Goal: Task Accomplishment & Management: Manage account settings

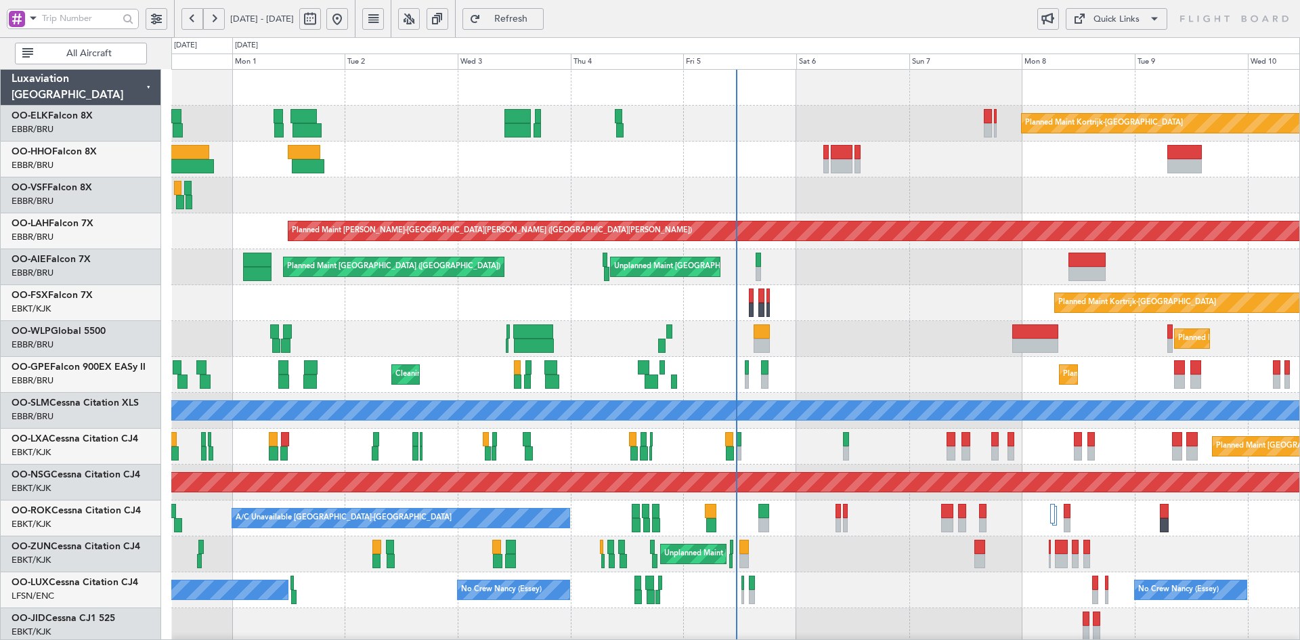
scroll to position [147, 0]
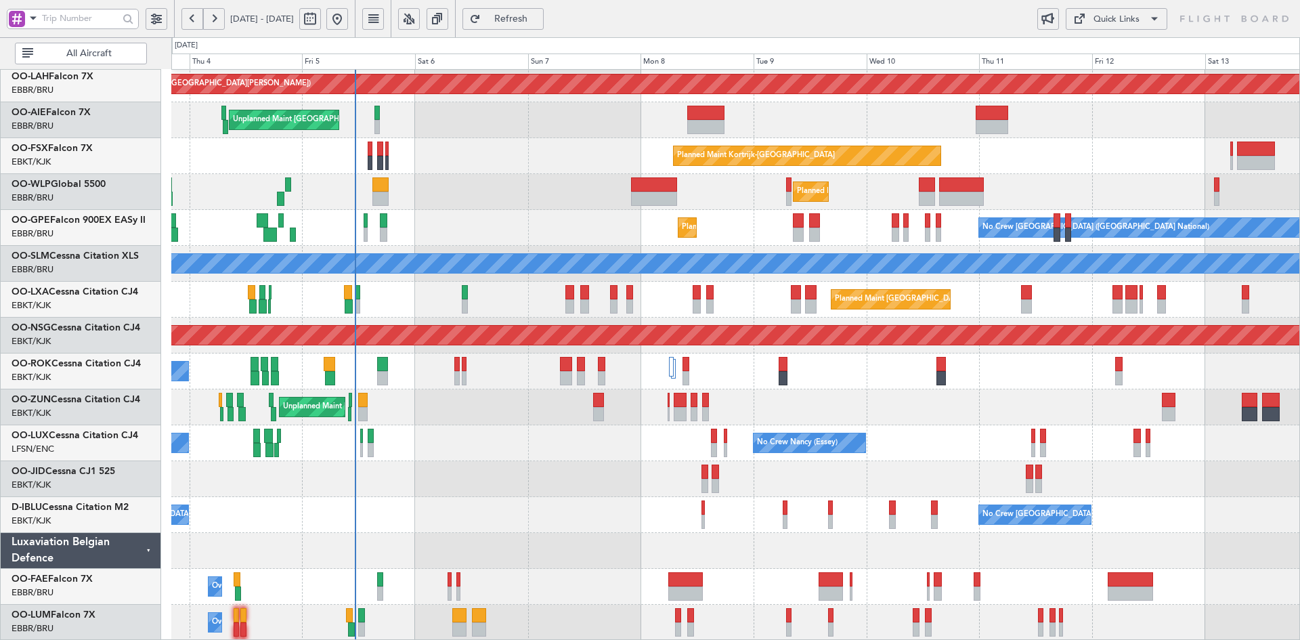
click at [547, 208] on div "Planned Maint [PERSON_NAME]-[GEOGRAPHIC_DATA][PERSON_NAME] ([GEOGRAPHIC_DATA][P…" at bounding box center [735, 282] width 1128 height 718
click at [986, 138] on div "Unplanned Maint [GEOGRAPHIC_DATA] ([GEOGRAPHIC_DATA] National) Planned Maint [G…" at bounding box center [735, 120] width 1128 height 36
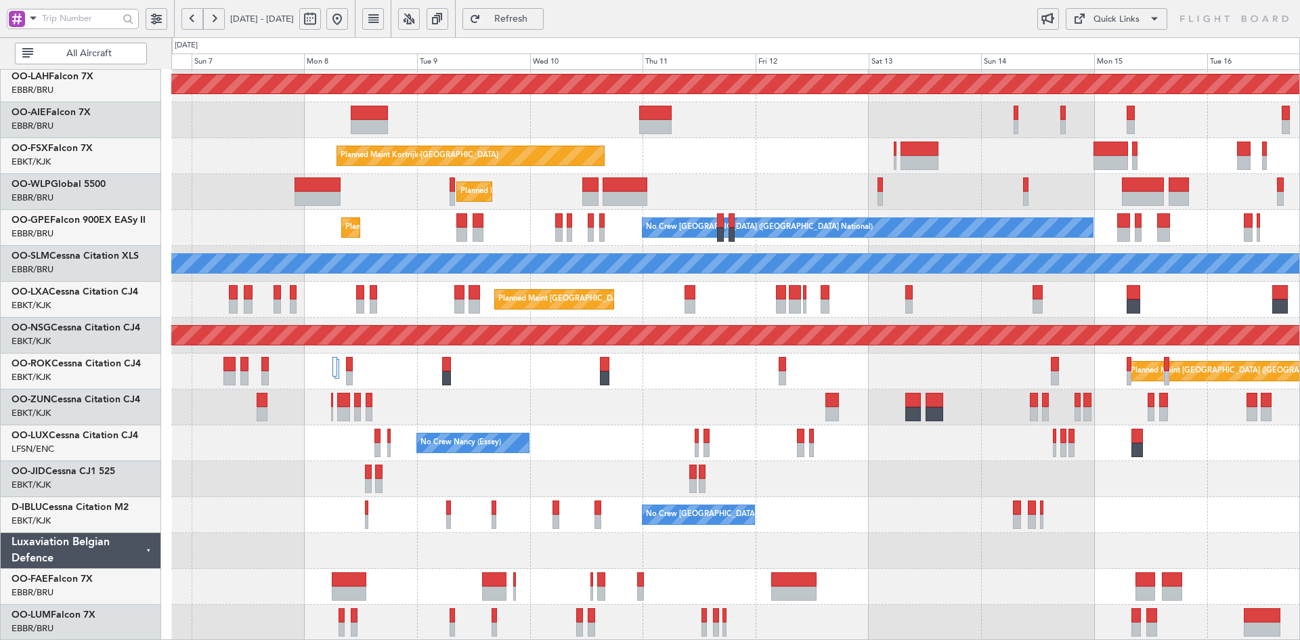
click at [762, 171] on div "Planned Maint [PERSON_NAME]-[GEOGRAPHIC_DATA][PERSON_NAME] ([GEOGRAPHIC_DATA][P…" at bounding box center [735, 282] width 1128 height 718
click at [998, 210] on div "Planned Maint Milan (Linate)" at bounding box center [735, 192] width 1128 height 36
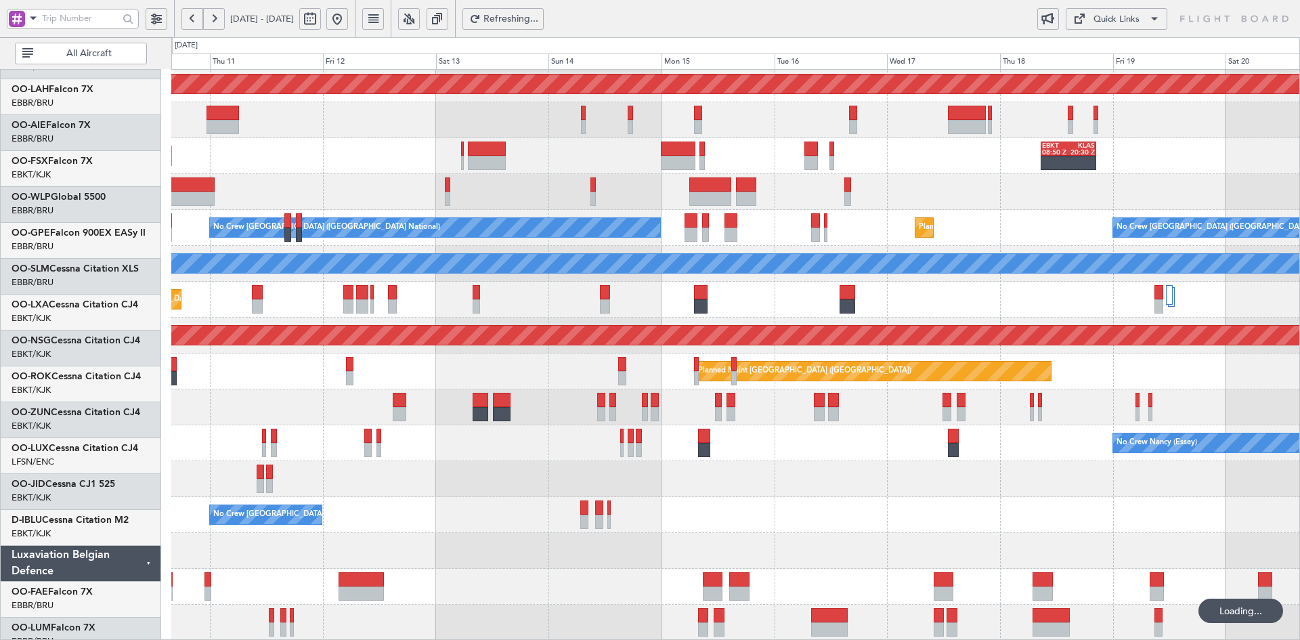
click at [1300, 219] on html "[DATE] - [DATE] Refreshing... Quick Links All Aircraft Planned [GEOGRAPHIC_DATA…" at bounding box center [650, 320] width 1300 height 640
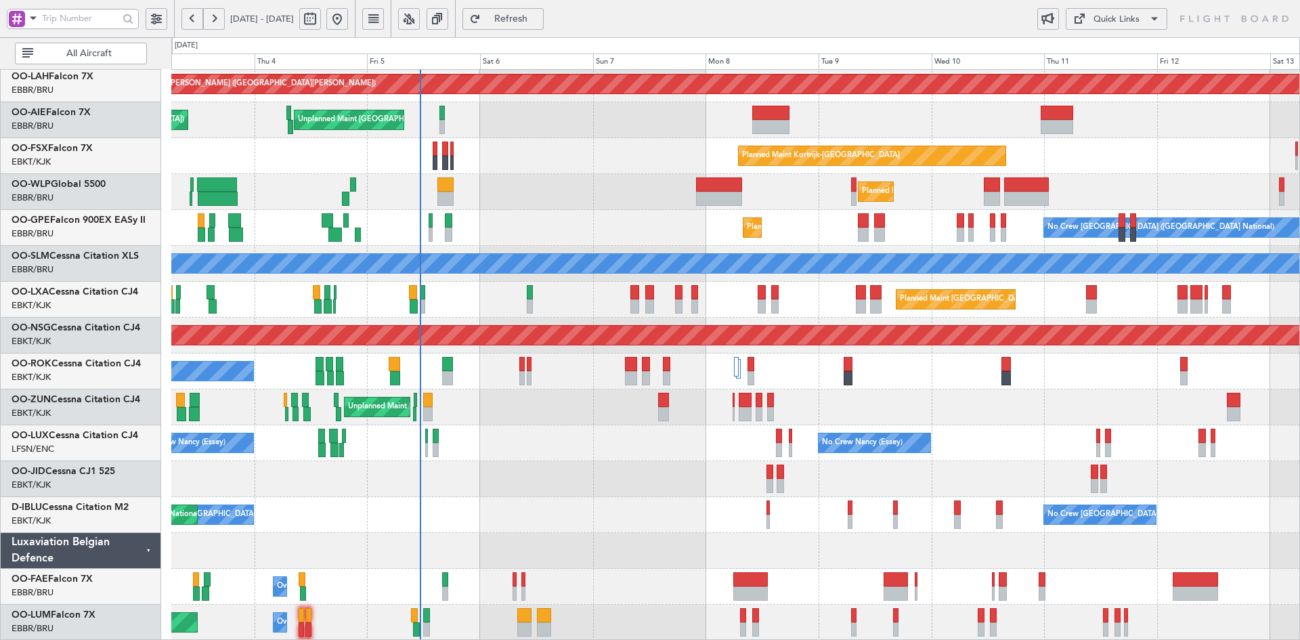
click at [971, 421] on div "Unplanned Maint [GEOGRAPHIC_DATA] ([GEOGRAPHIC_DATA])" at bounding box center [735, 407] width 1128 height 36
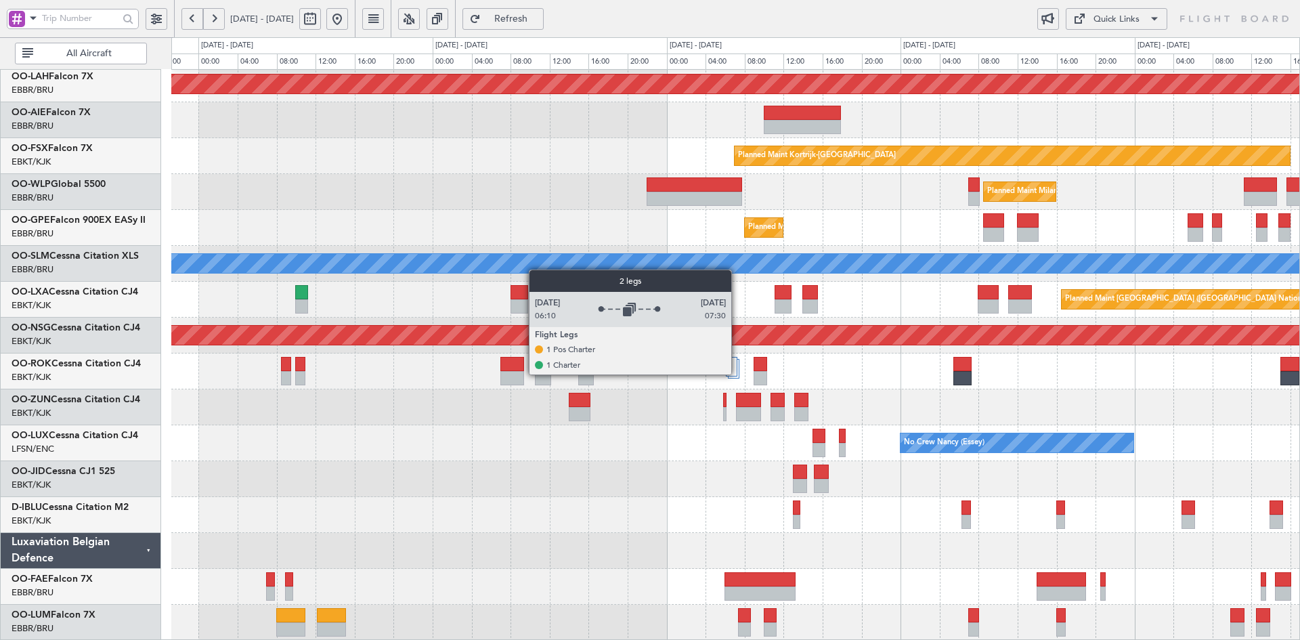
click at [738, 374] on div at bounding box center [732, 367] width 12 height 20
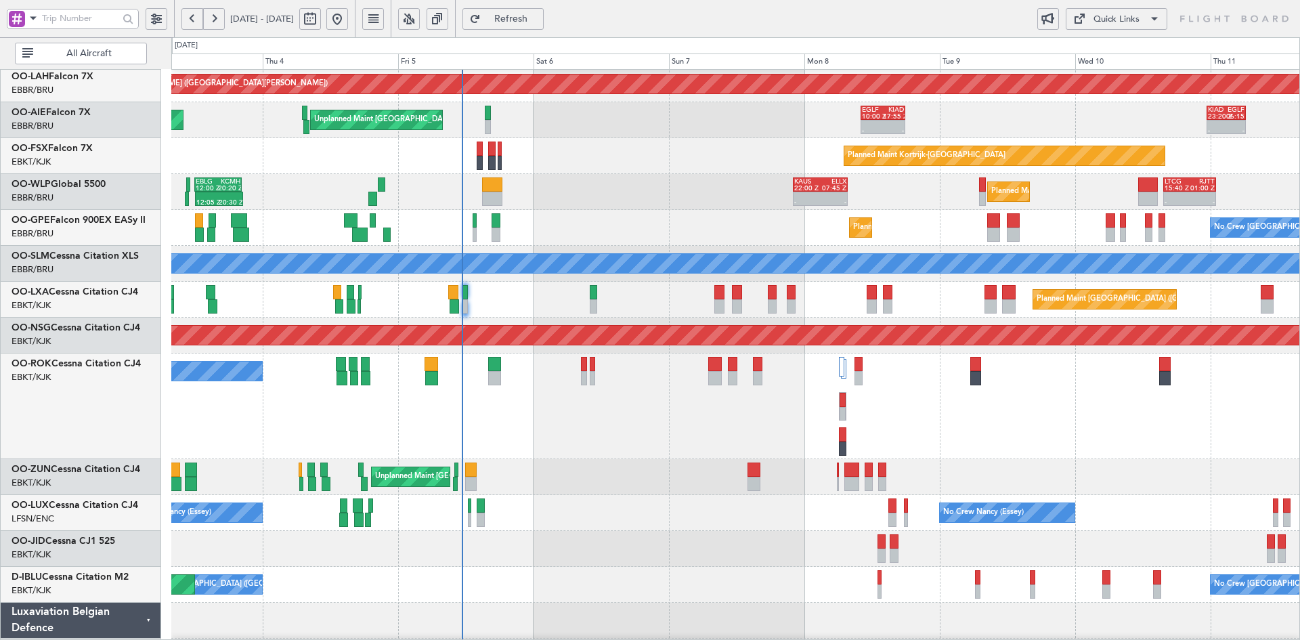
scroll to position [136, 0]
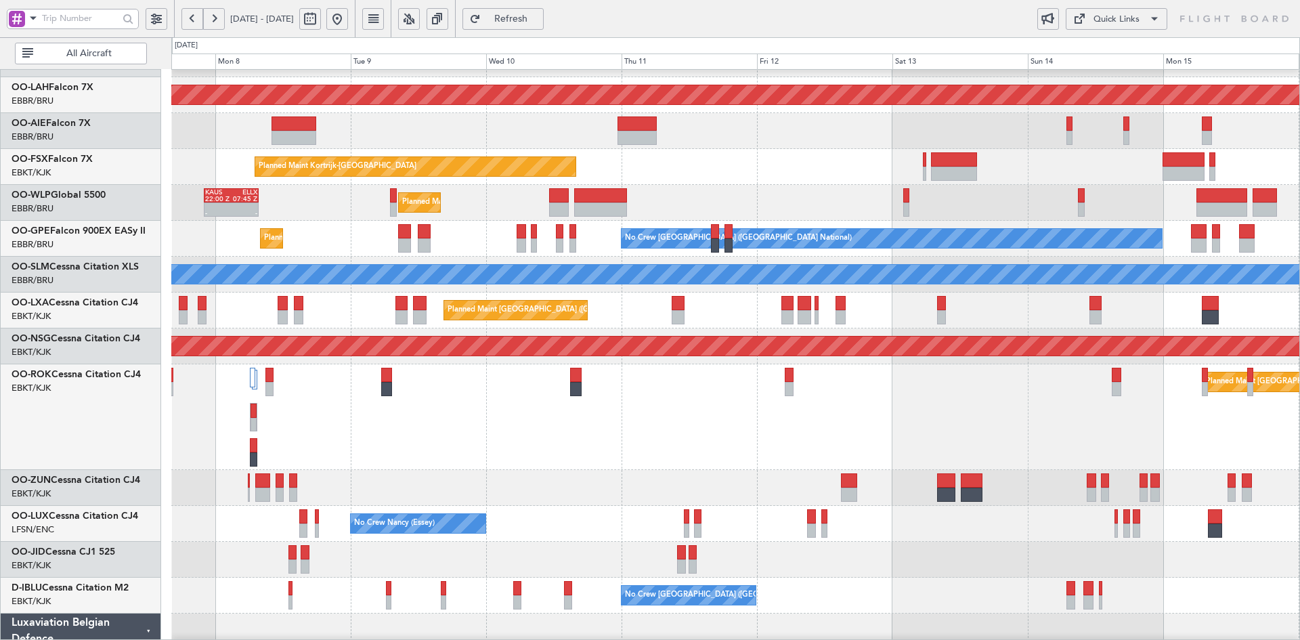
click at [1019, 221] on div "Planned Maint Milan (Linate) - - [PERSON_NAME] 22:00 Z ELLX 07:45 Z" at bounding box center [735, 203] width 1128 height 36
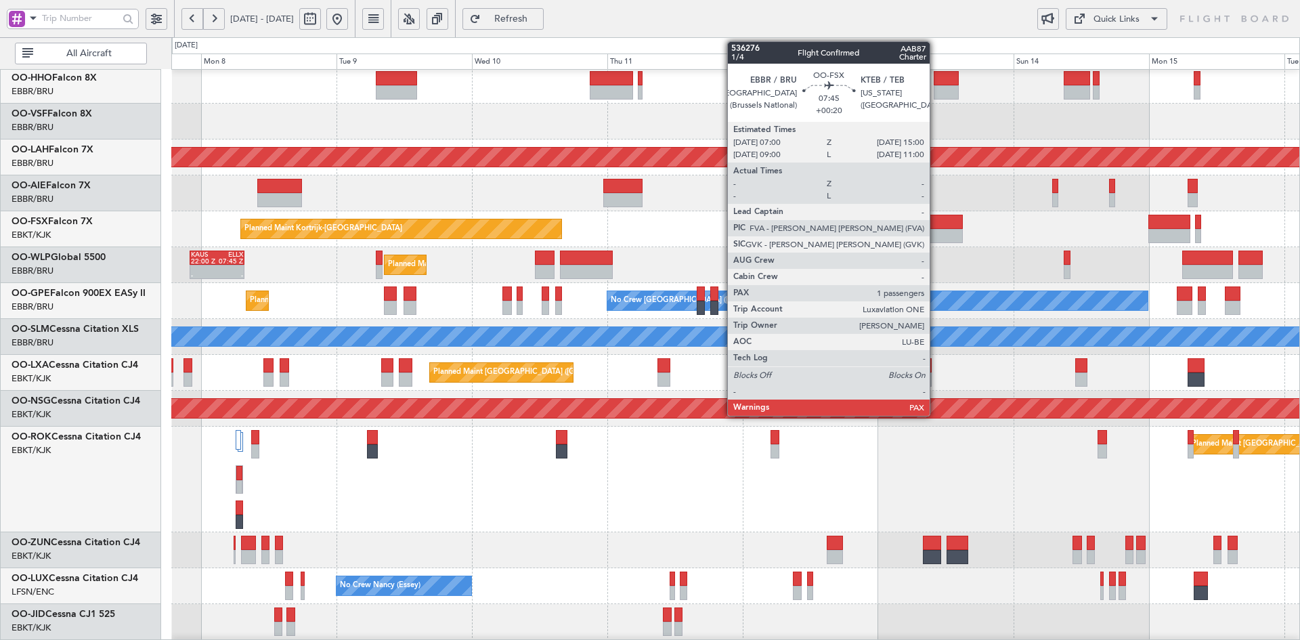
click at [936, 231] on div at bounding box center [939, 236] width 45 height 14
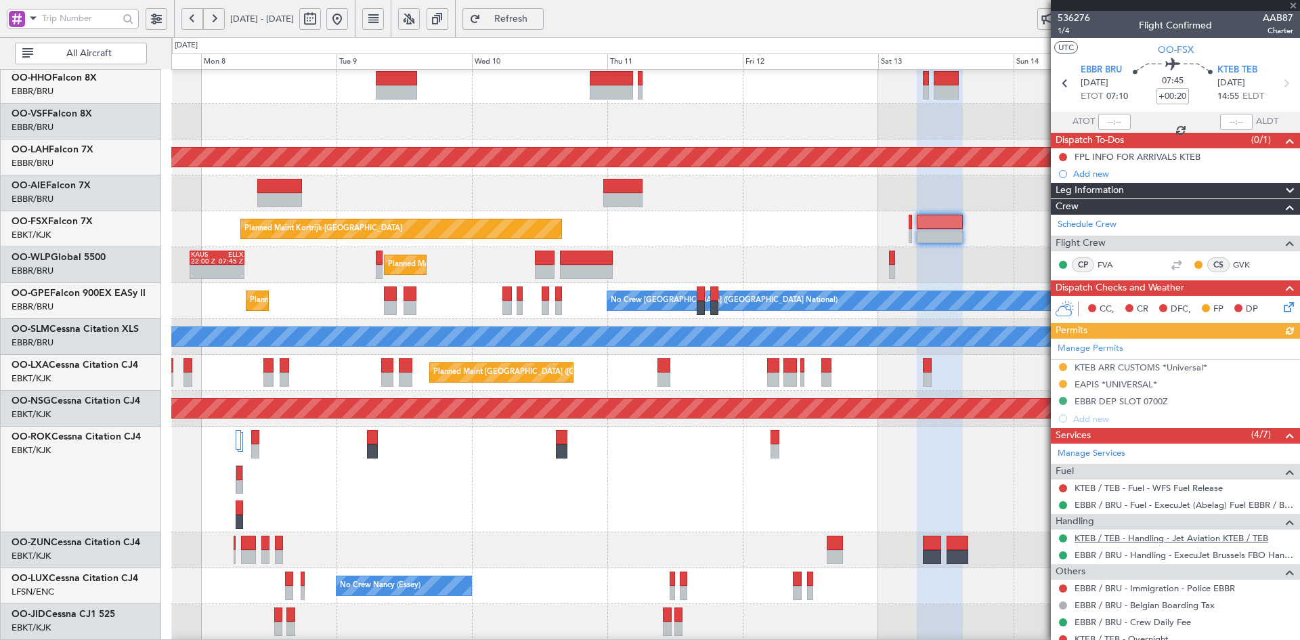
scroll to position [93, 0]
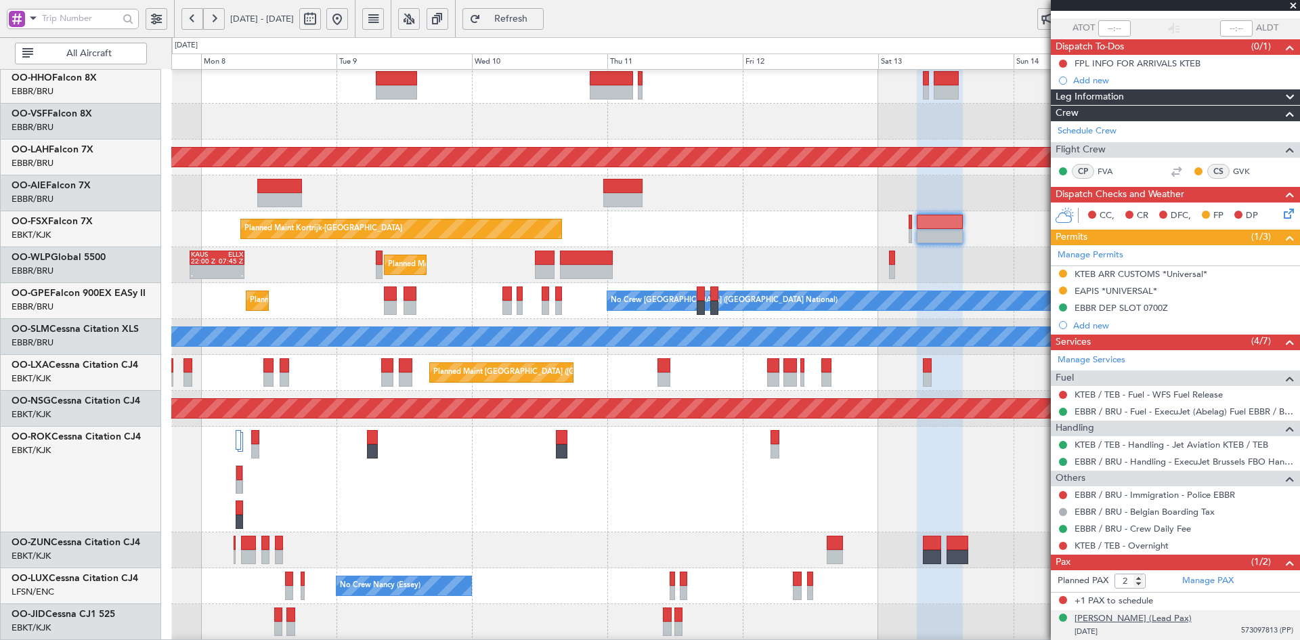
click at [1192, 613] on div "[PERSON_NAME] (Lead Pax)" at bounding box center [1133, 619] width 117 height 14
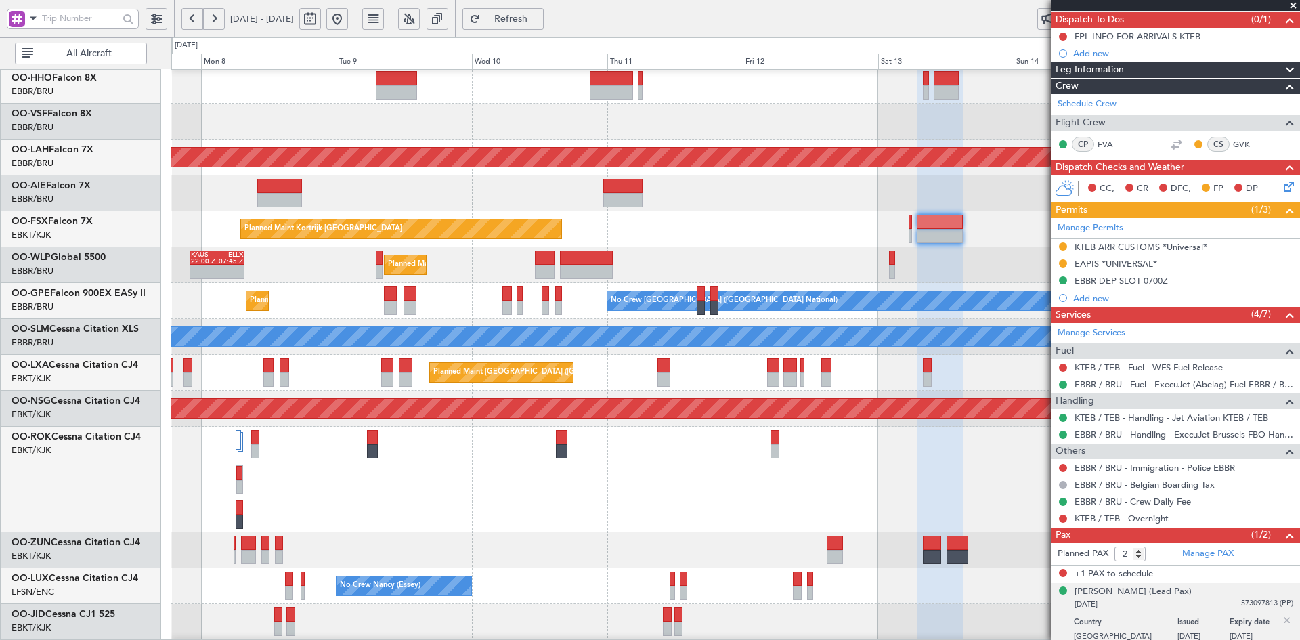
scroll to position [127, 0]
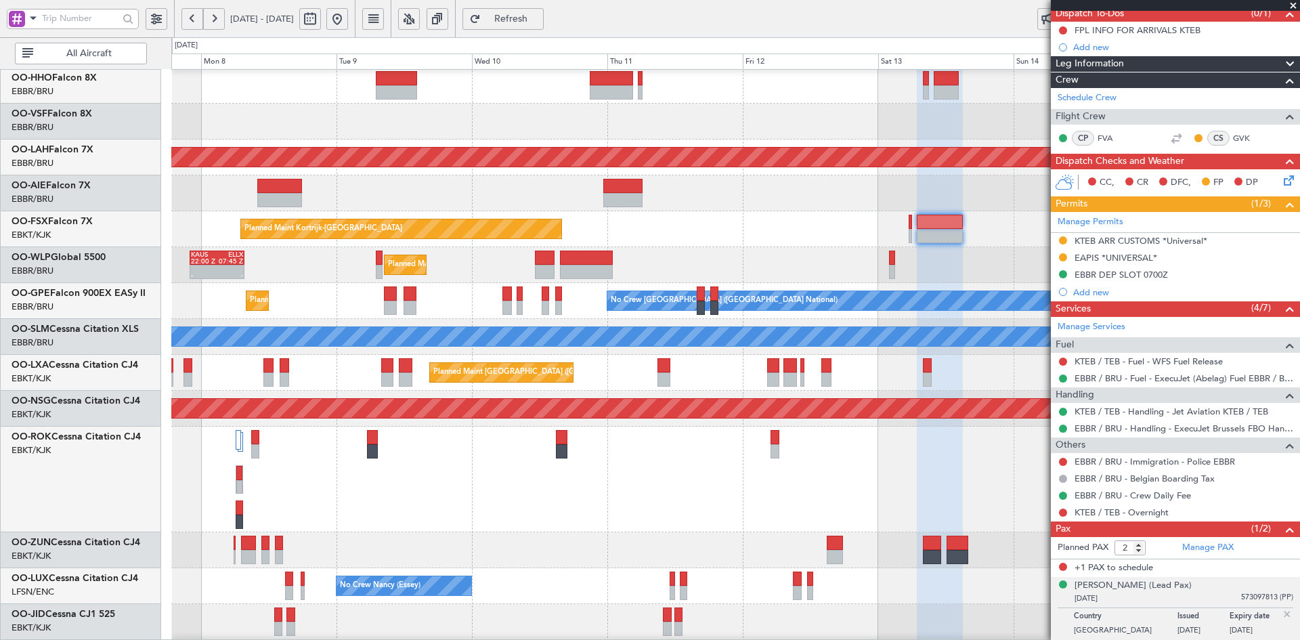
click at [1296, 5] on span at bounding box center [1294, 6] width 14 height 12
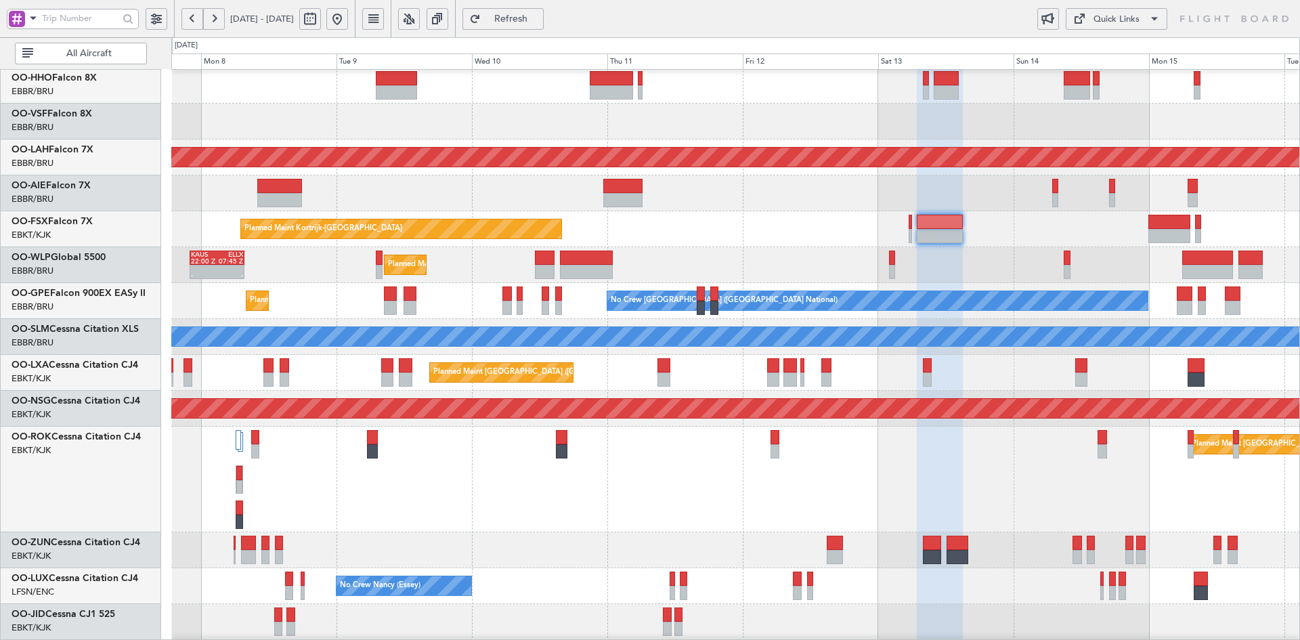
type input "0"
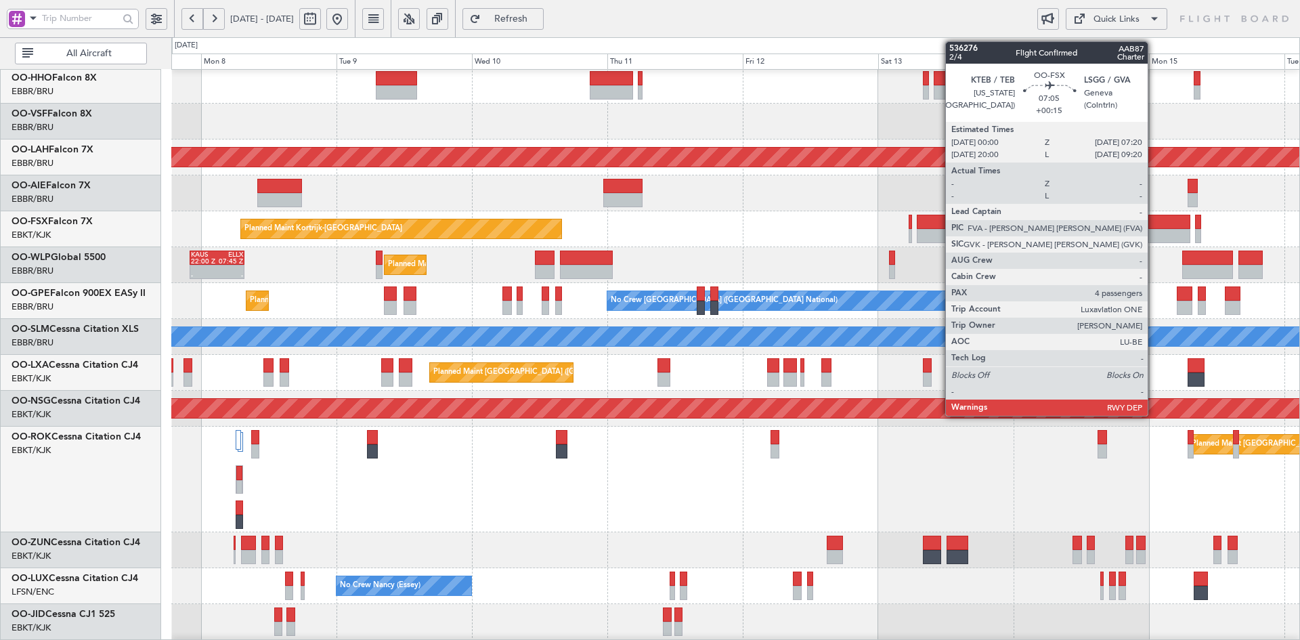
click at [1154, 231] on div at bounding box center [1170, 236] width 42 height 14
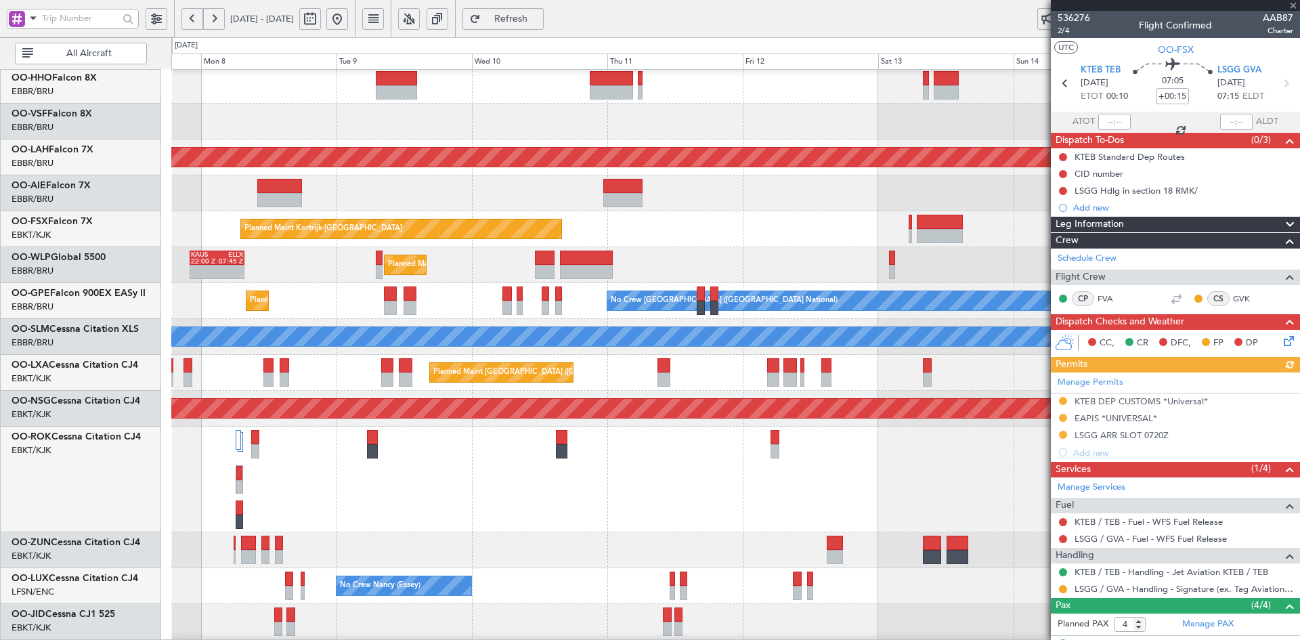
scroll to position [117, 0]
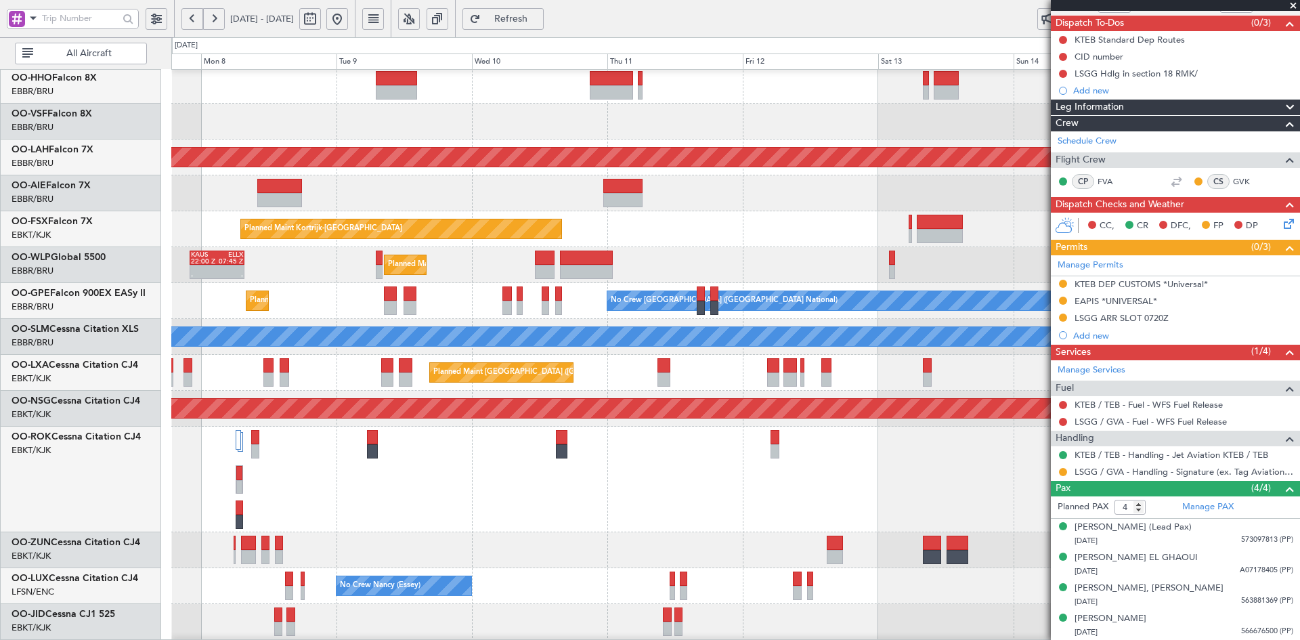
click at [849, 140] on div at bounding box center [735, 122] width 1128 height 36
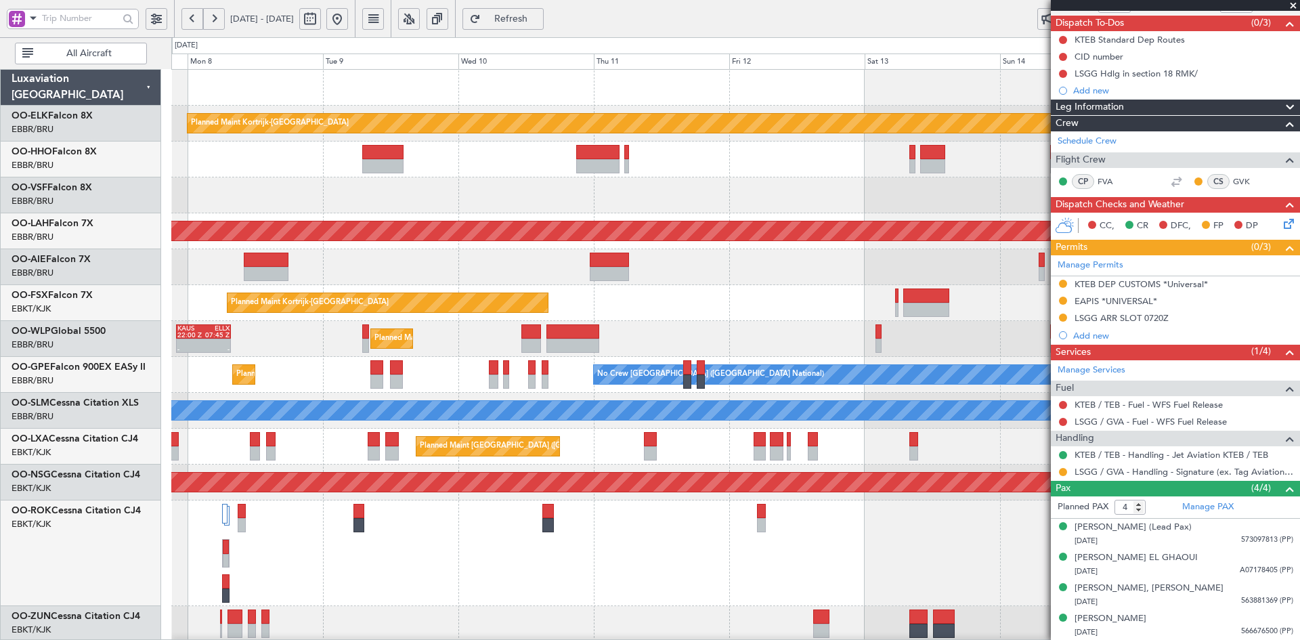
click at [852, 186] on div at bounding box center [735, 195] width 1128 height 36
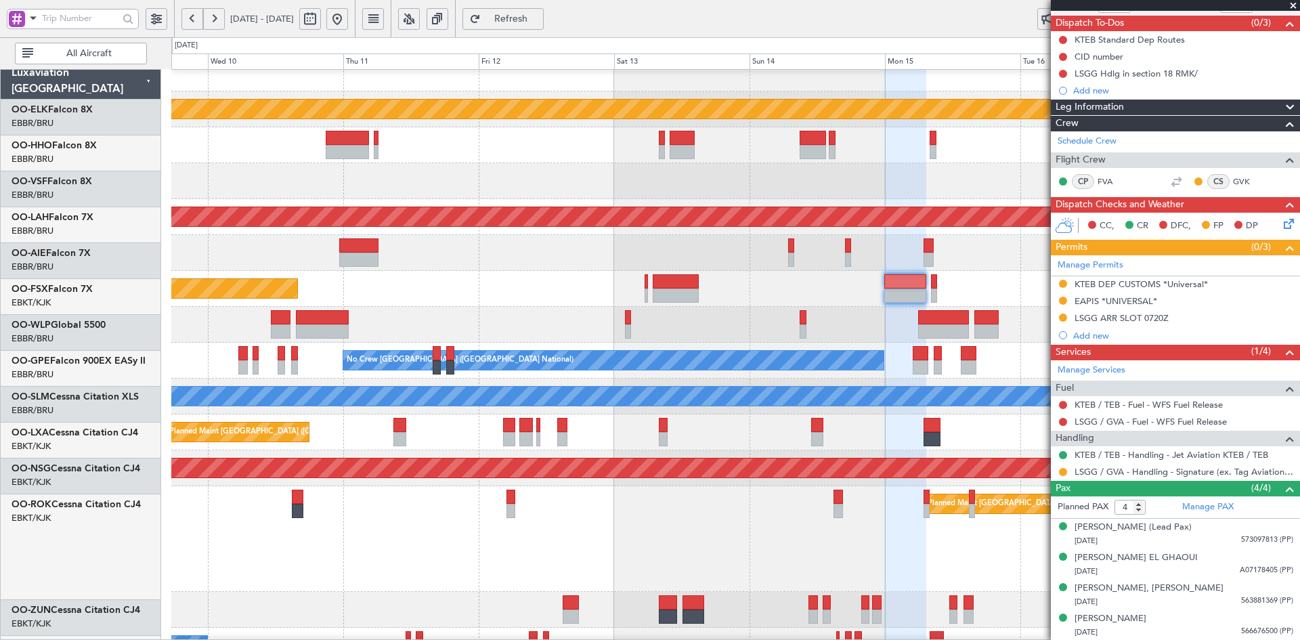
click at [762, 256] on div at bounding box center [735, 253] width 1128 height 36
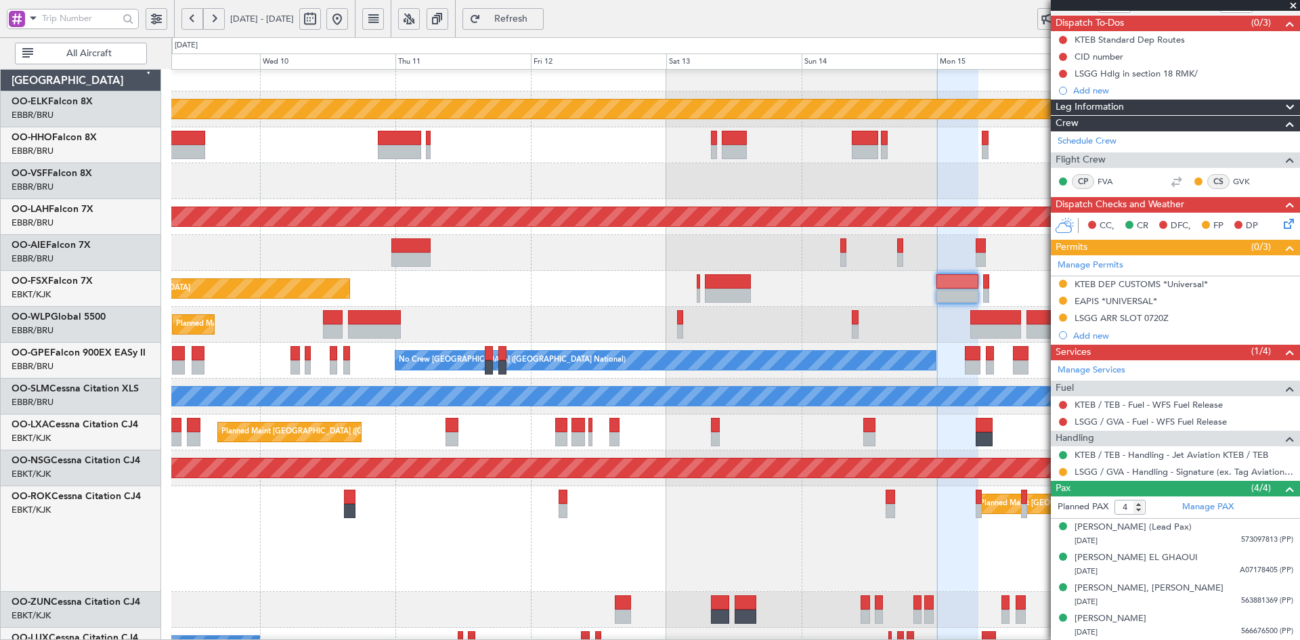
click at [559, 262] on div at bounding box center [735, 253] width 1128 height 36
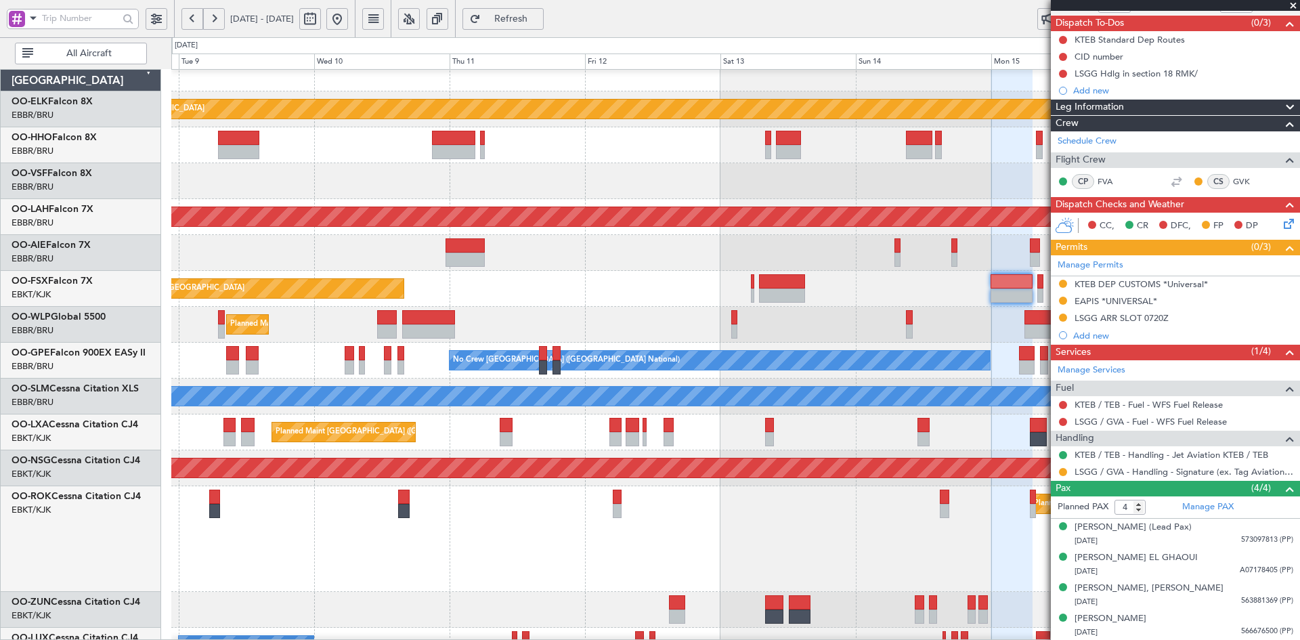
scroll to position [14, 0]
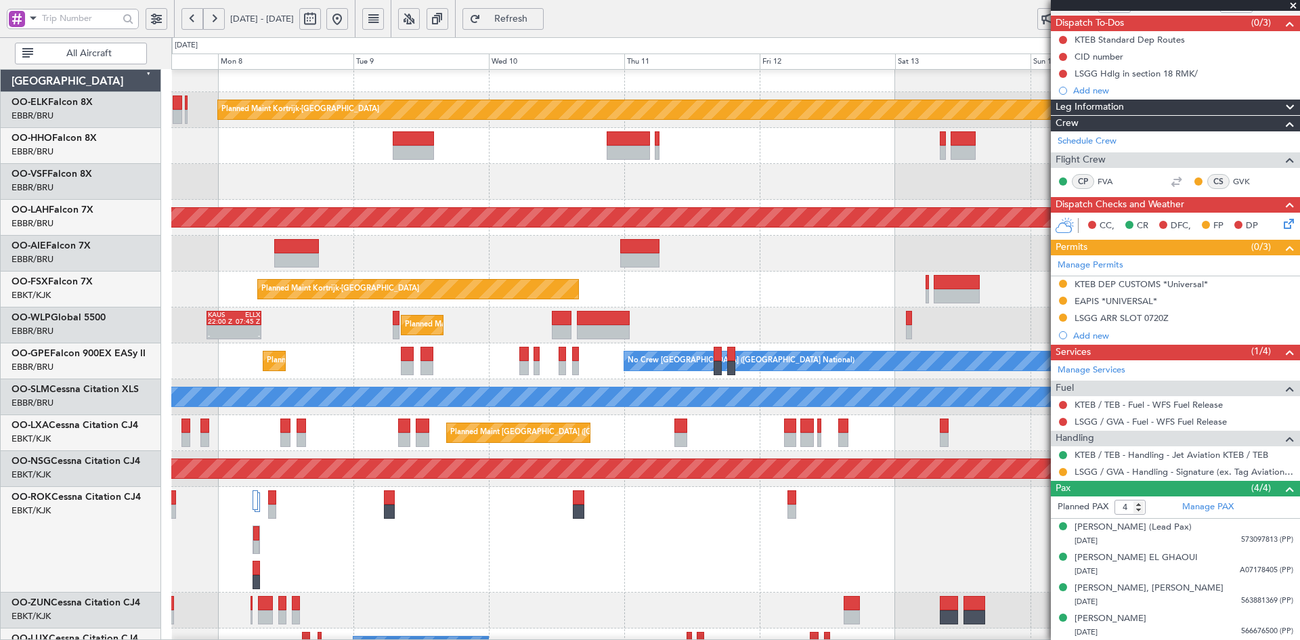
click at [682, 299] on div "Planned Maint Kortrijk-[GEOGRAPHIC_DATA]" at bounding box center [735, 290] width 1128 height 36
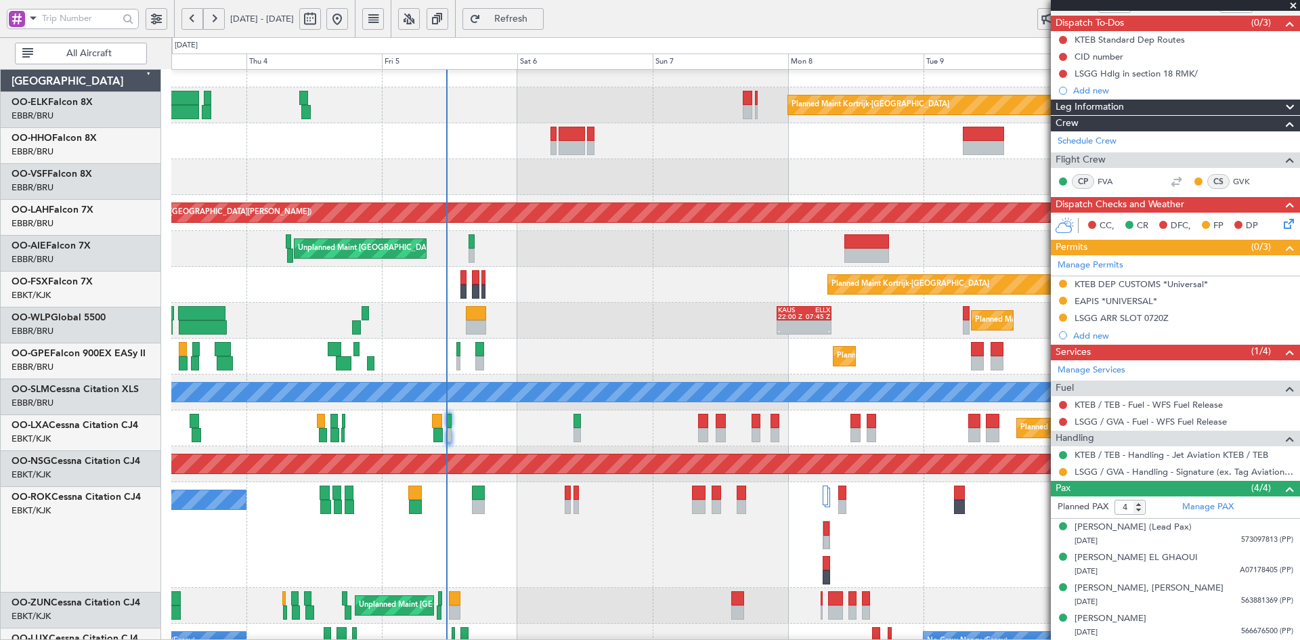
scroll to position [18, 0]
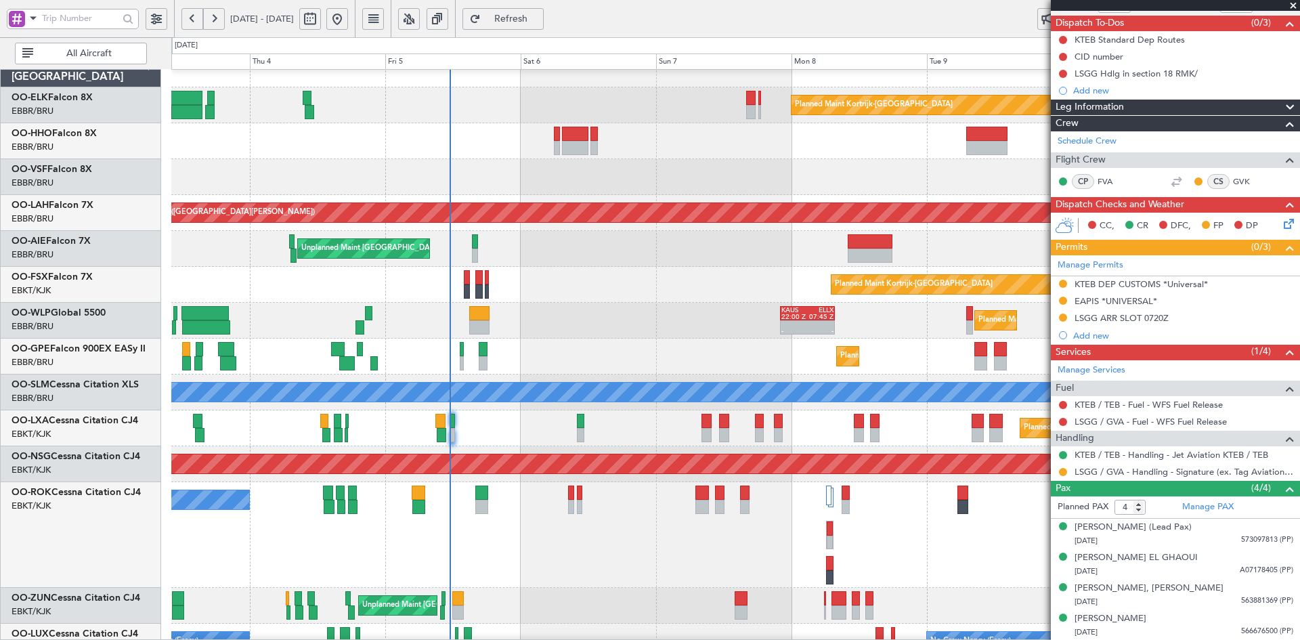
click at [1055, 259] on fb-app "[DATE] - [DATE] Refresh Quick Links All Aircraft Planned Maint [GEOGRAPHIC_DATA…" at bounding box center [650, 329] width 1300 height 624
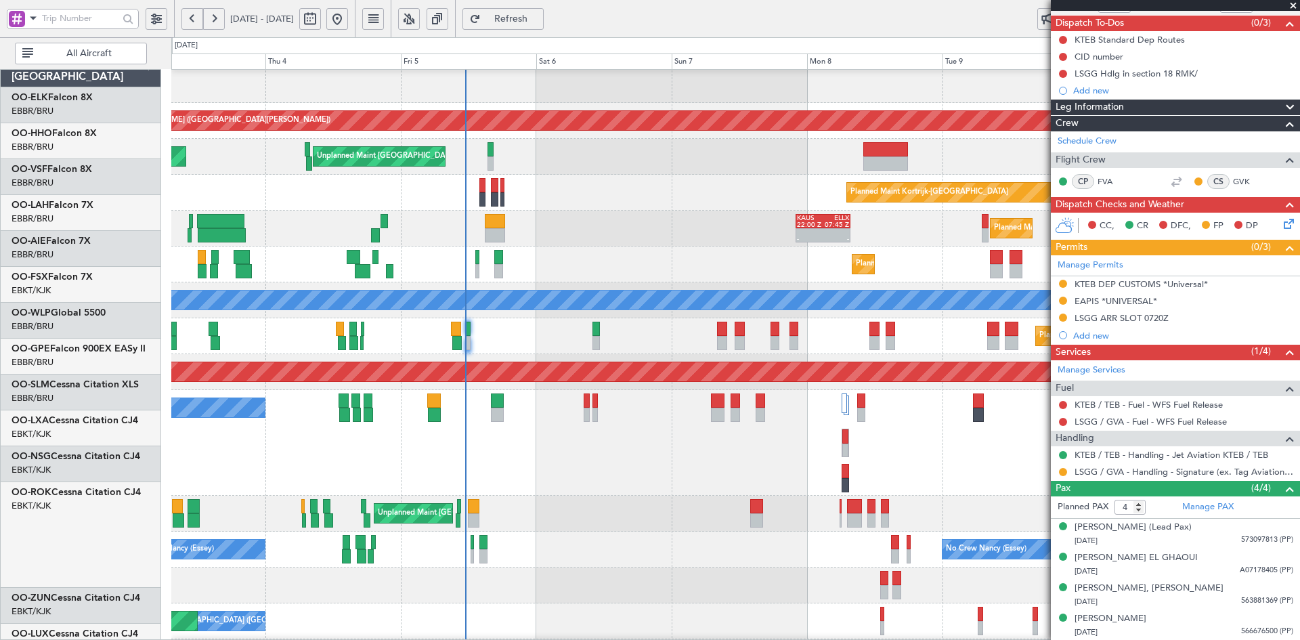
scroll to position [110, 0]
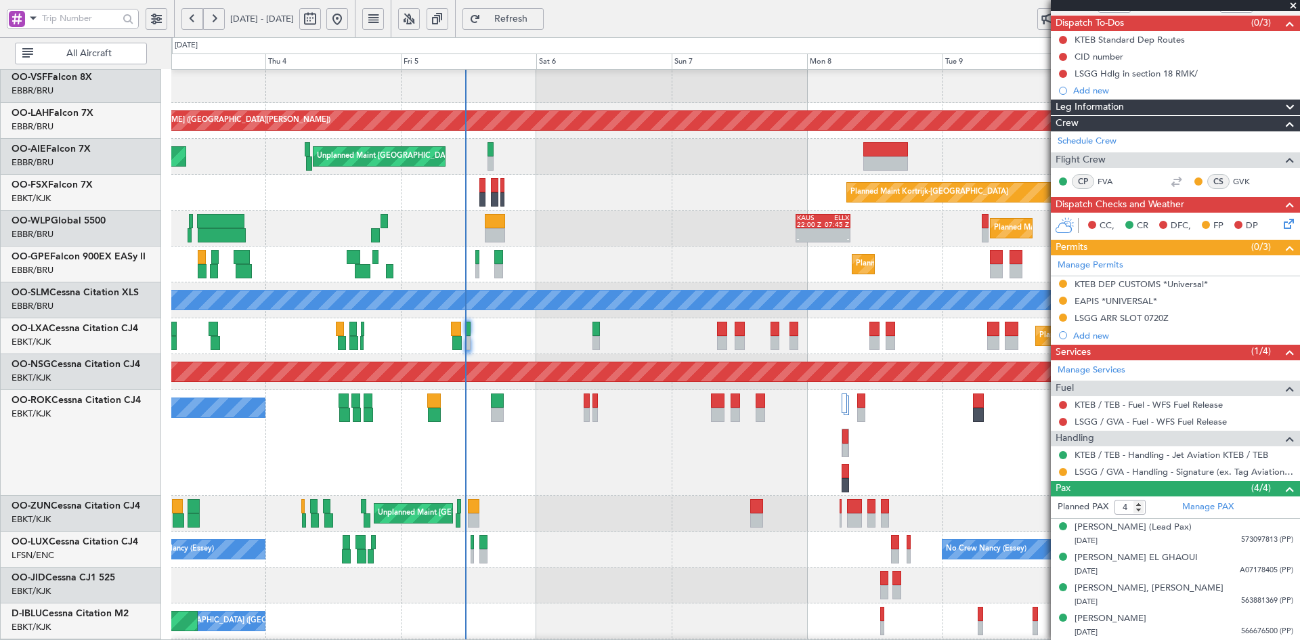
click at [868, 446] on div "A/C Unavailable [GEOGRAPHIC_DATA]-[GEOGRAPHIC_DATA]" at bounding box center [735, 443] width 1128 height 106
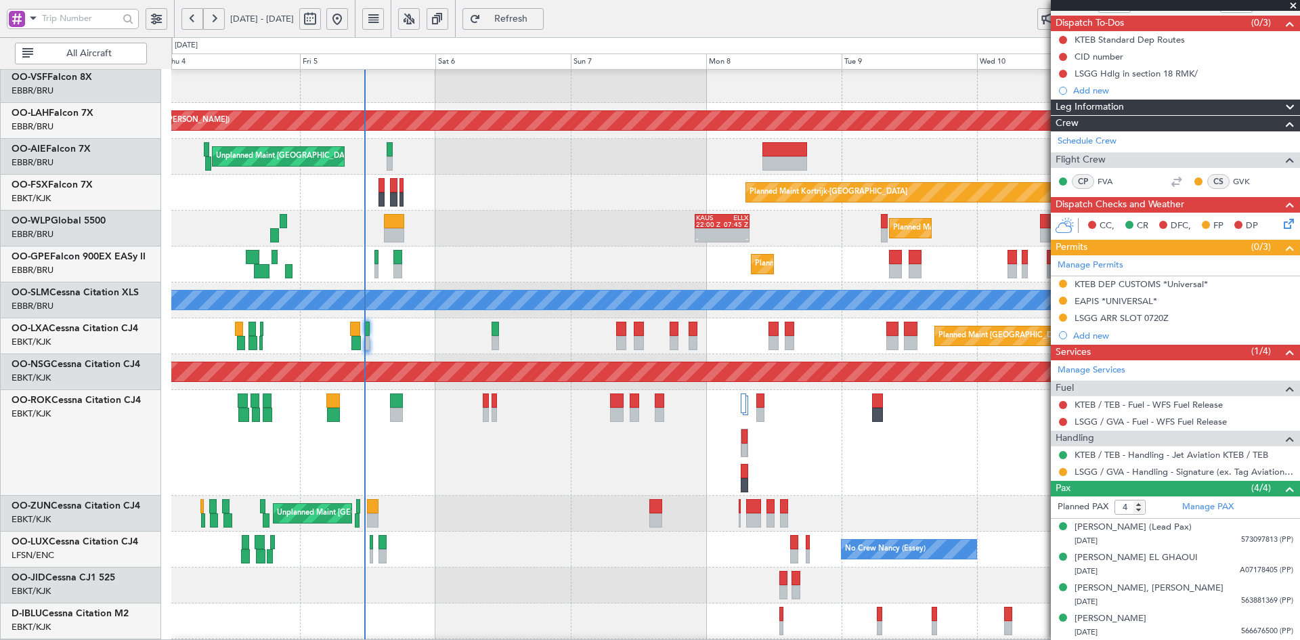
click at [776, 443] on div "A/C Unavailable [GEOGRAPHIC_DATA]-[GEOGRAPHIC_DATA]" at bounding box center [735, 443] width 1128 height 106
click at [631, 221] on div "Planned Maint Milan (Linate) - - [PERSON_NAME] 22:00 Z ELLX 07:45 Z" at bounding box center [735, 229] width 1128 height 36
click at [587, 247] on div "No Crew [GEOGRAPHIC_DATA] ([GEOGRAPHIC_DATA] National) Planned Maint [GEOGRAPHI…" at bounding box center [735, 265] width 1128 height 36
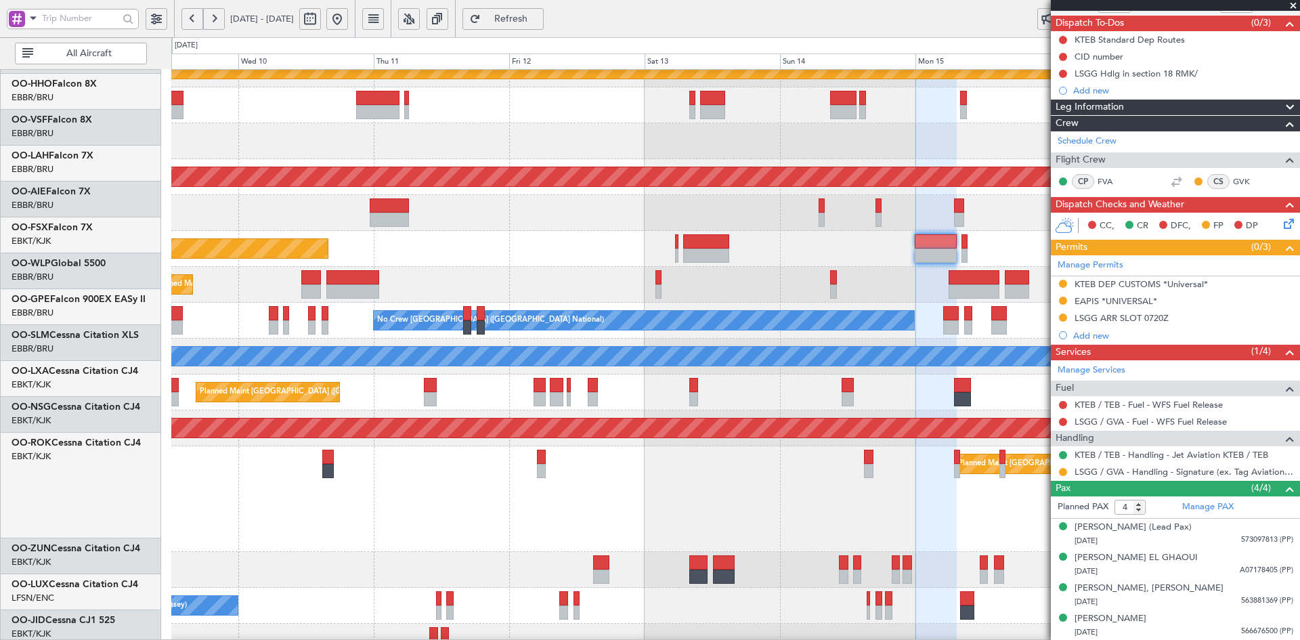
scroll to position [54, 0]
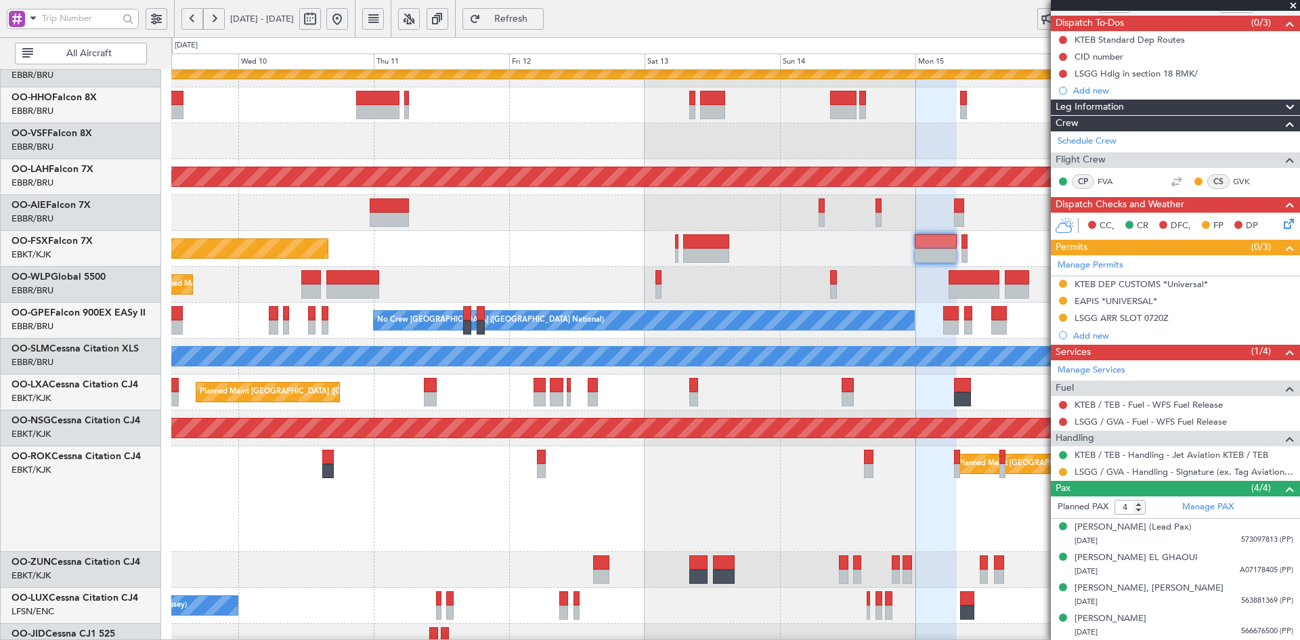
click at [809, 250] on div "Planned Maint Kortrijk-[GEOGRAPHIC_DATA] EBKT 08:50 Z KLAS 20:30 Z" at bounding box center [735, 249] width 1128 height 36
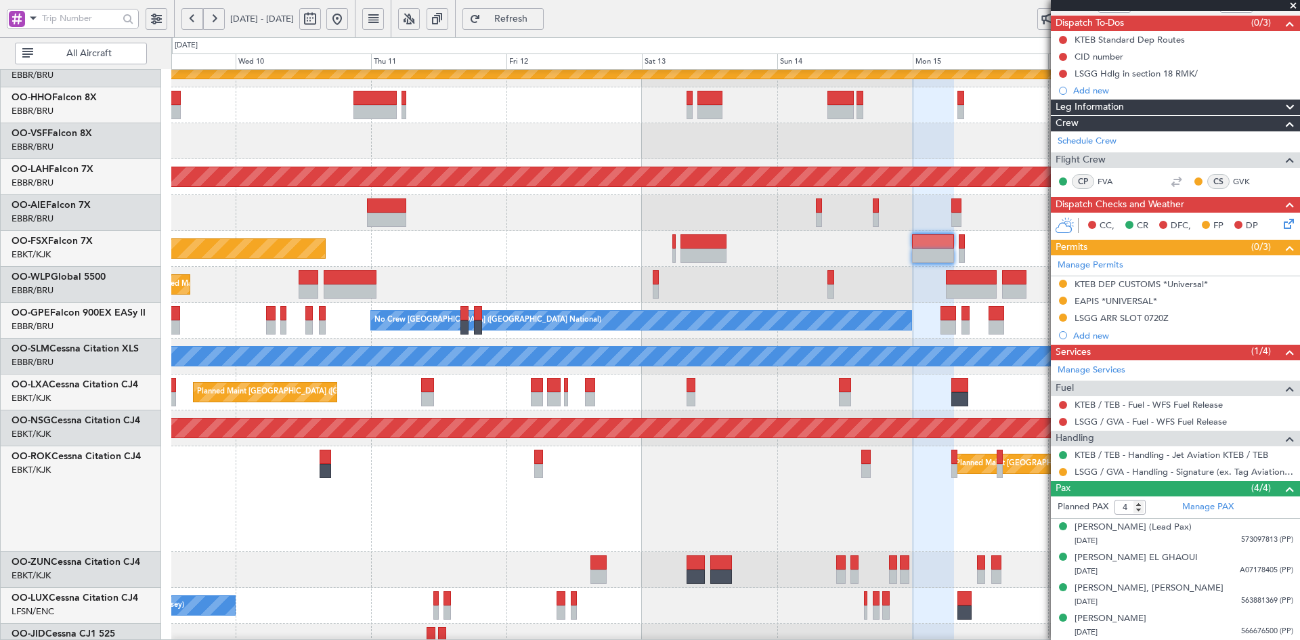
click at [1300, 288] on html "[DATE] - [DATE] Refresh Quick Links All Aircraft Planned Maint [GEOGRAPHIC_DATA…" at bounding box center [650, 320] width 1300 height 640
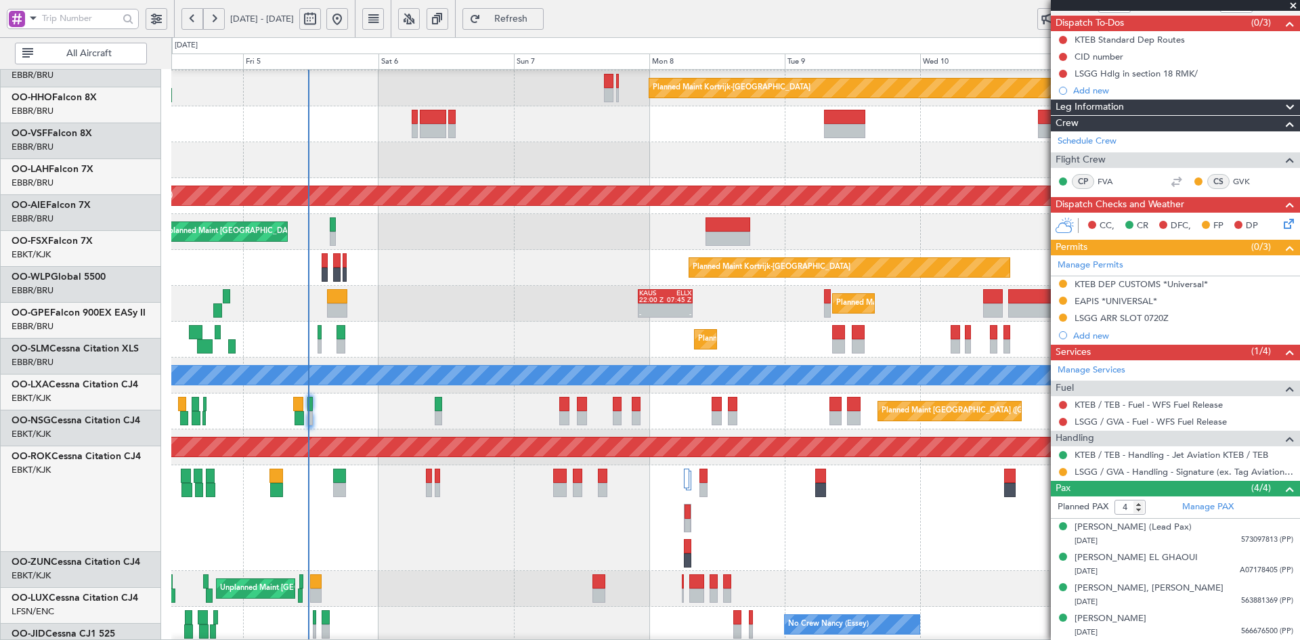
scroll to position [35, 0]
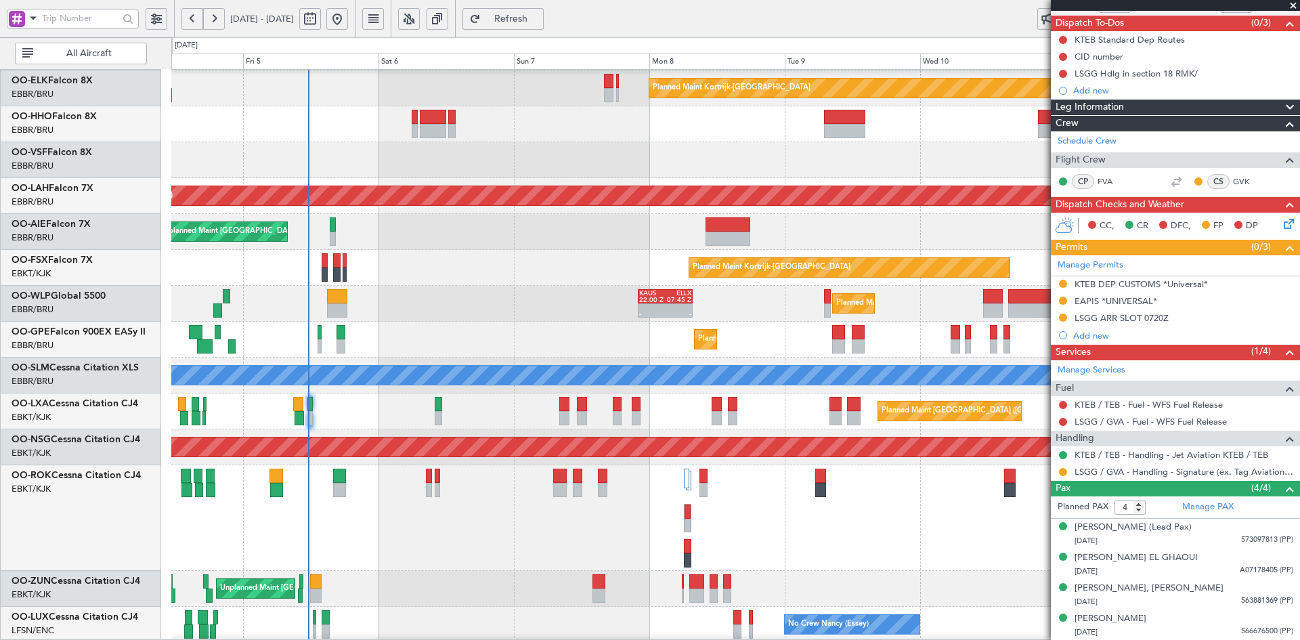
click at [1042, 313] on div "Planned Maint Kortrijk-[GEOGRAPHIC_DATA] Planned [GEOGRAPHIC_DATA][PERSON_NAME]…" at bounding box center [735, 429] width 1128 height 788
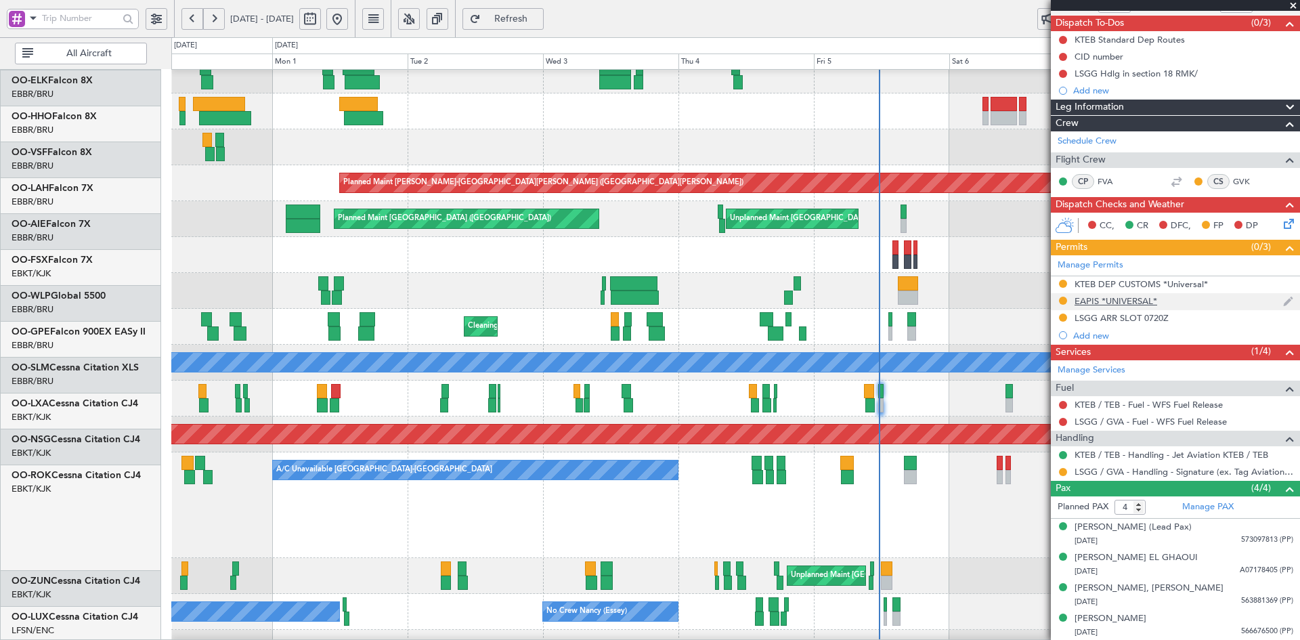
scroll to position [48, 0]
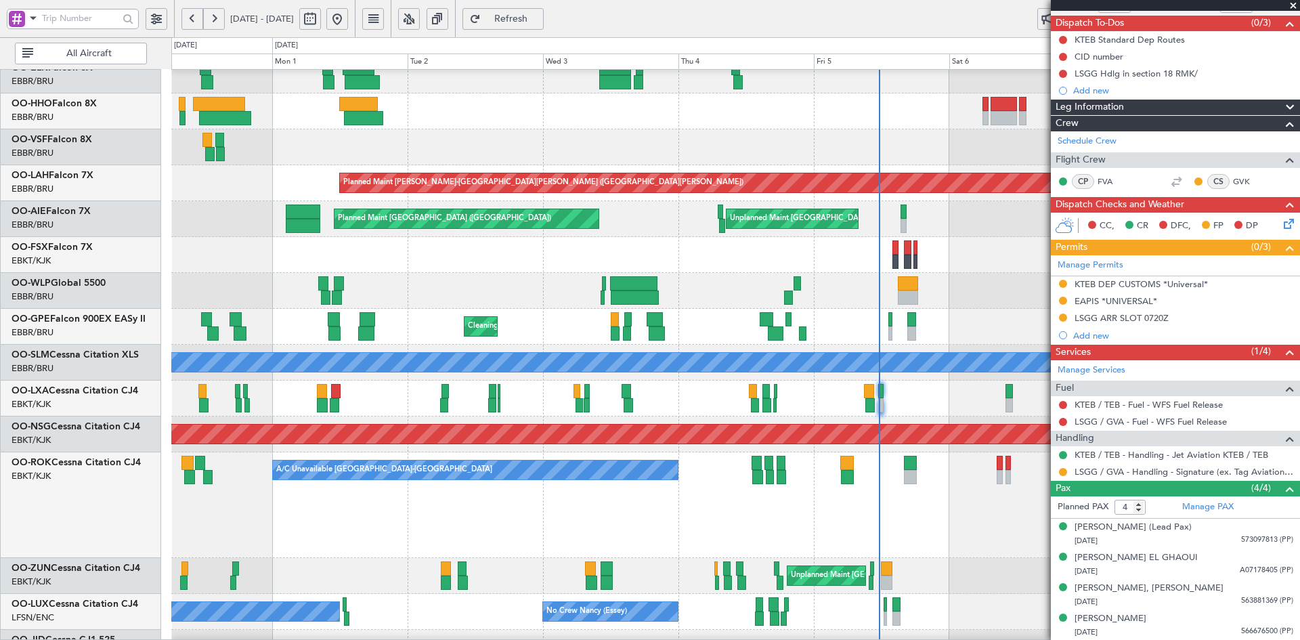
click at [500, 330] on div "Planned Maint Kortrijk-[GEOGRAPHIC_DATA] Planned [GEOGRAPHIC_DATA][PERSON_NAME]…" at bounding box center [735, 416] width 1128 height 788
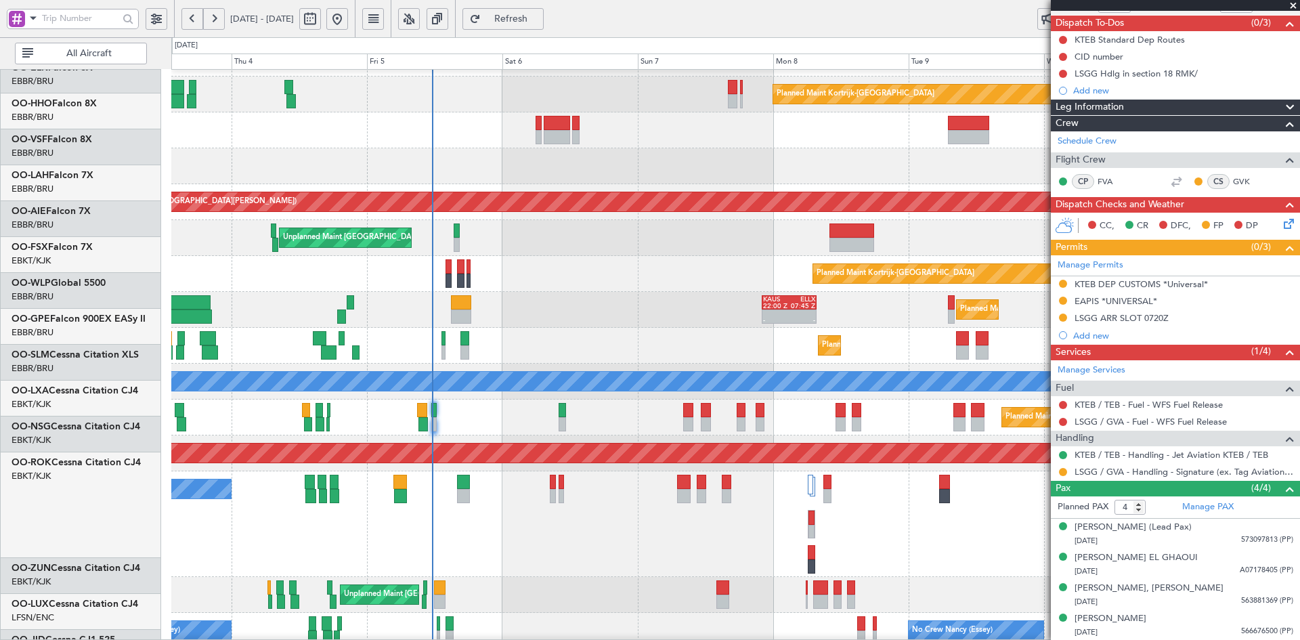
scroll to position [29, 0]
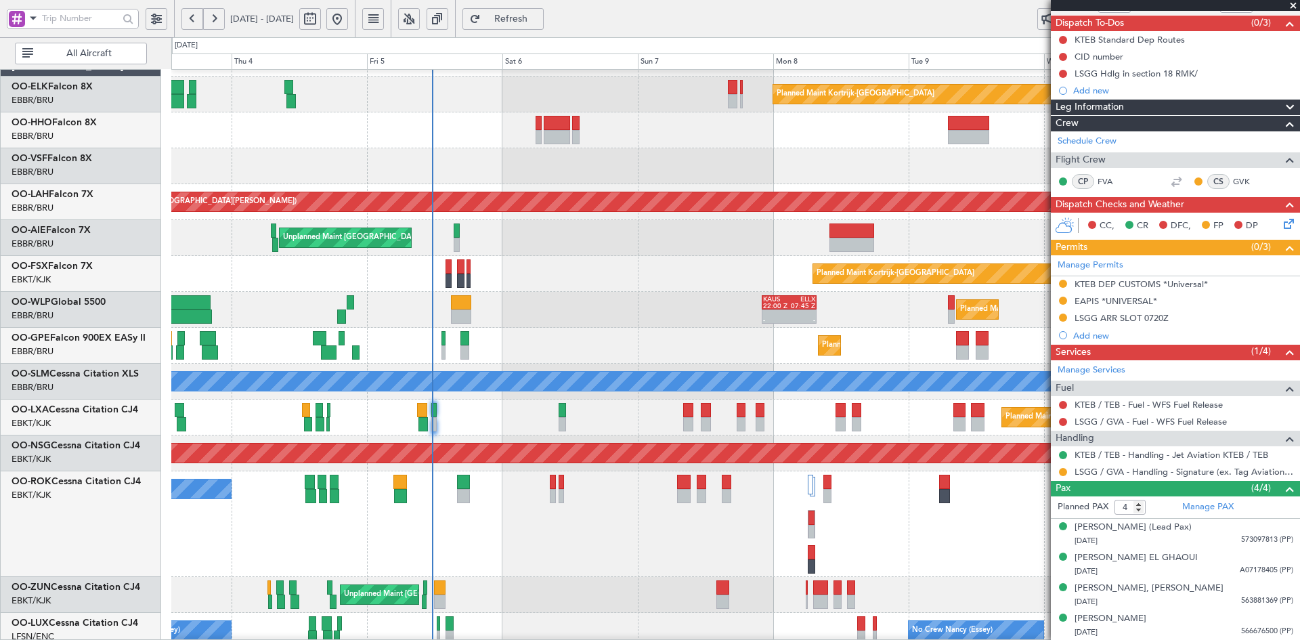
click at [836, 471] on div "A/C Unavailable [GEOGRAPHIC_DATA]-[GEOGRAPHIC_DATA]" at bounding box center [735, 524] width 1128 height 106
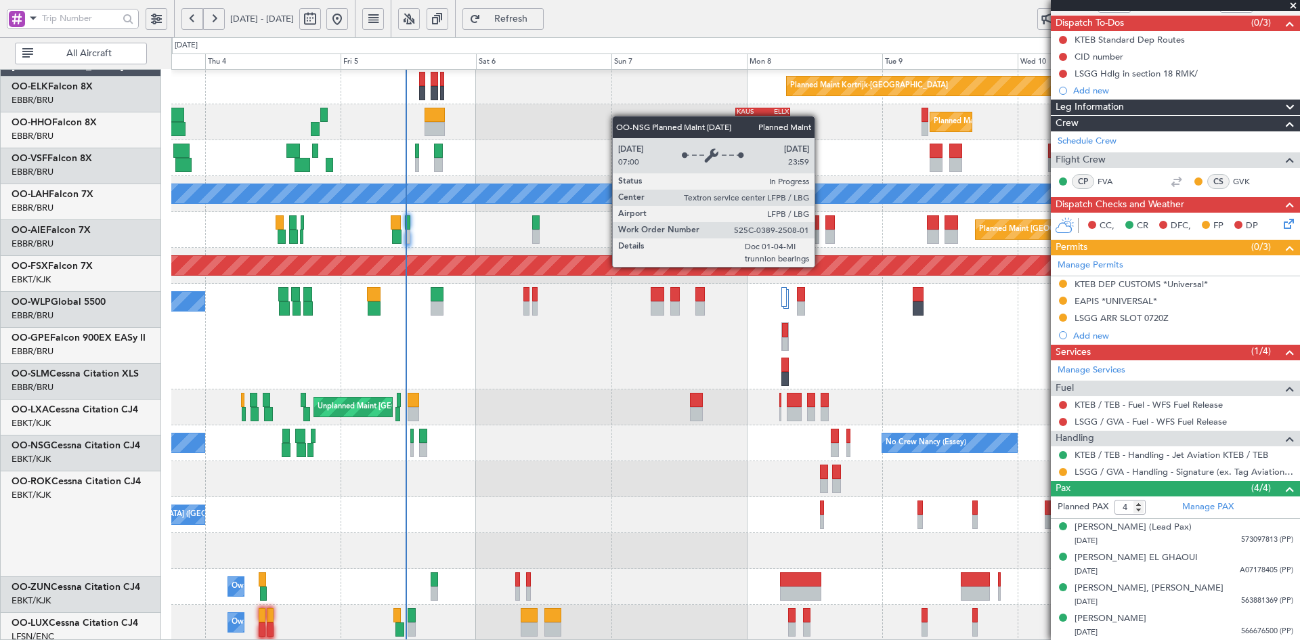
scroll to position [217, 0]
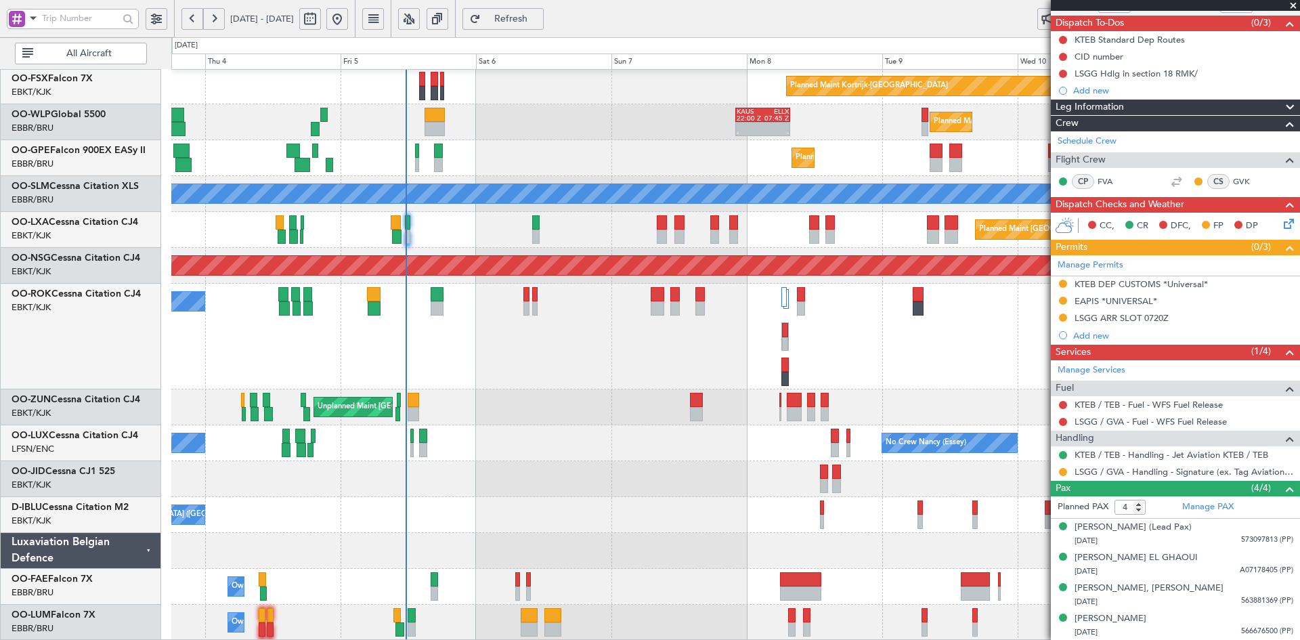
click at [669, 444] on div "Unplanned Maint [GEOGRAPHIC_DATA] ([GEOGRAPHIC_DATA] National) Planned Maint [G…" at bounding box center [735, 247] width 1128 height 788
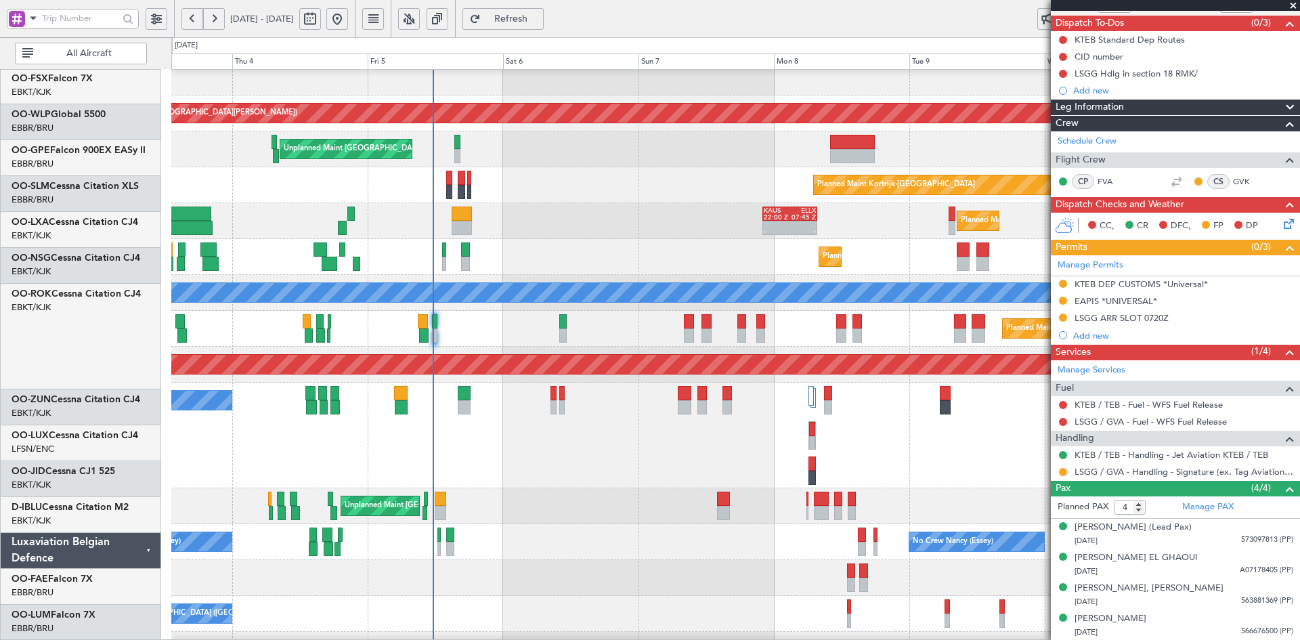
scroll to position [118, 0]
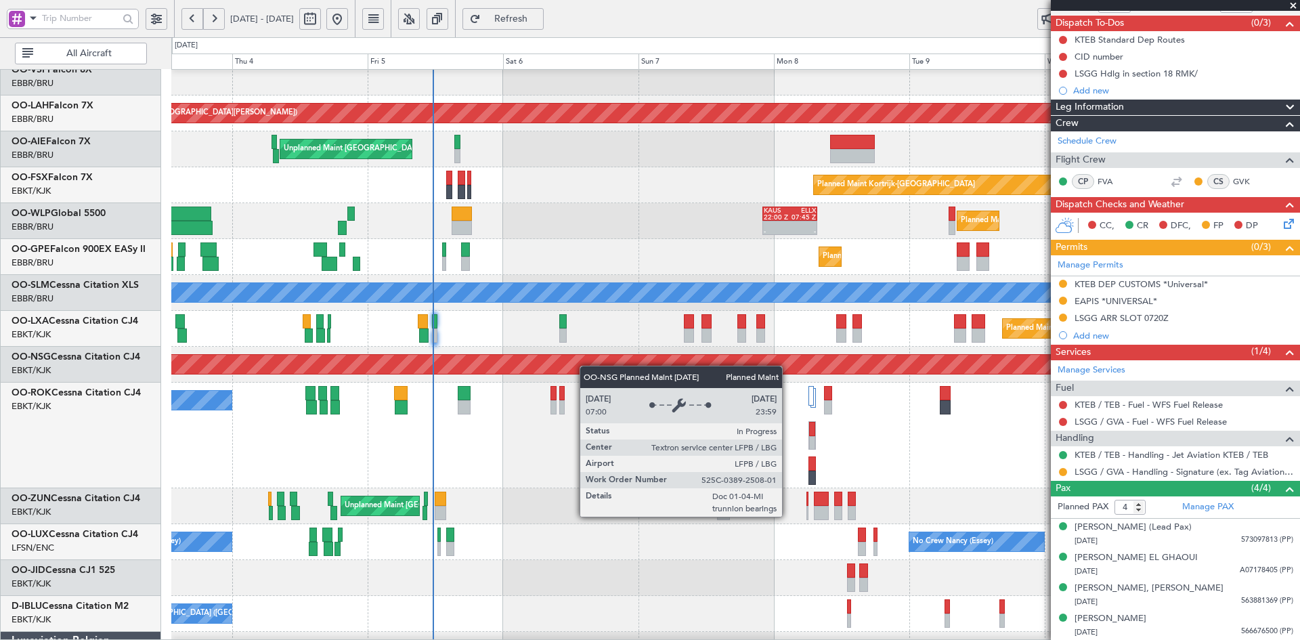
click at [585, 263] on div "Planned Maint [PERSON_NAME]-[GEOGRAPHIC_DATA][PERSON_NAME] ([GEOGRAPHIC_DATA][P…" at bounding box center [735, 346] width 1128 height 788
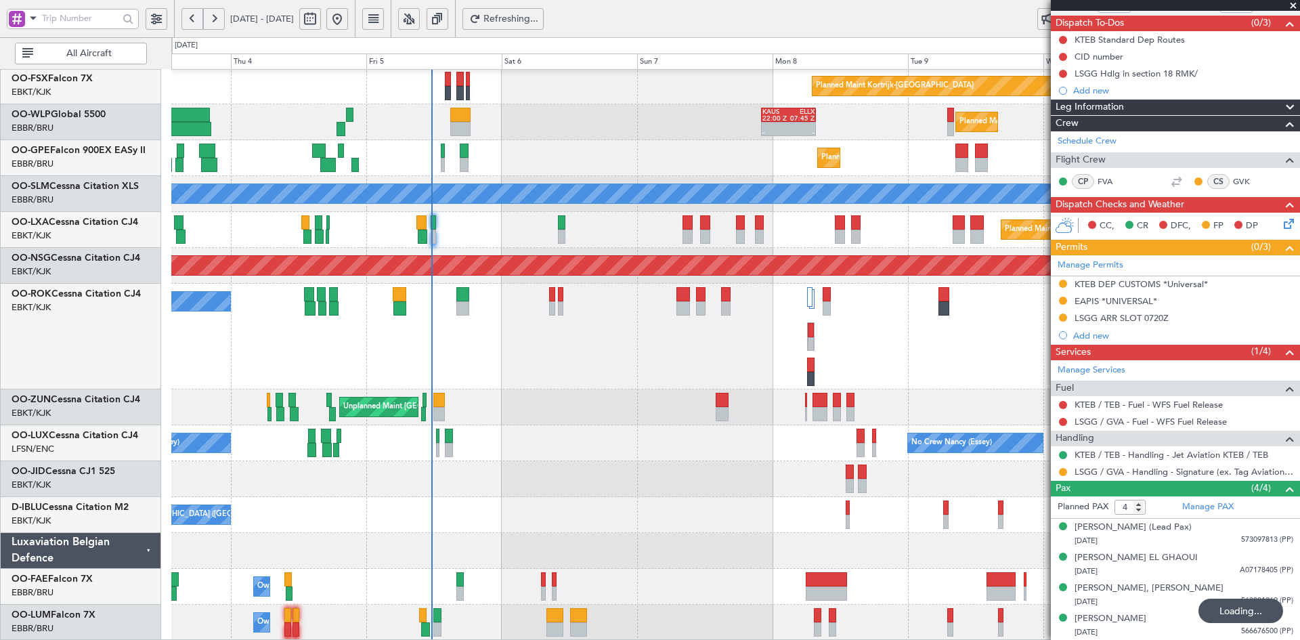
click at [613, 226] on div "Unplanned Maint [GEOGRAPHIC_DATA] ([GEOGRAPHIC_DATA] National) Planned Maint [G…" at bounding box center [735, 247] width 1128 height 788
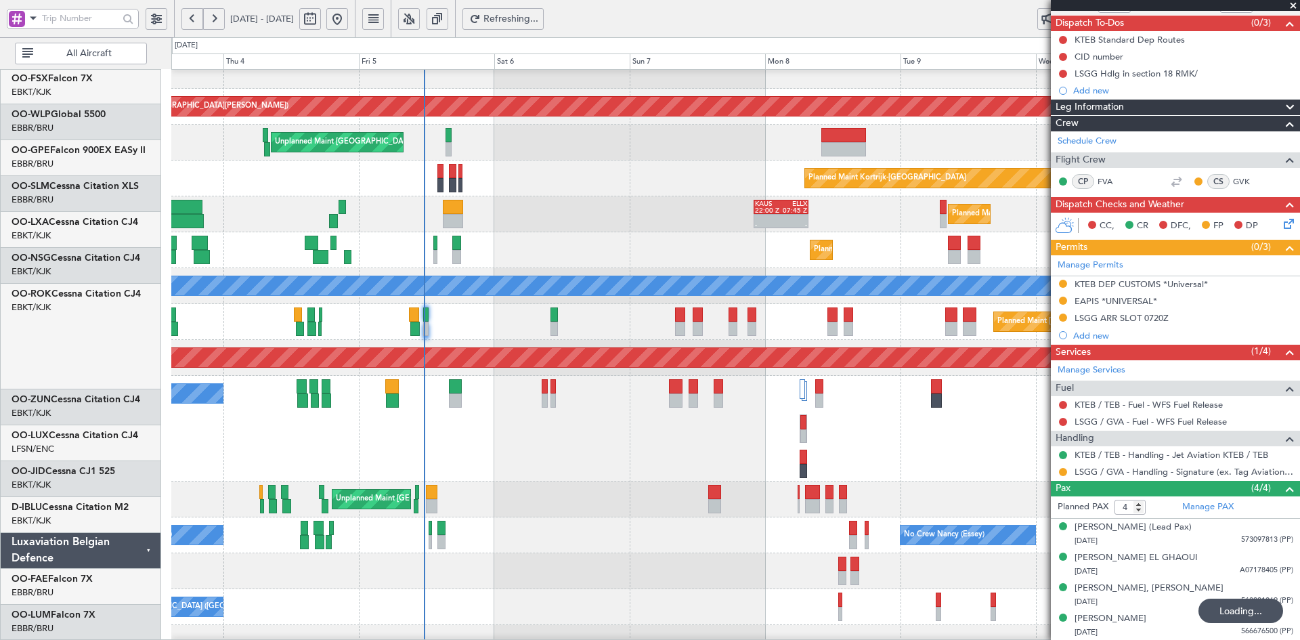
scroll to position [125, 0]
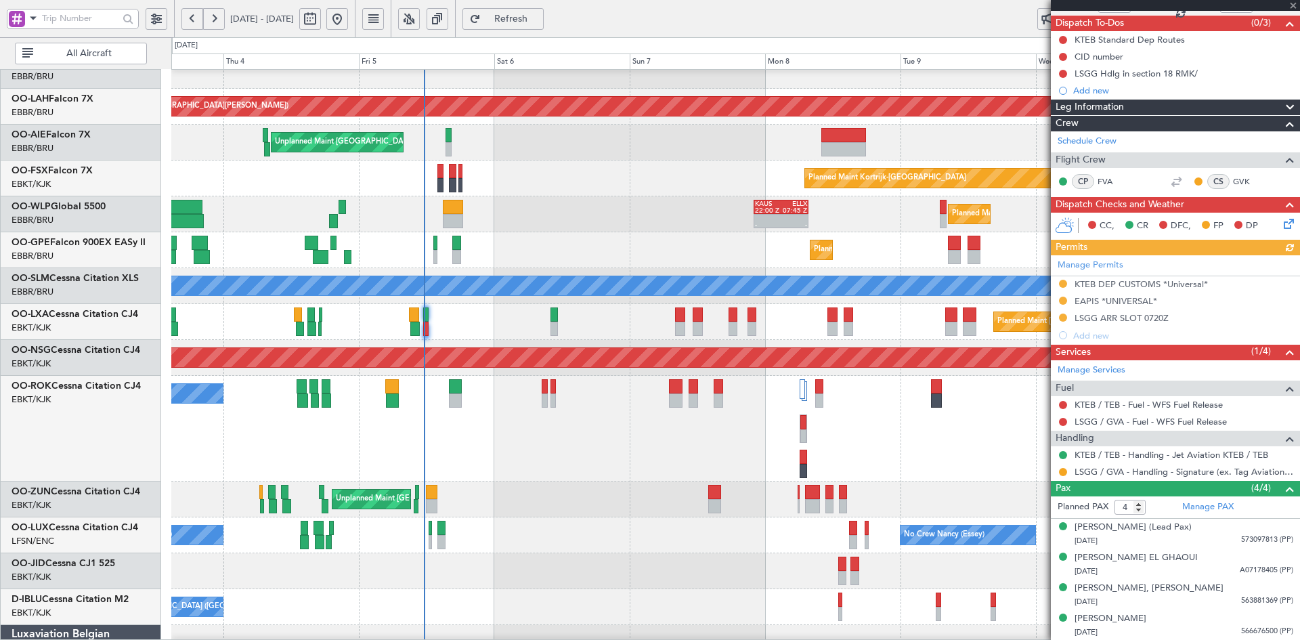
click at [618, 196] on div "Planned Maint Kortrijk-[GEOGRAPHIC_DATA]" at bounding box center [735, 179] width 1128 height 36
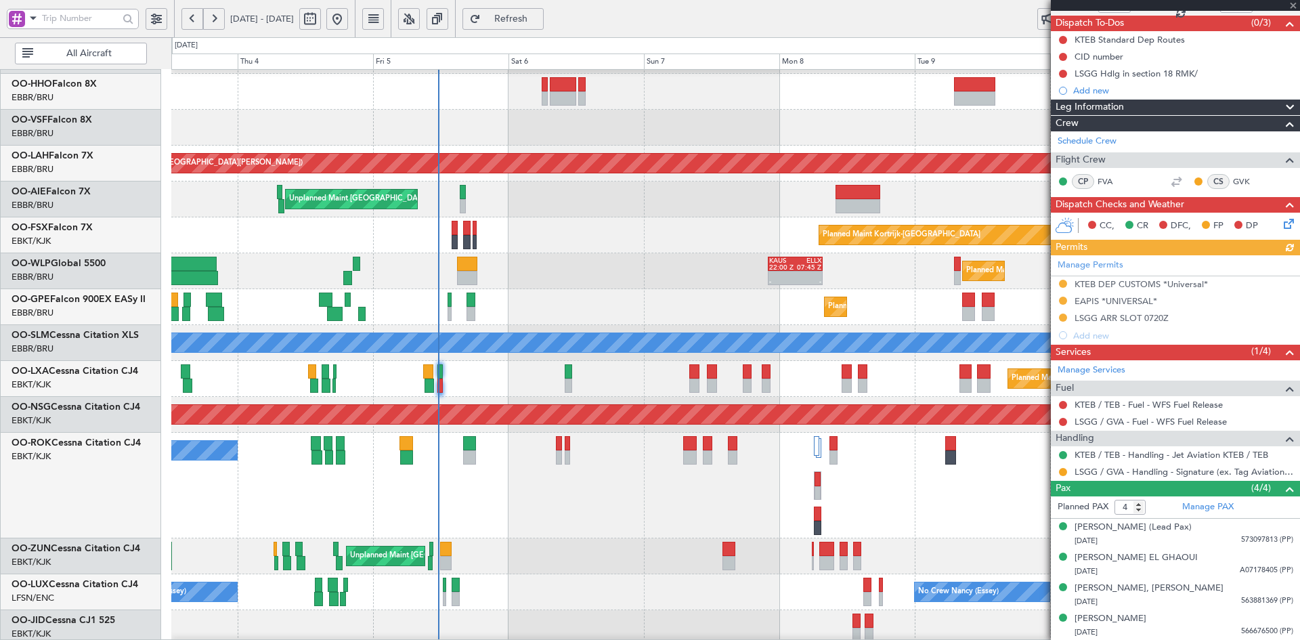
click at [669, 112] on div at bounding box center [735, 128] width 1128 height 36
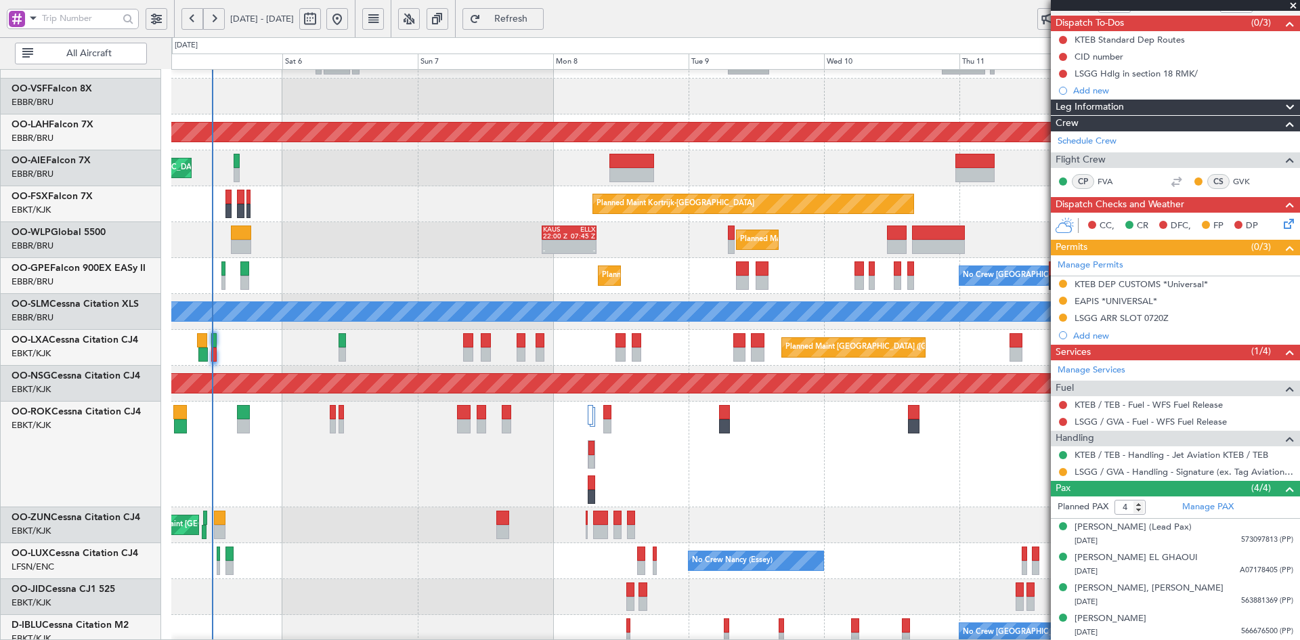
click at [801, 374] on div "Planned Maint [PERSON_NAME]-[GEOGRAPHIC_DATA][PERSON_NAME] ([GEOGRAPHIC_DATA][P…" at bounding box center [735, 365] width 1128 height 788
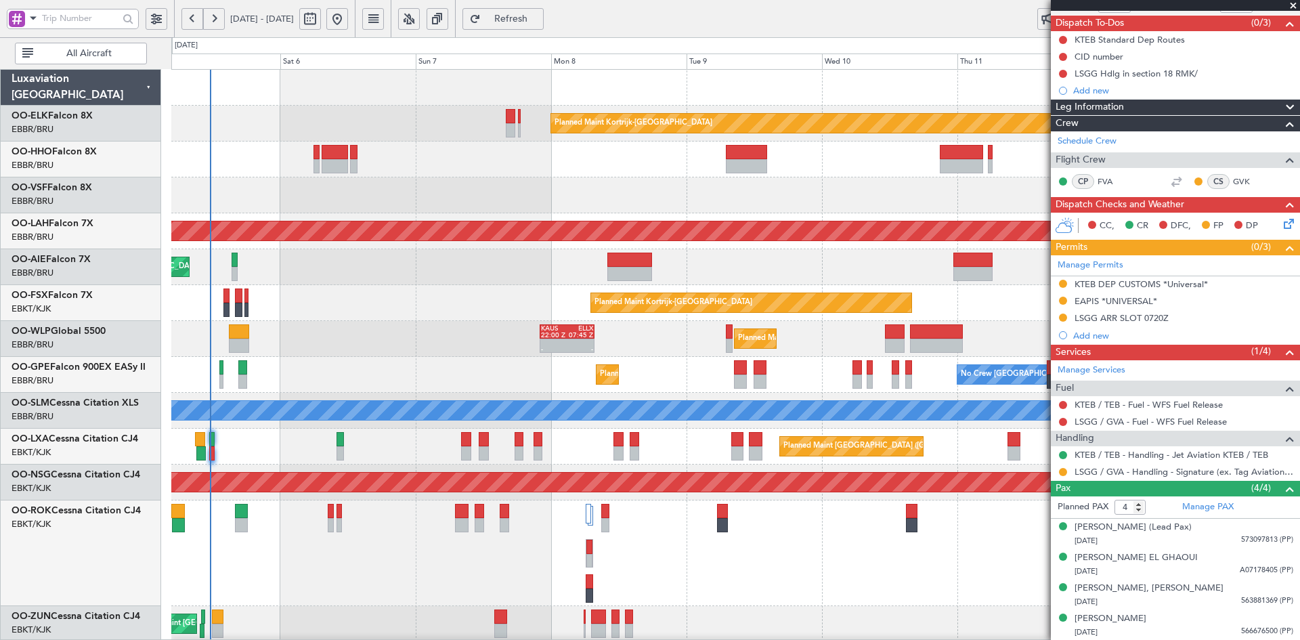
scroll to position [0, 0]
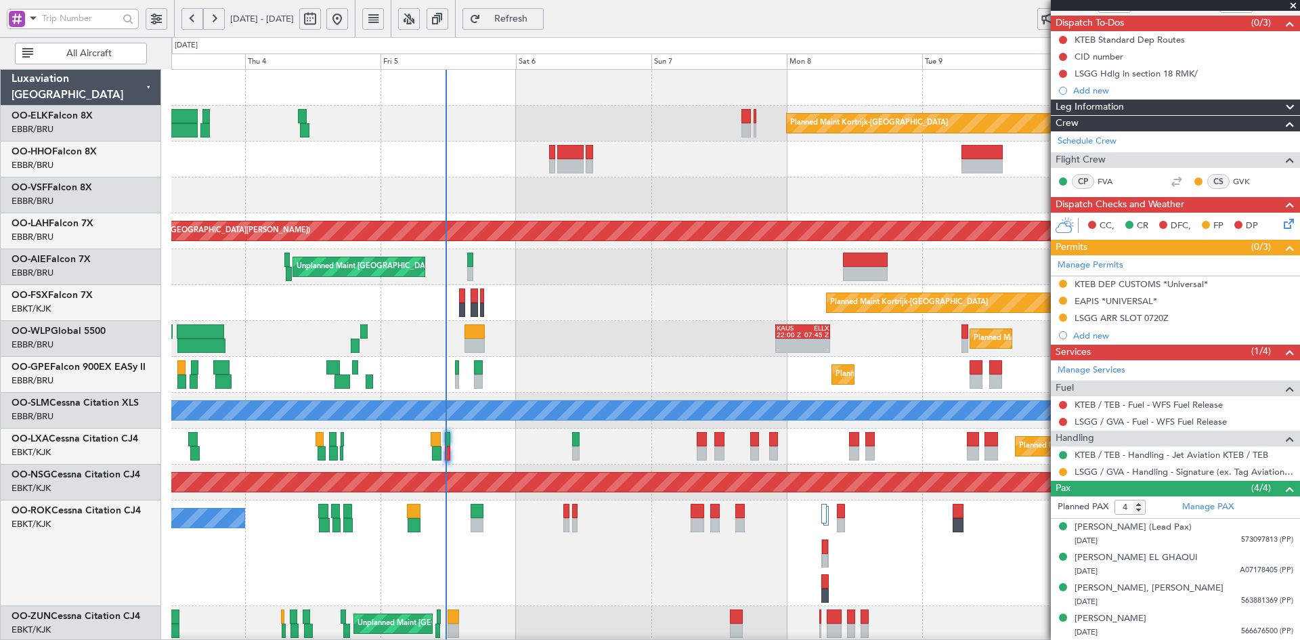
click at [890, 191] on div "Planned Maint Kortrijk-[GEOGRAPHIC_DATA] Planned [GEOGRAPHIC_DATA][PERSON_NAME]…" at bounding box center [735, 464] width 1128 height 788
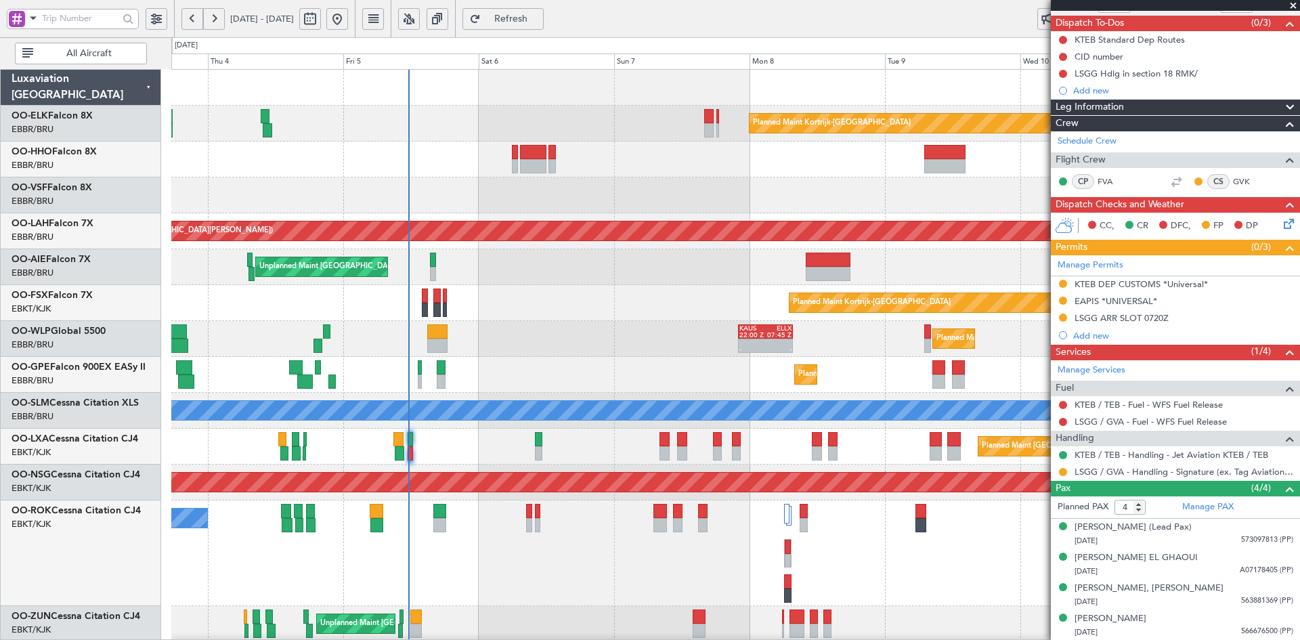
click at [740, 190] on div at bounding box center [735, 195] width 1128 height 36
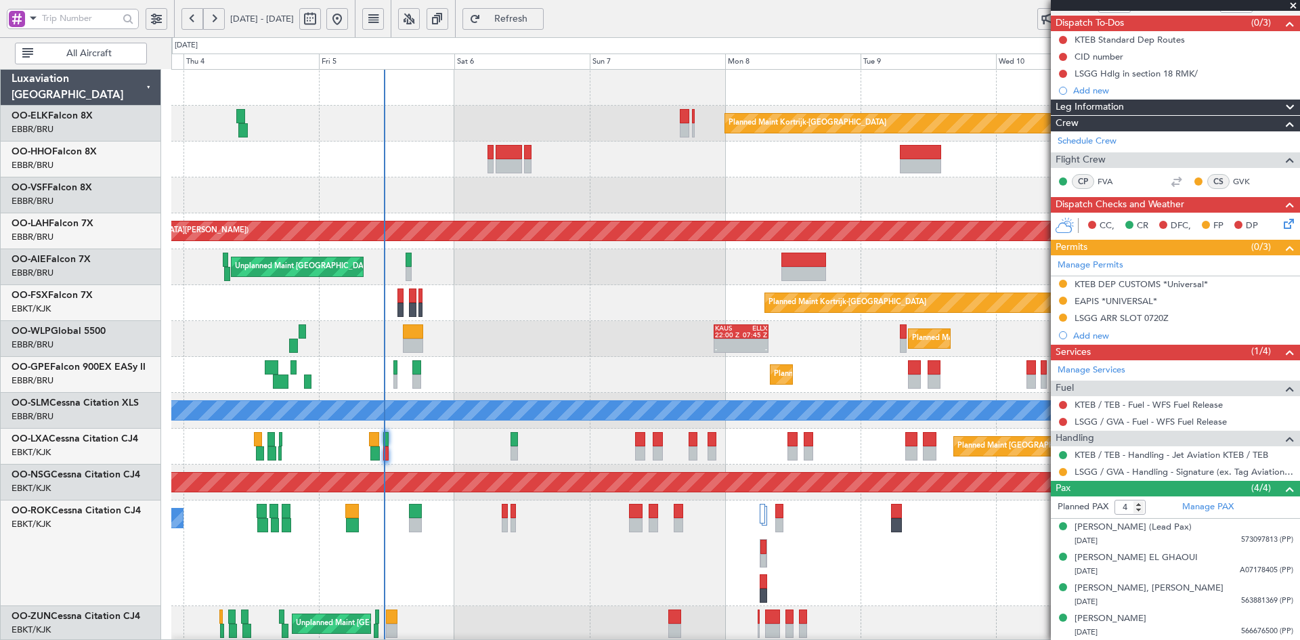
click at [600, 236] on div "Planned Maint Kortrijk-[GEOGRAPHIC_DATA] Planned [GEOGRAPHIC_DATA][PERSON_NAME]…" at bounding box center [735, 464] width 1128 height 788
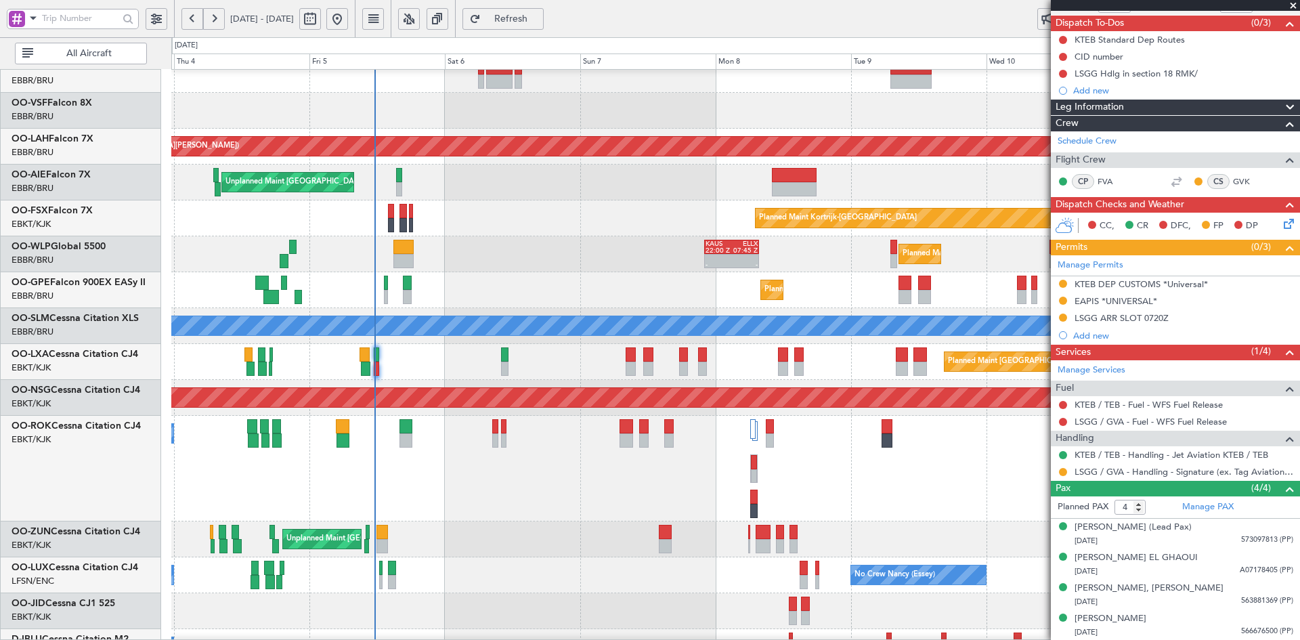
click at [520, 380] on div "Planned Maint [GEOGRAPHIC_DATA] ([GEOGRAPHIC_DATA] National)" at bounding box center [735, 362] width 1128 height 36
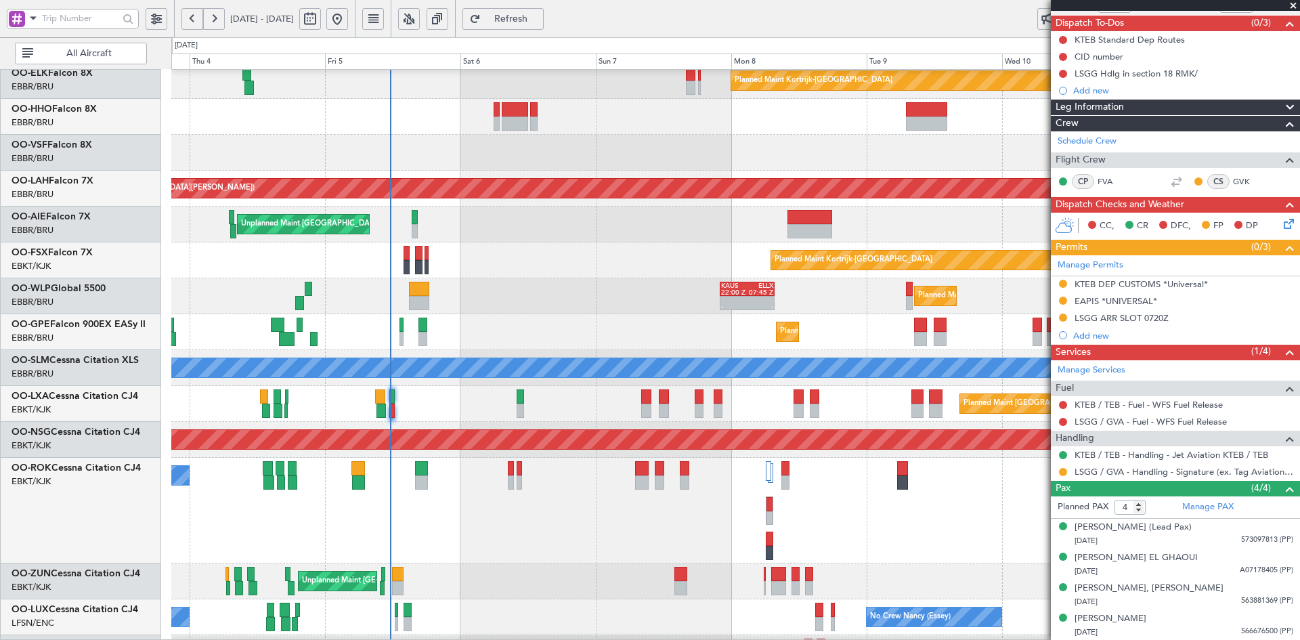
scroll to position [0, 0]
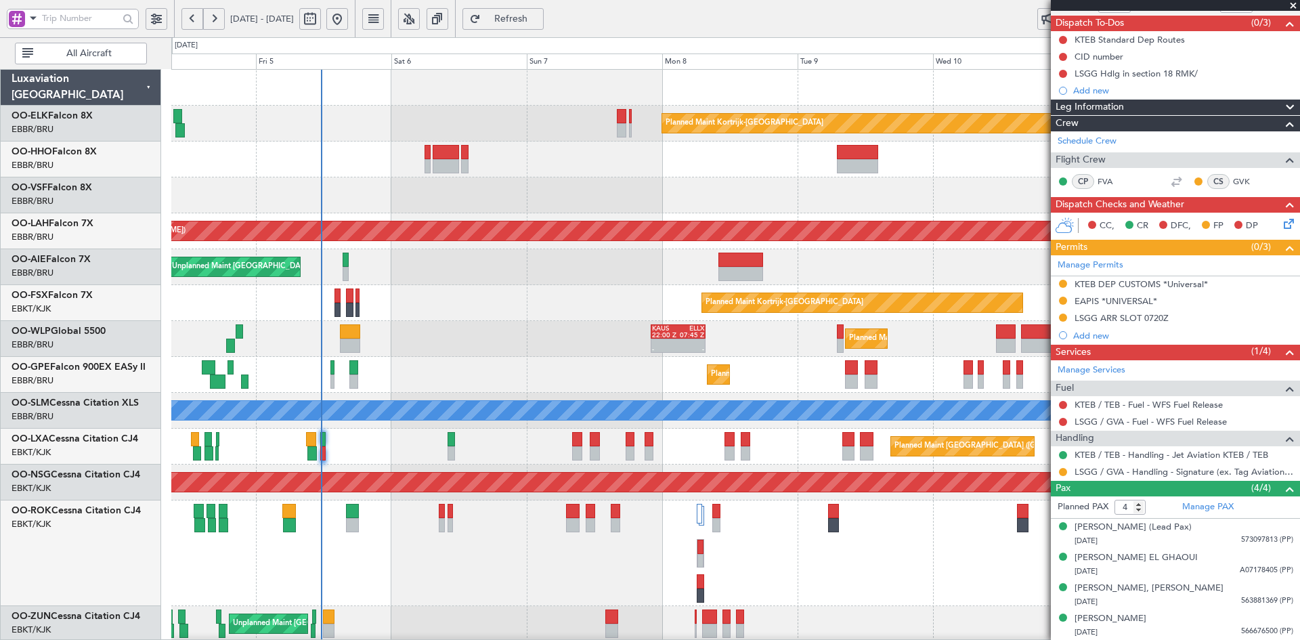
click at [420, 308] on div "Planned Maint Kortrijk-[GEOGRAPHIC_DATA] Planned [GEOGRAPHIC_DATA][PERSON_NAME]…" at bounding box center [735, 464] width 1128 height 788
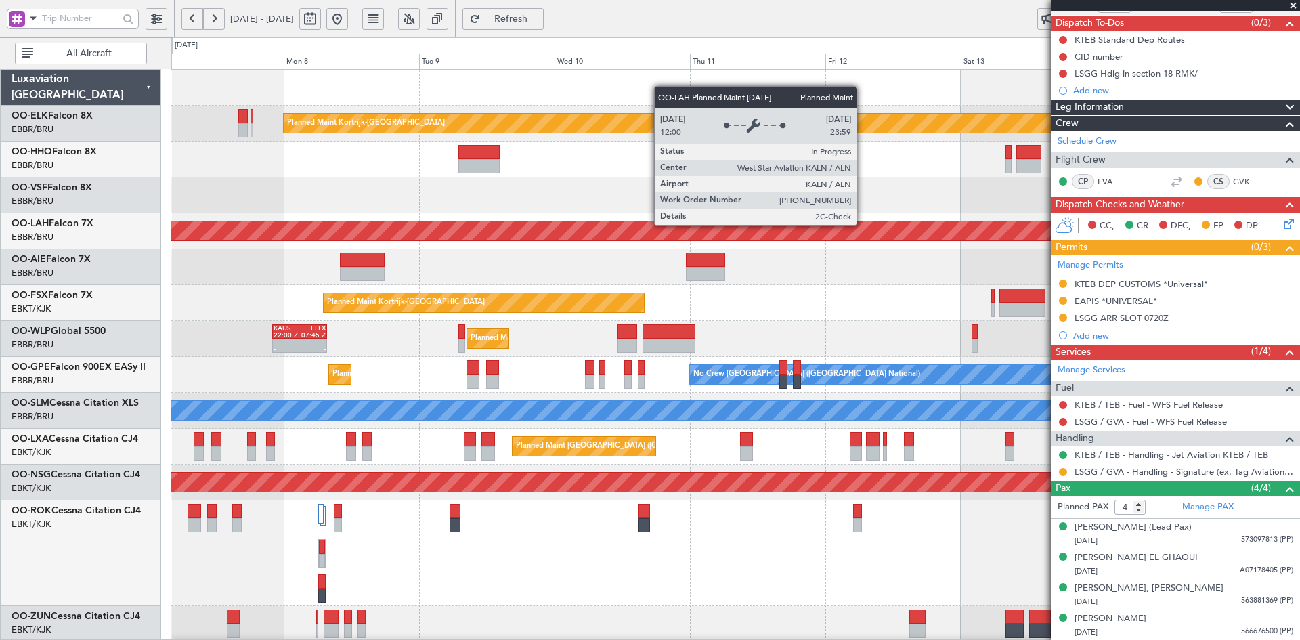
click at [712, 245] on div "Planned Maint [PERSON_NAME]-[GEOGRAPHIC_DATA][PERSON_NAME] ([GEOGRAPHIC_DATA][P…" at bounding box center [735, 231] width 1128 height 36
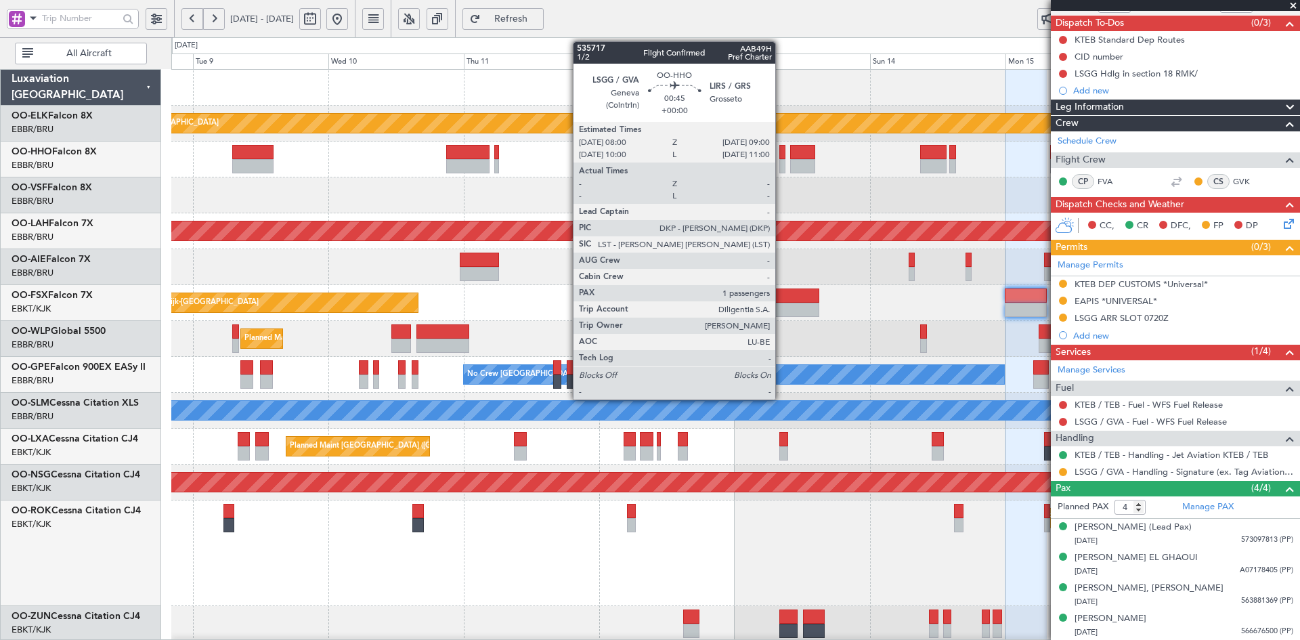
click at [782, 161] on div at bounding box center [783, 166] width 6 height 14
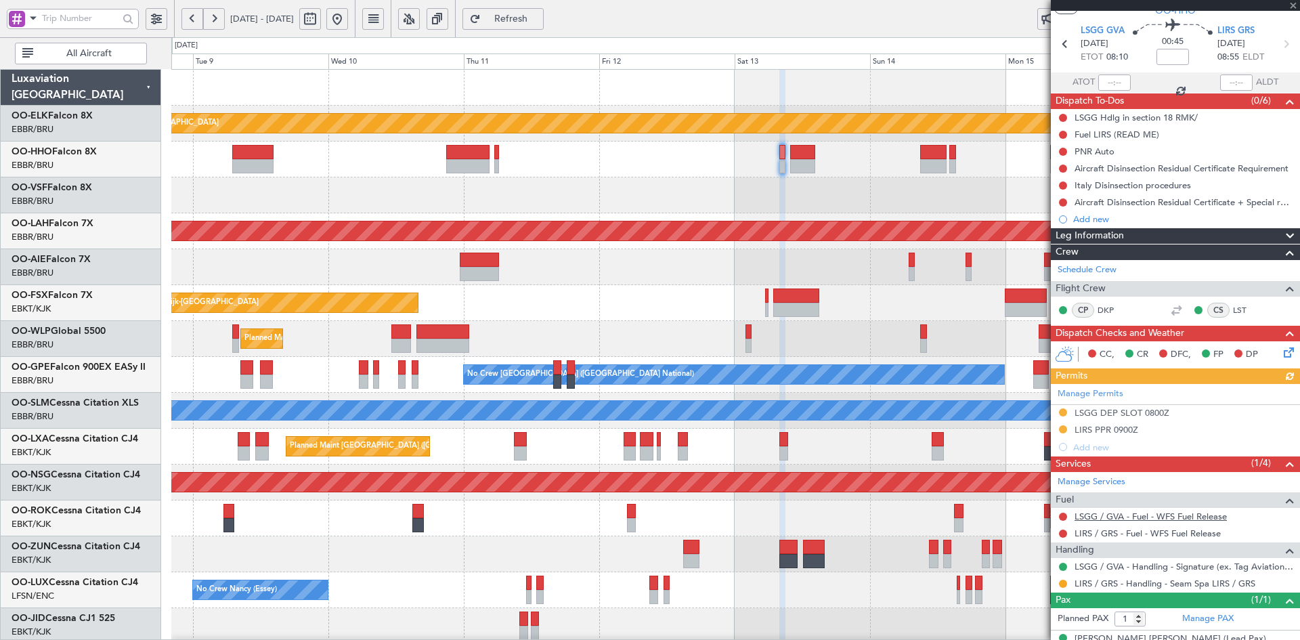
scroll to position [60, 0]
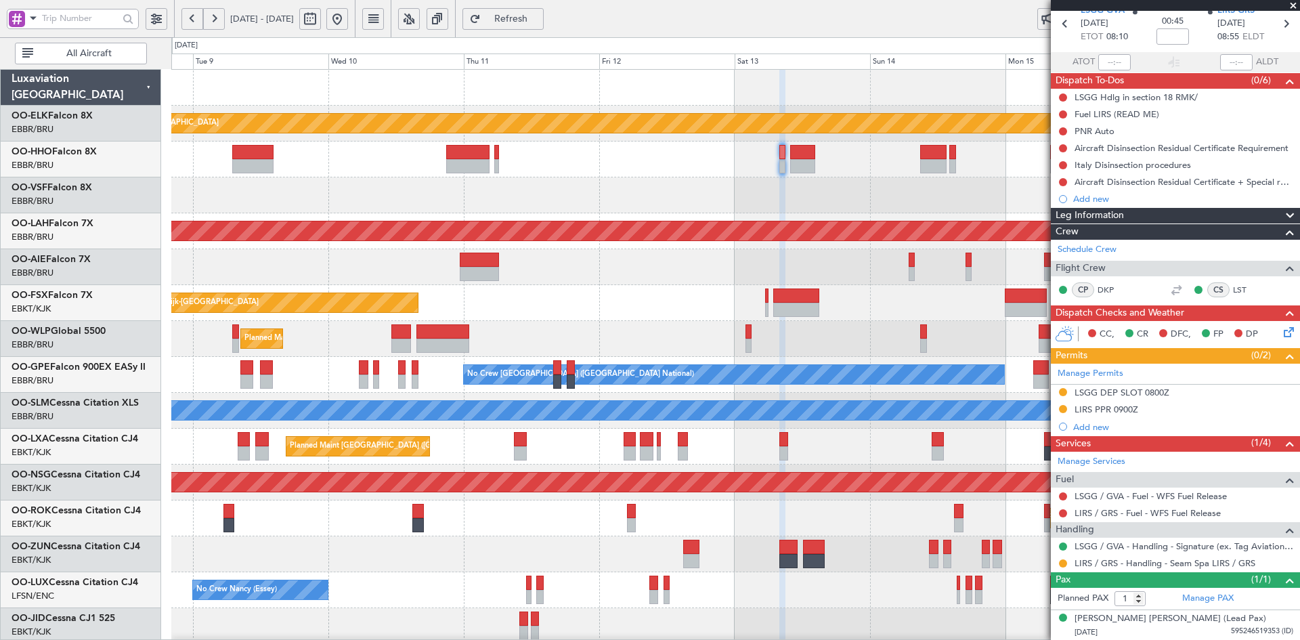
click at [1291, 3] on span at bounding box center [1294, 6] width 14 height 12
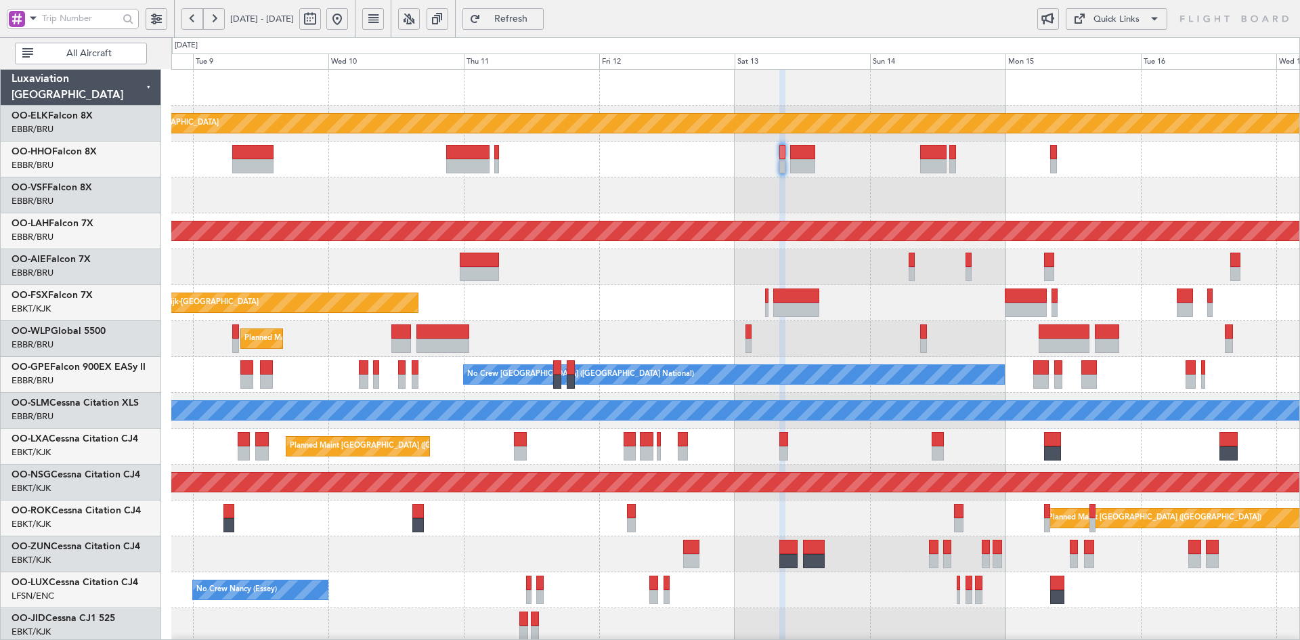
type input "0"
click at [348, 22] on button at bounding box center [337, 19] width 22 height 22
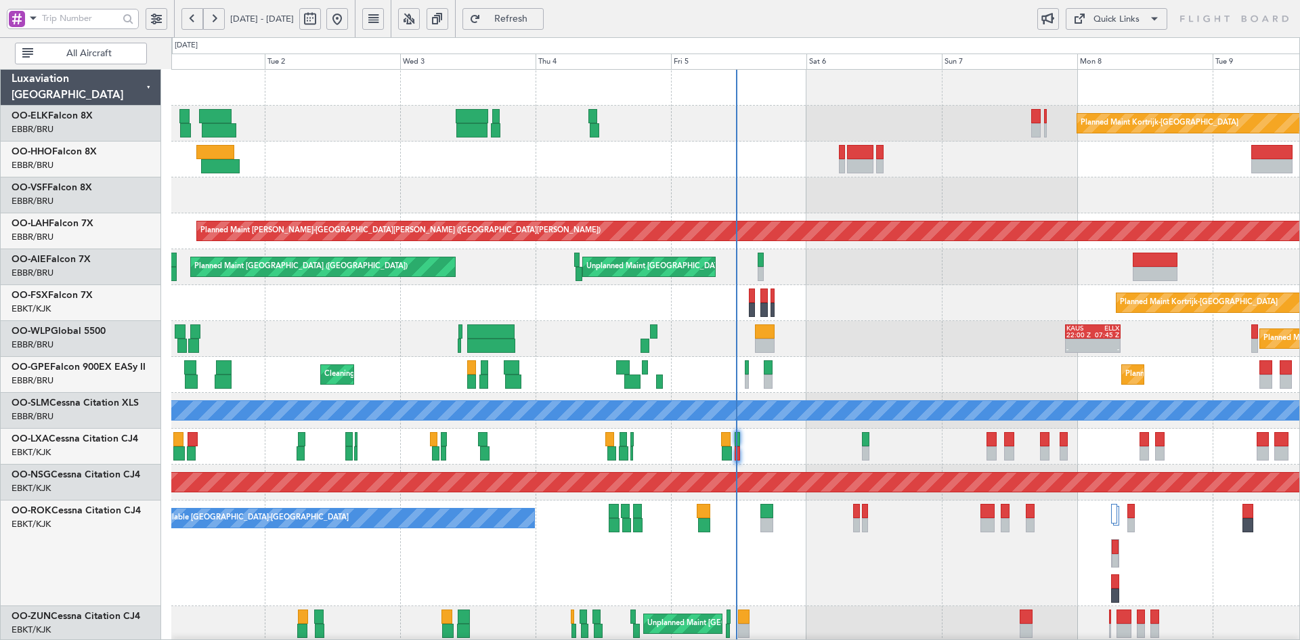
click at [849, 520] on div "A/C Unavailable [GEOGRAPHIC_DATA]-[GEOGRAPHIC_DATA]" at bounding box center [735, 554] width 1128 height 106
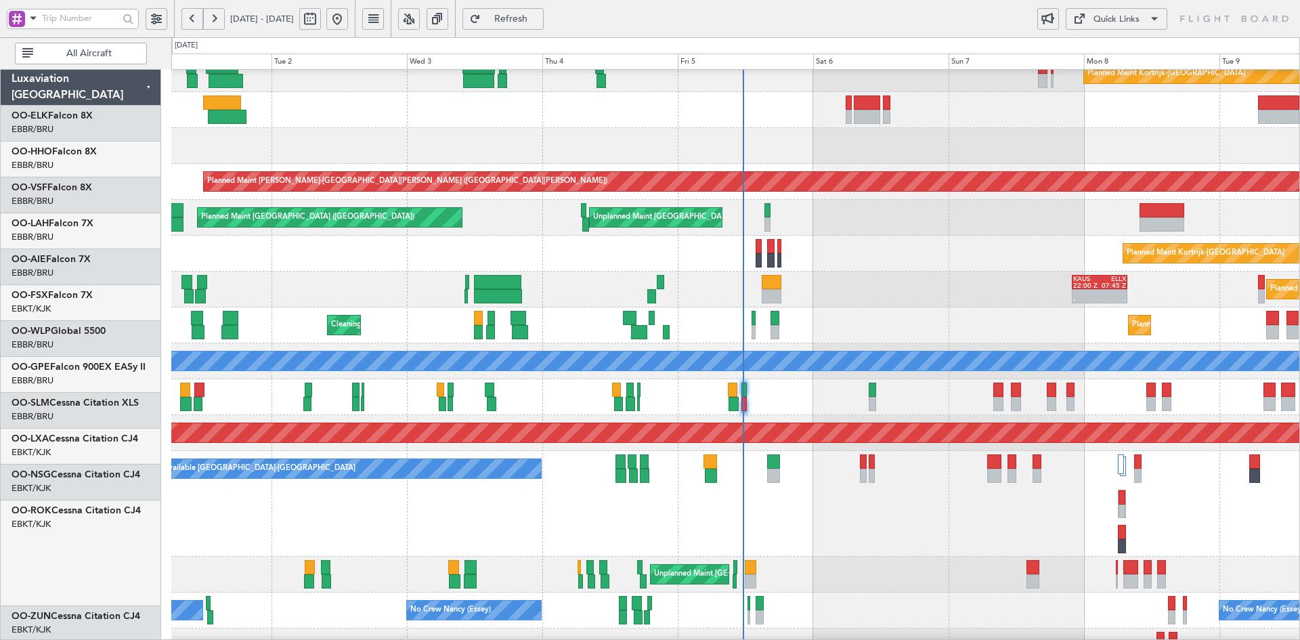
scroll to position [49, 0]
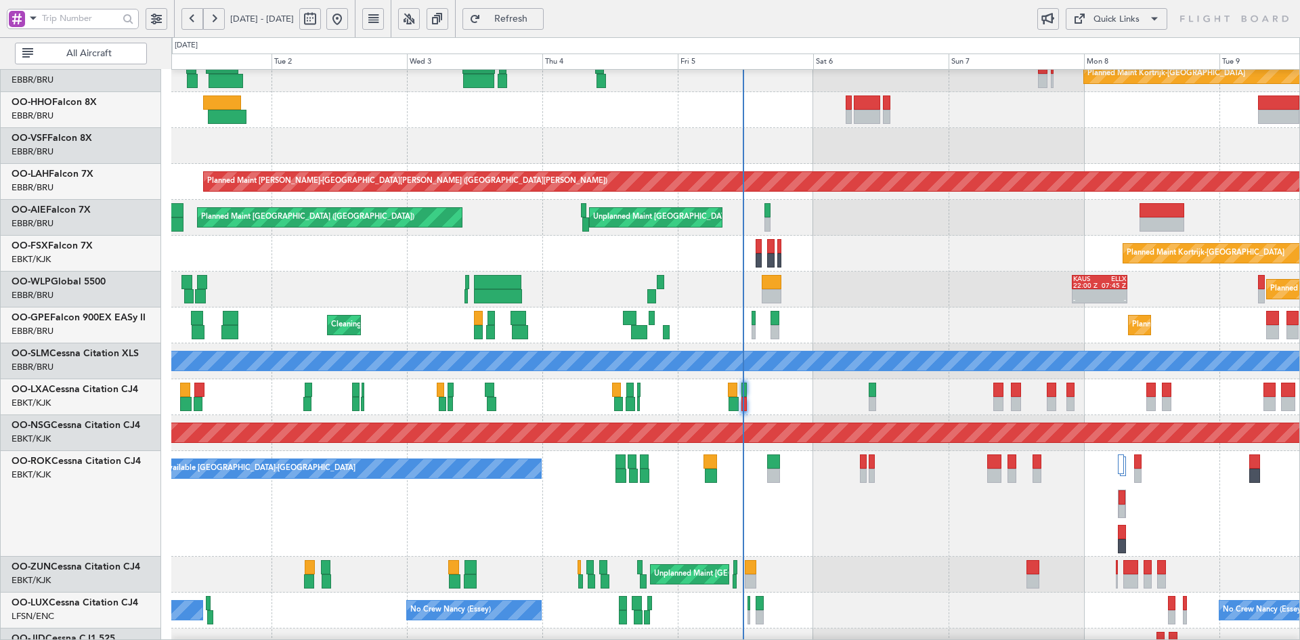
click at [839, 308] on div "Planned Maint Milan (Linate) KAUS 22:00 Z ELLX 07:45 Z - -" at bounding box center [735, 290] width 1128 height 36
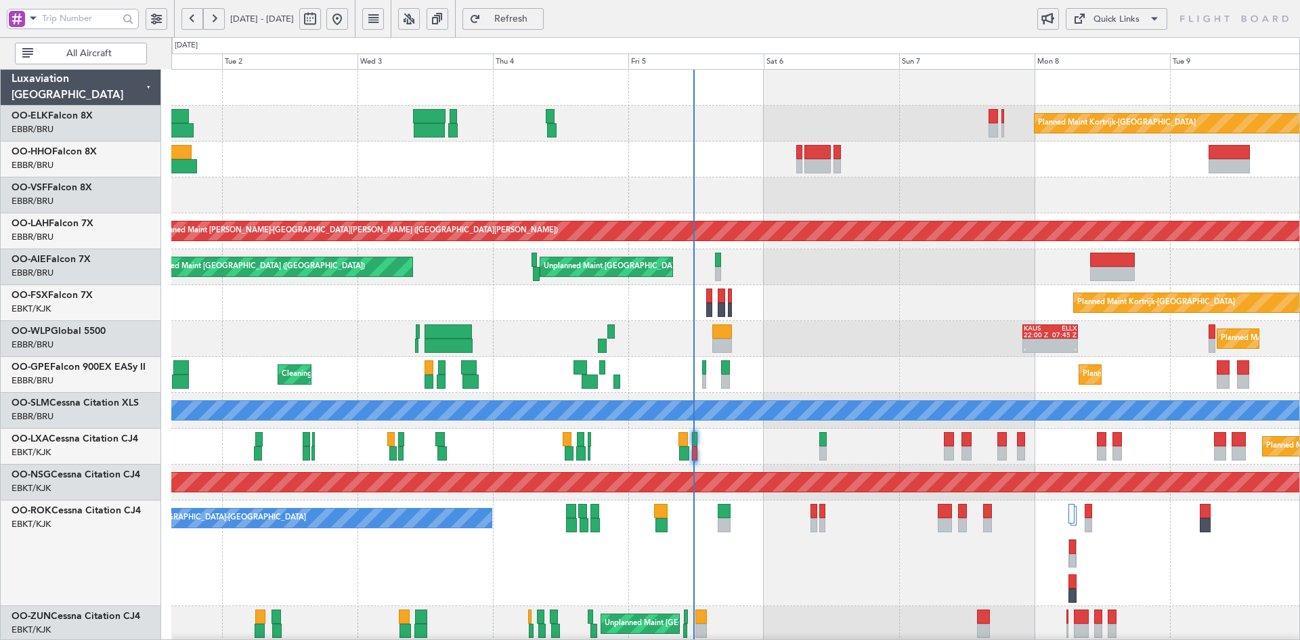
click at [780, 181] on div "Planned Maint Kortrijk-Wevelgem Planned Maint Alton-st Louis (St Louis Regl) Un…" at bounding box center [735, 464] width 1128 height 788
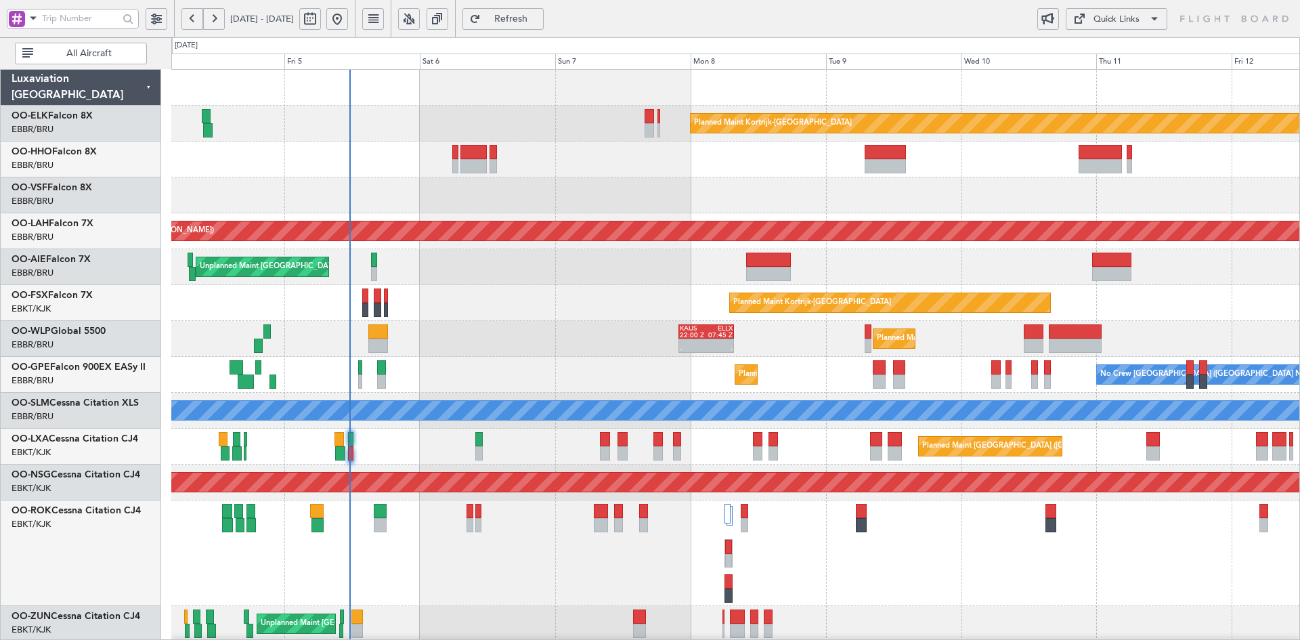
click at [577, 194] on div at bounding box center [735, 195] width 1128 height 36
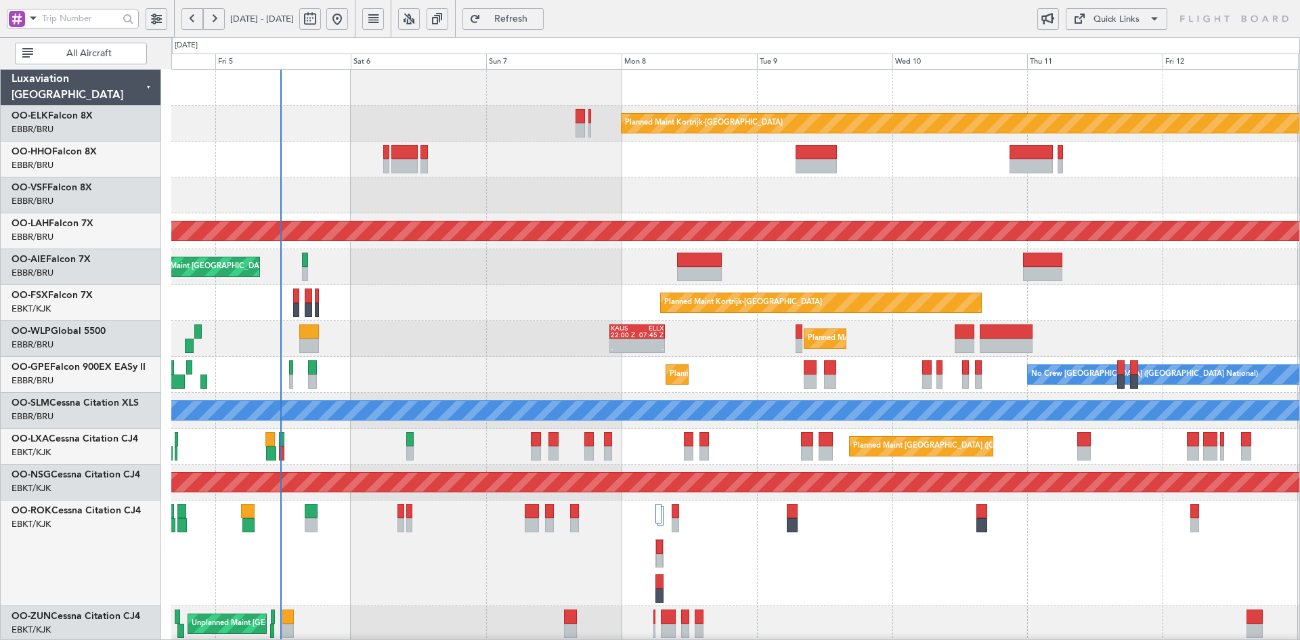
click at [1300, 360] on html "08 Sep 2025 - 16 Sep 2025 Refresh Quick Links All Aircraft Planned Maint Kortri…" at bounding box center [650, 320] width 1300 height 640
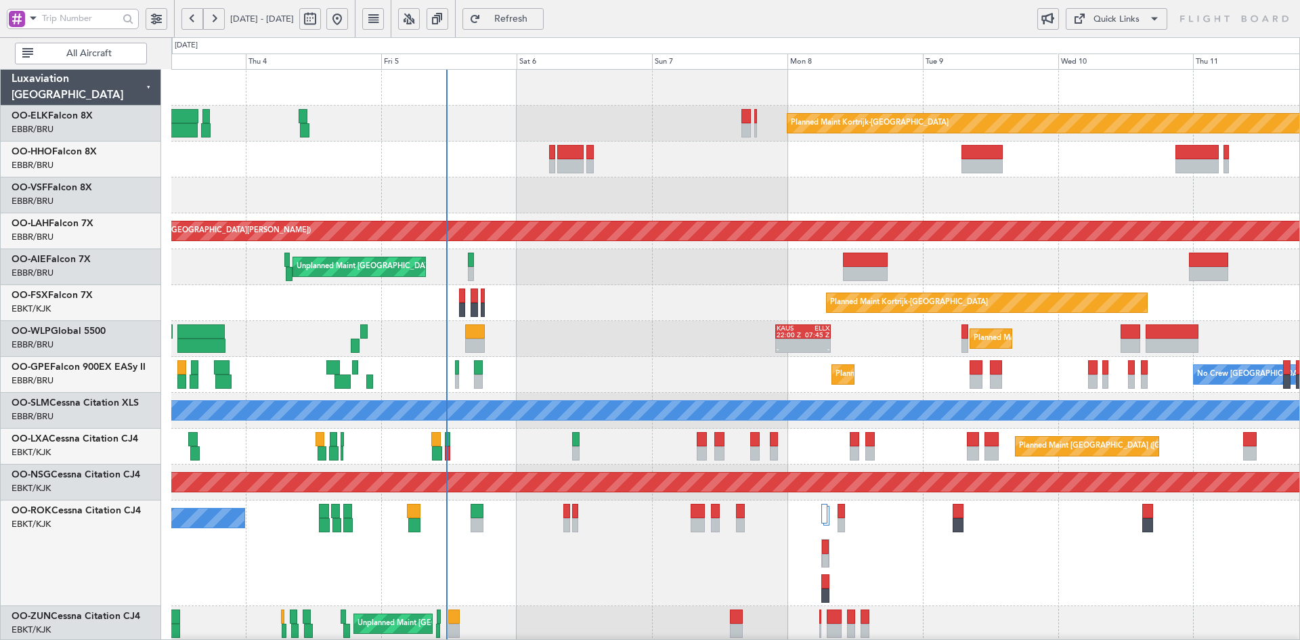
scroll to position [12, 0]
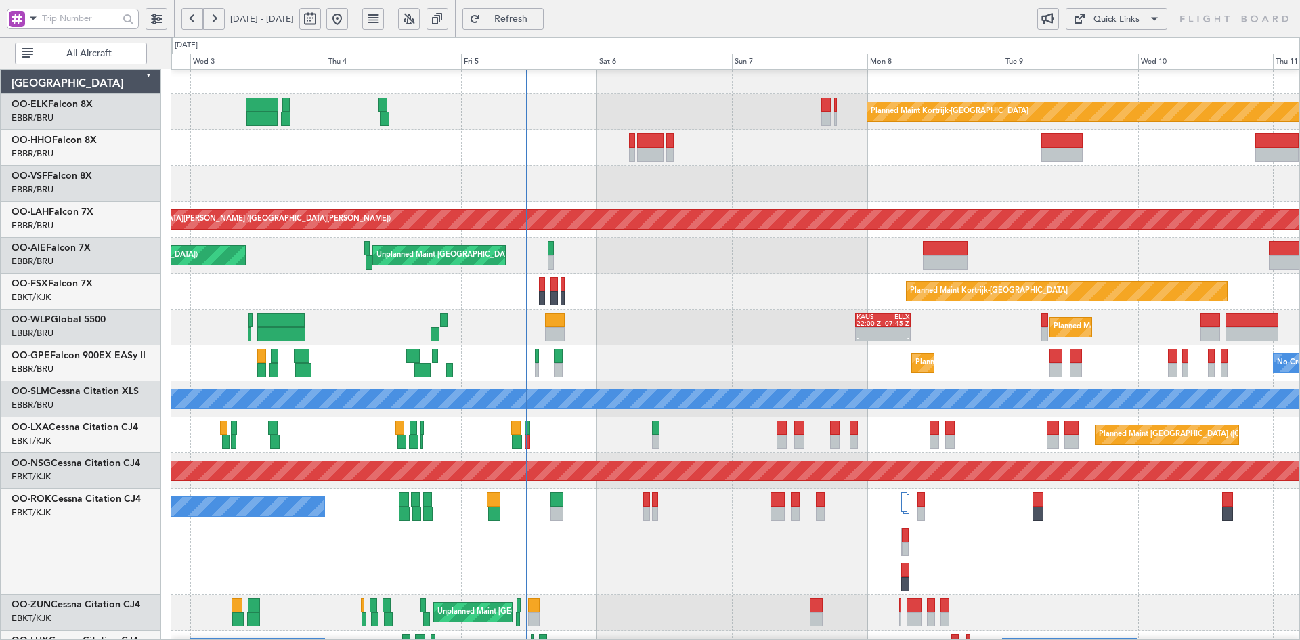
click at [752, 327] on div "Planned Maint Kortrijk-Wevelgem Planned Maint Alton-st Louis (St Louis Regl) Un…" at bounding box center [735, 452] width 1128 height 788
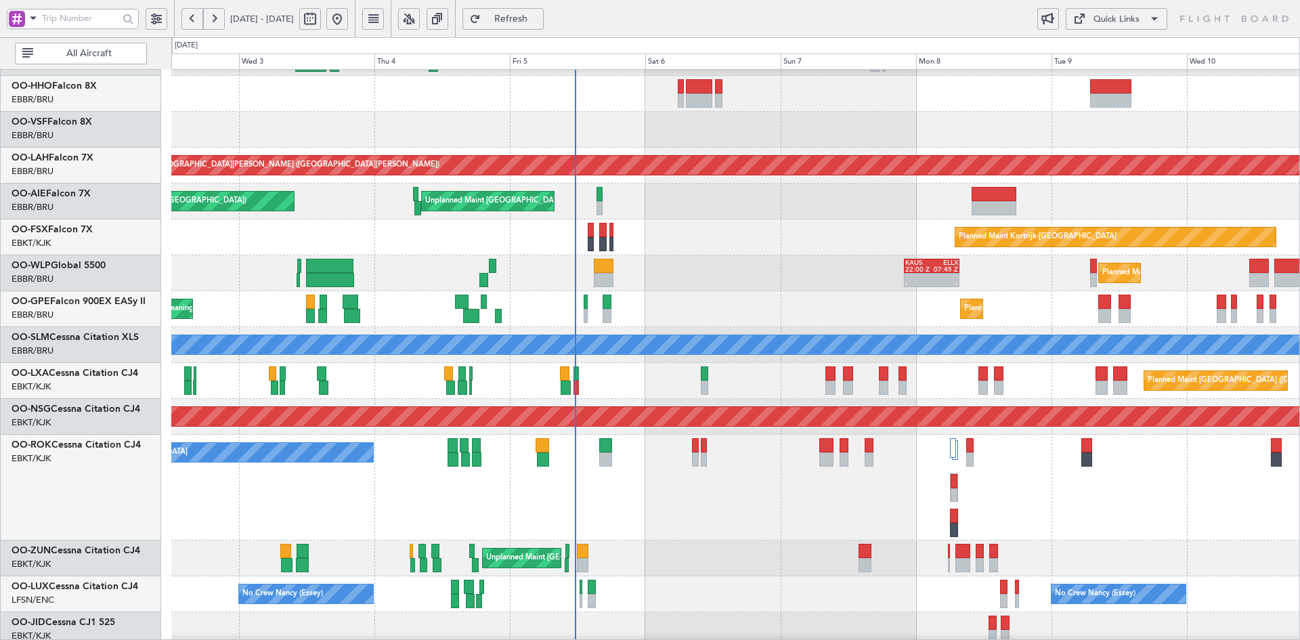
click at [441, 369] on div "Planned Maint Kortrijk-Wevelgem Planned Maint Alton-st Louis (St Louis Regl) Un…" at bounding box center [735, 398] width 1128 height 788
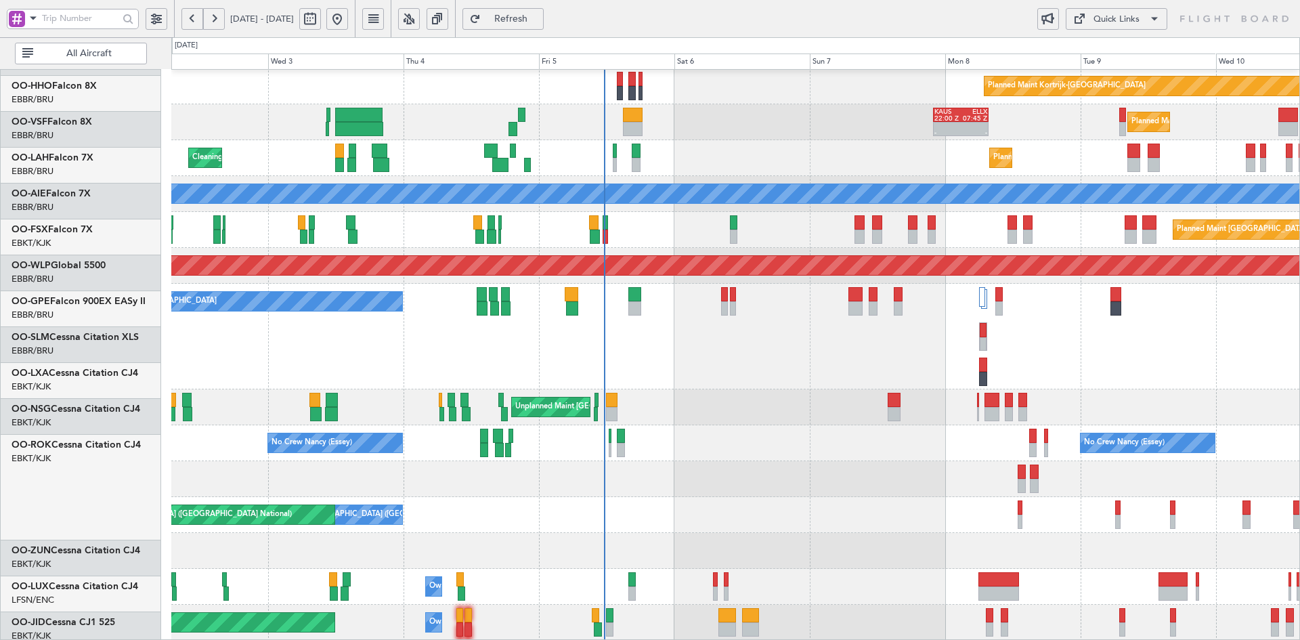
scroll to position [217, 0]
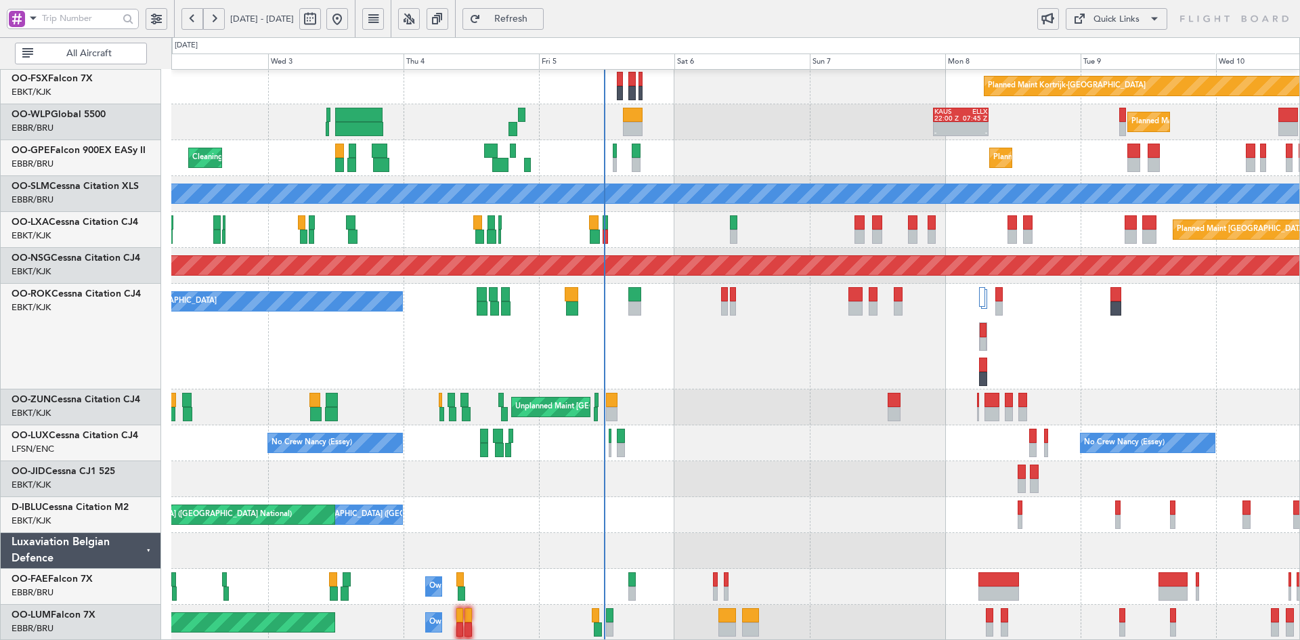
click at [711, 469] on div at bounding box center [735, 479] width 1128 height 36
click at [771, 140] on div "Planned Maint Milan (Linate) KAUS 22:00 Z ELLX 07:45 Z - -" at bounding box center [735, 122] width 1128 height 36
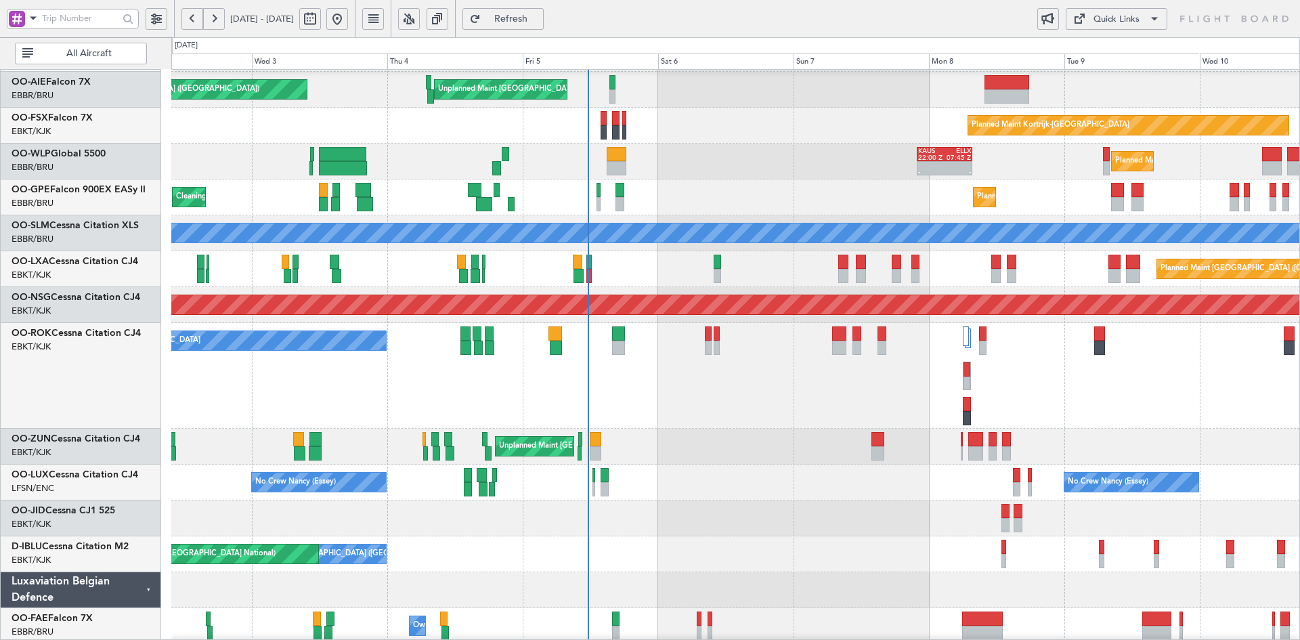
click at [704, 442] on div "Planned Maint Alton-st Louis (St Louis Regl) Unplanned Maint Brussels (Brussels…" at bounding box center [735, 286] width 1128 height 788
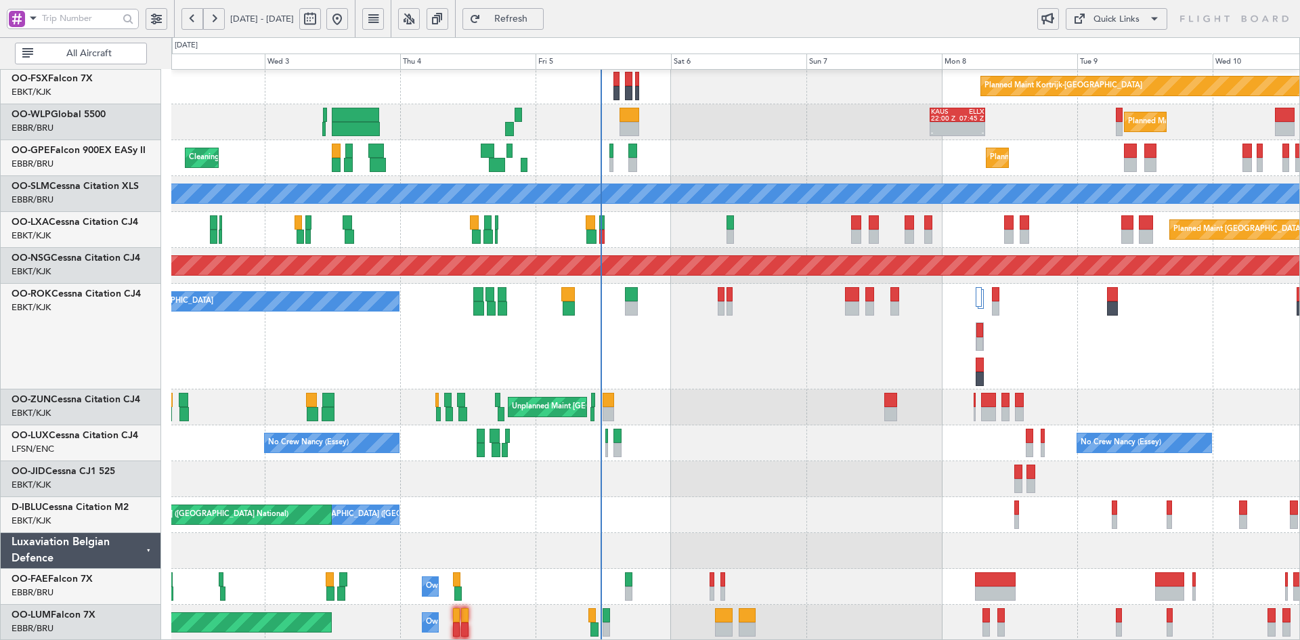
click at [795, 381] on div "A/C Unavailable [GEOGRAPHIC_DATA]-[GEOGRAPHIC_DATA]" at bounding box center [735, 337] width 1128 height 106
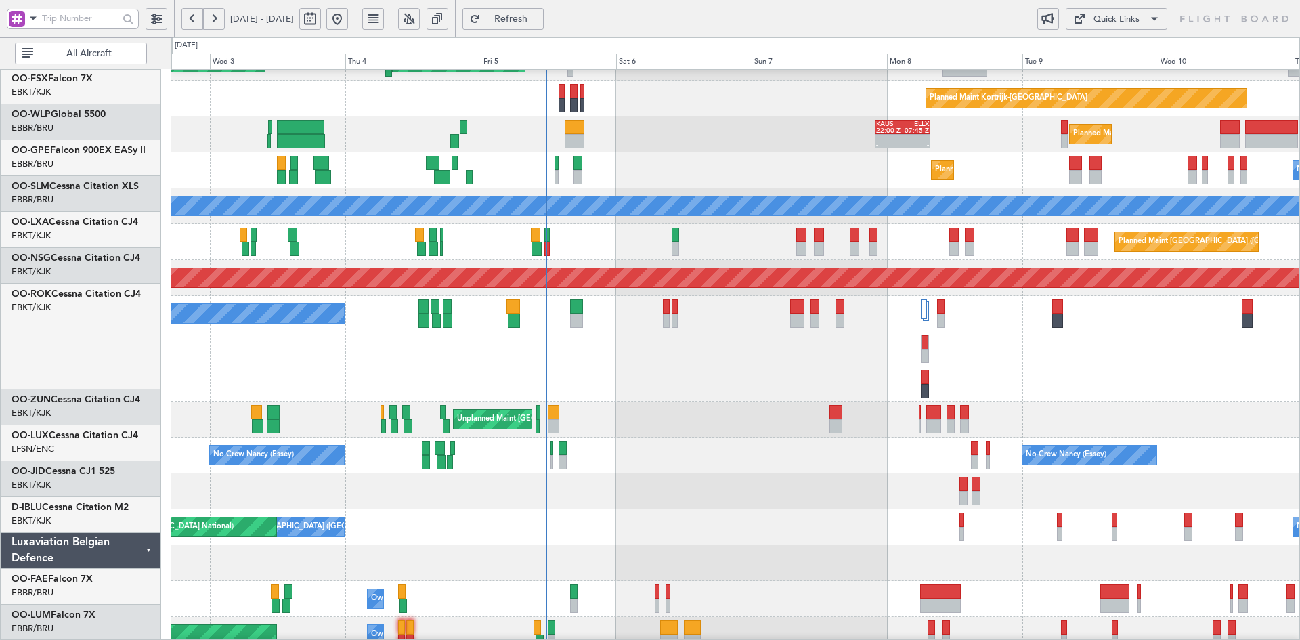
scroll to position [205, 0]
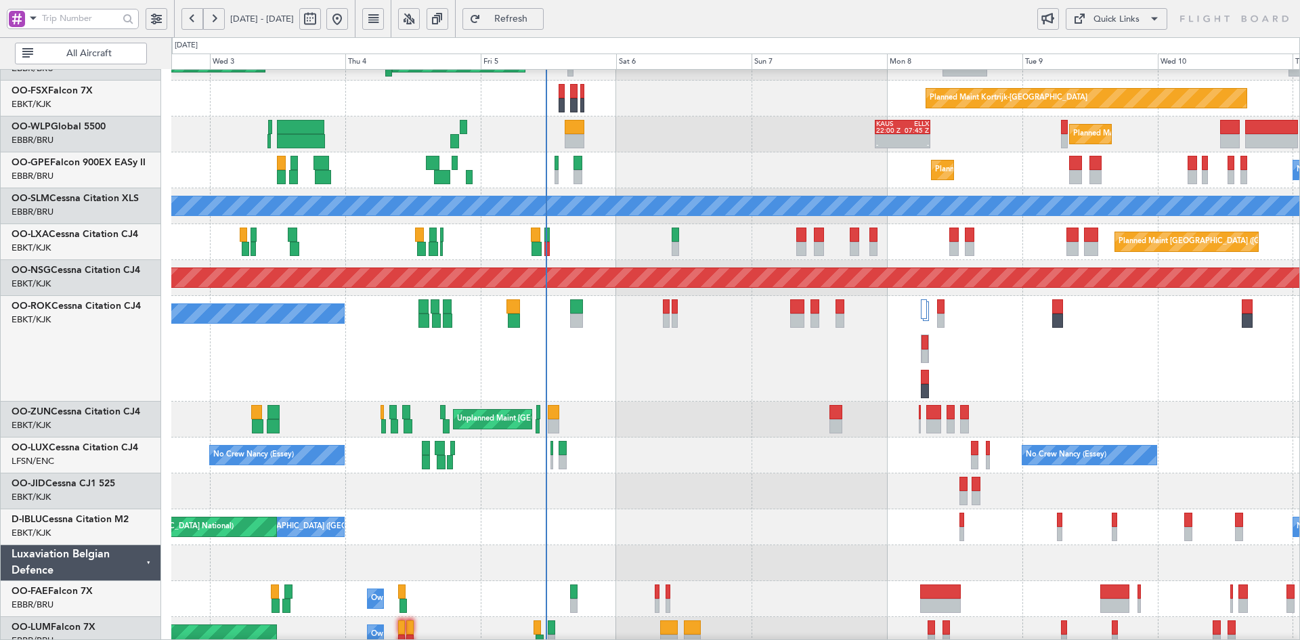
click at [749, 509] on div at bounding box center [735, 491] width 1128 height 36
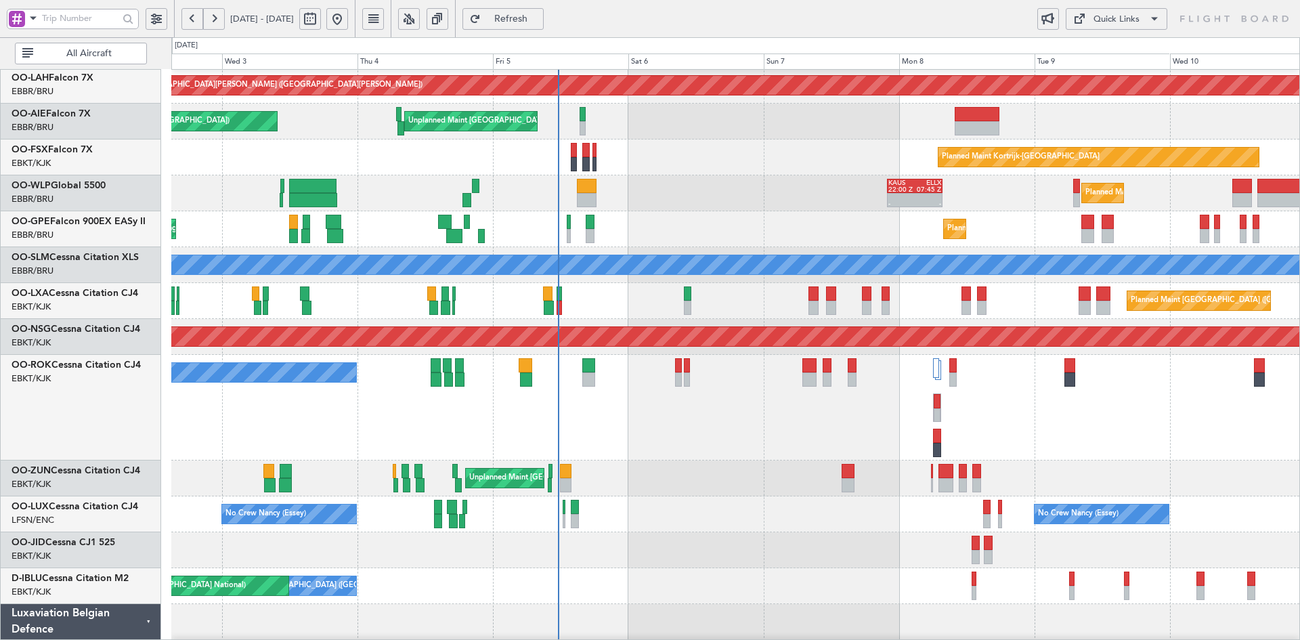
click at [744, 289] on div "Planned Maint Alton-st Louis (St Louis Regl) Unplanned Maint Brussels (Brussels…" at bounding box center [735, 318] width 1128 height 788
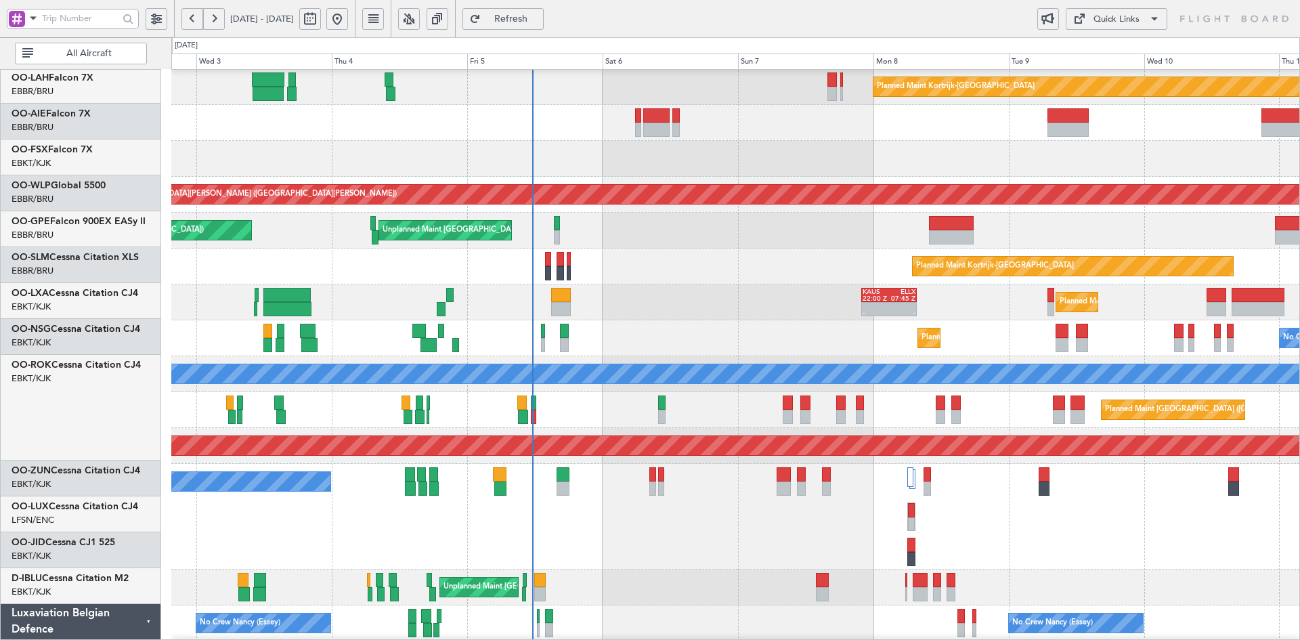
scroll to position [37, 0]
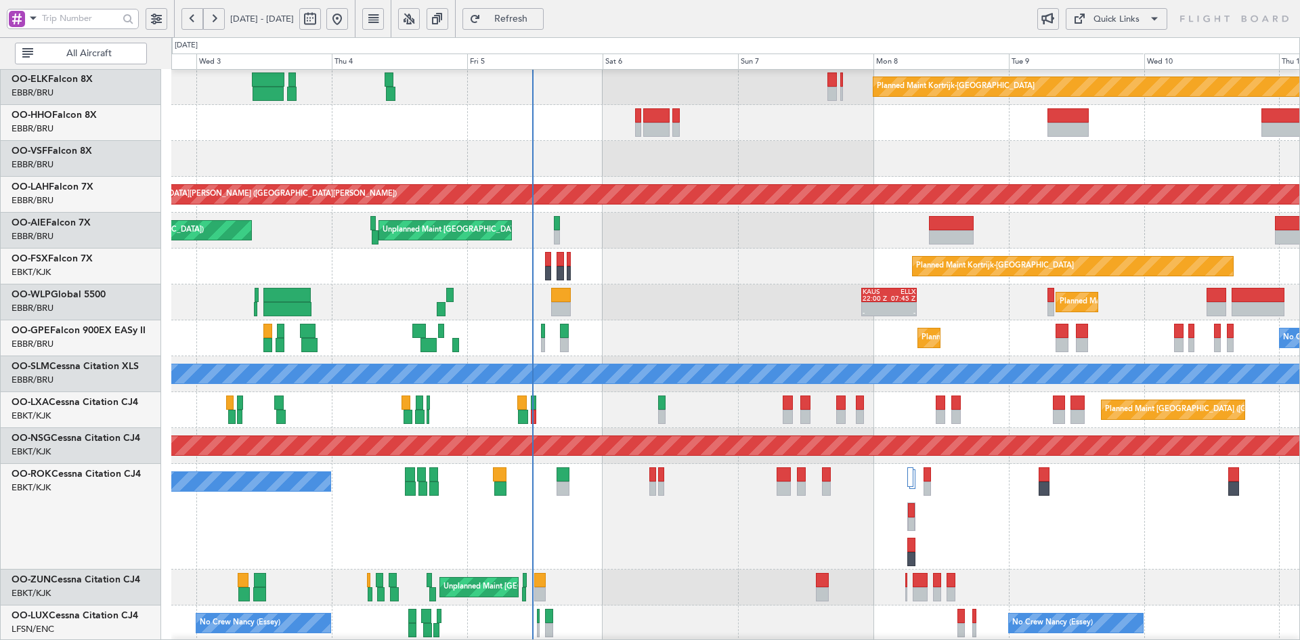
click at [1118, 464] on div "A/C Unavailable [GEOGRAPHIC_DATA]-[GEOGRAPHIC_DATA]" at bounding box center [735, 517] width 1128 height 106
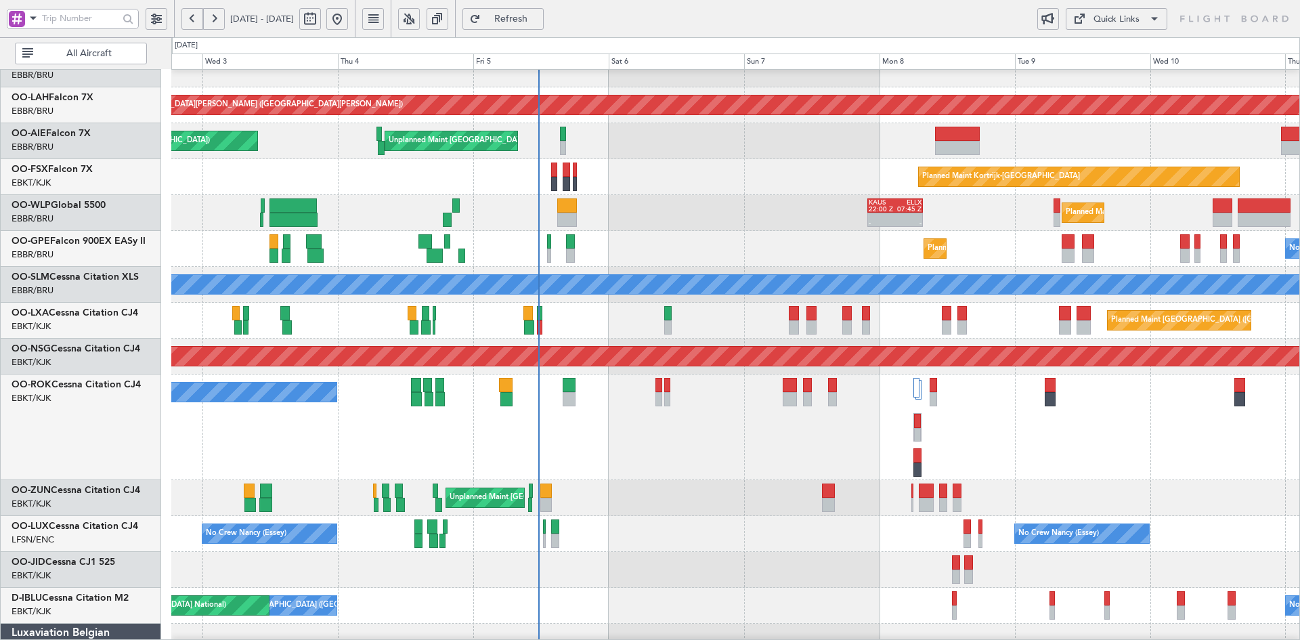
click at [959, 446] on div "A/C Unavailable [GEOGRAPHIC_DATA]-[GEOGRAPHIC_DATA]" at bounding box center [735, 428] width 1128 height 106
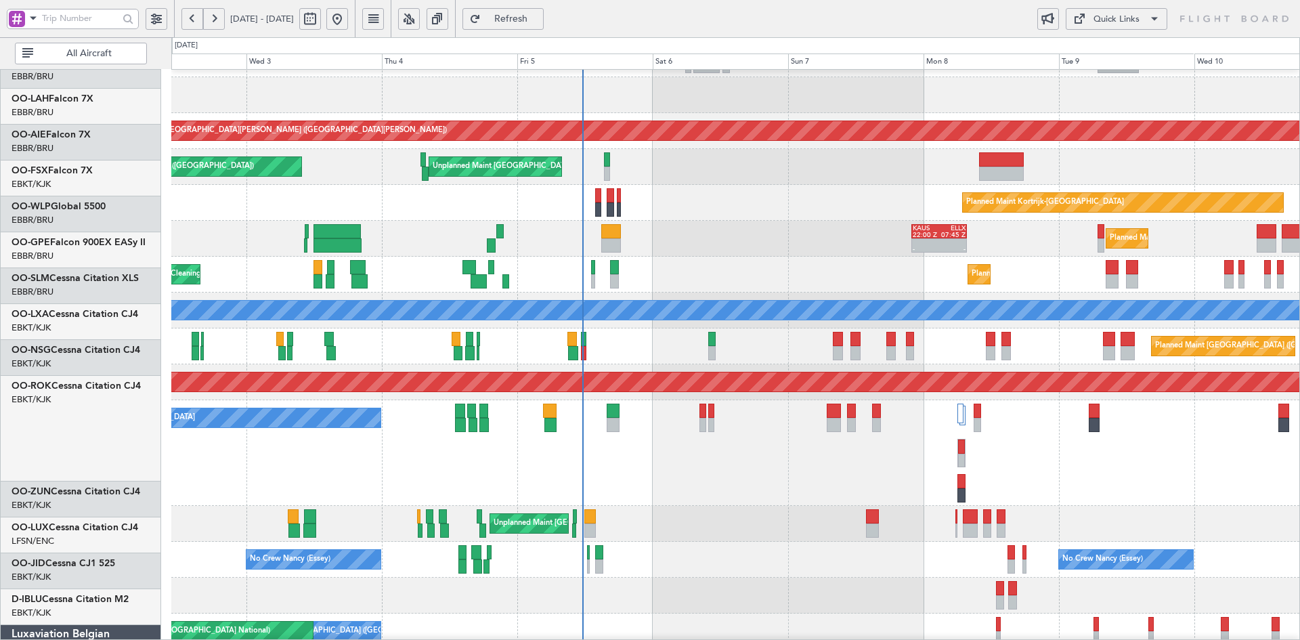
scroll to position [100, 0]
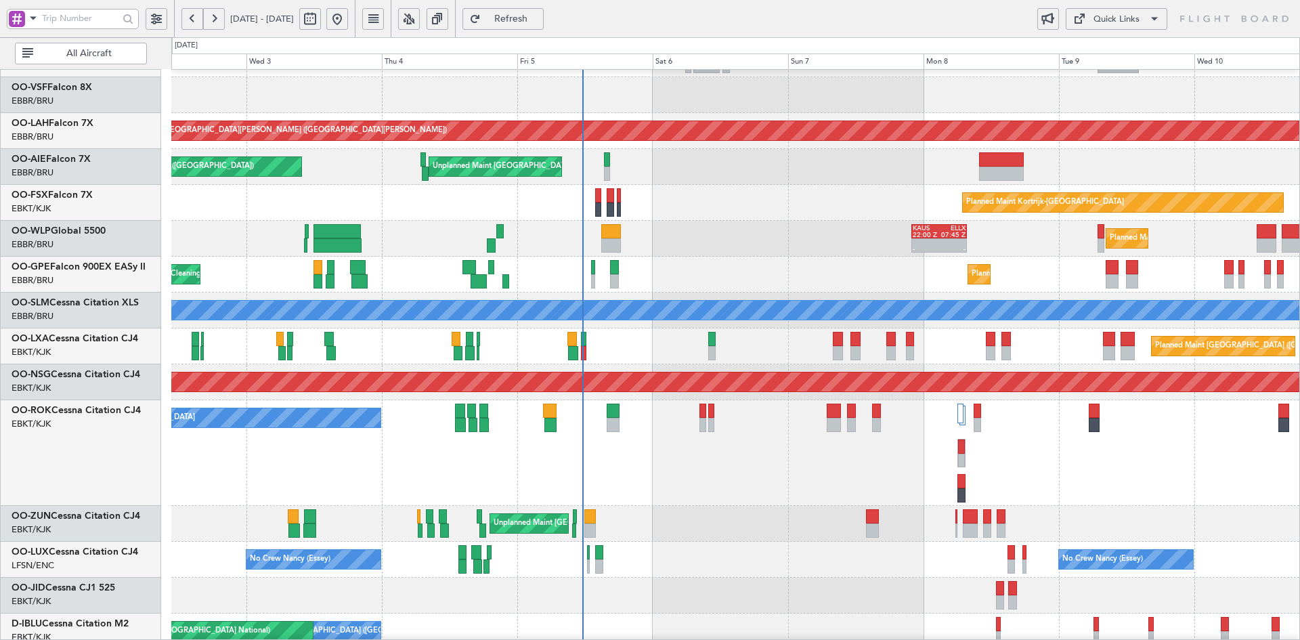
click at [747, 238] on div "Planned Maint Milan (Linate) KAUS 22:00 Z ELLX 07:45 Z - -" at bounding box center [735, 239] width 1128 height 36
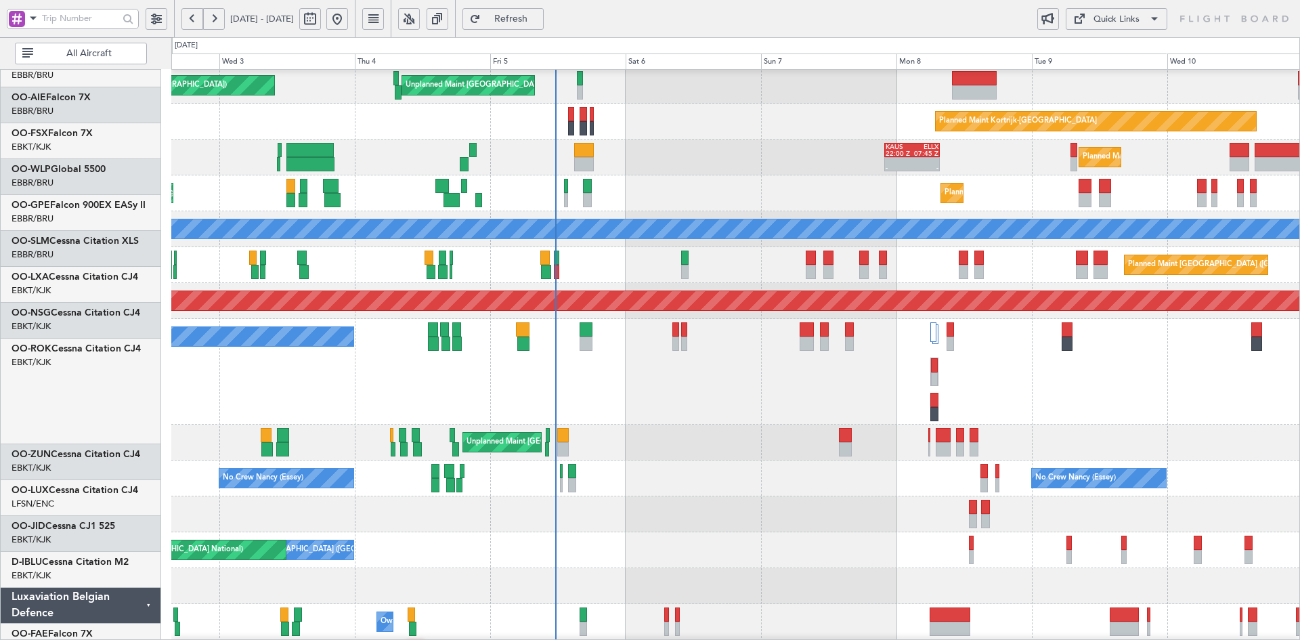
scroll to position [186, 0]
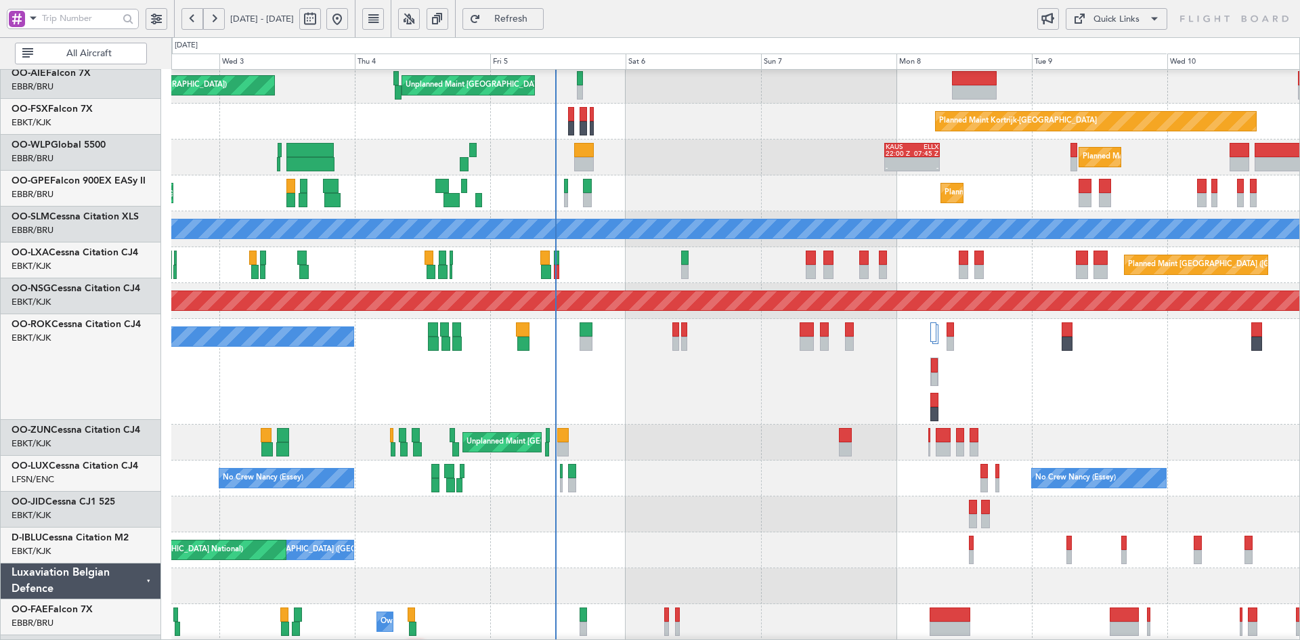
click at [1143, 383] on div "A/C Unavailable [GEOGRAPHIC_DATA]-[GEOGRAPHIC_DATA]" at bounding box center [735, 372] width 1128 height 106
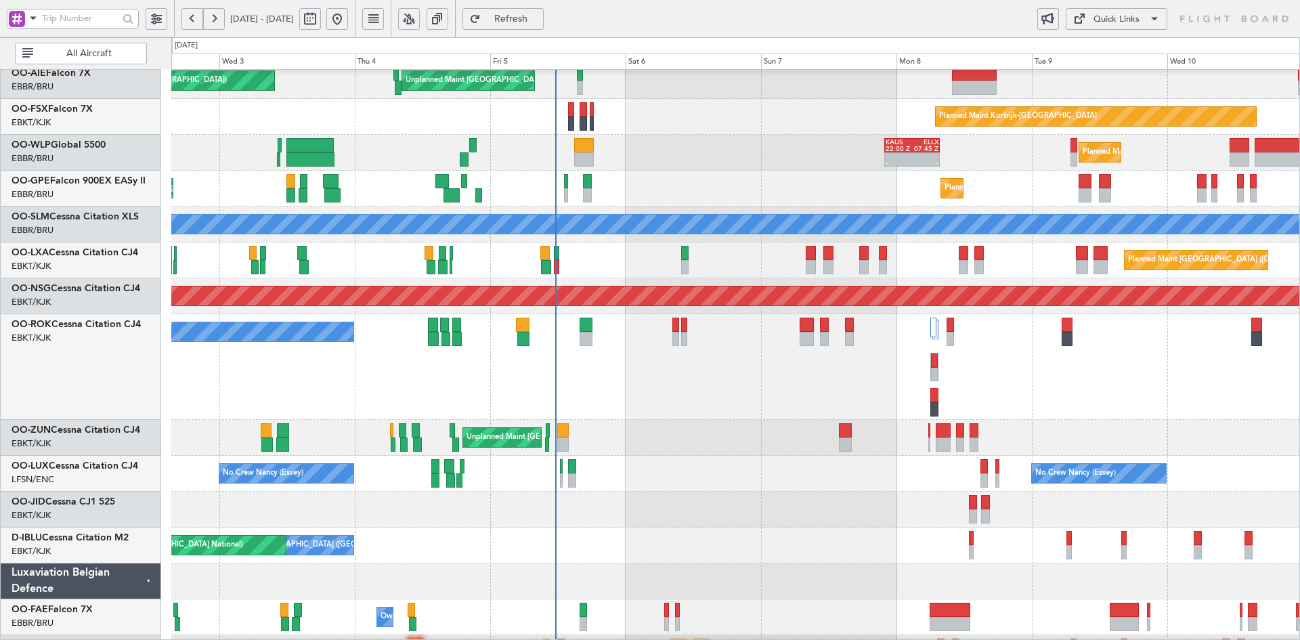
click at [554, 356] on div "A/C Unavailable [GEOGRAPHIC_DATA]-[GEOGRAPHIC_DATA]" at bounding box center [735, 367] width 1128 height 106
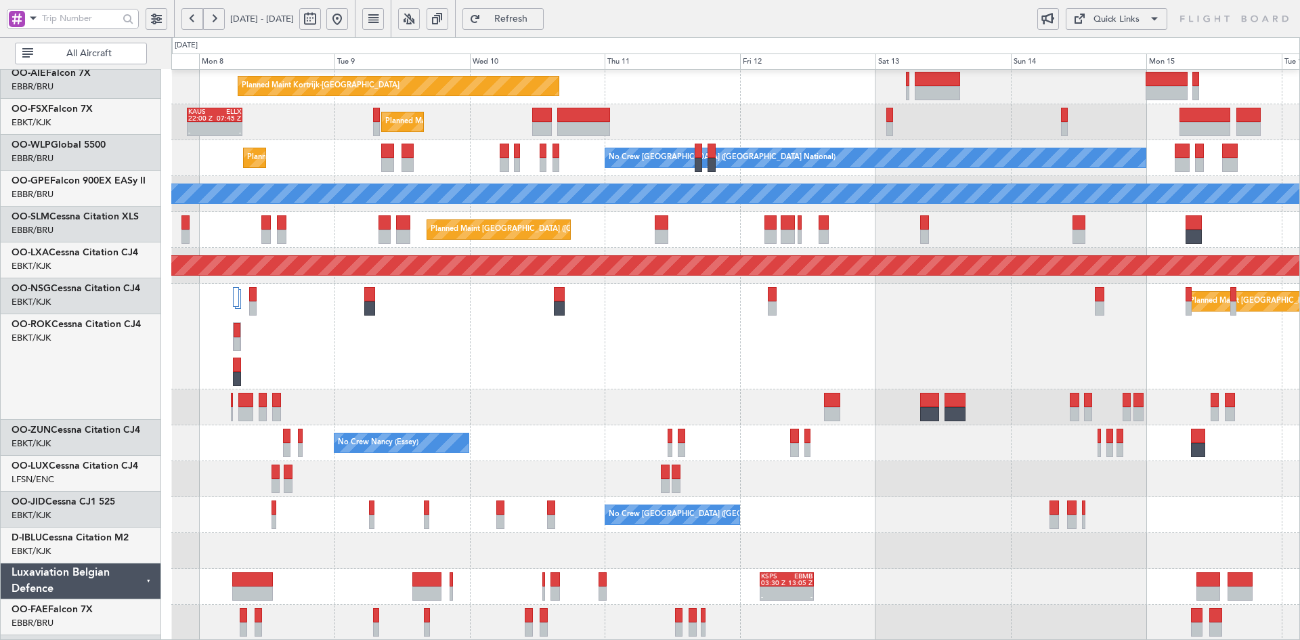
scroll to position [217, 0]
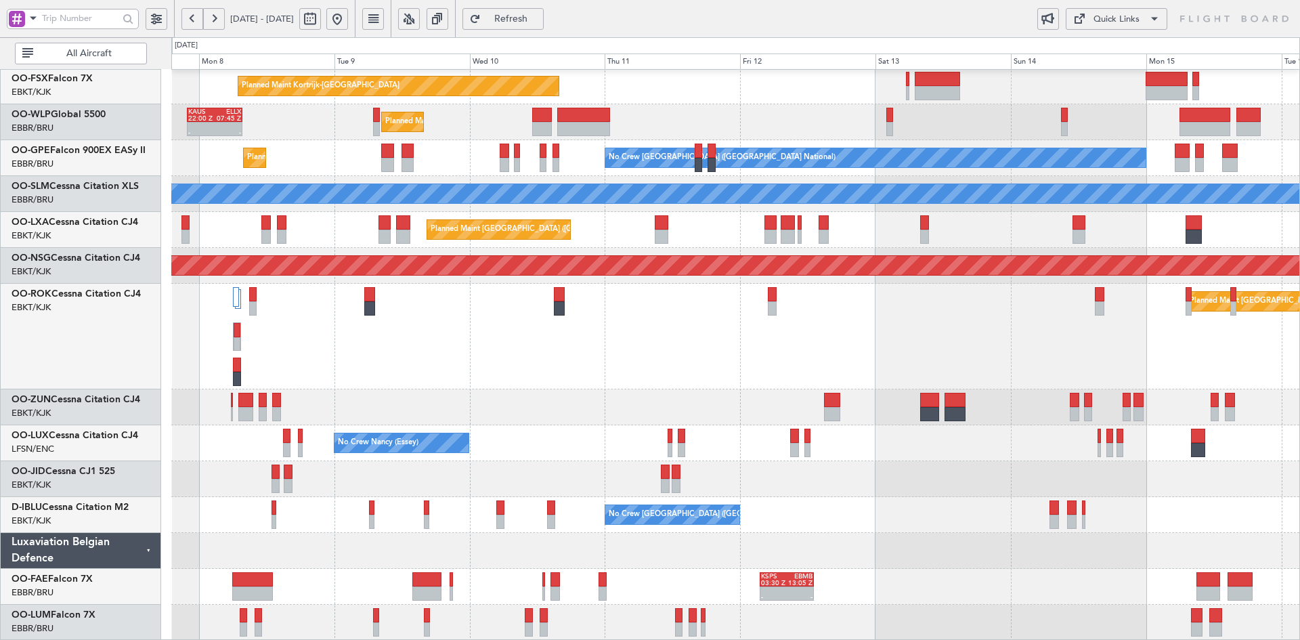
click at [299, 252] on div "Planned Maint Kortrijk-Wevelgem Planned Maint Milan (Linate) KAUS 22:00 Z ELLX …" at bounding box center [735, 247] width 1128 height 788
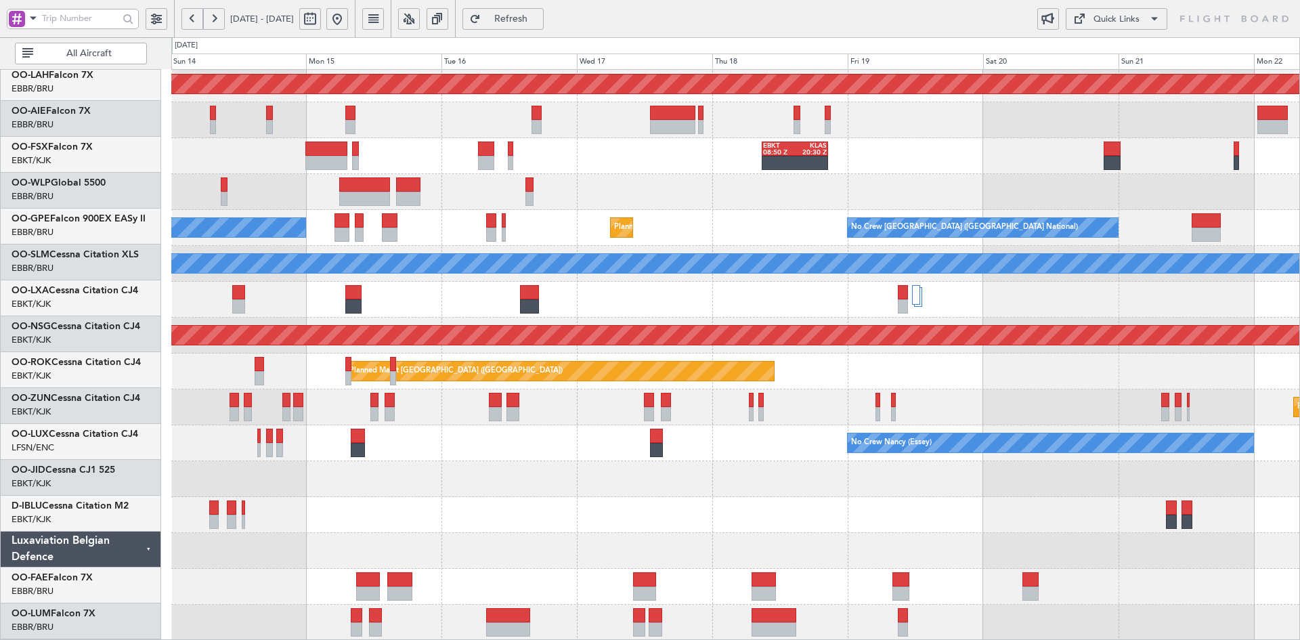
scroll to position [147, 0]
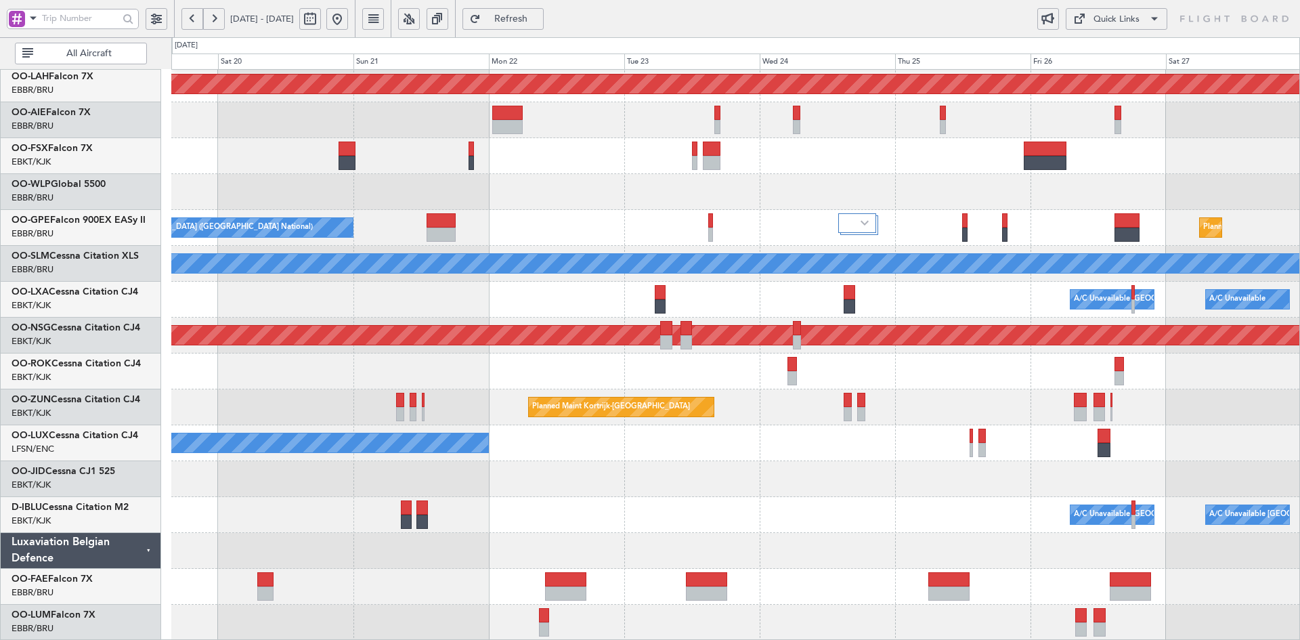
click at [271, 301] on div "Planned Maint Alton-st Louis (St Louis Regl) EBKT 08:50 Z KLAS 20:30 Z No Crew …" at bounding box center [735, 282] width 1128 height 718
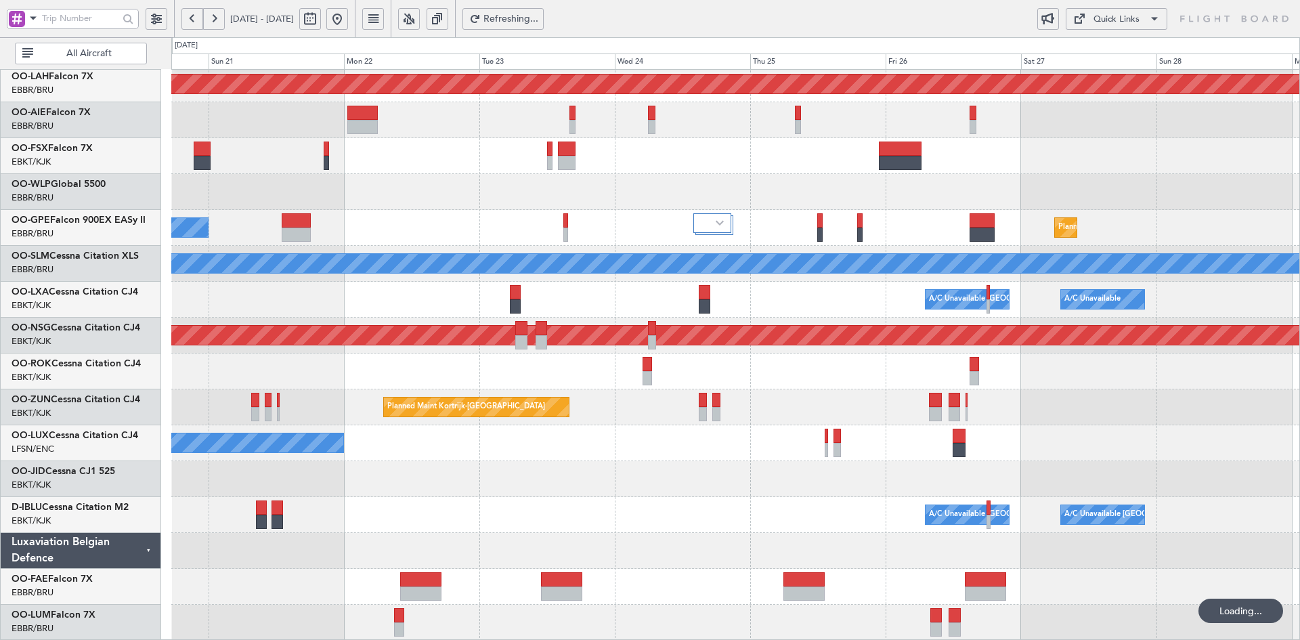
click at [788, 86] on div "Planned Maint Alton-st Louis (St Louis Regl) EBKT 08:50 Z KLAS 20:30 Z No Crew …" at bounding box center [735, 282] width 1128 height 718
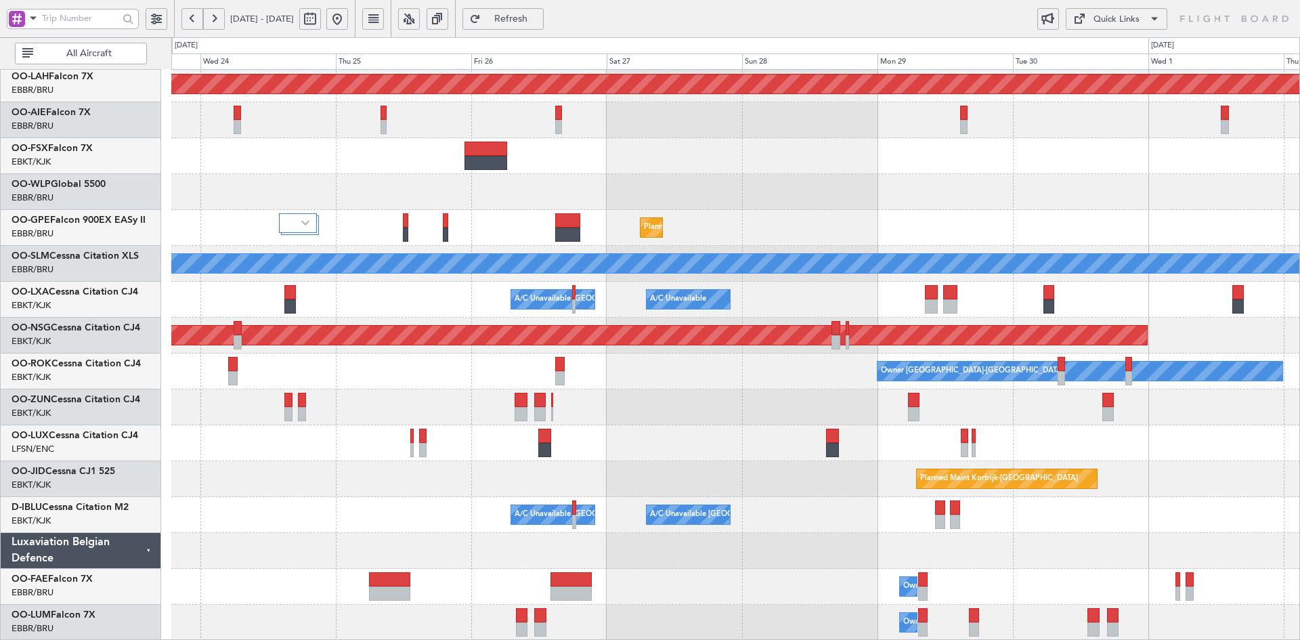
click at [0, 286] on div "Planned Maint Alton-st Louis (St Louis Regl) Planned Maint Brussels (Brussels N…" at bounding box center [650, 338] width 1300 height 603
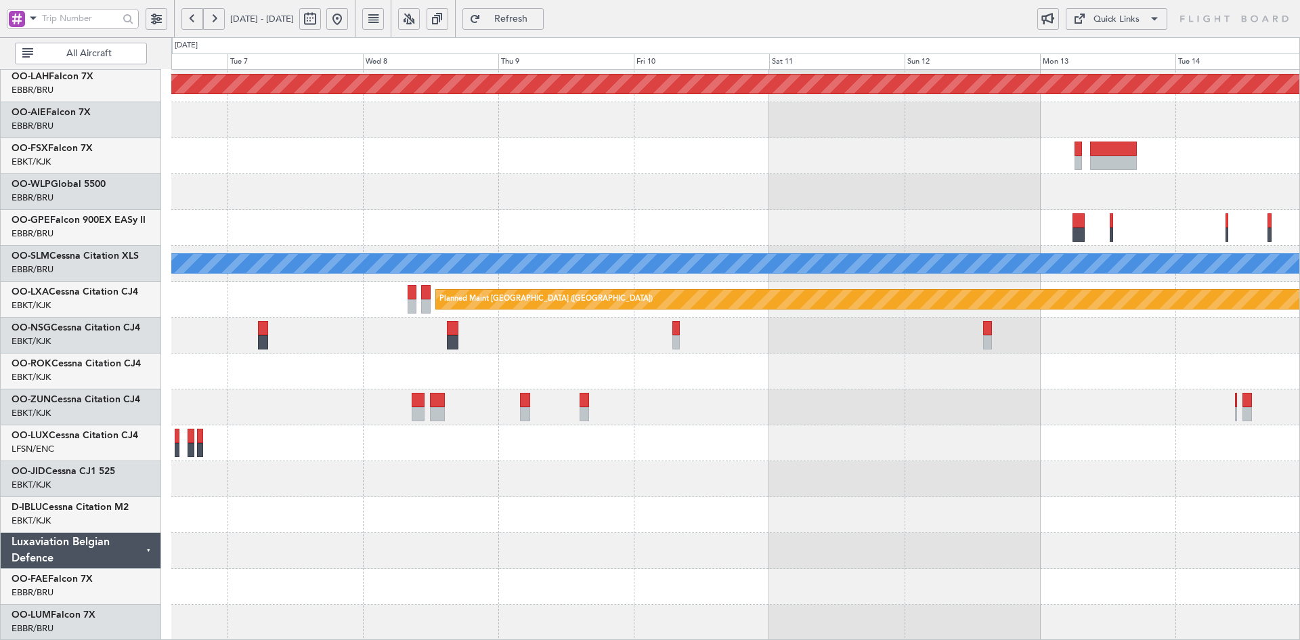
click at [601, 387] on div "Planned Maint Alton-st Louis (St Louis Regl) A/C Unavailable Monchengladbach Pl…" at bounding box center [735, 282] width 1128 height 718
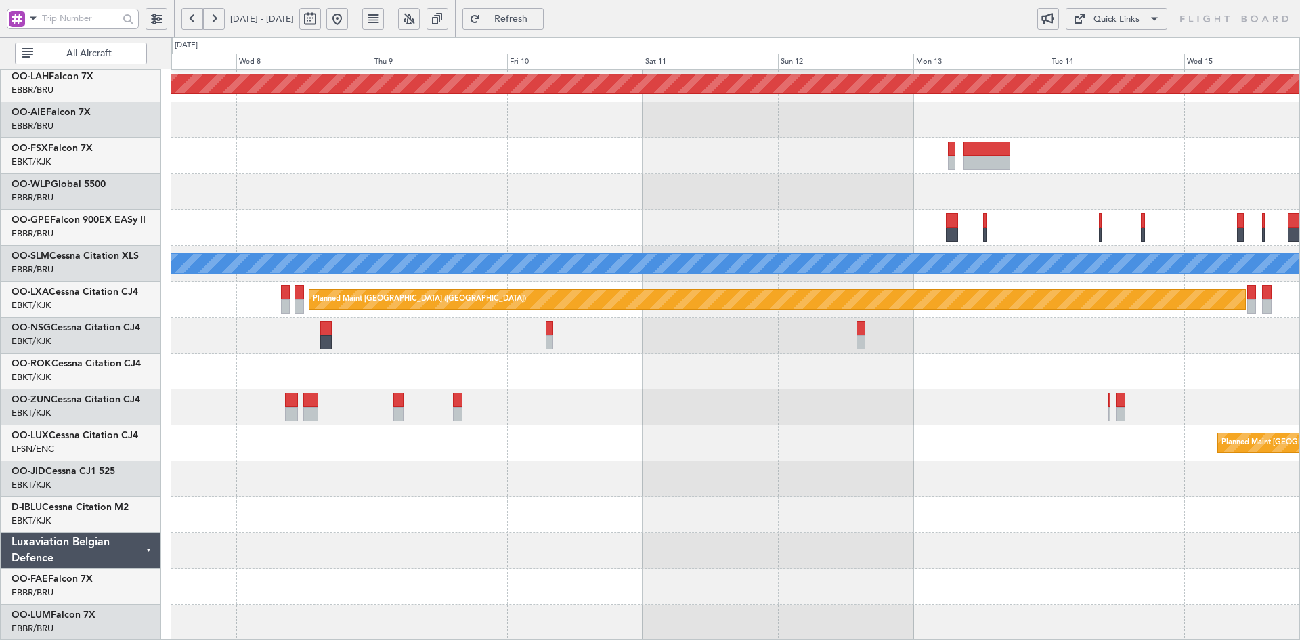
click at [403, 422] on div "Planned Maint Alton-st Louis (St Louis Regl) Planned Maint Brussels (Brussels N…" at bounding box center [735, 282] width 1128 height 718
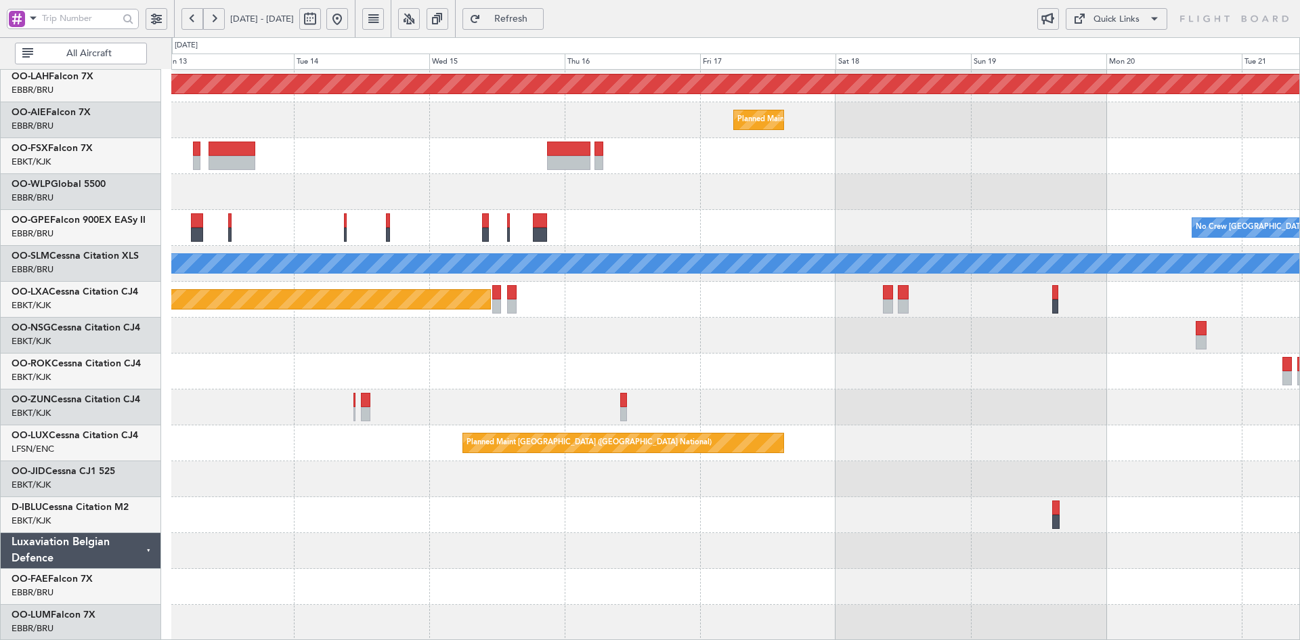
click at [885, 471] on div at bounding box center [735, 479] width 1128 height 36
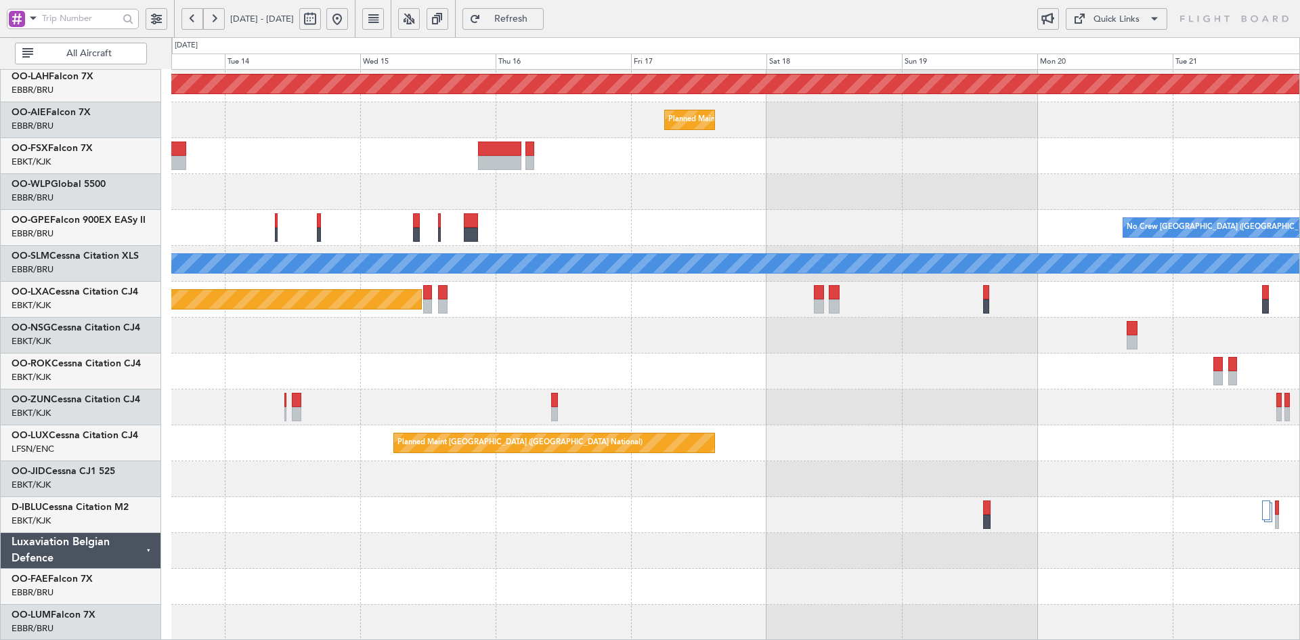
click at [955, 473] on div at bounding box center [735, 479] width 1128 height 36
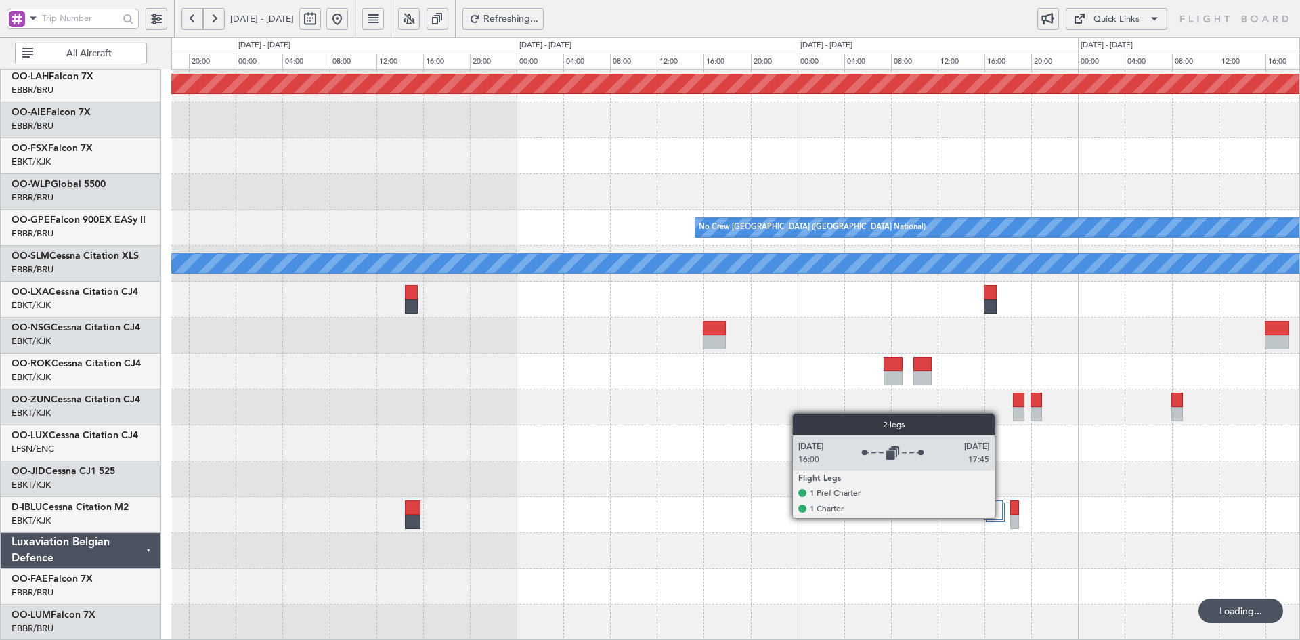
click at [999, 517] on div at bounding box center [993, 511] width 19 height 20
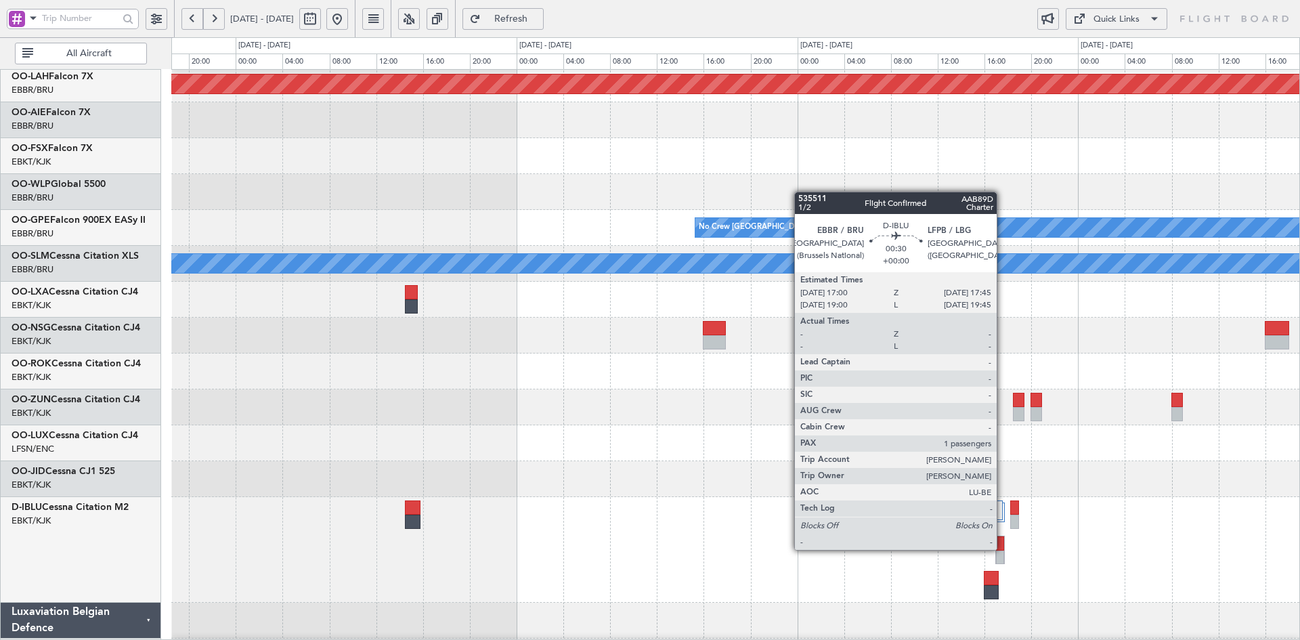
click at [1003, 550] on div at bounding box center [999, 543] width 7 height 14
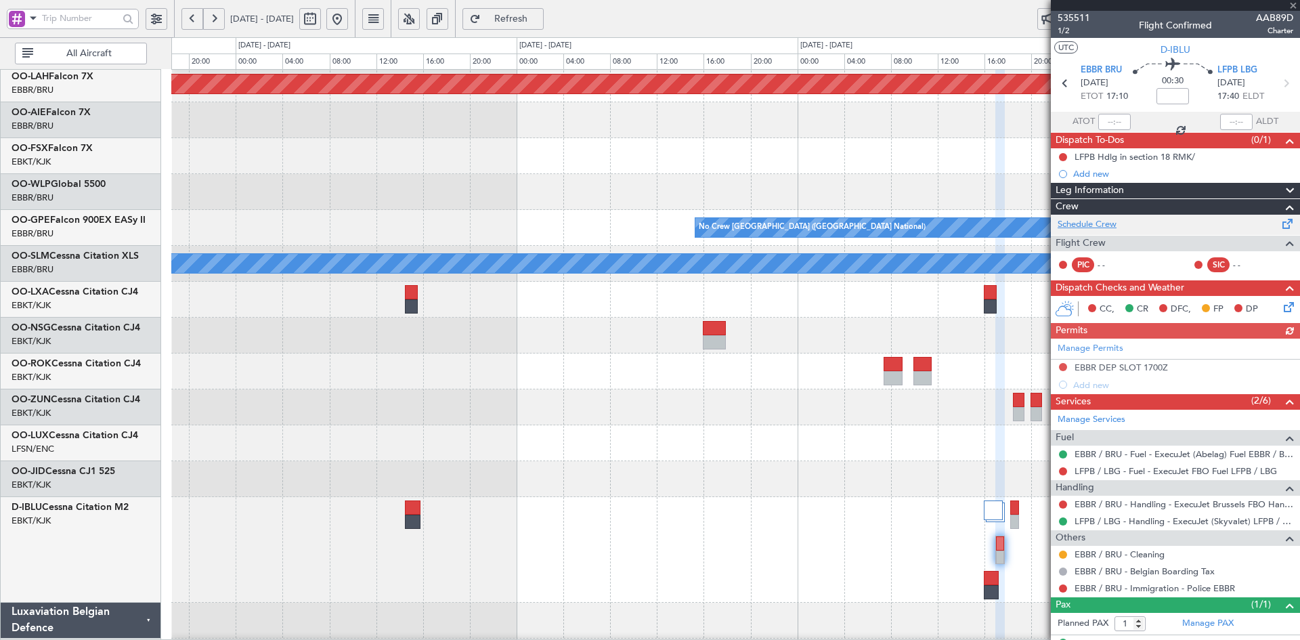
click at [1092, 224] on link "Schedule Crew" at bounding box center [1087, 225] width 59 height 14
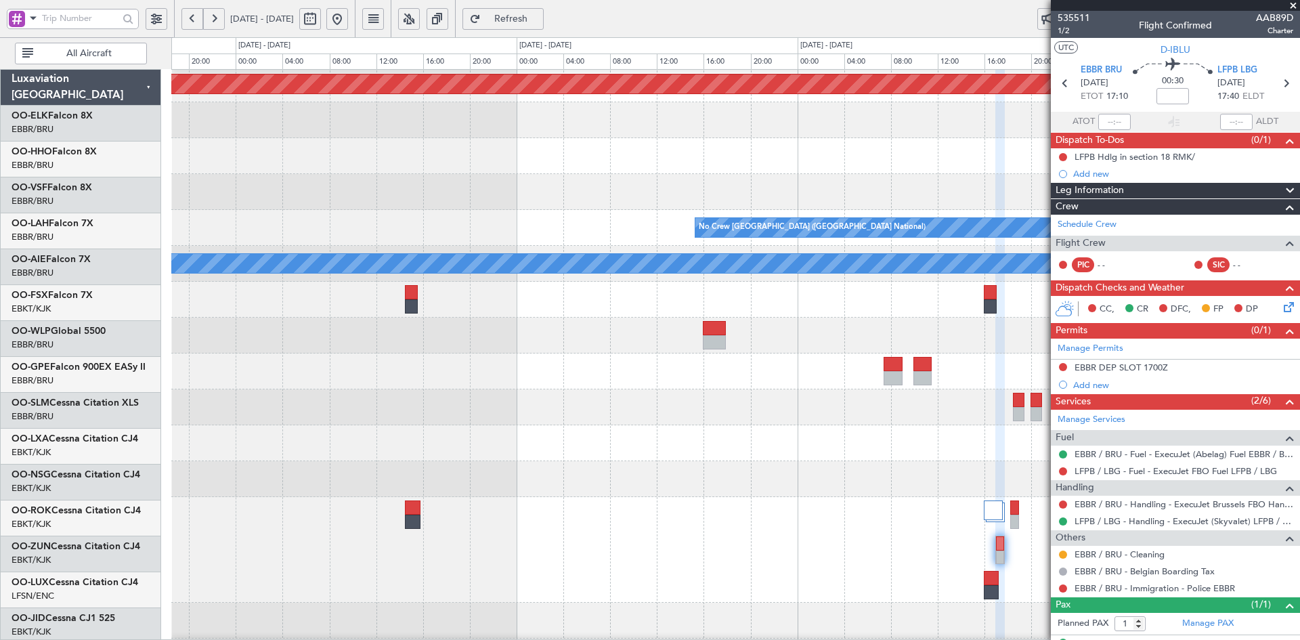
scroll to position [147, 0]
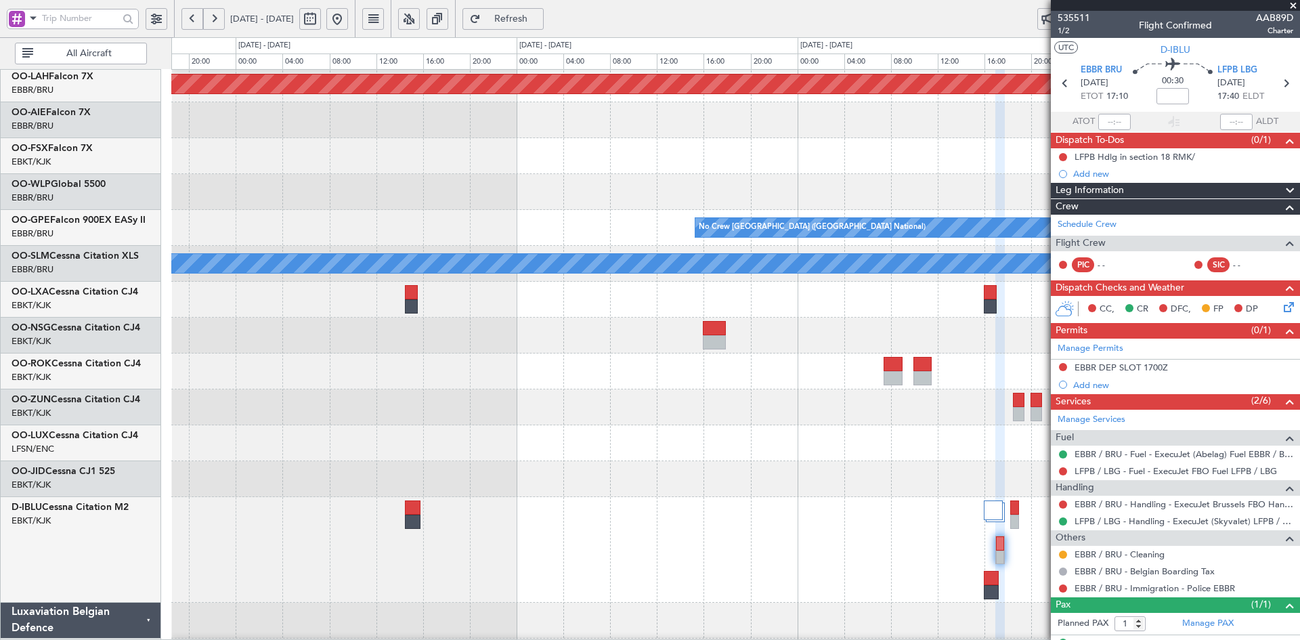
click at [1288, 11] on div "535511 1/2 Flight Confirmed AAB89D Charter" at bounding box center [1175, 24] width 249 height 27
click at [1297, 7] on span at bounding box center [1294, 6] width 14 height 12
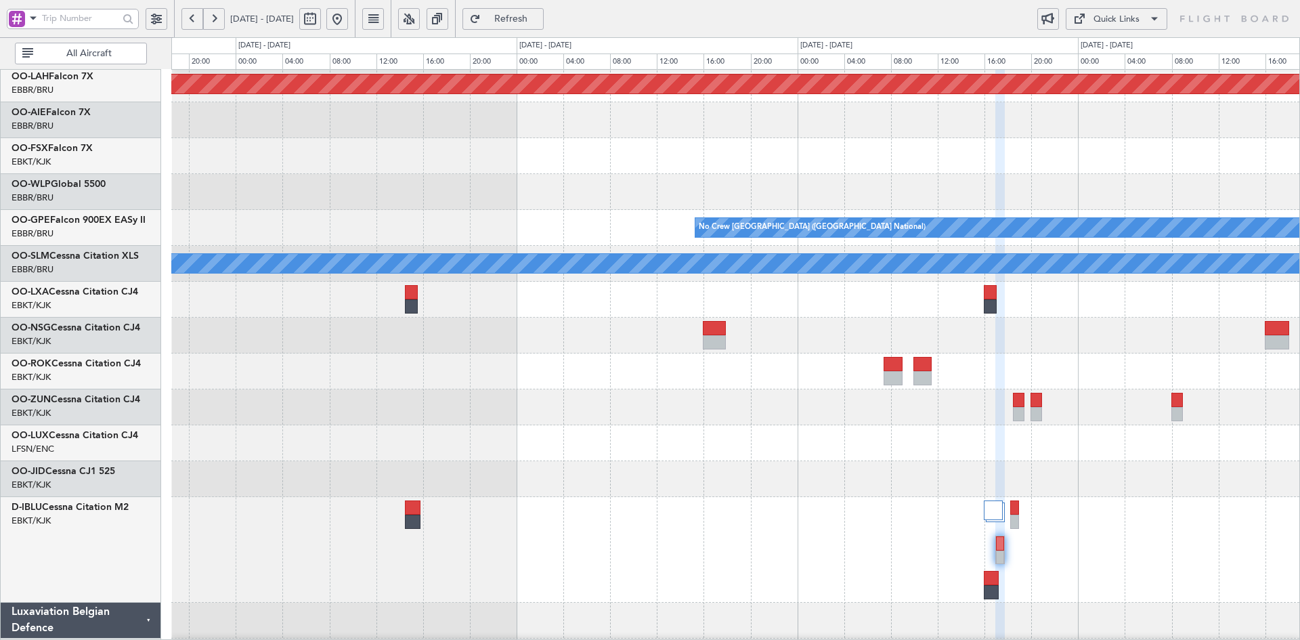
type input "0"
click at [348, 19] on button at bounding box center [337, 19] width 22 height 22
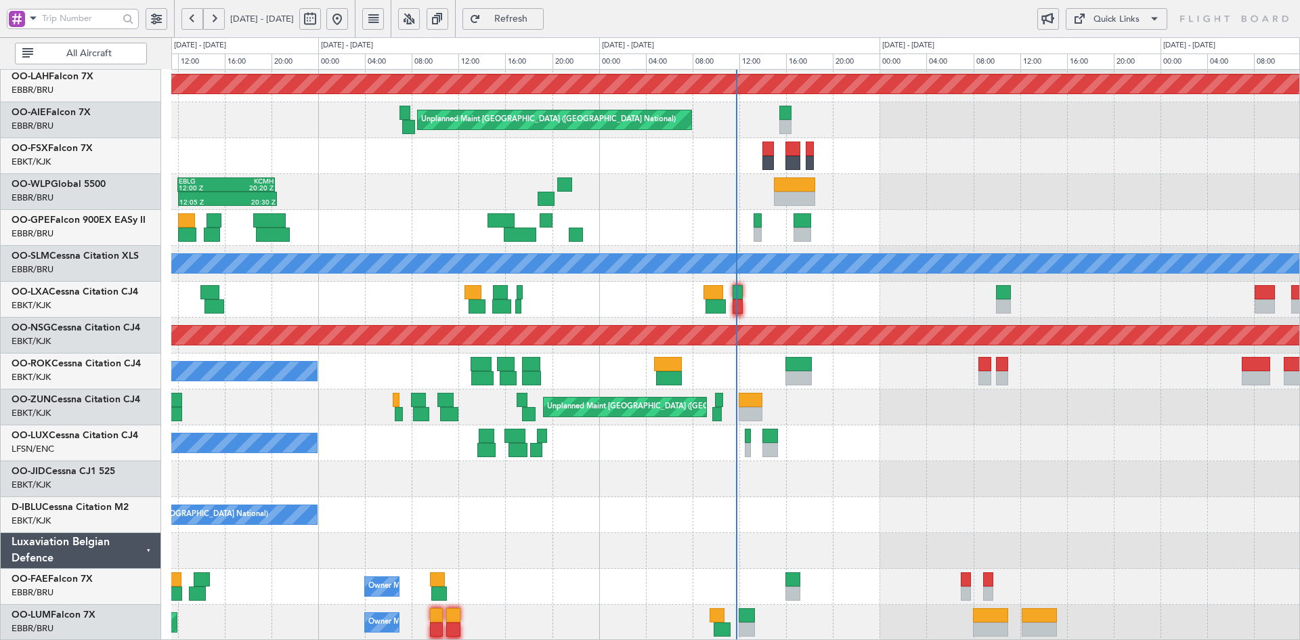
click at [1030, 230] on div "Planned Maint Brussels (Brussels National) Cleaning Brussels (Brussels National)" at bounding box center [735, 228] width 1128 height 36
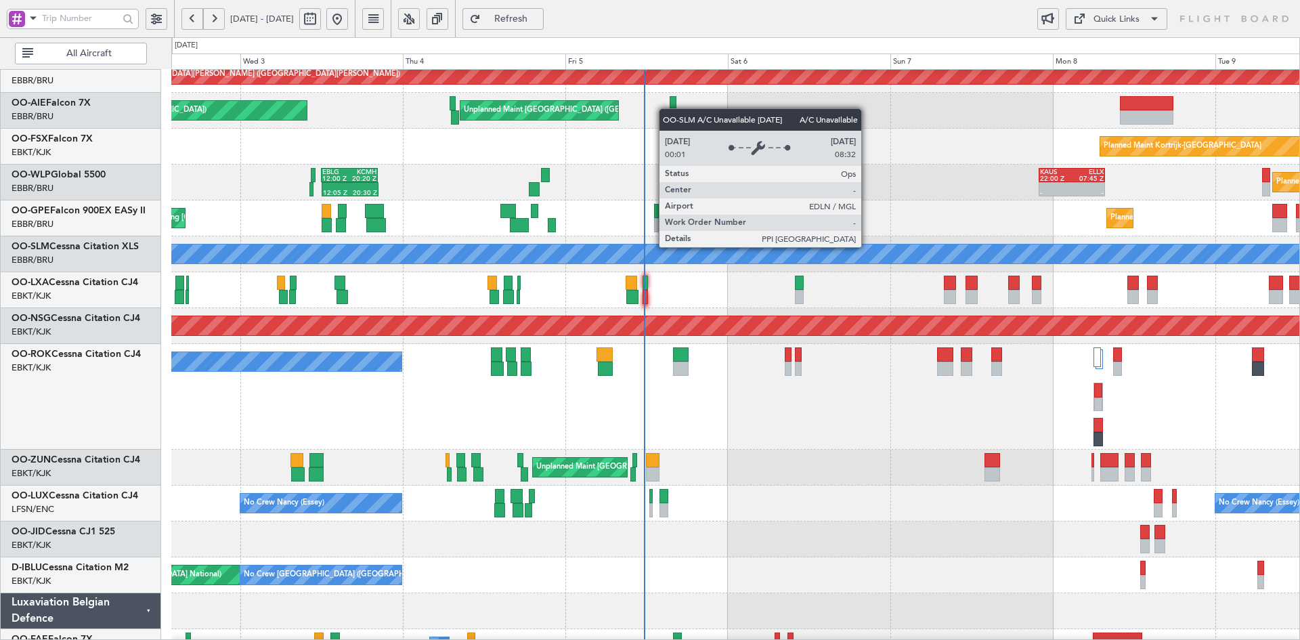
scroll to position [114, 0]
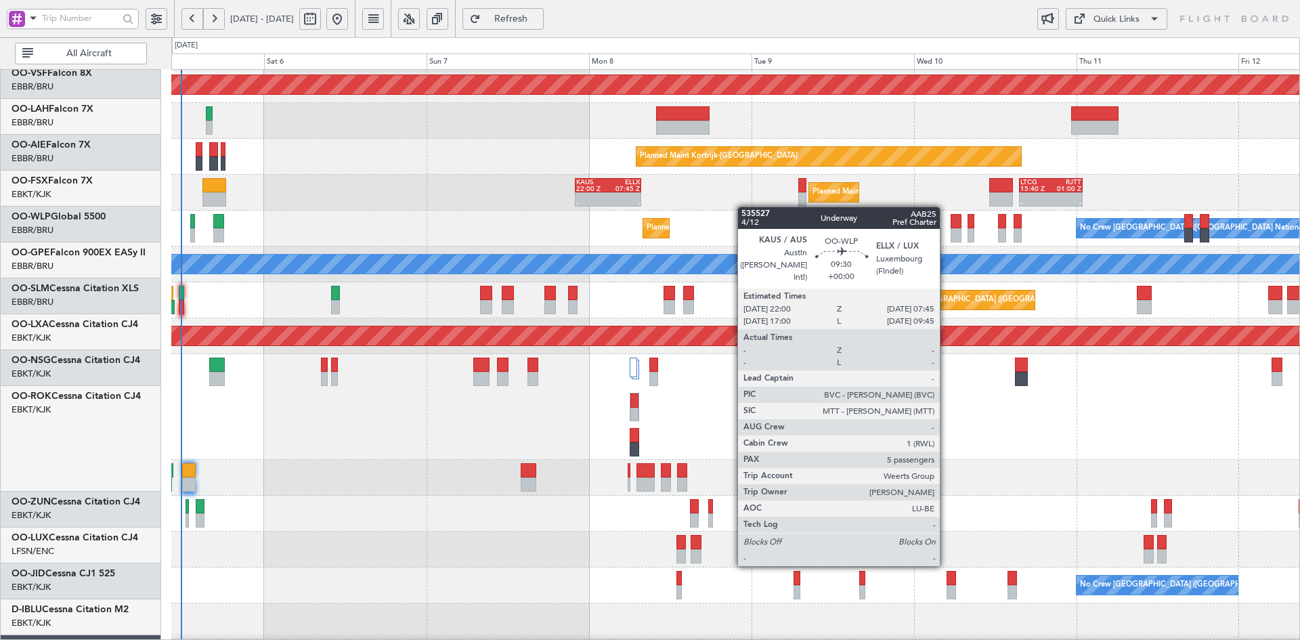
click at [350, 175] on div "Planned Maint Milan (Linate) - - KAUS 22:00 Z ELLX 07:45 Z - - LTCG 15:40 Z RJT…" at bounding box center [735, 193] width 1128 height 36
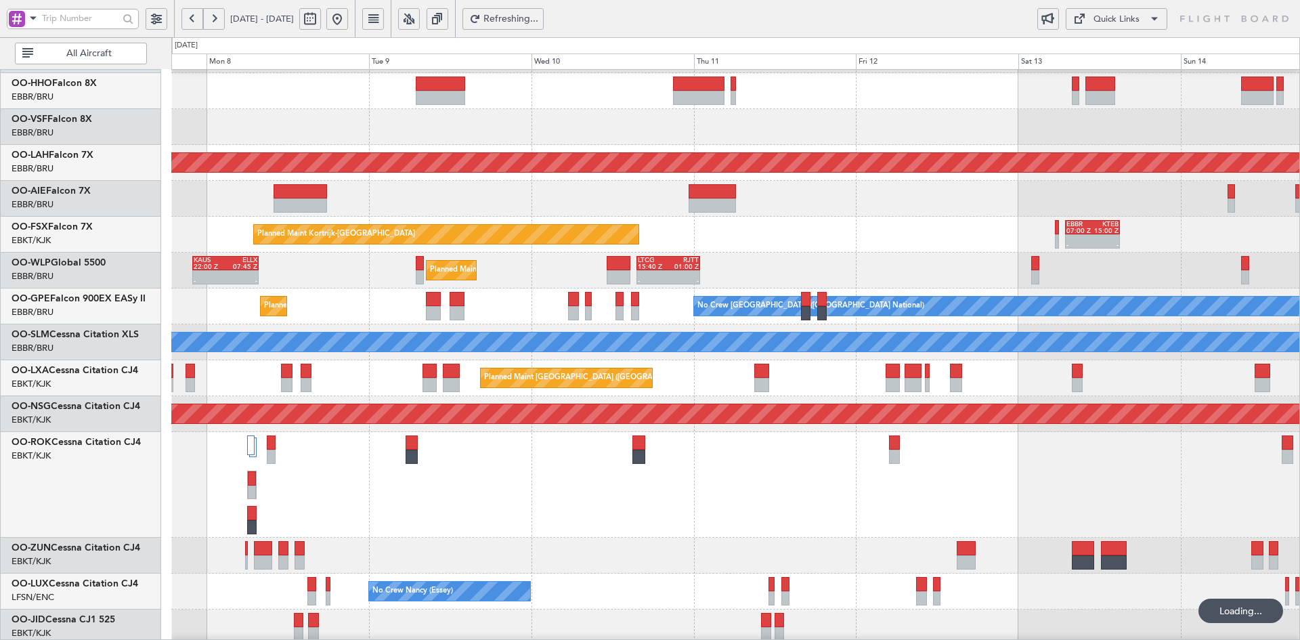
scroll to position [93, 0]
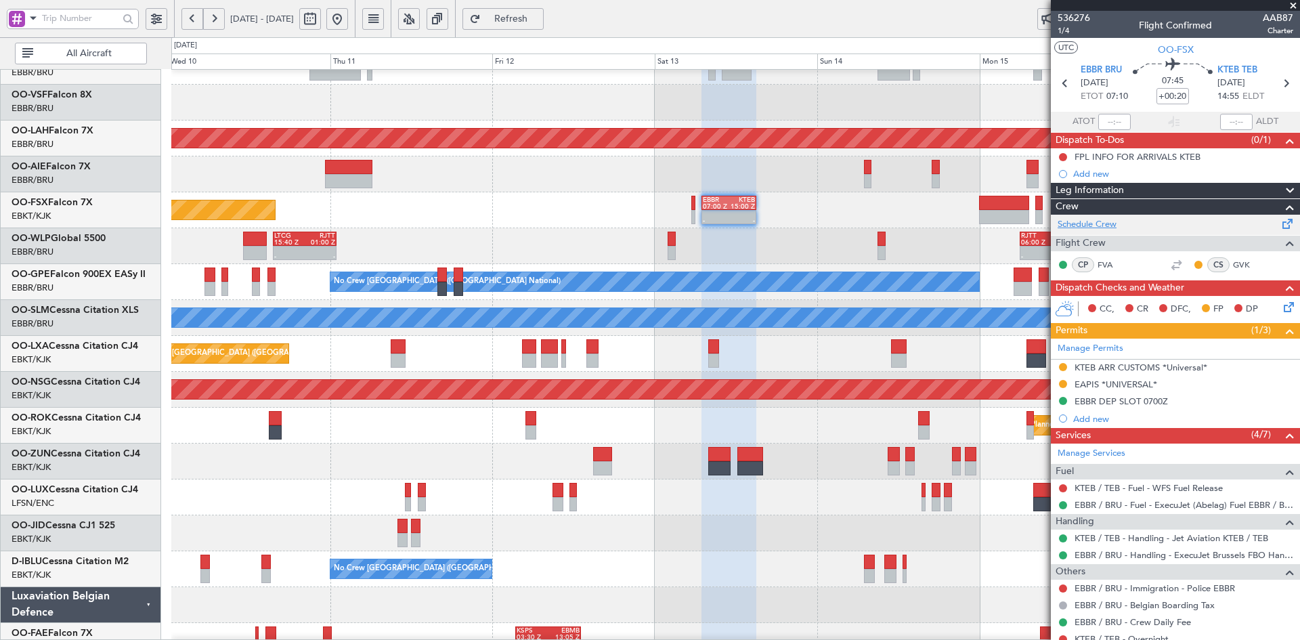
click at [1082, 226] on link "Schedule Crew" at bounding box center [1087, 225] width 59 height 14
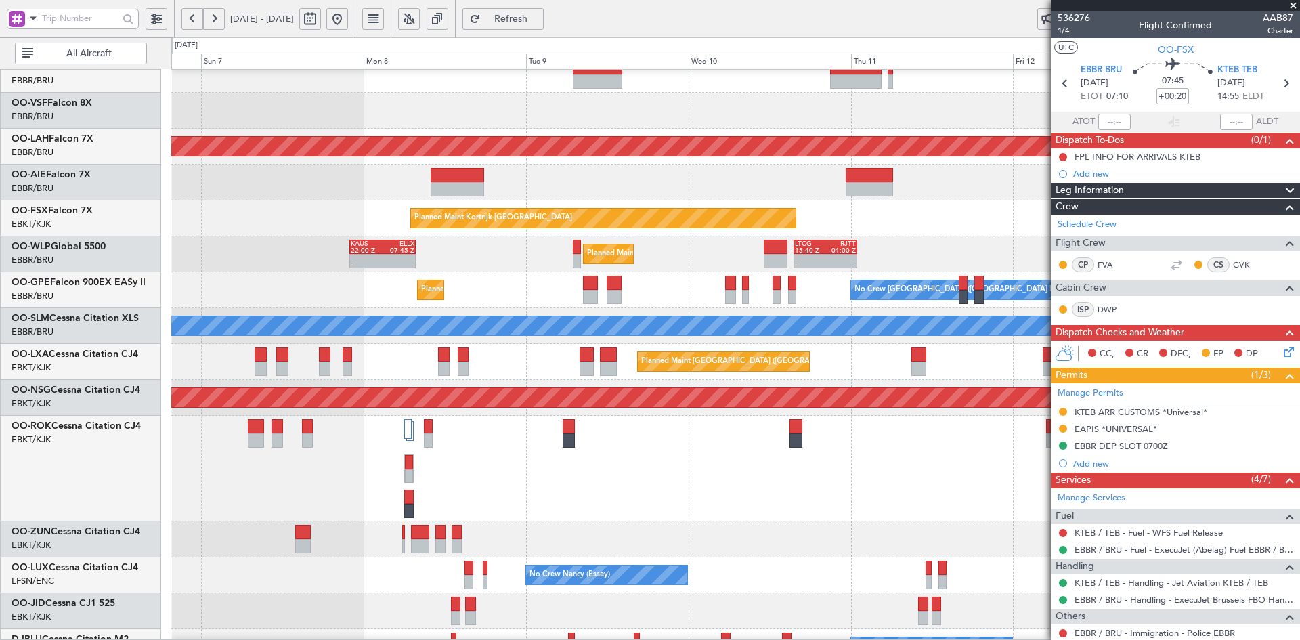
click at [904, 463] on div "Planned Maint Alton-st Louis (St Louis Regl) Unplanned Maint Brussels (Brussels…" at bounding box center [735, 379] width 1128 height 788
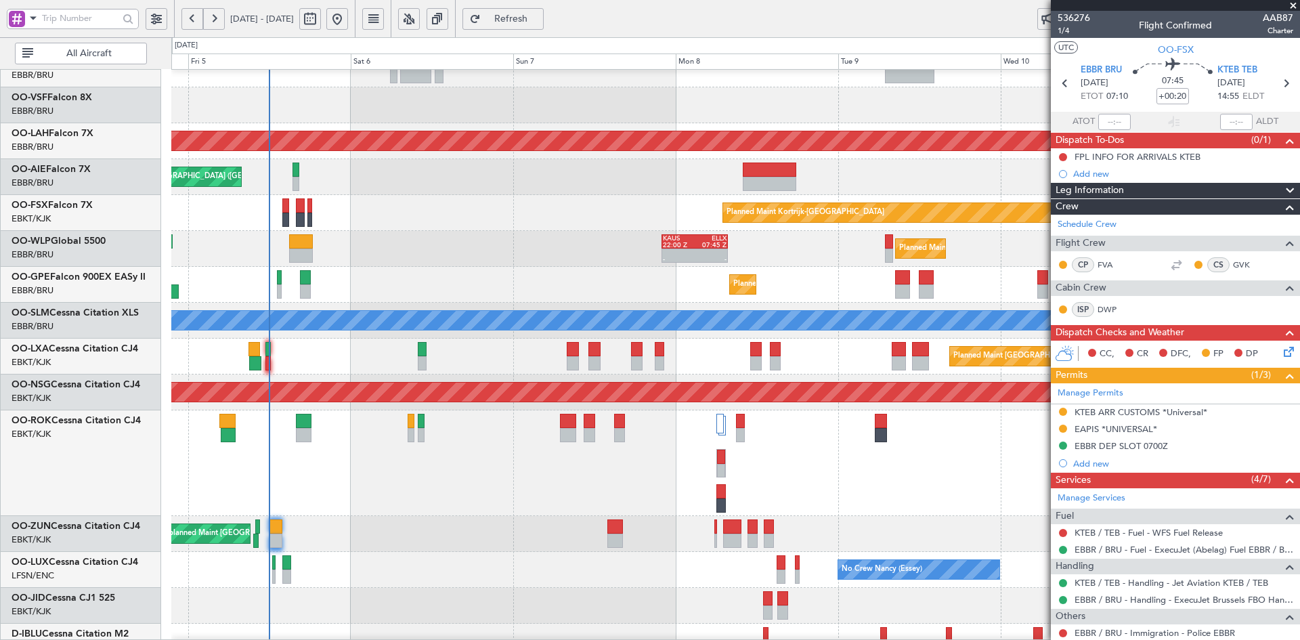
scroll to position [146, 0]
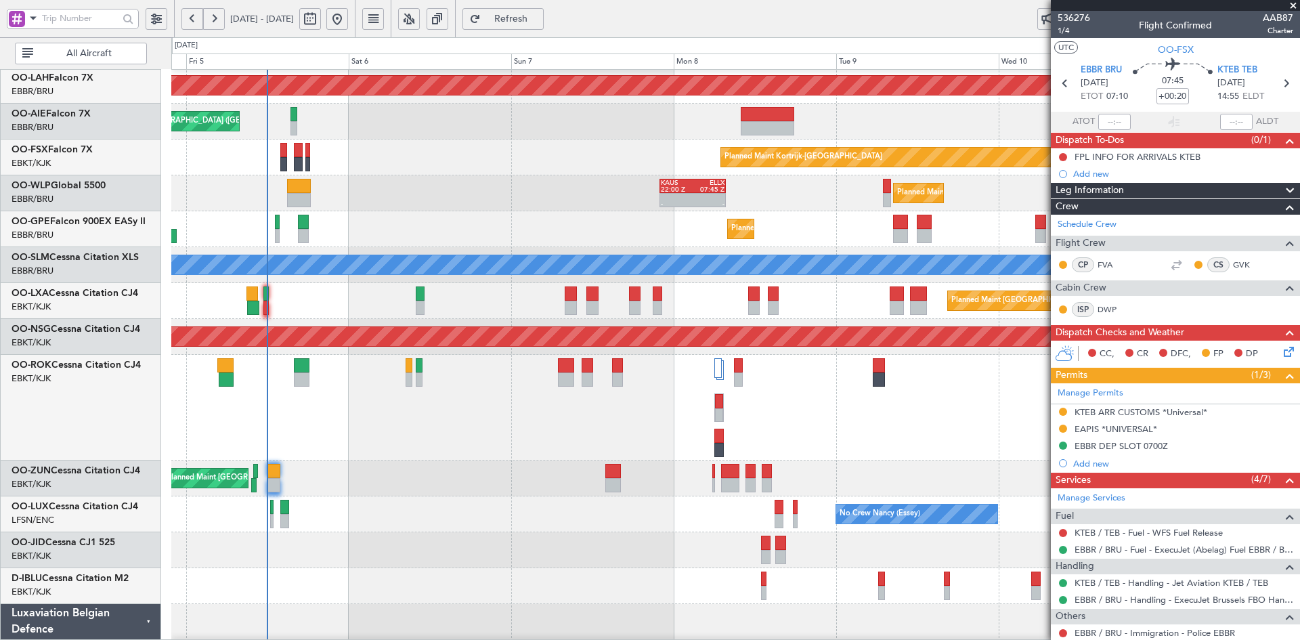
click at [861, 452] on div "A/C Unavailable [GEOGRAPHIC_DATA]-[GEOGRAPHIC_DATA]" at bounding box center [735, 408] width 1128 height 106
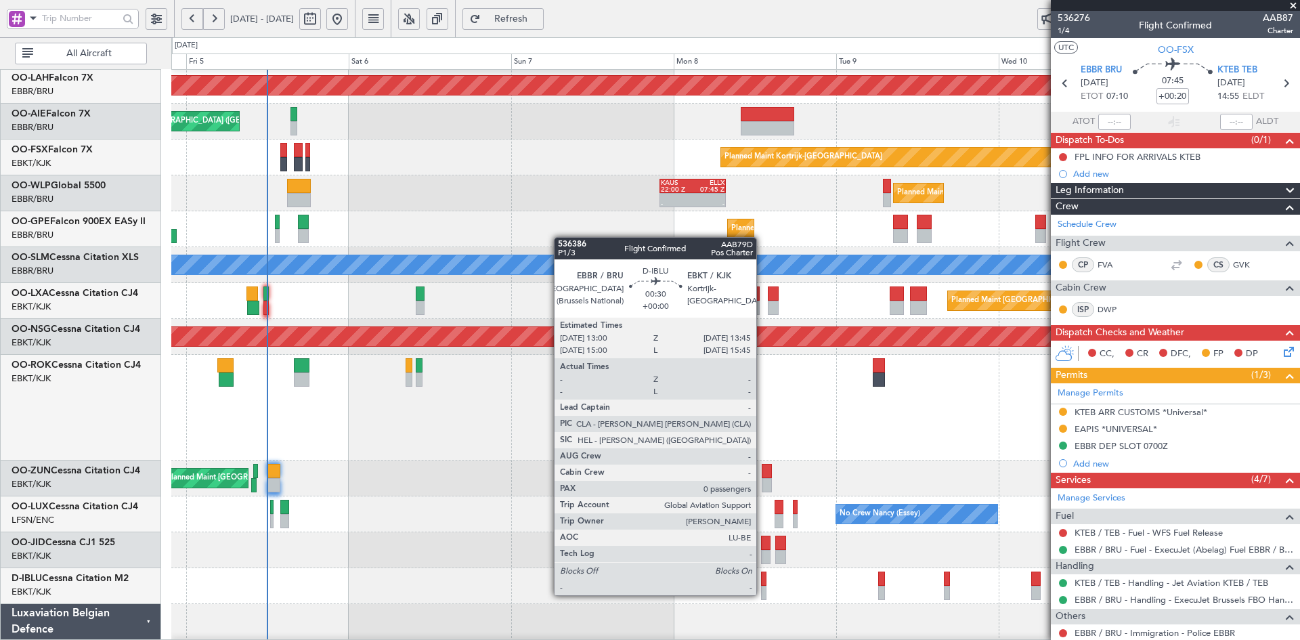
click at [763, 595] on div at bounding box center [763, 593] width 5 height 14
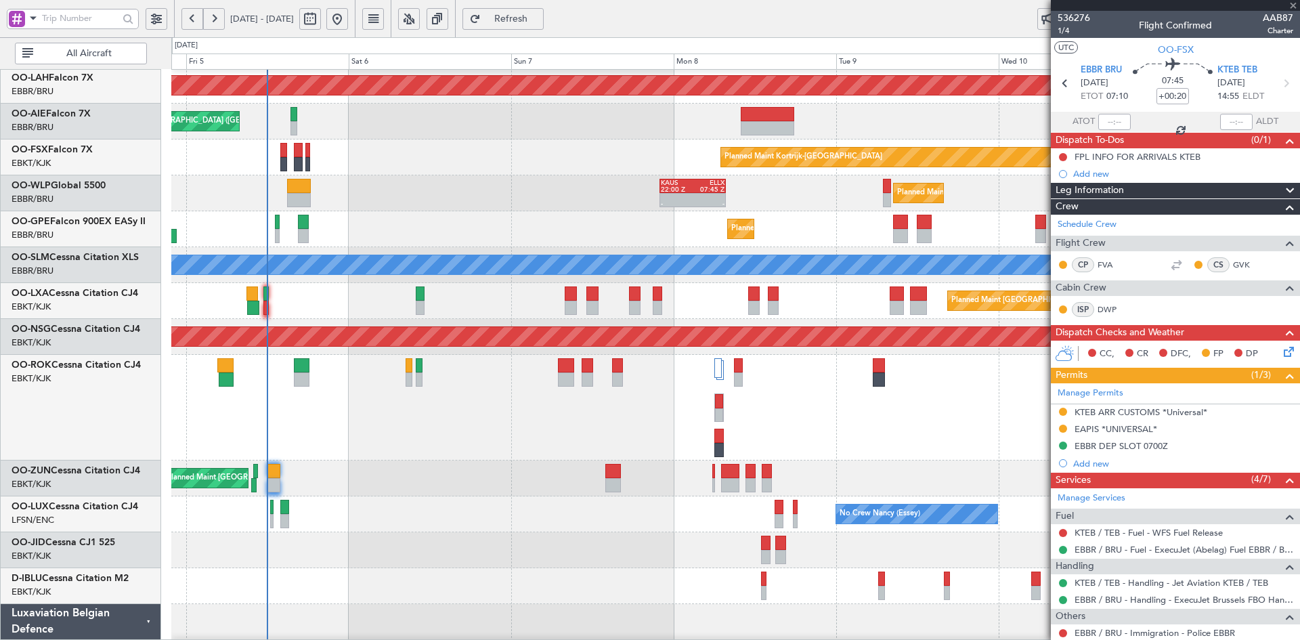
type input "0"
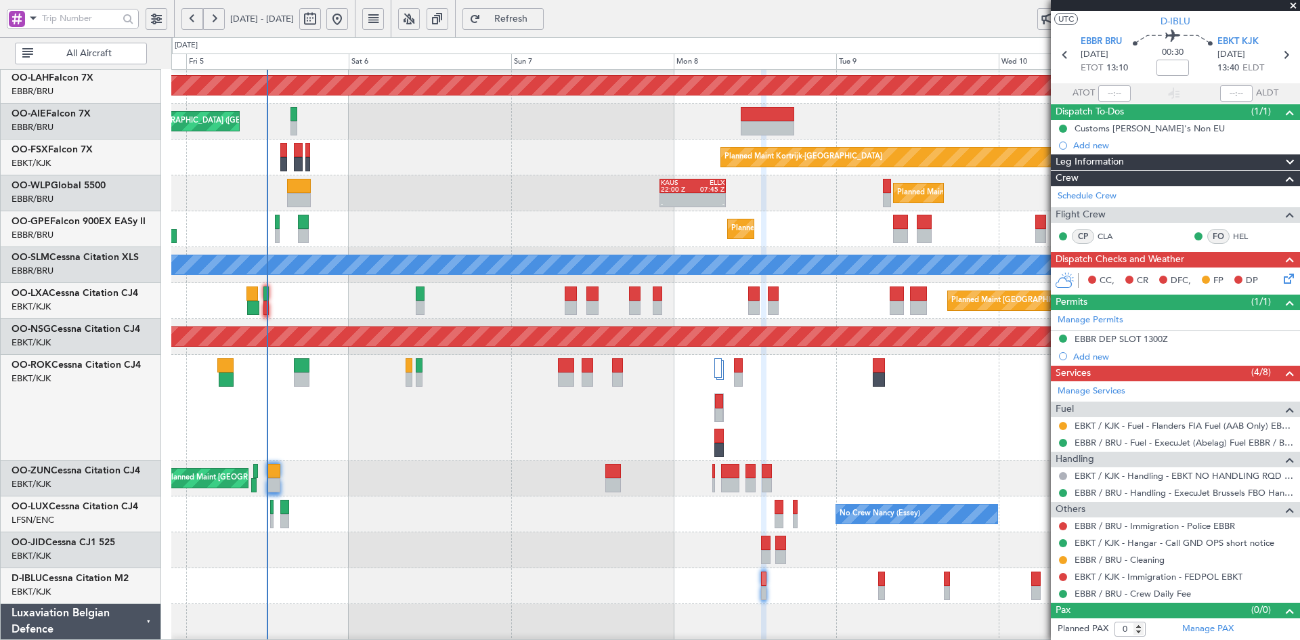
scroll to position [142, 0]
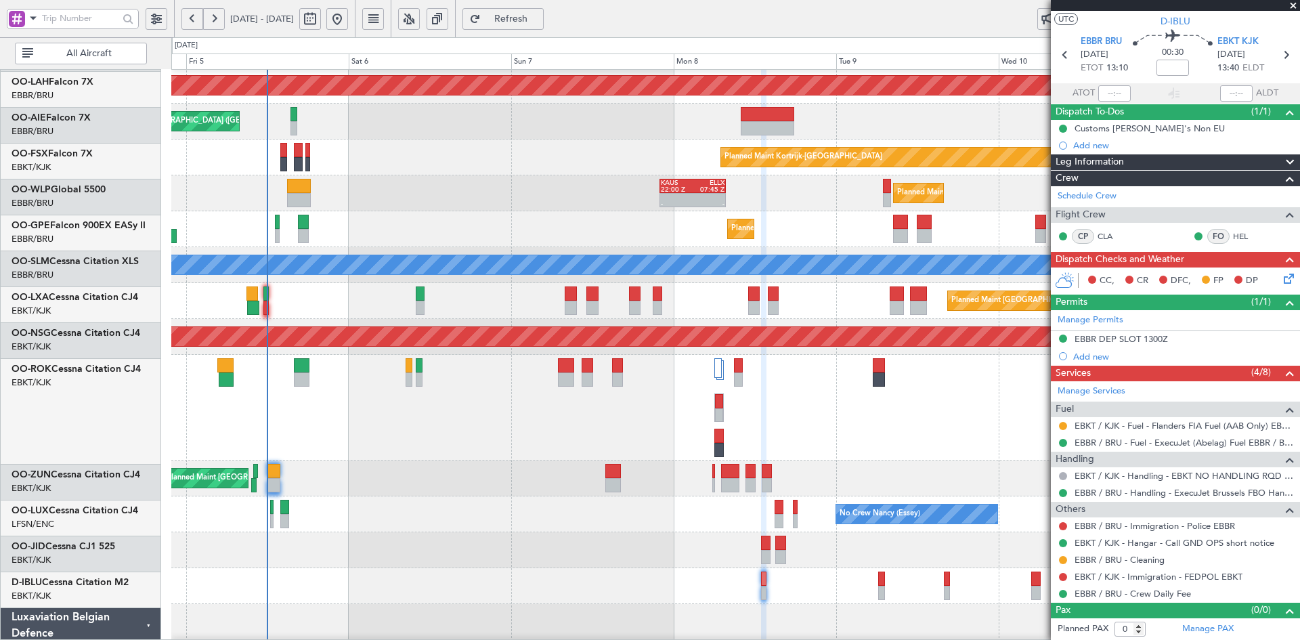
click at [588, 446] on div "A/C Unavailable [GEOGRAPHIC_DATA]-[GEOGRAPHIC_DATA]" at bounding box center [735, 408] width 1128 height 106
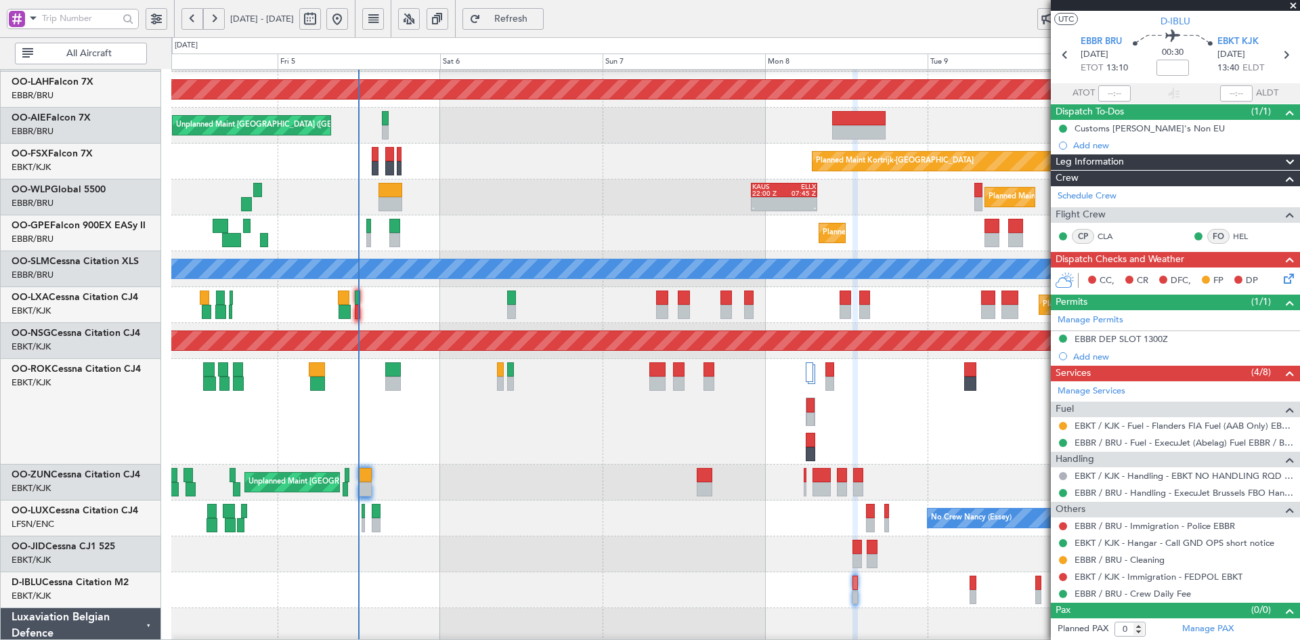
click at [673, 334] on div "Planned Maint Alton-st Louis (St Louis Regl) Unplanned Maint Brussels (Brussels…" at bounding box center [735, 322] width 1128 height 788
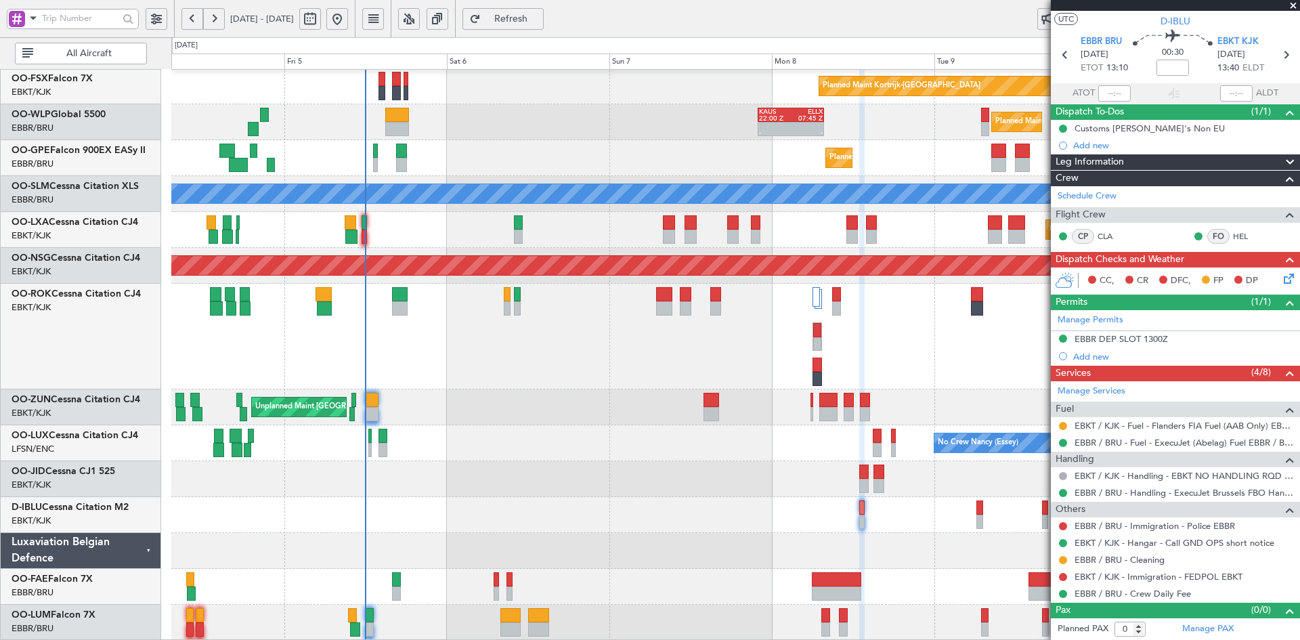
click at [314, 365] on div "A/C Unavailable [GEOGRAPHIC_DATA]-[GEOGRAPHIC_DATA]" at bounding box center [735, 337] width 1128 height 106
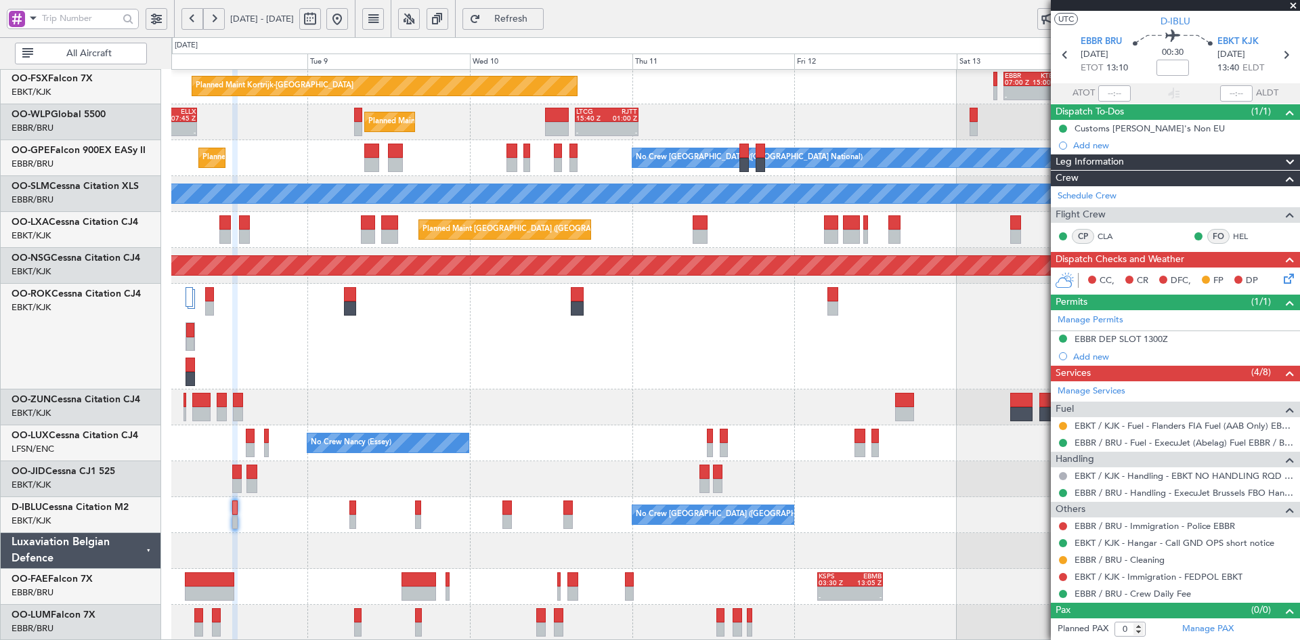
click at [444, 348] on div "Planned Maint Kortrijk-Wevelgem - - EBBR 07:00 Z KTEB 15:00 Z Planned Maint Mil…" at bounding box center [735, 247] width 1128 height 788
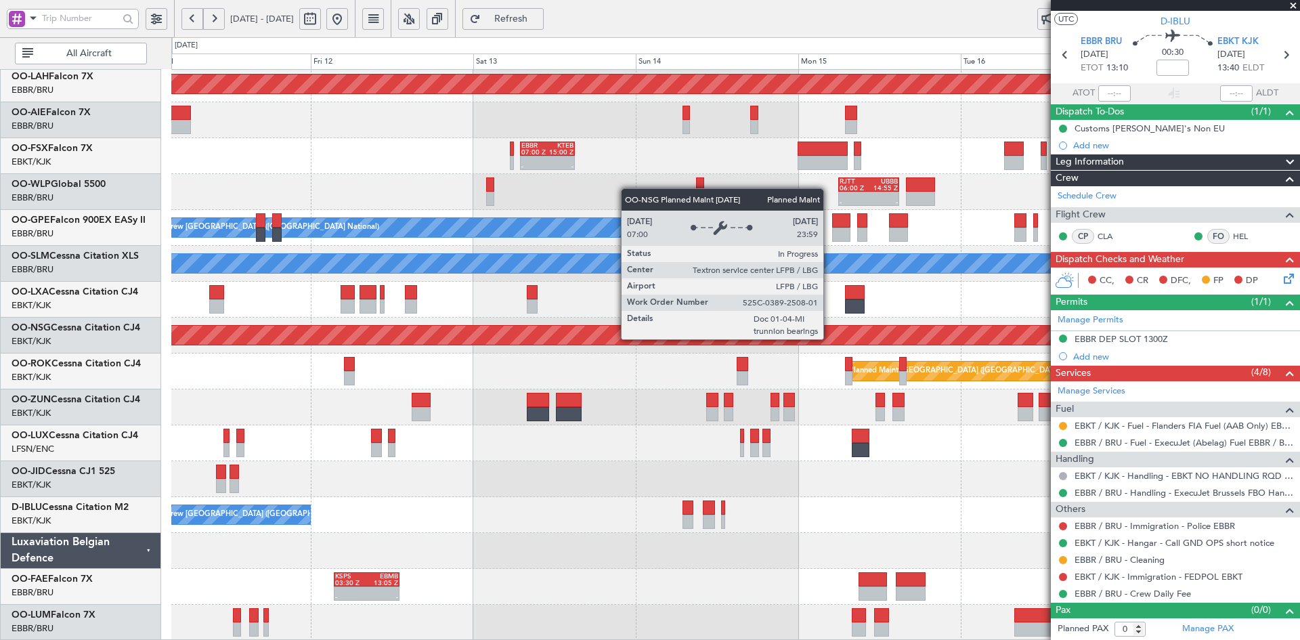
click at [587, 345] on div "Planned Maint [GEOGRAPHIC_DATA] ([GEOGRAPHIC_DATA])" at bounding box center [736, 335] width 3385 height 19
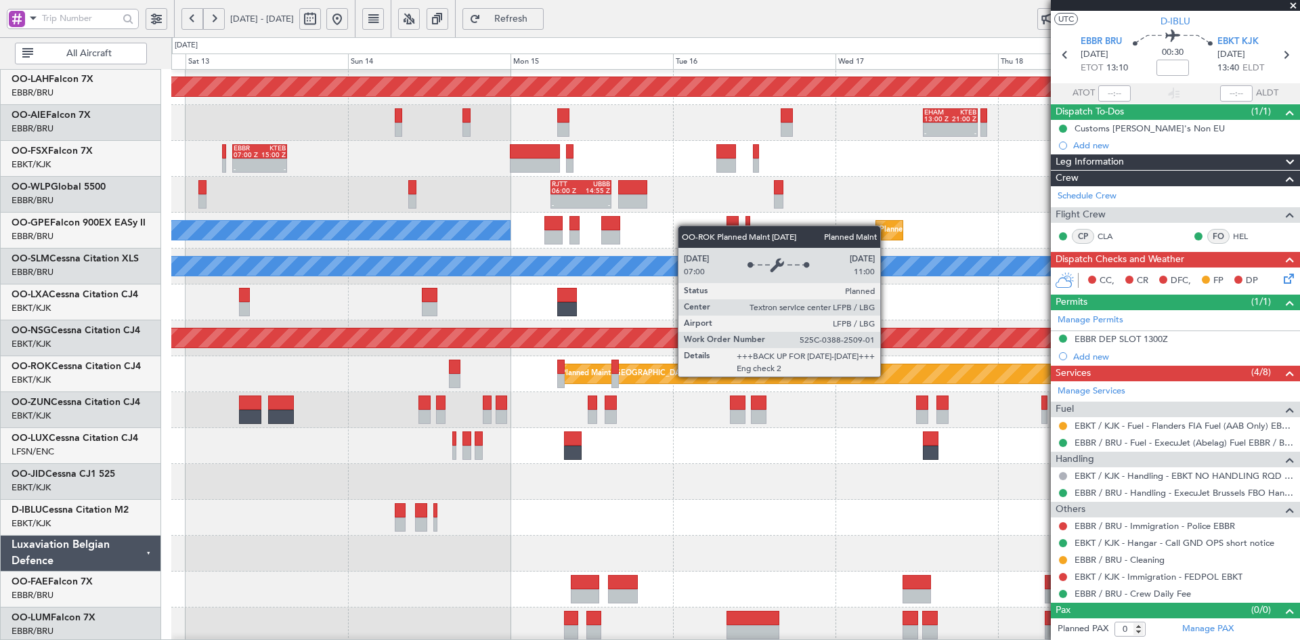
click at [672, 376] on div "Planned Maint [GEOGRAPHIC_DATA] ([GEOGRAPHIC_DATA])" at bounding box center [814, 373] width 513 height 19
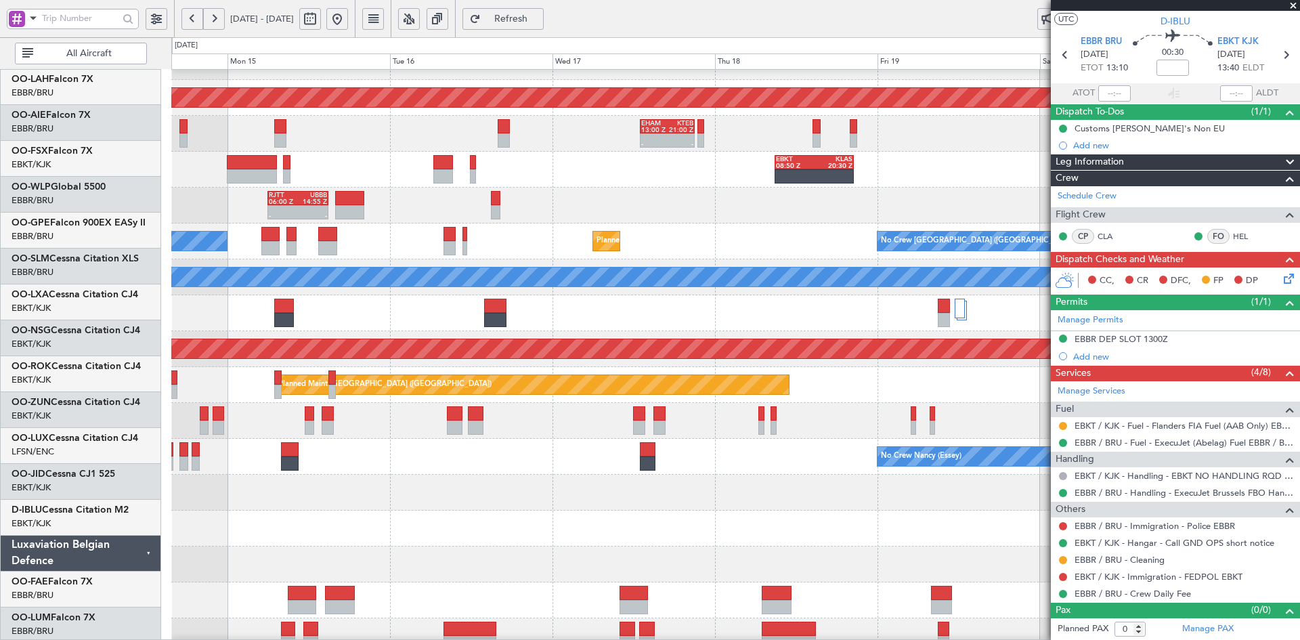
click at [766, 393] on div "Planned Maint [GEOGRAPHIC_DATA] ([GEOGRAPHIC_DATA])" at bounding box center [735, 385] width 1128 height 36
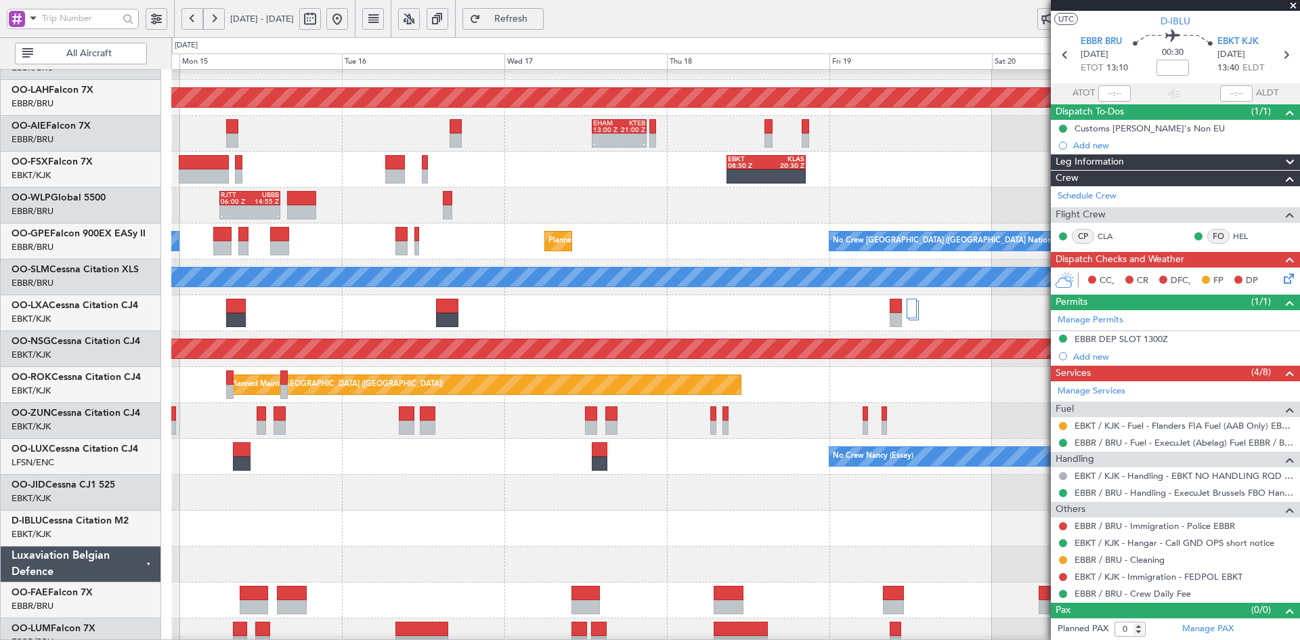
click at [850, 377] on div "Planned Maint Alton-st Louis (St Louis Regl) - - EHAM 13:00 Z KTEB 21:00 Z EBKT…" at bounding box center [735, 295] width 1128 height 718
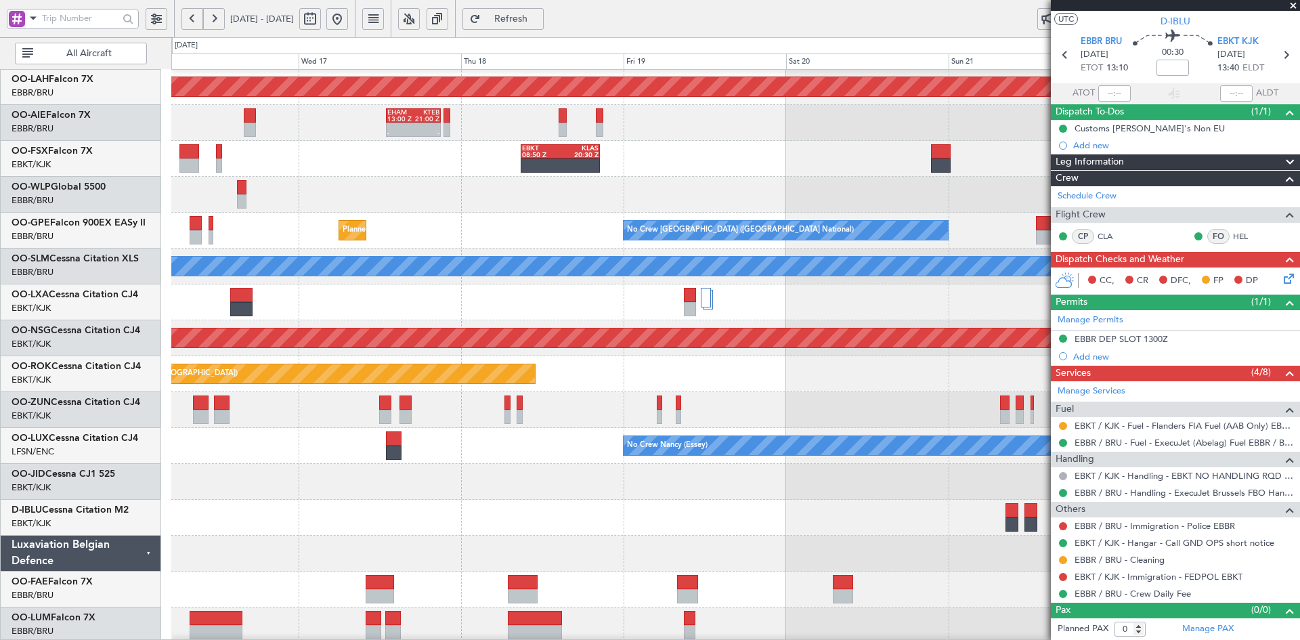
scroll to position [147, 0]
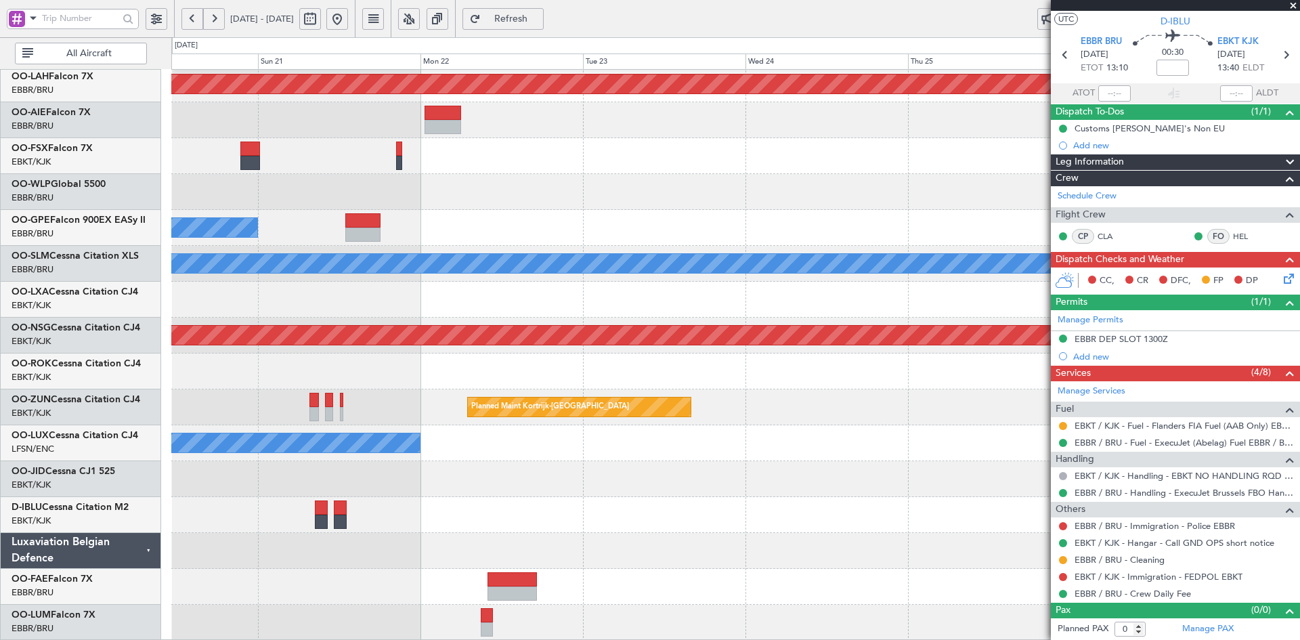
click at [308, 354] on div "Planned Maint Alton-st Louis (St Louis Regl) EBKT 08:50 Z KLAS 20:30 Z No Crew …" at bounding box center [735, 282] width 1128 height 718
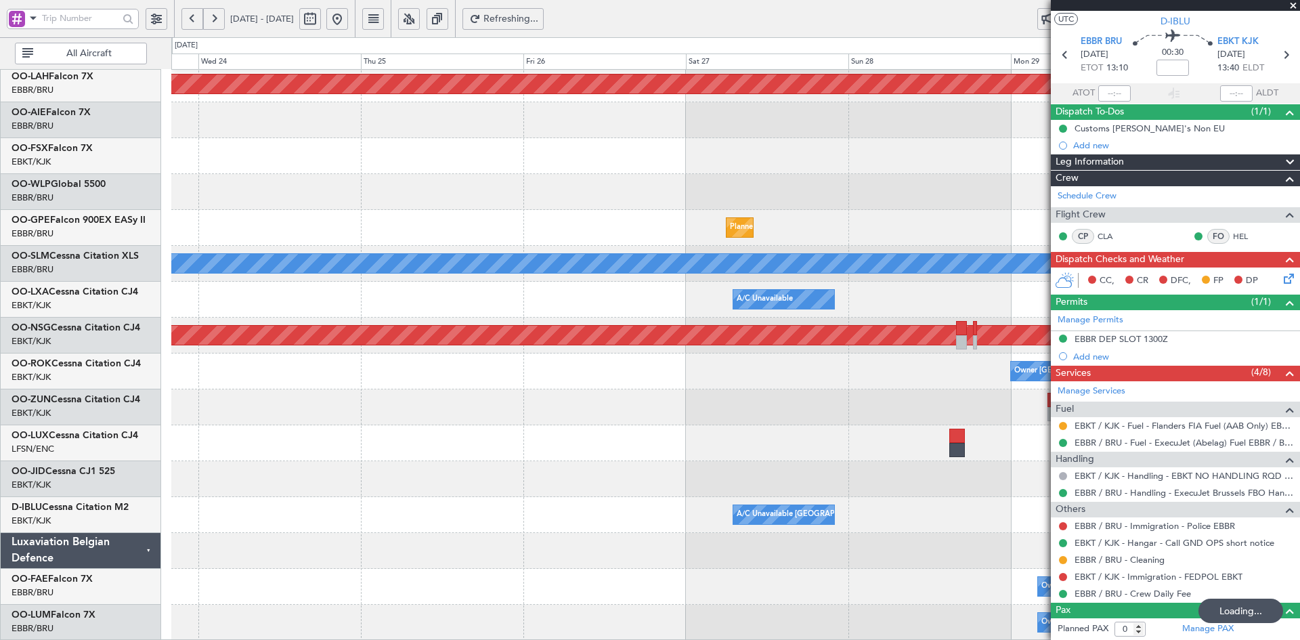
click at [1300, 257] on html "20 Sep 2025 - 27 Sep 2025 Refreshing... Quick Links All Aircraft Planned Maint …" at bounding box center [650, 320] width 1300 height 640
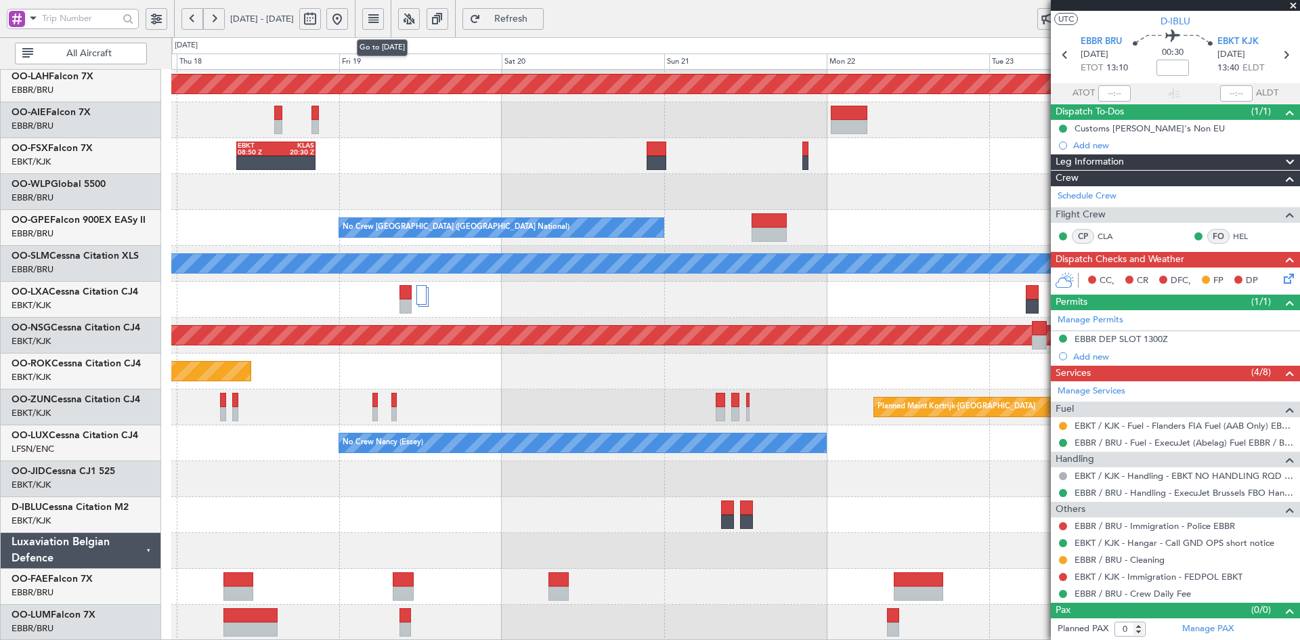
click at [348, 11] on button at bounding box center [337, 19] width 22 height 22
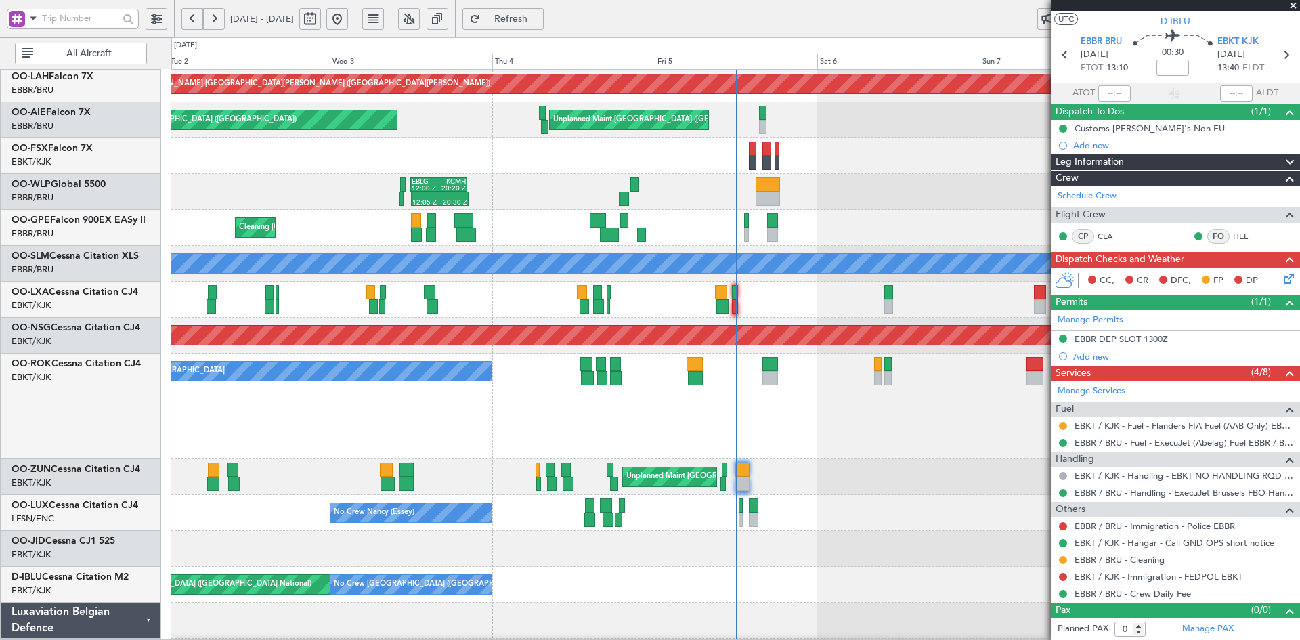
click at [1298, 7] on span at bounding box center [1294, 6] width 14 height 12
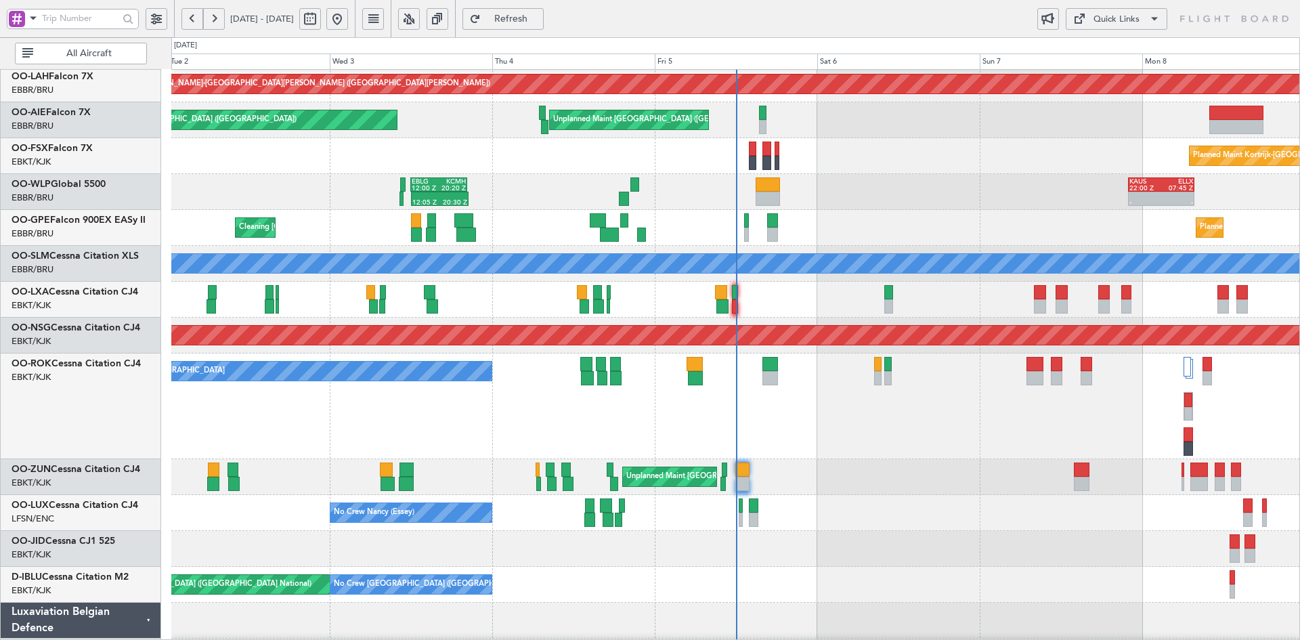
scroll to position [0, 0]
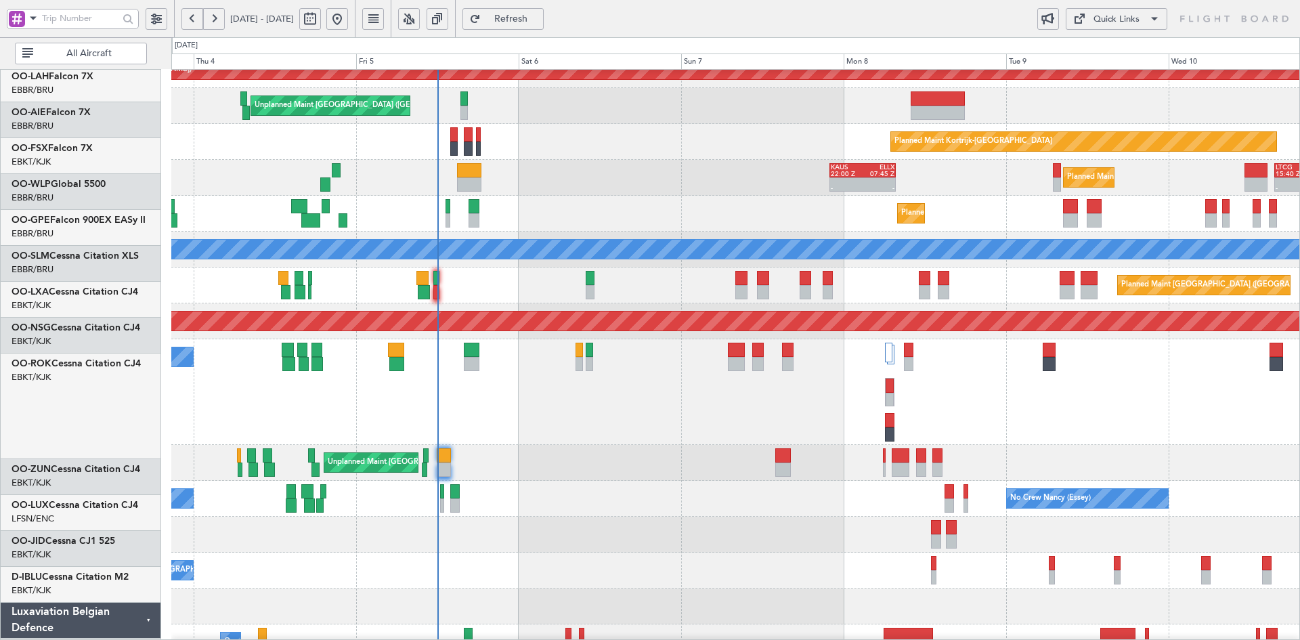
click at [681, 149] on div "Planned Maint Kortrijk-[GEOGRAPHIC_DATA]" at bounding box center [735, 142] width 1128 height 36
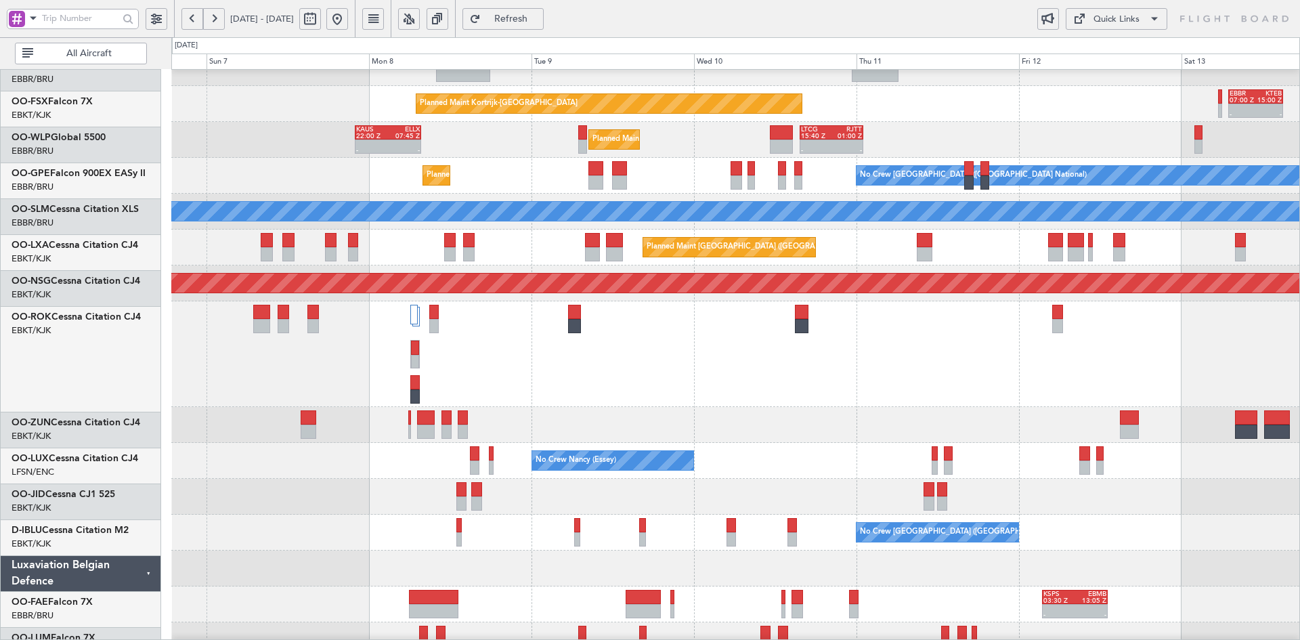
scroll to position [199, 0]
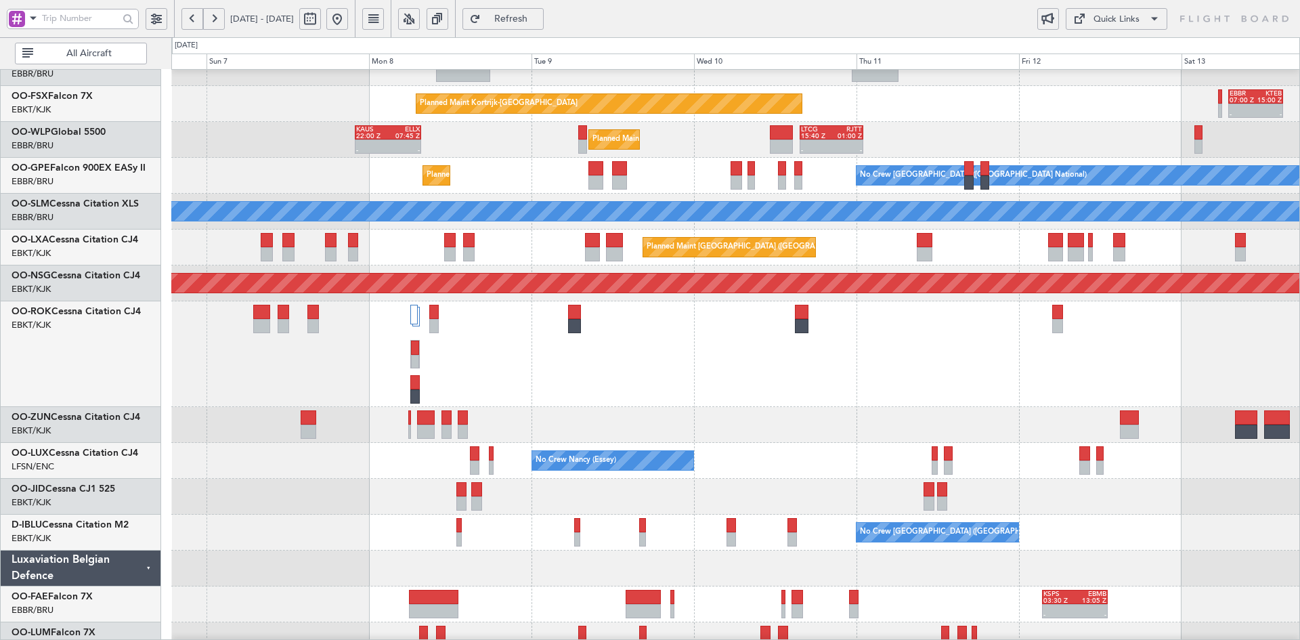
click at [826, 382] on div "Planned Maint [GEOGRAPHIC_DATA] ([GEOGRAPHIC_DATA])" at bounding box center [735, 354] width 1128 height 106
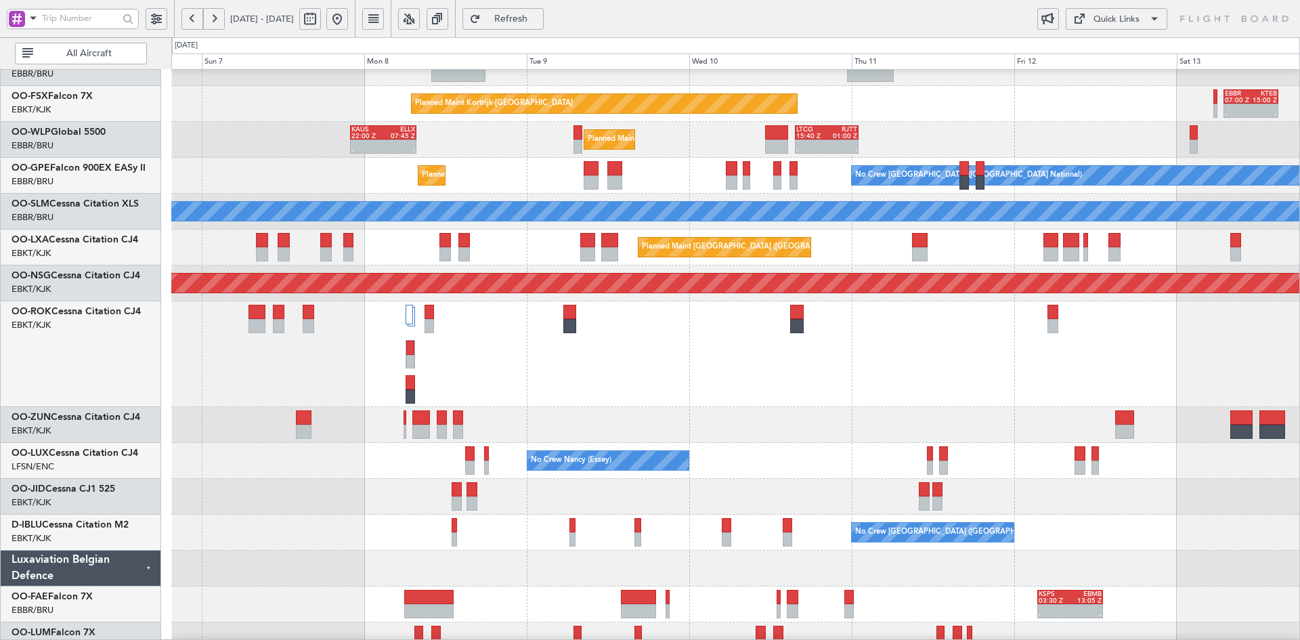
click at [958, 371] on div "Planned Maint [GEOGRAPHIC_DATA] ([GEOGRAPHIC_DATA])" at bounding box center [735, 354] width 1128 height 106
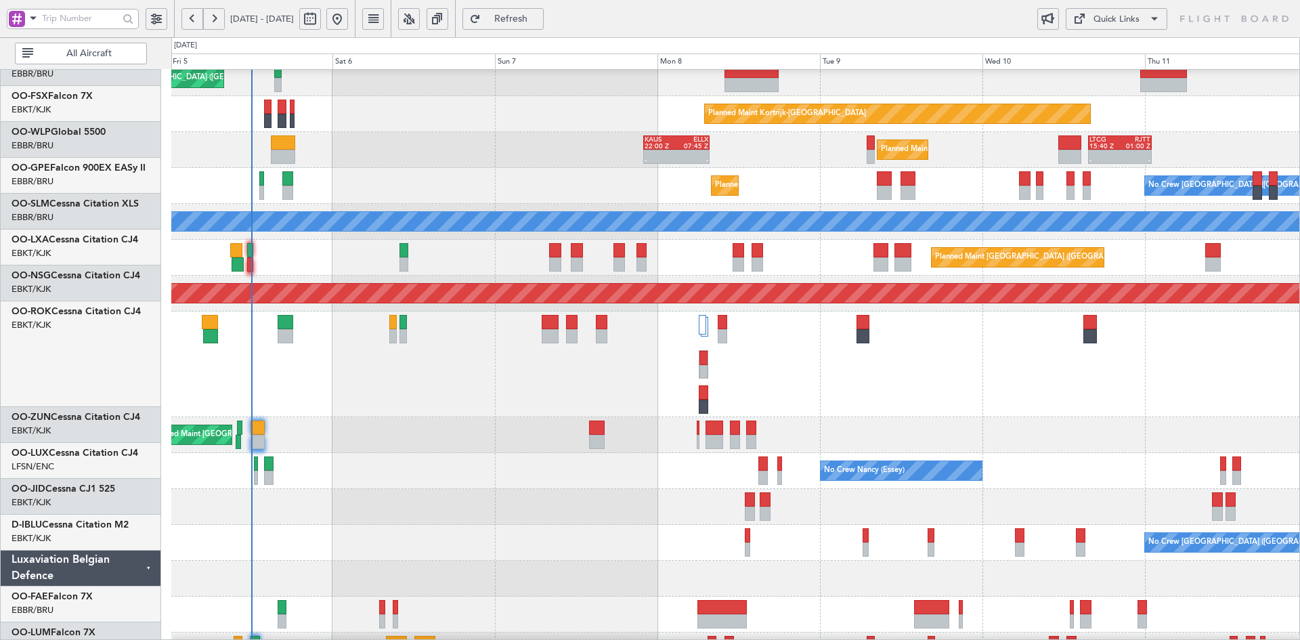
scroll to position [189, 0]
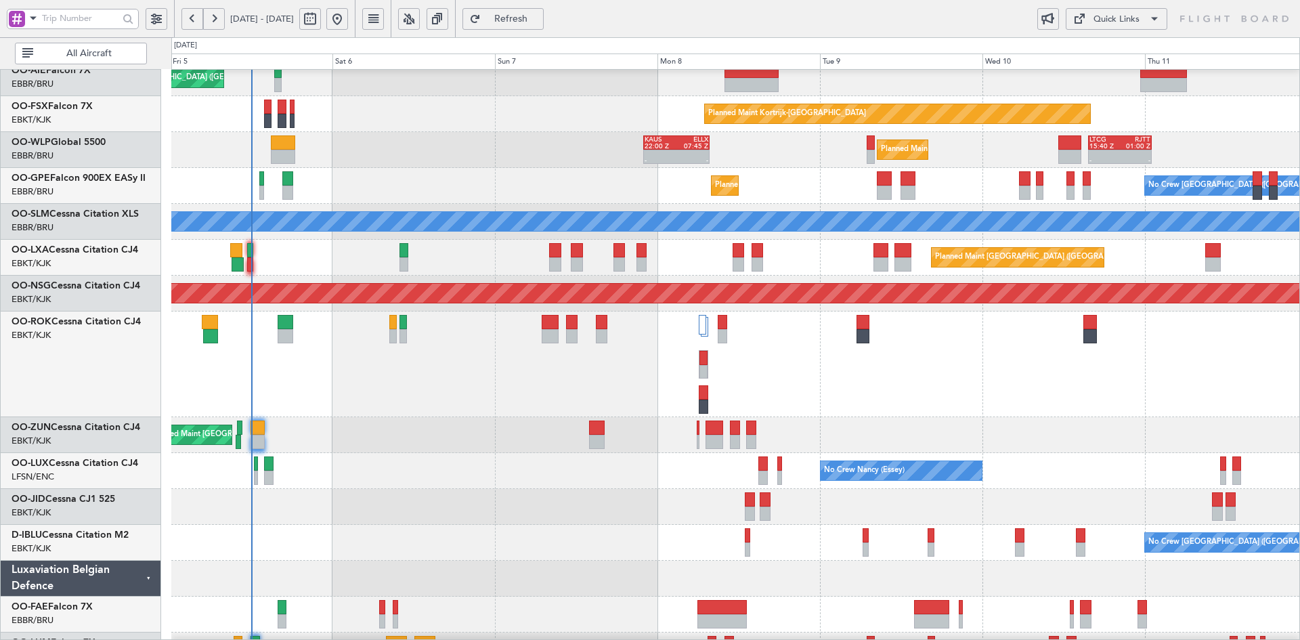
click at [62, 364] on div "Unplanned Maint Brussels (Brussels National) Planned Maint London (Farnborough)…" at bounding box center [650, 338] width 1300 height 603
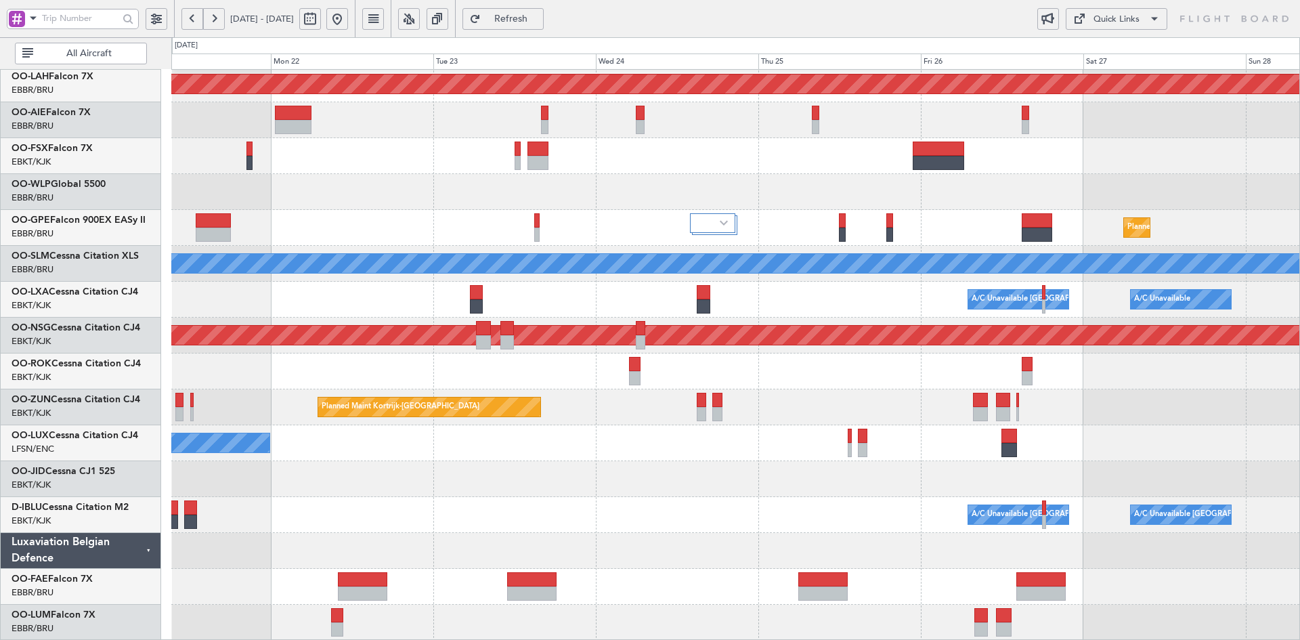
scroll to position [147, 0]
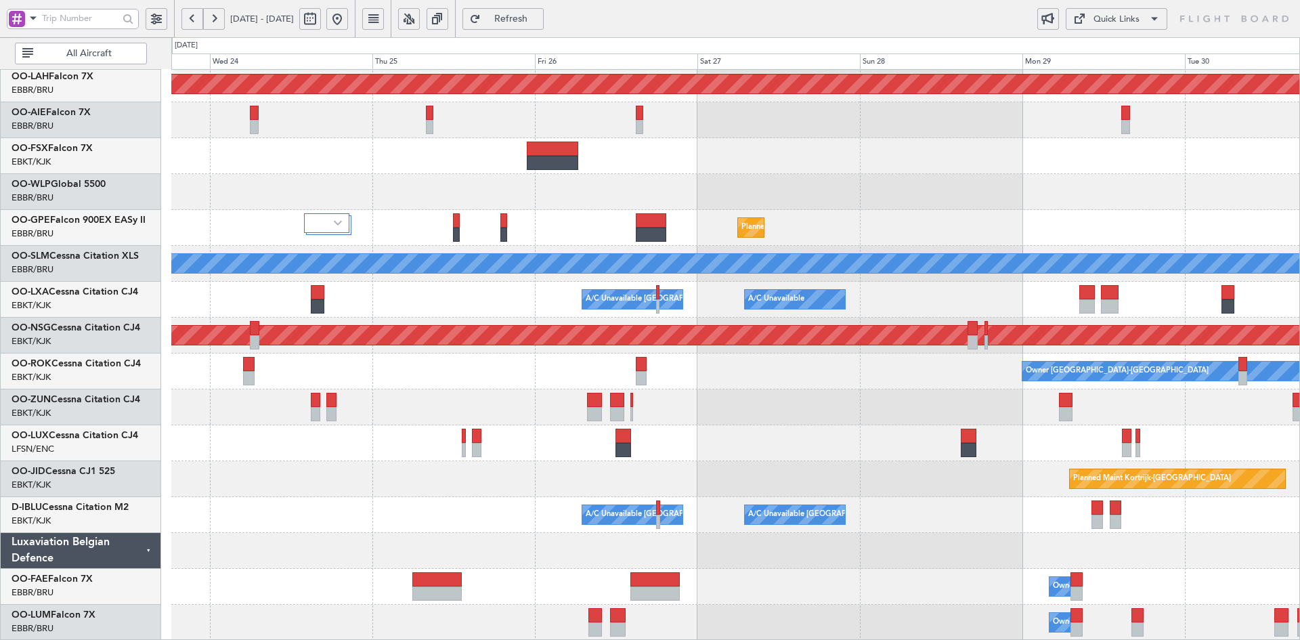
click at [779, 367] on div "Owner [GEOGRAPHIC_DATA]-[GEOGRAPHIC_DATA]" at bounding box center [735, 372] width 1128 height 36
click at [348, 24] on button at bounding box center [337, 19] width 22 height 22
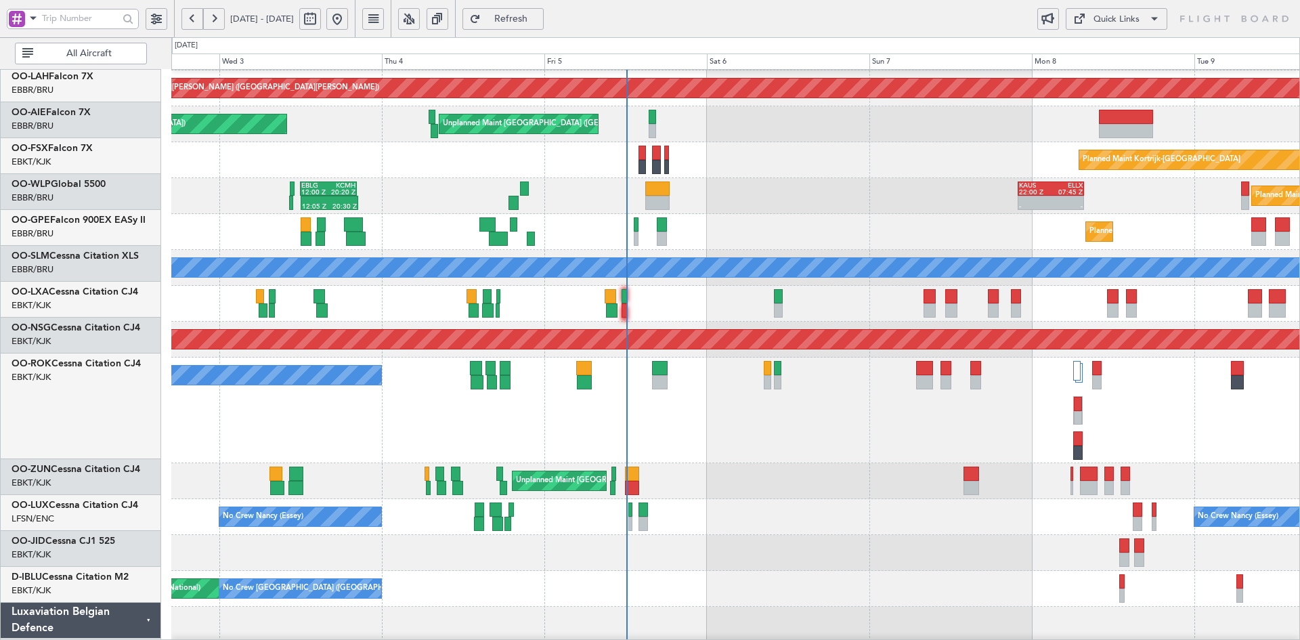
scroll to position [143, 0]
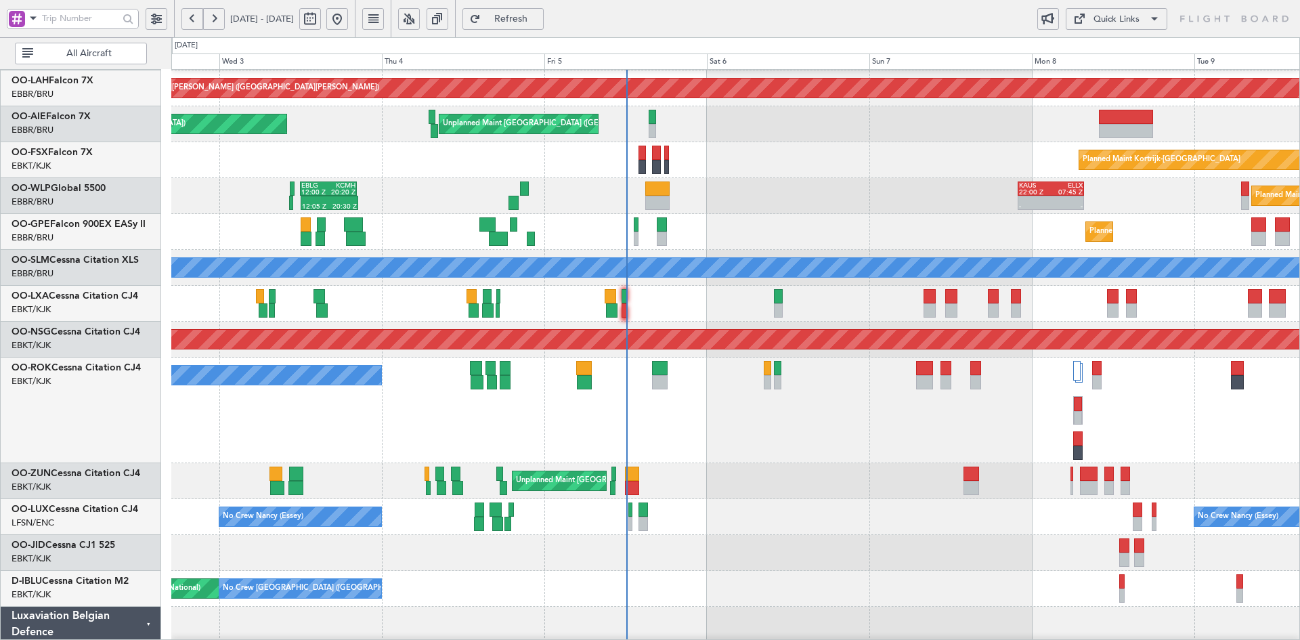
click at [843, 486] on div "Unplanned Maint [GEOGRAPHIC_DATA] ([GEOGRAPHIC_DATA])" at bounding box center [735, 481] width 1128 height 36
click at [739, 364] on div "Planned Maint Alton-st Louis (St Louis Regl) Planned Maint London (Farnborough)…" at bounding box center [735, 321] width 1128 height 788
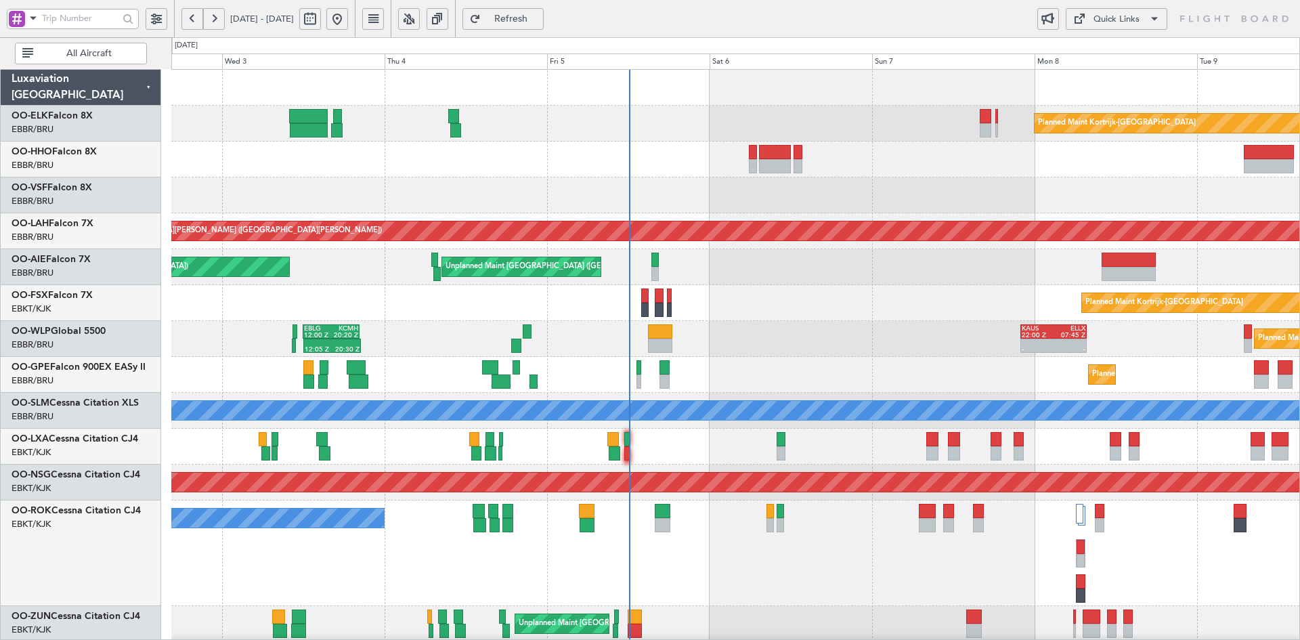
click at [813, 158] on div "Planned Maint Kortrijk-Wevelgem Planned Maint Alton-st Louis (St Louis Regl) Pl…" at bounding box center [735, 464] width 1128 height 788
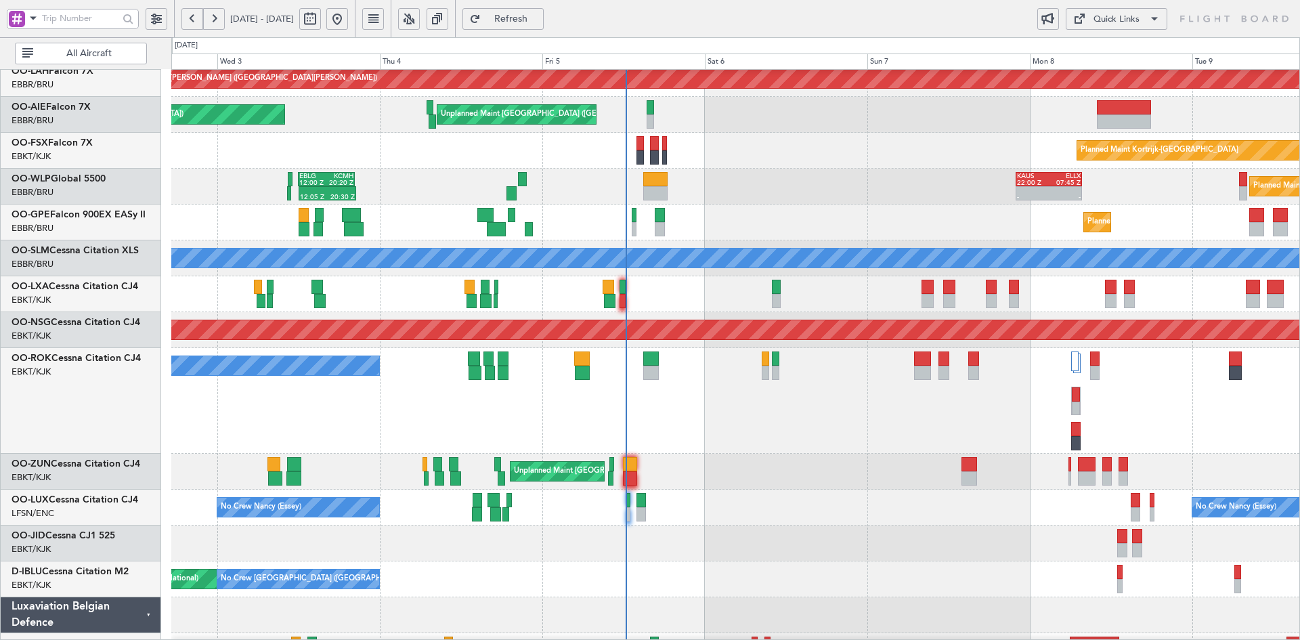
click at [769, 286] on div "Planned Maint Alton-st Louis (St Louis Regl) Planned Maint London (Farnborough)…" at bounding box center [735, 311] width 1128 height 788
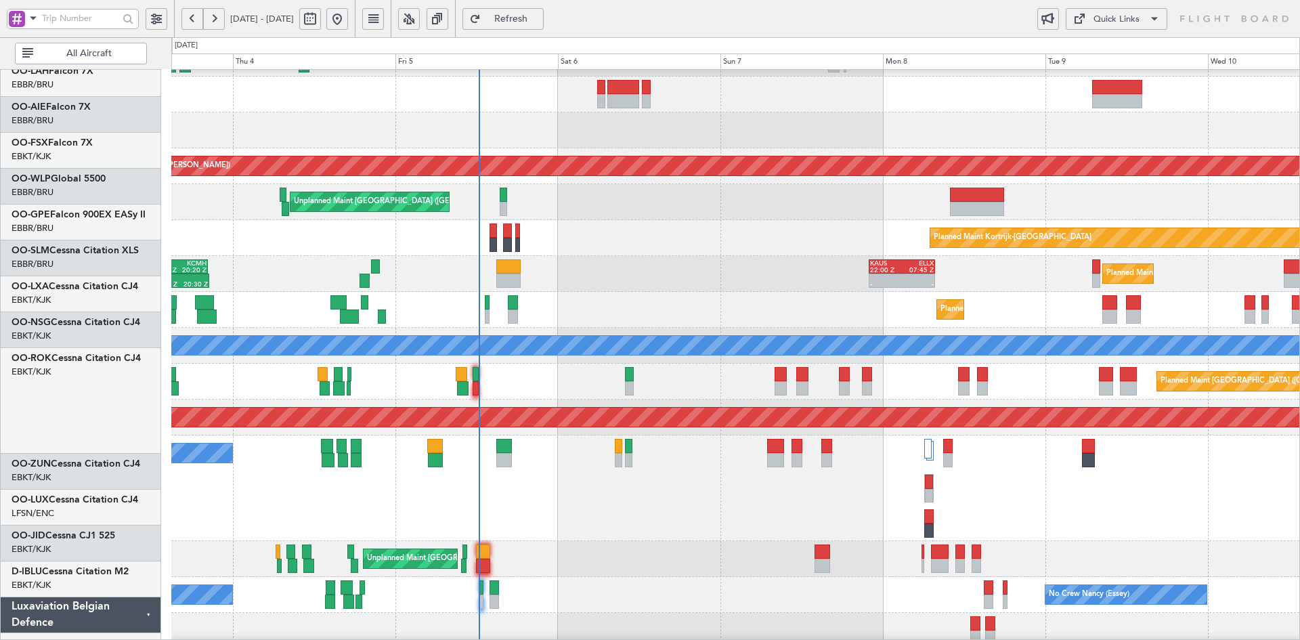
scroll to position [65, 0]
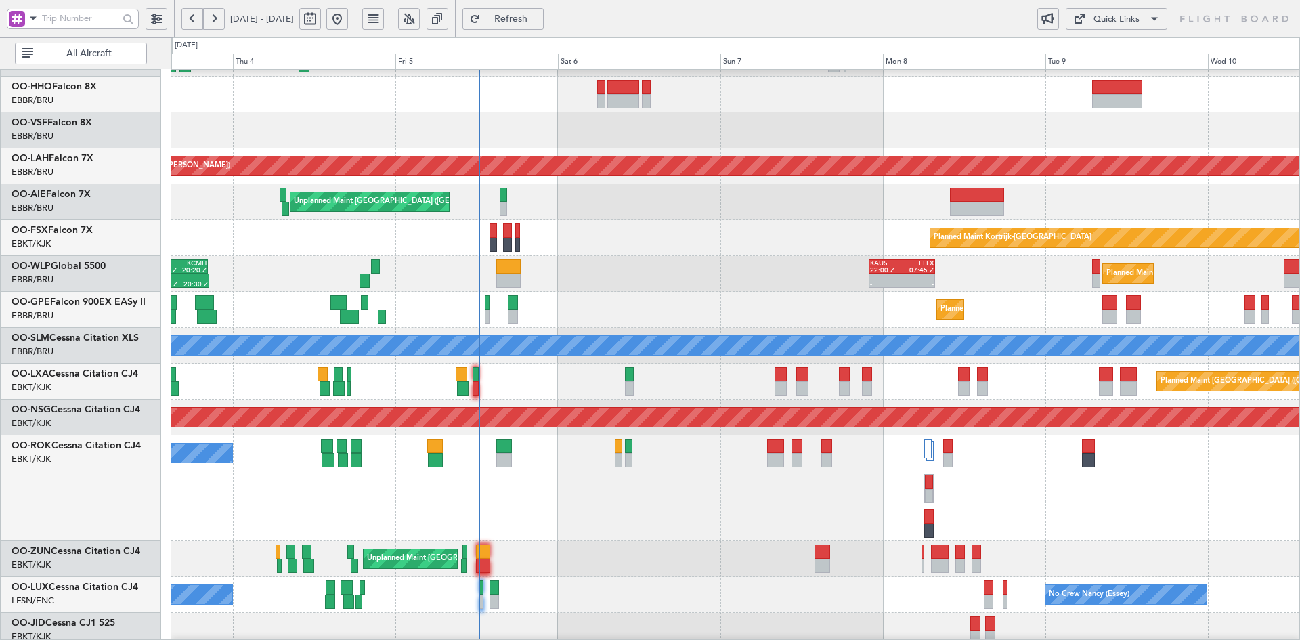
click at [637, 246] on div "Planned Maint Kortrijk-Wevelgem Planned Maint Alton-st Louis (St Louis Regl) Un…" at bounding box center [735, 399] width 1128 height 788
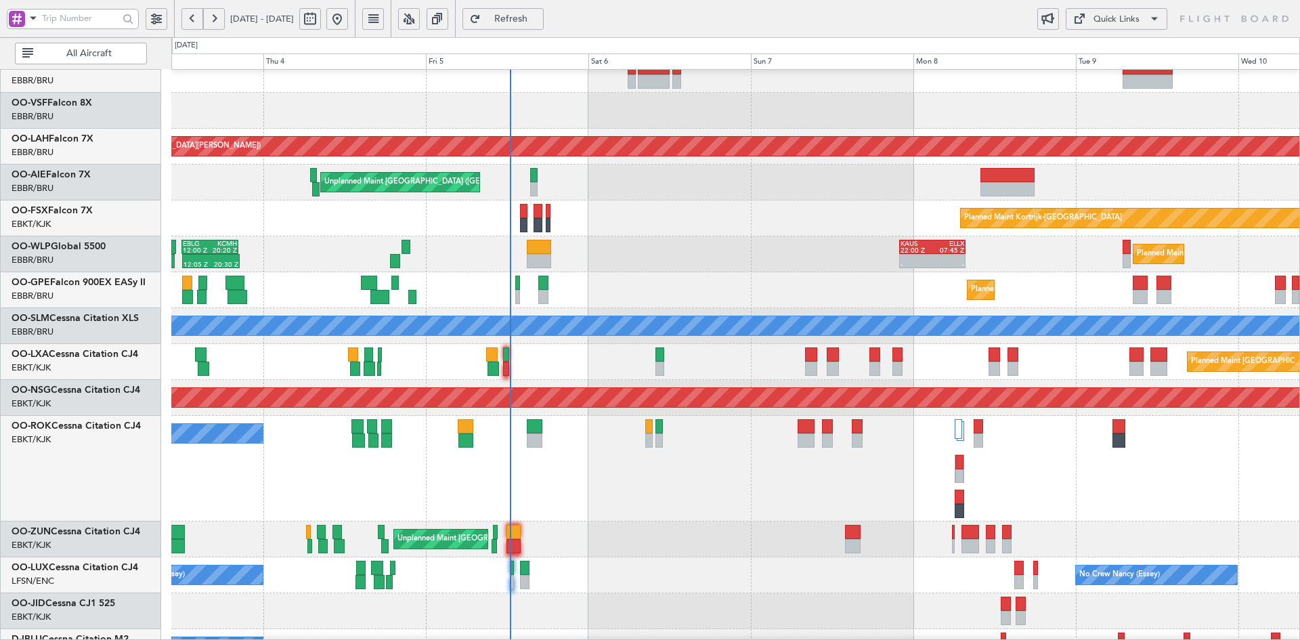
click at [795, 236] on div "Planned Maint Kortrijk-[GEOGRAPHIC_DATA]" at bounding box center [735, 218] width 1128 height 36
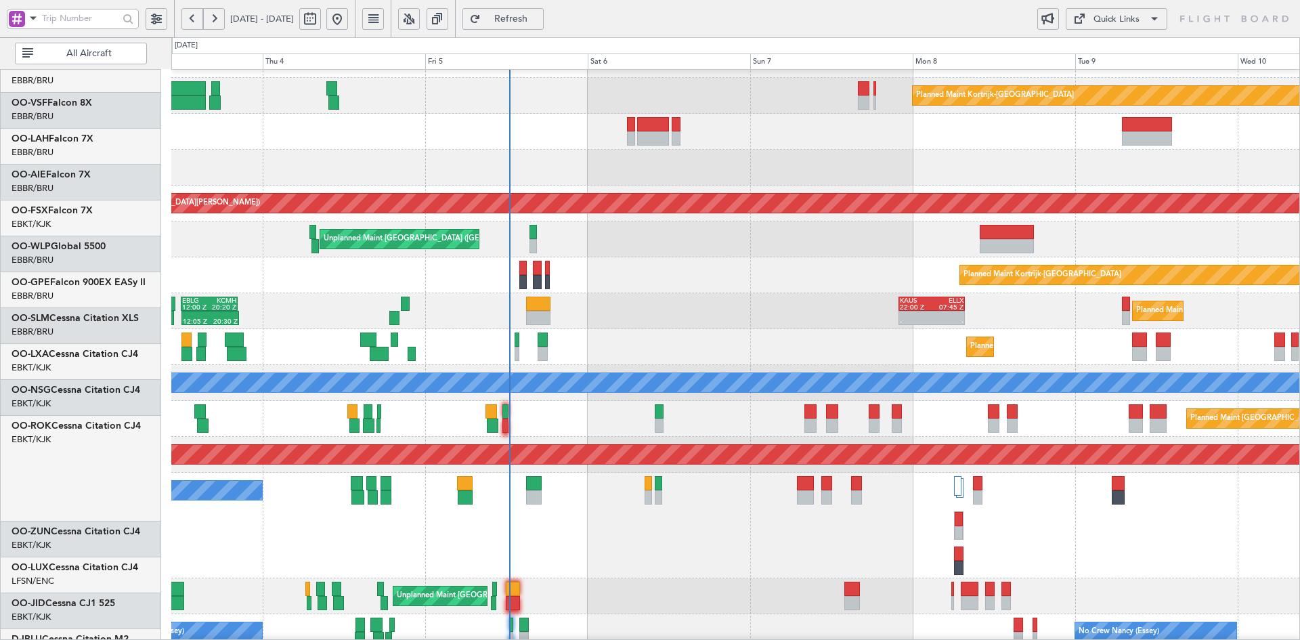
scroll to position [28, 0]
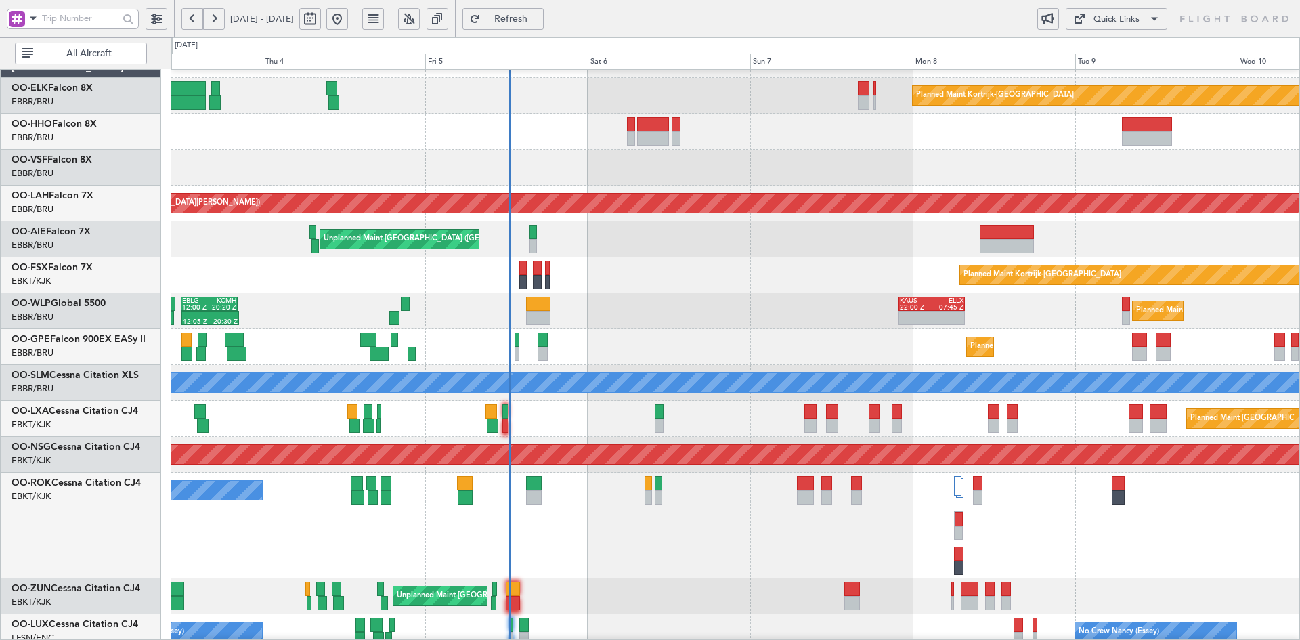
click at [769, 195] on div "Planned Maint Kortrijk-Wevelgem Planned Maint Alton-st Louis (St Louis Regl) Un…" at bounding box center [735, 436] width 1128 height 788
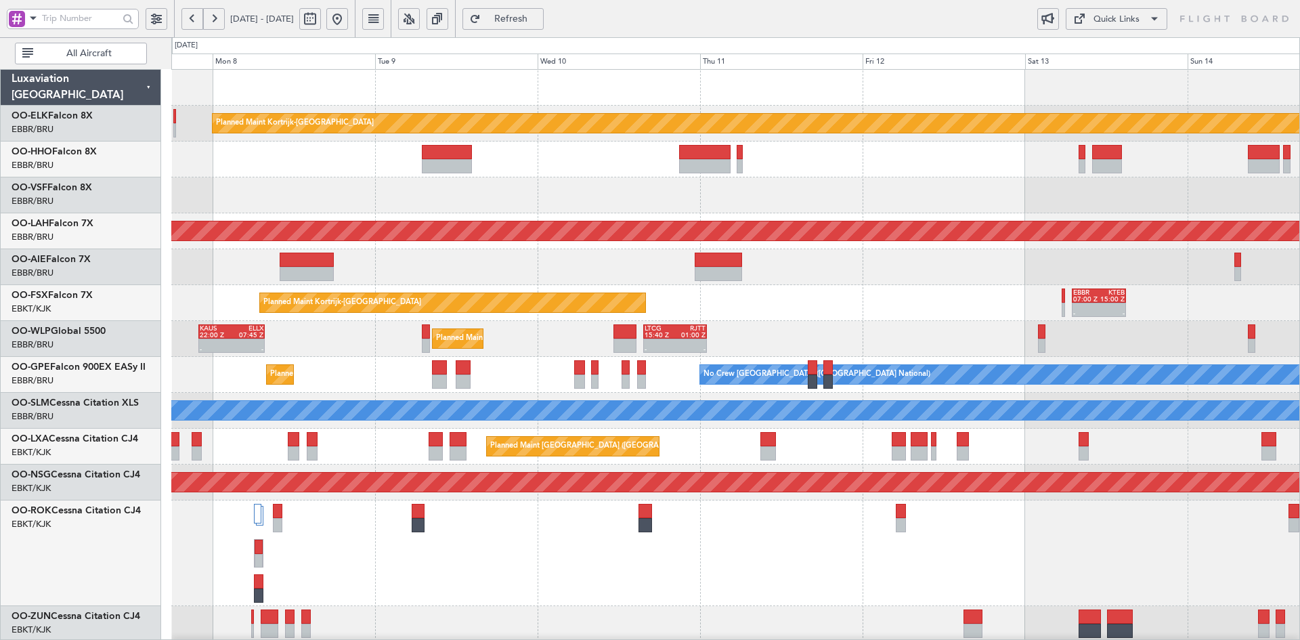
click at [408, 270] on div at bounding box center [735, 267] width 1128 height 36
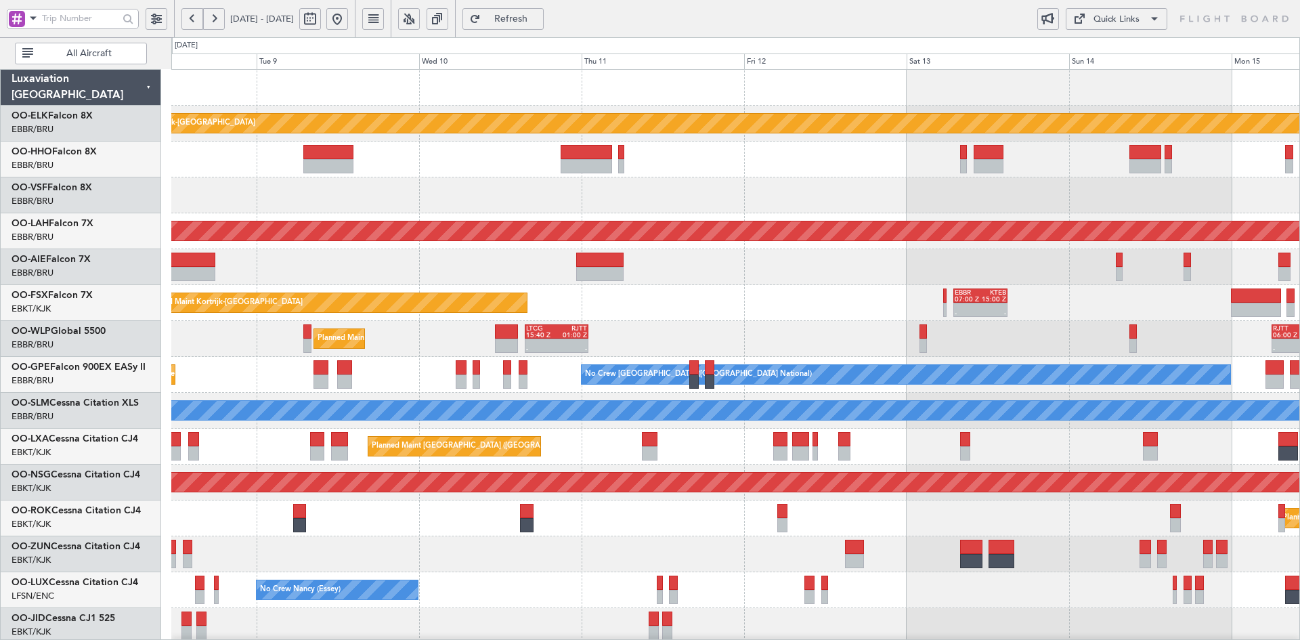
click at [839, 285] on div "Planned Maint Kortrijk-Wevelgem - - EBBR 07:00 Z KTEB 15:00 Z" at bounding box center [735, 303] width 1128 height 36
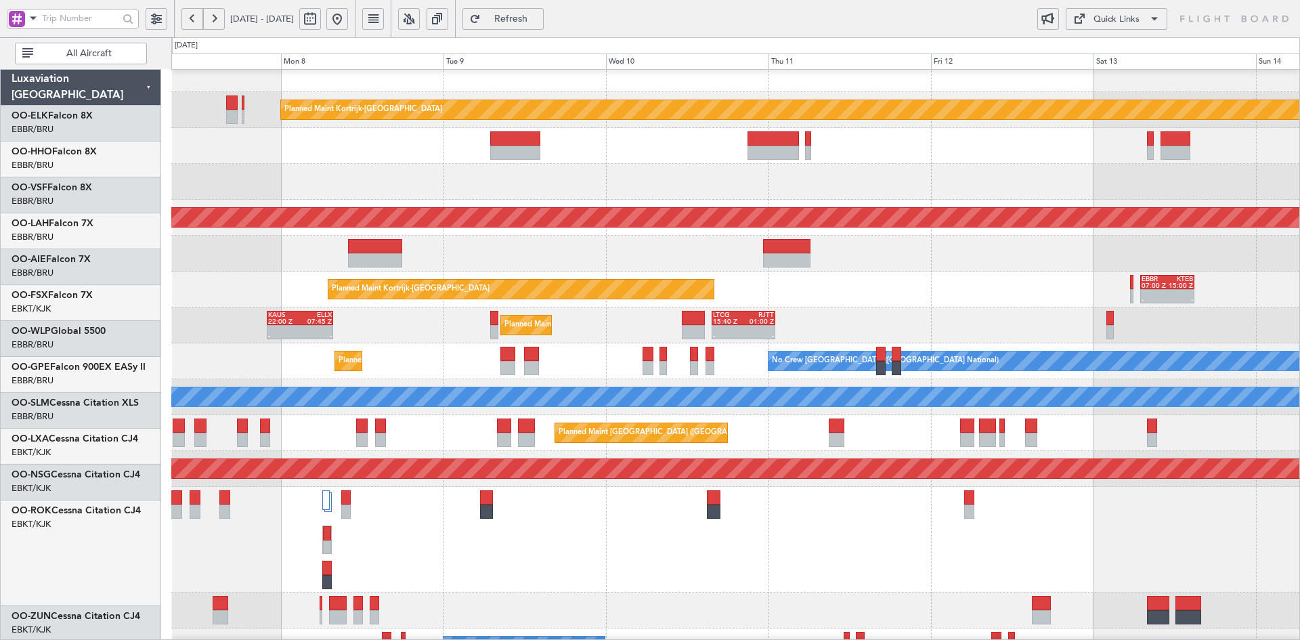
scroll to position [14, 0]
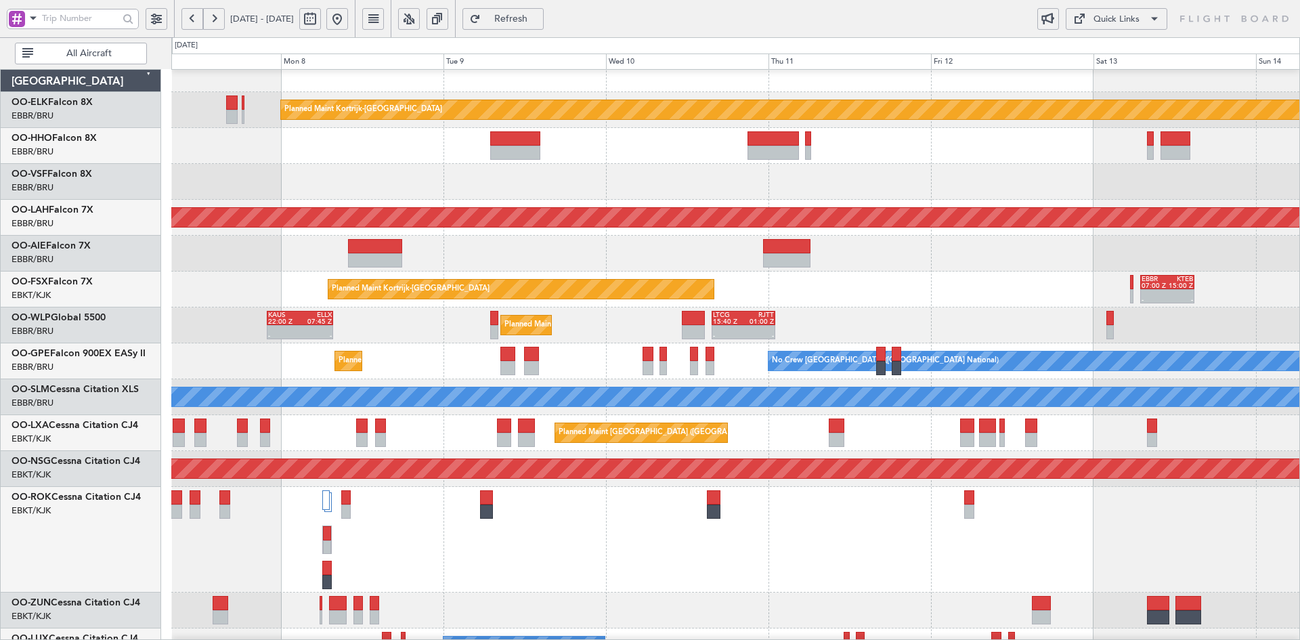
click at [673, 192] on div at bounding box center [735, 182] width 1128 height 36
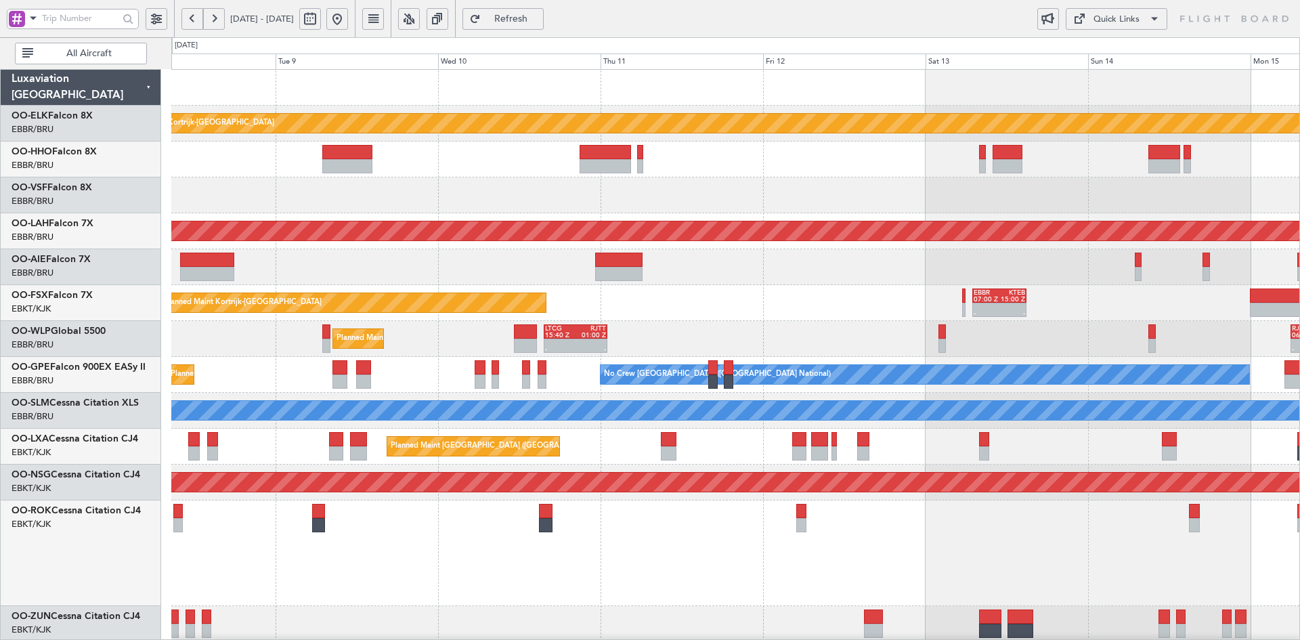
click at [842, 196] on div "Planned Maint Kortrijk-Wevelgem Planned Maint Alton-st Louis (St Louis Regl) Pl…" at bounding box center [735, 464] width 1128 height 788
click at [1023, 299] on div "Planned Maint Kortrijk-Wevelgem - - EBBR 07:00 Z KTEB 15:00 Z" at bounding box center [735, 303] width 1128 height 36
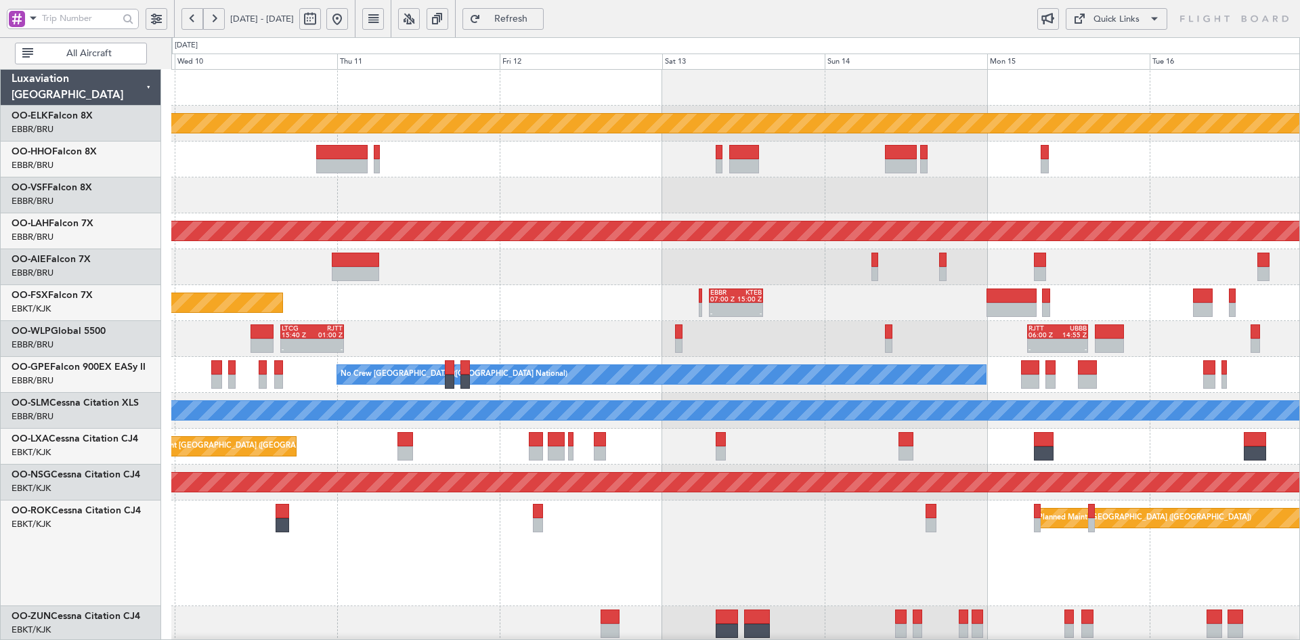
click at [975, 267] on div "- - EHAM 13:00 Z KTEB 21:00 Z" at bounding box center [735, 267] width 1128 height 36
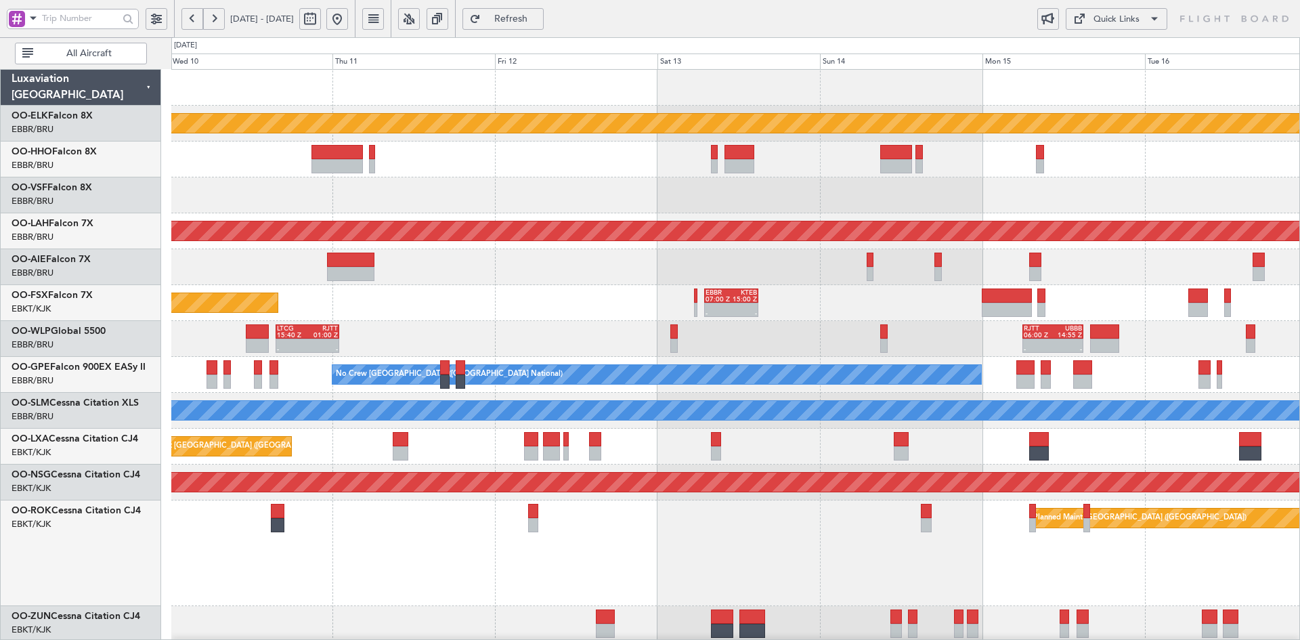
click at [348, 16] on button at bounding box center [337, 19] width 22 height 22
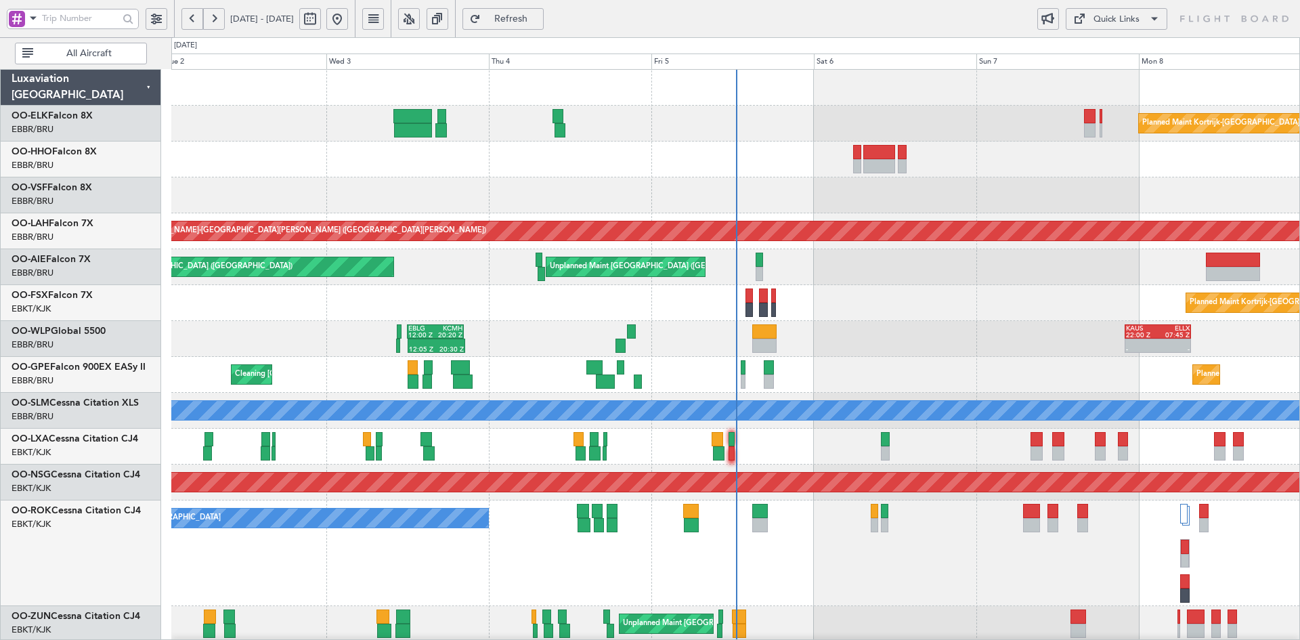
click at [831, 433] on div "Planned Maint Kortrijk-Wevelgem 11:07 Z 20:15 Z LIEO 10:00 Z KTEB 19:15 Z Plann…" at bounding box center [735, 464] width 1128 height 788
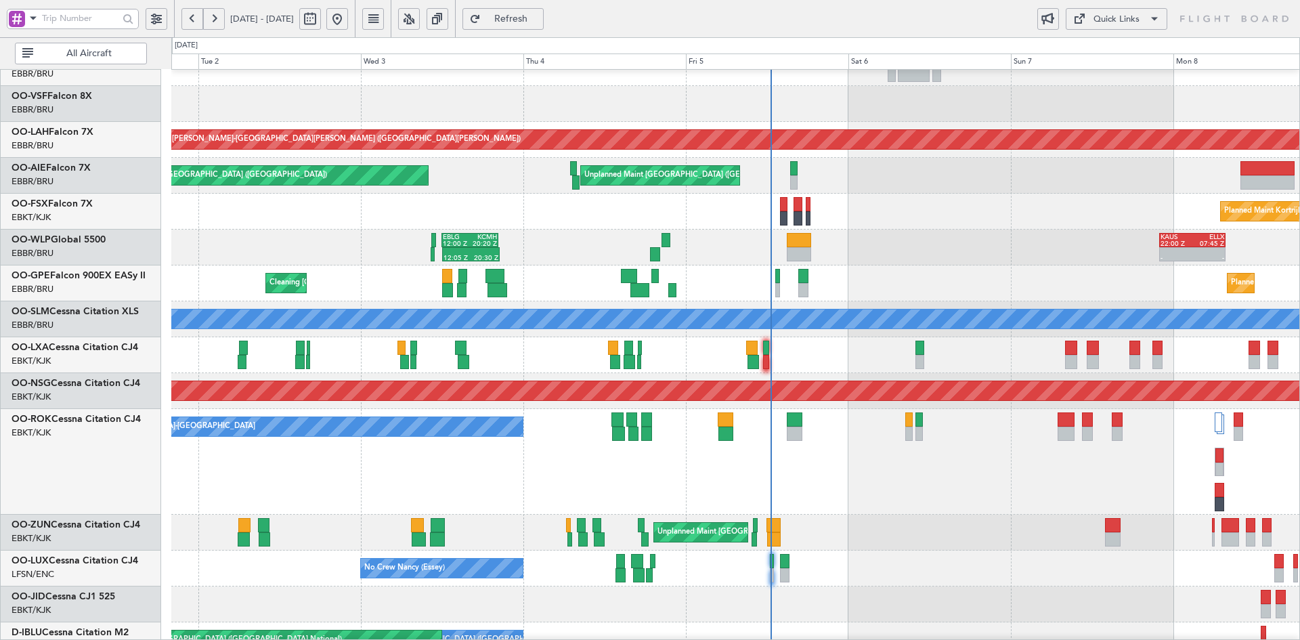
click at [932, 421] on div "A/C Unavailable [GEOGRAPHIC_DATA]-[GEOGRAPHIC_DATA]" at bounding box center [735, 462] width 1128 height 106
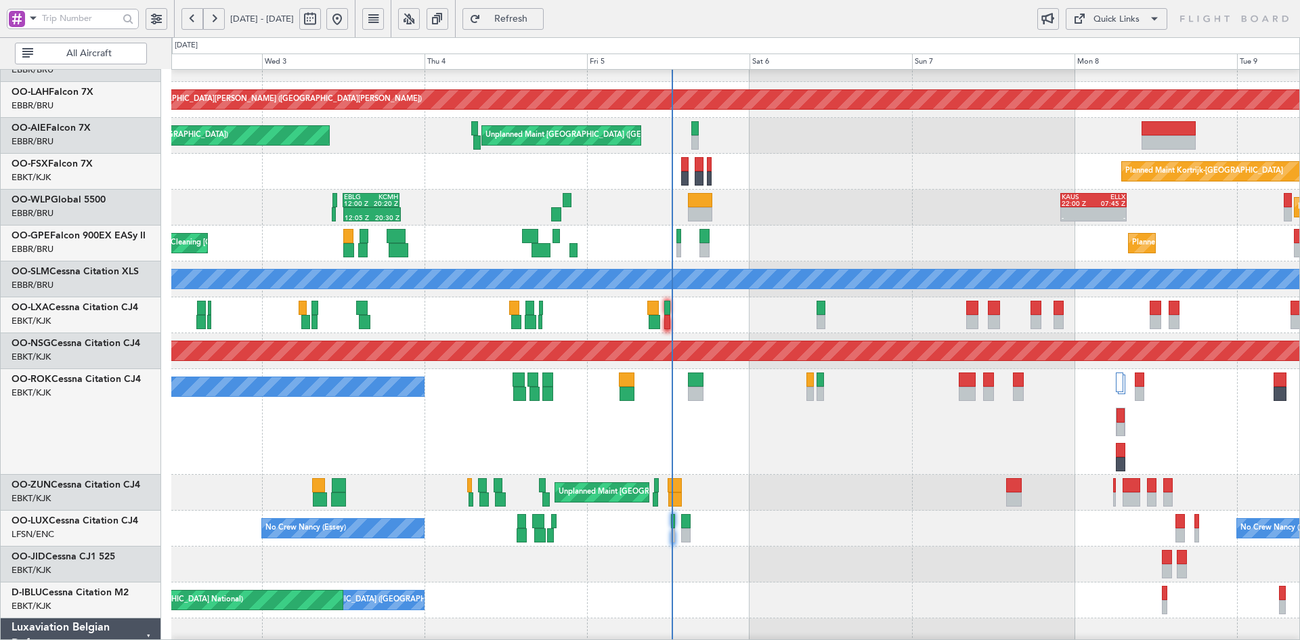
click at [780, 341] on div "Planned Maint Alton-st Louis (St Louis Regl) Unplanned Maint Brussels (Brussels…" at bounding box center [735, 332] width 1128 height 788
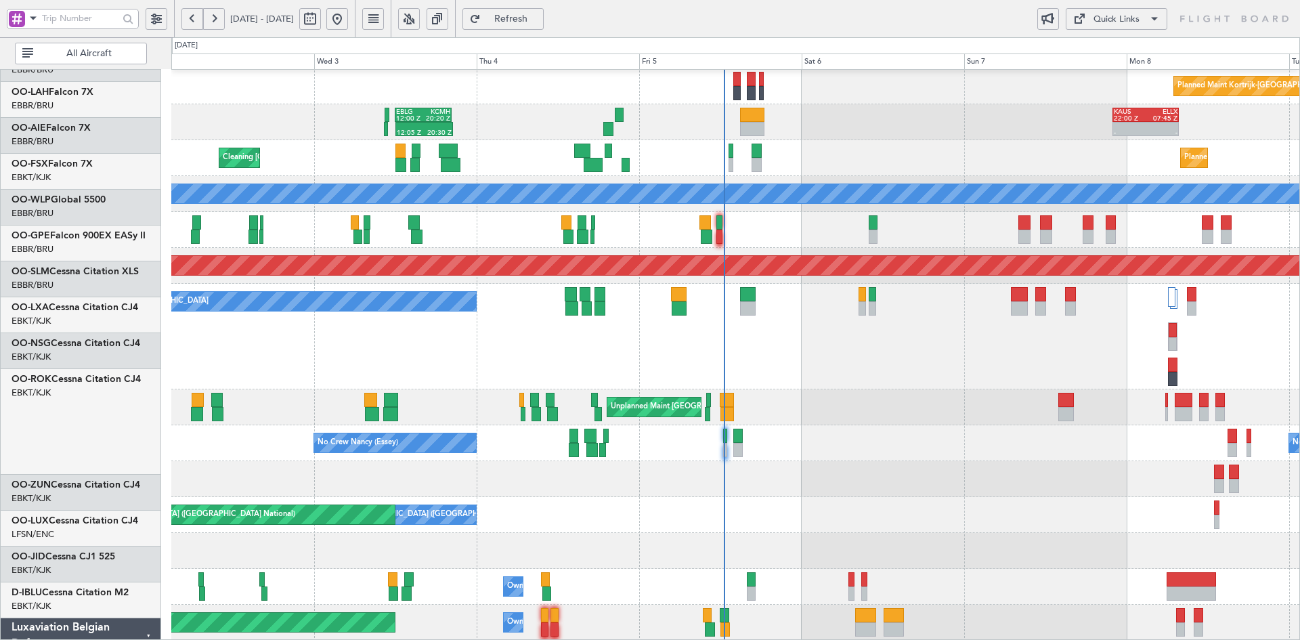
scroll to position [217, 0]
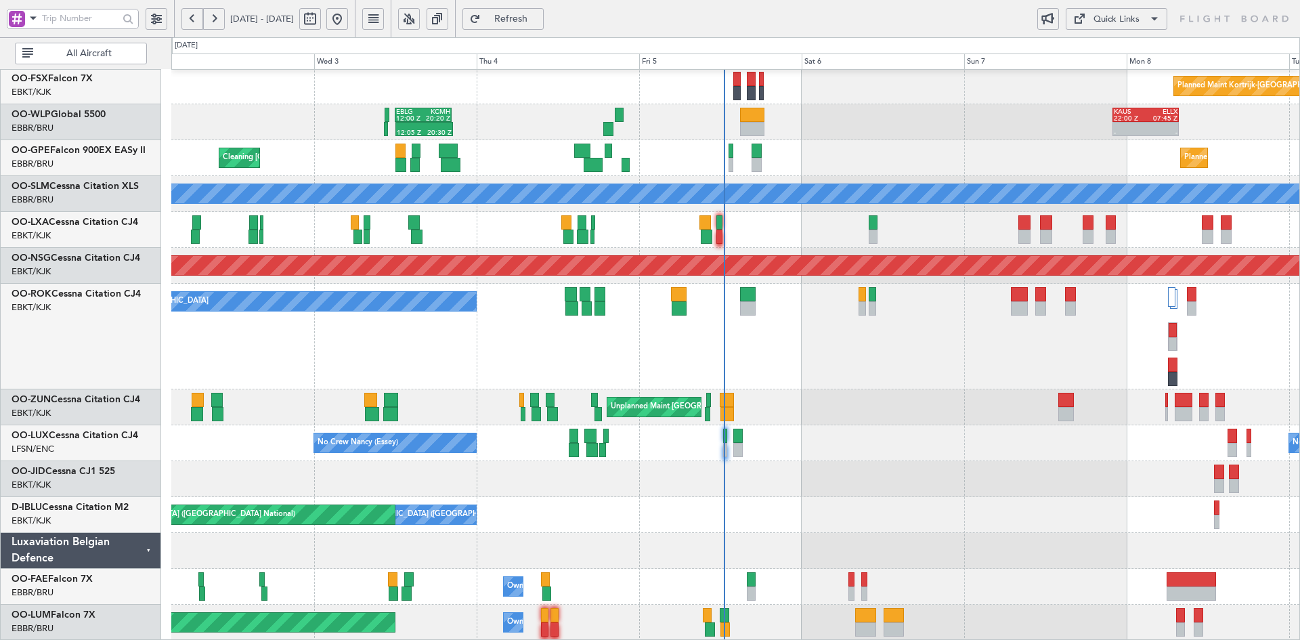
click at [929, 368] on div "A/C Unavailable [GEOGRAPHIC_DATA]-[GEOGRAPHIC_DATA]" at bounding box center [735, 337] width 1128 height 106
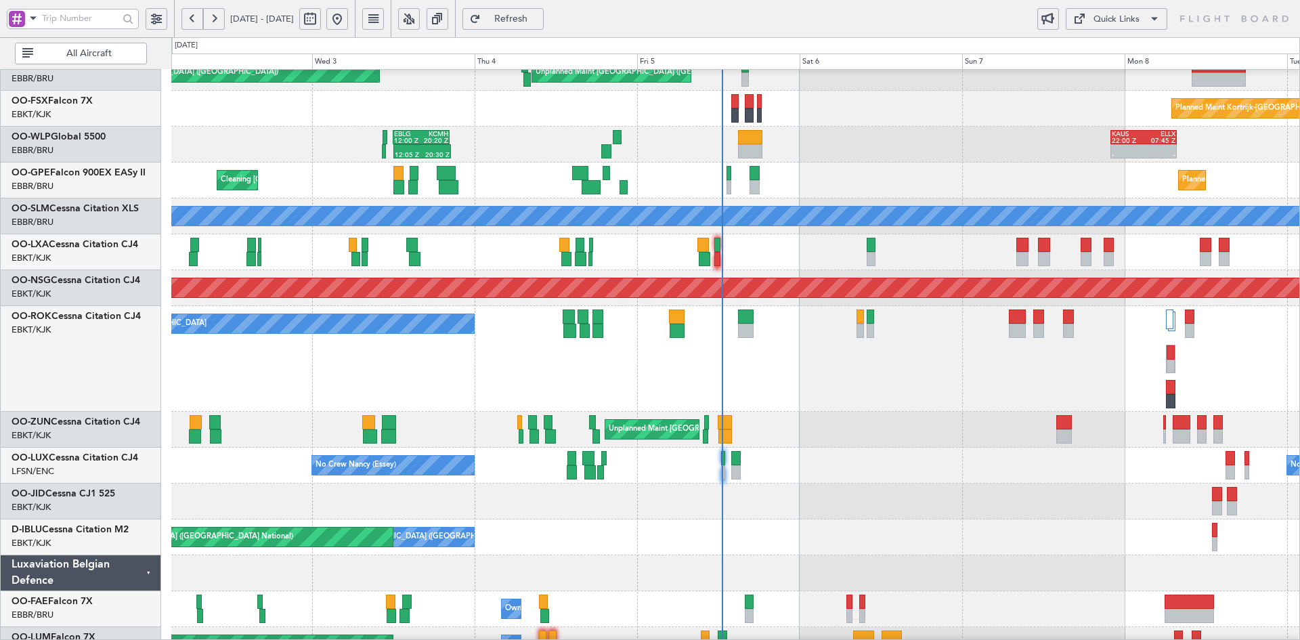
click at [881, 239] on div "Unplanned Maint Brussels (Brussels National) Planned Maint London (Farnborough)…" at bounding box center [735, 269] width 1128 height 788
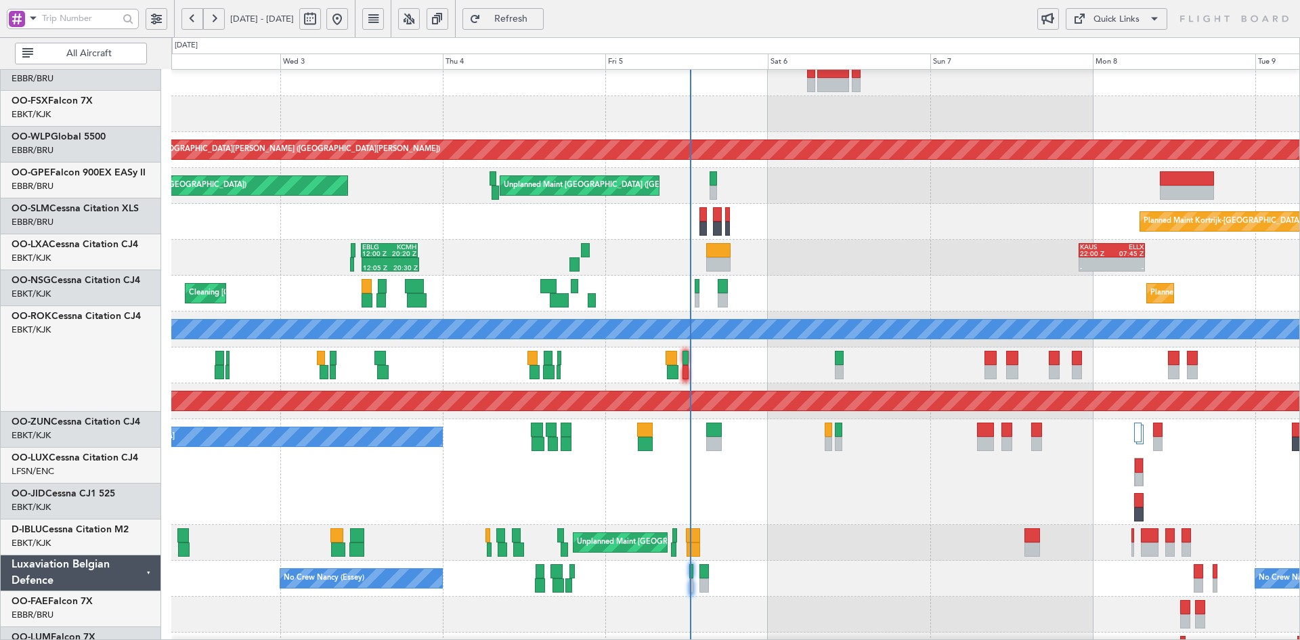
scroll to position [81, 0]
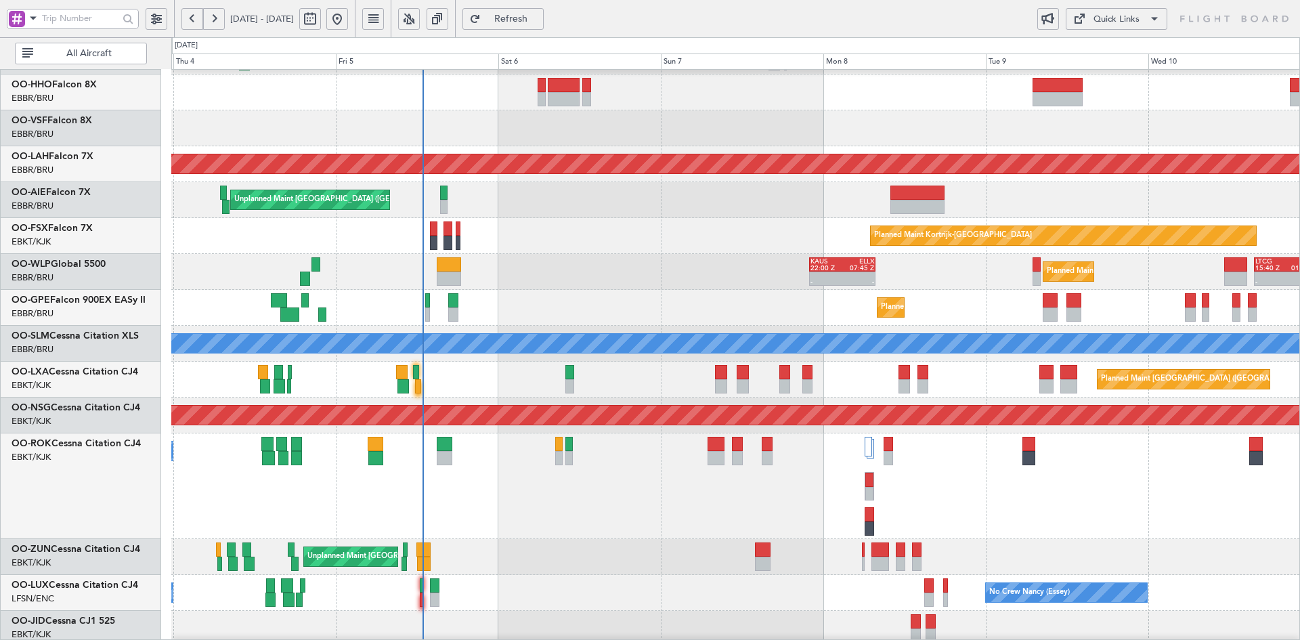
click at [803, 280] on div "- - KAUS 22:00 Z ELLX 07:45 Z Planned Maint Milan (Linate) - - LTCG 15:40 Z RJT…" at bounding box center [735, 272] width 1128 height 36
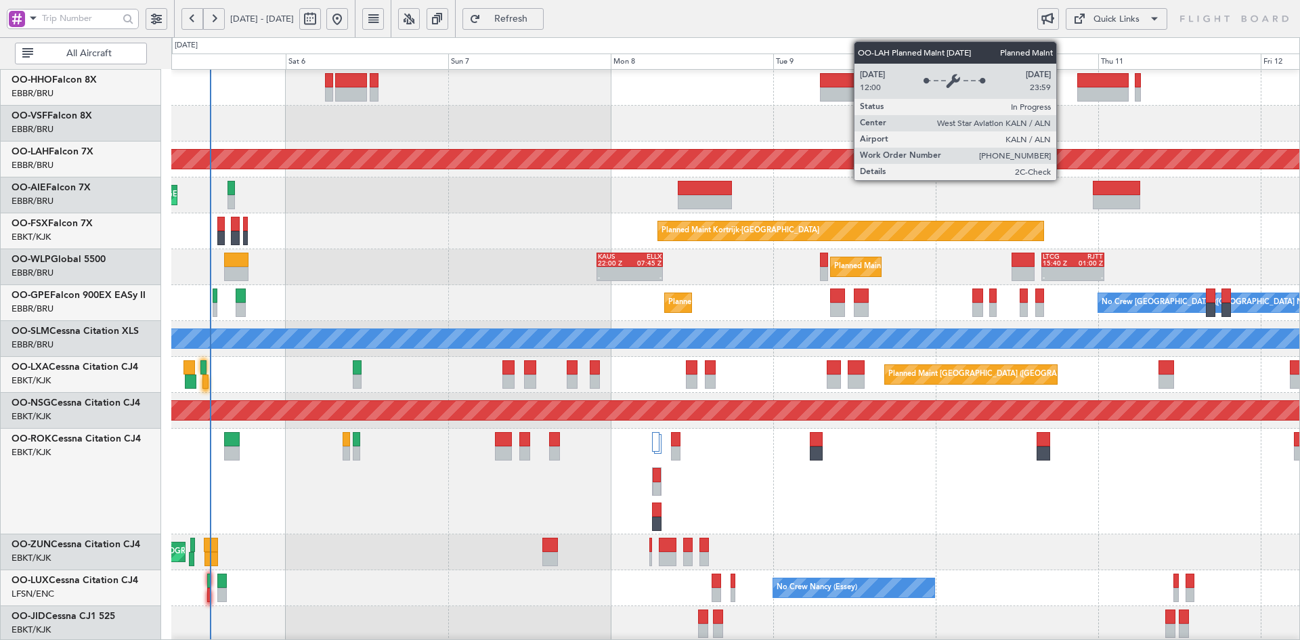
scroll to position [71, 0]
click at [916, 153] on div "Planned Maint [PERSON_NAME]-[GEOGRAPHIC_DATA][PERSON_NAME] ([GEOGRAPHIC_DATA][P…" at bounding box center [990, 159] width 2873 height 19
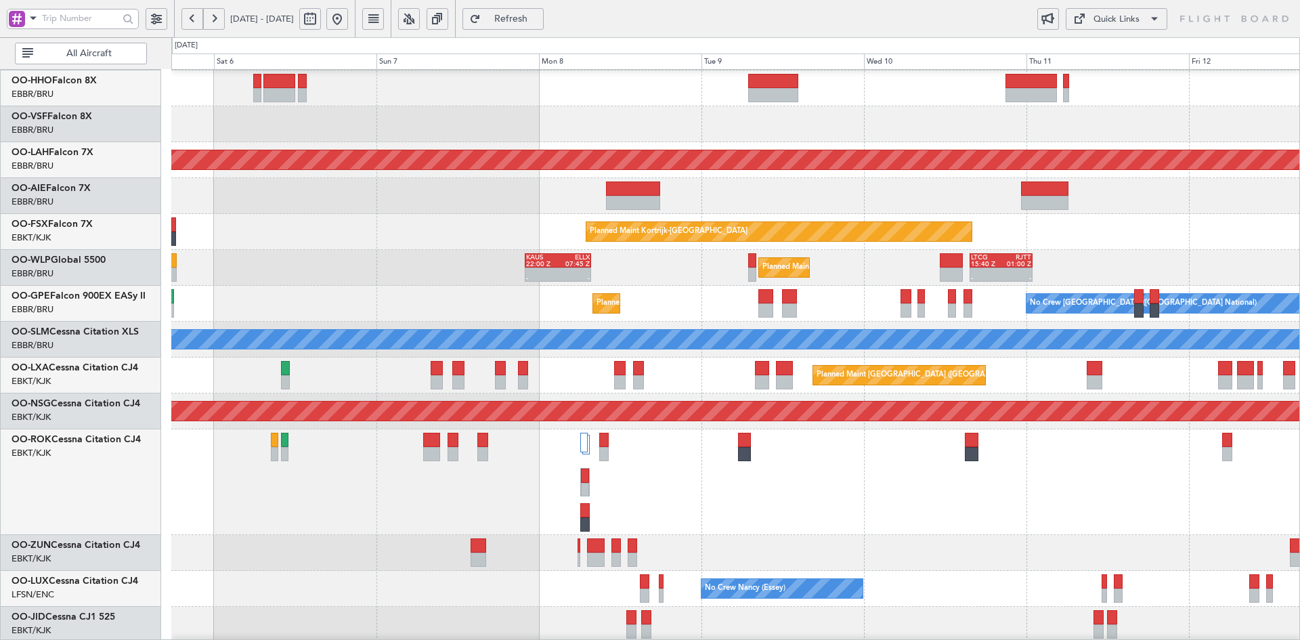
scroll to position [66, 0]
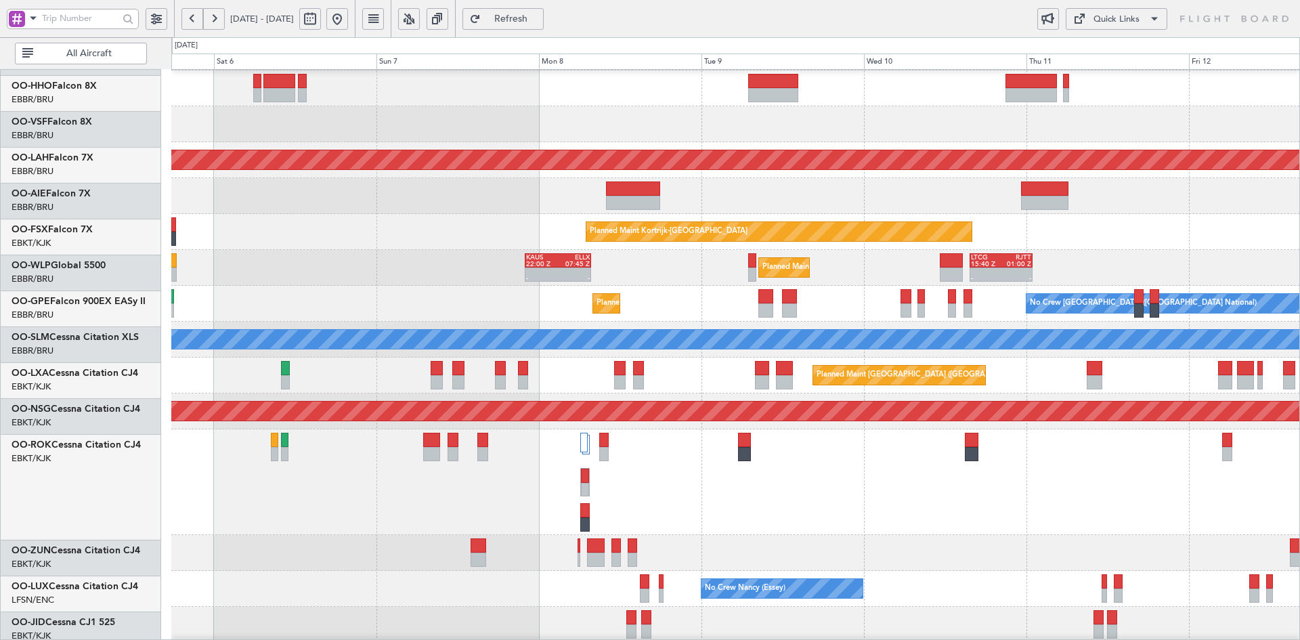
click at [915, 274] on div "- - KAUS 22:00 Z ELLX 07:45 Z Planned Maint Milan (Linate) - - LTCG 15:40 Z RJT…" at bounding box center [735, 268] width 1128 height 36
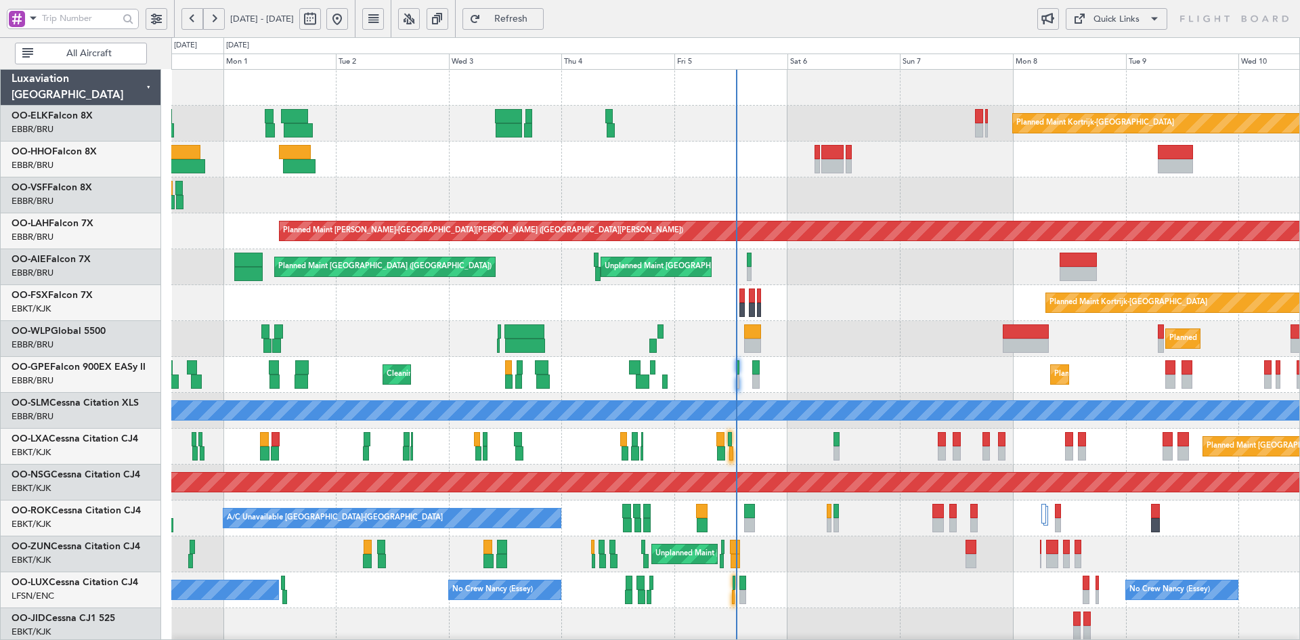
click at [381, 299] on div "Planned Maint Kortrijk-Wevelgem Planned Maint Alton-st Louis (St Louis Regl) Pl…" at bounding box center [735, 429] width 1128 height 718
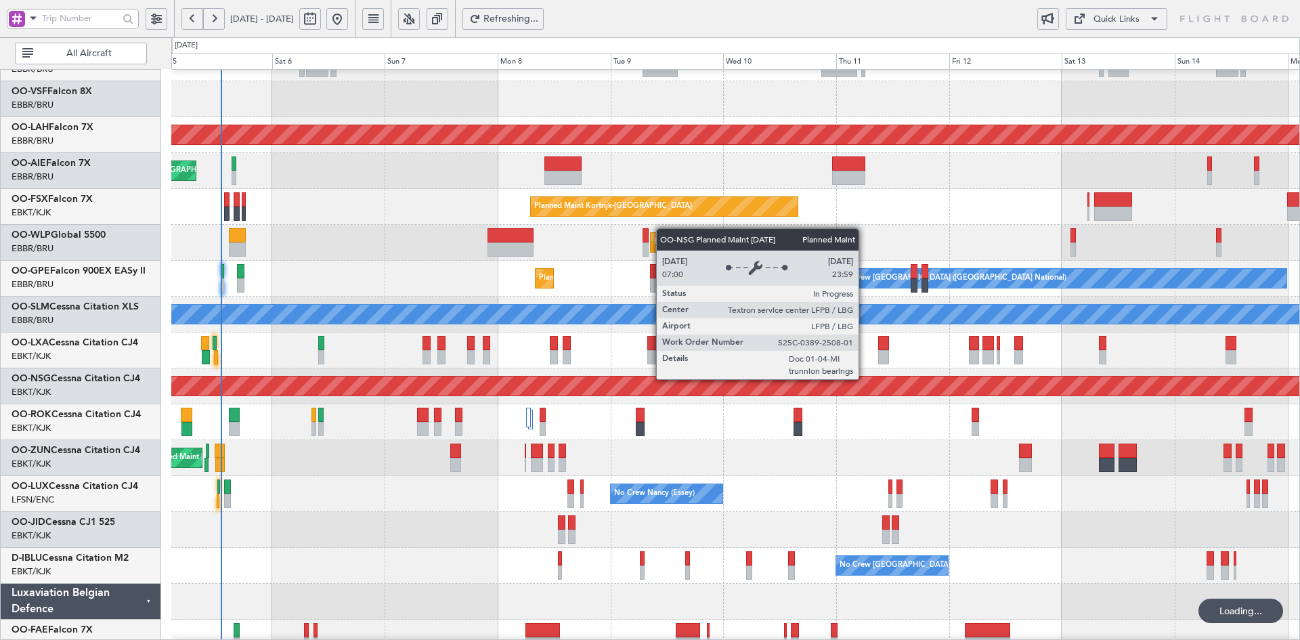
click at [503, 368] on div "Planned Maint [GEOGRAPHIC_DATA] ([GEOGRAPHIC_DATA])" at bounding box center [735, 386] width 1128 height 36
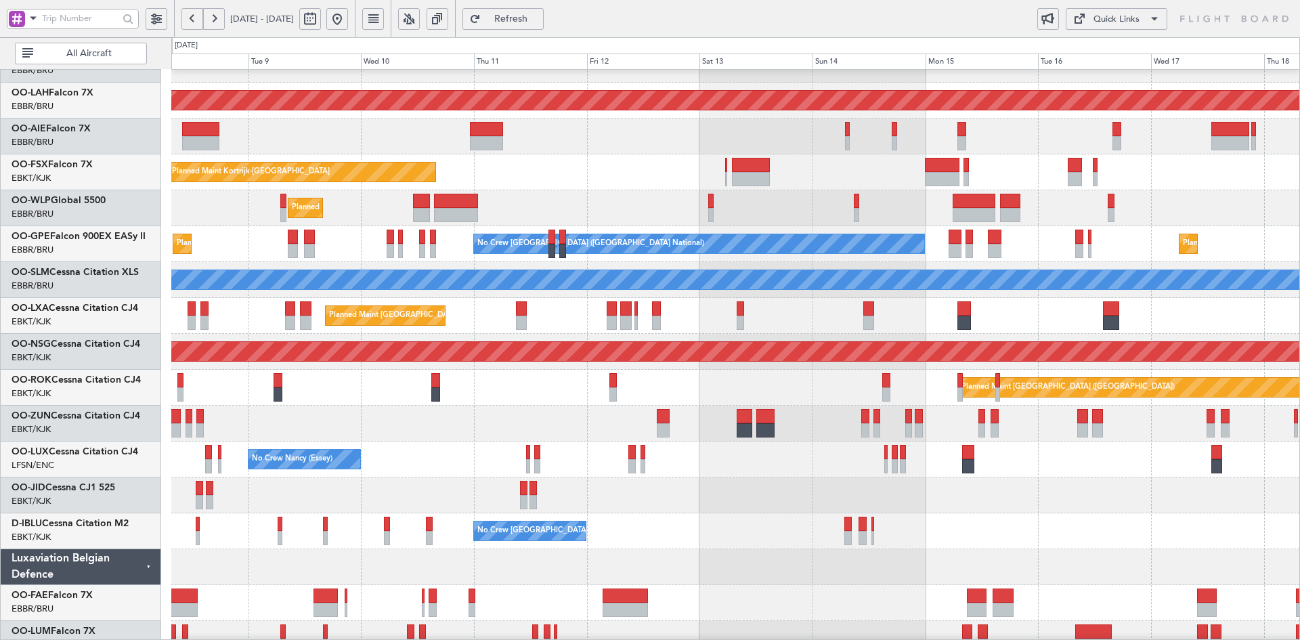
click at [348, 21] on button at bounding box center [337, 19] width 22 height 22
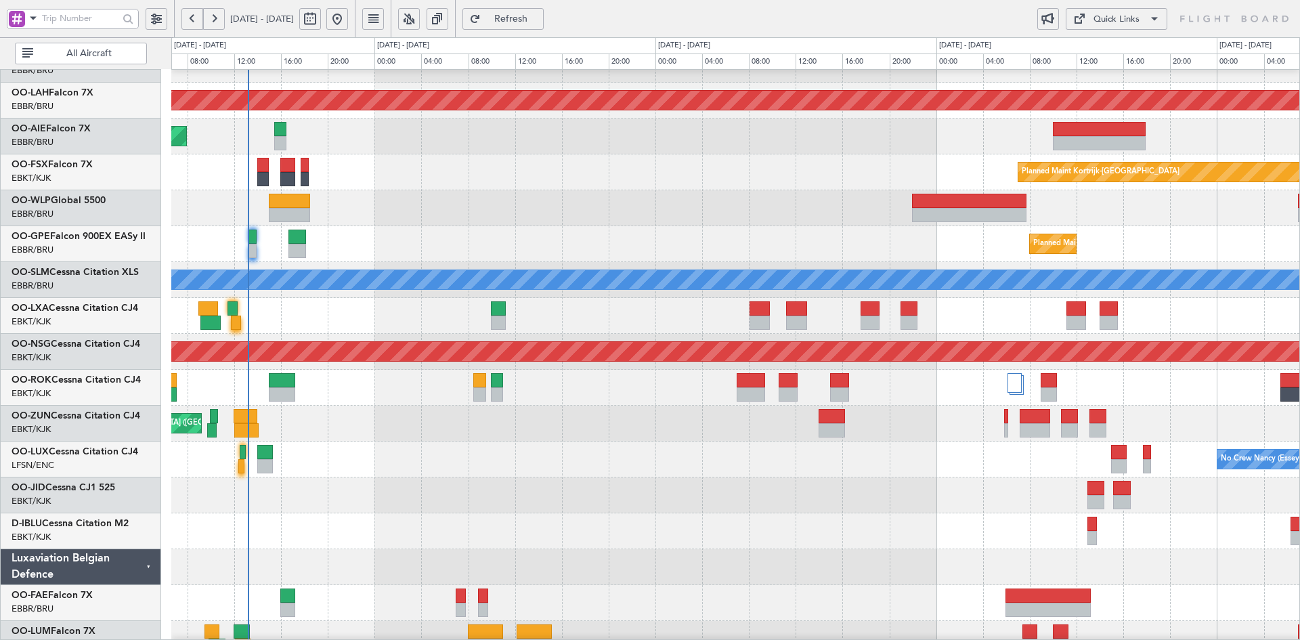
click at [1038, 392] on div at bounding box center [735, 388] width 1128 height 36
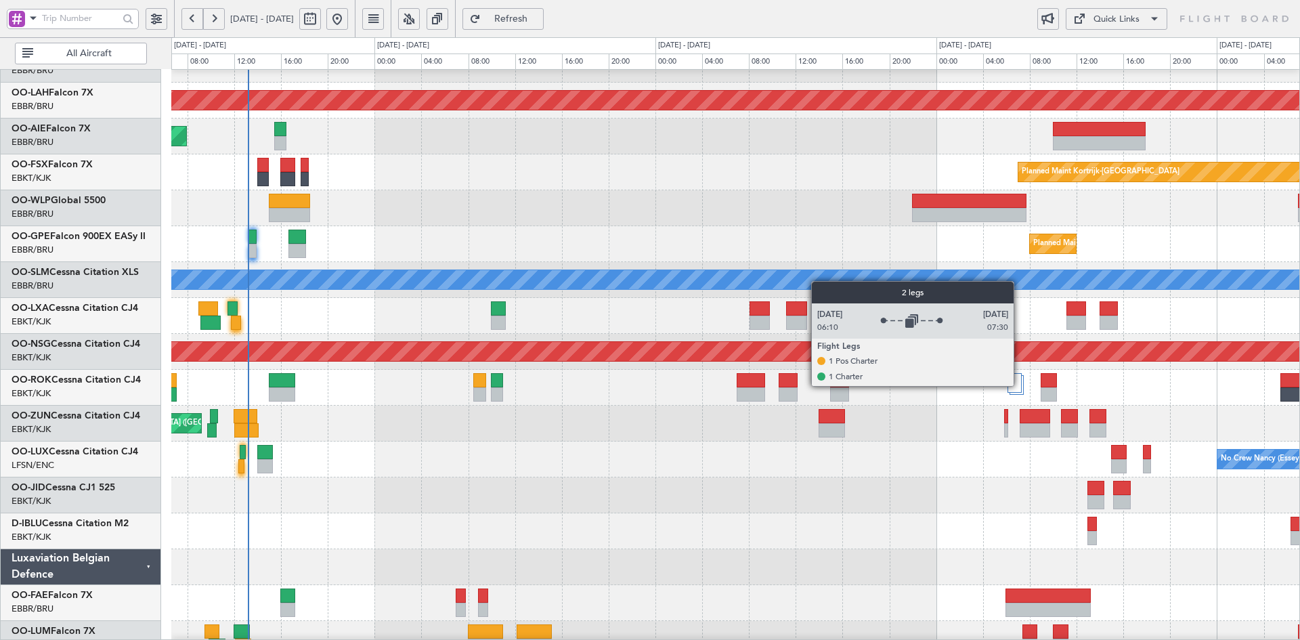
click at [1019, 385] on div at bounding box center [1015, 383] width 14 height 20
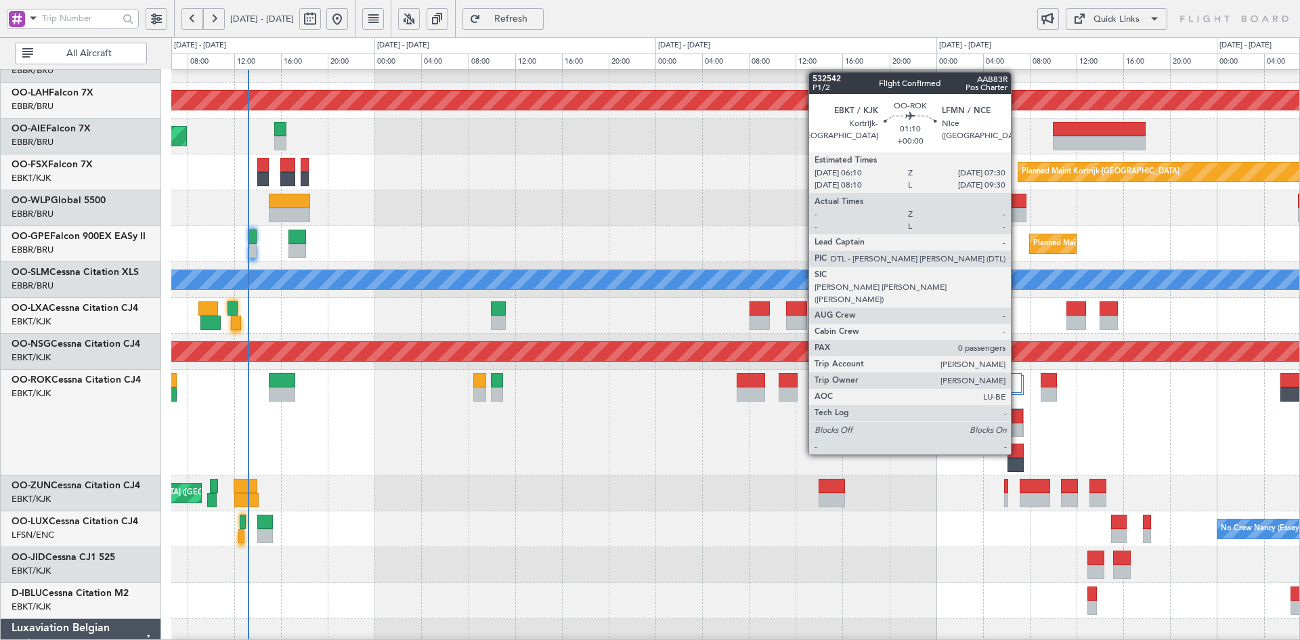
click at [1017, 429] on div at bounding box center [1016, 430] width 15 height 14
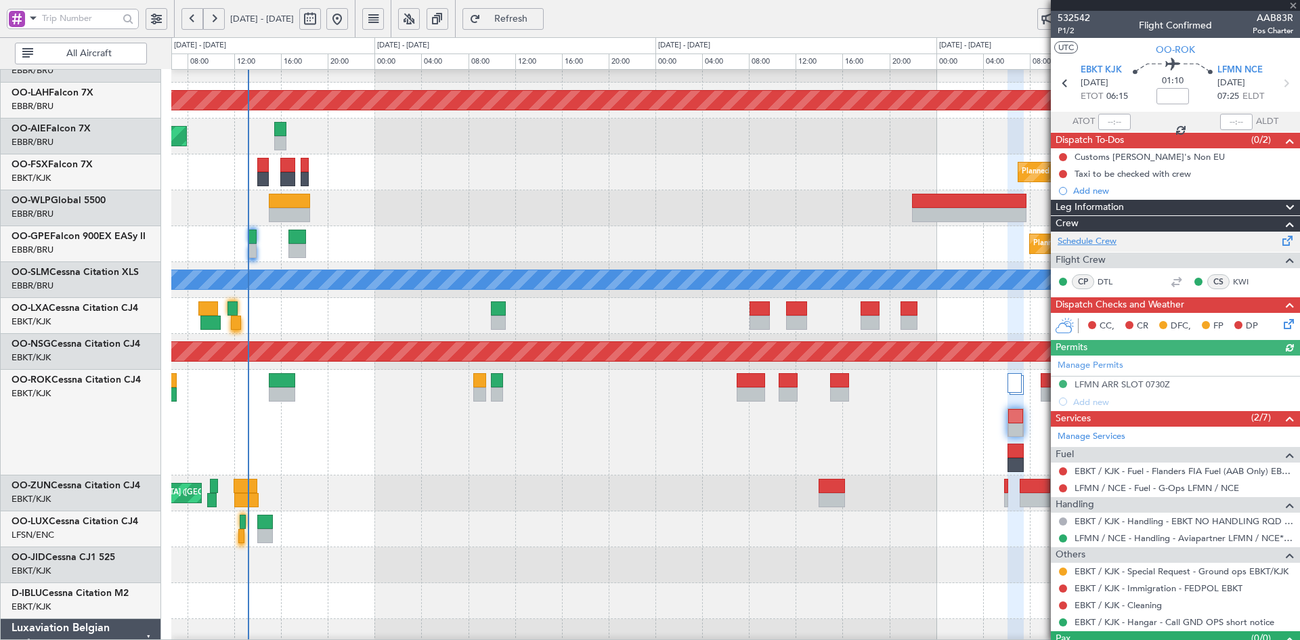
click at [1115, 236] on link "Schedule Crew" at bounding box center [1087, 242] width 59 height 14
click at [1296, 5] on span at bounding box center [1294, 6] width 14 height 12
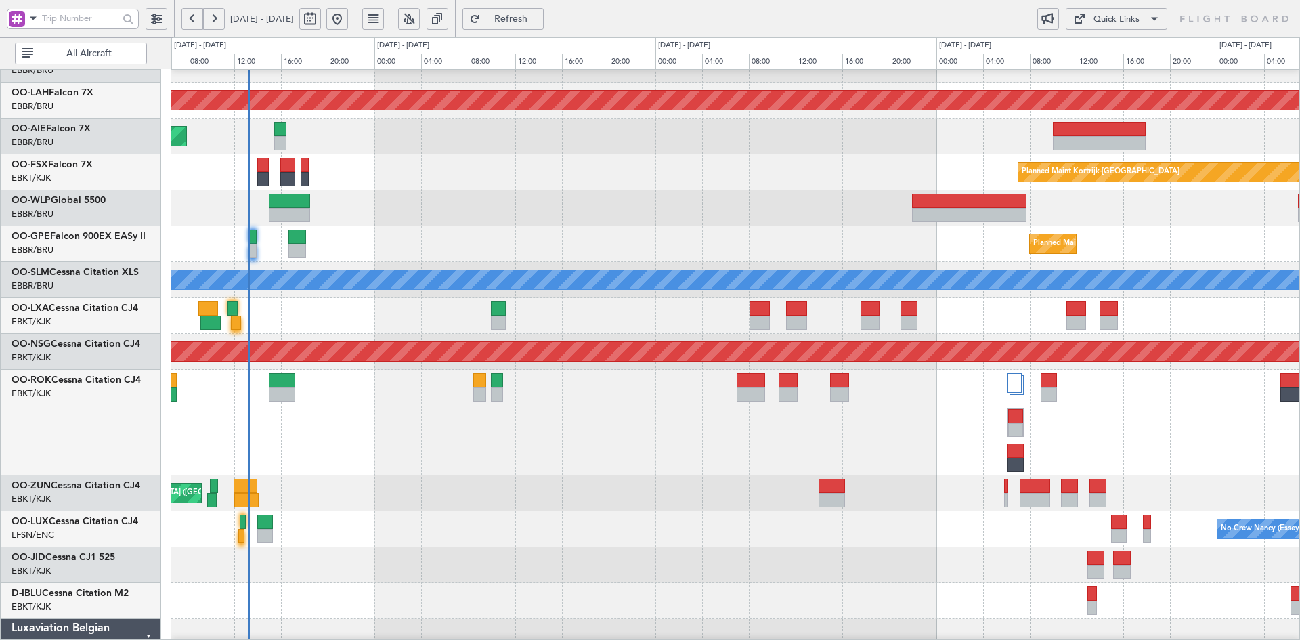
scroll to position [133, 0]
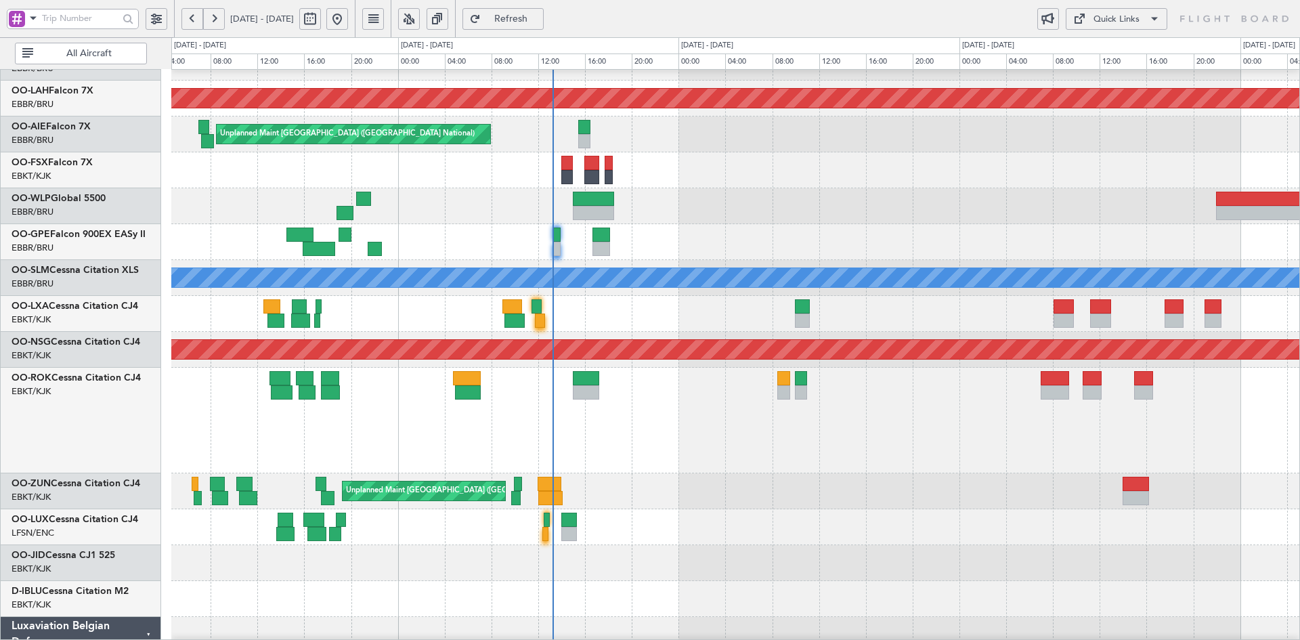
click at [1003, 442] on div "A/C Unavailable [GEOGRAPHIC_DATA]-[GEOGRAPHIC_DATA]" at bounding box center [735, 421] width 1128 height 106
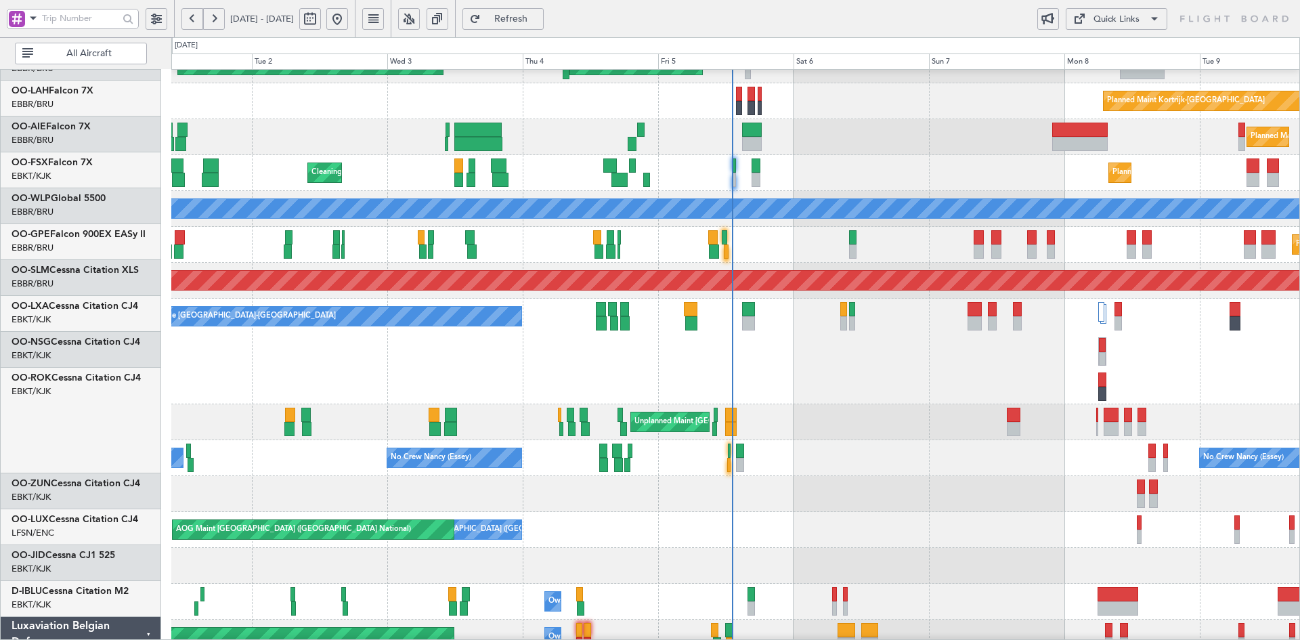
scroll to position [202, 0]
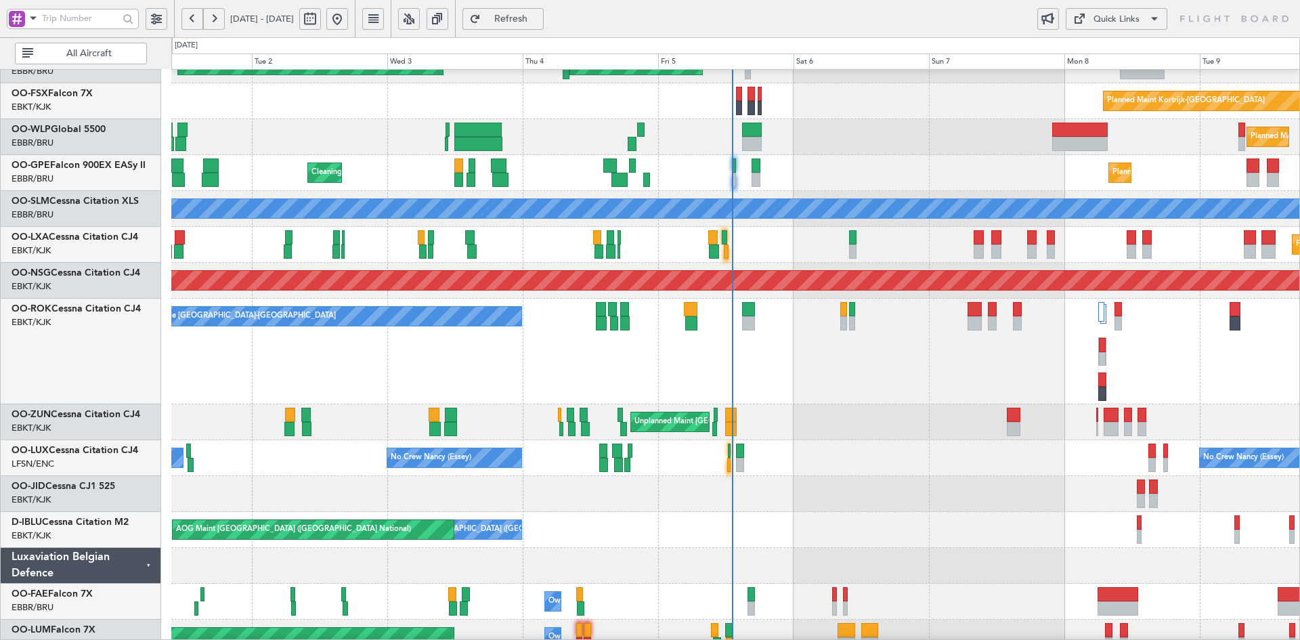
click at [834, 450] on div "No Crew Nancy (Essey) No Crew Nancy (Essey) No Crew Paris (Le Bourget)" at bounding box center [735, 458] width 1128 height 36
click at [717, 528] on div "Unplanned Maint Brussels (Brussels National) Planned Maint London (Farnborough)…" at bounding box center [735, 262] width 1128 height 788
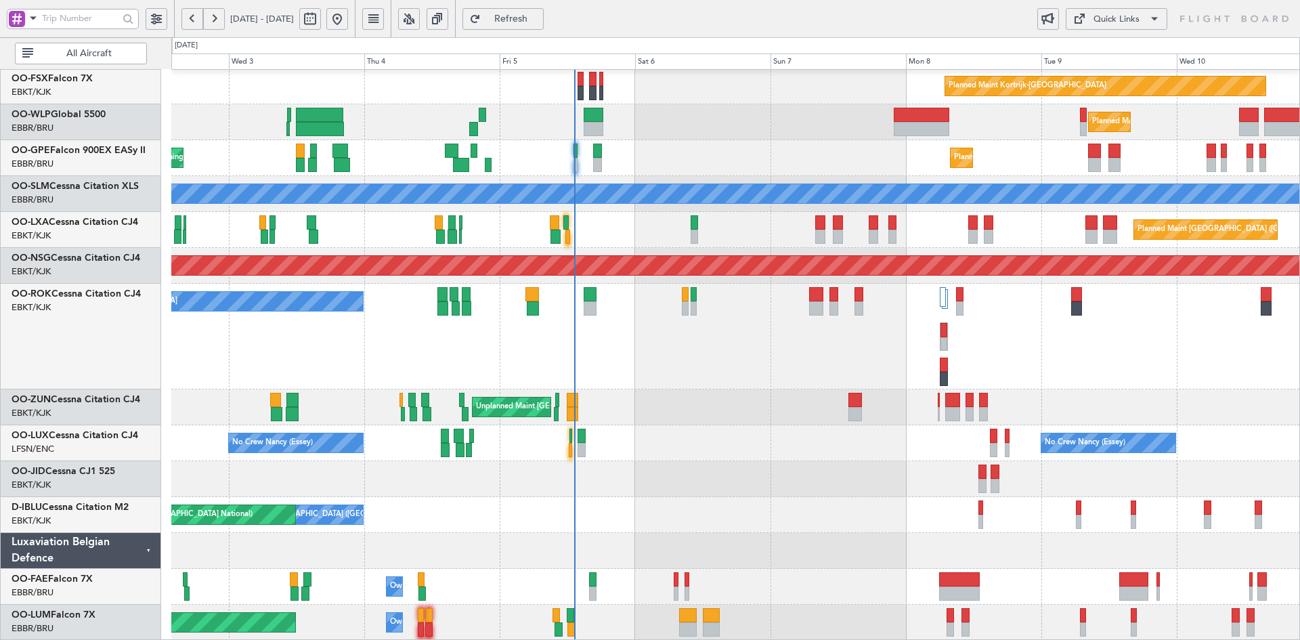
click at [658, 151] on div "Unplanned Maint Brussels (Brussels National) Planned Maint London (Farnborough)…" at bounding box center [735, 247] width 1128 height 788
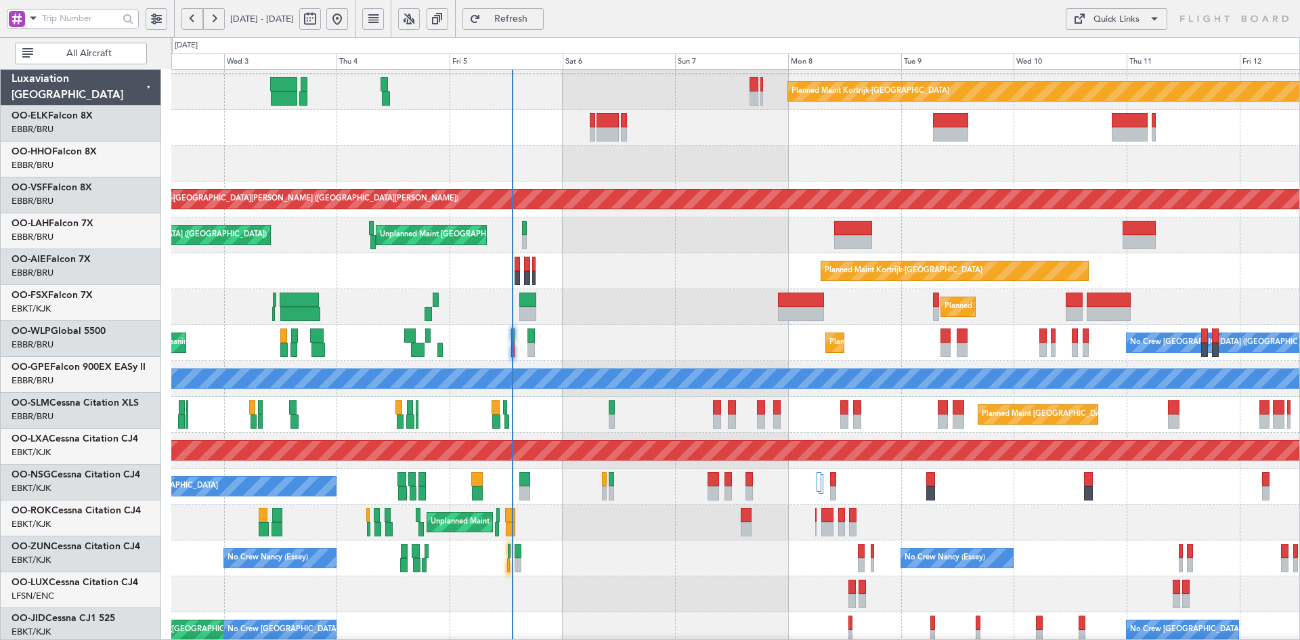
click at [759, 297] on div "Planned Maint Milan (Linate)" at bounding box center [735, 307] width 1128 height 36
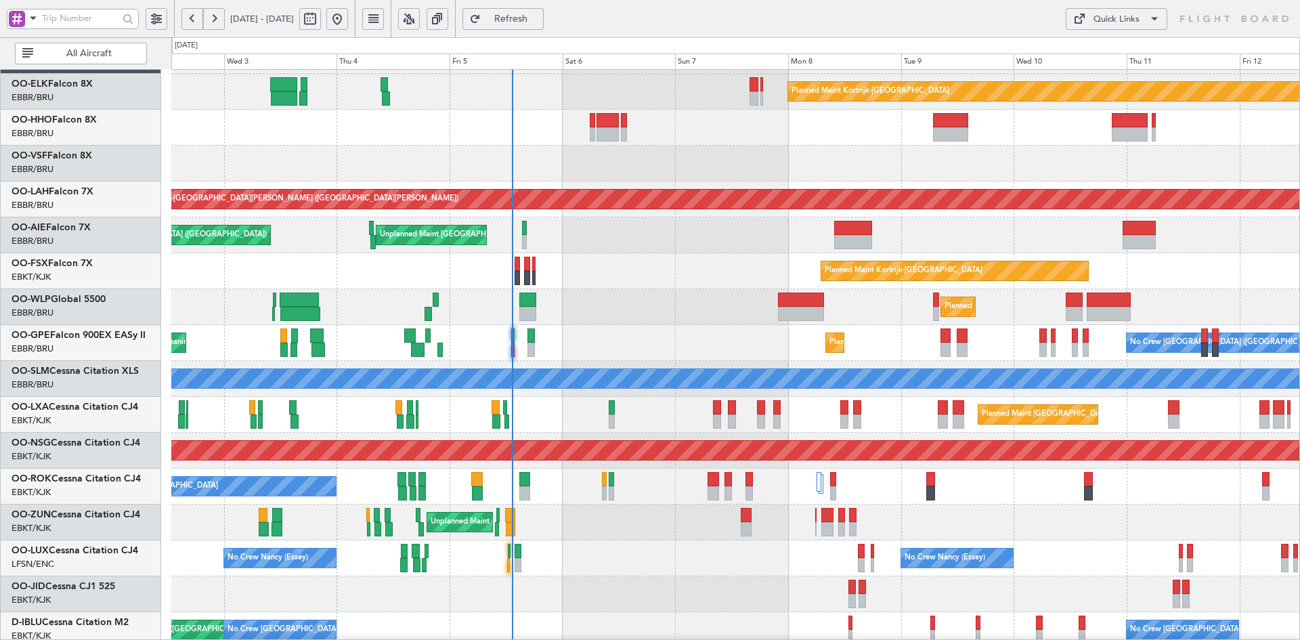
scroll to position [51, 0]
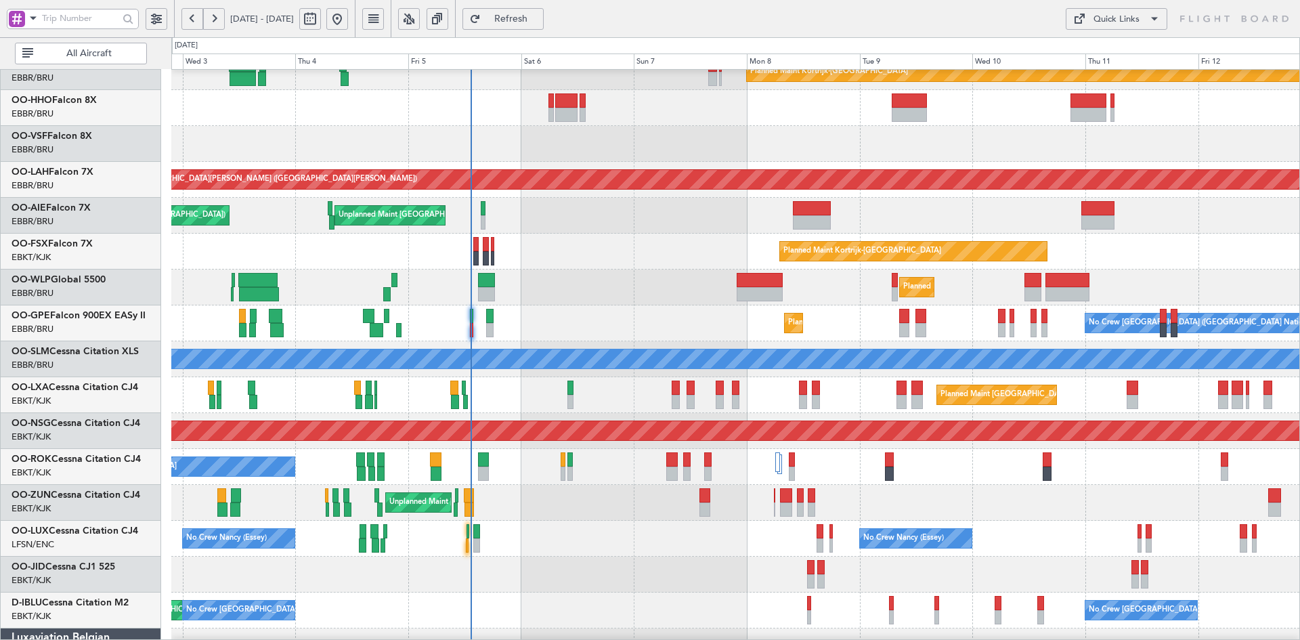
click at [690, 194] on div "Planned Maint [PERSON_NAME]-[GEOGRAPHIC_DATA][PERSON_NAME] ([GEOGRAPHIC_DATA][P…" at bounding box center [735, 180] width 1128 height 36
click at [549, 165] on div "Planned Maint Kortrijk-Wevelgem Planned Maint Alton-st Louis (St Louis Regl) Pl…" at bounding box center [735, 377] width 1128 height 718
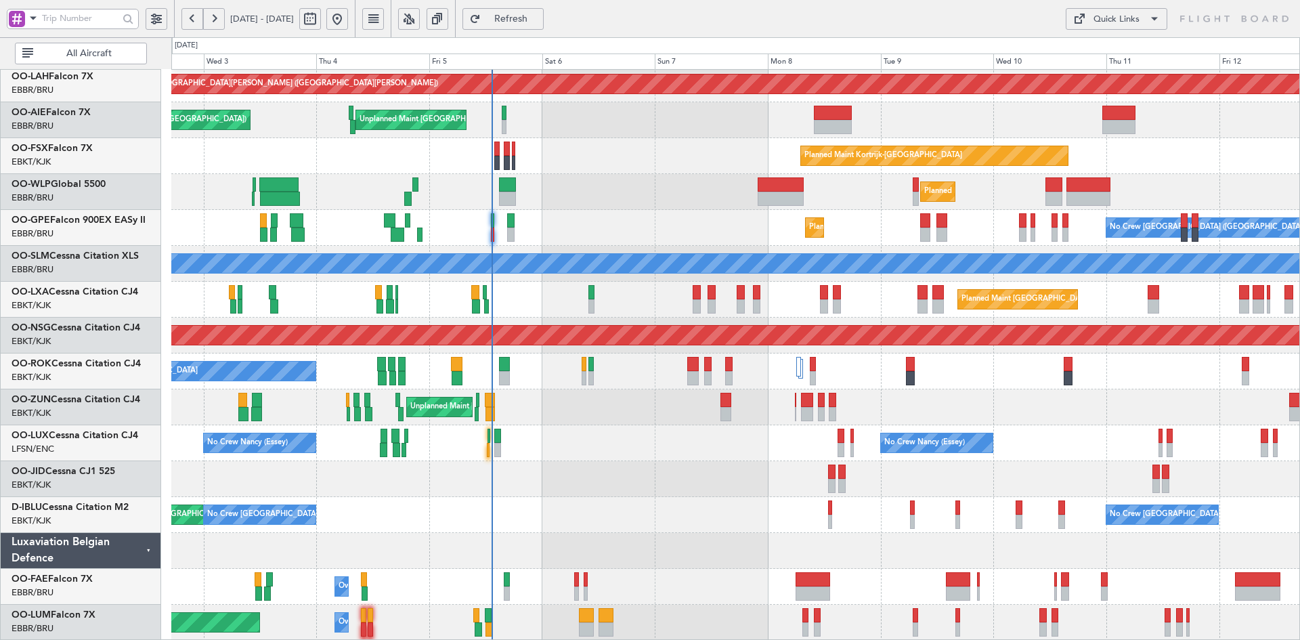
scroll to position [125, 0]
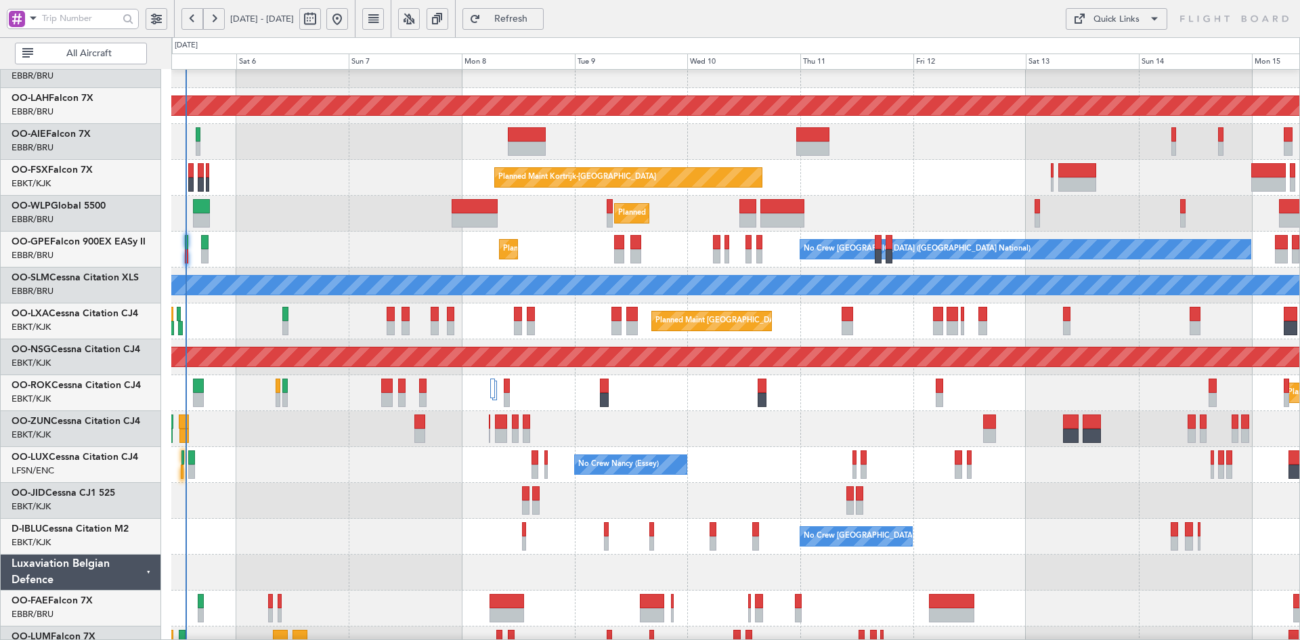
click at [931, 173] on div "Planned Maint Kortrijk-[GEOGRAPHIC_DATA]" at bounding box center [735, 178] width 1128 height 36
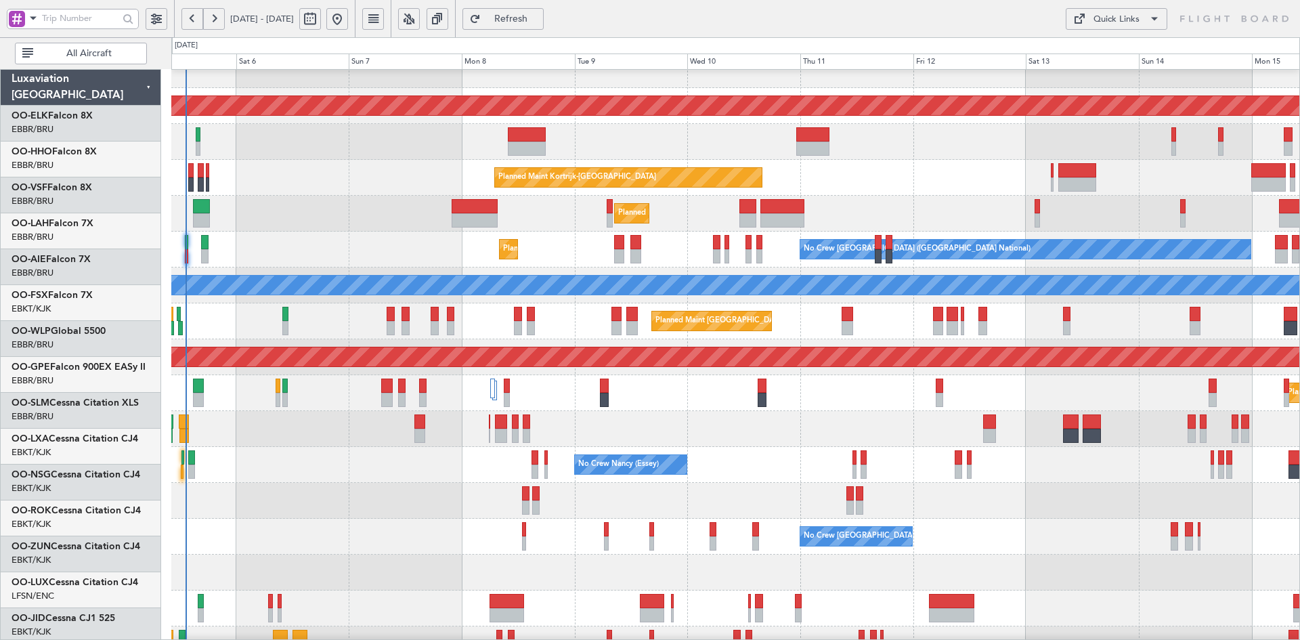
click at [925, 359] on div "Planned Maint Alton-st Louis (St Louis Regl) Unplanned Maint Brussels (Brussels…" at bounding box center [735, 303] width 1128 height 718
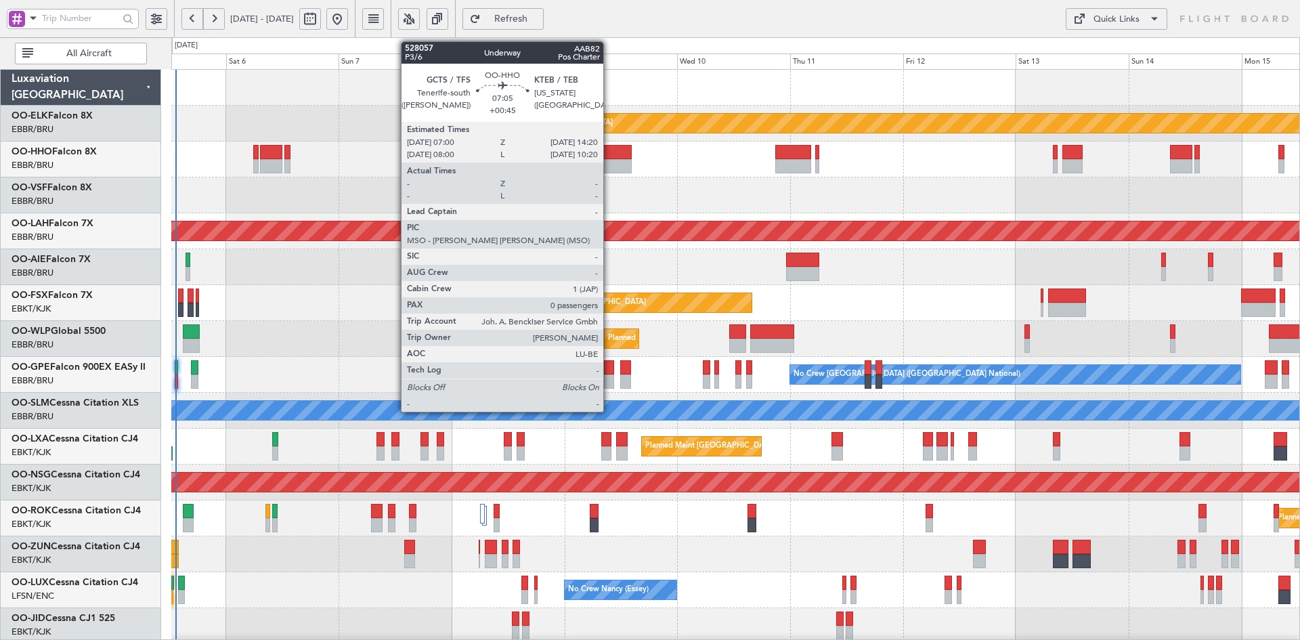
click at [610, 154] on div at bounding box center [614, 152] width 35 height 14
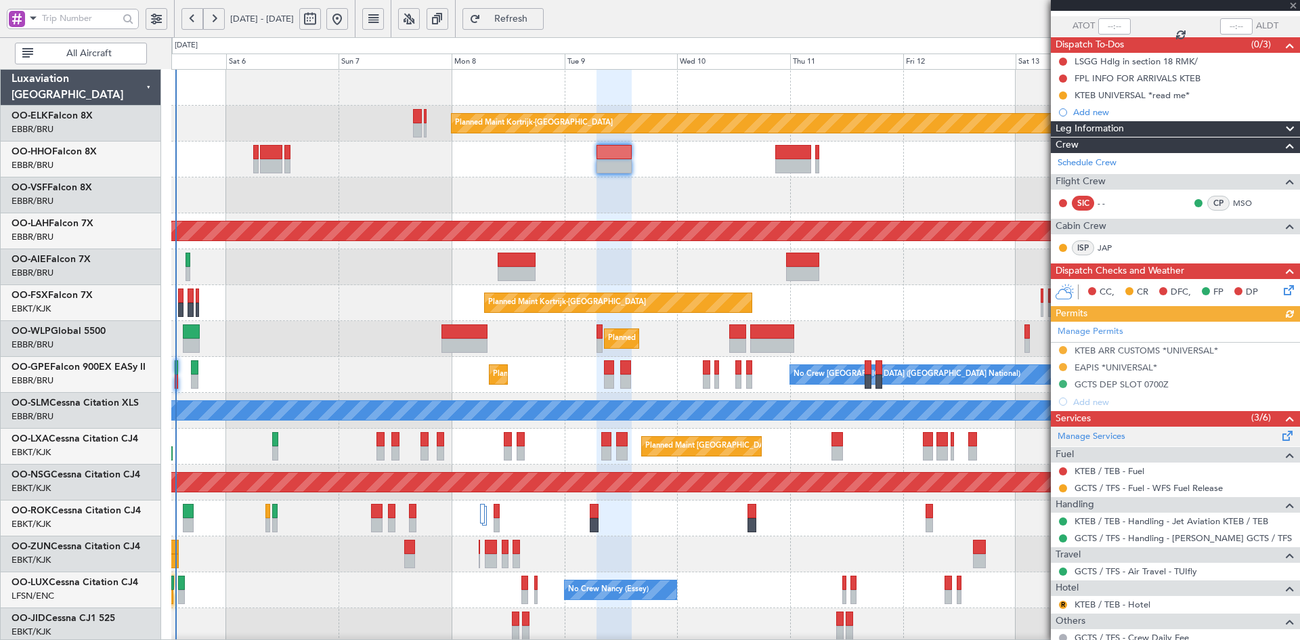
scroll to position [156, 0]
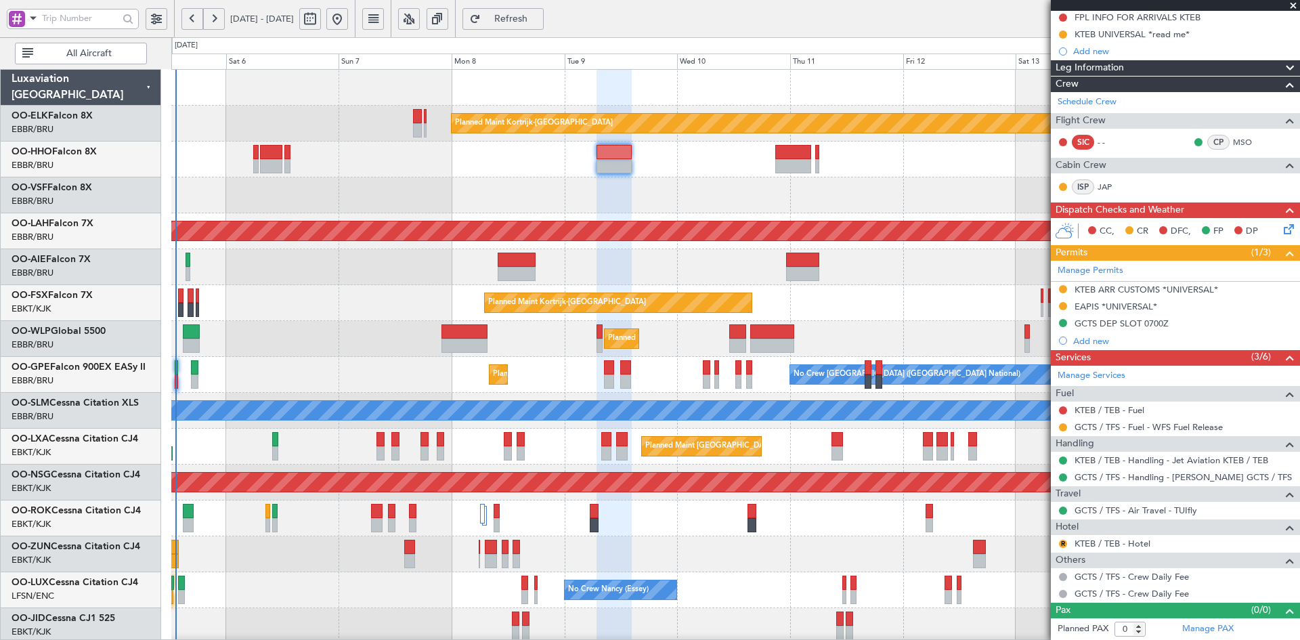
click at [1297, 3] on span at bounding box center [1294, 6] width 14 height 12
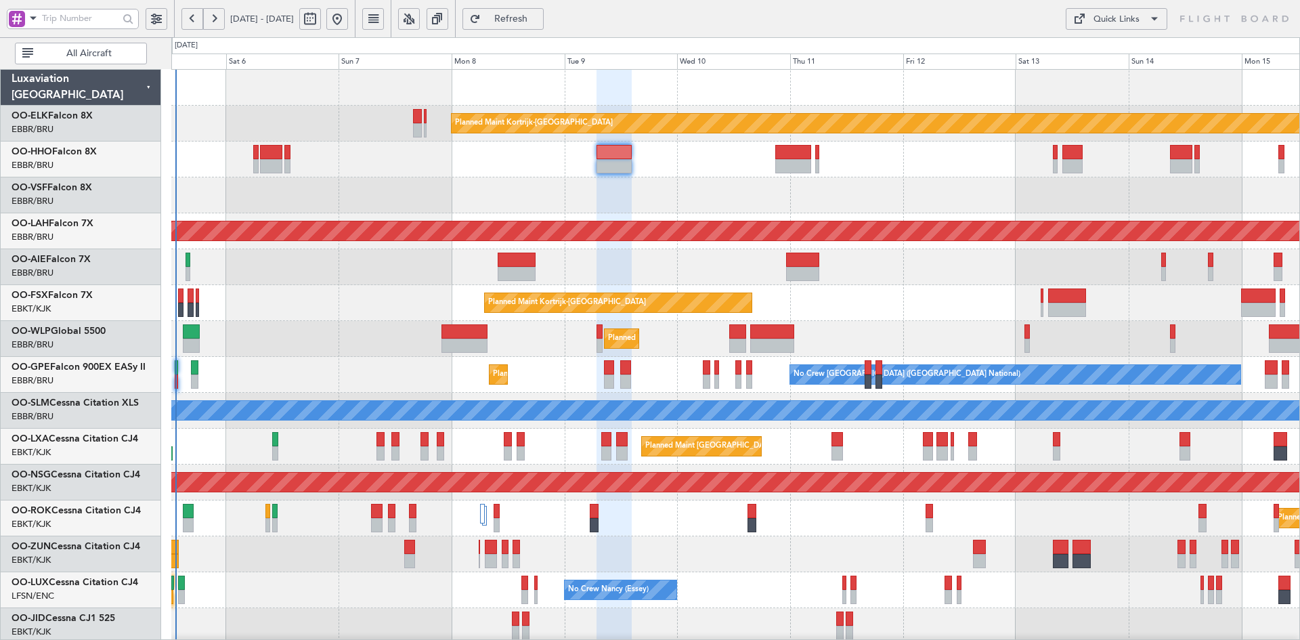
scroll to position [0, 0]
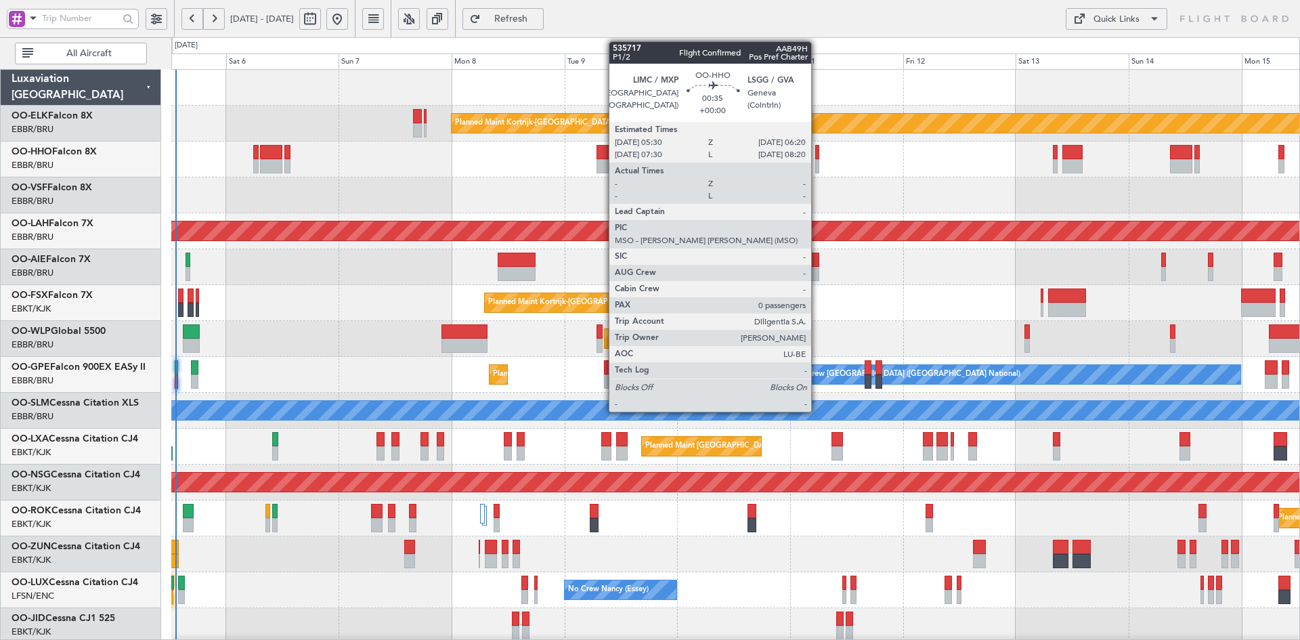
click at [818, 167] on div at bounding box center [818, 166] width 4 height 14
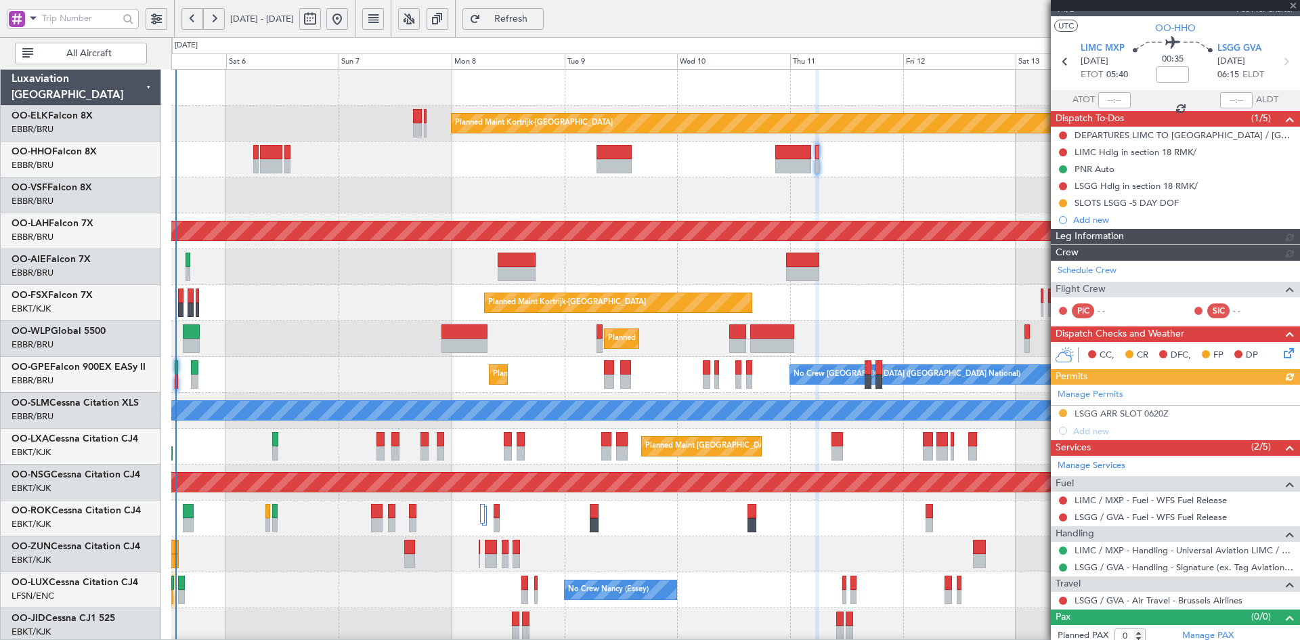
scroll to position [28, 0]
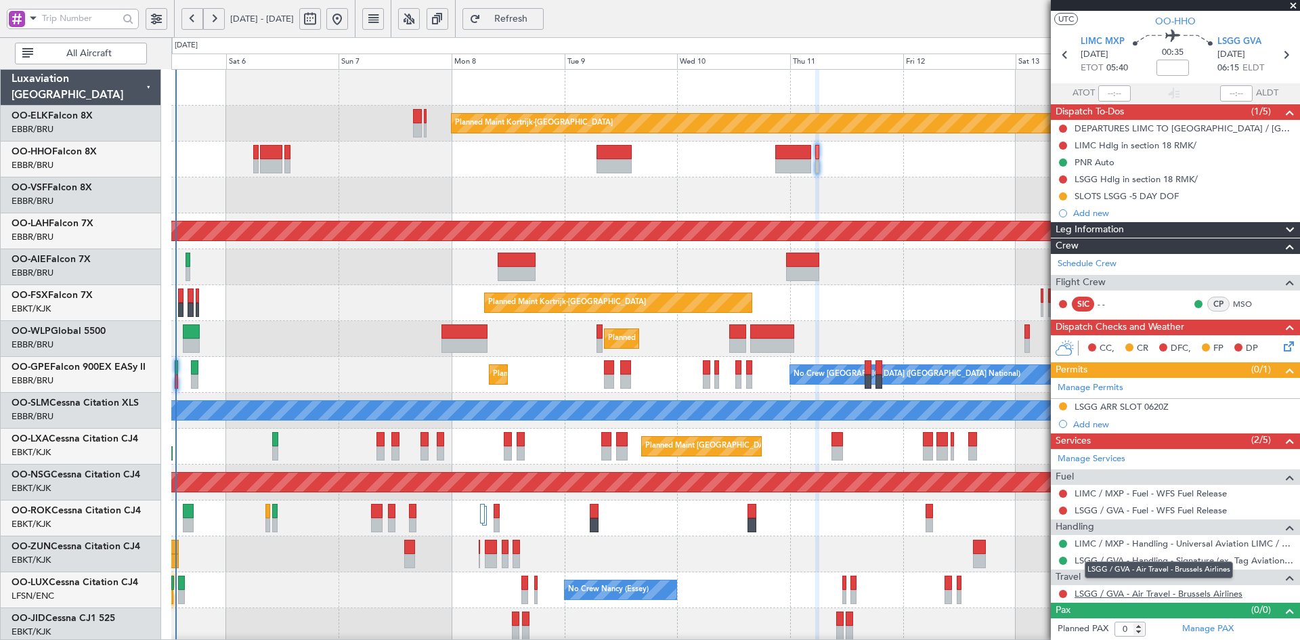
click at [1156, 594] on link "LSGG / GVA - Air Travel - Brussels Airlines" at bounding box center [1159, 594] width 168 height 12
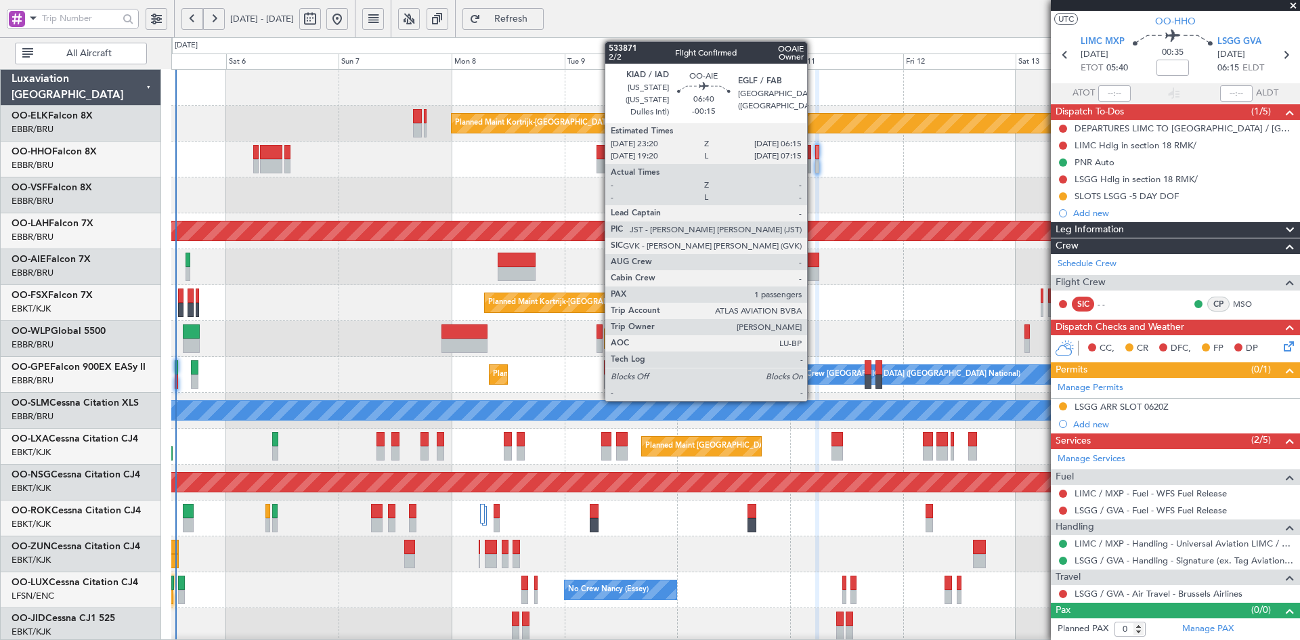
click at [813, 268] on div at bounding box center [802, 274] width 33 height 14
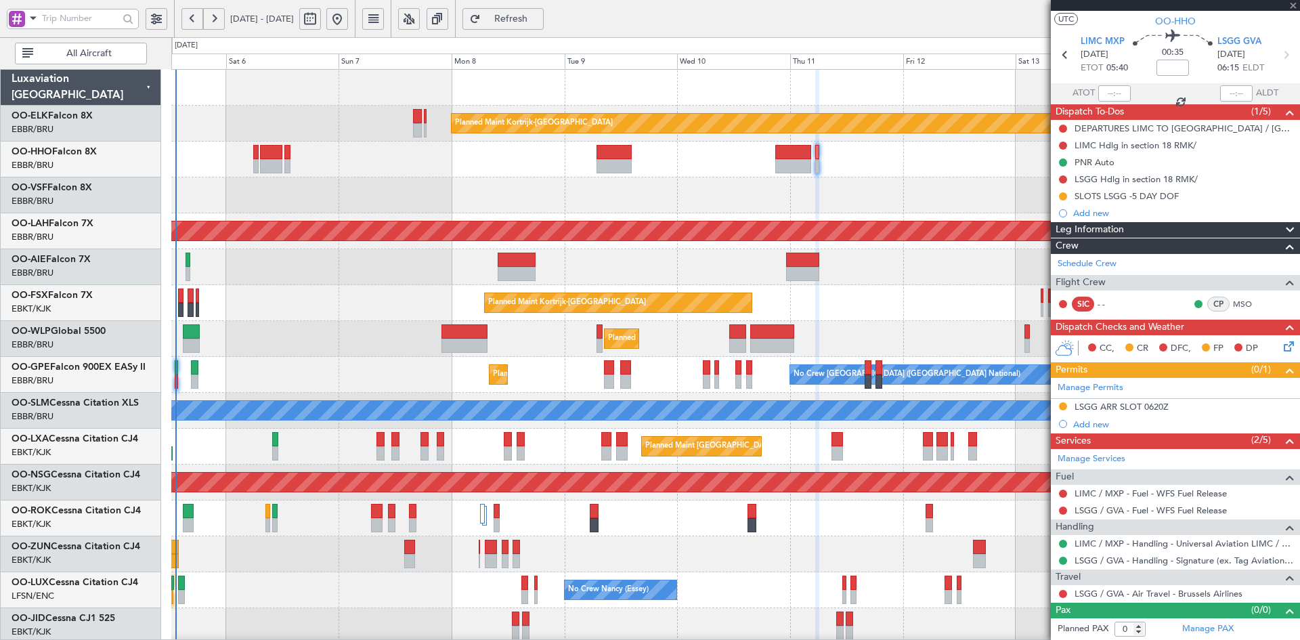
type input "-00:15"
type input "1"
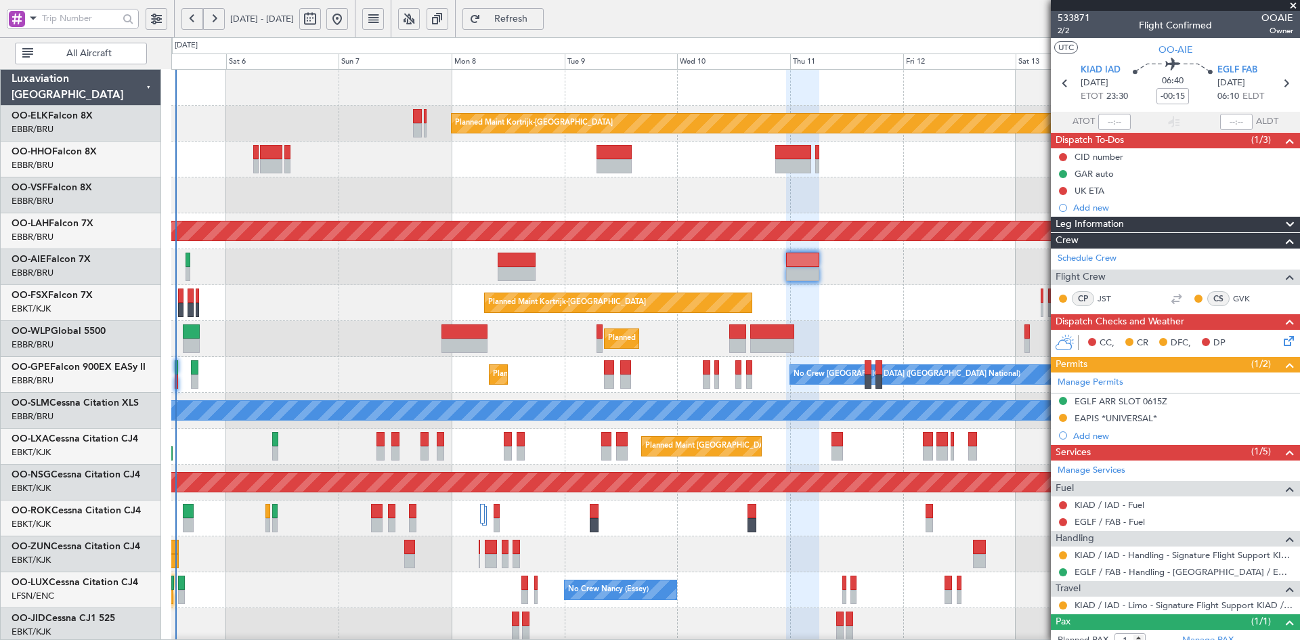
scroll to position [56, 0]
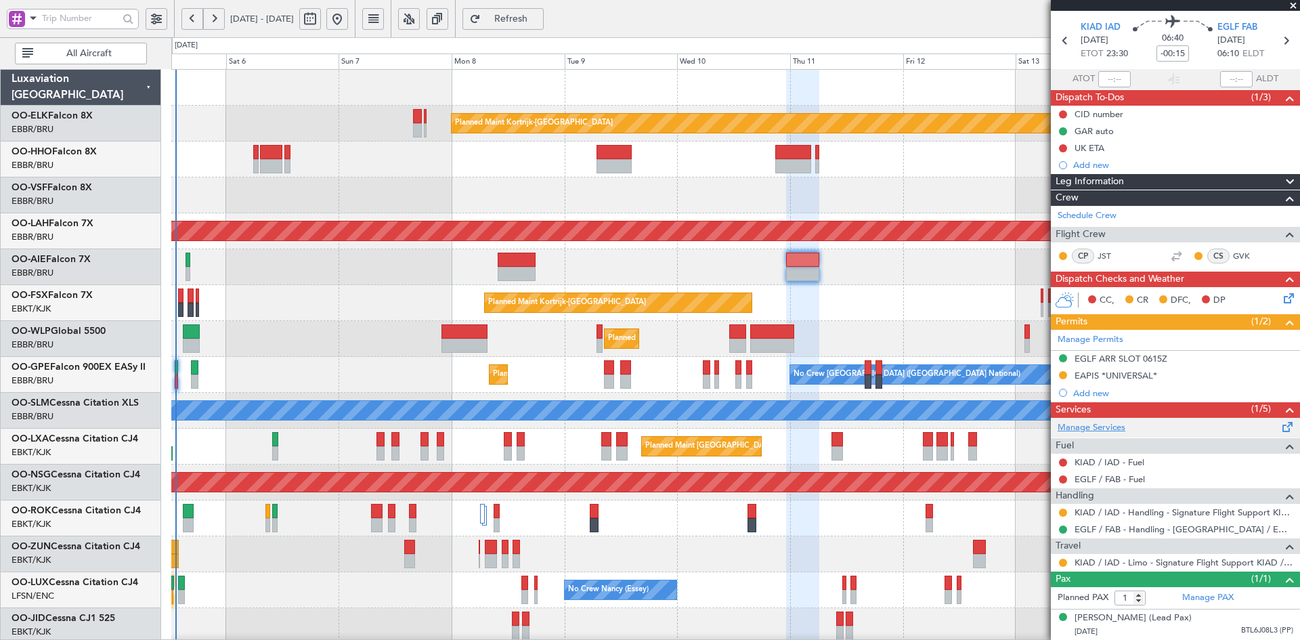
click at [1120, 421] on link "Manage Services" at bounding box center [1092, 428] width 68 height 14
click at [503, 299] on div "Planned Maint Kortrijk-[GEOGRAPHIC_DATA]" at bounding box center [735, 303] width 1128 height 36
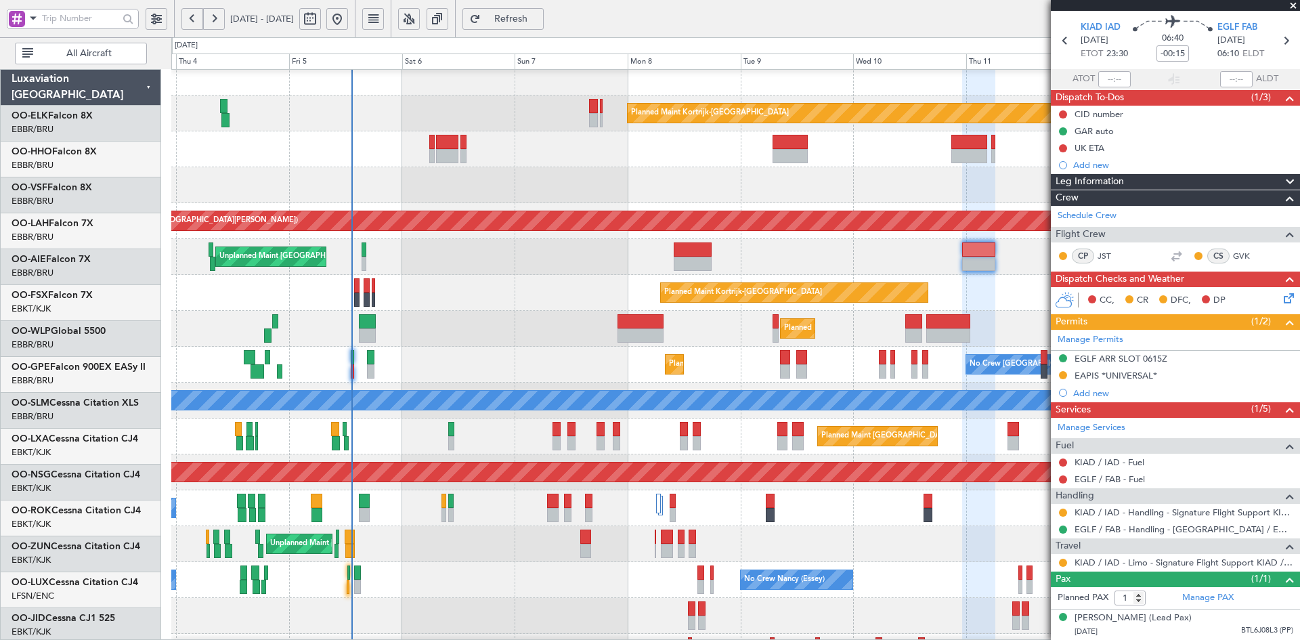
scroll to position [10, 0]
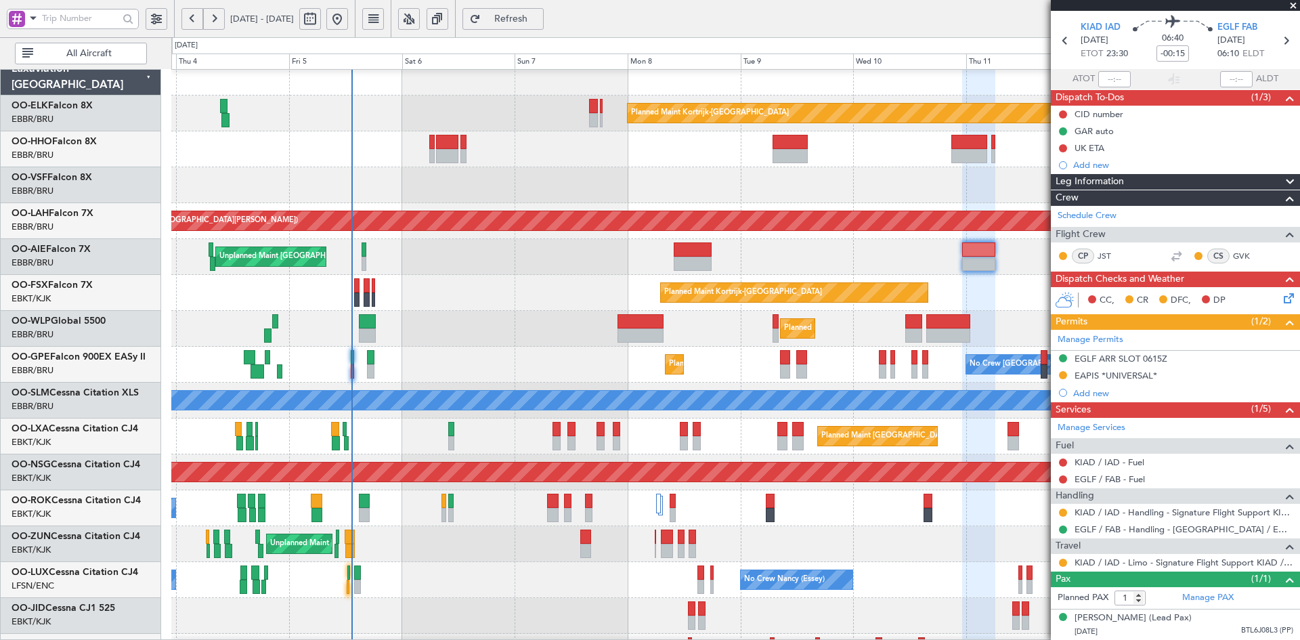
click at [495, 245] on div "Unplanned Maint [GEOGRAPHIC_DATA] ([GEOGRAPHIC_DATA] National) Planned Maint [G…" at bounding box center [735, 257] width 1128 height 36
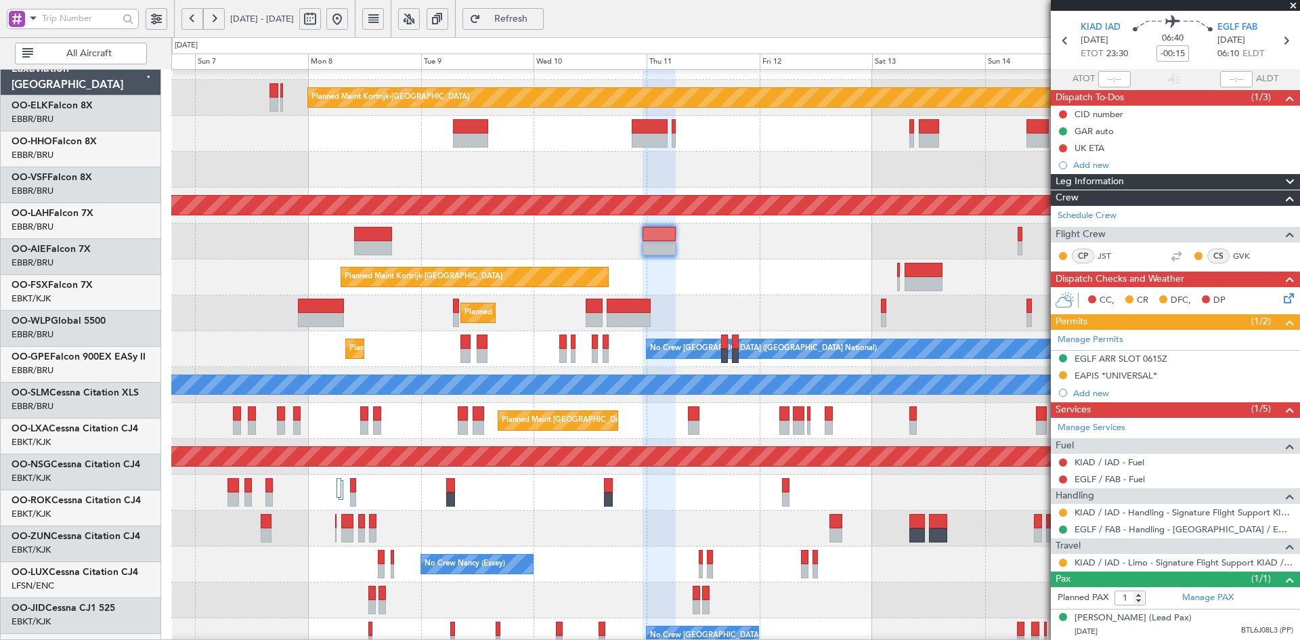
scroll to position [26, 0]
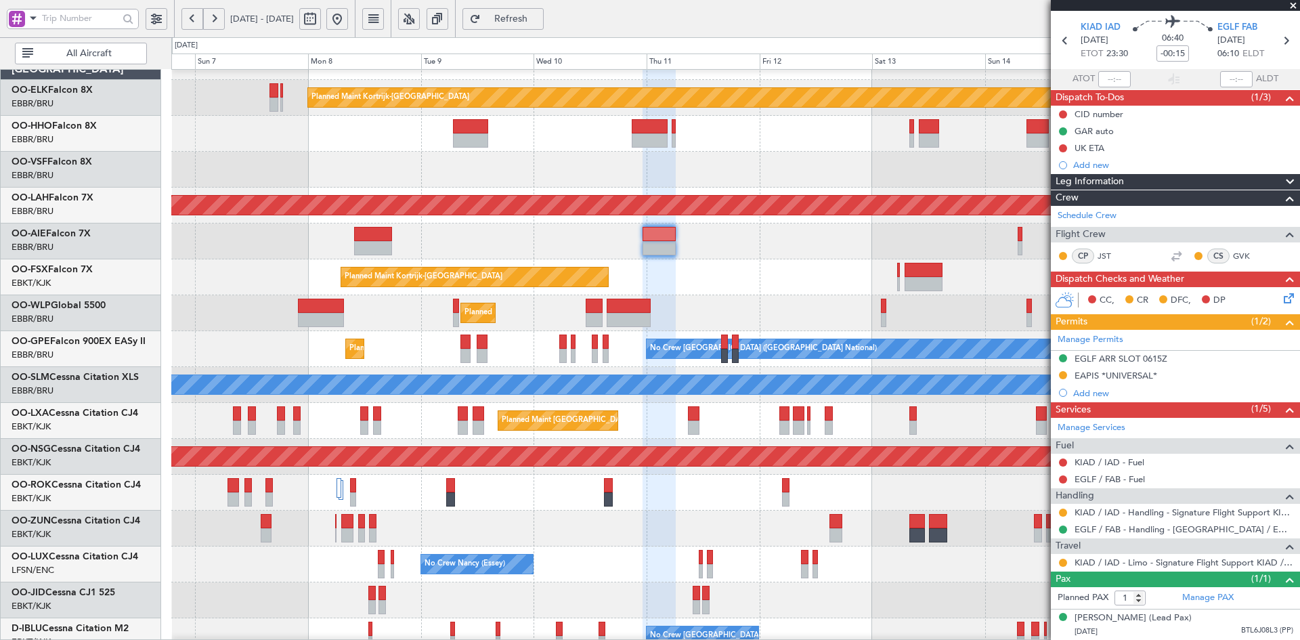
click at [506, 259] on div "Planned Maint Kortrijk-Wevelgem EBKT 08:50 Z KLAS 20:30 Z" at bounding box center [735, 277] width 1128 height 36
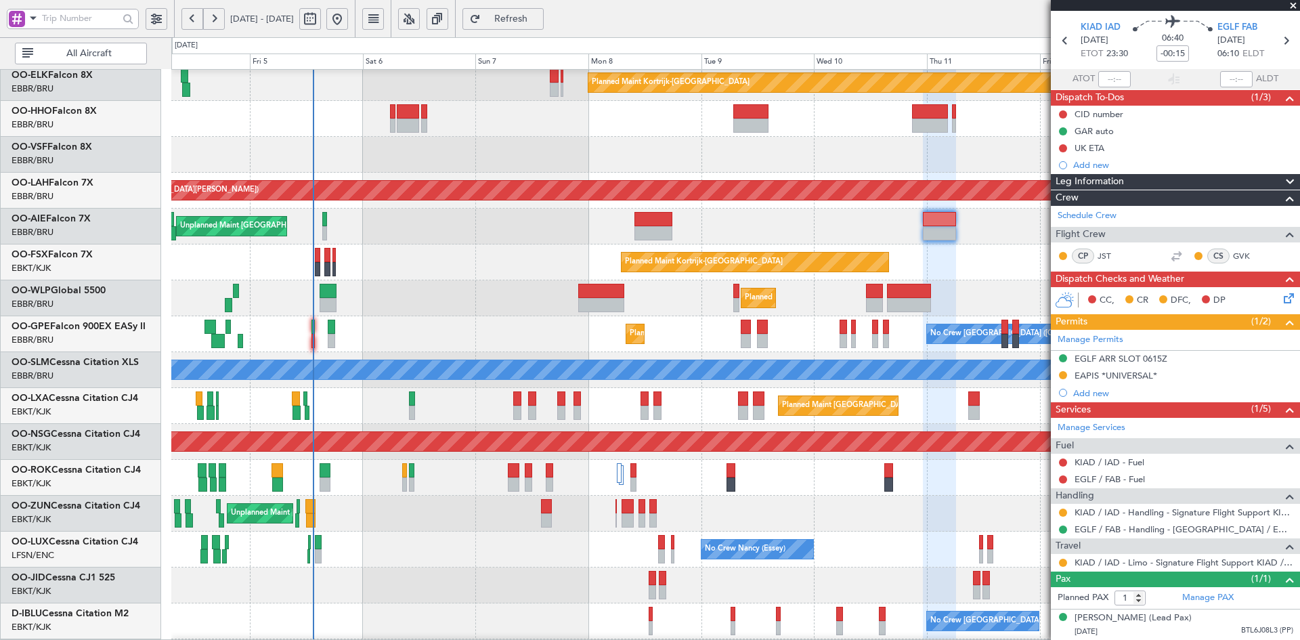
click at [984, 237] on div "Unplanned Maint [GEOGRAPHIC_DATA] ([GEOGRAPHIC_DATA] National) Planned Maint [G…" at bounding box center [735, 227] width 1128 height 36
click at [1119, 418] on div "Manage Services" at bounding box center [1175, 428] width 249 height 20
click at [936, 293] on div "Planned Maint Milan (Linate)" at bounding box center [735, 298] width 1128 height 36
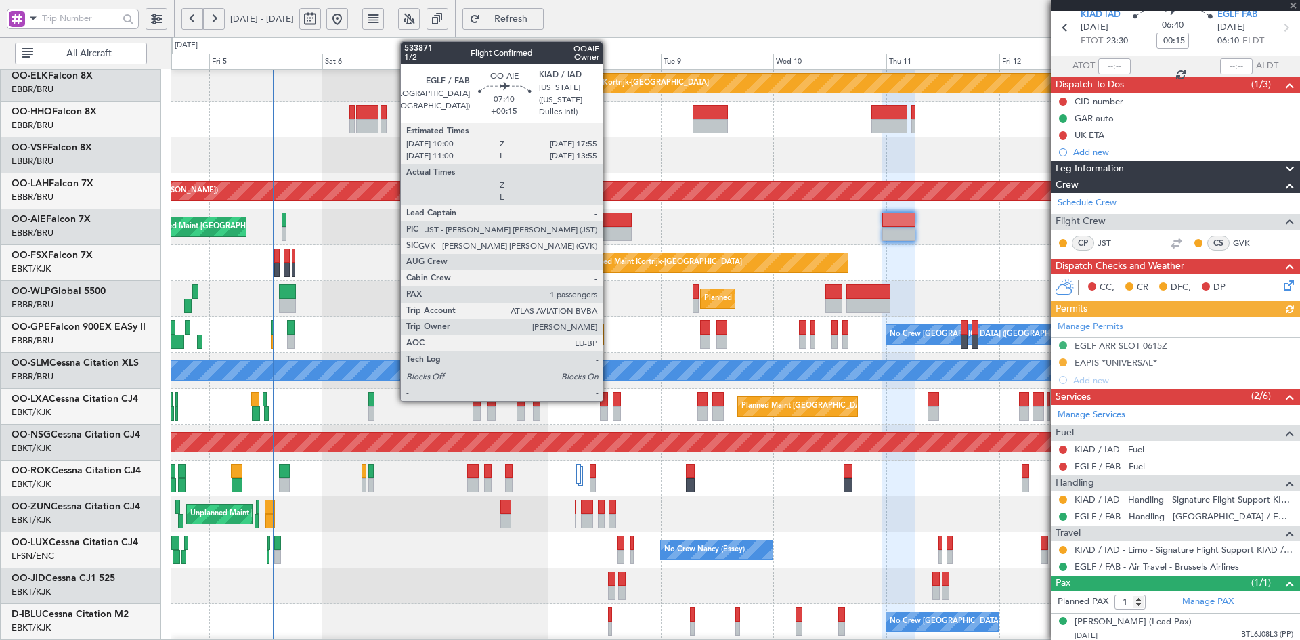
click at [609, 219] on div at bounding box center [612, 220] width 37 height 14
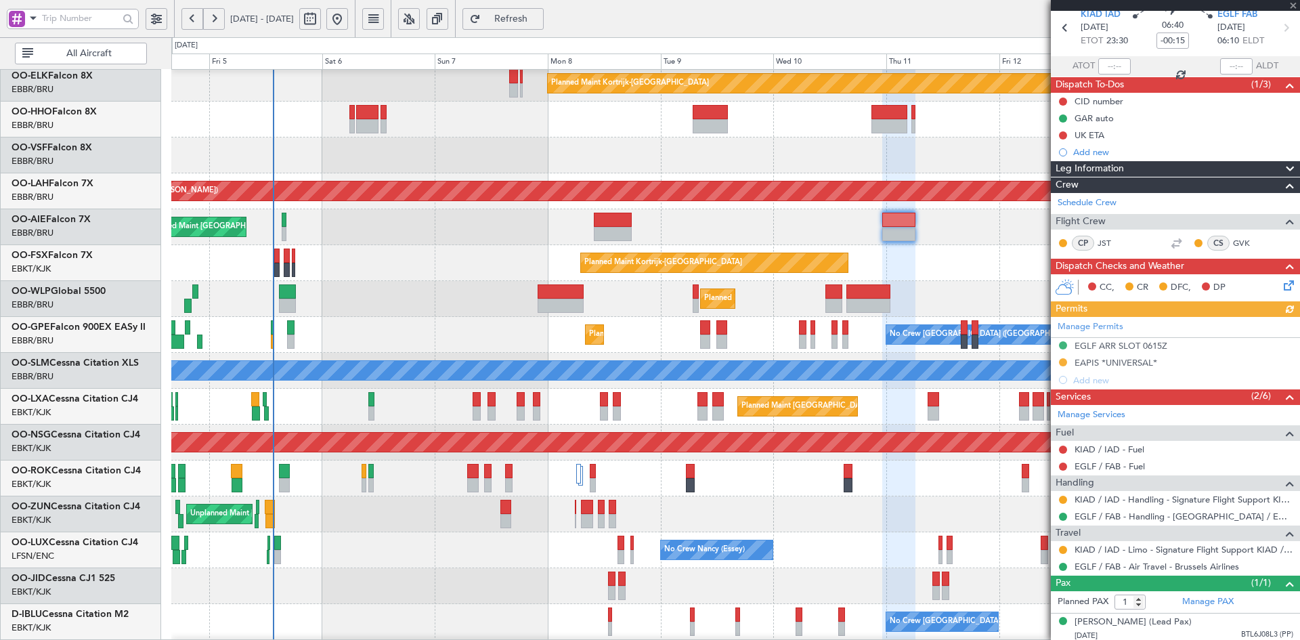
type input "+00:15"
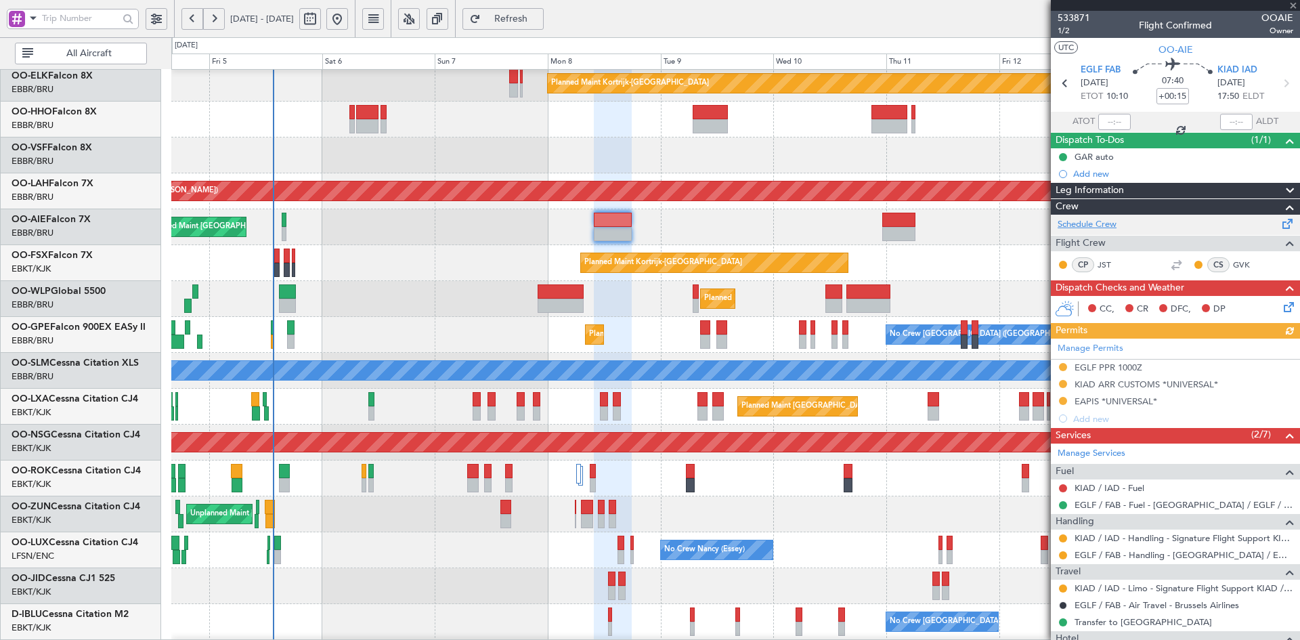
click at [1091, 221] on link "Schedule Crew" at bounding box center [1087, 225] width 59 height 14
click at [850, 0] on html "04 Sep 2025 - 14 Sep 2025 Refresh Quick Links All Aircraft Planned Maint Kortri…" at bounding box center [650, 320] width 1300 height 640
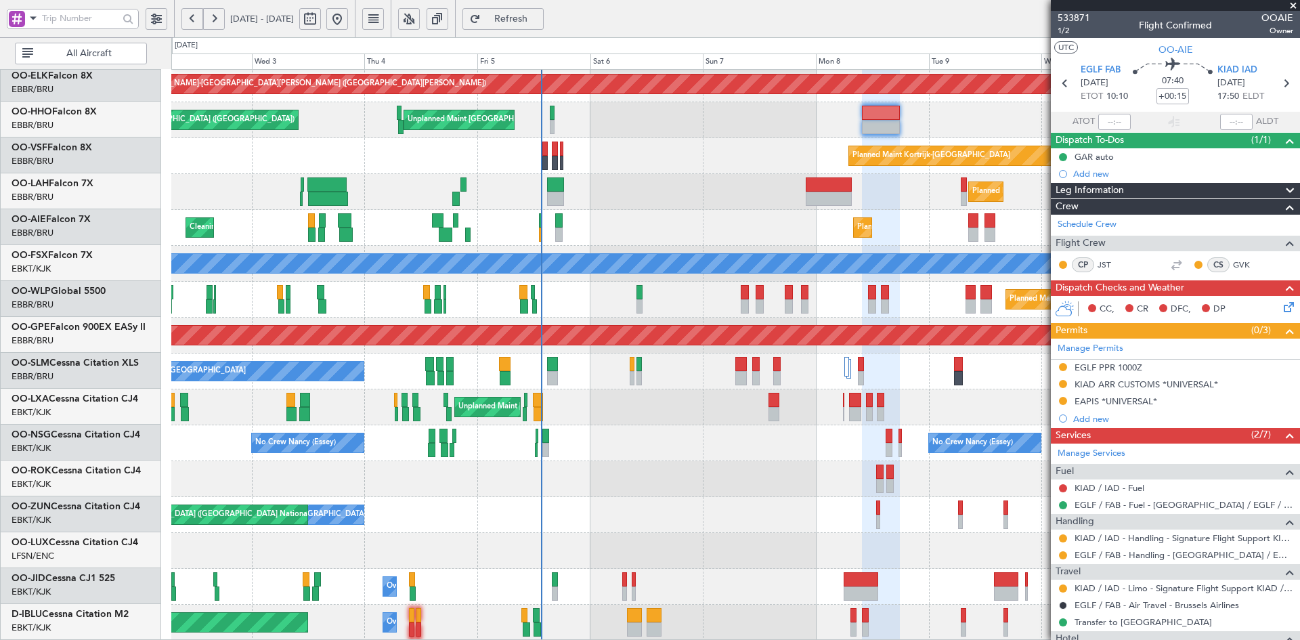
scroll to position [147, 0]
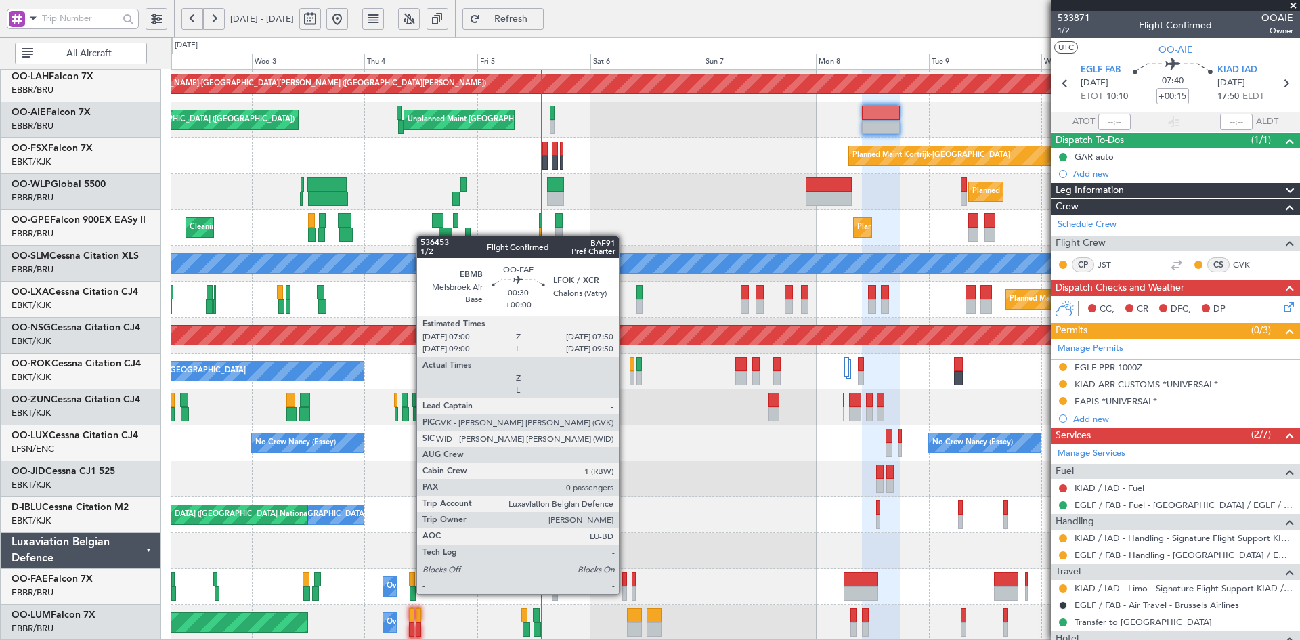
click at [625, 593] on div at bounding box center [624, 594] width 4 height 14
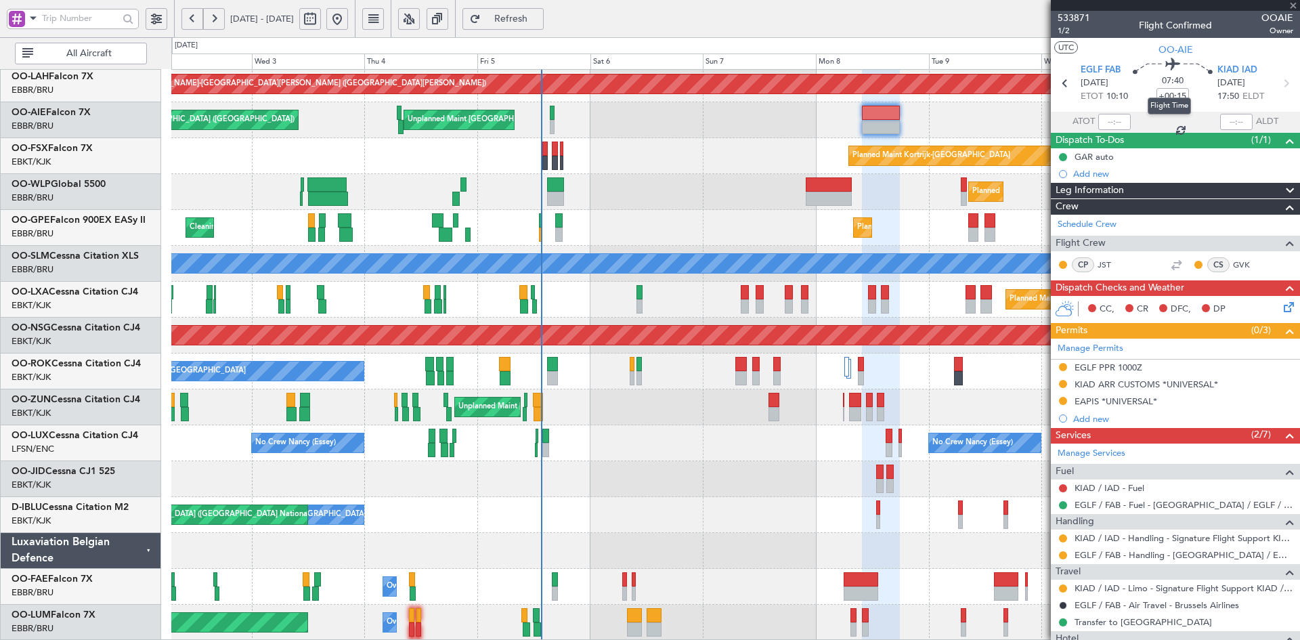
type input "0"
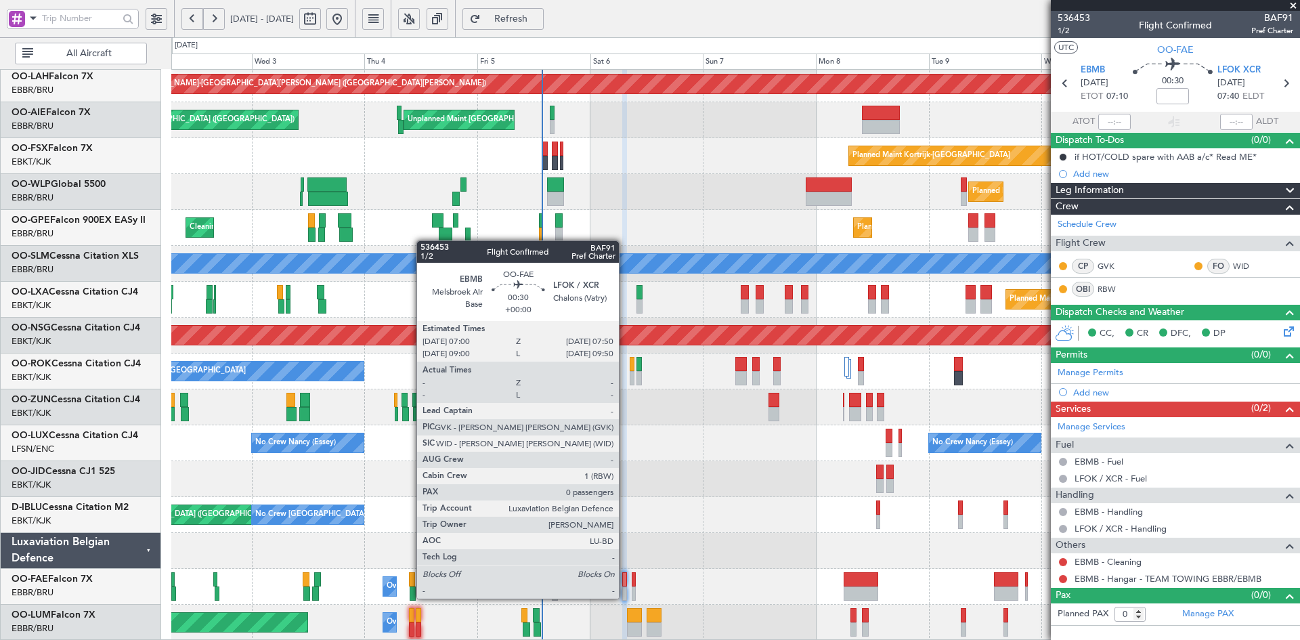
click at [625, 597] on div at bounding box center [624, 594] width 4 height 14
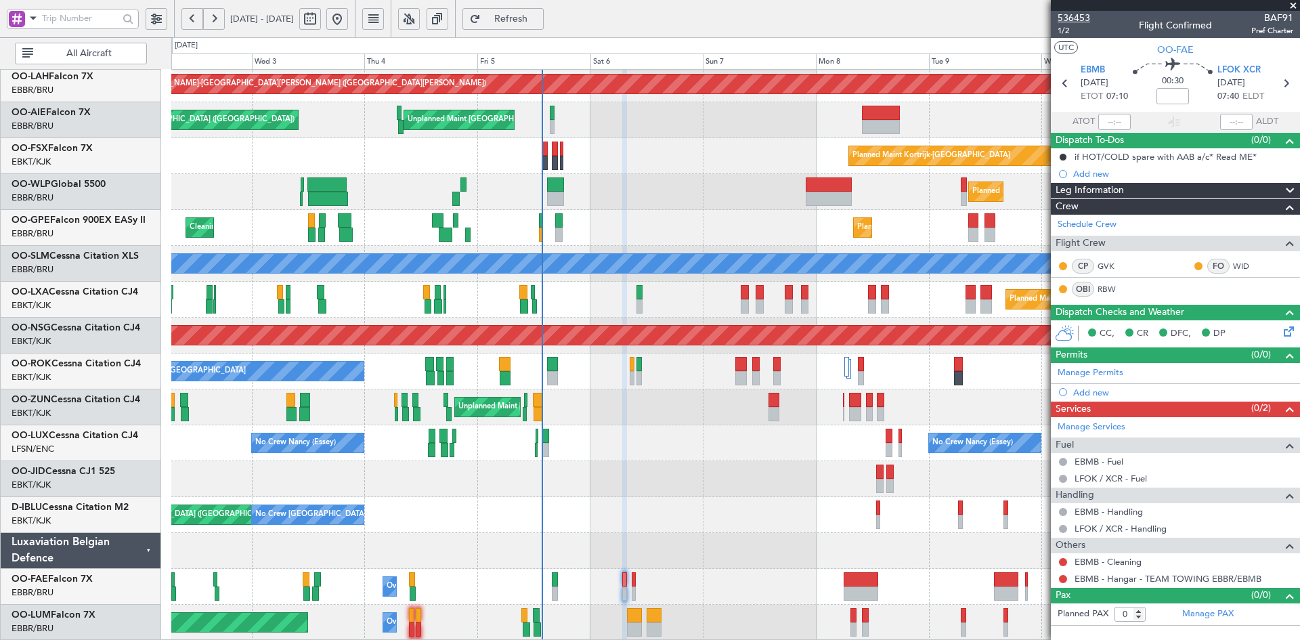
click at [1076, 18] on span "536453" at bounding box center [1074, 18] width 33 height 14
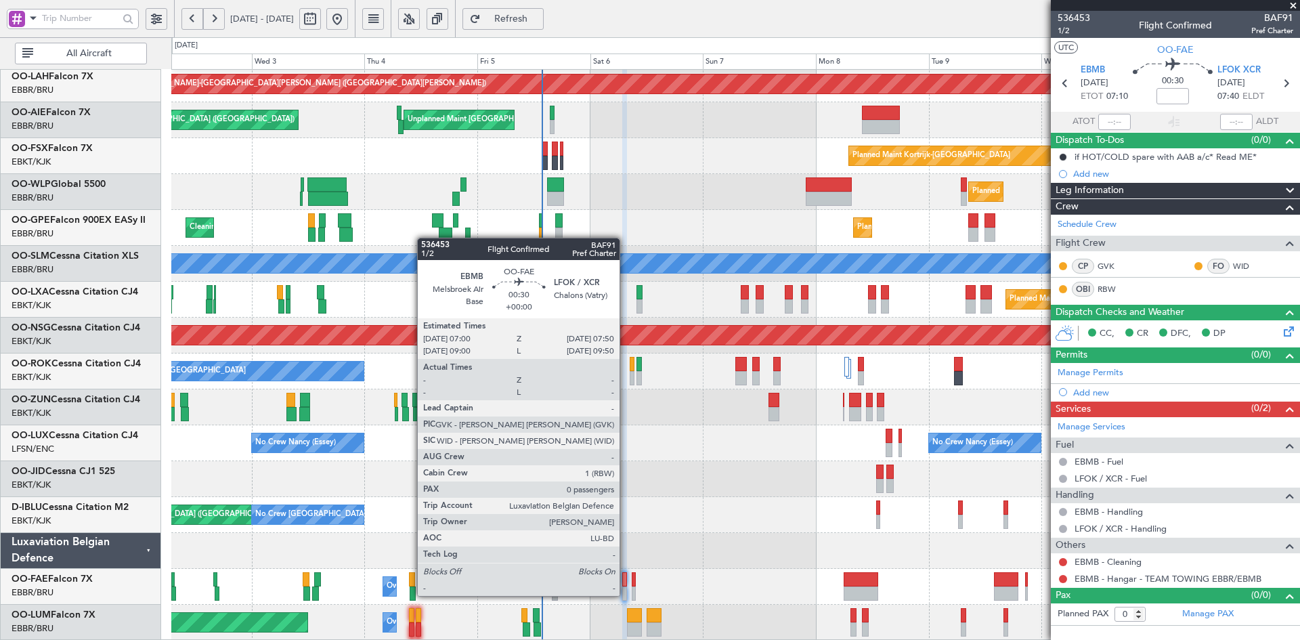
click at [626, 595] on div at bounding box center [624, 594] width 4 height 14
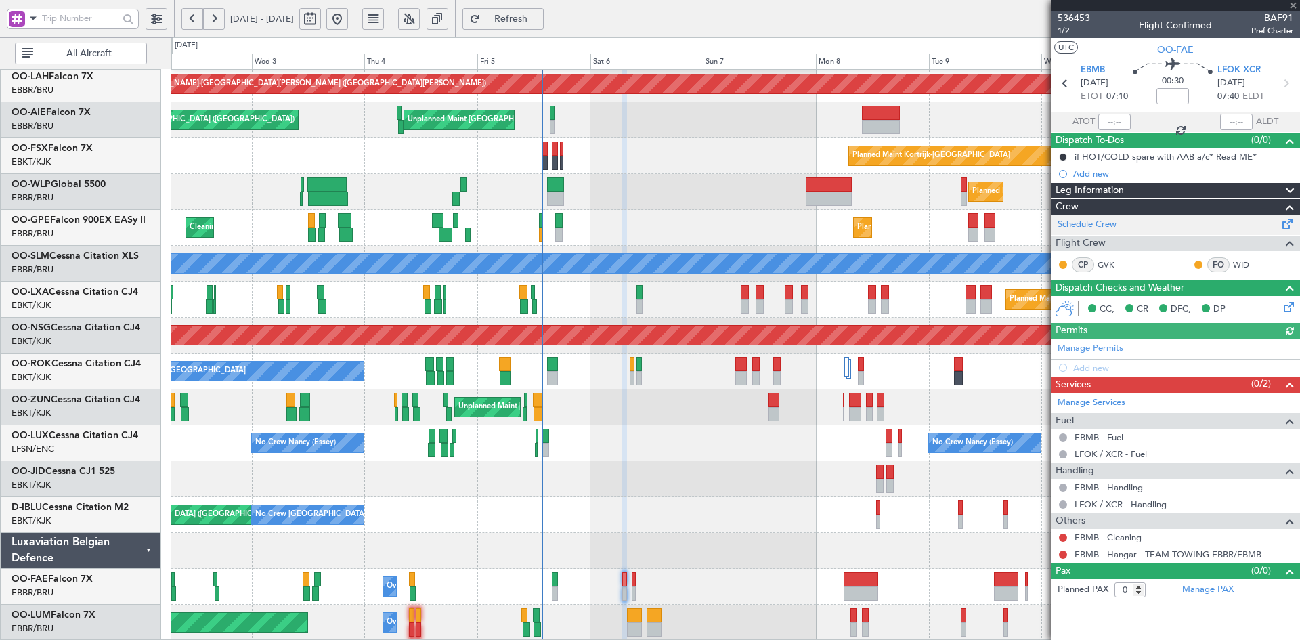
click at [1112, 219] on link "Schedule Crew" at bounding box center [1087, 225] width 59 height 14
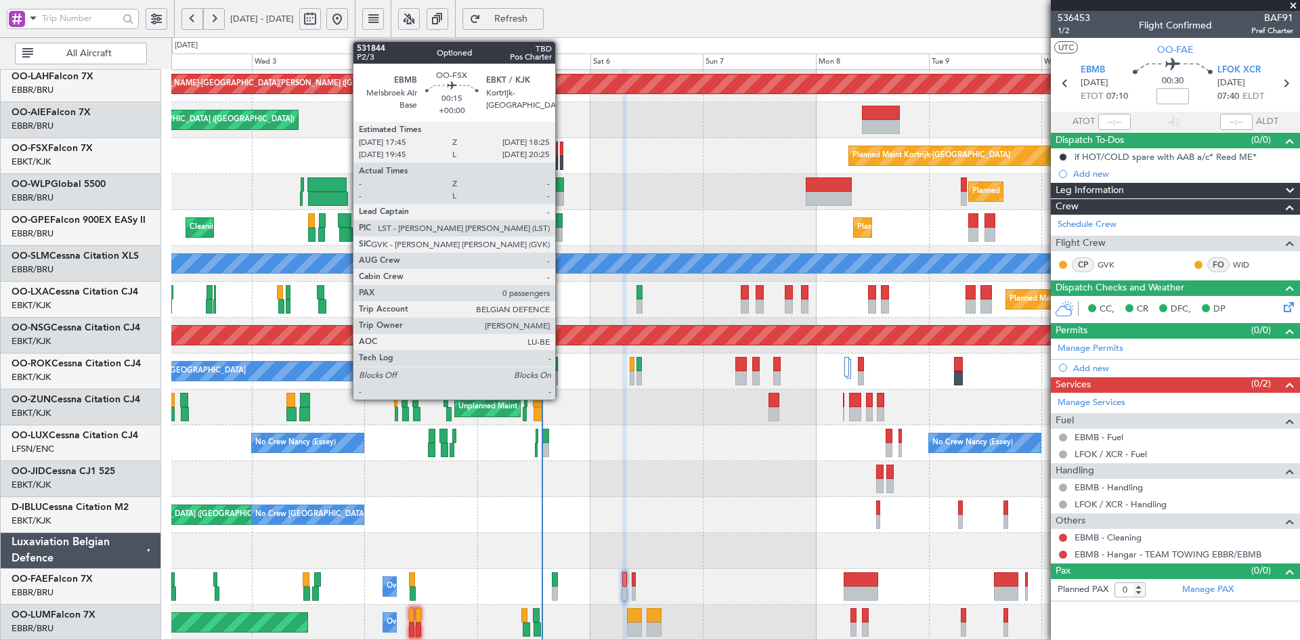
click at [562, 162] on div at bounding box center [561, 163] width 3 height 14
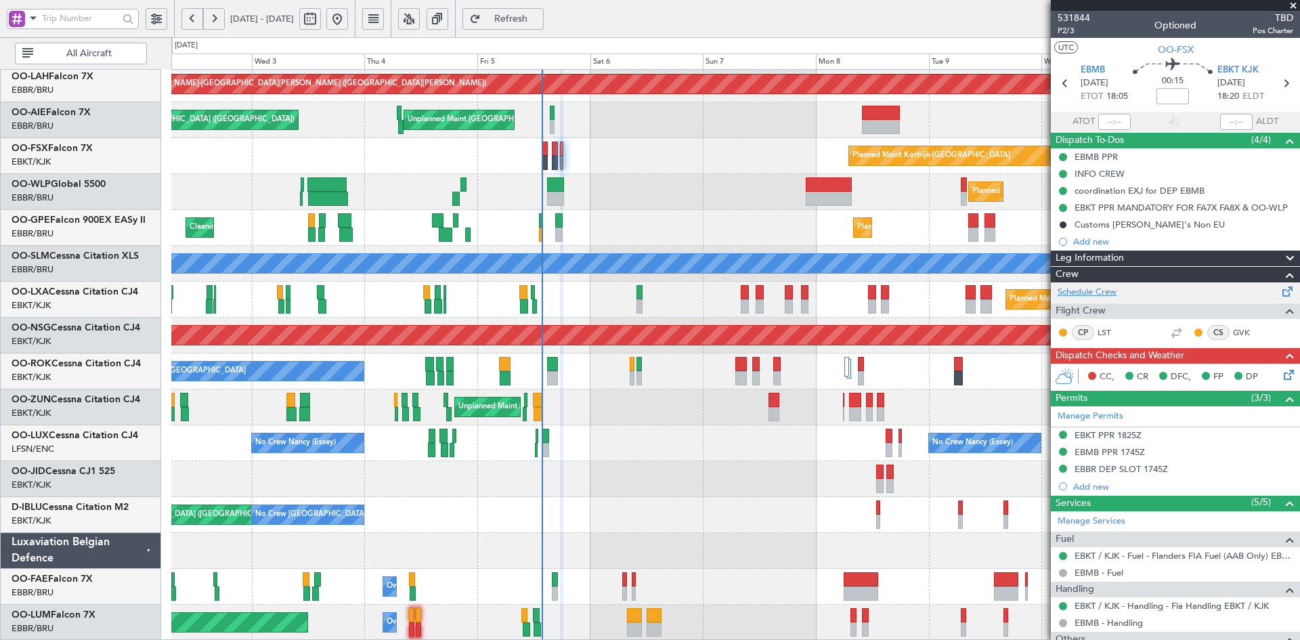
click at [1101, 290] on link "Schedule Crew" at bounding box center [1087, 293] width 59 height 14
click at [638, 467] on div "Planned Maint Alton-st Louis (St Louis Regl) Planned Maint London (Farnborough)…" at bounding box center [735, 282] width 1128 height 718
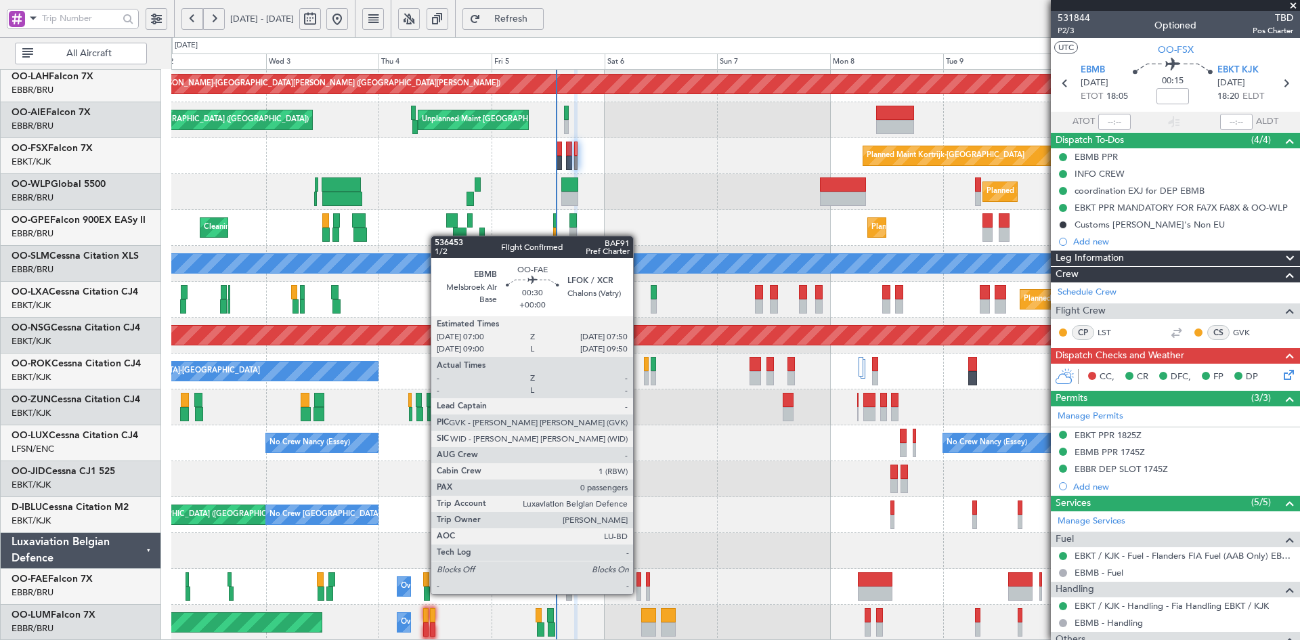
click at [639, 593] on div at bounding box center [639, 594] width 4 height 14
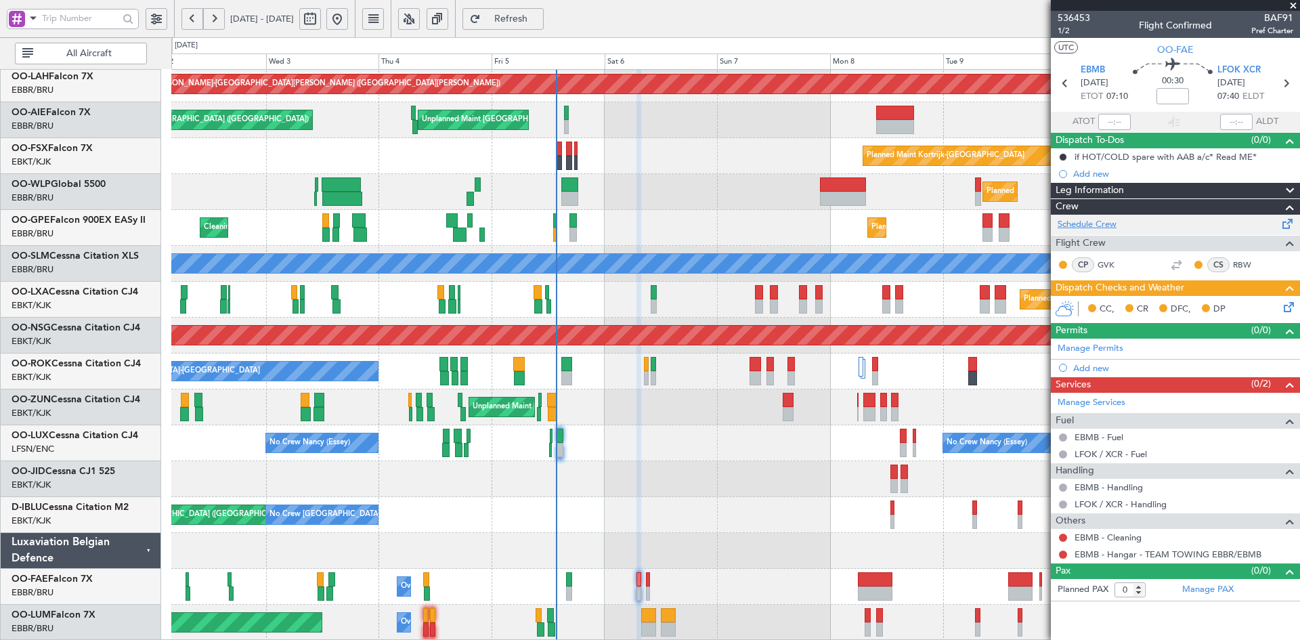
click at [1091, 227] on link "Schedule Crew" at bounding box center [1087, 225] width 59 height 14
click at [1292, 5] on span at bounding box center [1294, 6] width 14 height 12
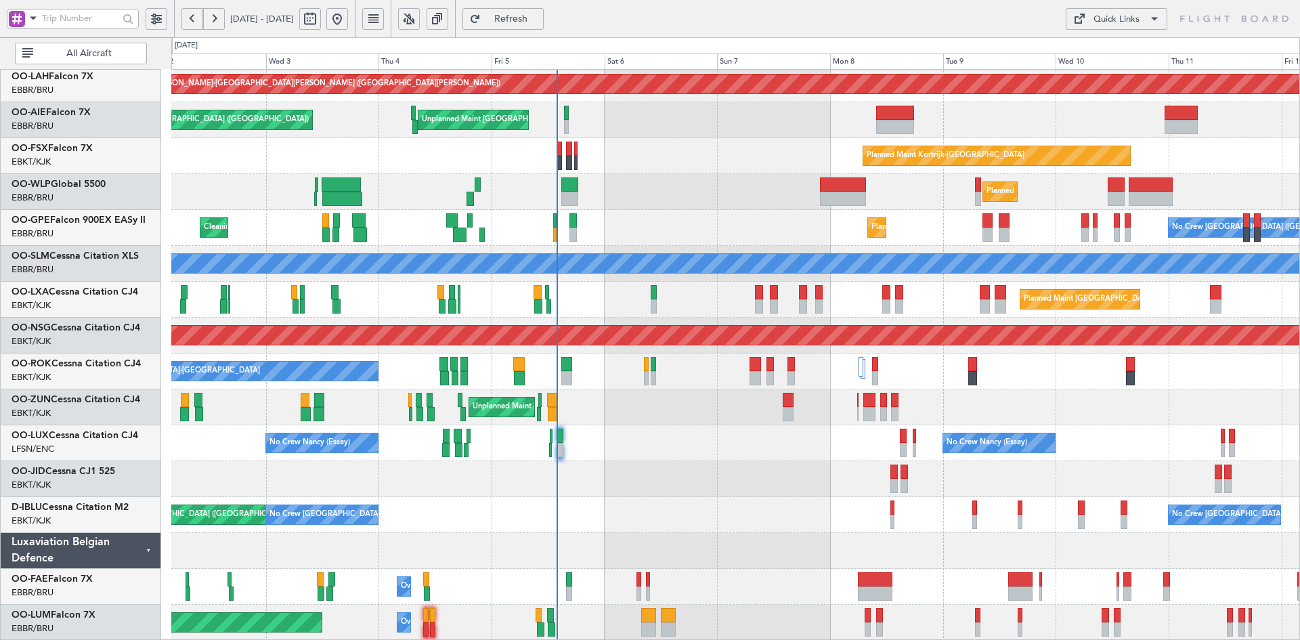
click at [836, 450] on div "Planned Maint Alton-st Louis (St Louis Regl) Planned Maint London (Farnborough)…" at bounding box center [735, 282] width 1128 height 718
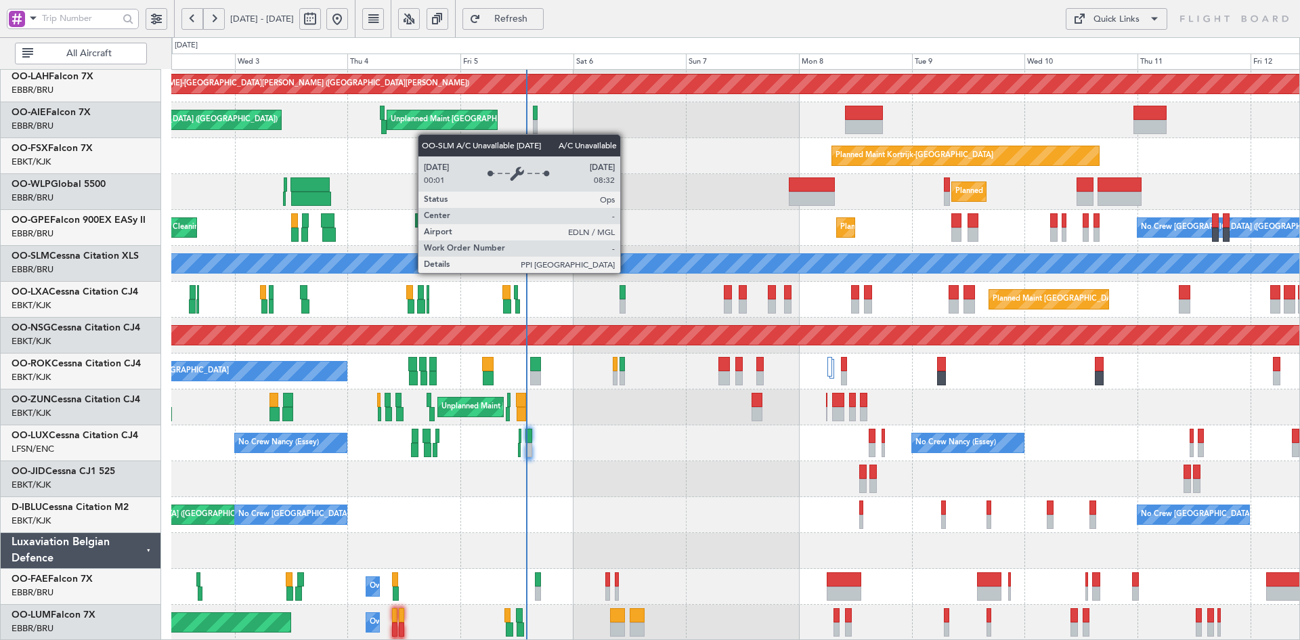
click at [599, 98] on div "Planned Maint Alton-st Louis (St Louis Regl) Planned Maint London (Farnborough)…" at bounding box center [735, 282] width 1128 height 718
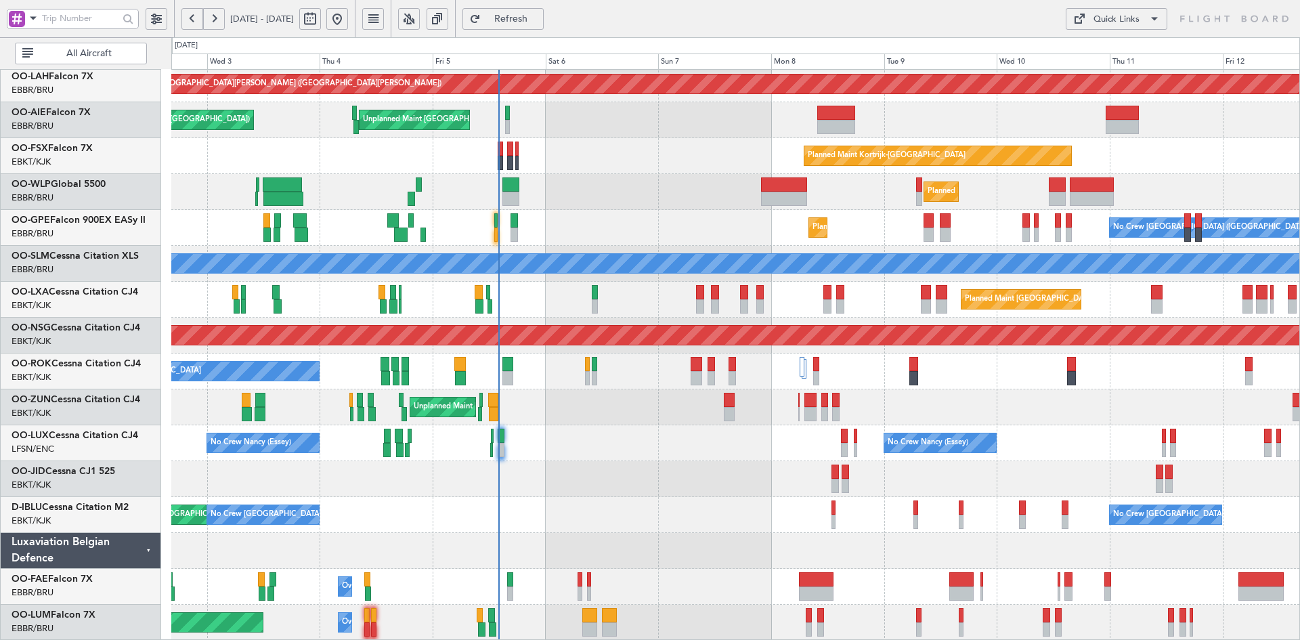
click at [663, 268] on div "Planned Maint Alton-st Louis (St Louis Regl) Planned Maint London (Farnborough)…" at bounding box center [735, 282] width 1128 height 718
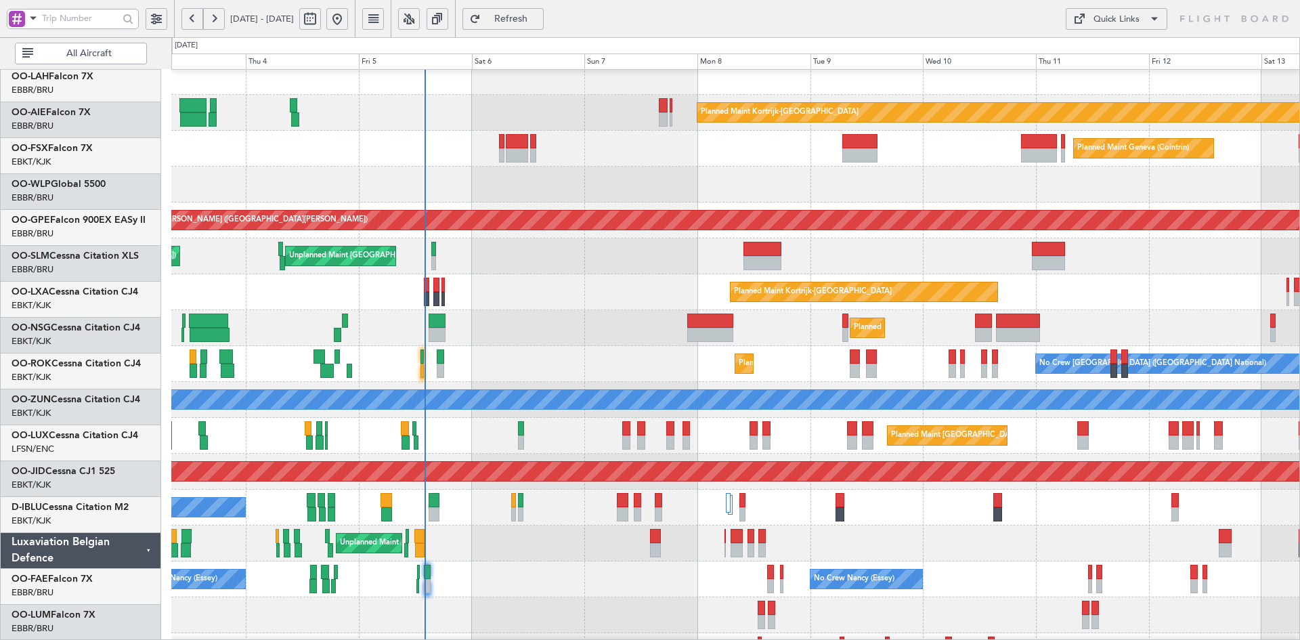
scroll to position [11, 0]
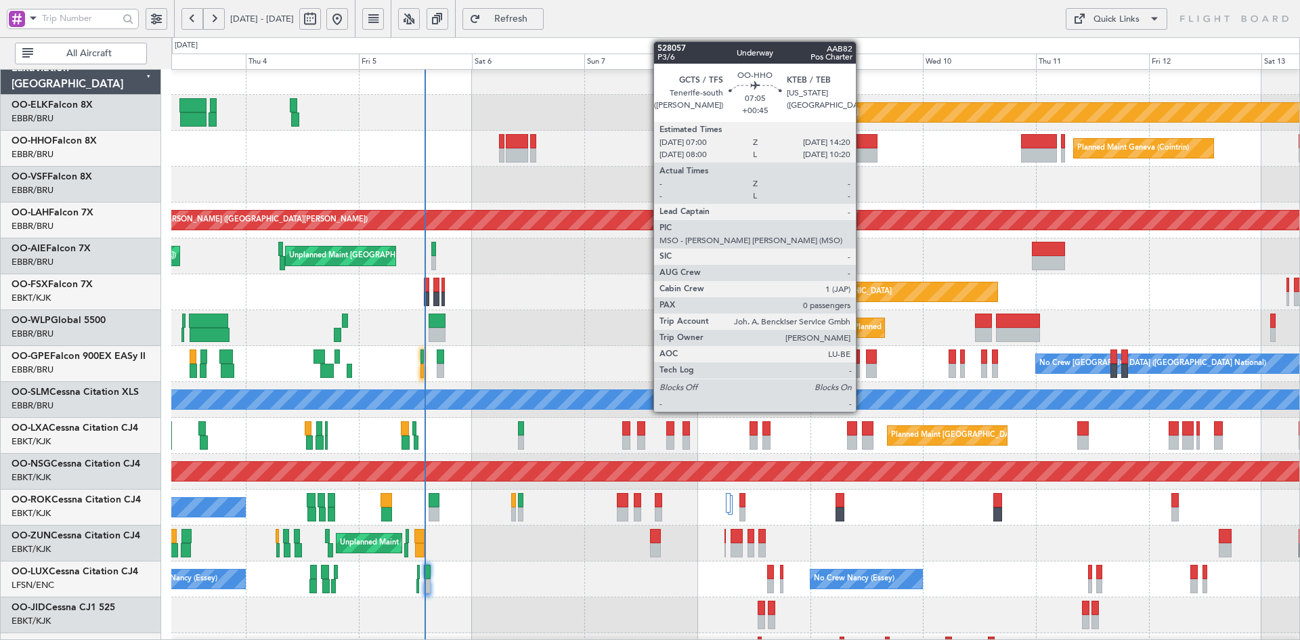
click at [862, 147] on div at bounding box center [860, 141] width 35 height 14
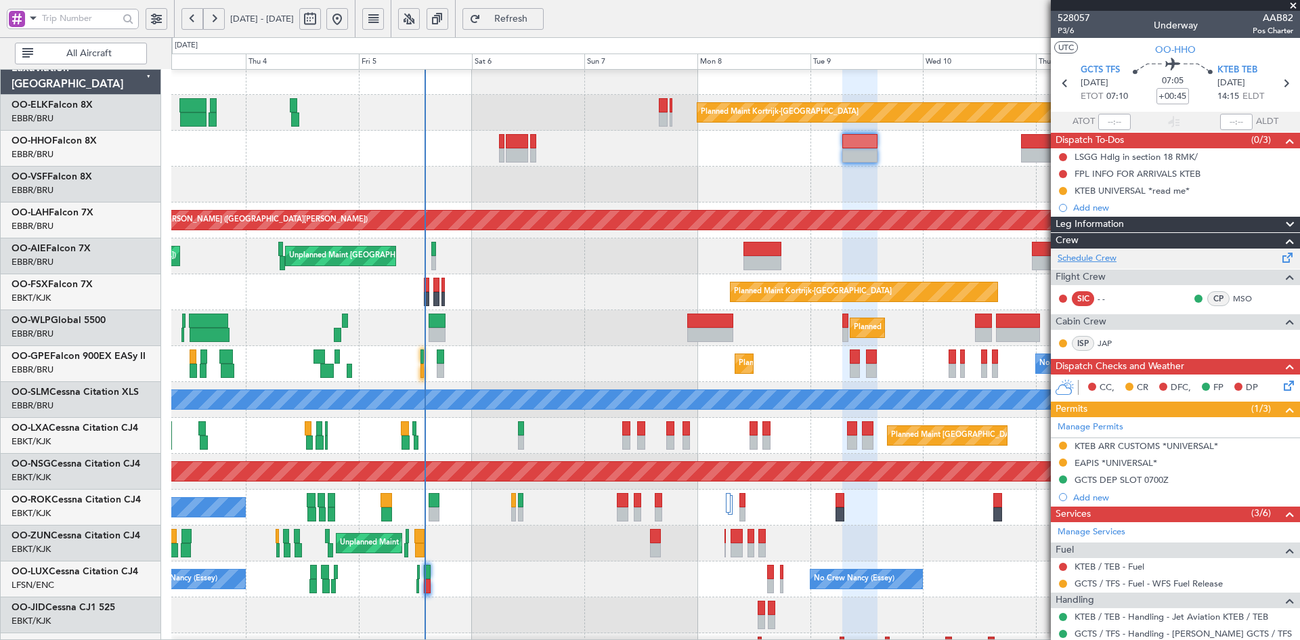
click at [1108, 256] on link "Schedule Crew" at bounding box center [1087, 259] width 59 height 14
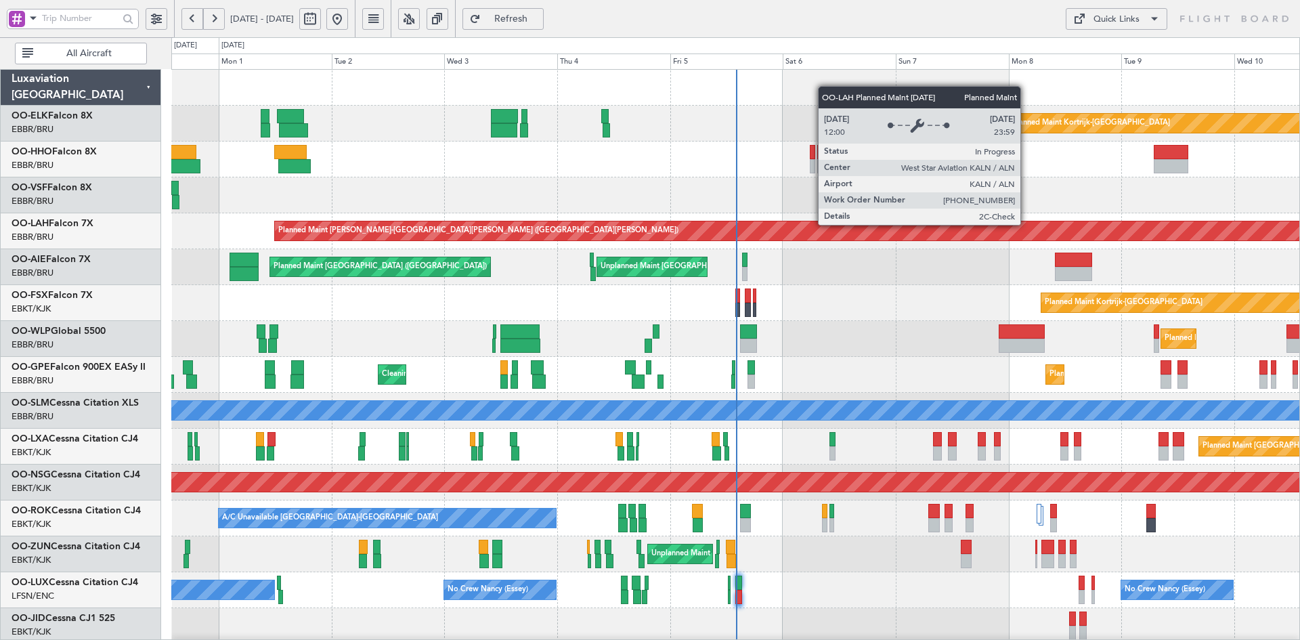
click at [681, 249] on div "Planned Maint Kortrijk-[GEOGRAPHIC_DATA] Planned Maint Geneva ([GEOGRAPHIC_DATA…" at bounding box center [735, 429] width 1128 height 718
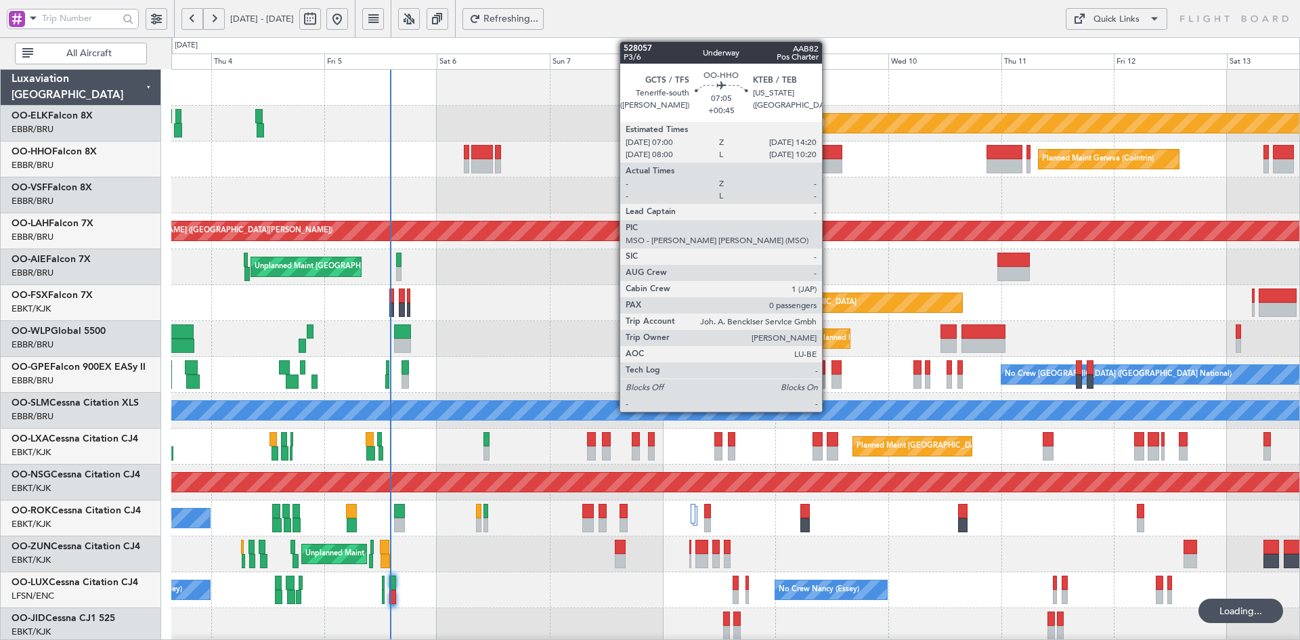
click at [828, 158] on div at bounding box center [825, 152] width 35 height 14
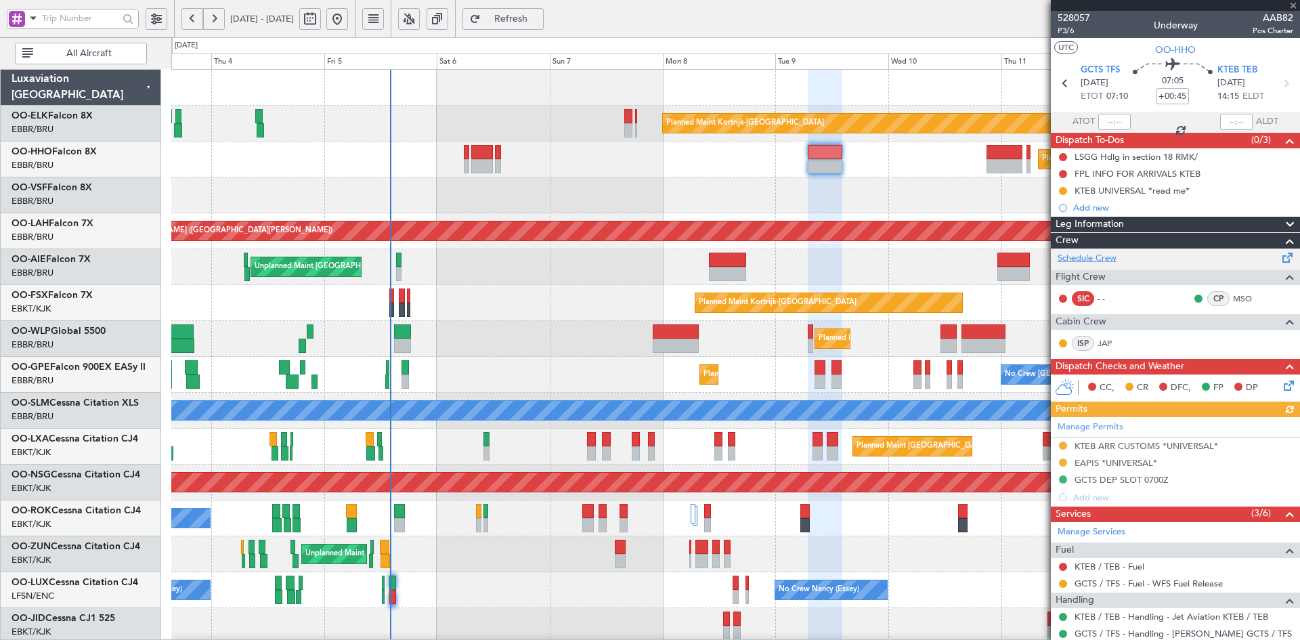
click at [1096, 255] on link "Schedule Crew" at bounding box center [1087, 259] width 59 height 14
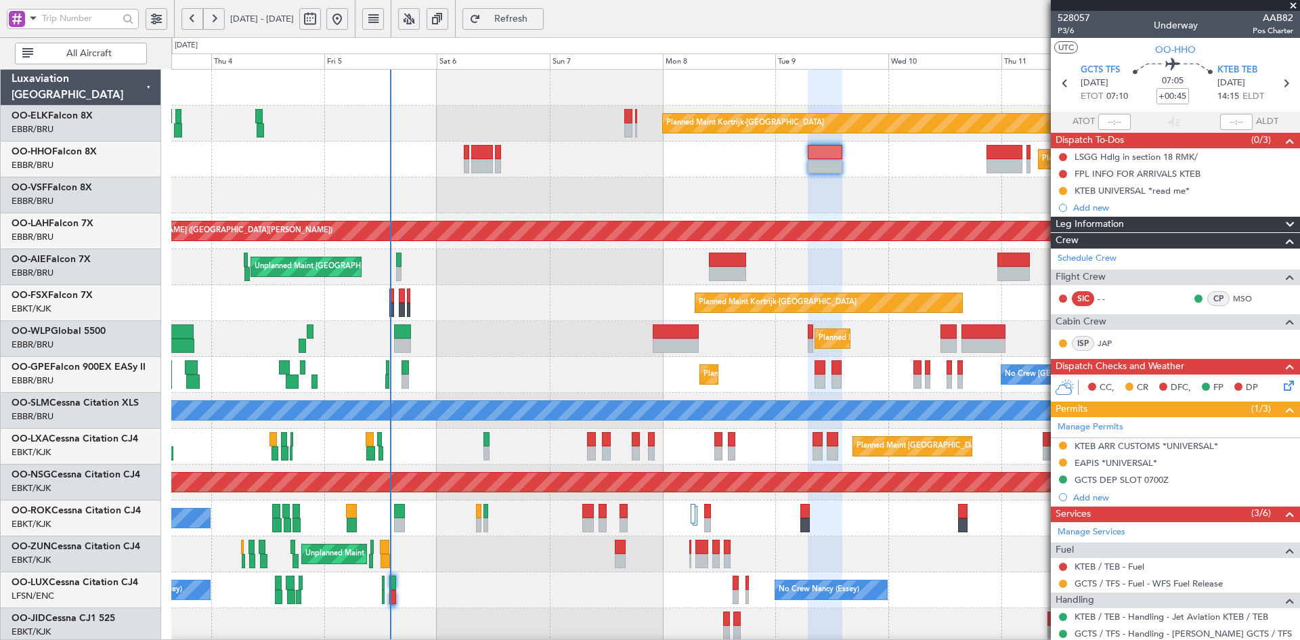
click at [765, 274] on div "Unplanned Maint [GEOGRAPHIC_DATA] ([GEOGRAPHIC_DATA] National) Planned Maint [G…" at bounding box center [735, 267] width 1128 height 36
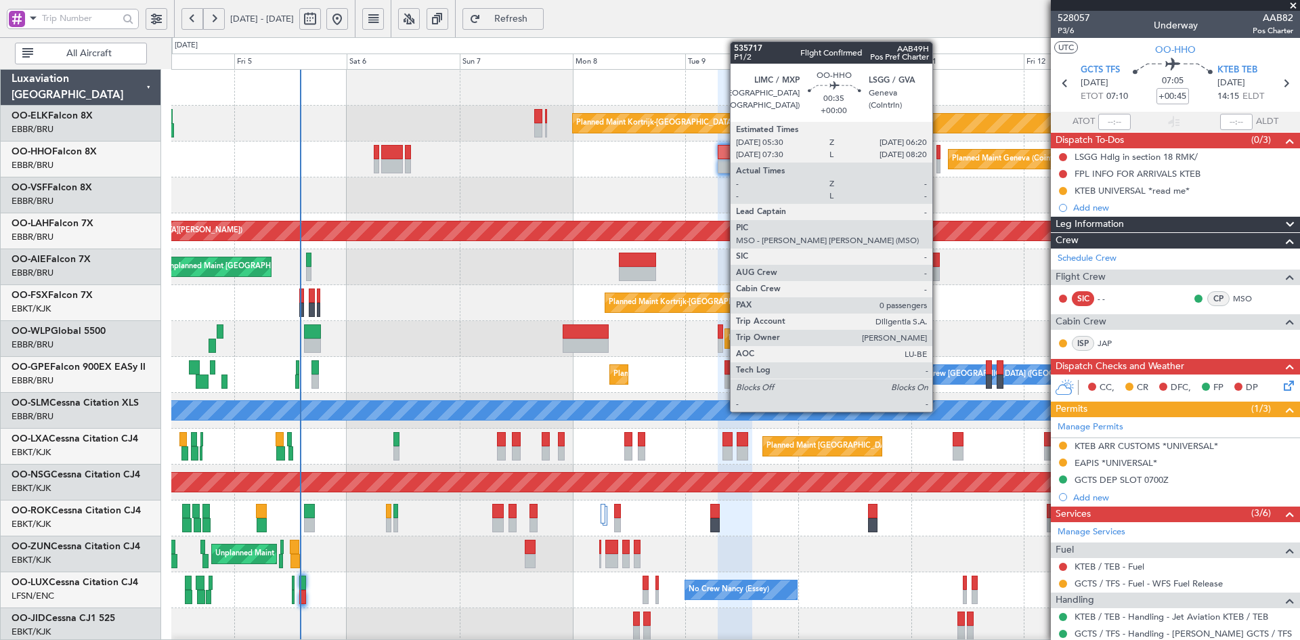
click at [939, 163] on div at bounding box center [939, 166] width 4 height 14
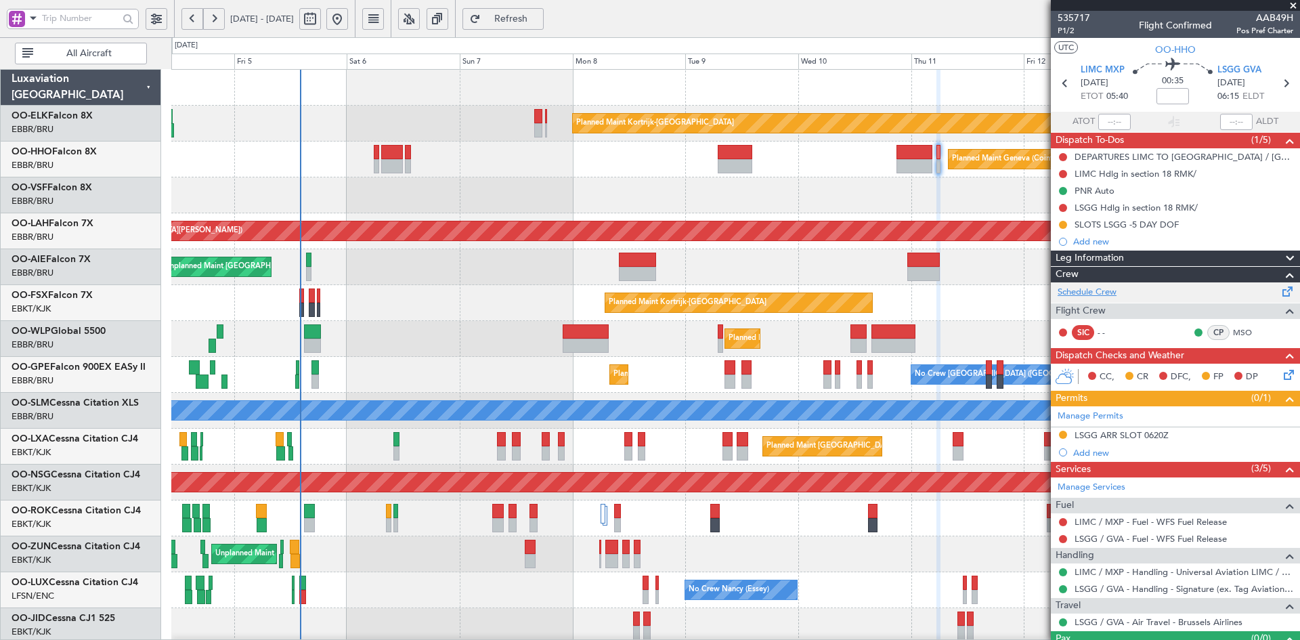
click at [1084, 297] on link "Schedule Crew" at bounding box center [1087, 293] width 59 height 14
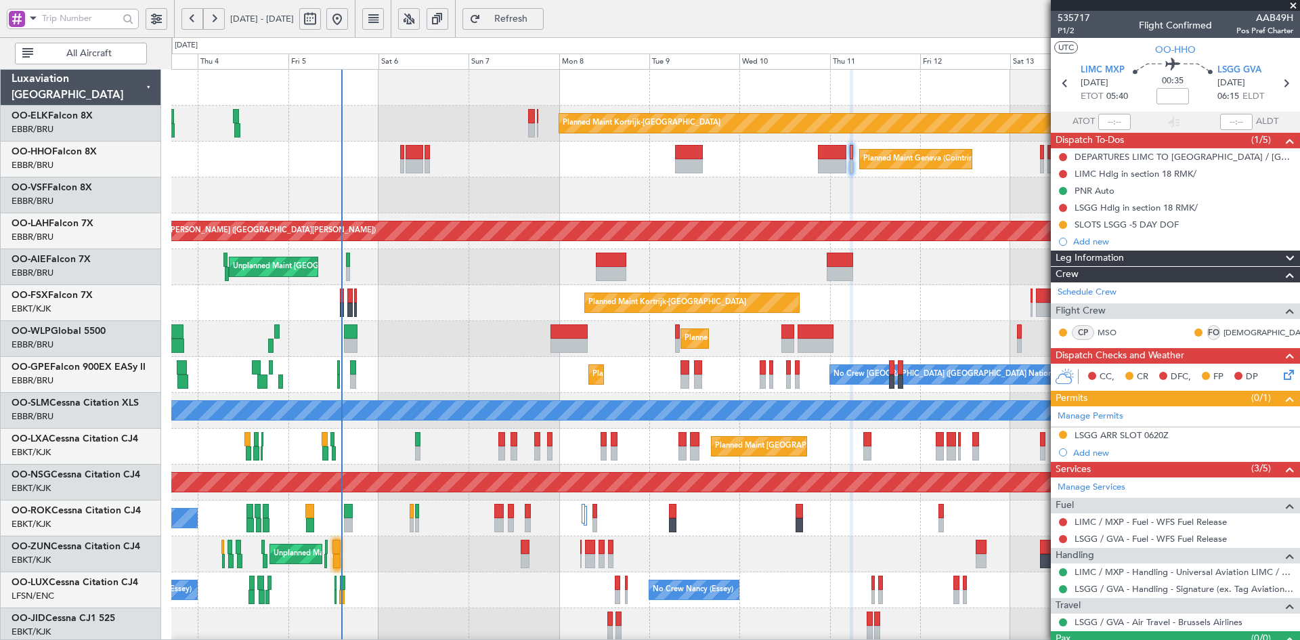
click at [1294, 7] on span at bounding box center [1294, 6] width 14 height 12
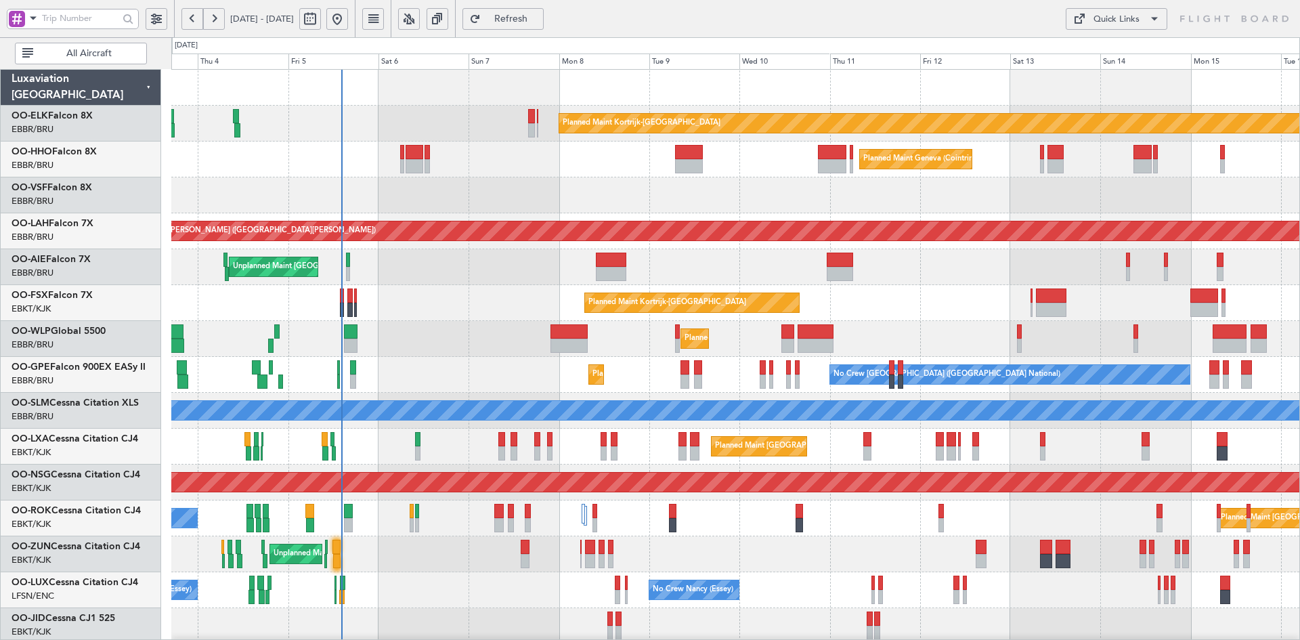
click at [951, 437] on div "Planned Maint Kortrijk-[GEOGRAPHIC_DATA] Planned Maint Geneva ([GEOGRAPHIC_DATA…" at bounding box center [735, 429] width 1128 height 718
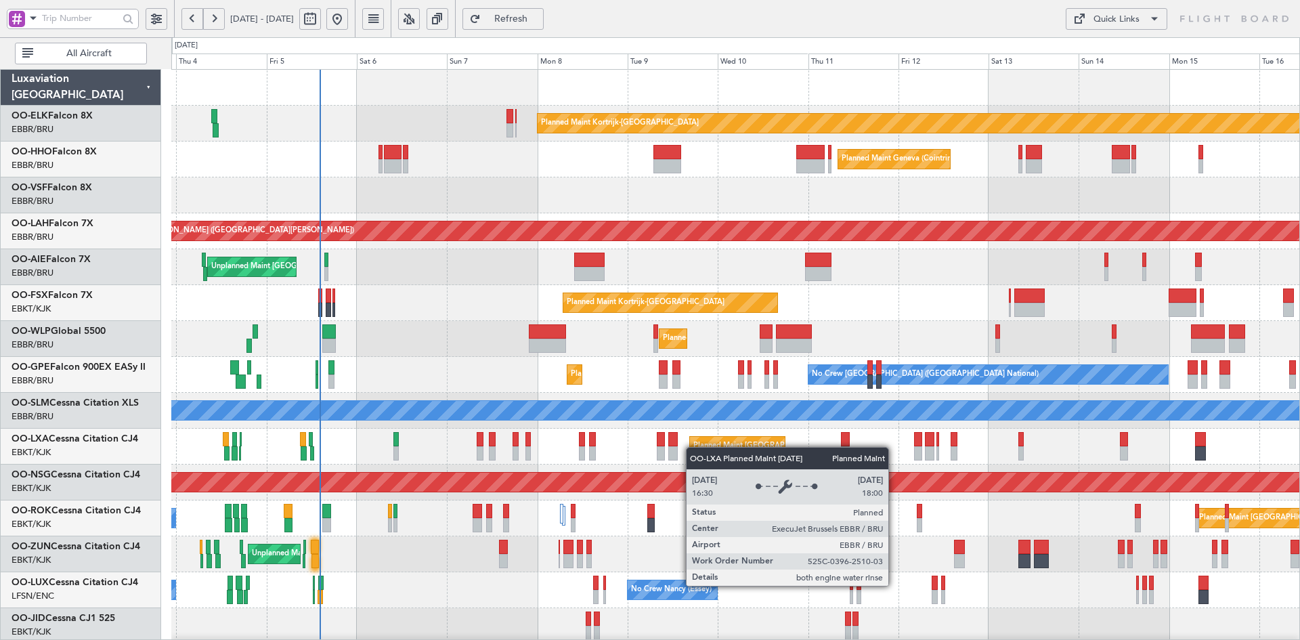
scroll to position [147, 0]
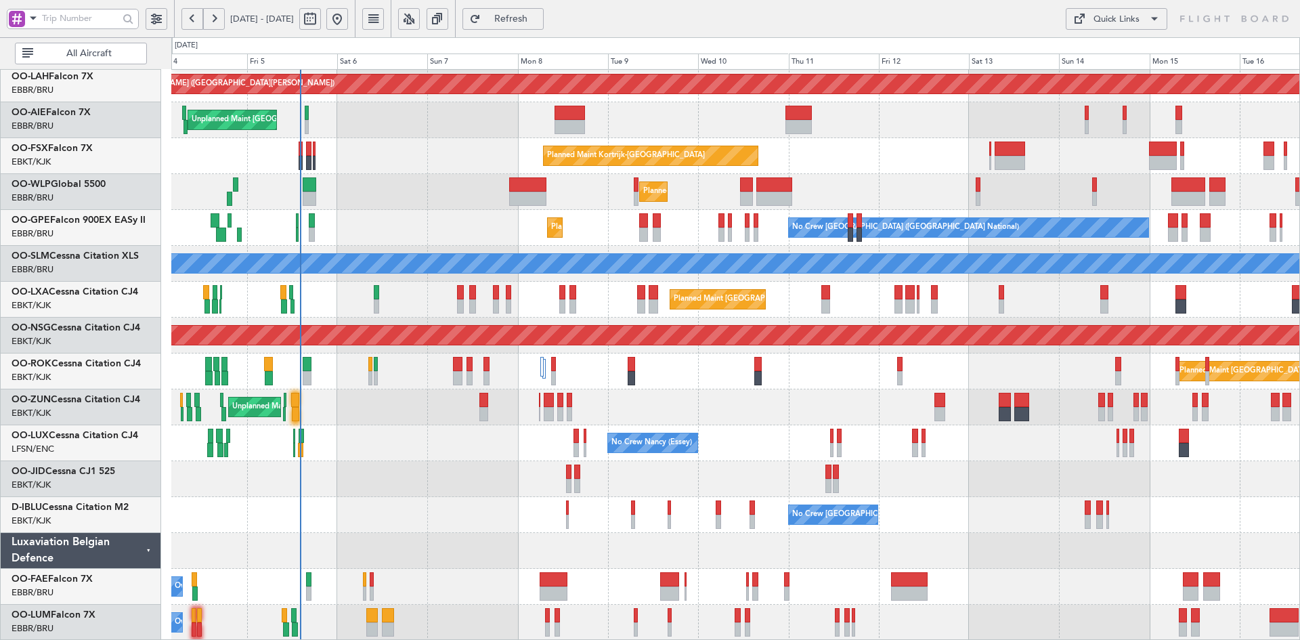
click at [683, 287] on div "Planned Maint [PERSON_NAME]-[GEOGRAPHIC_DATA][PERSON_NAME] ([GEOGRAPHIC_DATA][P…" at bounding box center [735, 282] width 1128 height 718
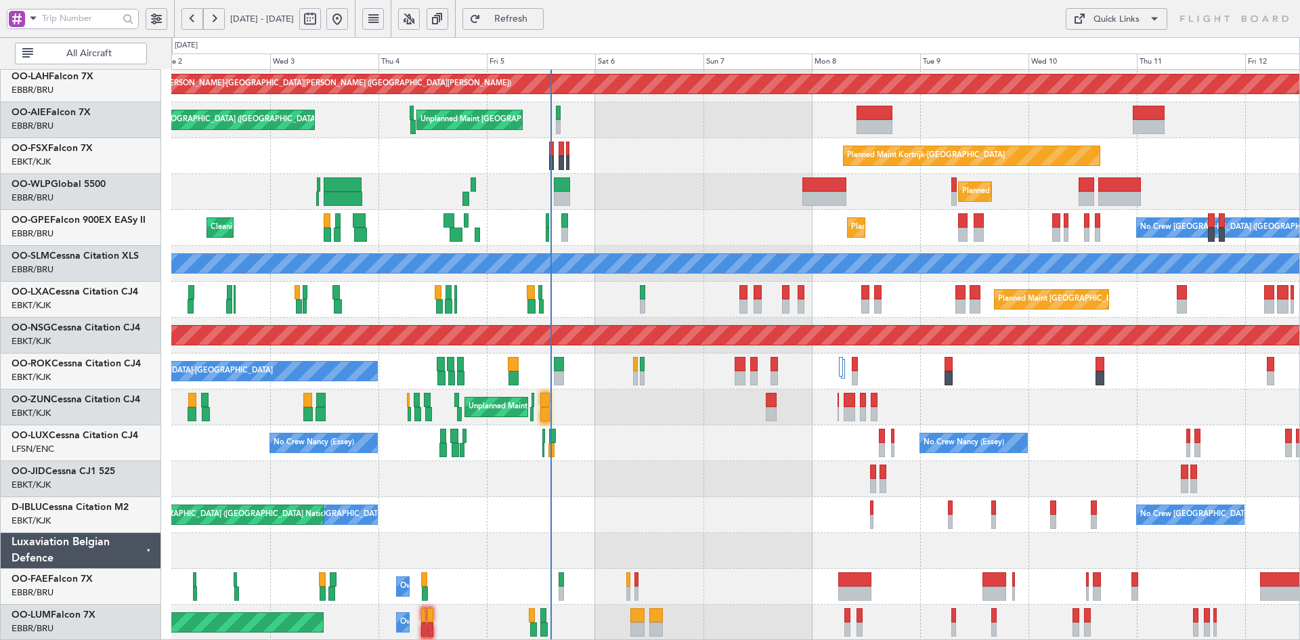
click at [755, 246] on div "No Crew [GEOGRAPHIC_DATA] ([GEOGRAPHIC_DATA] National) Planned Maint [GEOGRAPHI…" at bounding box center [735, 228] width 1128 height 36
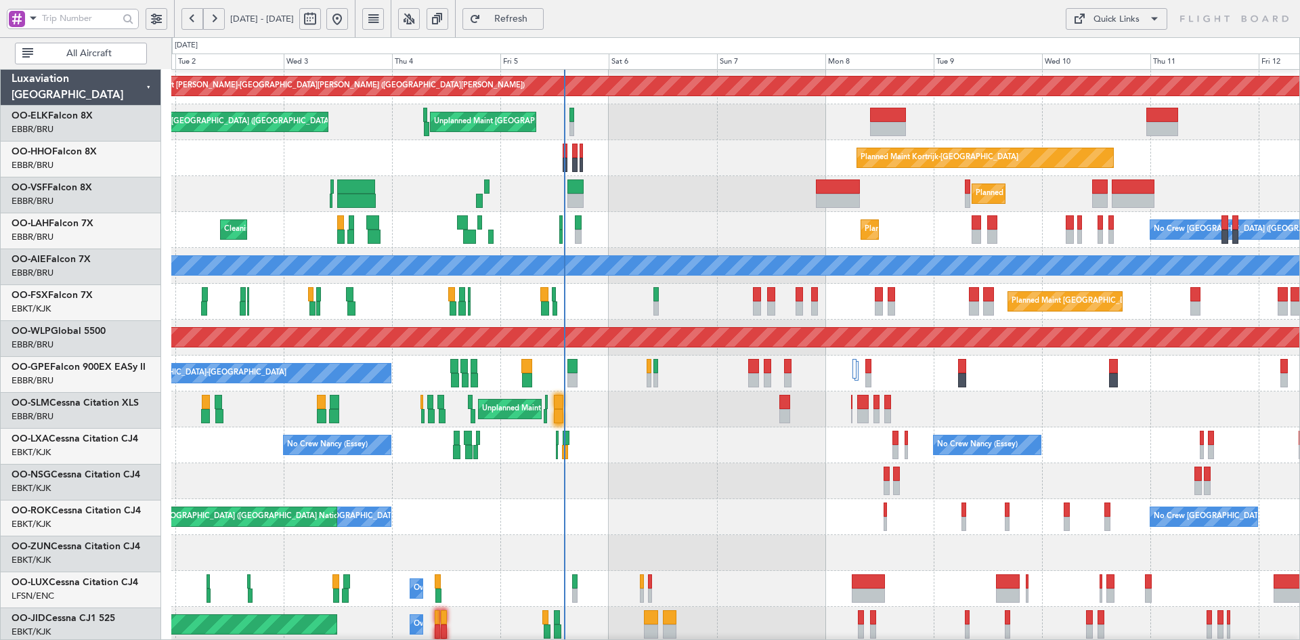
scroll to position [145, 0]
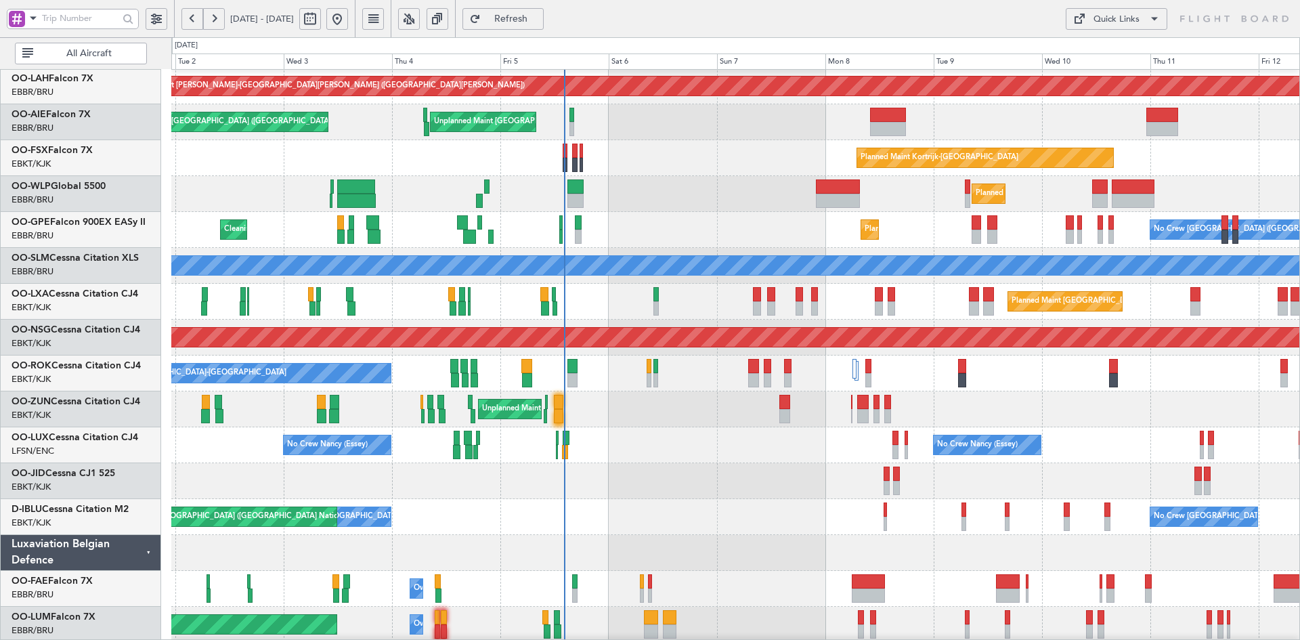
click at [745, 410] on div "Unplanned Maint [GEOGRAPHIC_DATA] ([GEOGRAPHIC_DATA])" at bounding box center [735, 410] width 1128 height 36
click at [732, 484] on div "Planned Maint [PERSON_NAME]-[GEOGRAPHIC_DATA][PERSON_NAME] ([GEOGRAPHIC_DATA][P…" at bounding box center [735, 284] width 1128 height 718
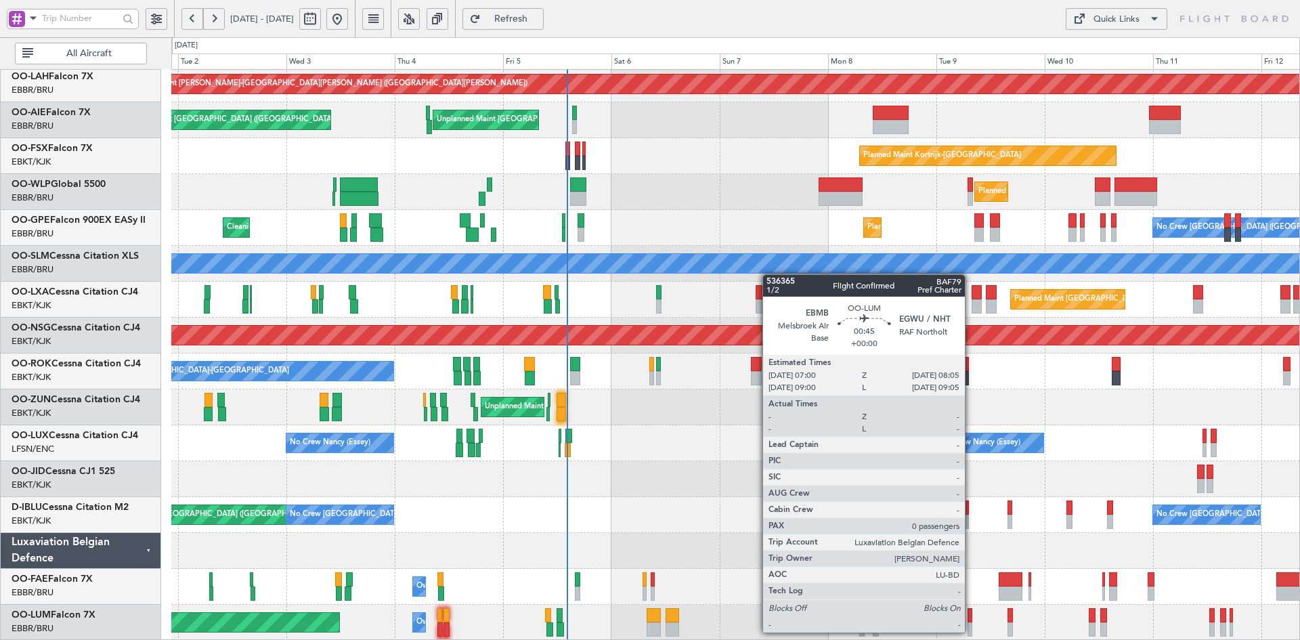
click at [971, 631] on div at bounding box center [970, 629] width 5 height 14
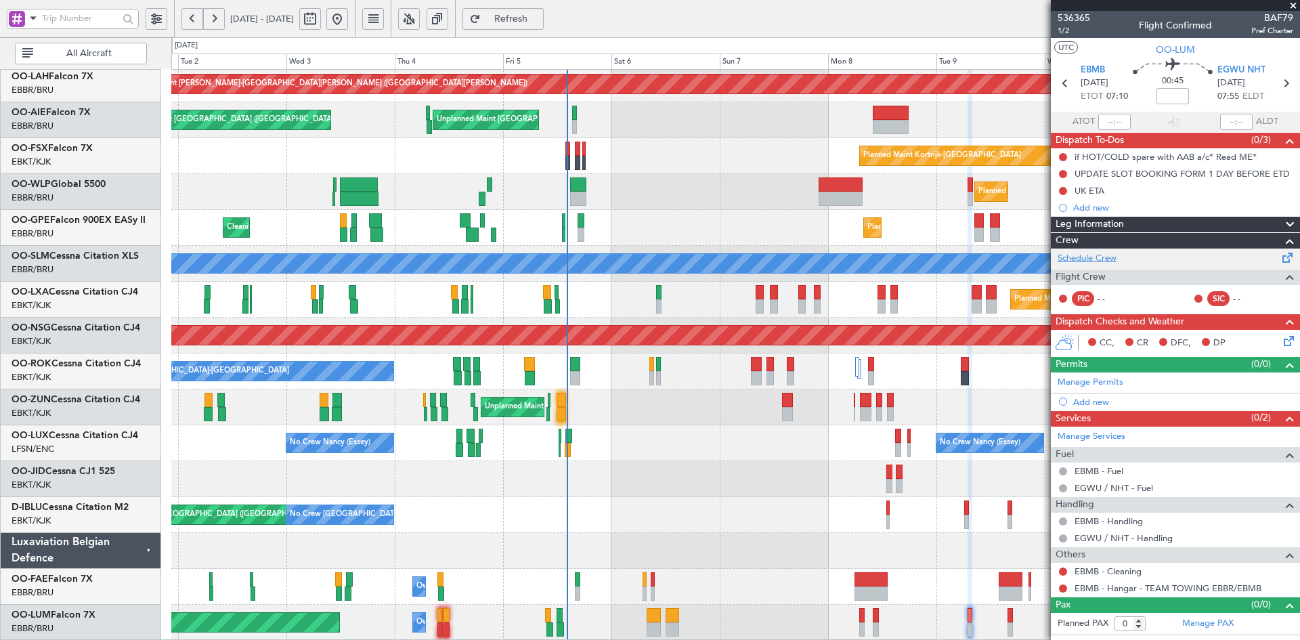
click at [1092, 256] on link "Schedule Crew" at bounding box center [1087, 259] width 59 height 14
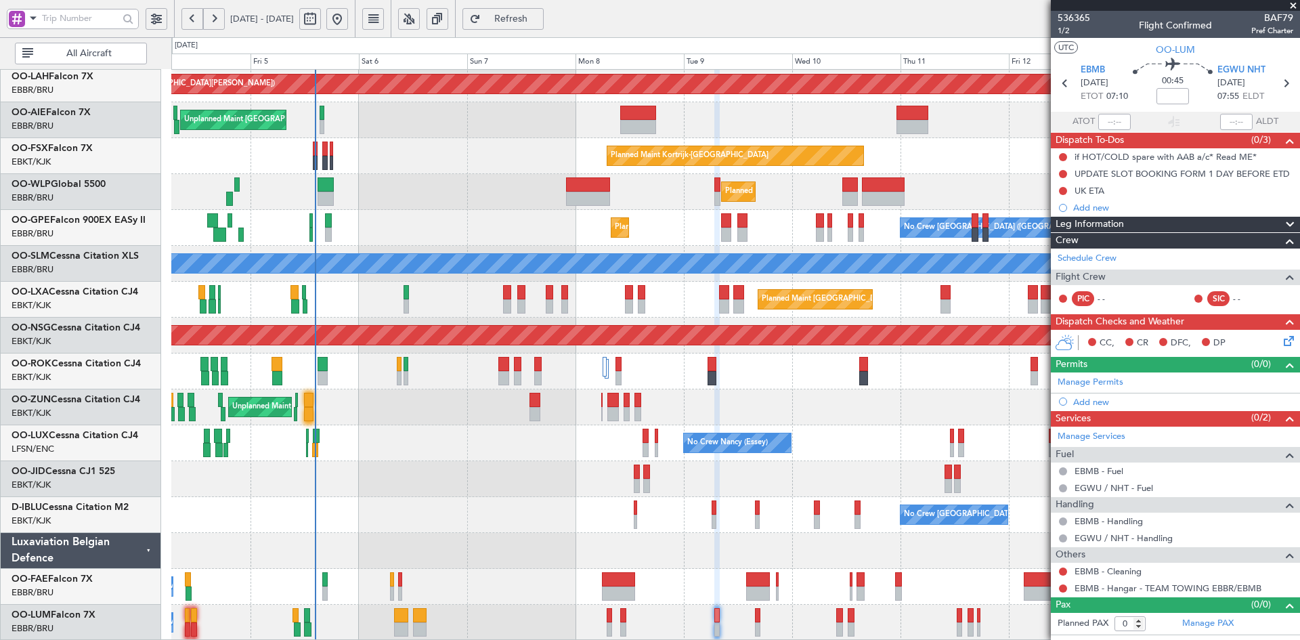
click at [557, 459] on div "Planned Maint [PERSON_NAME]-[GEOGRAPHIC_DATA][PERSON_NAME] ([GEOGRAPHIC_DATA][P…" at bounding box center [735, 282] width 1128 height 718
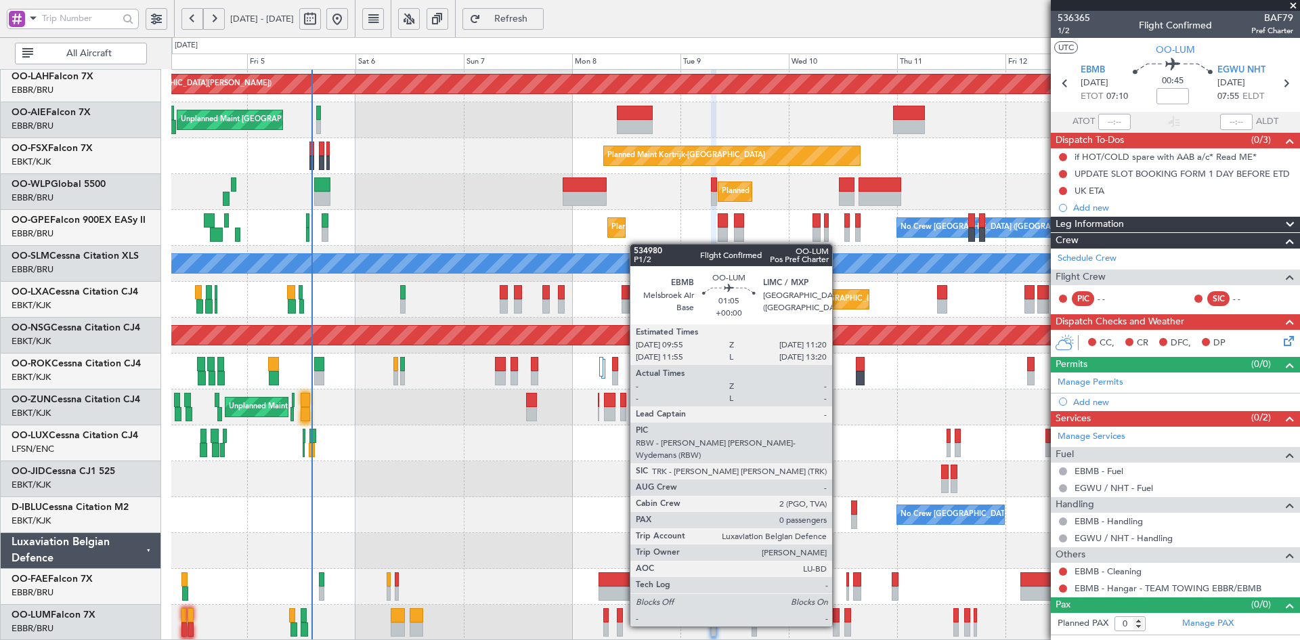
click at [839, 625] on div at bounding box center [836, 629] width 7 height 14
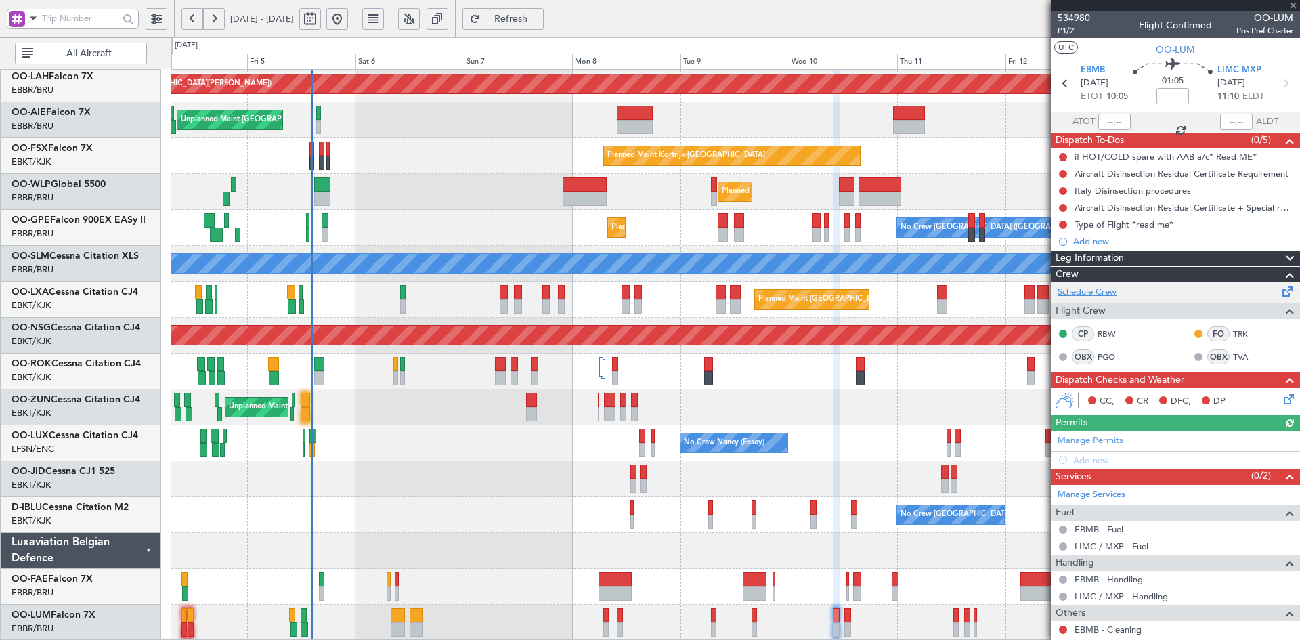
click at [1112, 293] on link "Schedule Crew" at bounding box center [1087, 293] width 59 height 14
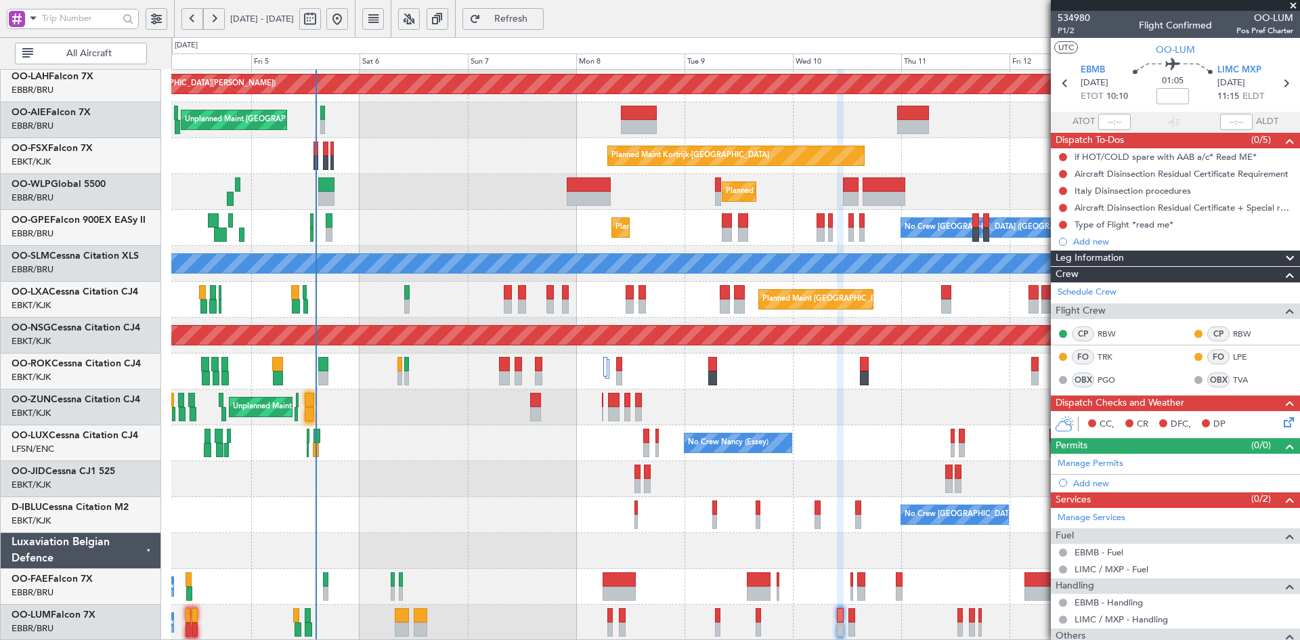
click at [830, 468] on div "Planned Maint [PERSON_NAME]-[GEOGRAPHIC_DATA][PERSON_NAME] ([GEOGRAPHIC_DATA][P…" at bounding box center [735, 282] width 1128 height 718
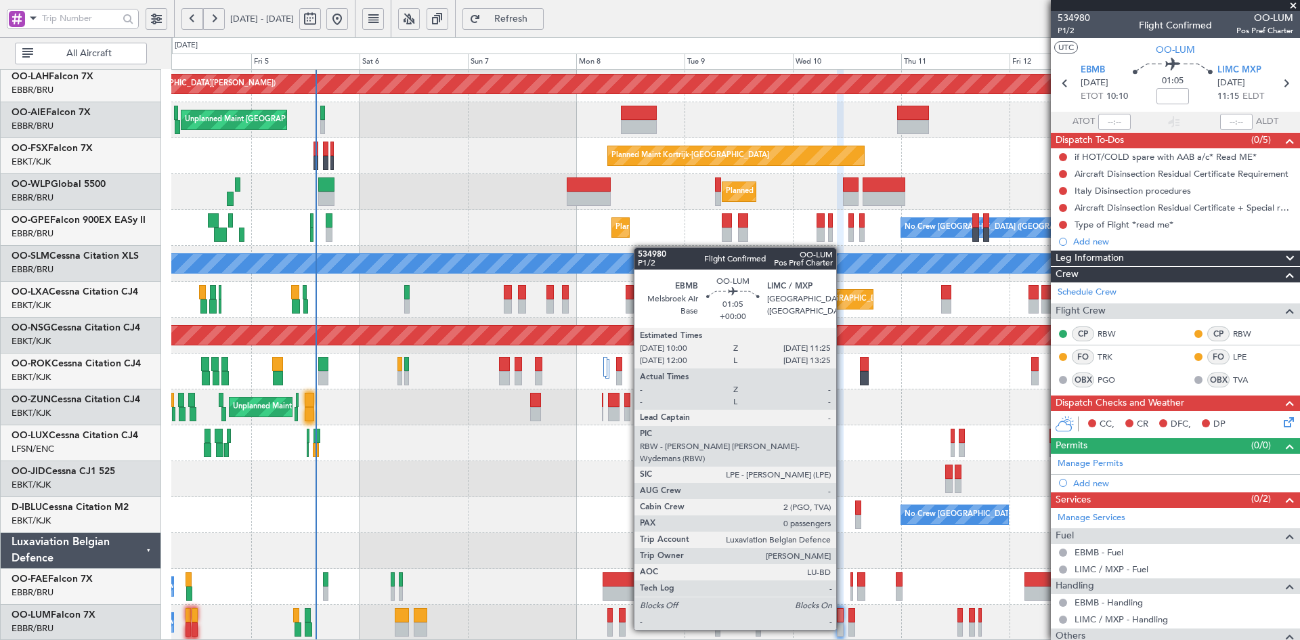
click at [843, 629] on div at bounding box center [840, 629] width 7 height 14
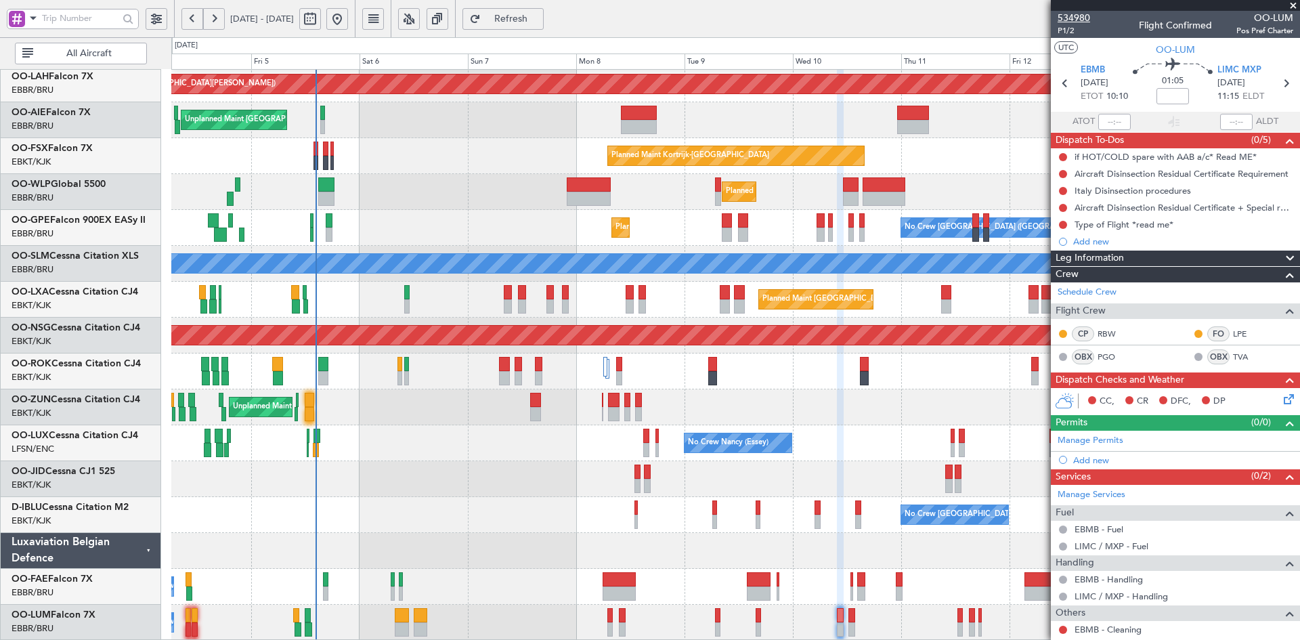
click at [1078, 12] on span "534980" at bounding box center [1074, 18] width 33 height 14
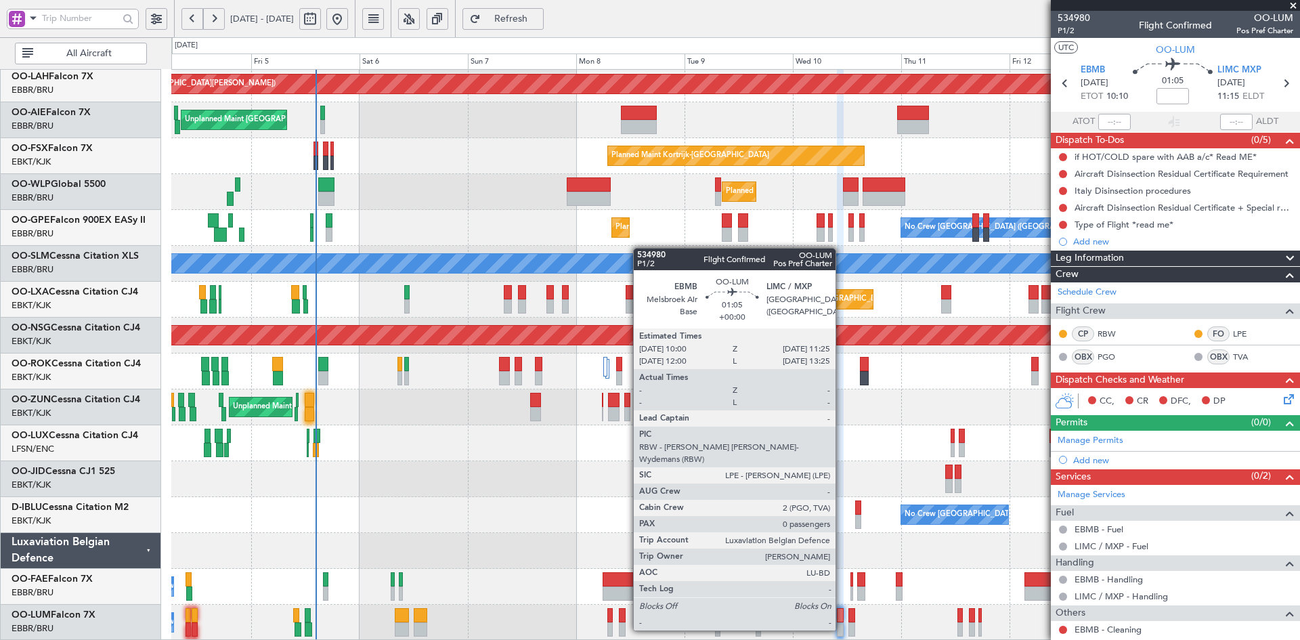
click at [842, 629] on div at bounding box center [840, 629] width 7 height 14
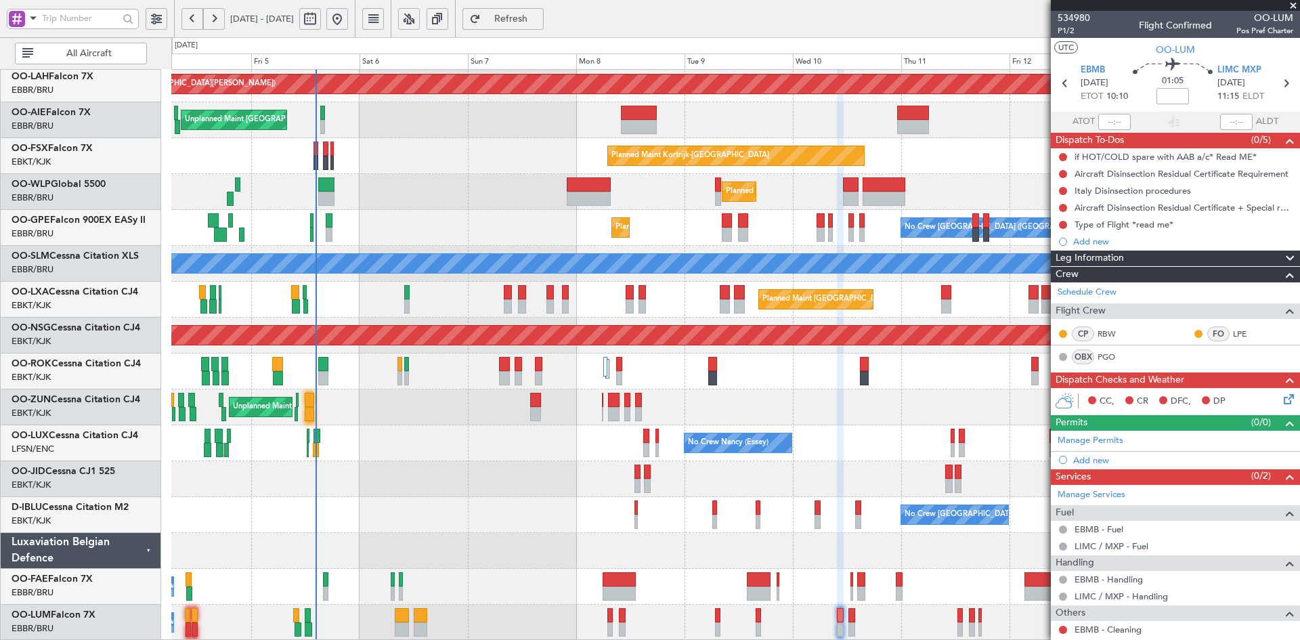
click at [1292, 3] on span at bounding box center [1294, 6] width 14 height 12
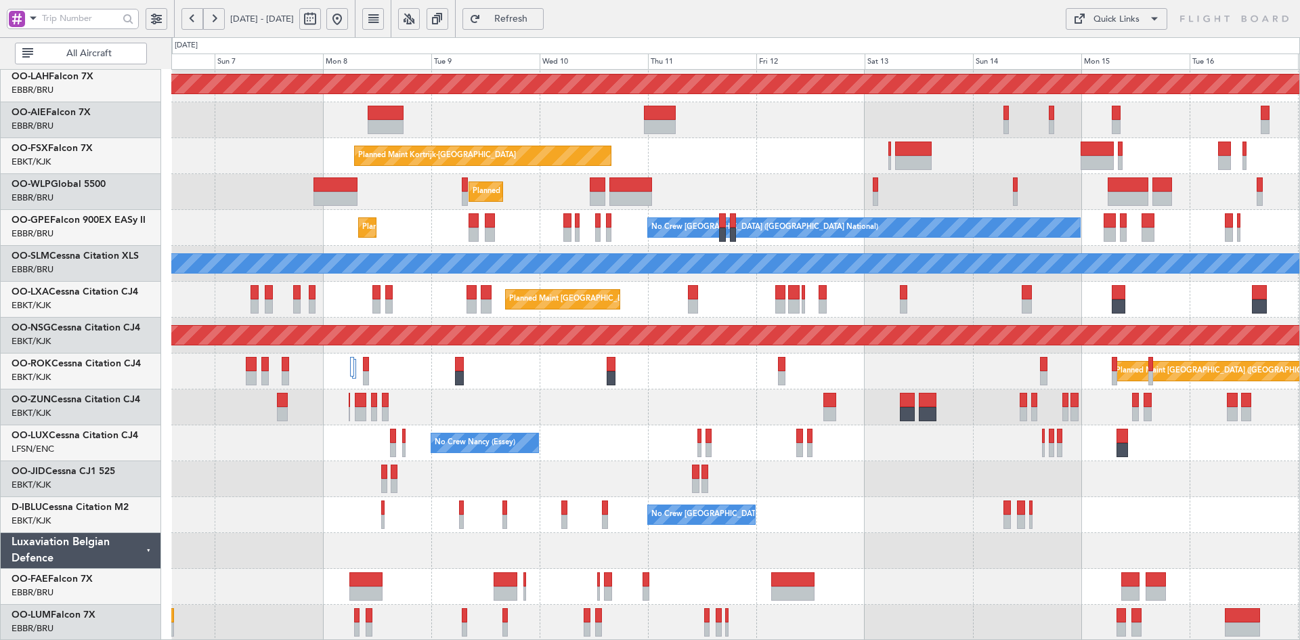
click at [783, 519] on div "No Crew [GEOGRAPHIC_DATA] ([GEOGRAPHIC_DATA] National)" at bounding box center [735, 515] width 1128 height 36
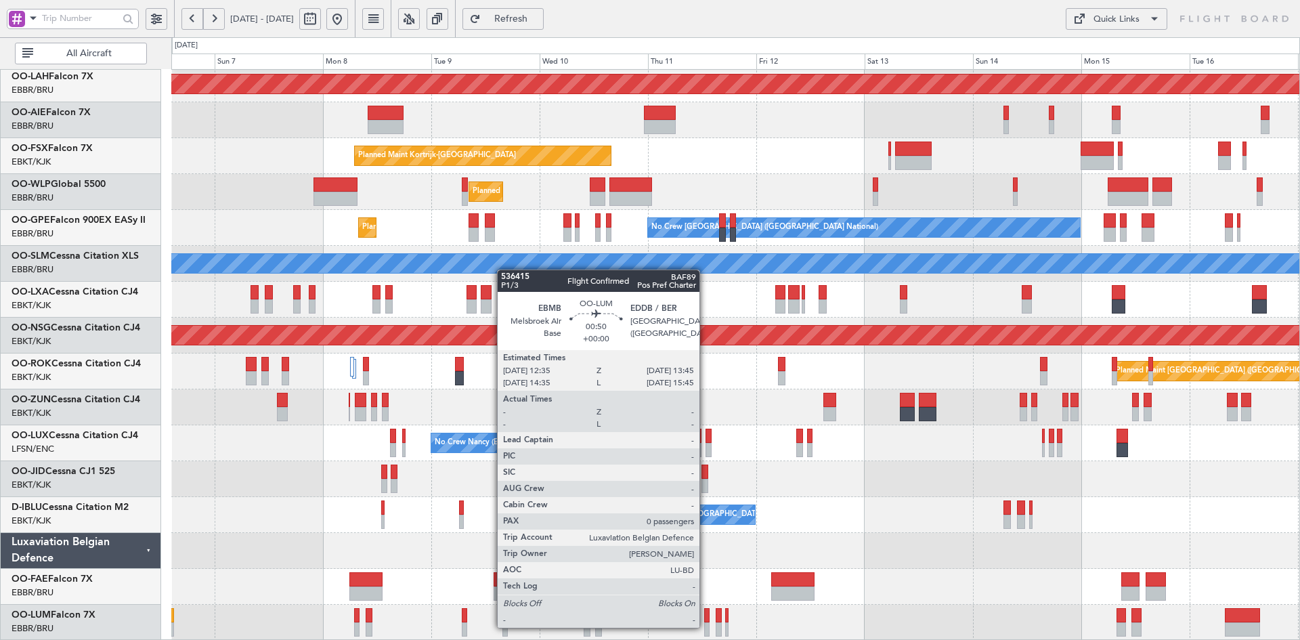
click at [706, 627] on div at bounding box center [706, 629] width 5 height 14
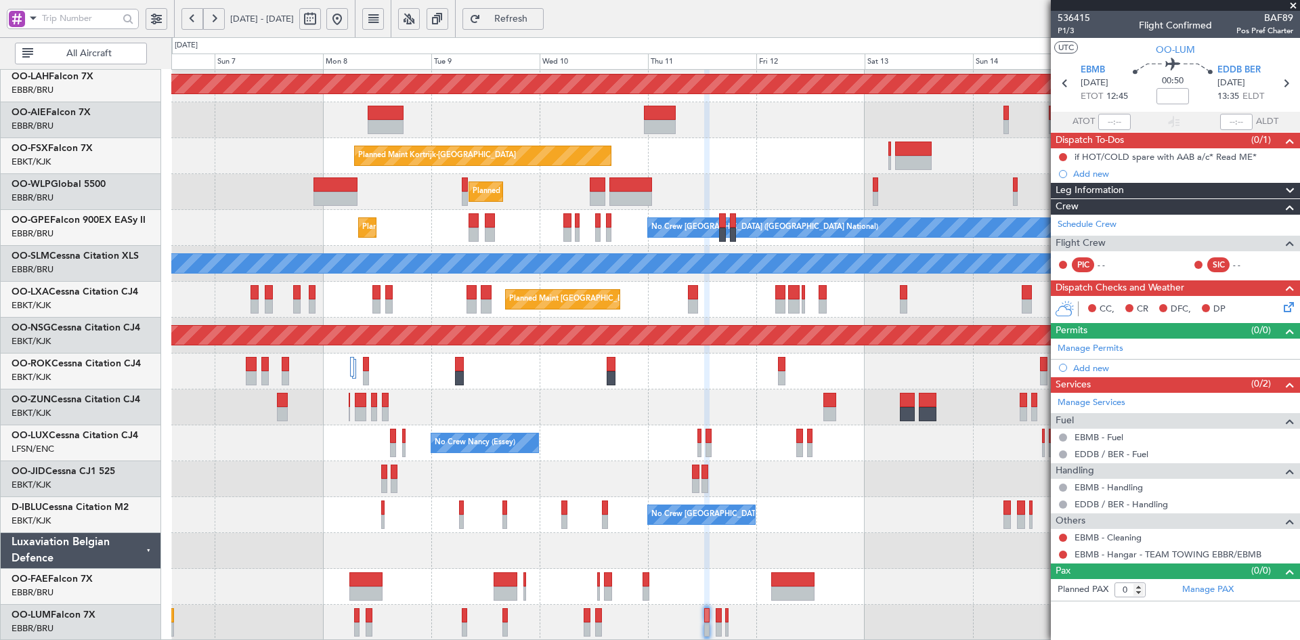
drag, startPoint x: 1096, startPoint y: 223, endPoint x: 1090, endPoint y: 213, distance: 11.8
click at [1095, 221] on link "Schedule Crew" at bounding box center [1087, 225] width 59 height 14
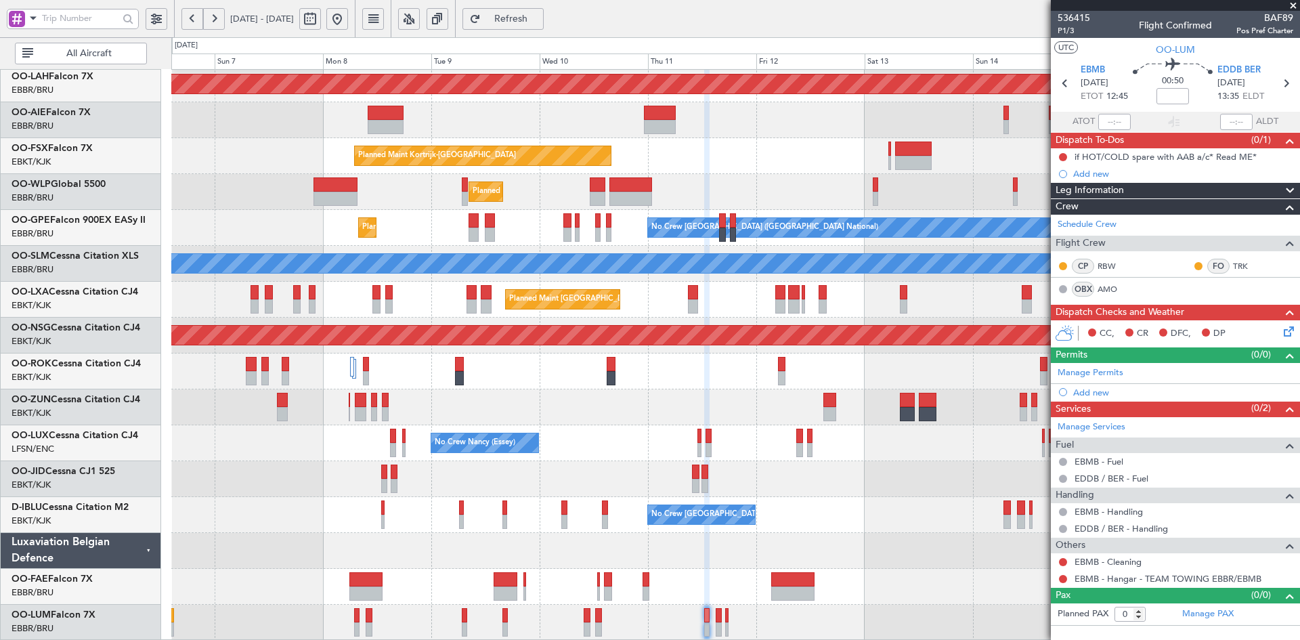
click at [722, 296] on div "Planned Maint Alton-st Louis (St Louis Regl) Unplanned Maint Brussels (Brussels…" at bounding box center [735, 282] width 1128 height 718
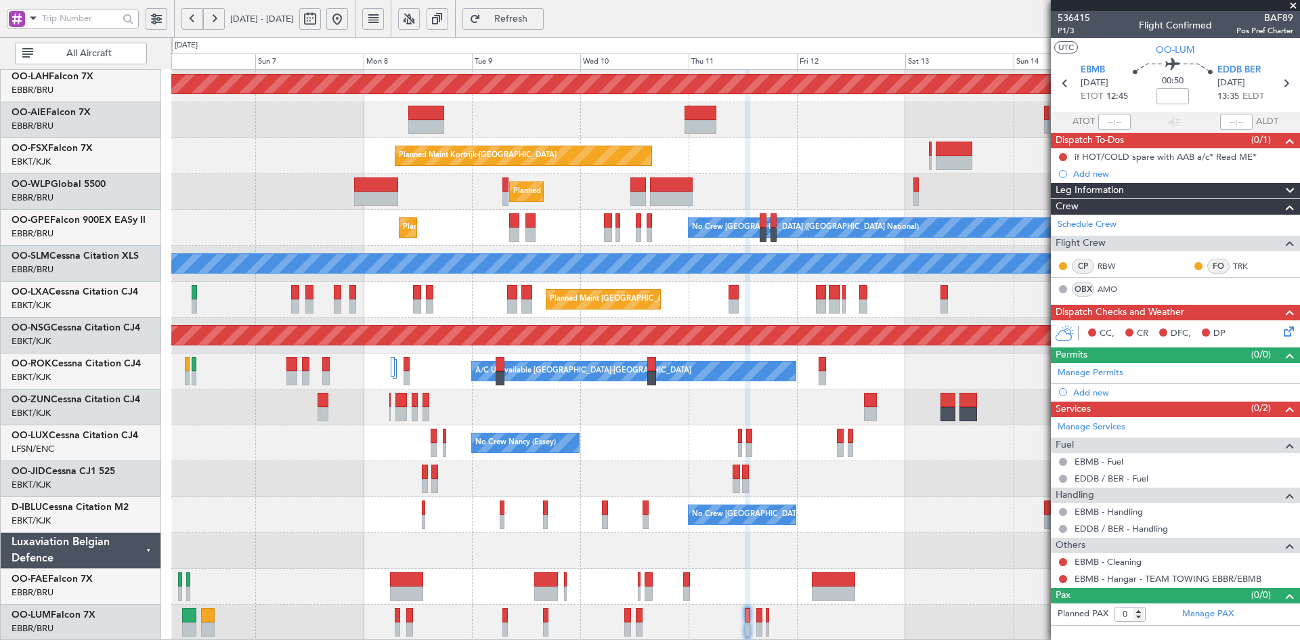
click at [1292, 0] on span at bounding box center [1294, 6] width 14 height 12
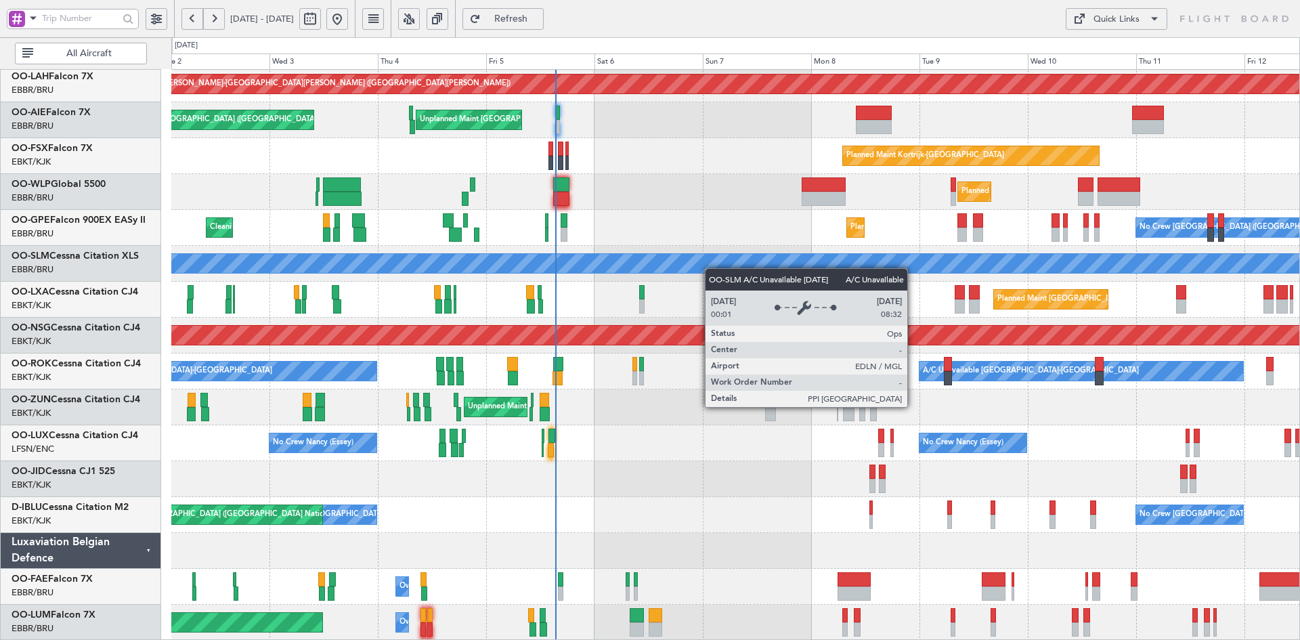
click at [933, 253] on div "Planned Maint Alton-st Louis (St Louis Regl) Unplanned Maint Brussels (Brussels…" at bounding box center [735, 282] width 1128 height 718
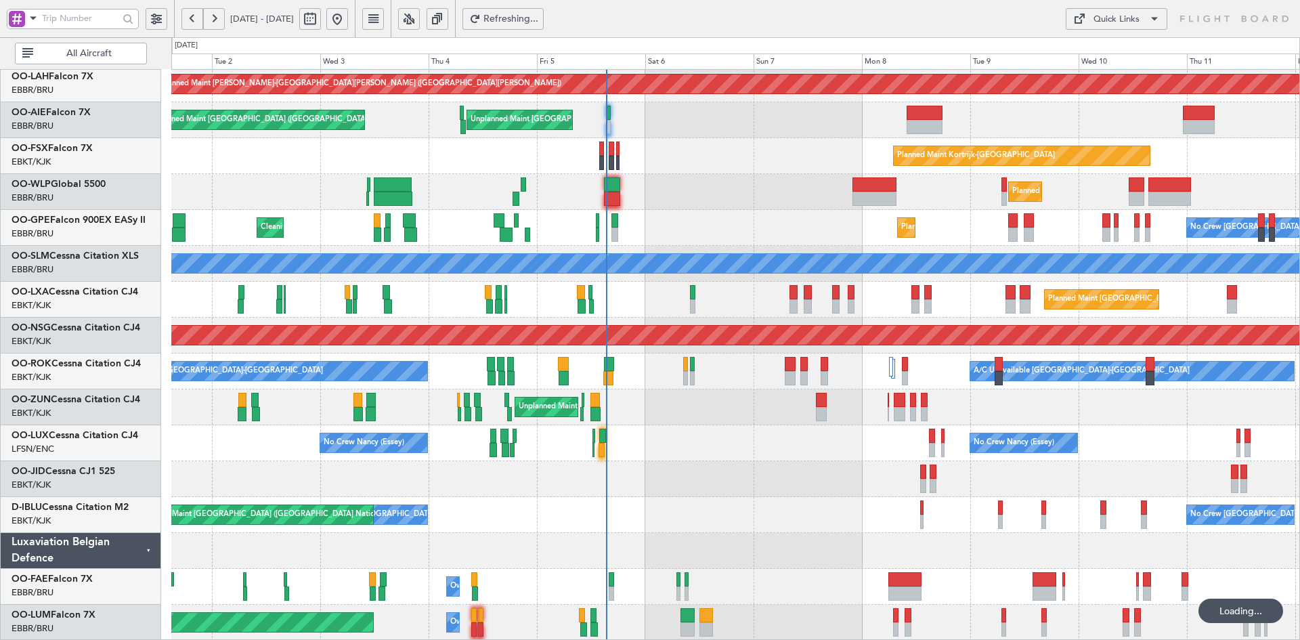
click at [672, 233] on div "Planned Maint Alton-st Louis (St Louis Regl) Unplanned Maint Brussels (Brussels…" at bounding box center [735, 282] width 1128 height 718
click at [613, 361] on div "Planned Maint Alton-st Louis (St Louis Regl) Planned Maint London (Farnborough)…" at bounding box center [735, 282] width 1128 height 718
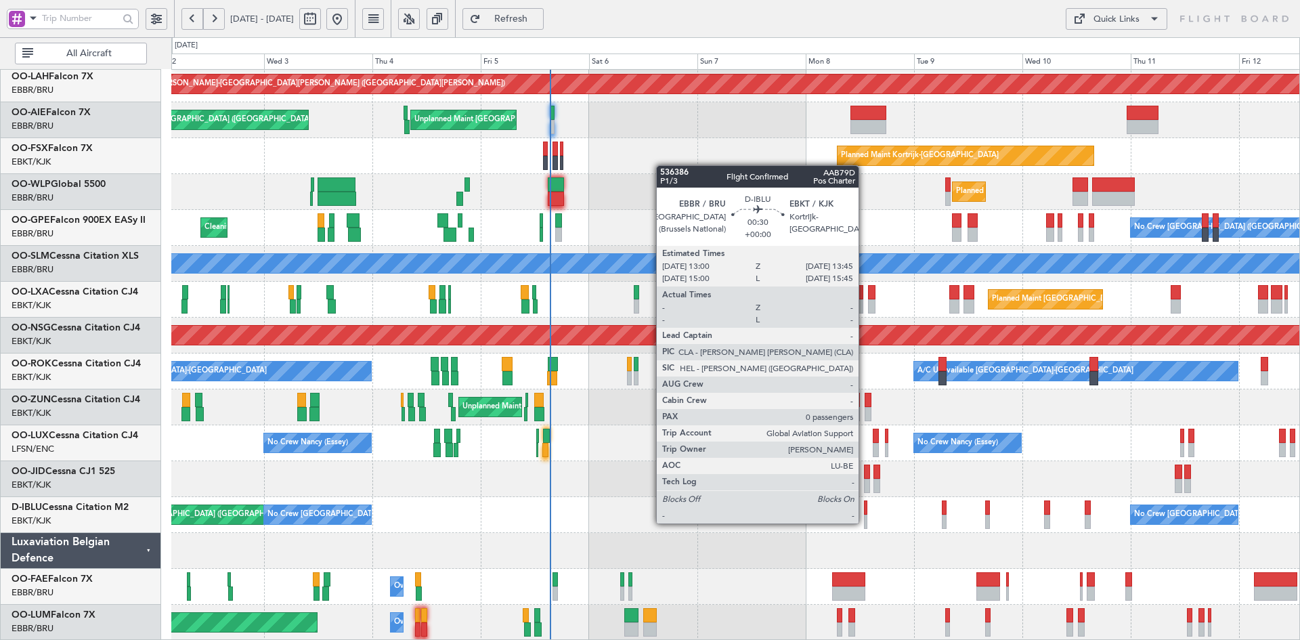
click at [865, 524] on div at bounding box center [865, 522] width 3 height 14
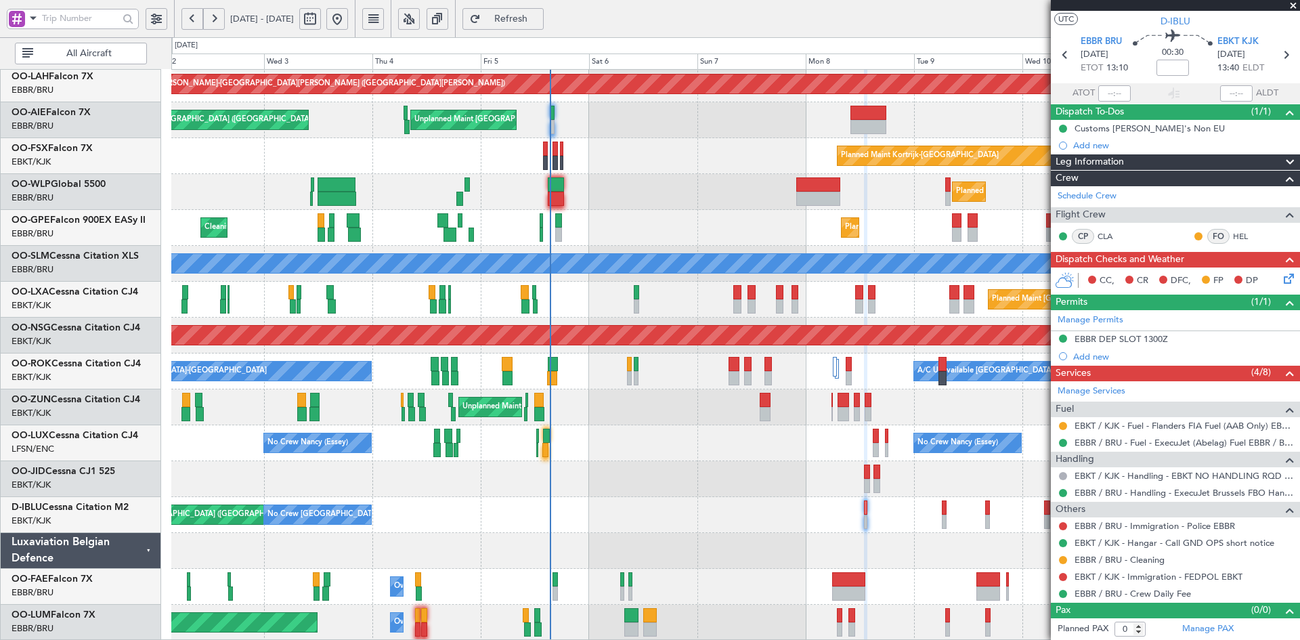
scroll to position [0, 0]
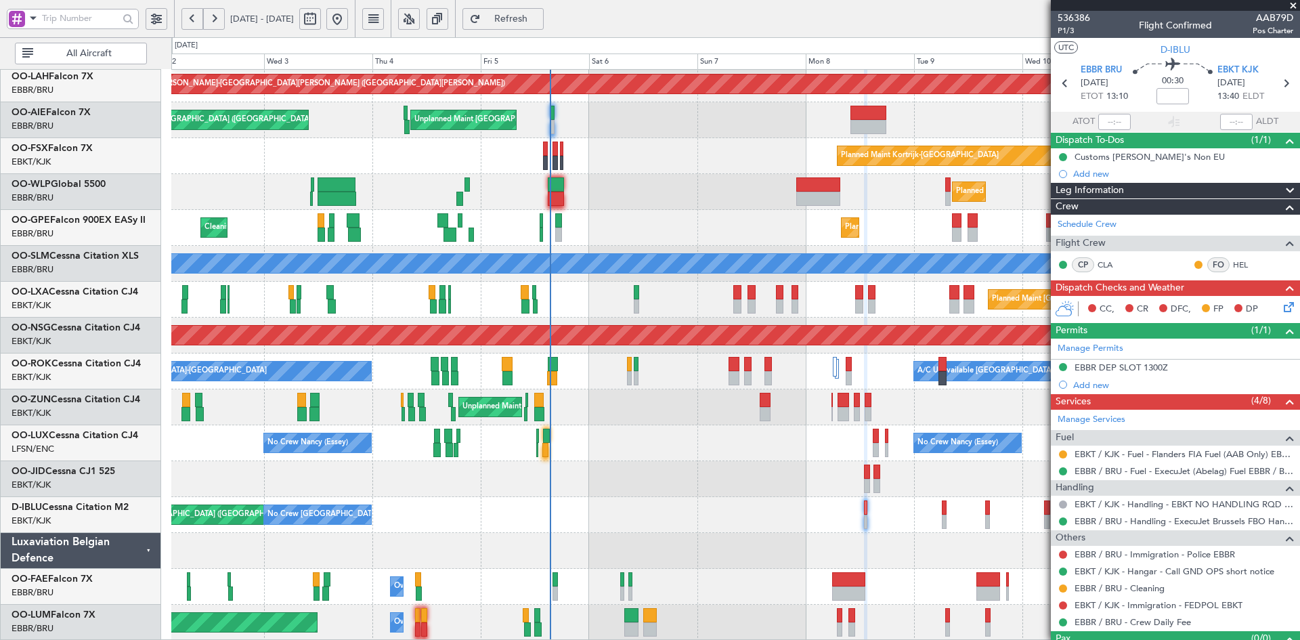
click at [1295, 2] on span at bounding box center [1294, 6] width 14 height 12
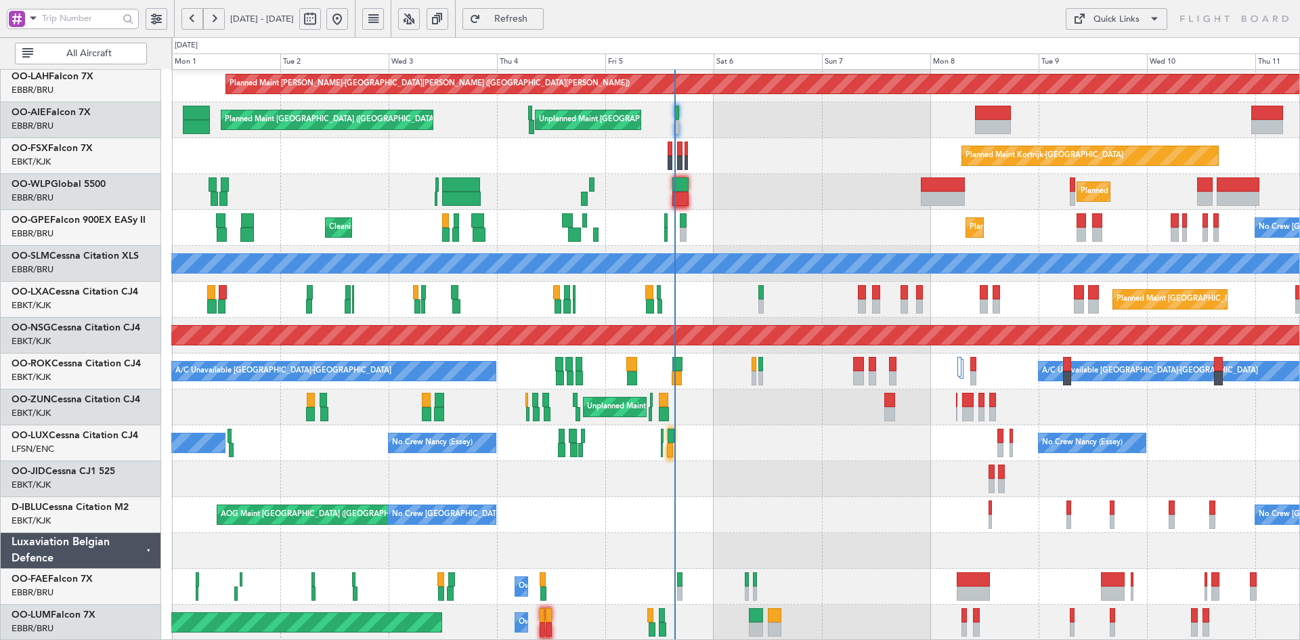
click at [767, 476] on div "AOG Maint Kortrijk-Wevelgem Planned Maint Kortrijk-Wevelgem" at bounding box center [735, 479] width 1128 height 36
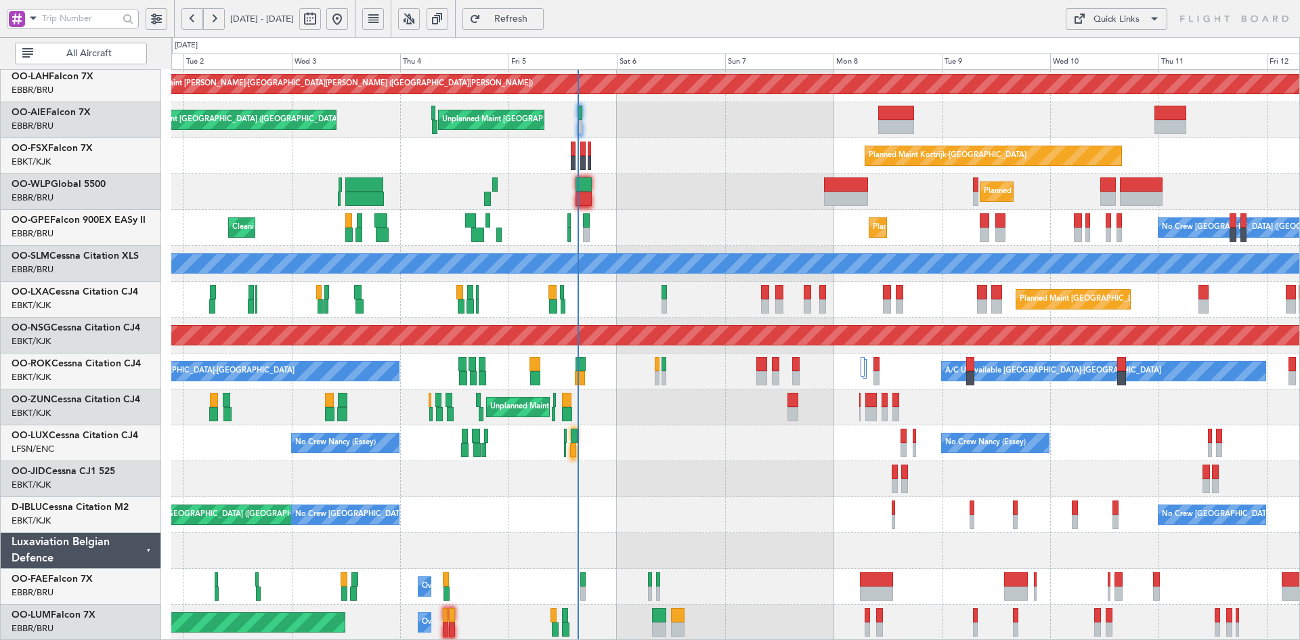
click at [692, 480] on div at bounding box center [735, 479] width 1128 height 36
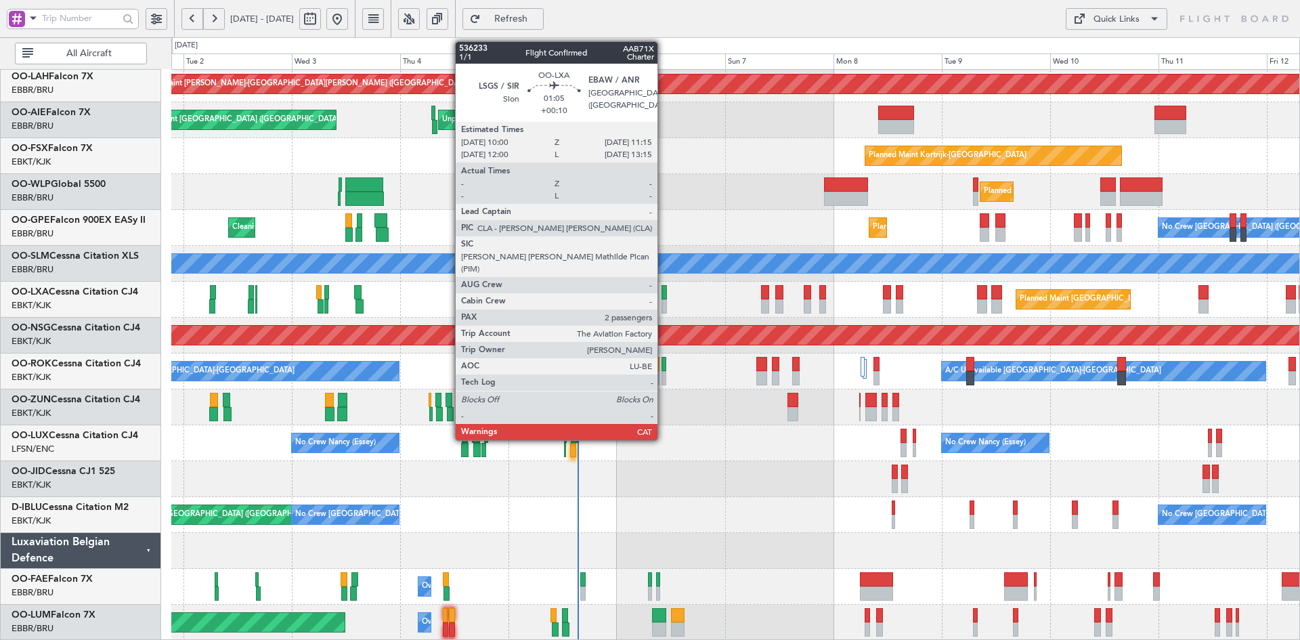
click at [664, 306] on div at bounding box center [665, 306] width 6 height 14
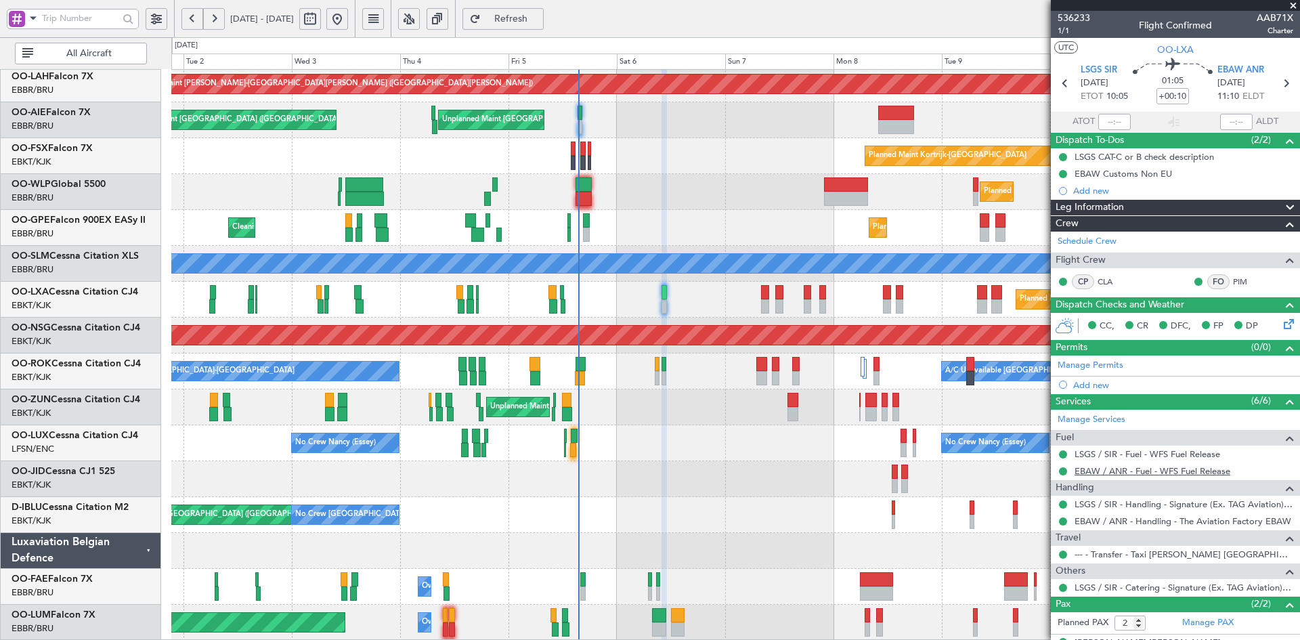
scroll to position [55, 0]
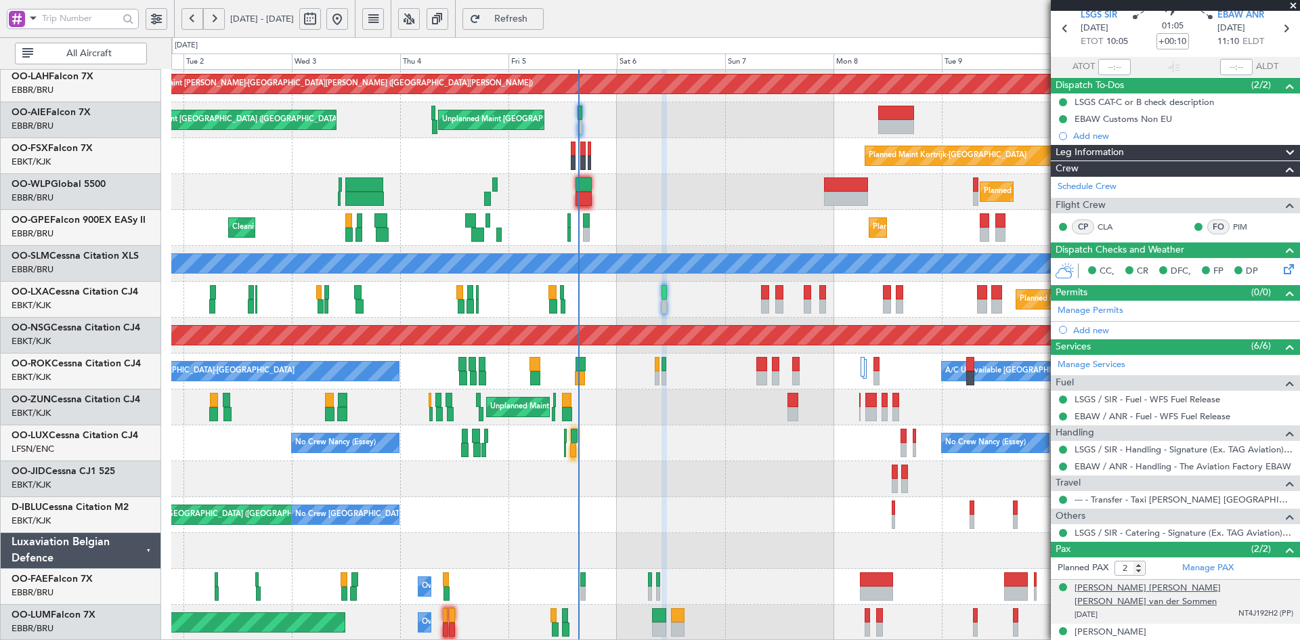
click at [1215, 594] on div "Alida Elisabeth Maria van der Sommen" at bounding box center [1184, 595] width 219 height 26
click at [1290, 582] on li "Alida Elisabeth Maria van der Sommen 06/12/1948 NT4J192H2 (PP) Country Netherla…" at bounding box center [1175, 618] width 249 height 77
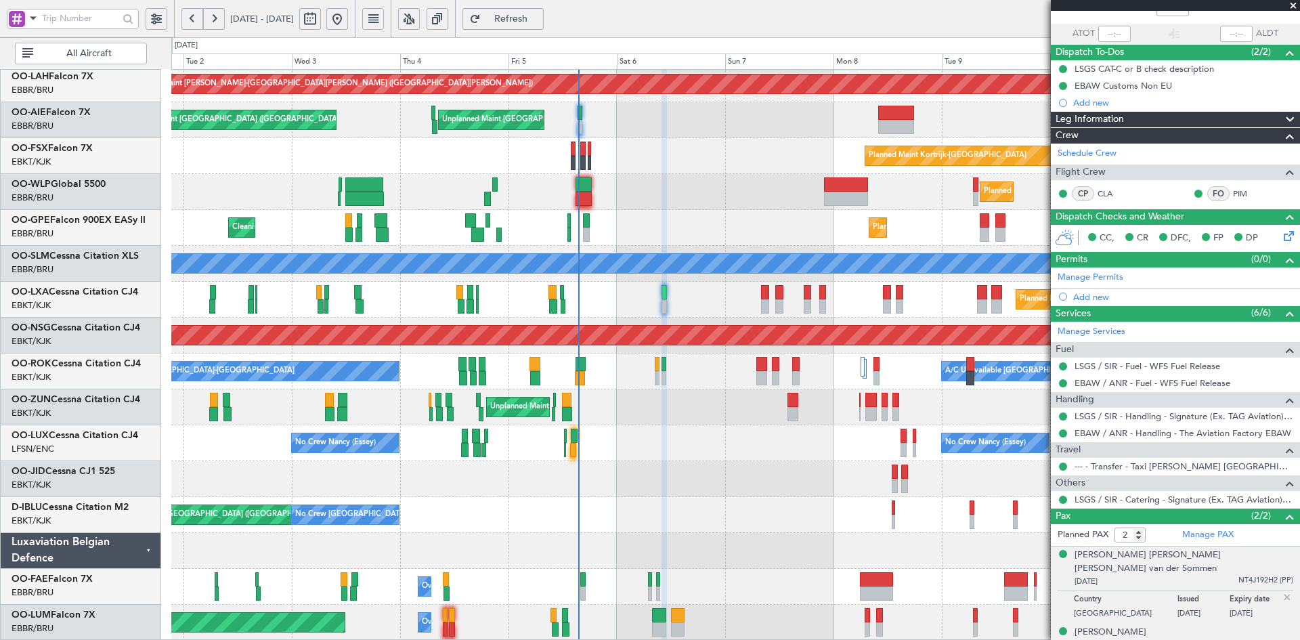
click at [1177, 626] on div "Marinus Wilhelm Boer 24/03/1950 NWF212F35 (PP)" at bounding box center [1184, 639] width 219 height 26
click at [1170, 575] on div "06/12/1948 NT4J192H2 (PP)" at bounding box center [1184, 582] width 219 height 14
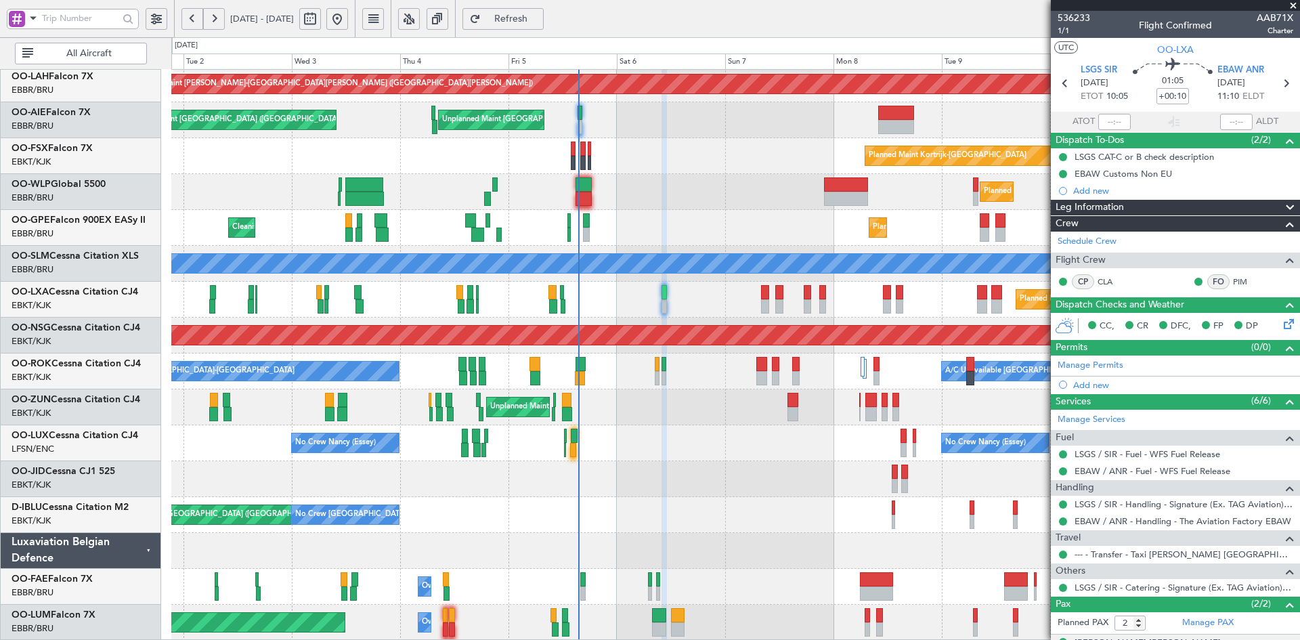
click at [1291, 4] on span at bounding box center [1294, 6] width 14 height 12
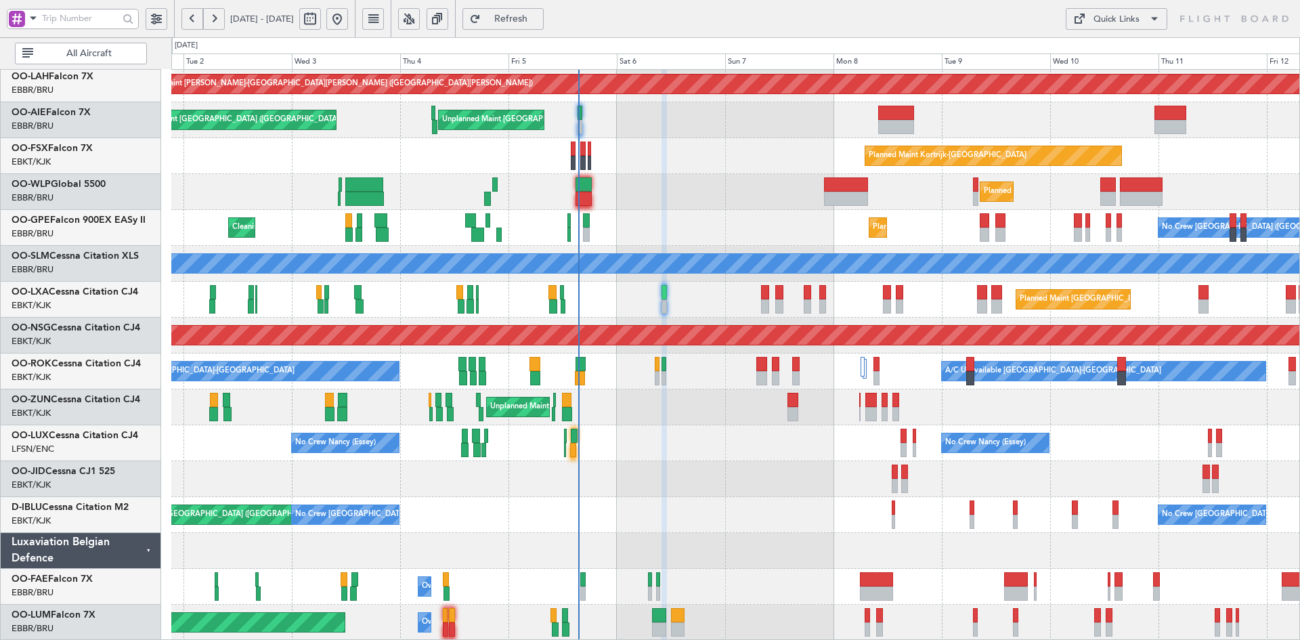
type input "0"
click at [790, 383] on div "Planned Maint Alton-st Louis (St Louis Regl) Planned Maint London (Farnborough)…" at bounding box center [735, 282] width 1128 height 718
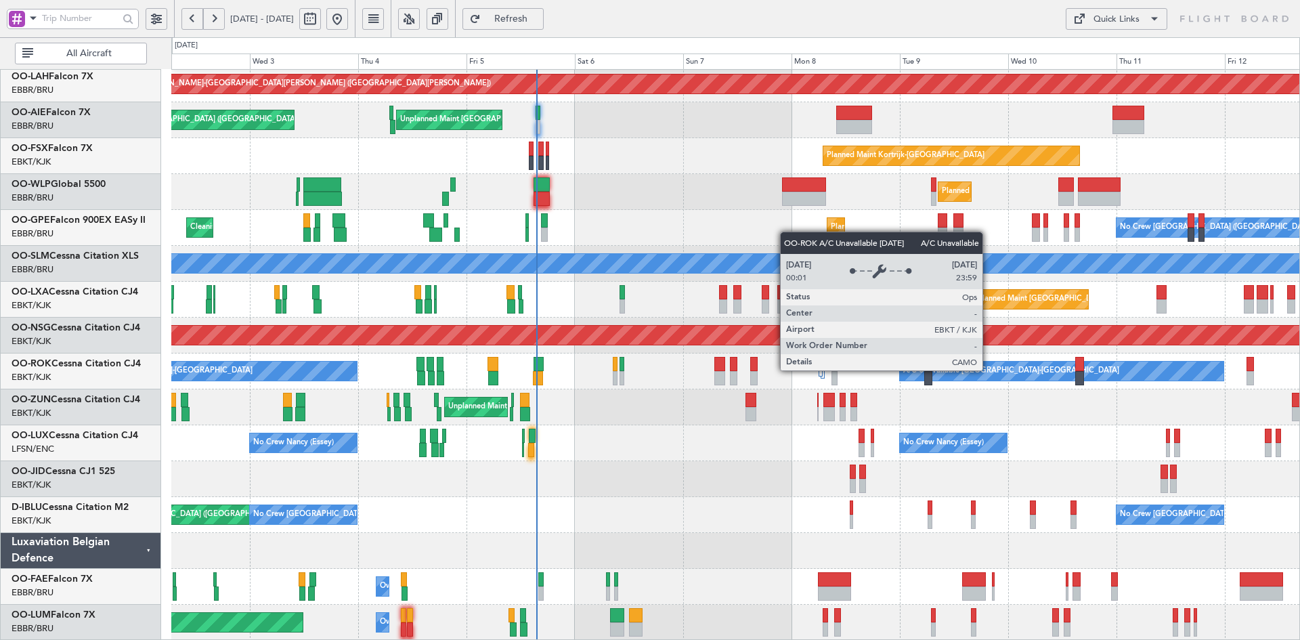
click at [989, 370] on div "A/C Unavailable [GEOGRAPHIC_DATA]-[GEOGRAPHIC_DATA]" at bounding box center [1012, 371] width 216 height 20
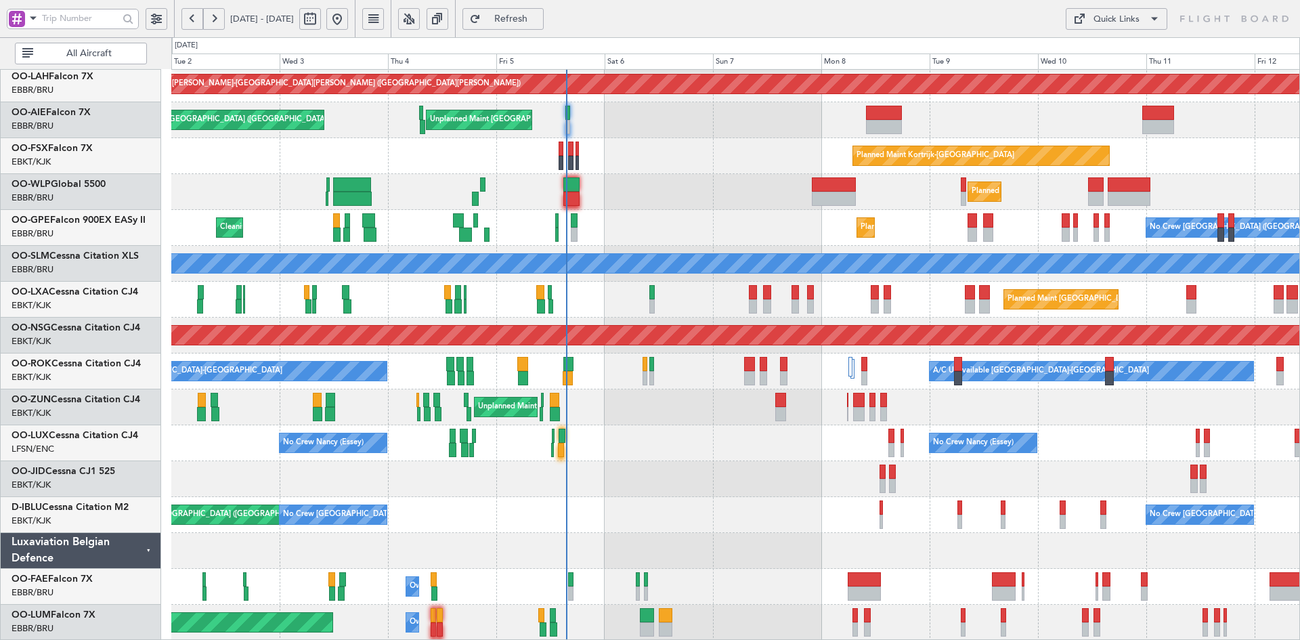
click at [730, 507] on div "No Crew Brussels (Brussels National) AOG Maint Brussels (Brussels National) No …" at bounding box center [735, 515] width 1128 height 36
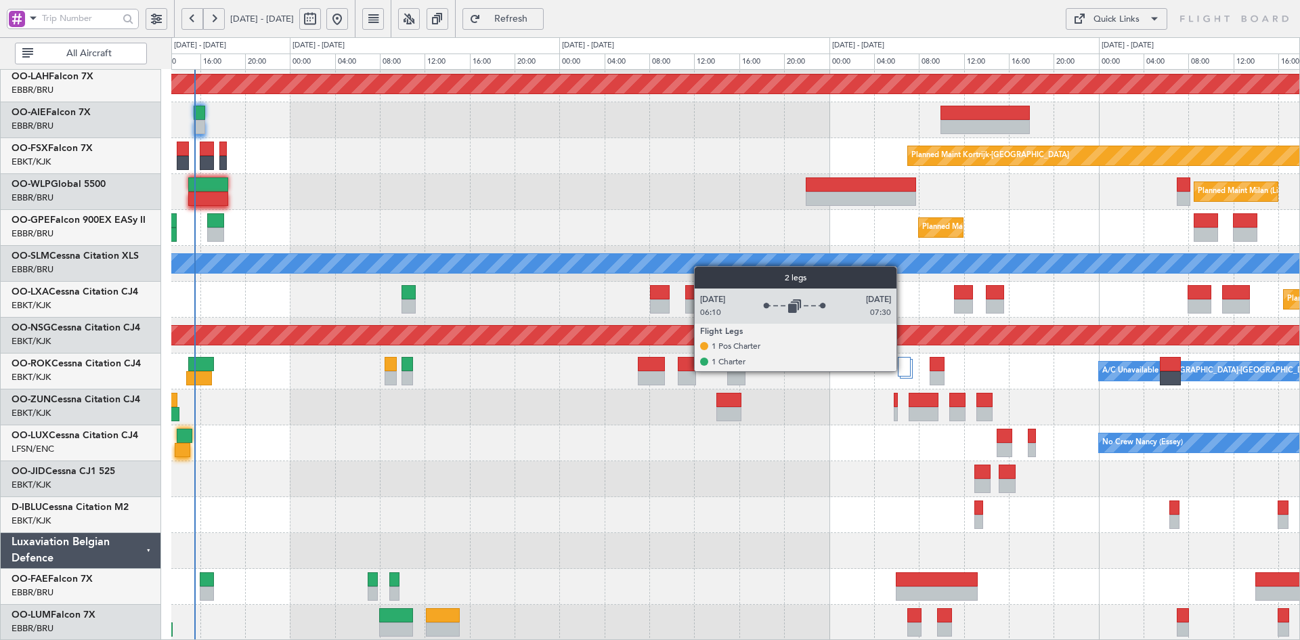
click at [903, 371] on div at bounding box center [905, 367] width 14 height 20
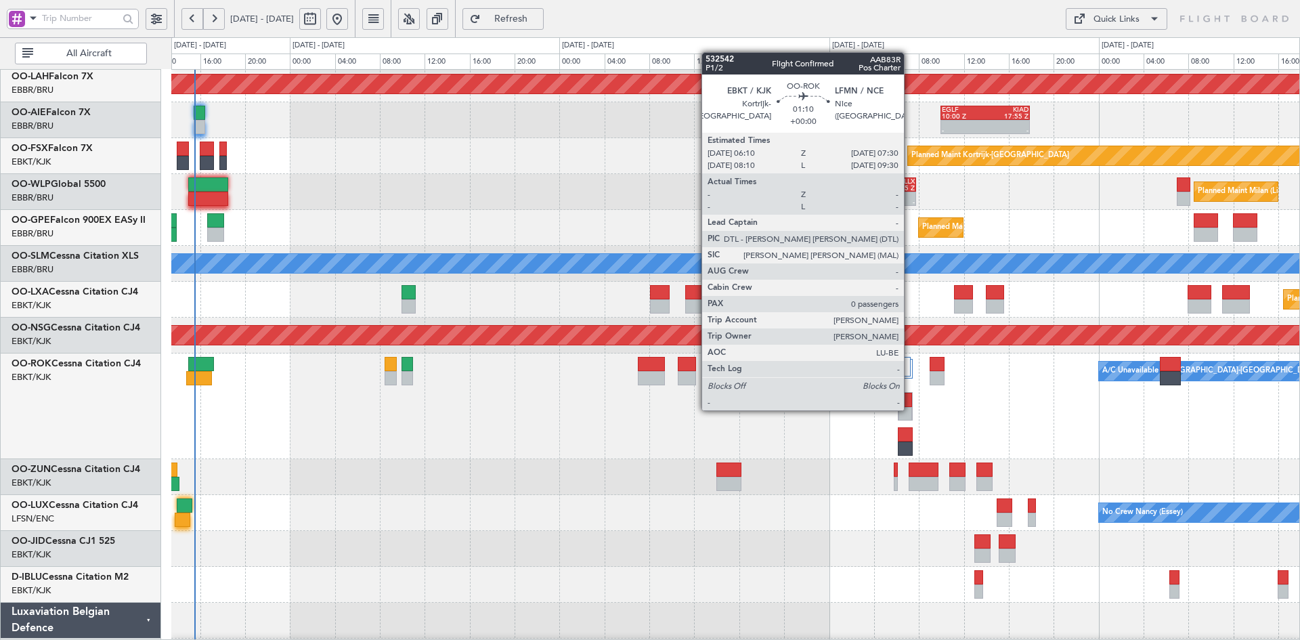
click at [910, 409] on div at bounding box center [906, 414] width 14 height 14
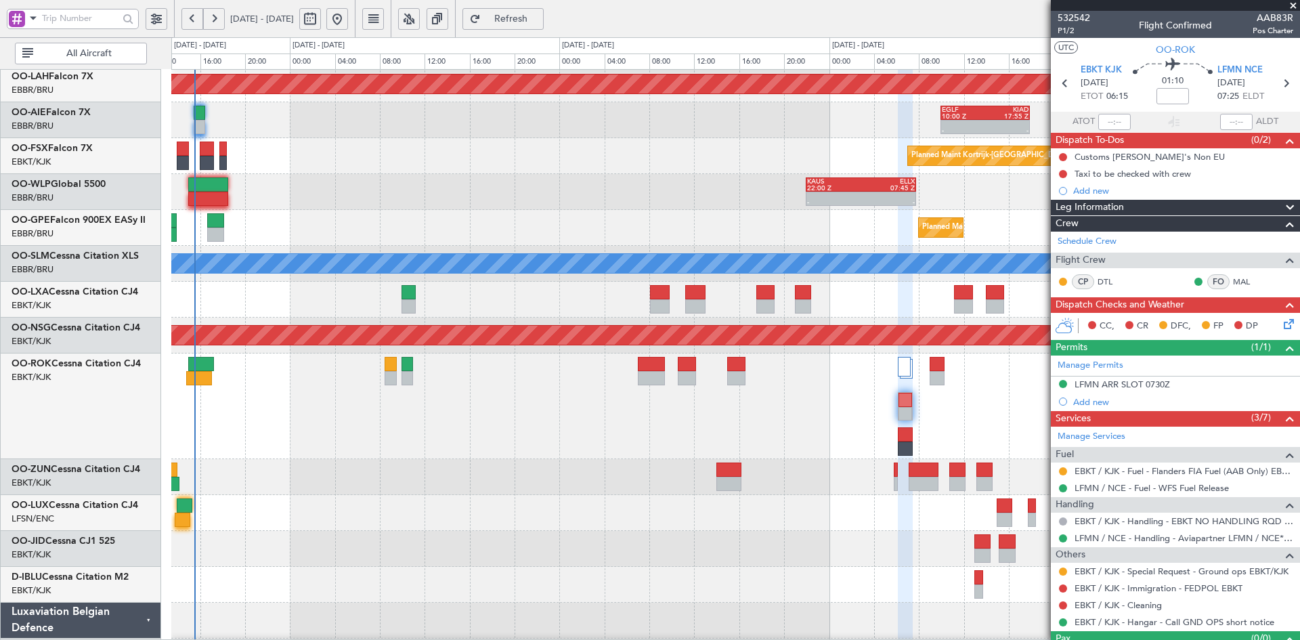
click at [1293, 4] on span at bounding box center [1294, 6] width 14 height 12
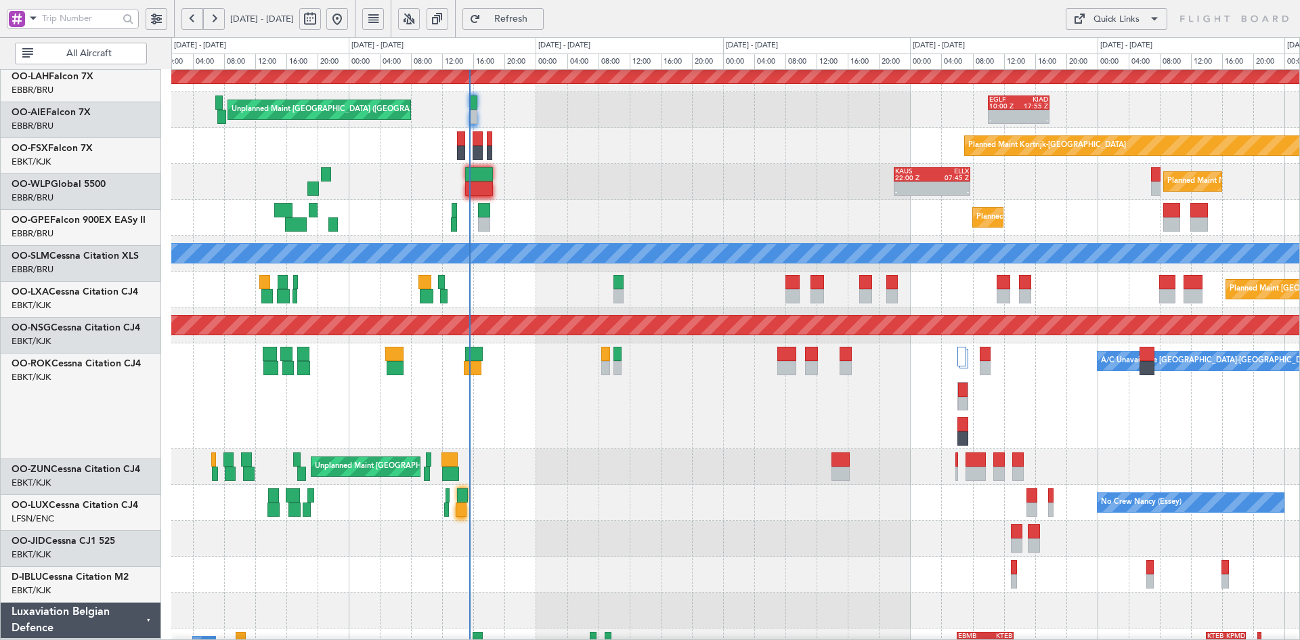
scroll to position [157, 0]
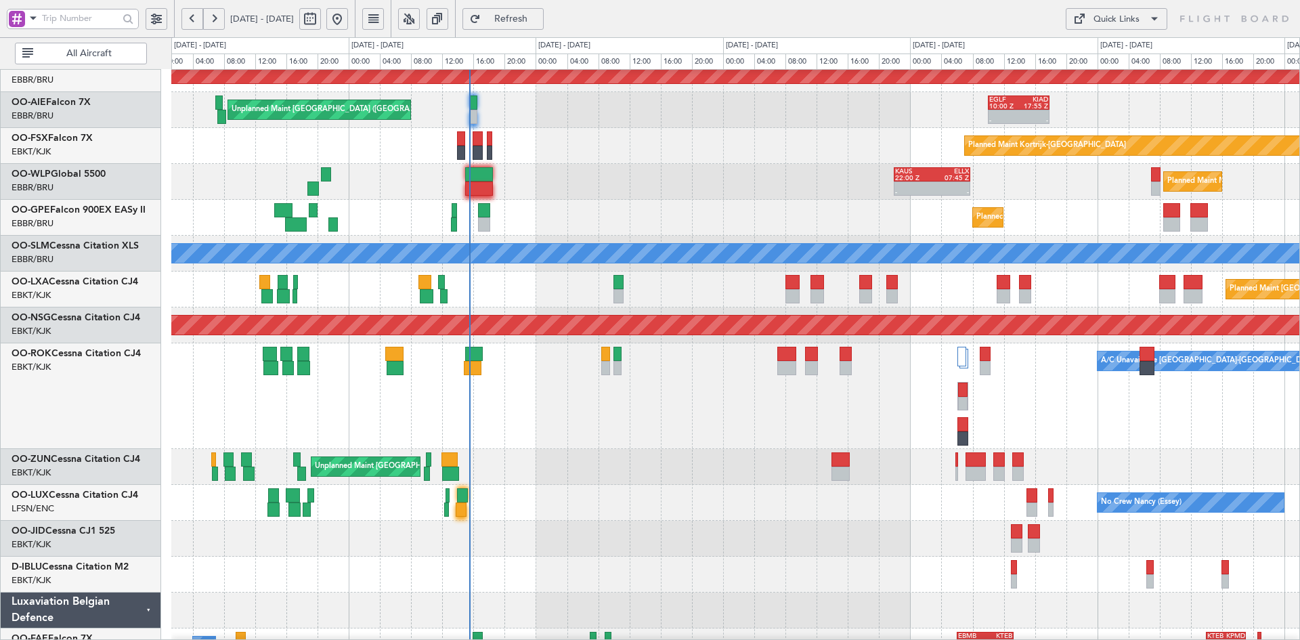
click at [828, 347] on div "A/C Unavailable Kortrijk-Wevelgem A/C Unavailable Kortrijk-Wevelgem" at bounding box center [735, 396] width 1128 height 106
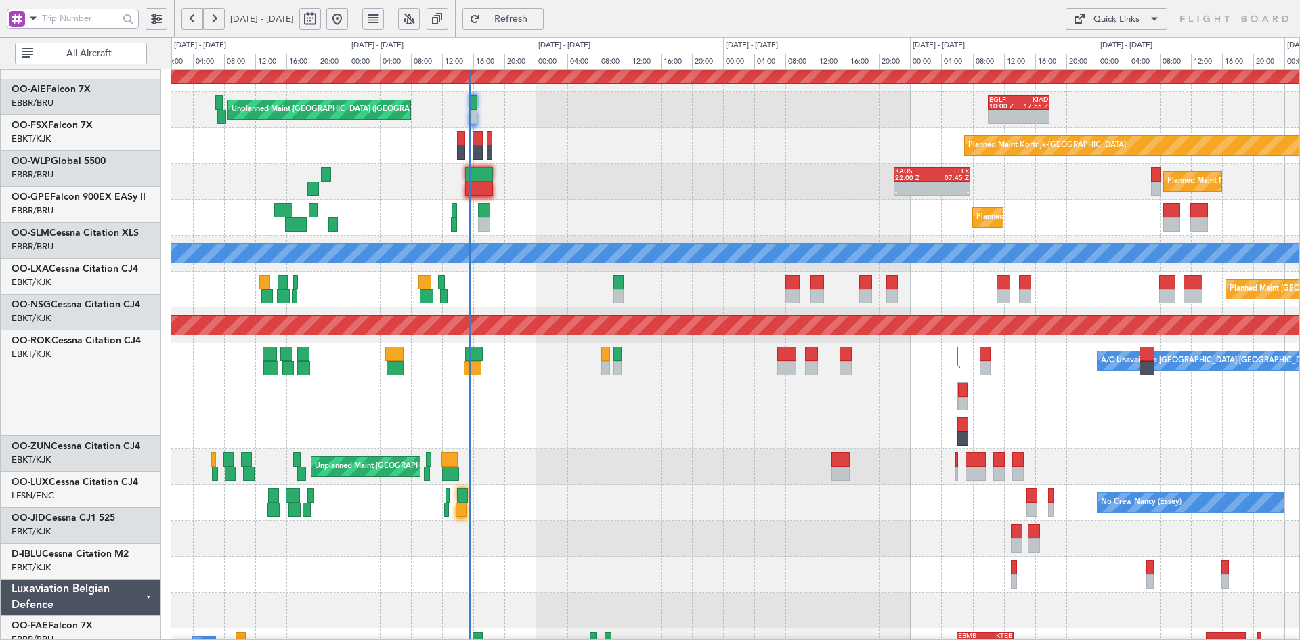
click at [908, 469] on div "Unplanned Maint [GEOGRAPHIC_DATA] ([GEOGRAPHIC_DATA])" at bounding box center [735, 467] width 1128 height 36
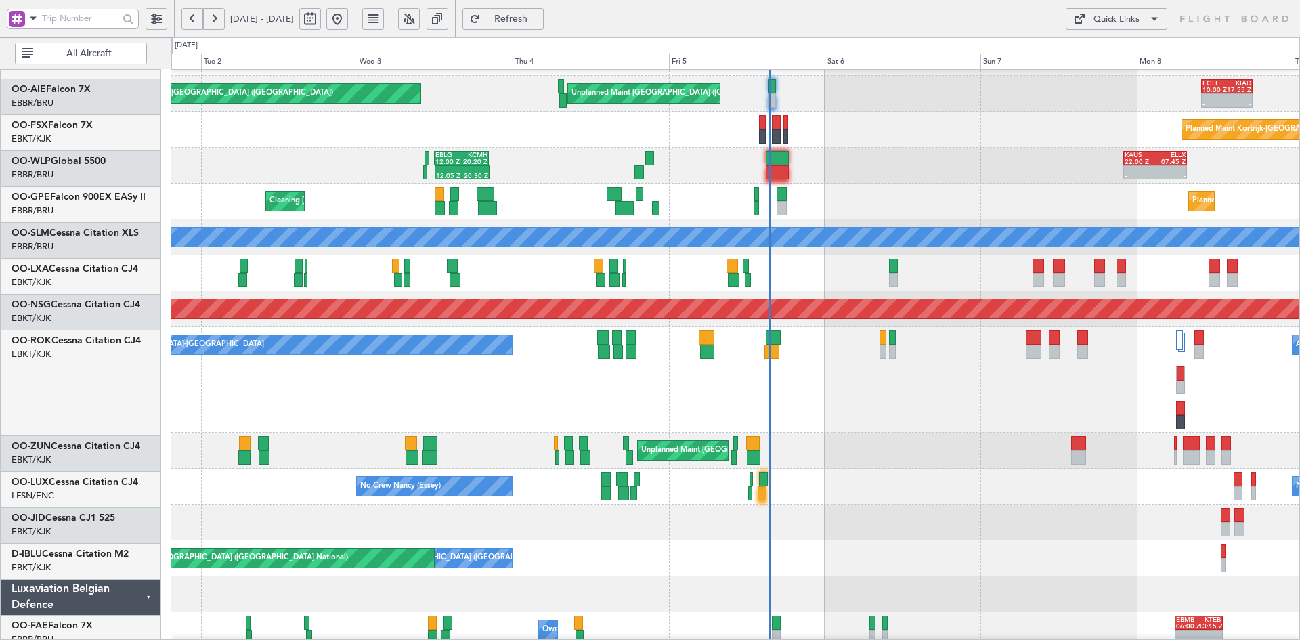
click at [992, 195] on div "Planned Maint [GEOGRAPHIC_DATA] ([GEOGRAPHIC_DATA] National) Cleaning [GEOGRAPH…" at bounding box center [735, 202] width 1128 height 36
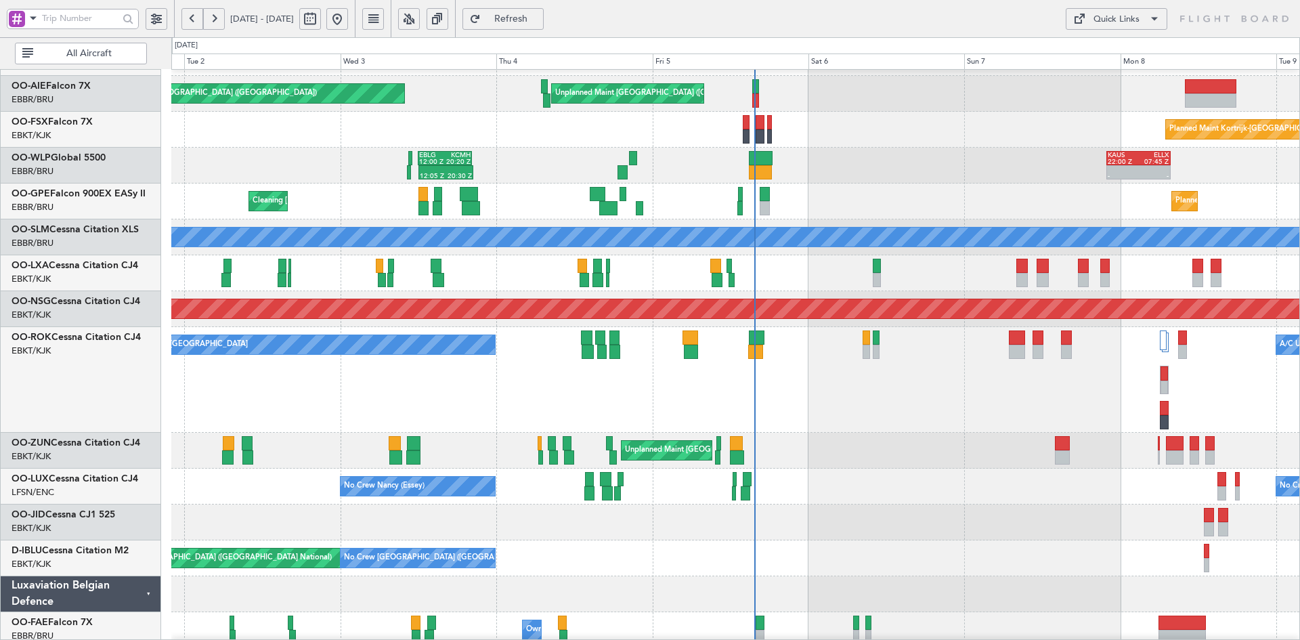
click at [887, 243] on div "Planned Maint [PERSON_NAME]-[GEOGRAPHIC_DATA][PERSON_NAME] ([GEOGRAPHIC_DATA][P…" at bounding box center [735, 290] width 1128 height 788
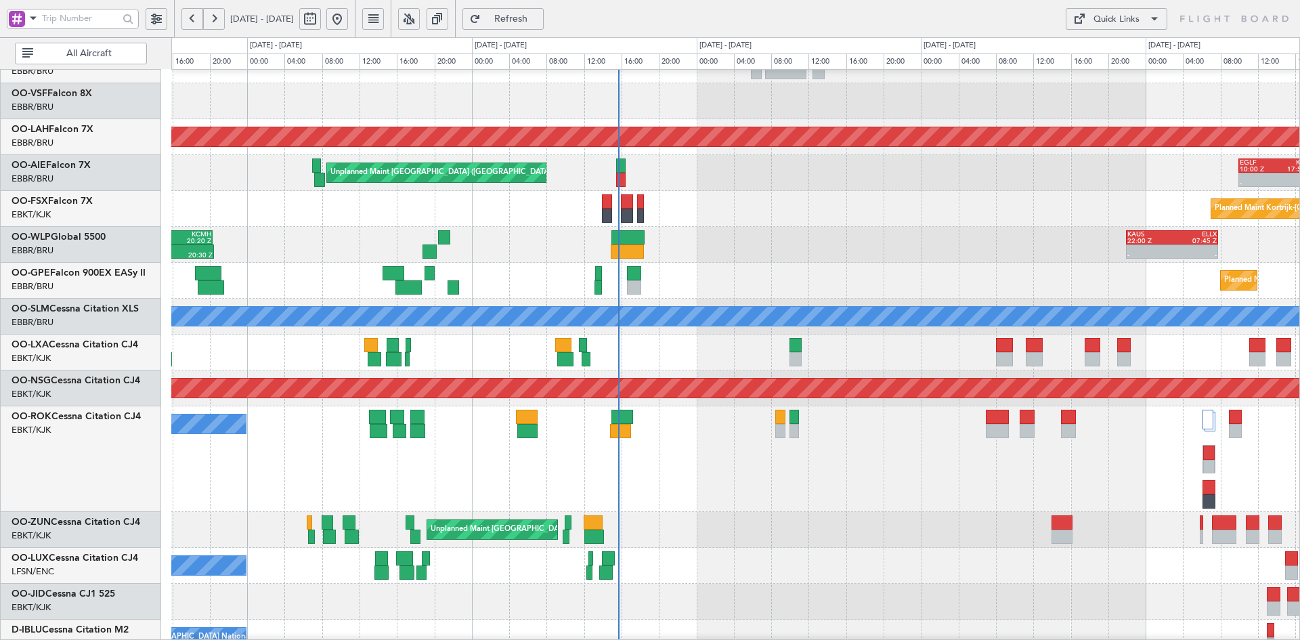
scroll to position [95, 0]
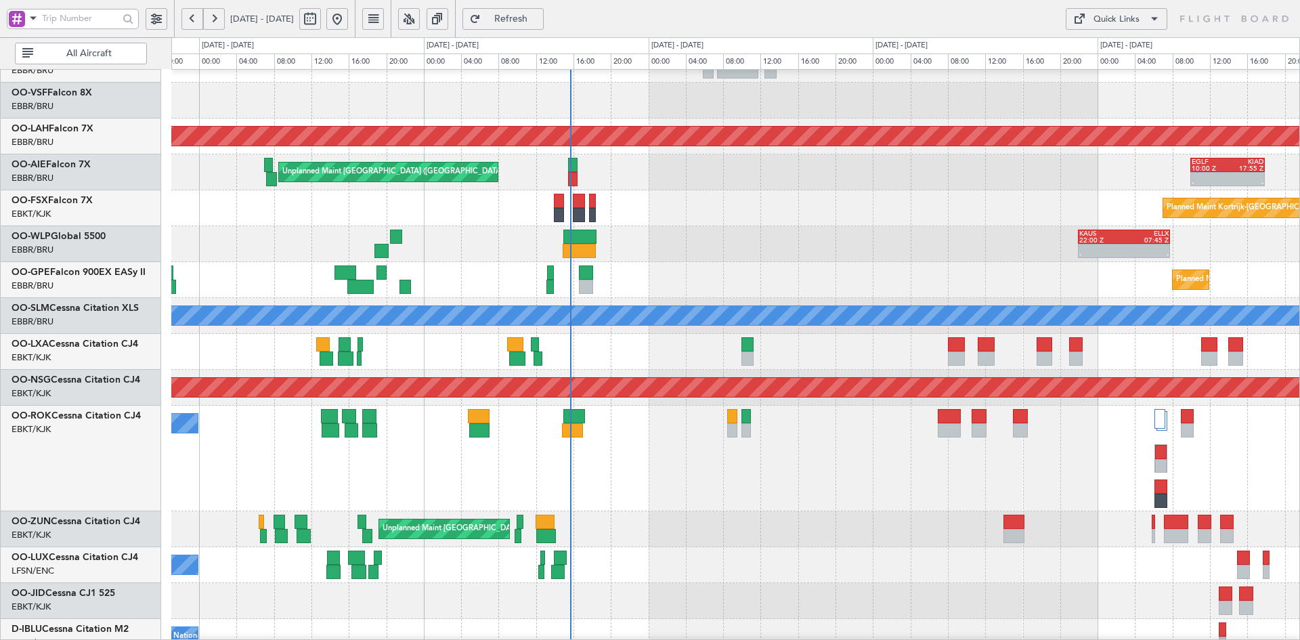
click at [809, 224] on div "Planned Maint Kortrijk-[GEOGRAPHIC_DATA]" at bounding box center [735, 208] width 1128 height 36
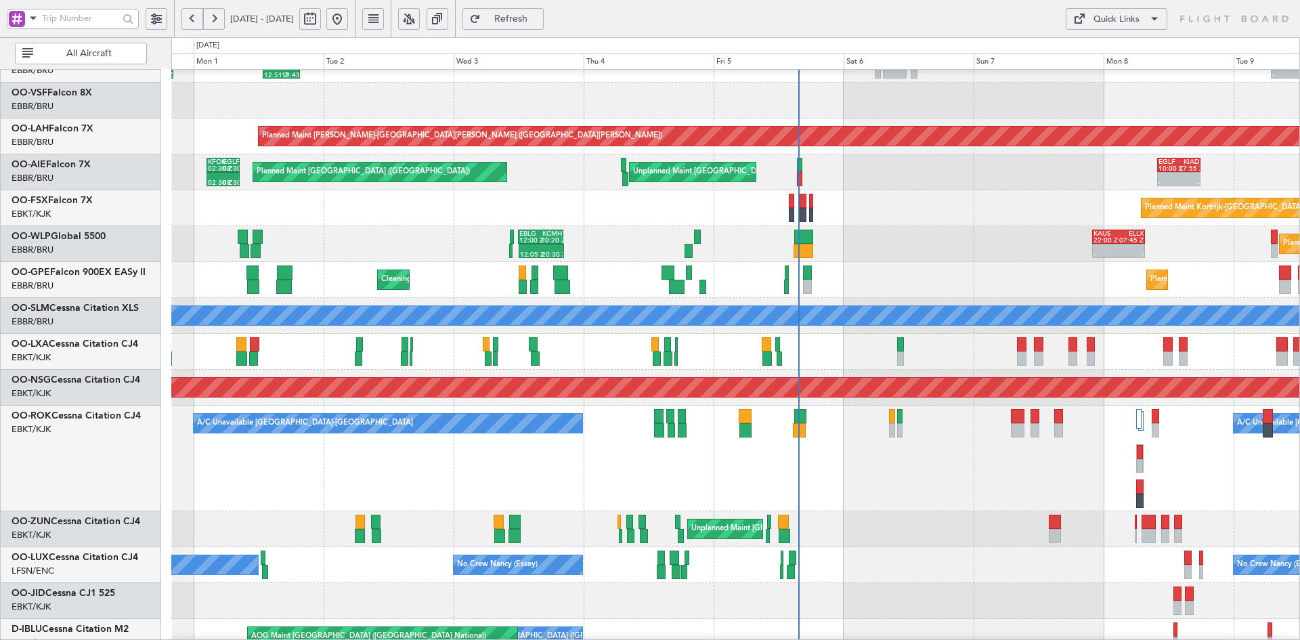
scroll to position [91, 0]
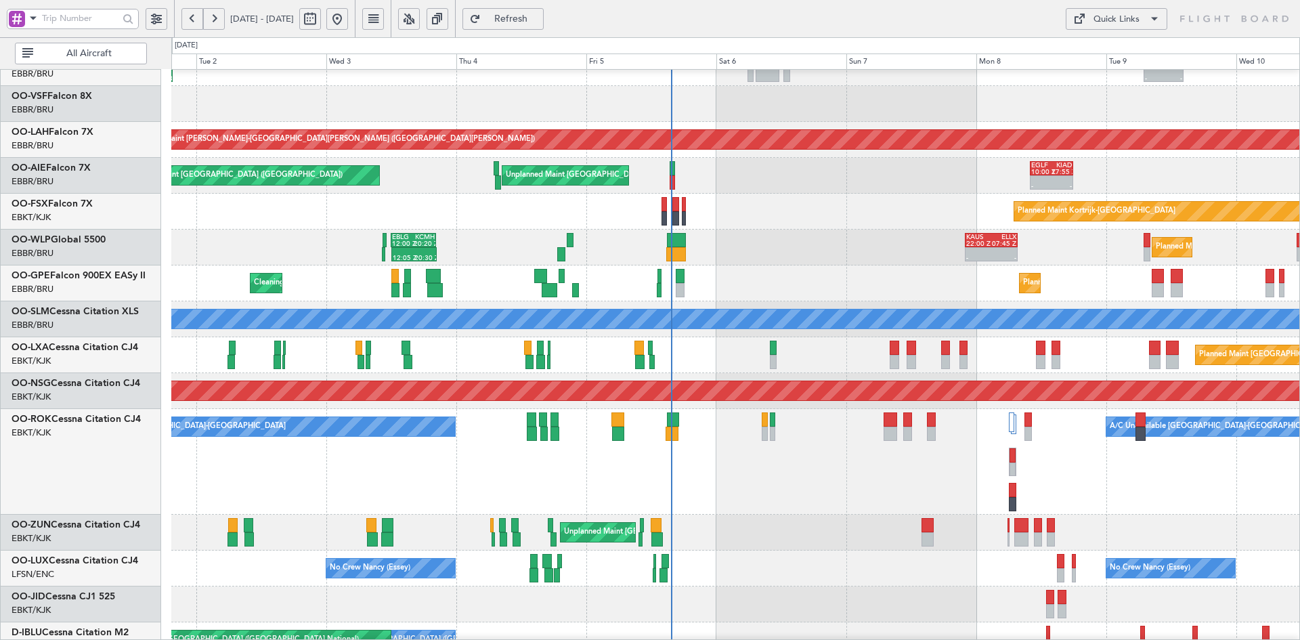
click at [1077, 461] on div "A/C Unavailable [GEOGRAPHIC_DATA]-[GEOGRAPHIC_DATA] A/C Unavailable [GEOGRAPHIC…" at bounding box center [735, 462] width 1128 height 106
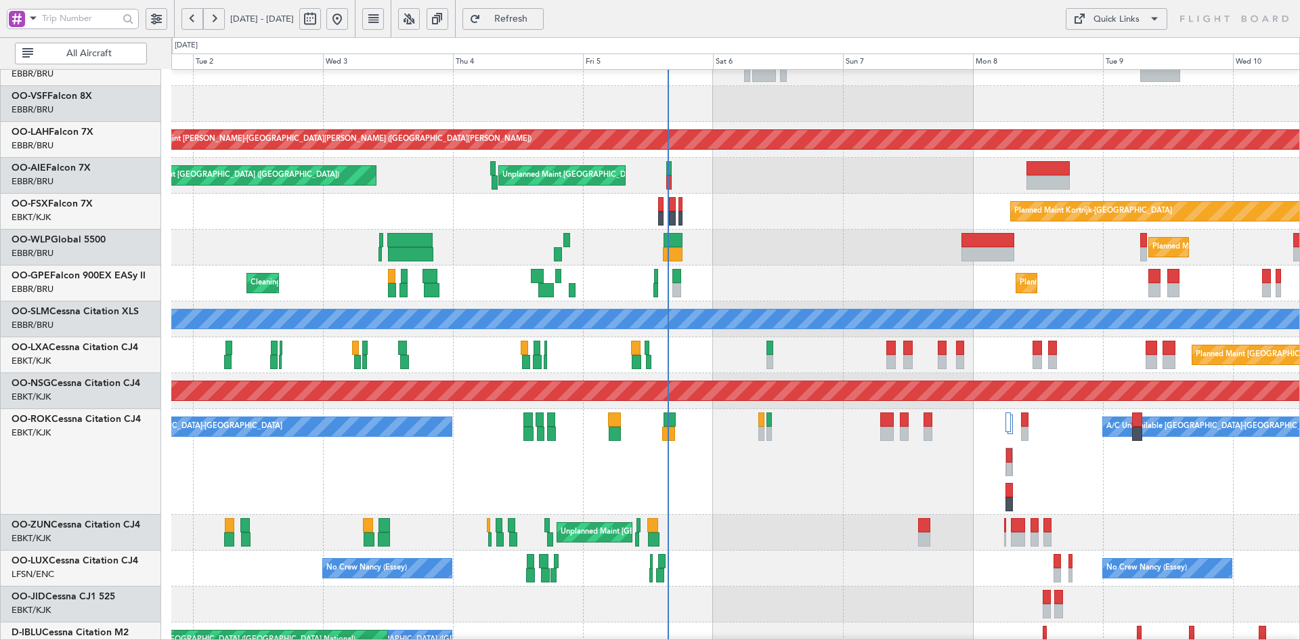
scroll to position [90, 0]
click at [1105, 482] on div "A/C Unavailable [GEOGRAPHIC_DATA]-[GEOGRAPHIC_DATA] A/C Unavailable [GEOGRAPHIC…" at bounding box center [735, 462] width 1128 height 106
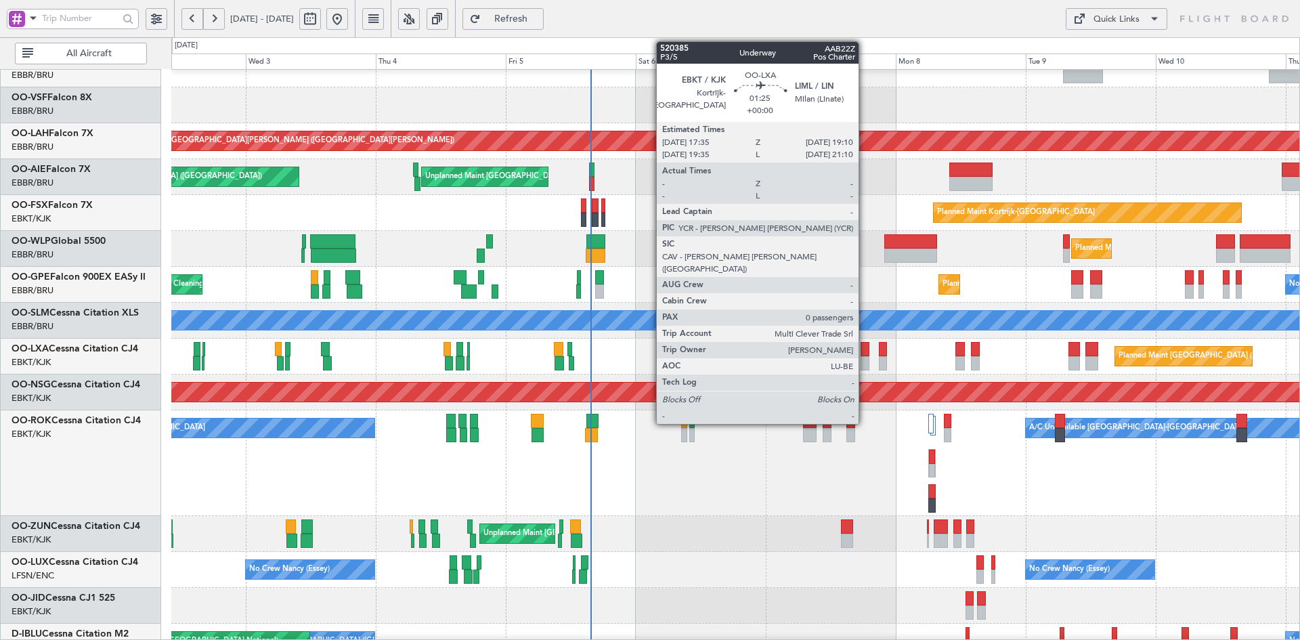
click at [865, 362] on div at bounding box center [865, 363] width 9 height 14
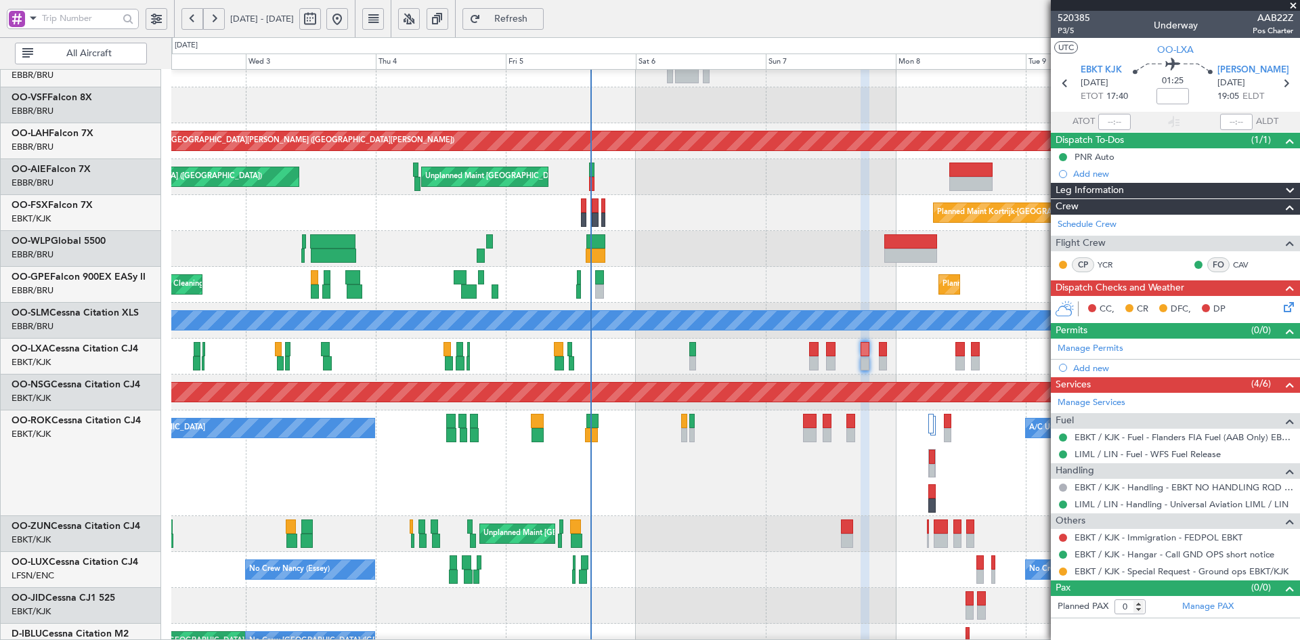
click at [1294, 6] on span at bounding box center [1294, 6] width 14 height 12
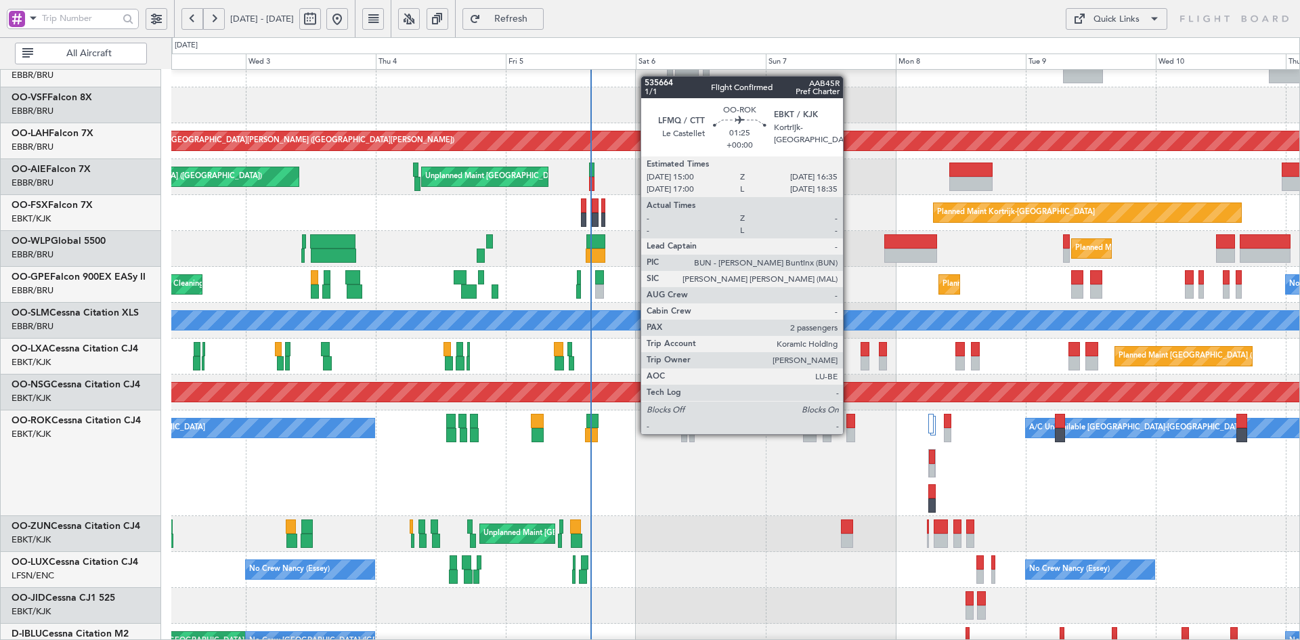
click at [849, 433] on div at bounding box center [851, 435] width 9 height 14
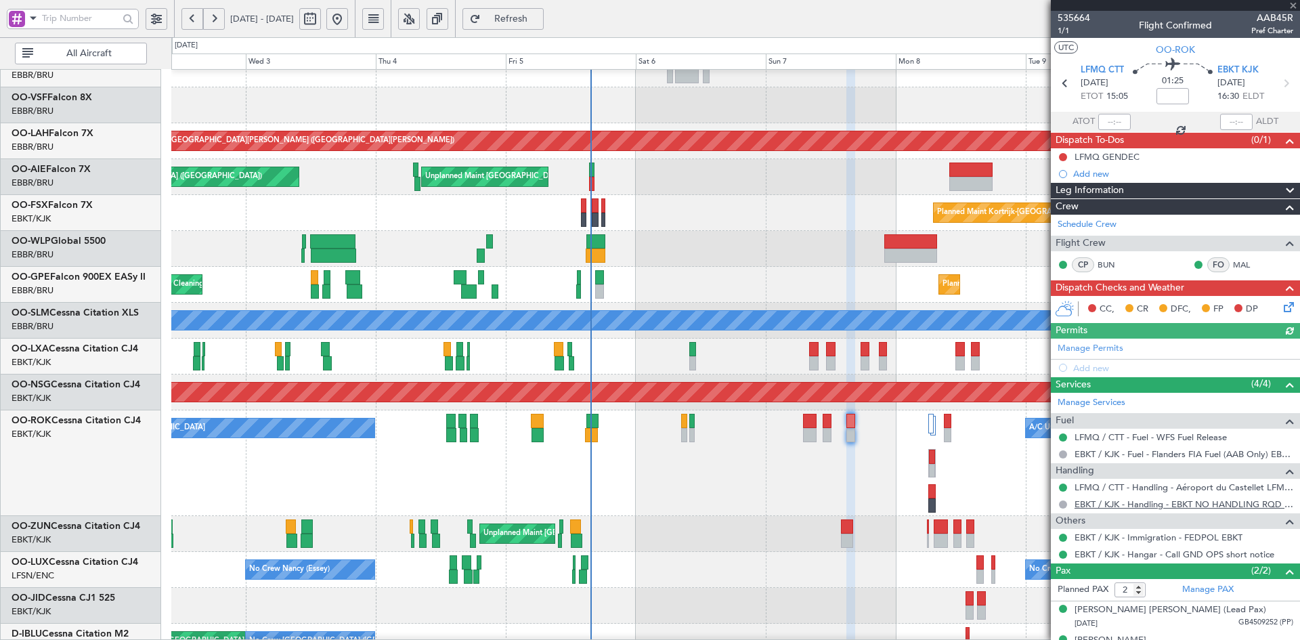
scroll to position [22, 0]
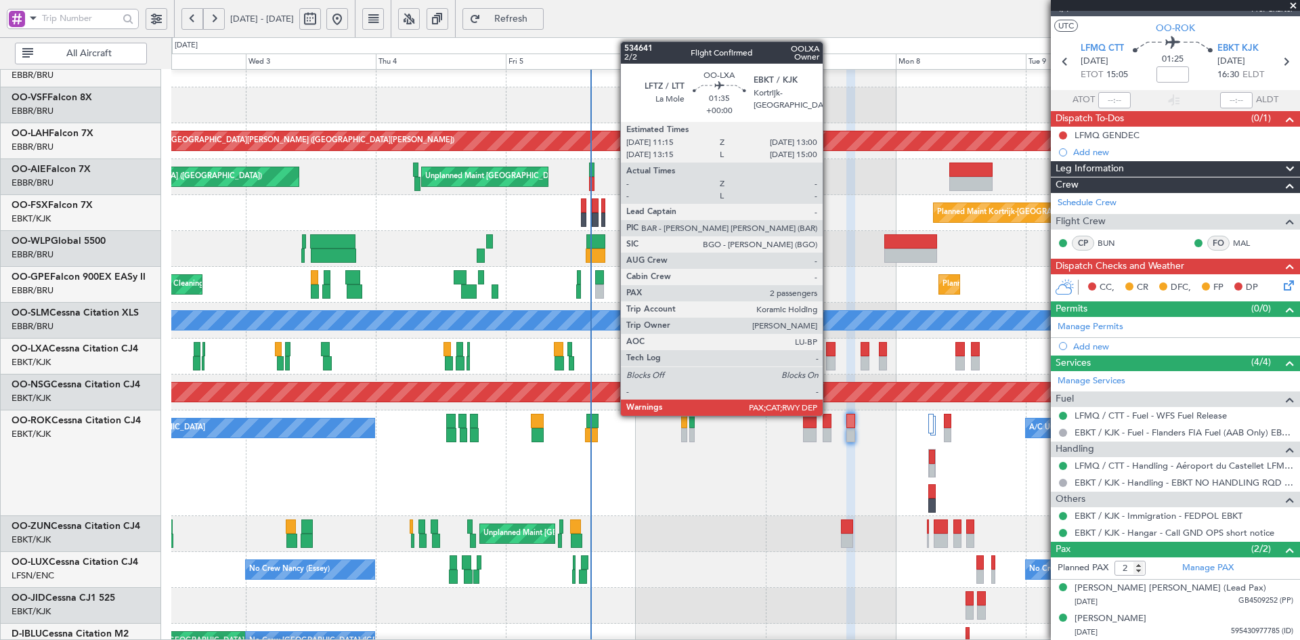
click at [829, 360] on div at bounding box center [830, 363] width 9 height 14
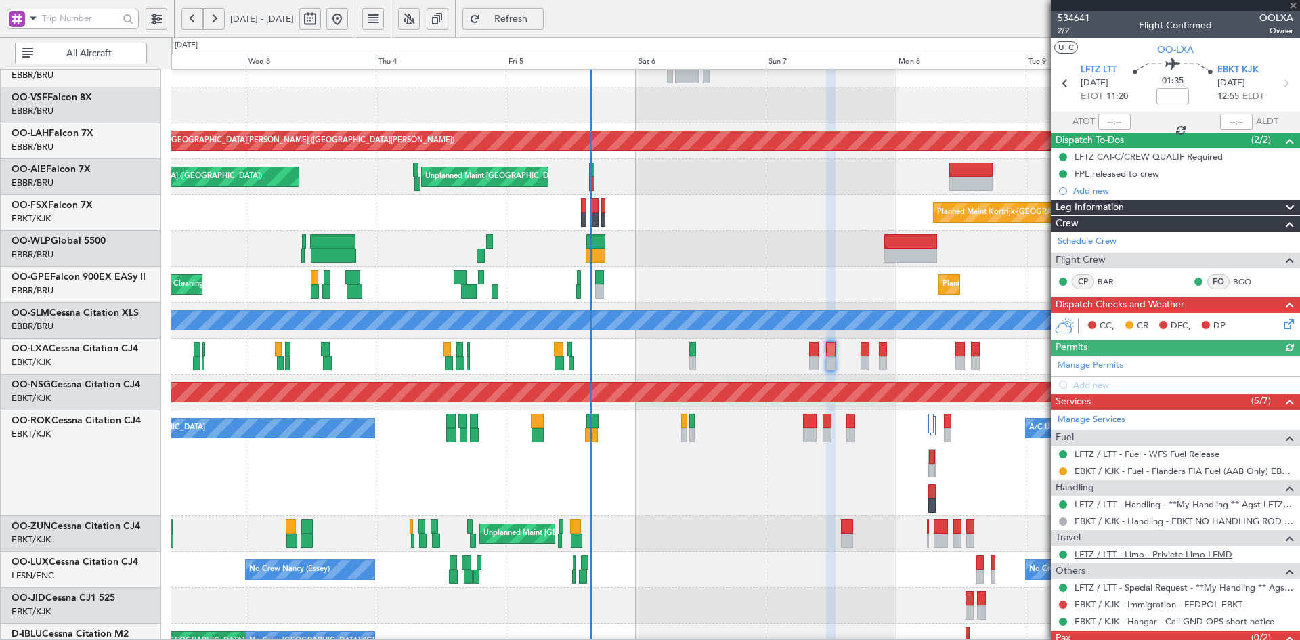
scroll to position [45, 0]
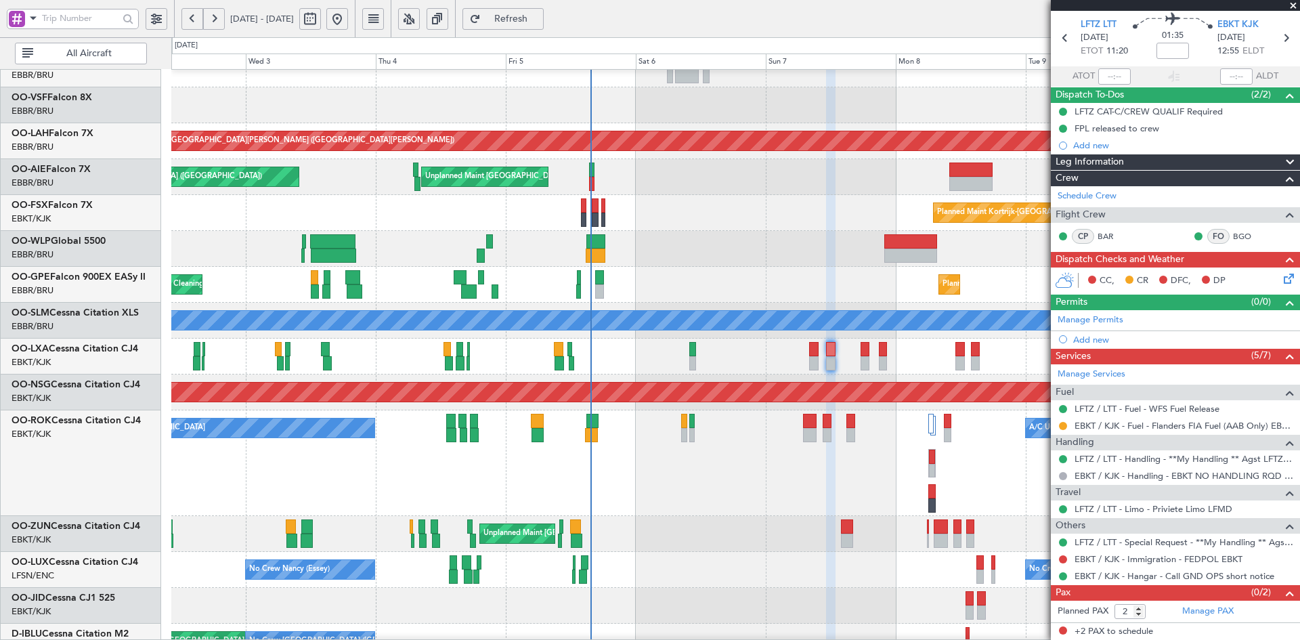
click at [1292, 5] on span at bounding box center [1294, 6] width 14 height 12
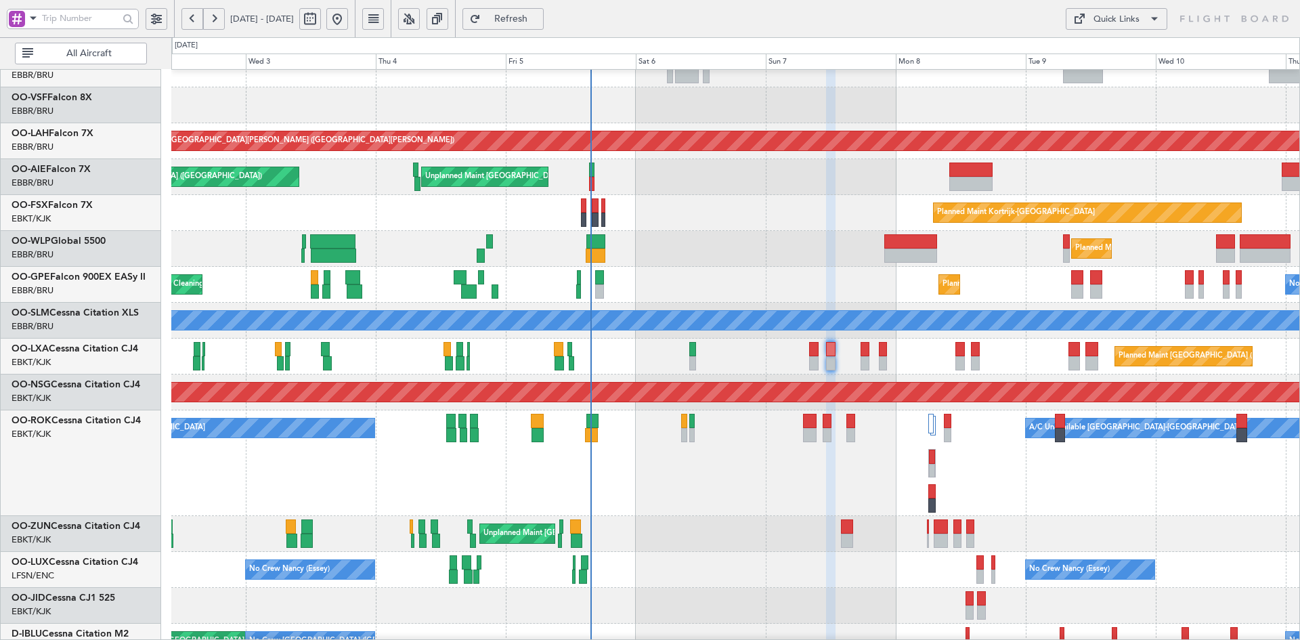
type input "0"
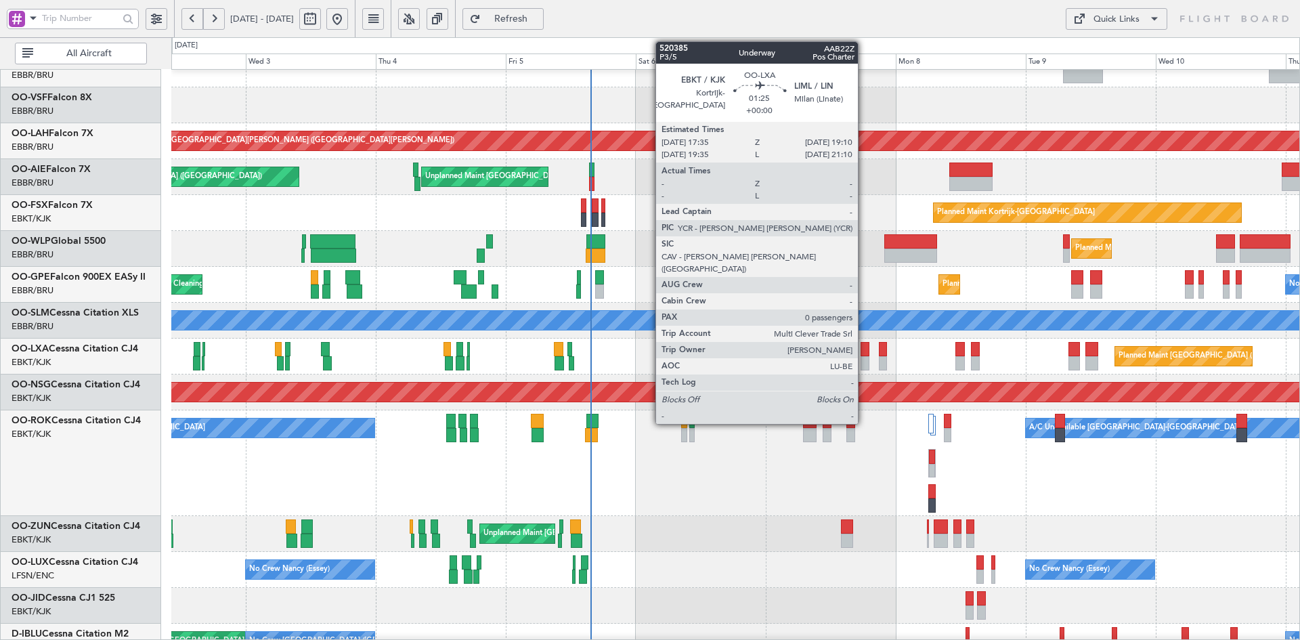
click at [864, 361] on div at bounding box center [865, 363] width 9 height 14
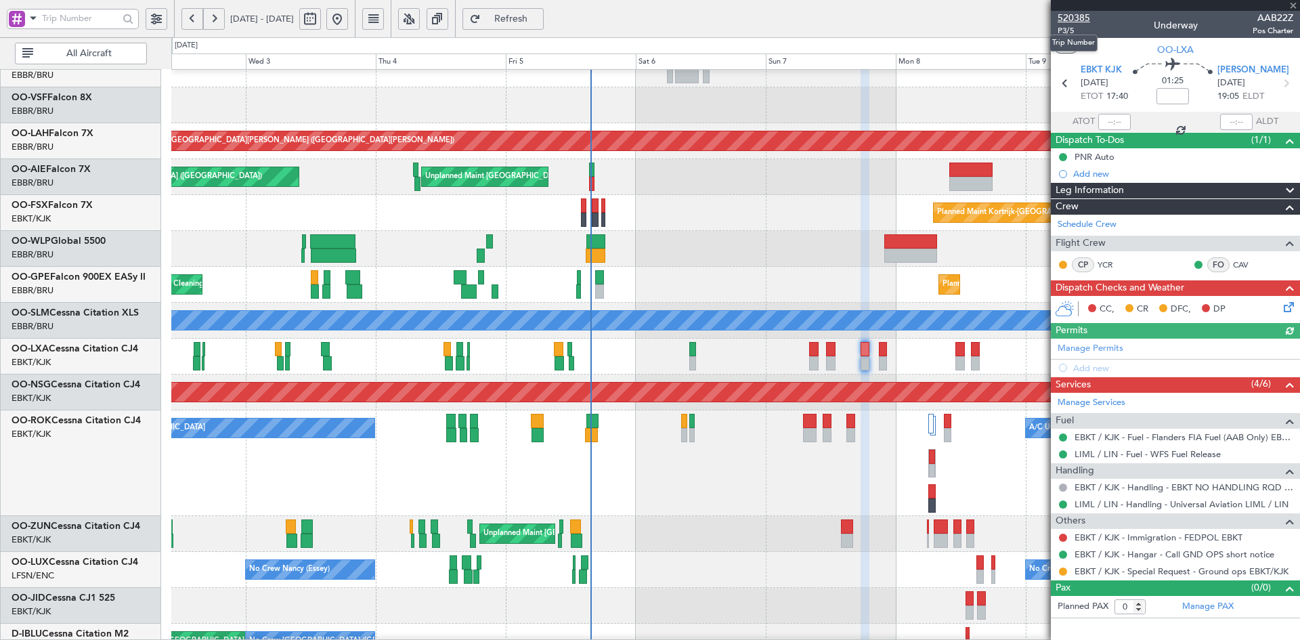
click at [1068, 20] on span "520385" at bounding box center [1074, 18] width 33 height 14
click at [1065, 31] on span "P3/5" at bounding box center [1074, 31] width 33 height 12
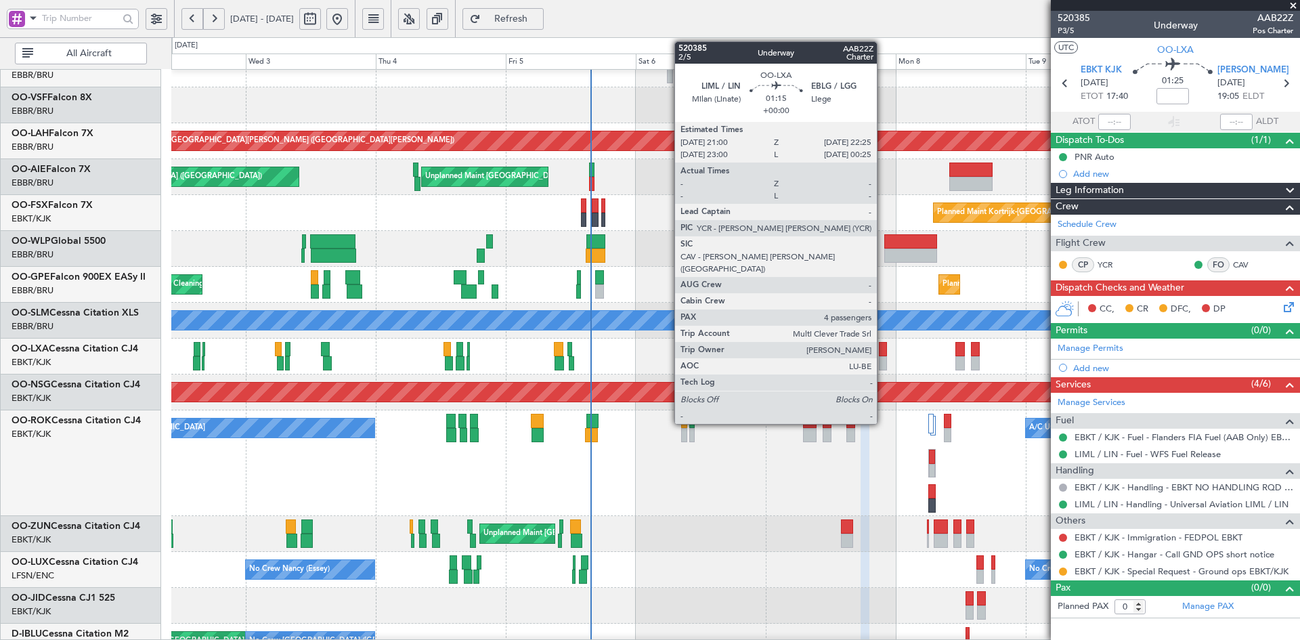
click at [883, 360] on div at bounding box center [883, 363] width 8 height 14
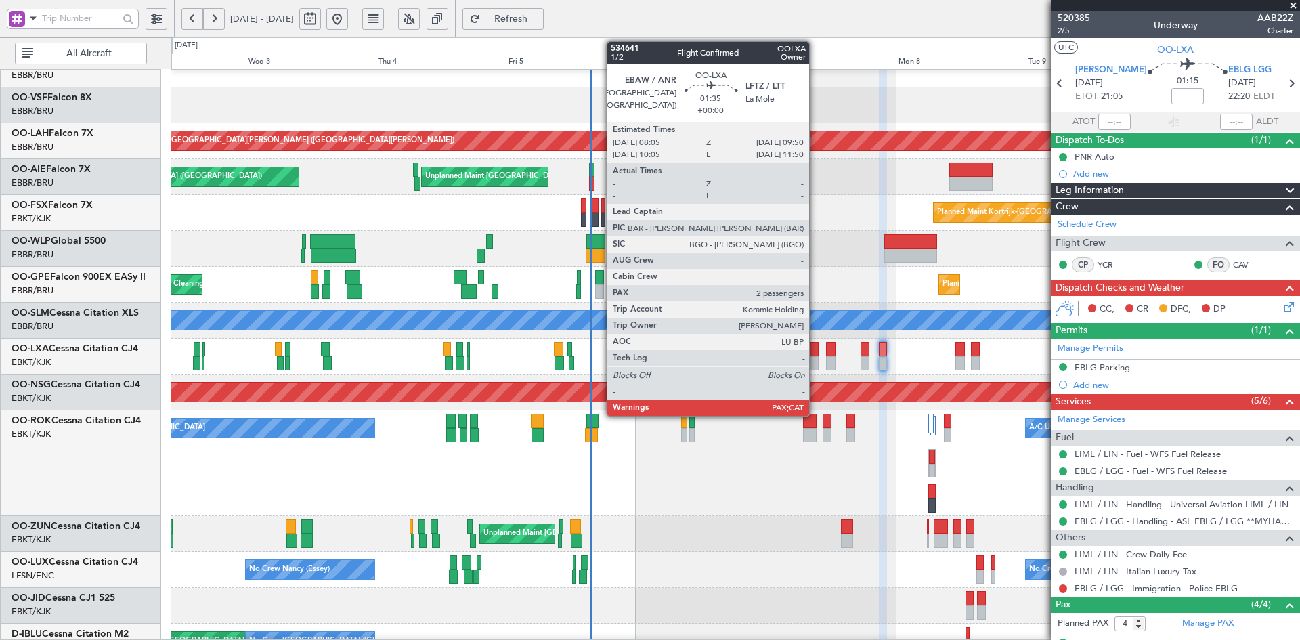
click at [816, 360] on div at bounding box center [813, 363] width 9 height 14
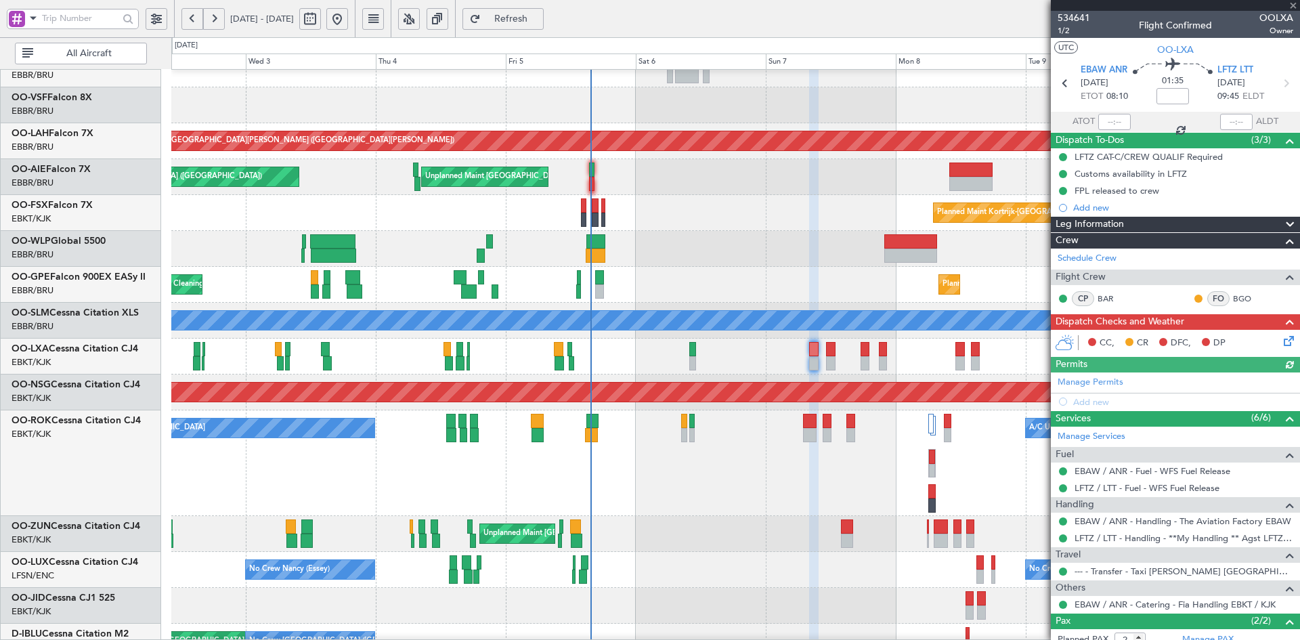
click at [1292, 5] on div at bounding box center [1175, 5] width 249 height 11
click at [1295, 1] on span at bounding box center [1294, 6] width 14 height 12
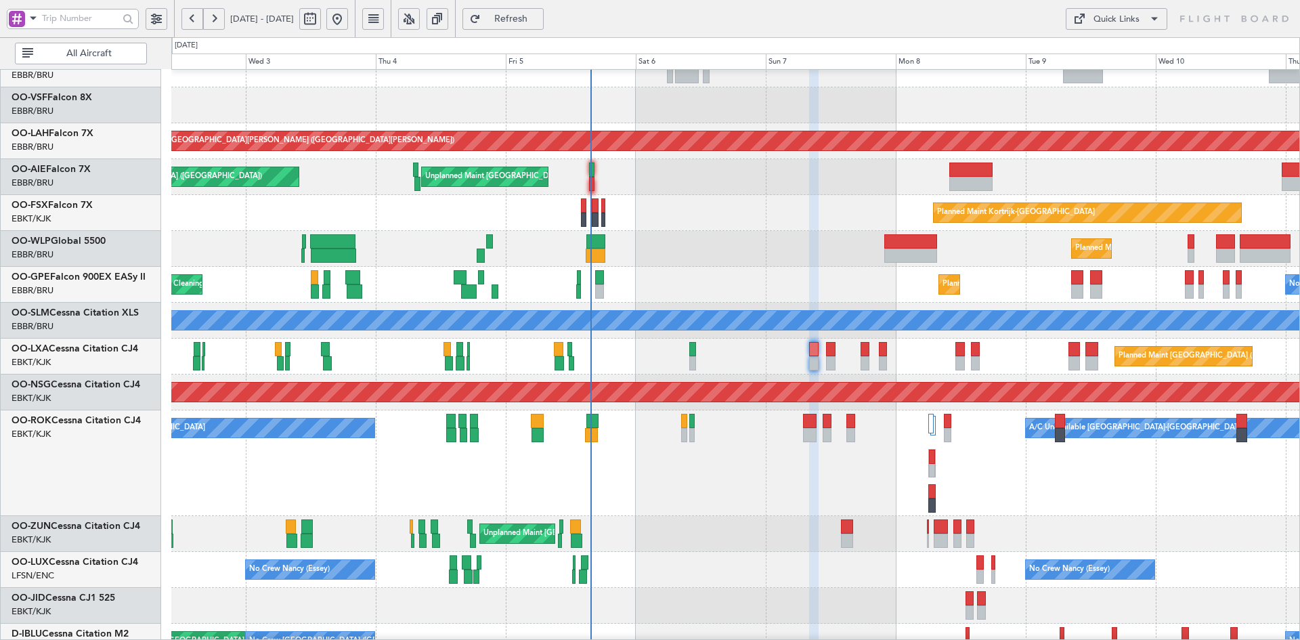
type input "0"
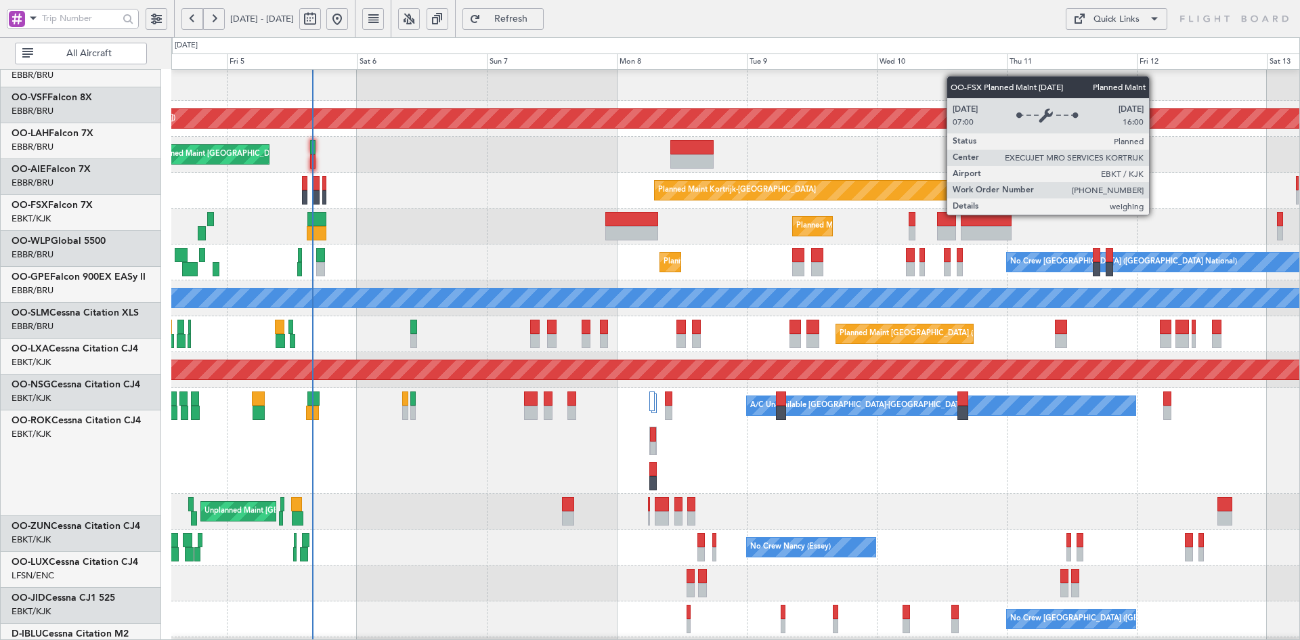
click at [835, 188] on div "Planned Maint Kortrijk-[GEOGRAPHIC_DATA]" at bounding box center [809, 190] width 308 height 19
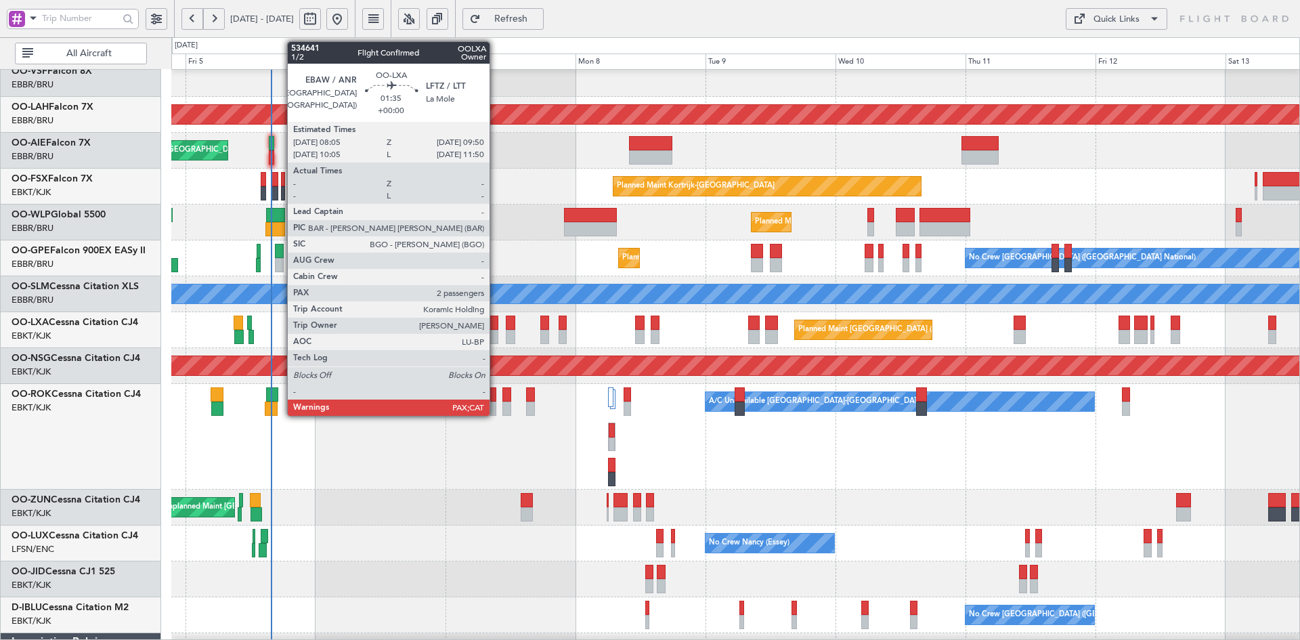
click at [496, 329] on div "Planned Maint [GEOGRAPHIC_DATA] ([GEOGRAPHIC_DATA] National)" at bounding box center [735, 330] width 1128 height 36
click at [494, 332] on div at bounding box center [493, 337] width 9 height 14
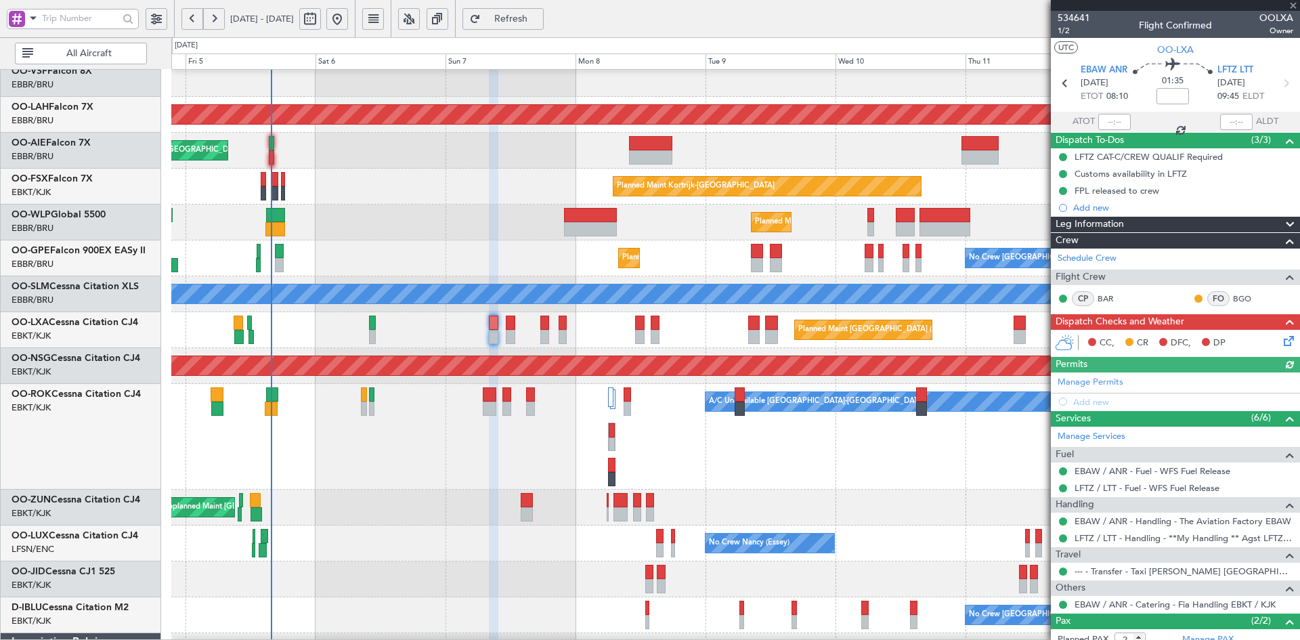
scroll to position [72, 0]
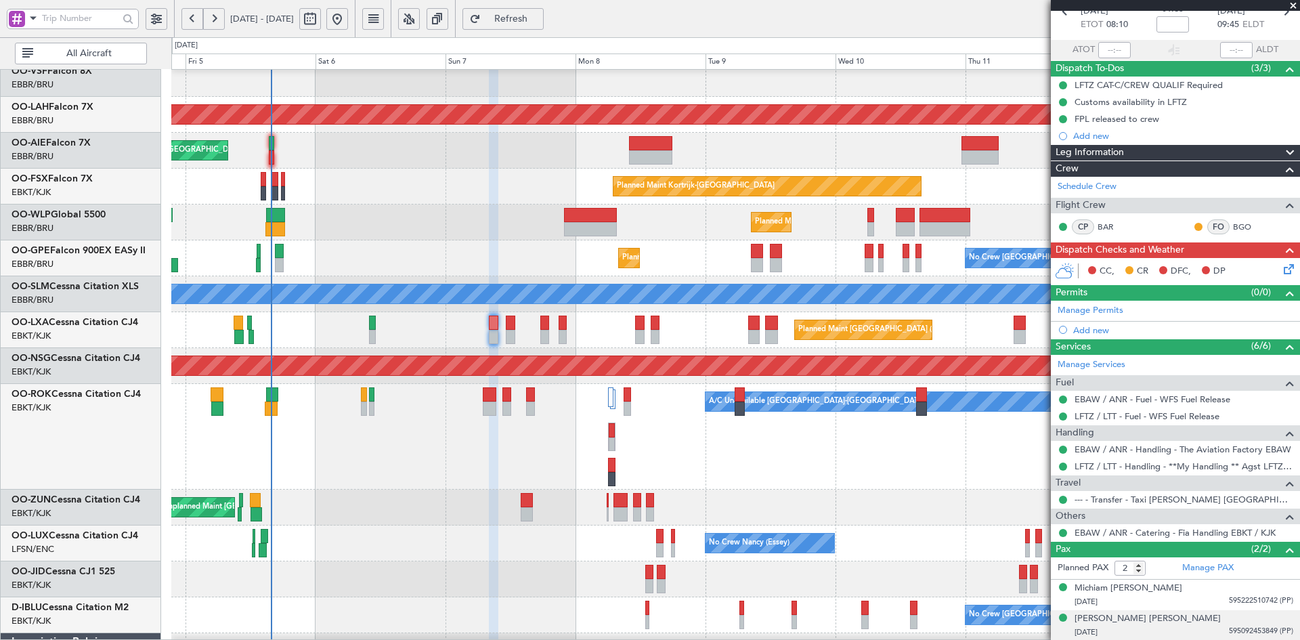
click at [1198, 622] on div "Mike Gustaaf T Eyskens 08/09/1998 595092453849 (PP)" at bounding box center [1184, 625] width 219 height 26
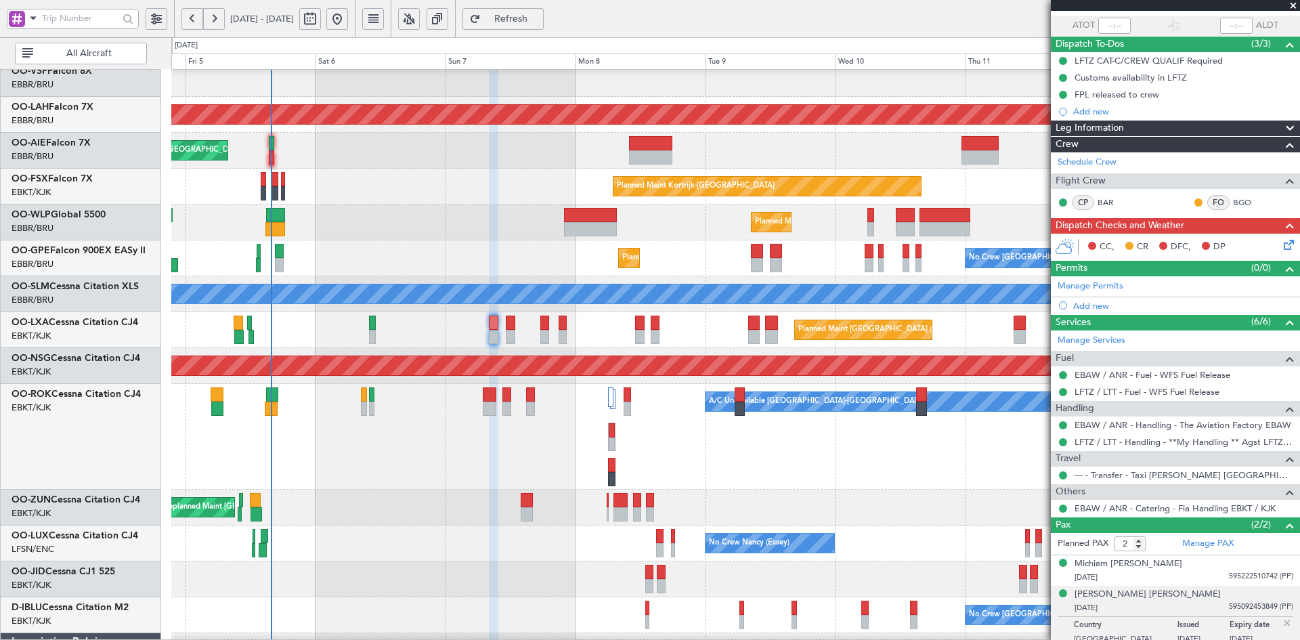
scroll to position [105, 0]
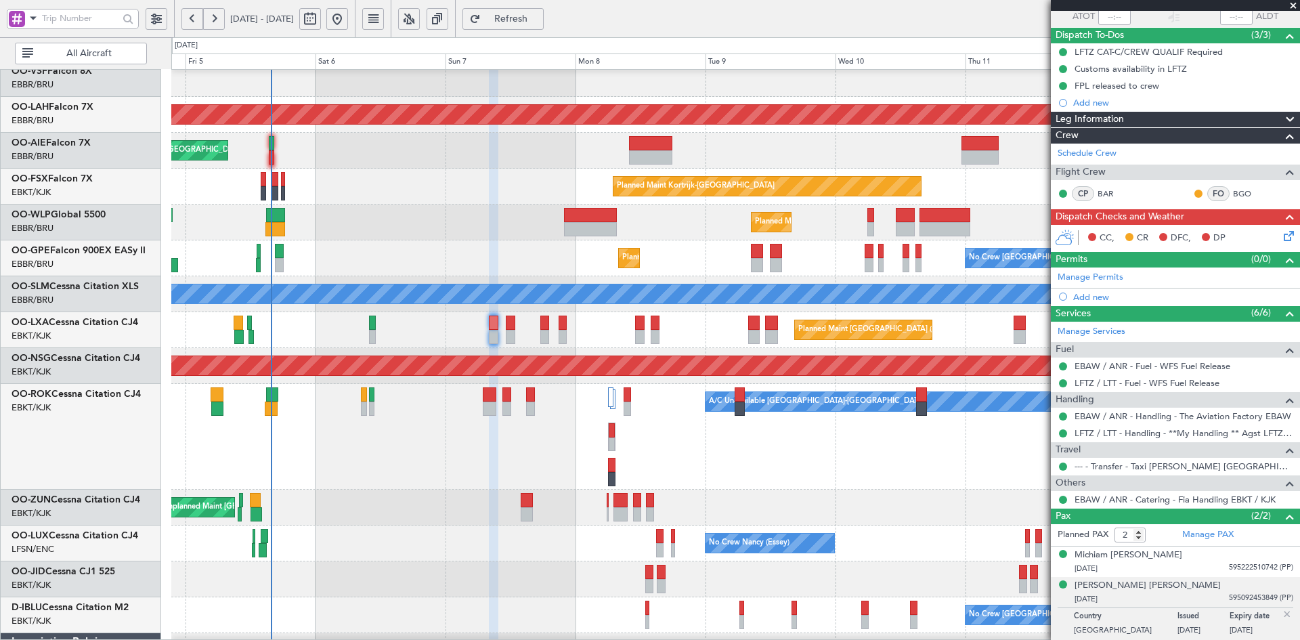
click at [1294, 1] on span at bounding box center [1294, 6] width 14 height 12
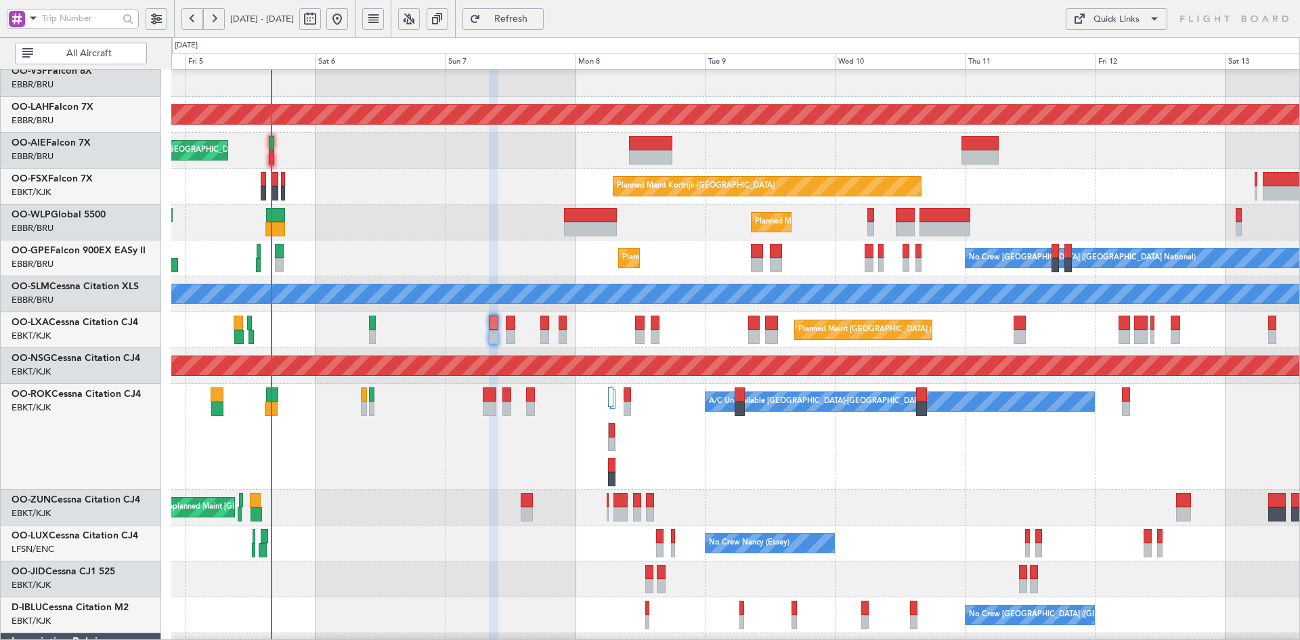
type input "0"
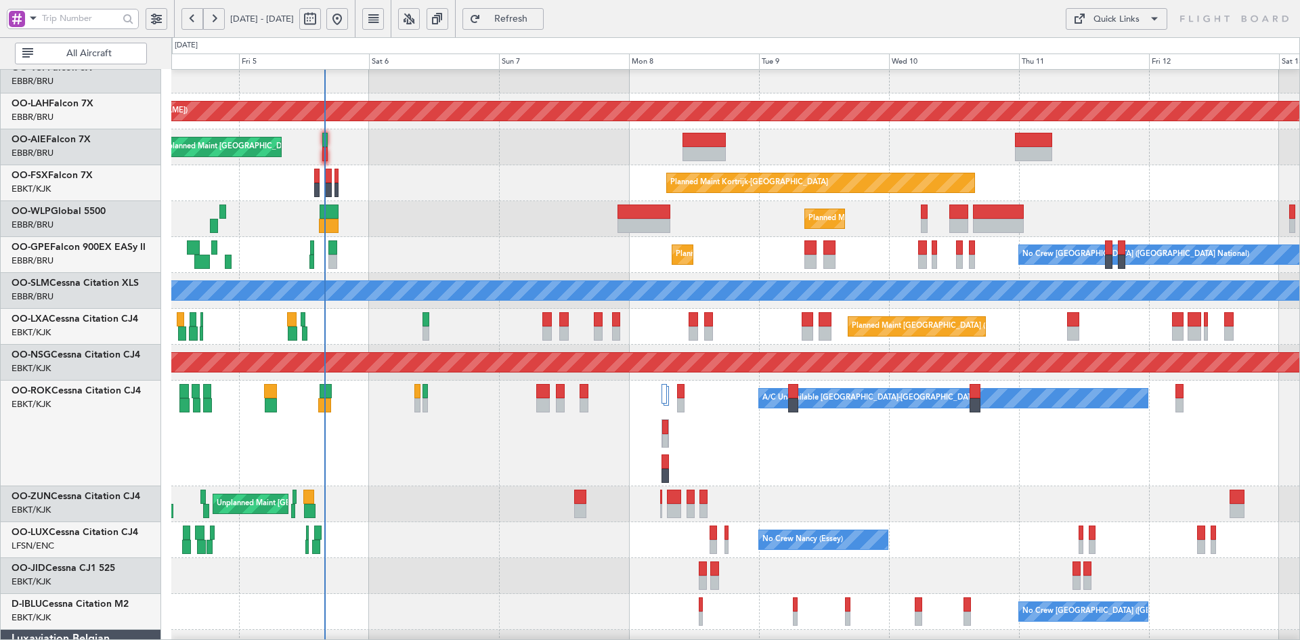
click at [795, 454] on div "A/C Unavailable Kortrijk-Wevelgem Planned Maint Paris (Le Bourget) A/C Unavaila…" at bounding box center [735, 434] width 1128 height 106
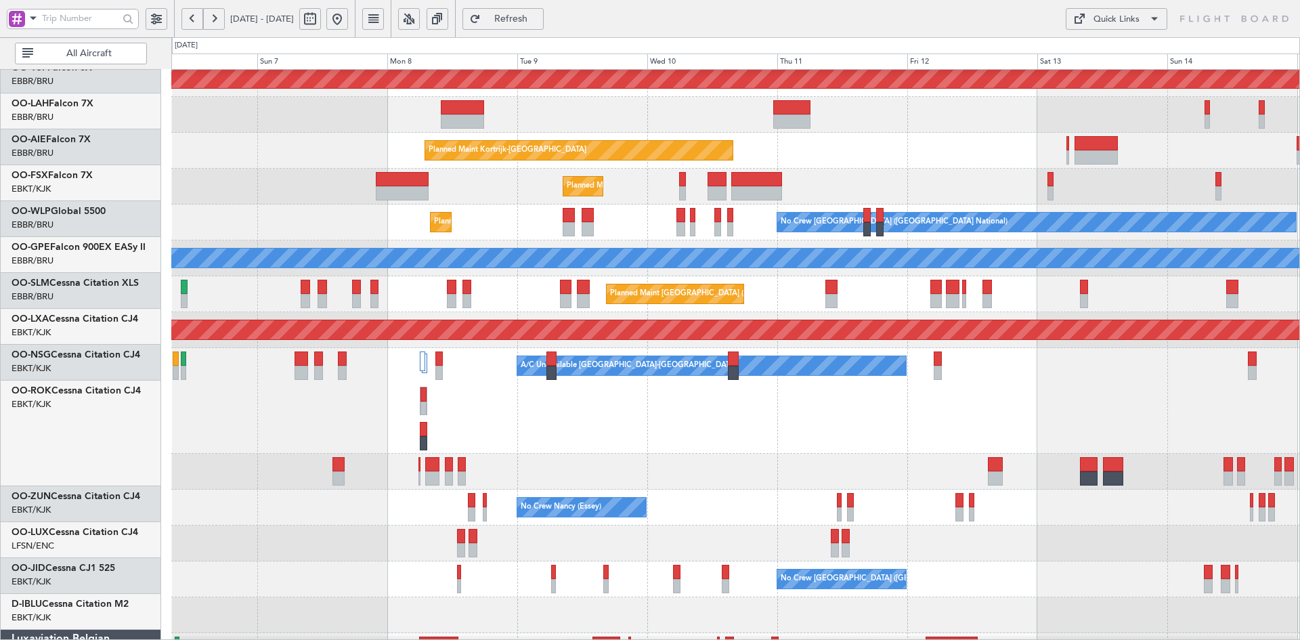
scroll to position [152, 0]
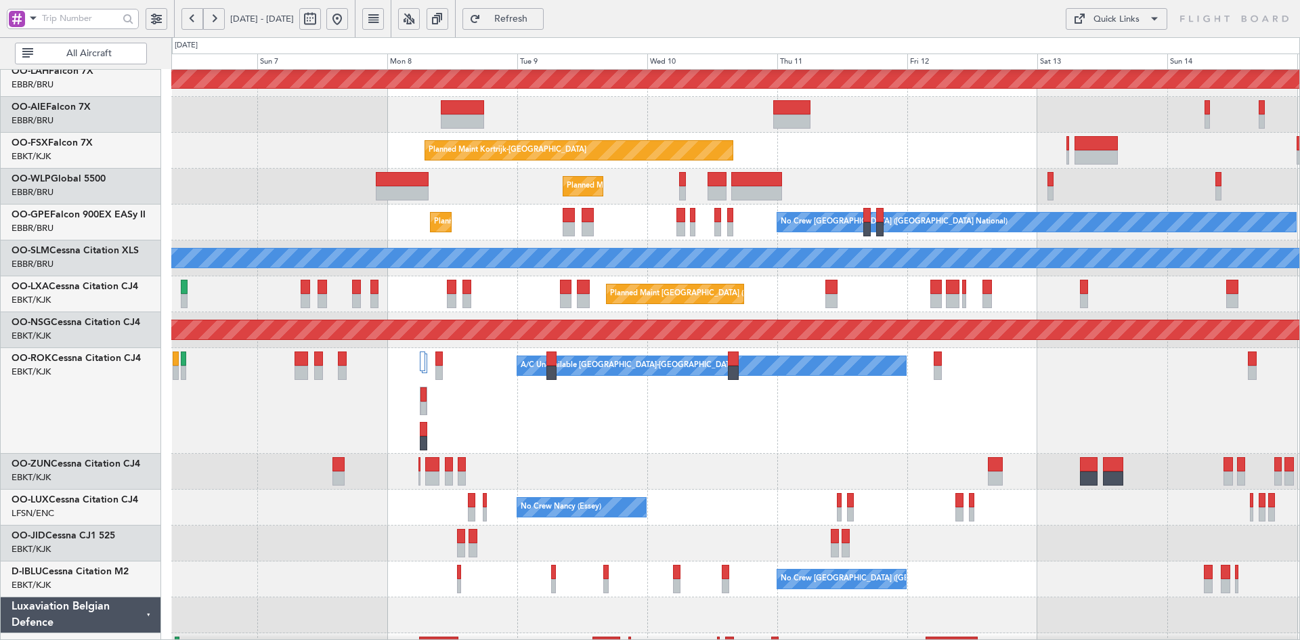
click at [931, 469] on div "Unplanned Maint [GEOGRAPHIC_DATA] ([GEOGRAPHIC_DATA])" at bounding box center [735, 472] width 1128 height 36
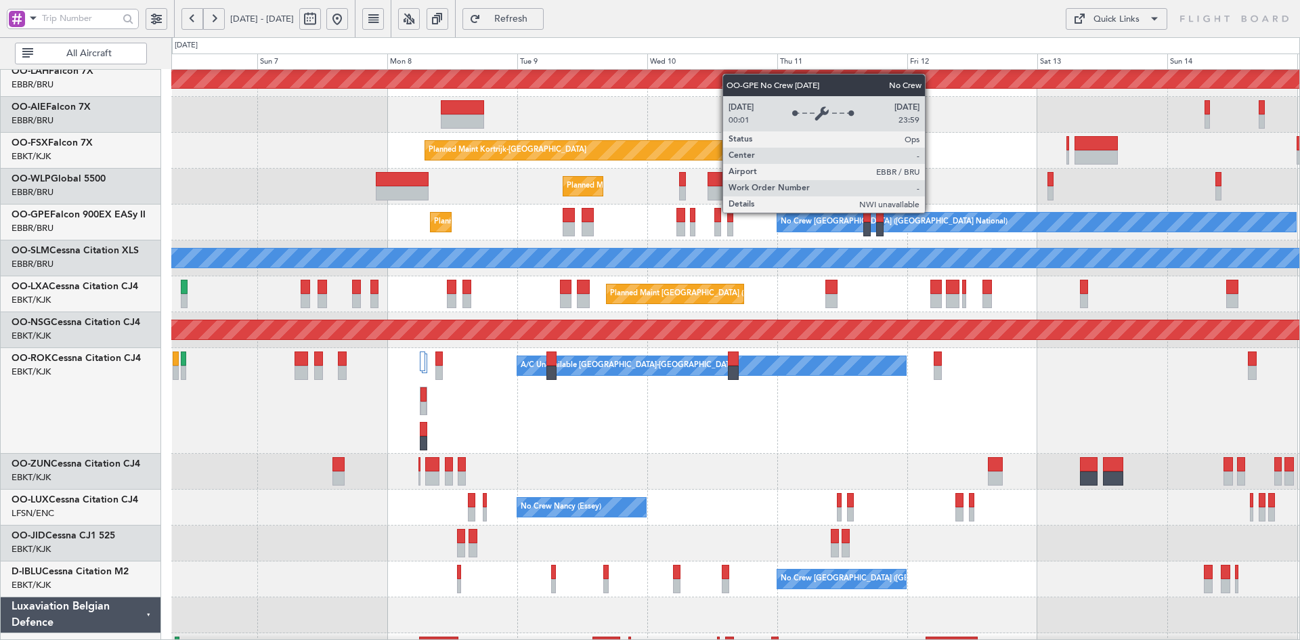
click at [923, 240] on div "Planned Maint Brussels (Brussels National) No Crew Brussels (Brussels National)" at bounding box center [735, 223] width 1128 height 36
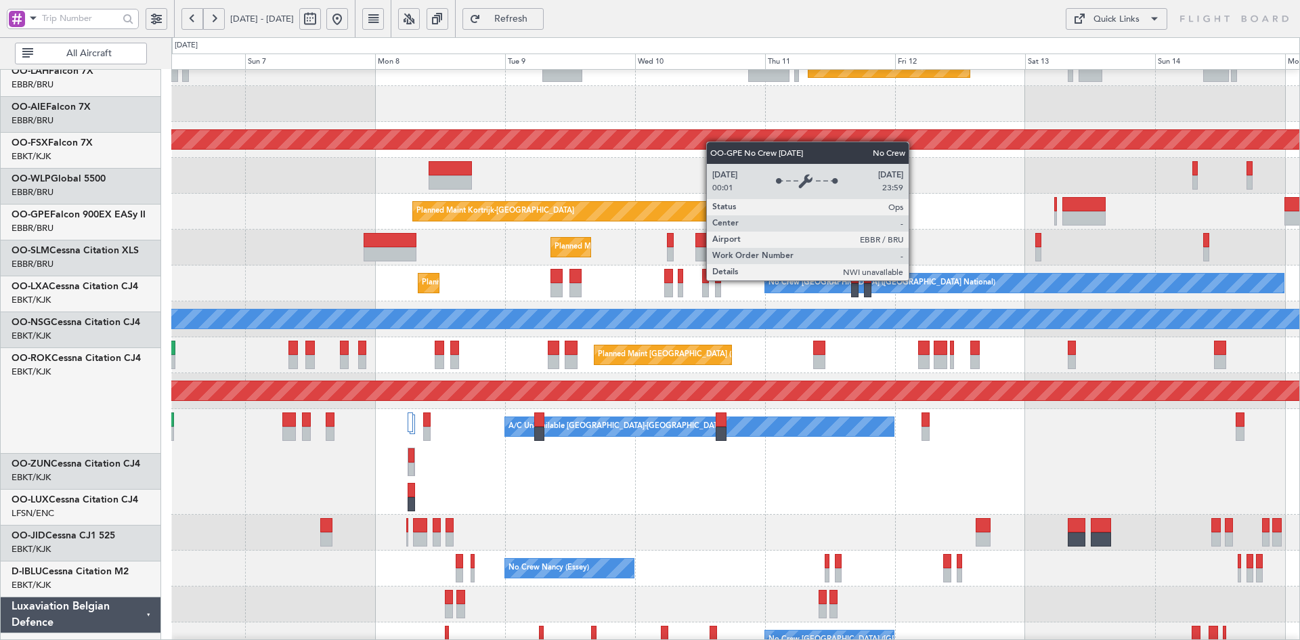
scroll to position [91, 0]
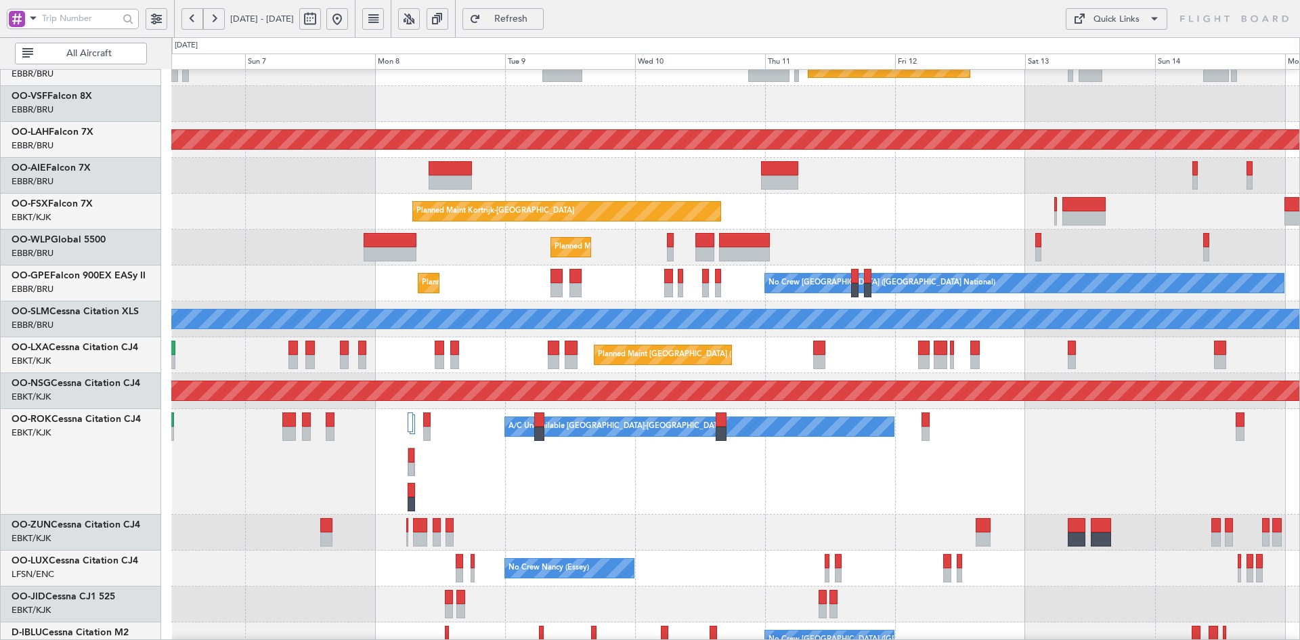
click at [867, 511] on div "A/C Unavailable Kortrijk-Wevelgem Planned Maint Paris (Le Bourget)" at bounding box center [735, 462] width 1128 height 106
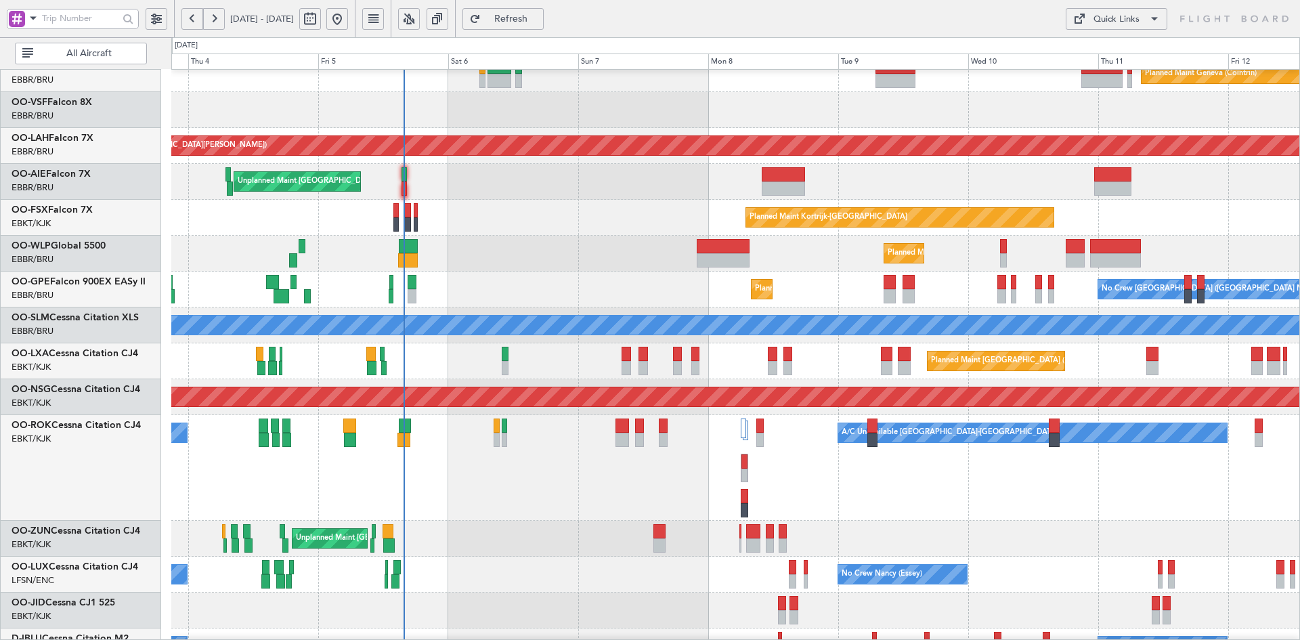
click at [551, 182] on div "Unplanned Maint [GEOGRAPHIC_DATA] ([GEOGRAPHIC_DATA] National) Planned Maint [G…" at bounding box center [735, 182] width 1128 height 36
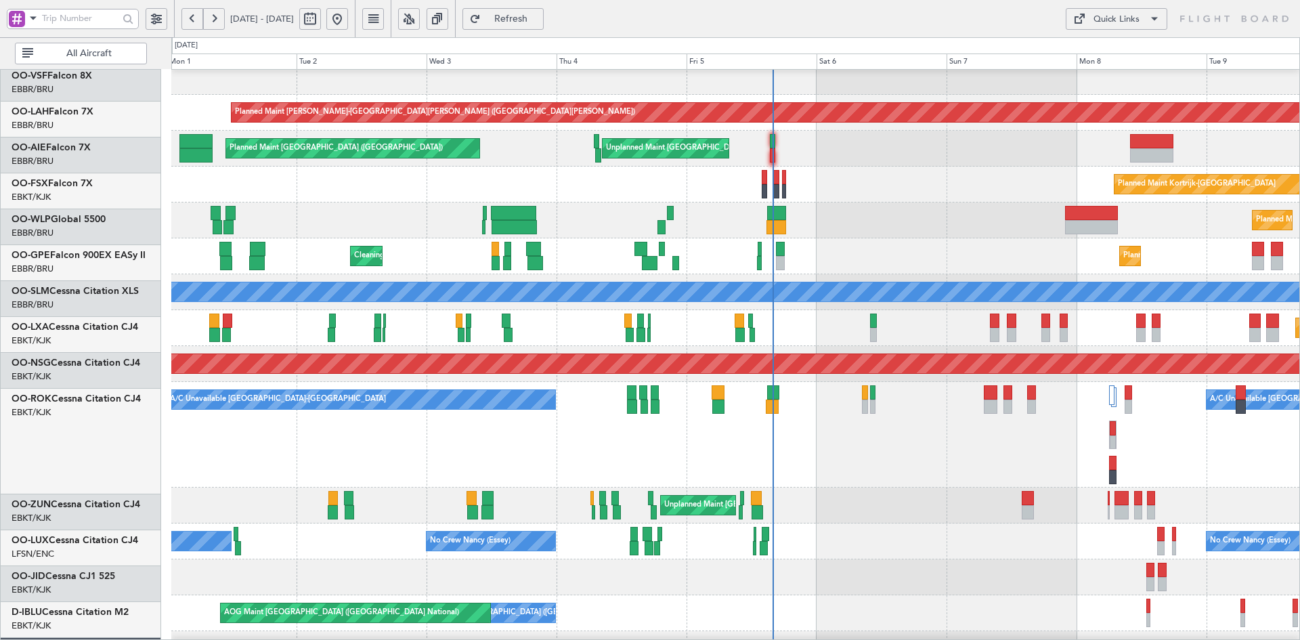
scroll to position [121, 0]
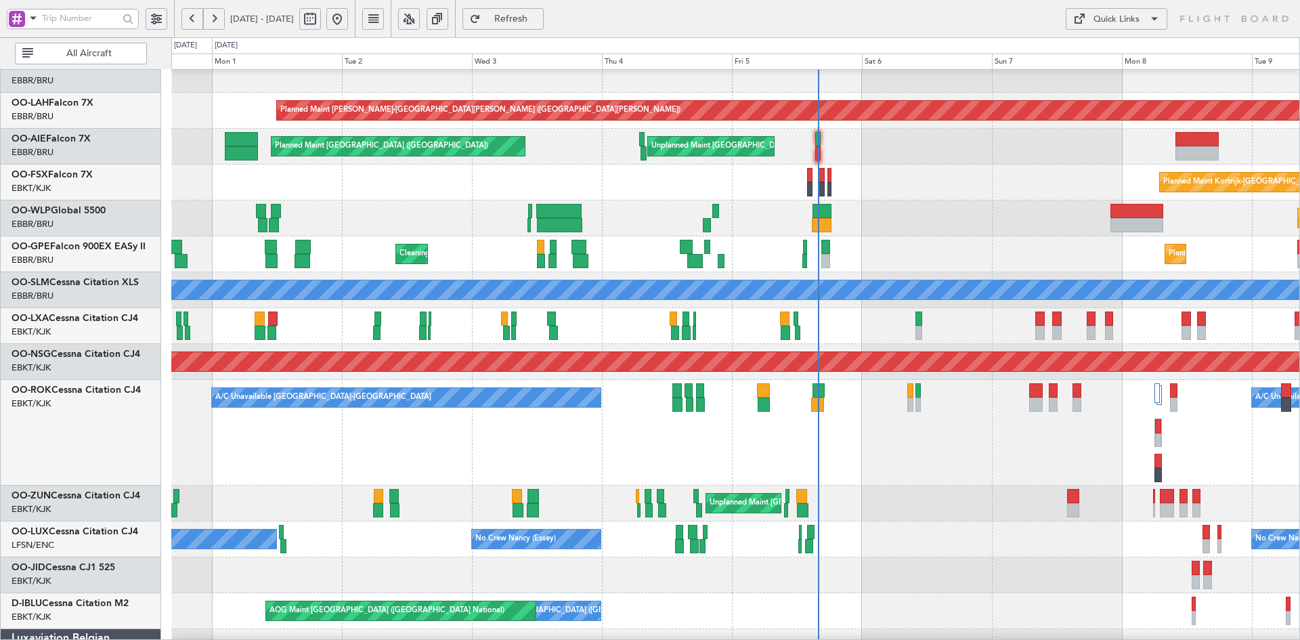
click at [1010, 496] on div "Unplanned Maint [GEOGRAPHIC_DATA] ([GEOGRAPHIC_DATA])" at bounding box center [735, 504] width 1128 height 36
click at [864, 274] on div "Planned Maint Alton-st Louis (St Louis Regl) Unplanned Maint Brussels (Brussels…" at bounding box center [735, 343] width 1128 height 788
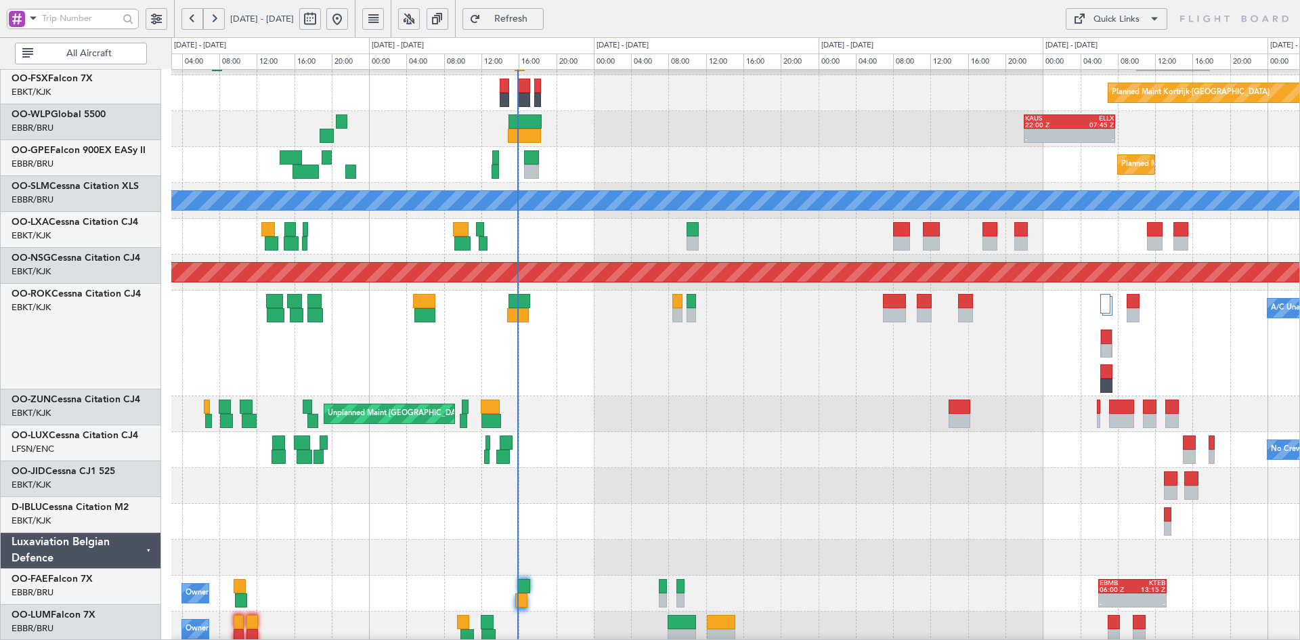
scroll to position [210, 0]
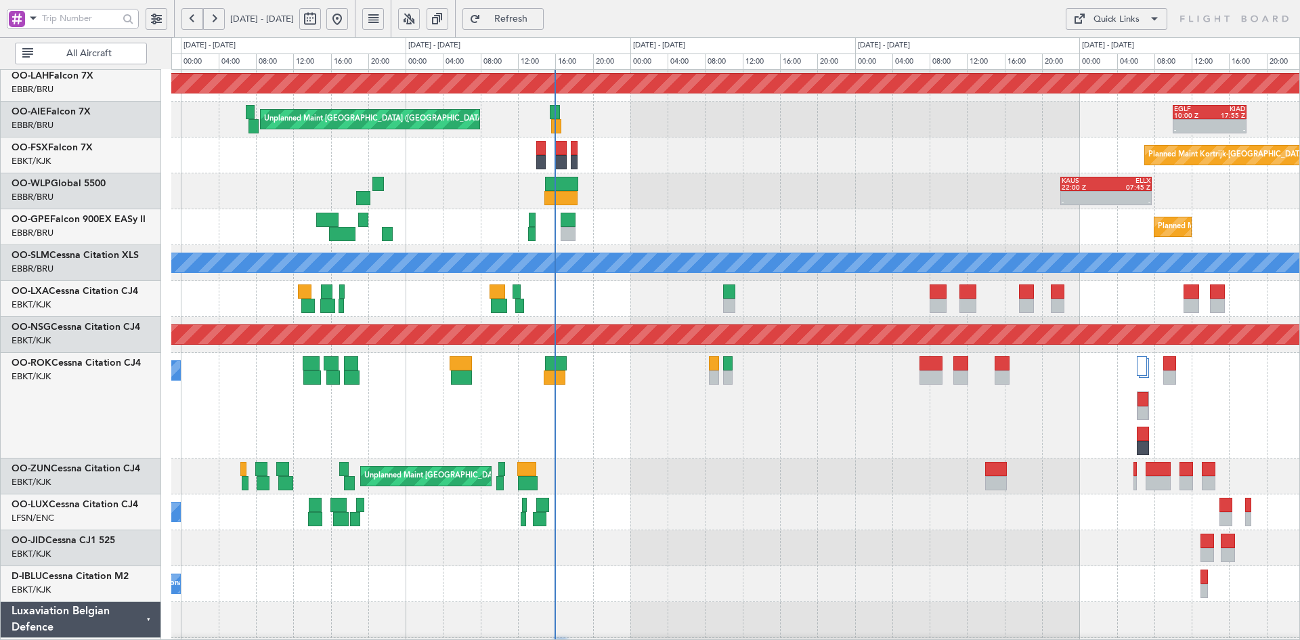
click at [652, 198] on div "- - KAUS 22:00 Z ELLX 07:45 Z Planned Maint Milan (Linate) 12:05 Z 20:30 Z EBLG…" at bounding box center [735, 191] width 1128 height 36
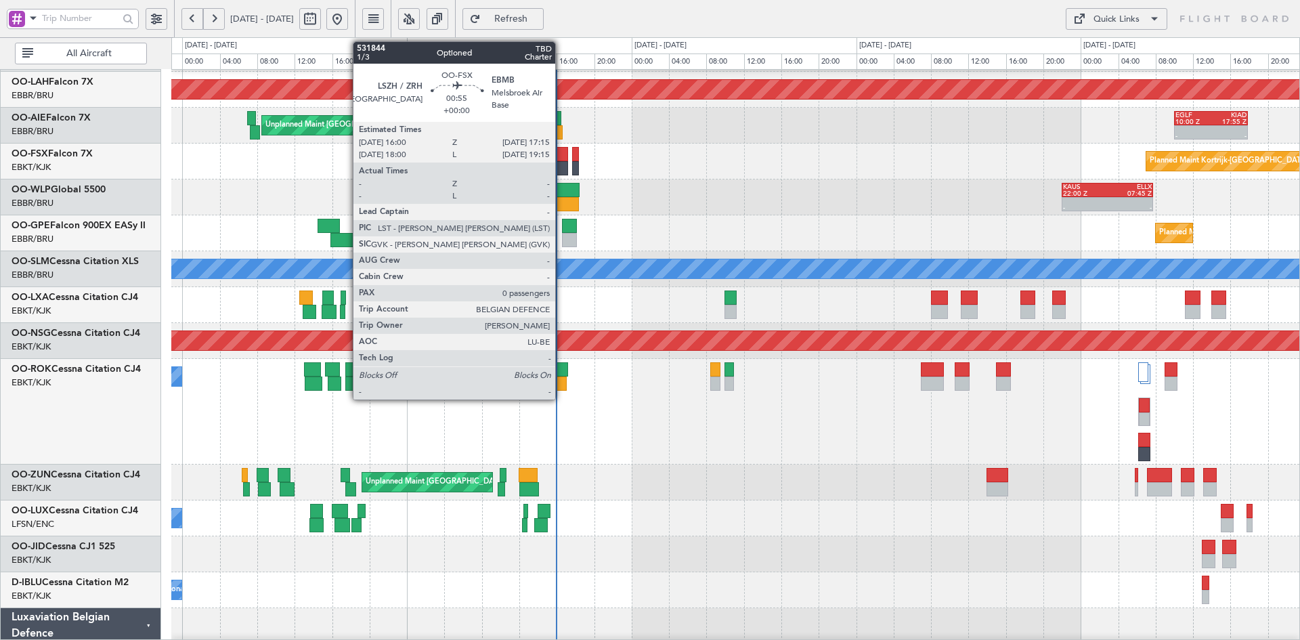
click at [562, 165] on div at bounding box center [562, 168] width 12 height 14
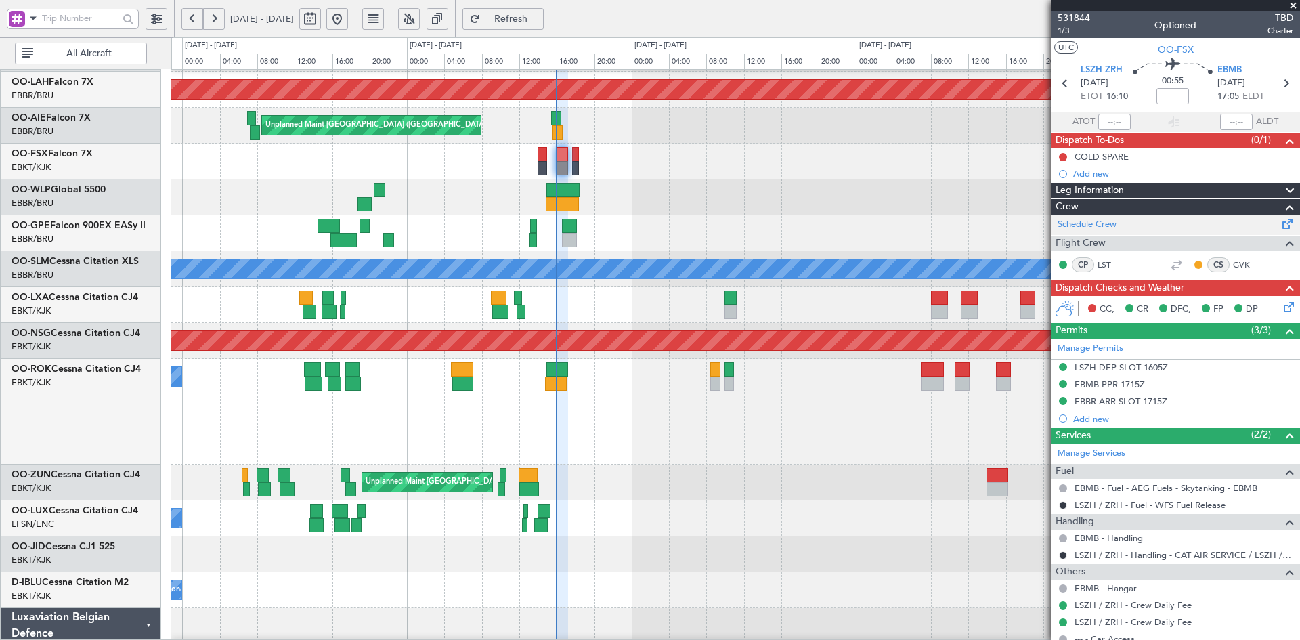
click at [1105, 221] on link "Schedule Crew" at bounding box center [1087, 225] width 59 height 14
click at [759, 161] on div "Planned Maint Alton-st Louis (St Louis Regl) Unplanned Maint Brussels (Brussels…" at bounding box center [735, 322] width 1128 height 788
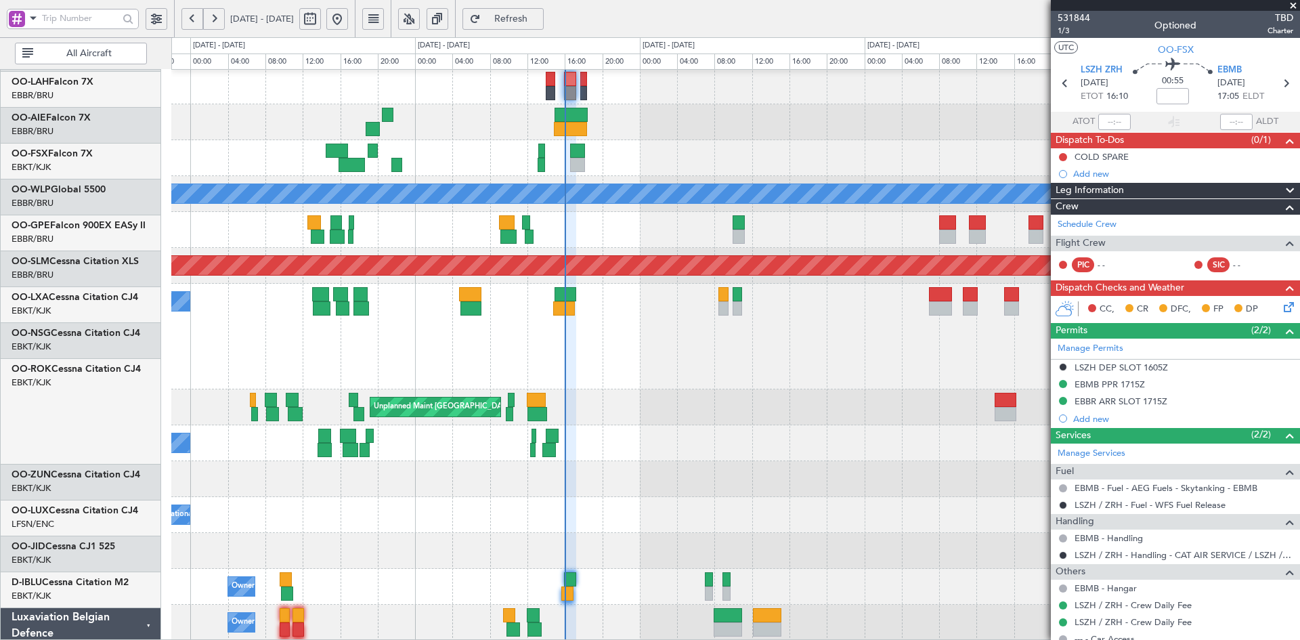
scroll to position [217, 0]
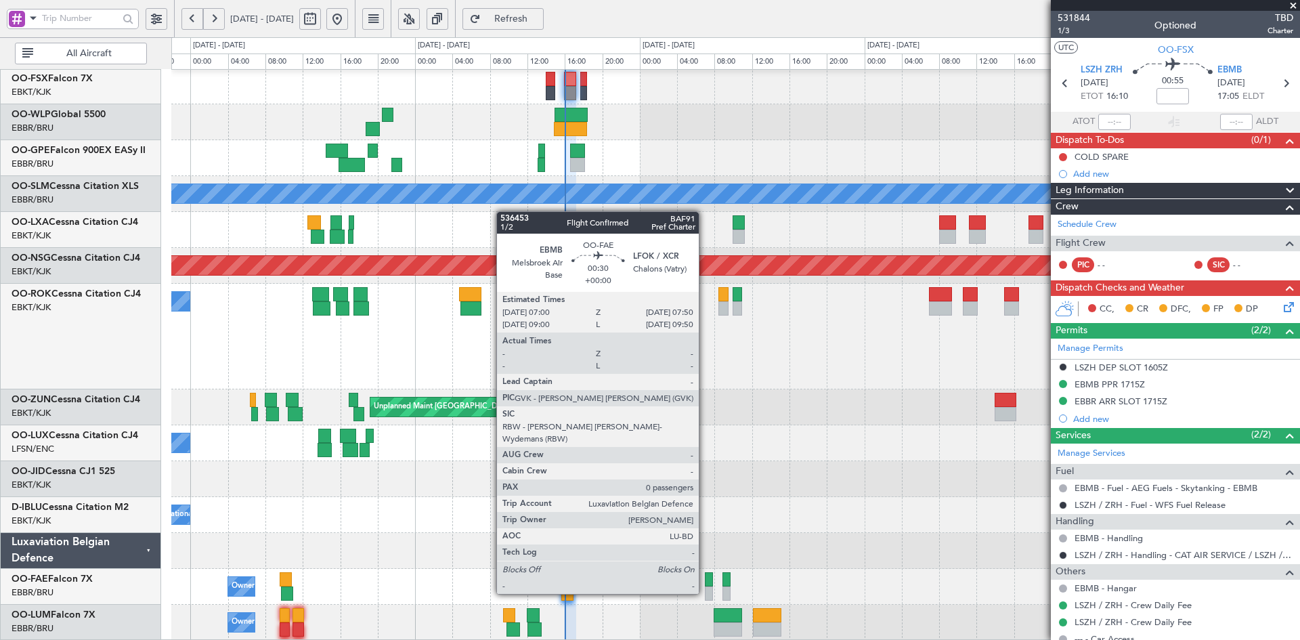
click at [705, 593] on div at bounding box center [709, 594] width 8 height 14
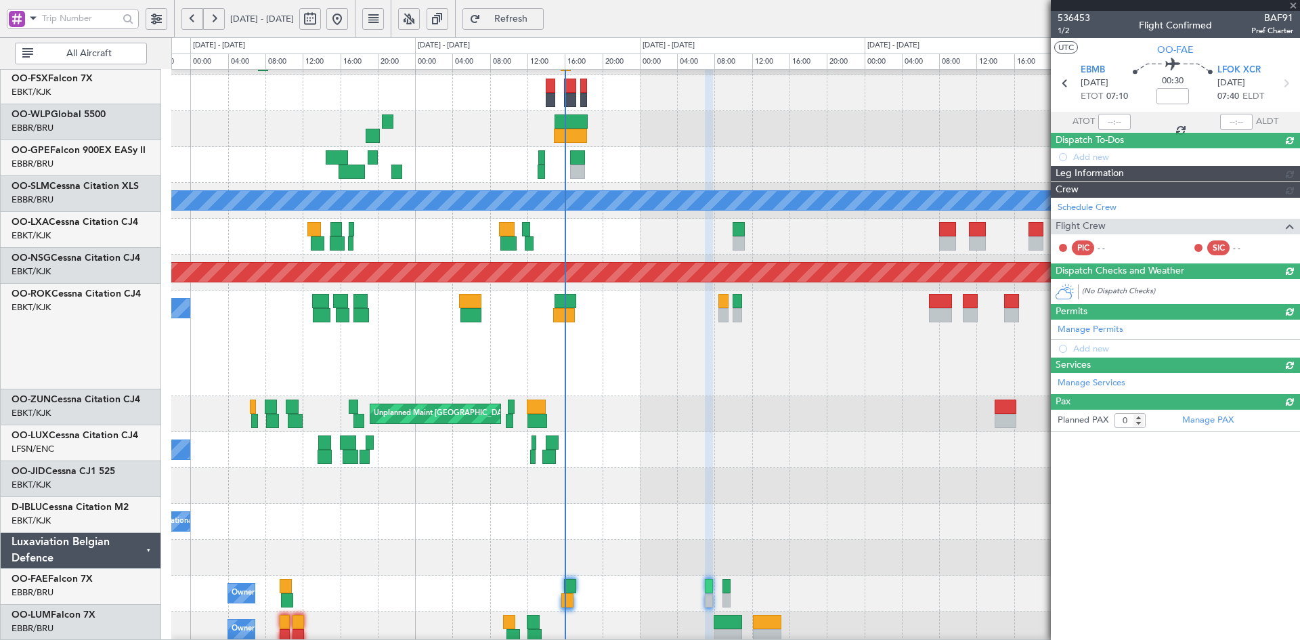
scroll to position [210, 0]
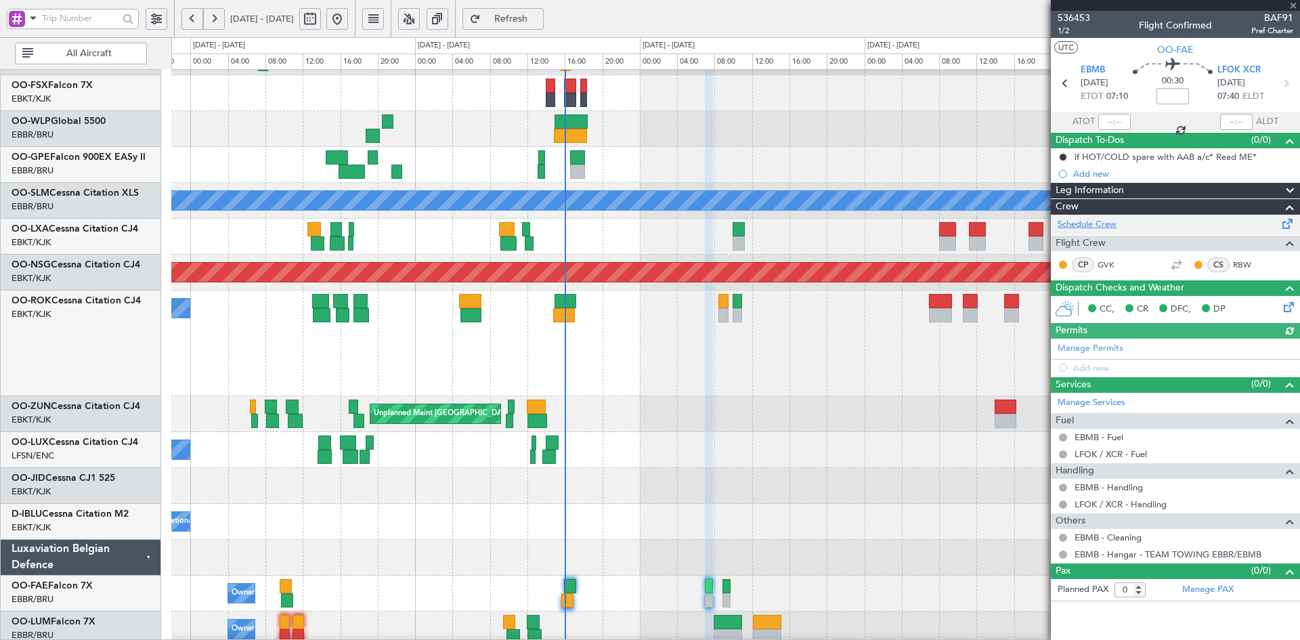
click at [1098, 224] on link "Schedule Crew" at bounding box center [1087, 225] width 59 height 14
click at [1292, 4] on span at bounding box center [1294, 6] width 14 height 12
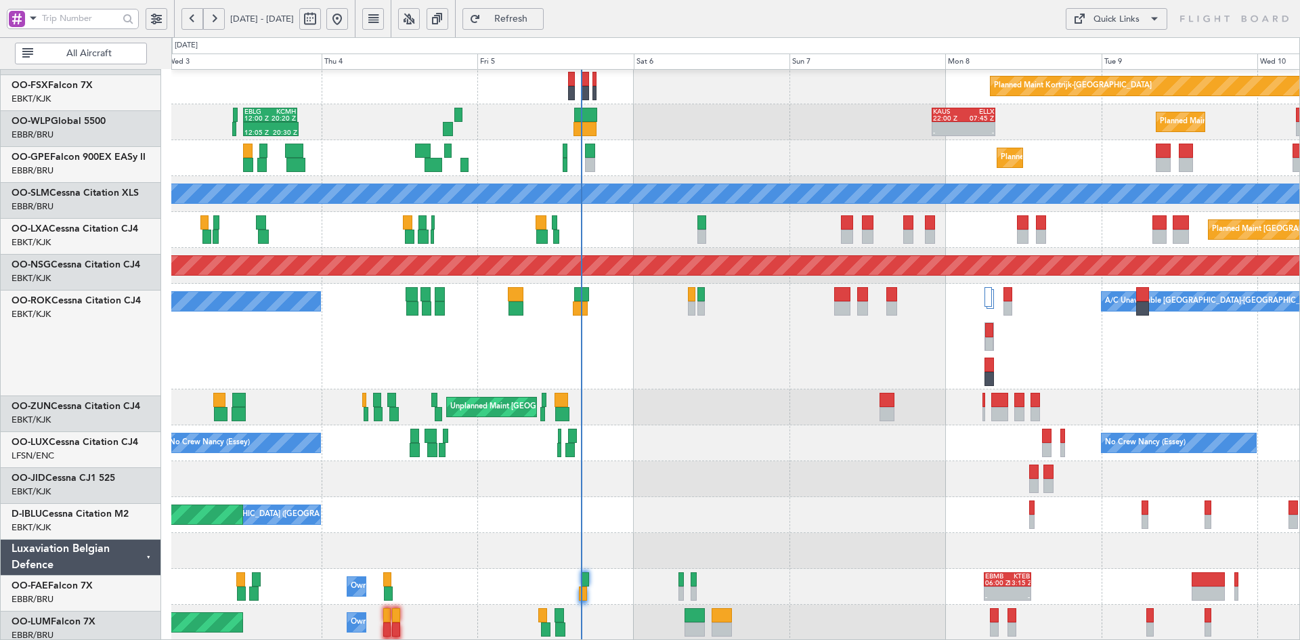
scroll to position [217, 0]
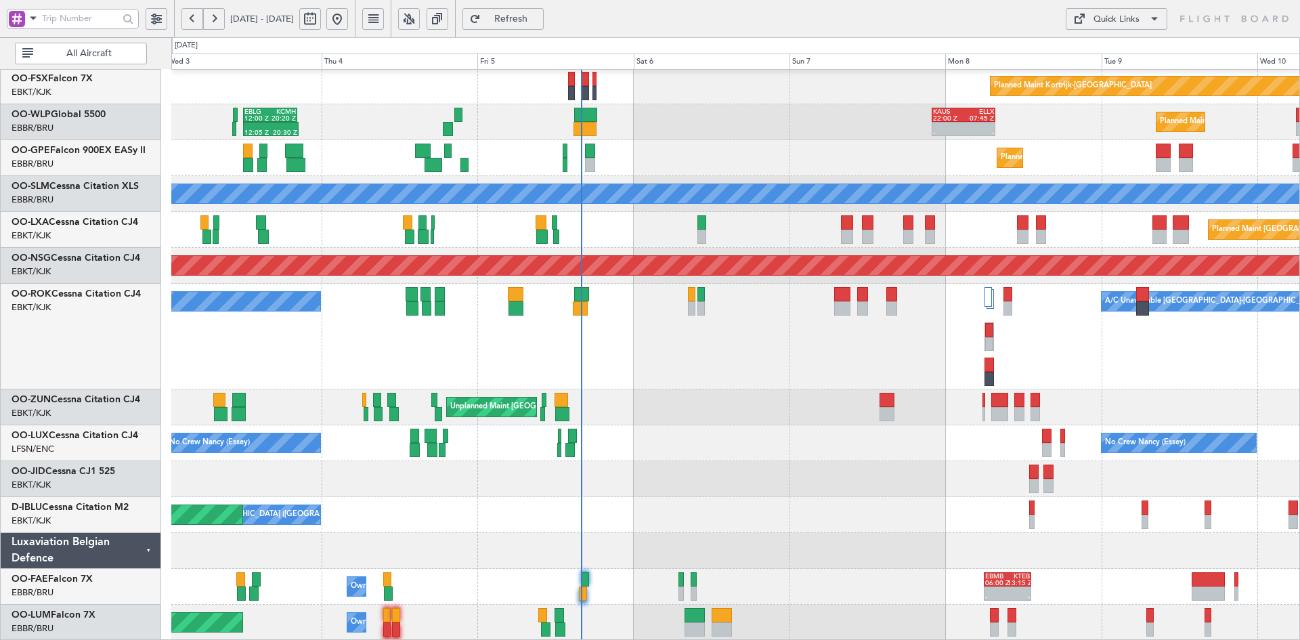
click at [816, 394] on div "Unplanned Maint [GEOGRAPHIC_DATA] ([GEOGRAPHIC_DATA])" at bounding box center [735, 407] width 1128 height 36
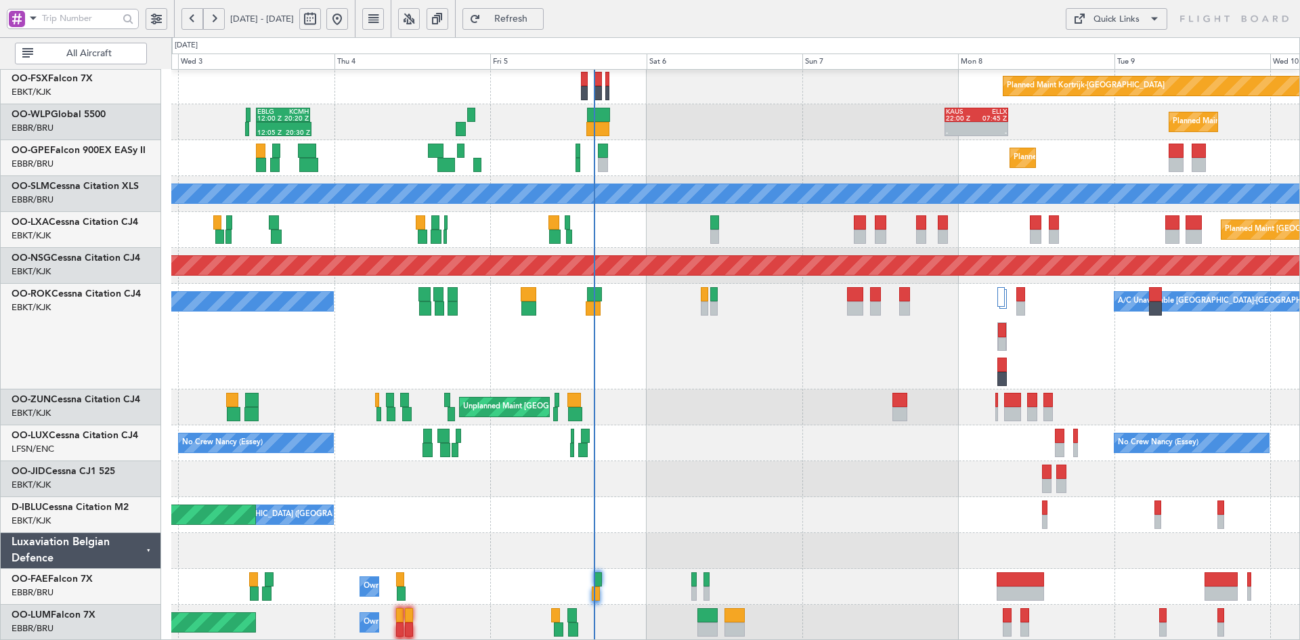
click at [746, 423] on div "Unplanned Maint Brussels (Brussels National) Planned Maint London (Farnborough)…" at bounding box center [735, 247] width 1128 height 788
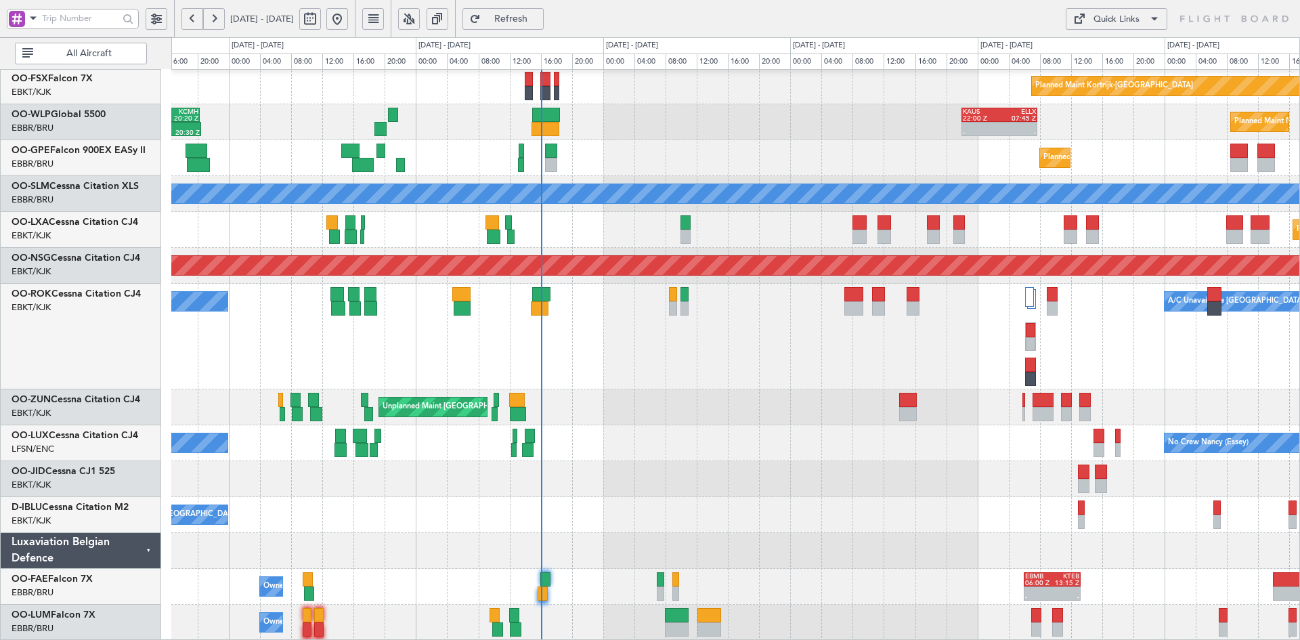
click at [713, 297] on div "Unplanned Maint Brussels (Brussels National) - - EGLF 10:00 Z KIAD 17:55 Z - - …" at bounding box center [735, 247] width 1128 height 788
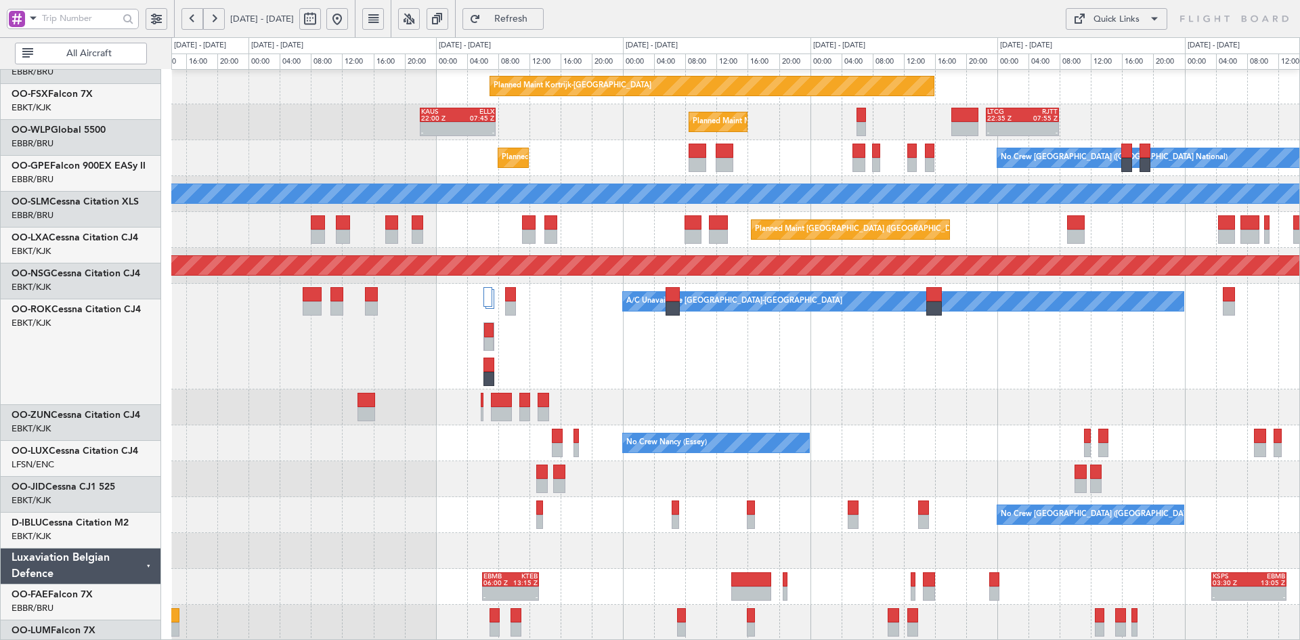
scroll to position [215, 0]
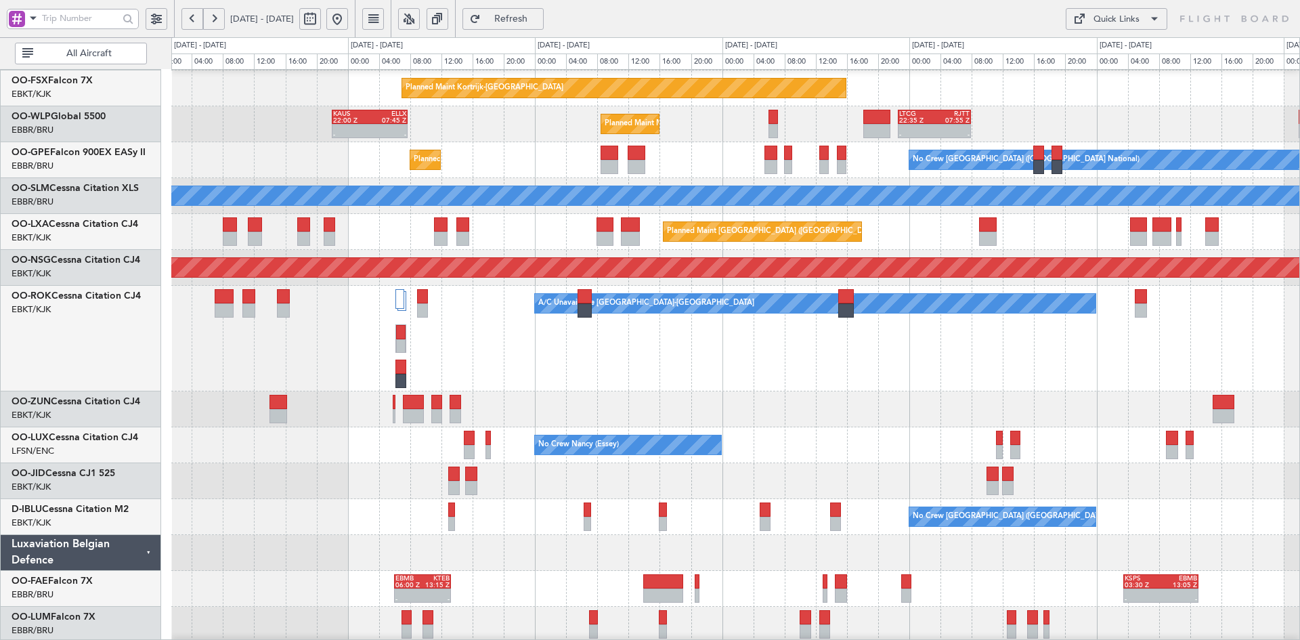
click at [627, 375] on div "A/C Unavailable [GEOGRAPHIC_DATA]-[GEOGRAPHIC_DATA]" at bounding box center [735, 339] width 1128 height 106
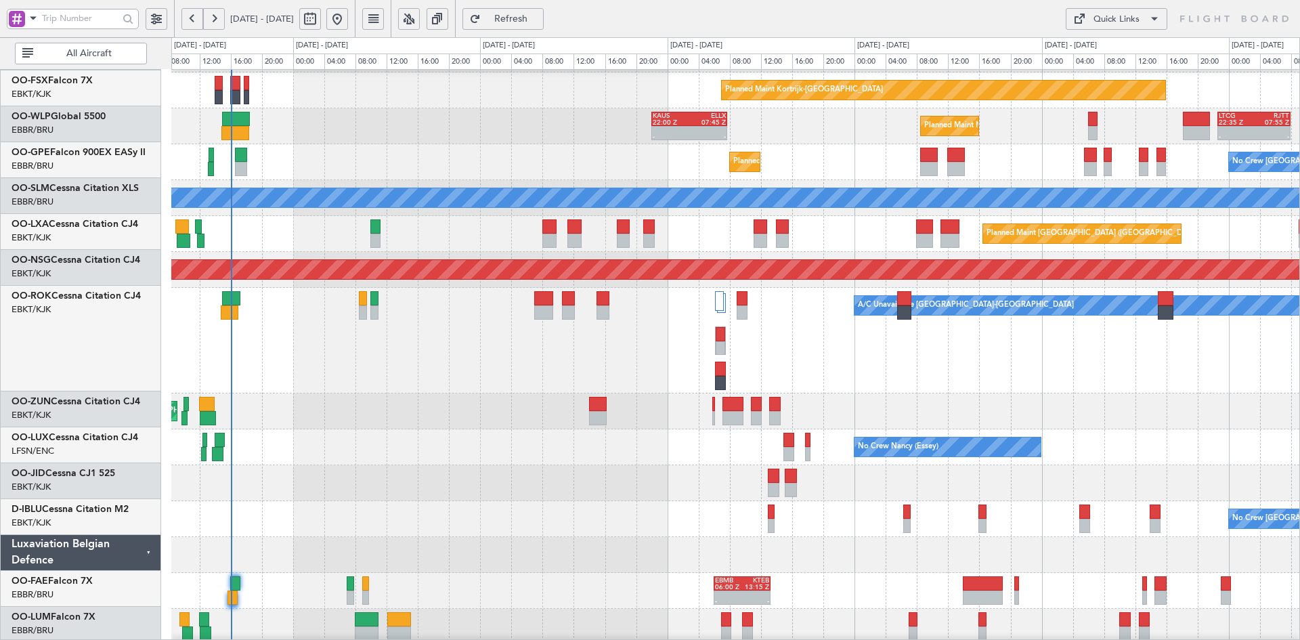
scroll to position [207, 0]
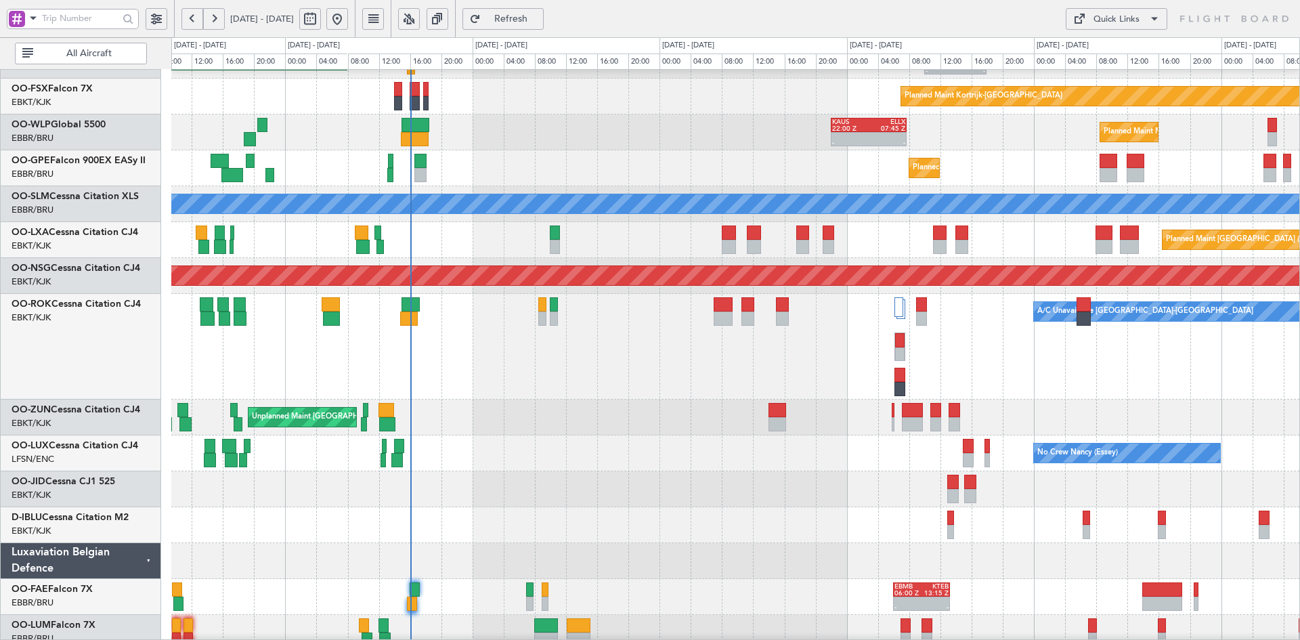
click at [1089, 383] on div "A/C Unavailable Kortrijk-Wevelgem A/C Unavailable Kortrijk-Wevelgem" at bounding box center [735, 347] width 1128 height 106
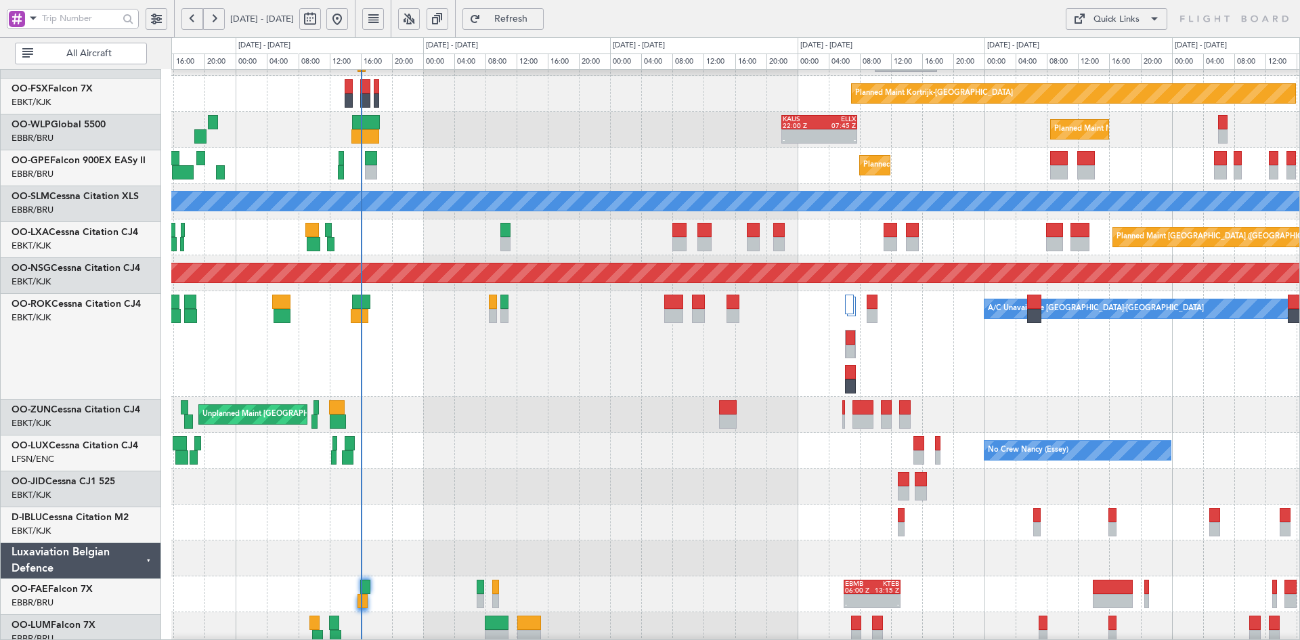
click at [639, 367] on div "A/C Unavailable Kortrijk-Wevelgem A/C Unavailable Kortrijk-Wevelgem" at bounding box center [735, 344] width 1128 height 106
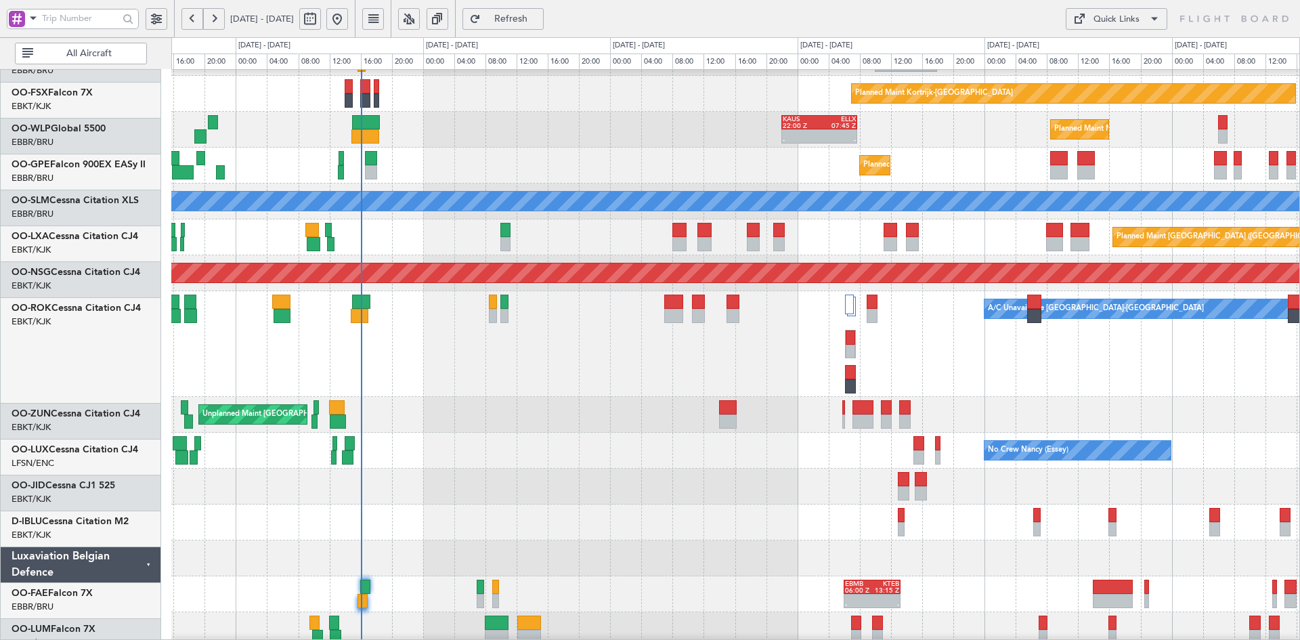
click at [708, 397] on div "A/C Unavailable Kortrijk-Wevelgem A/C Unavailable Kortrijk-Wevelgem" at bounding box center [735, 344] width 1128 height 106
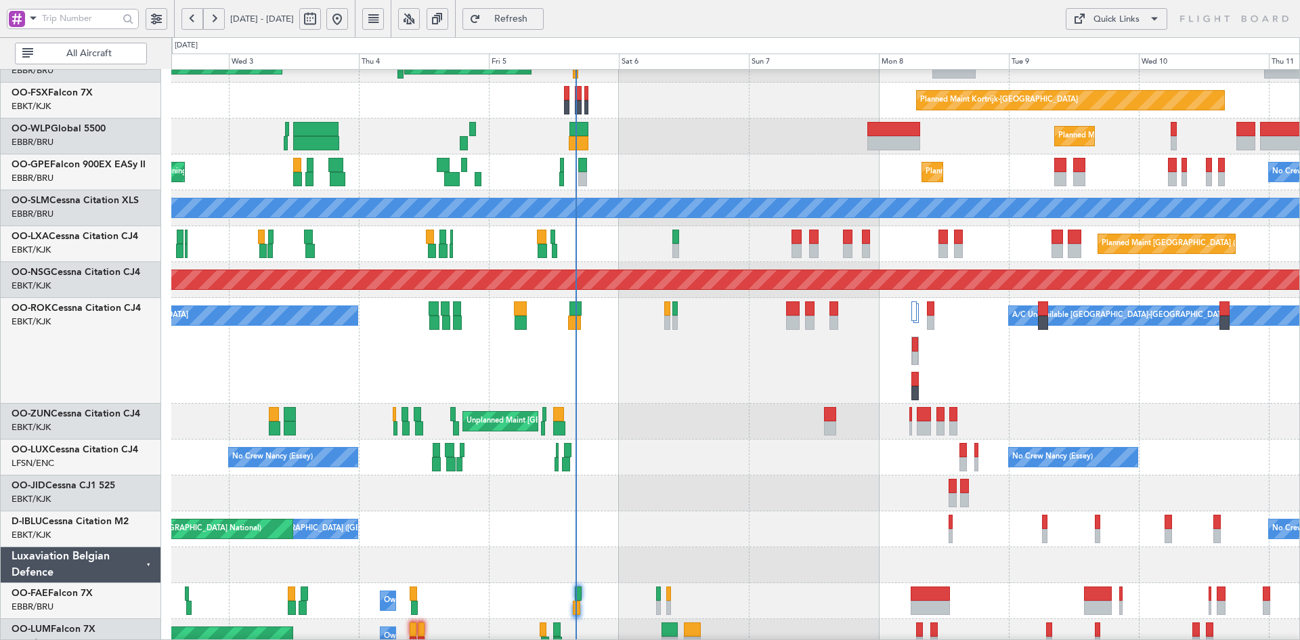
click at [761, 400] on div "A/C Unavailable Kortrijk-Wevelgem A/C Unavailable Kortrijk-Wevelgem" at bounding box center [735, 351] width 1128 height 106
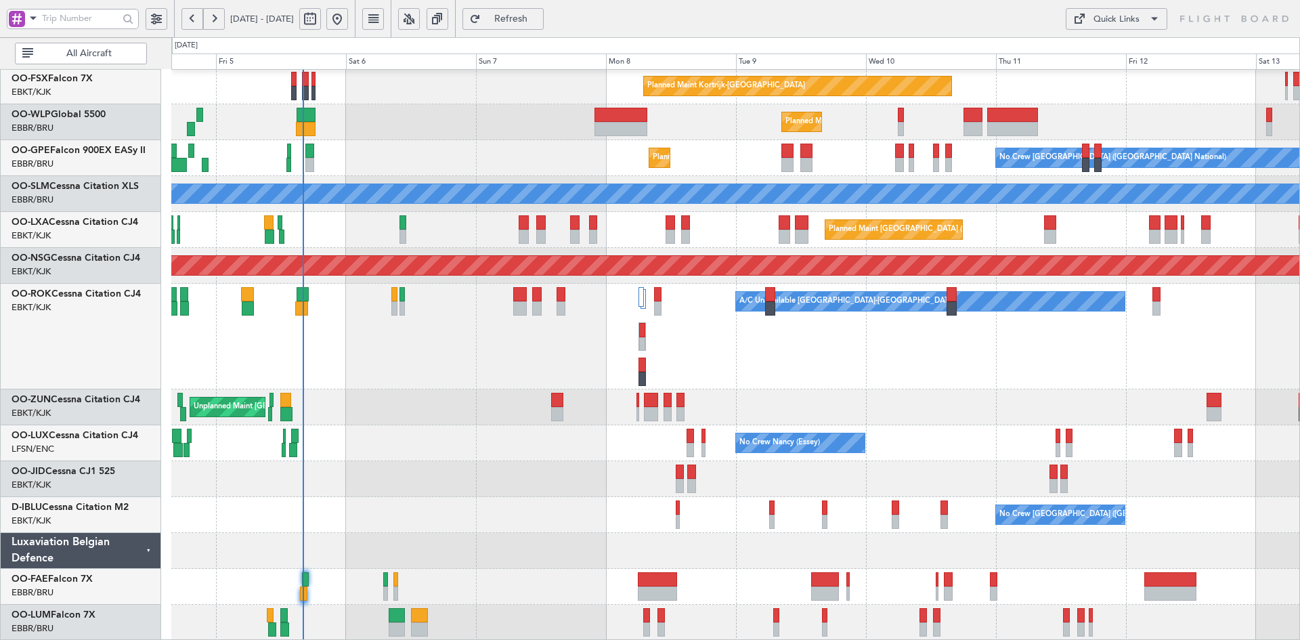
click at [857, 394] on div "Unplanned Maint Brussels (Brussels National) Planned Maint London (Farnborough)…" at bounding box center [735, 247] width 1128 height 788
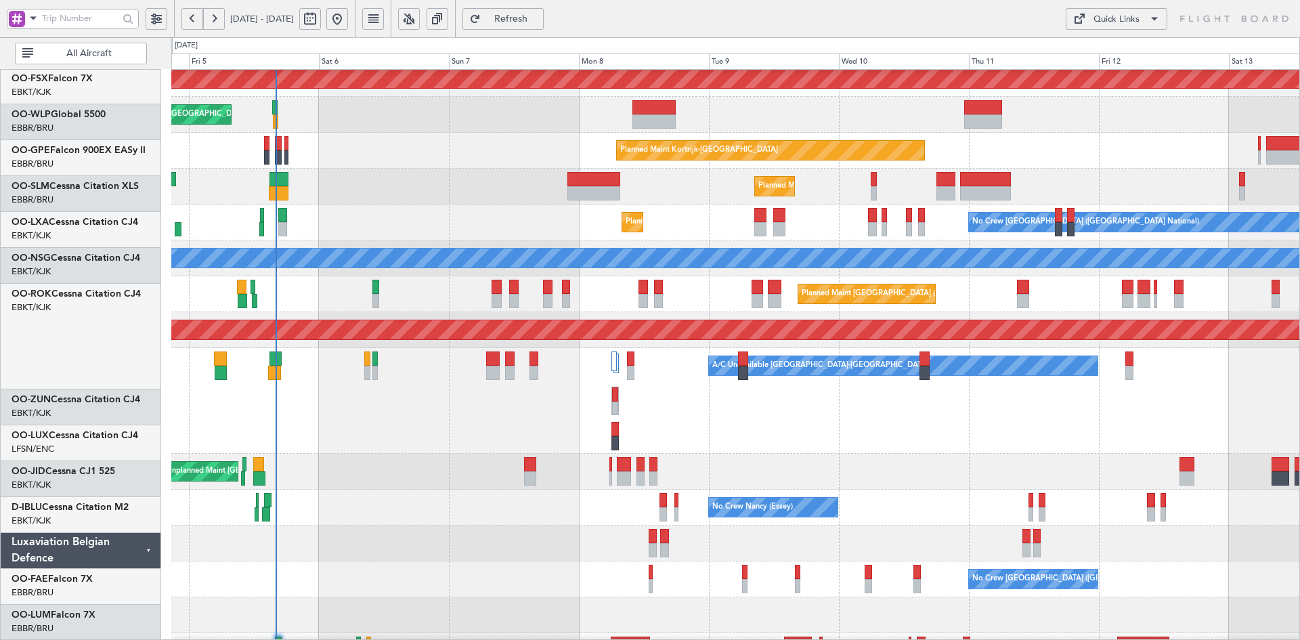
scroll to position [142, 0]
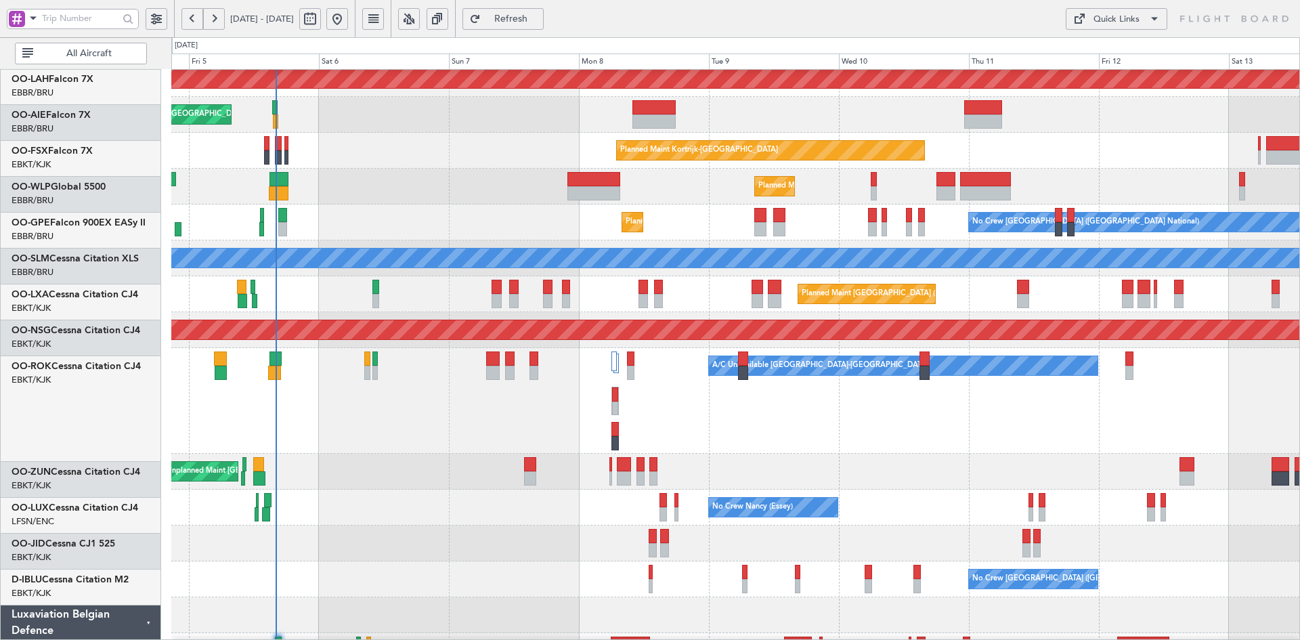
click at [980, 468] on div "Unplanned Maint [GEOGRAPHIC_DATA] ([GEOGRAPHIC_DATA])" at bounding box center [735, 472] width 1128 height 36
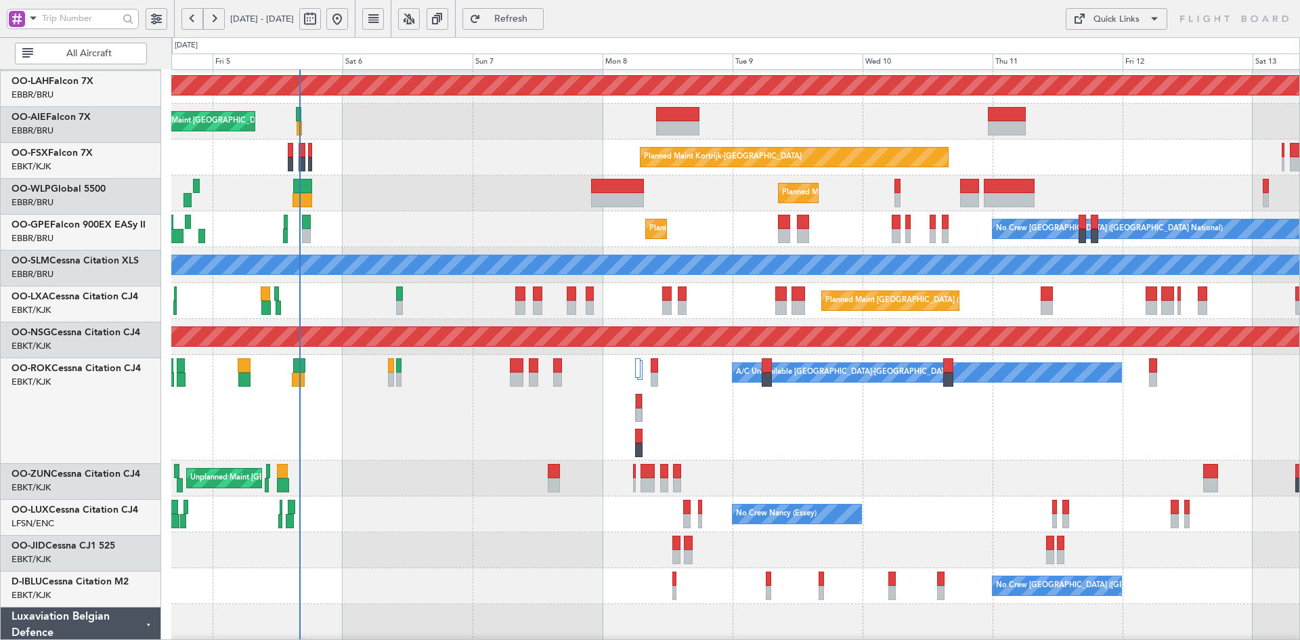
scroll to position [146, 0]
click at [1198, 152] on div "Planned Maint Kortrijk-[GEOGRAPHIC_DATA]" at bounding box center [735, 158] width 1128 height 36
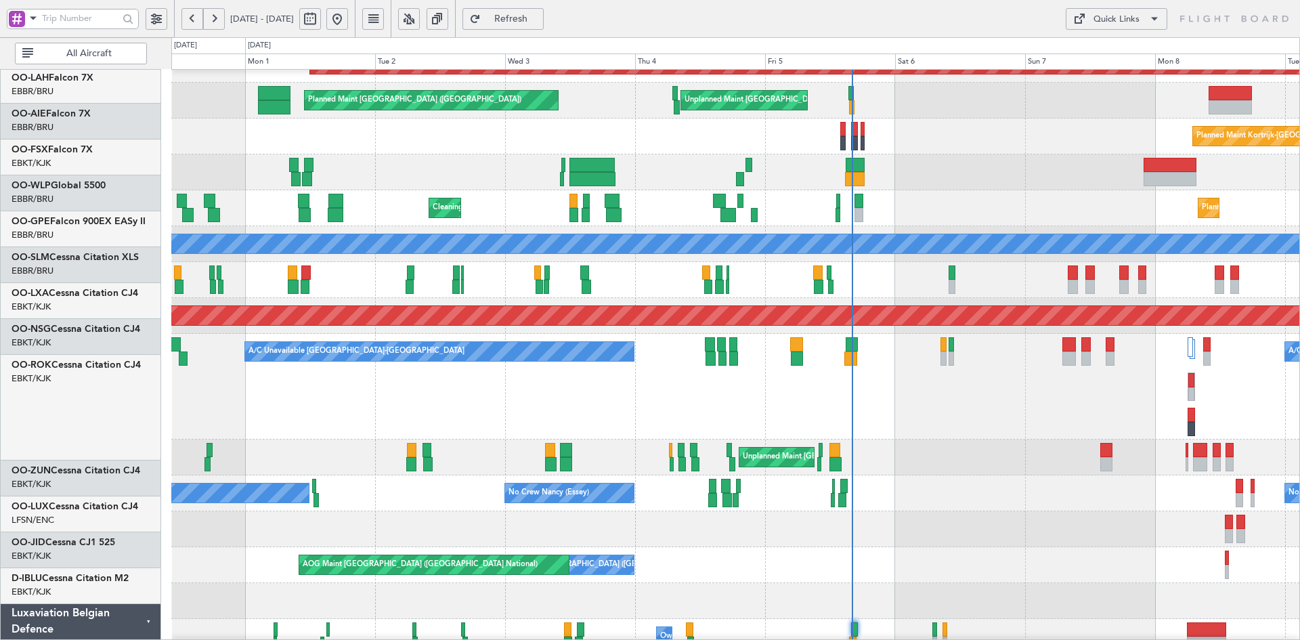
scroll to position [167, 0]
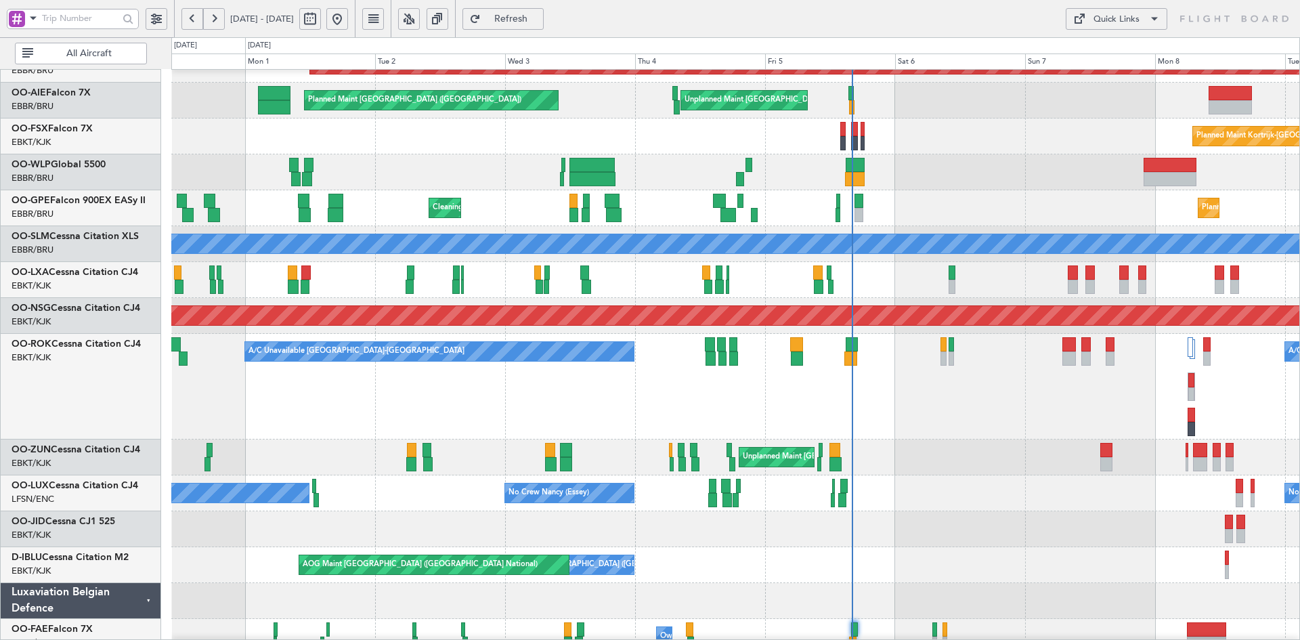
click at [950, 194] on div "Planned Maint Brussels (Brussels National) Cleaning Brussels (Brussels National…" at bounding box center [735, 208] width 1128 height 36
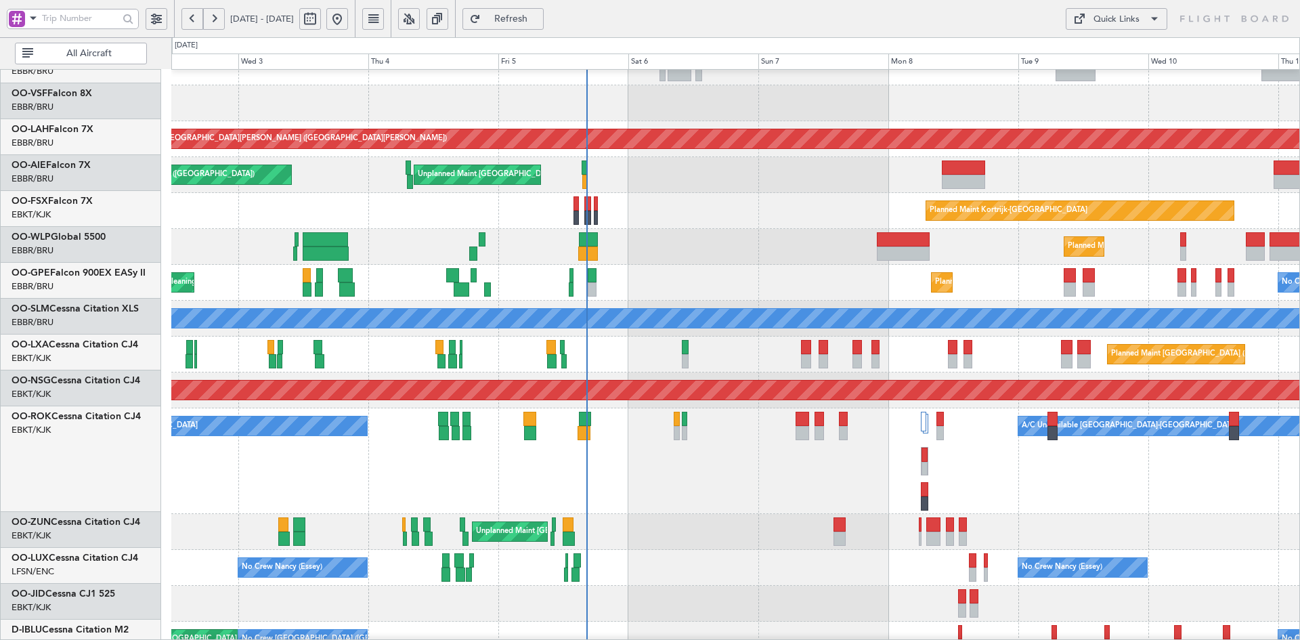
scroll to position [85, 0]
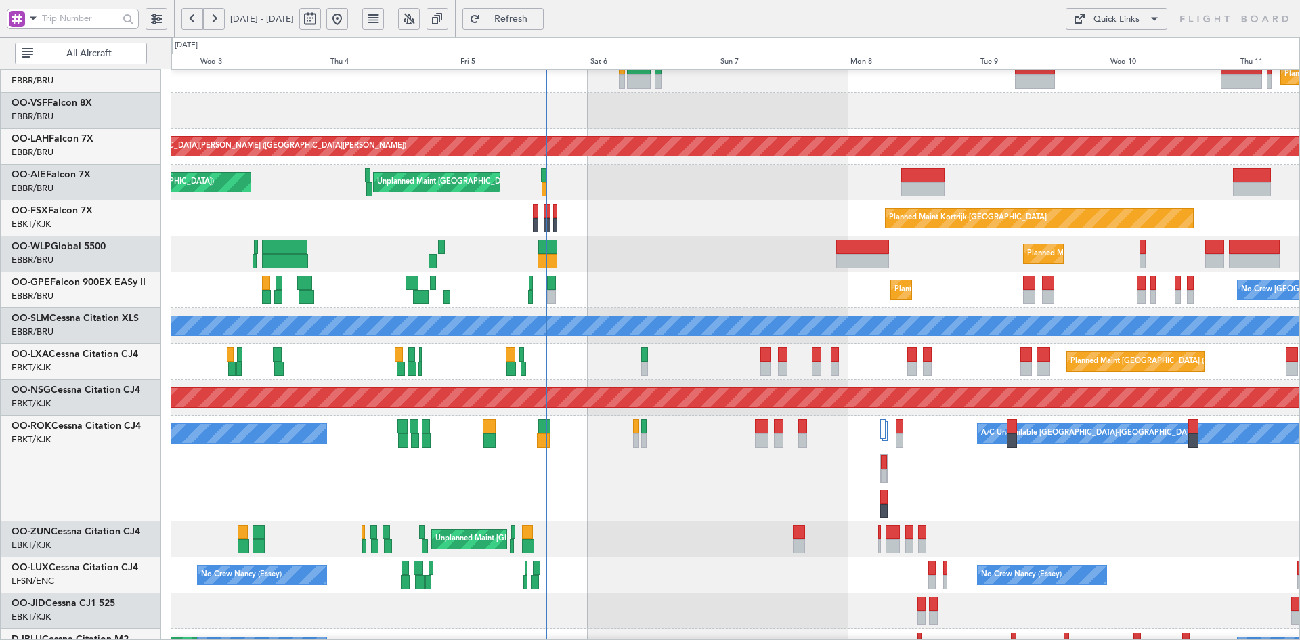
click at [698, 287] on div "Planned Maint [GEOGRAPHIC_DATA] ([GEOGRAPHIC_DATA] National) No Crew [GEOGRAPHI…" at bounding box center [735, 290] width 1128 height 36
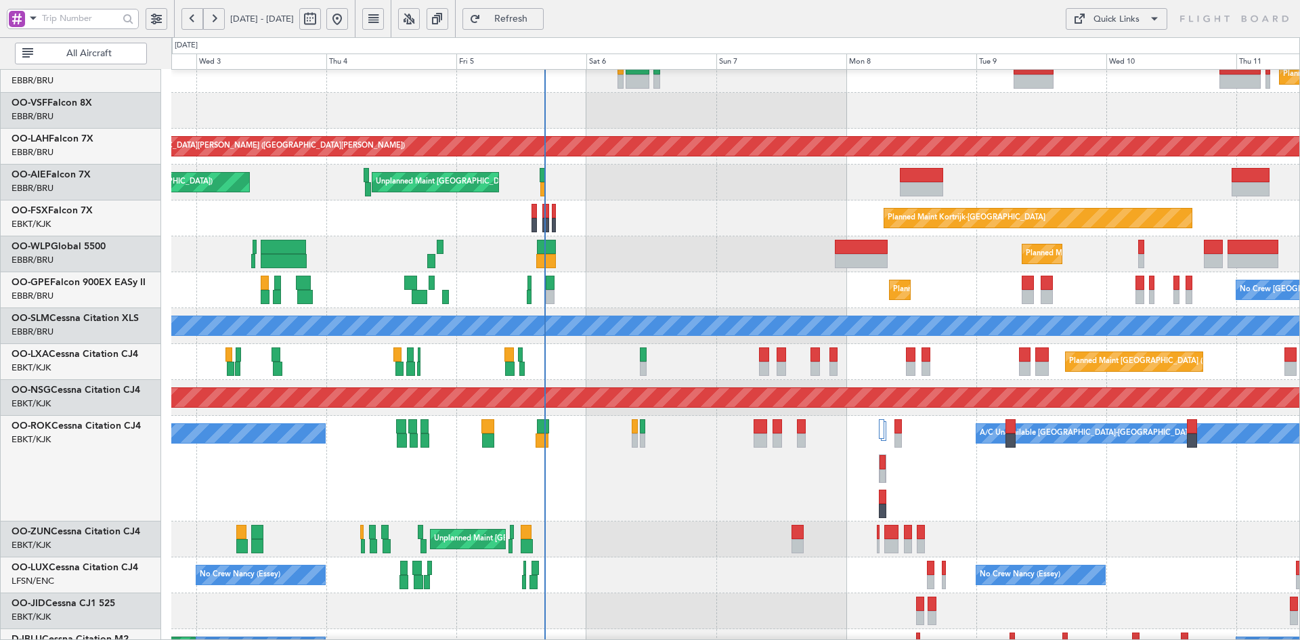
click at [651, 430] on div "Planned Maint Geneva (Cointrin) Planned Maint Alton-st Louis (St Louis Regl) Pl…" at bounding box center [735, 379] width 1128 height 788
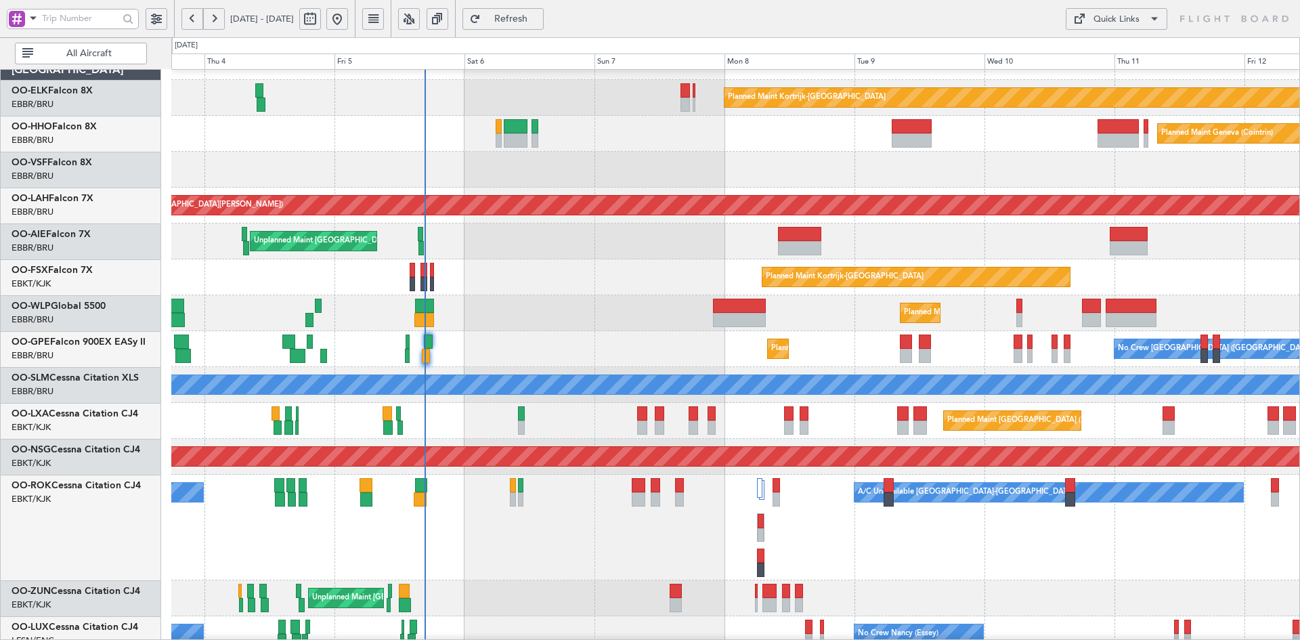
scroll to position [26, 0]
click at [692, 268] on div "Planned Maint Kortrijk-[GEOGRAPHIC_DATA]" at bounding box center [735, 277] width 1128 height 36
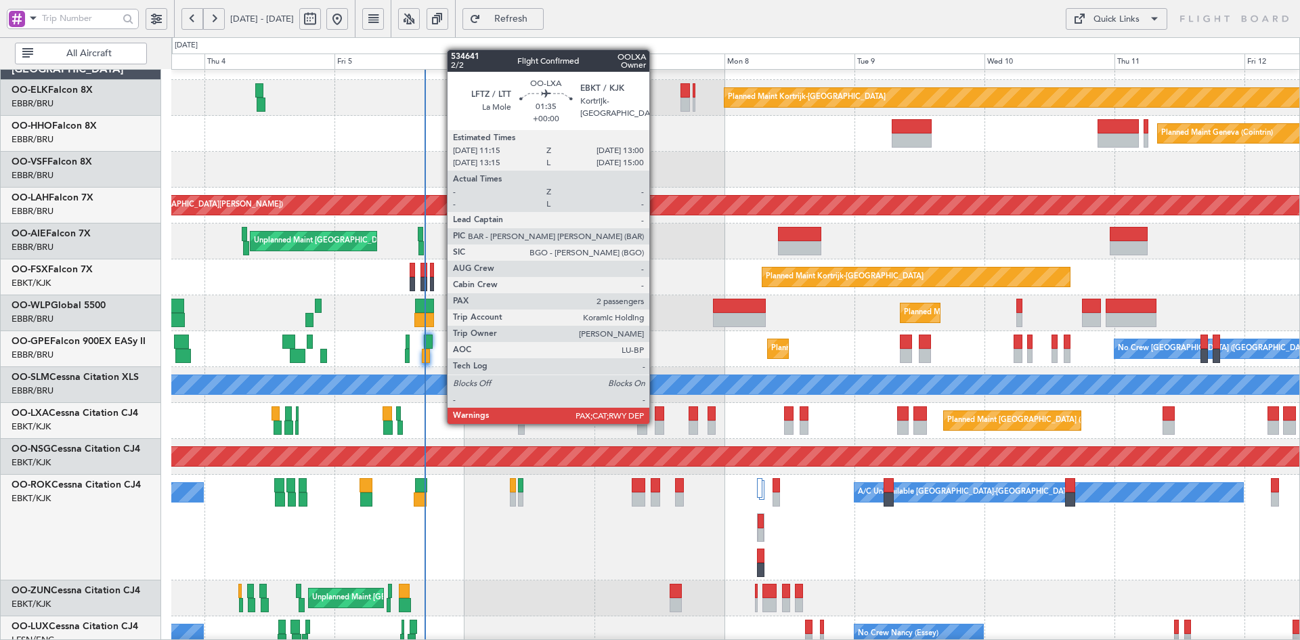
click at [656, 423] on div at bounding box center [659, 428] width 9 height 14
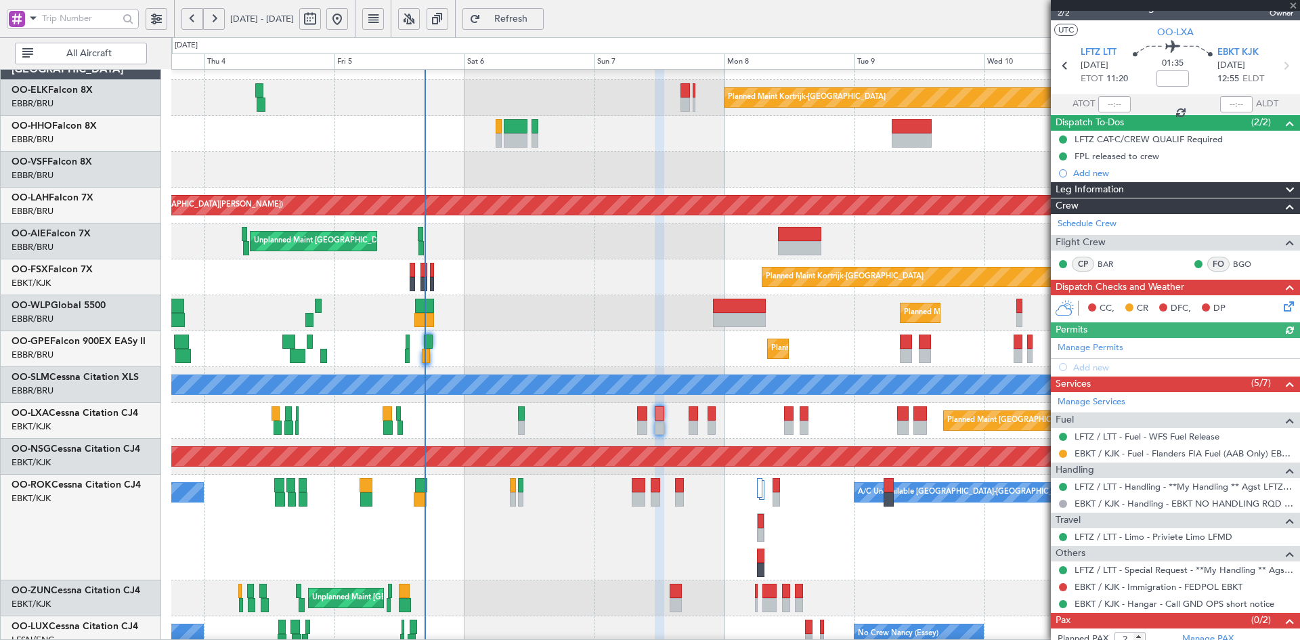
scroll to position [45, 0]
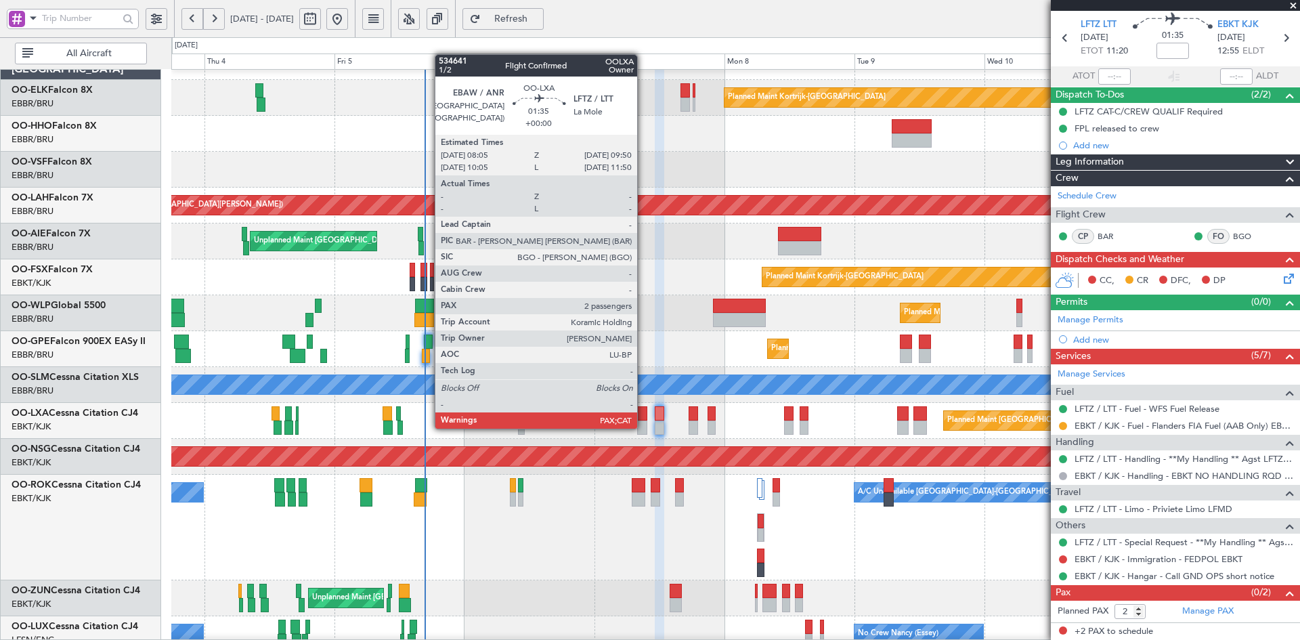
click at [643, 427] on div at bounding box center [641, 428] width 9 height 14
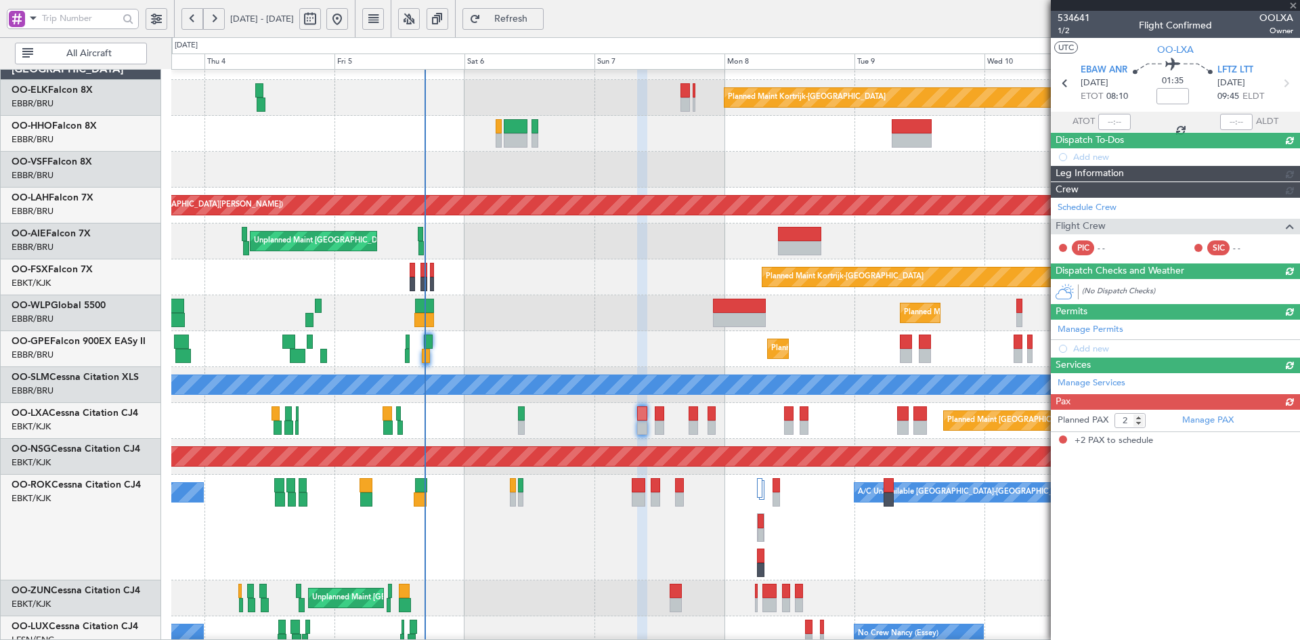
scroll to position [0, 0]
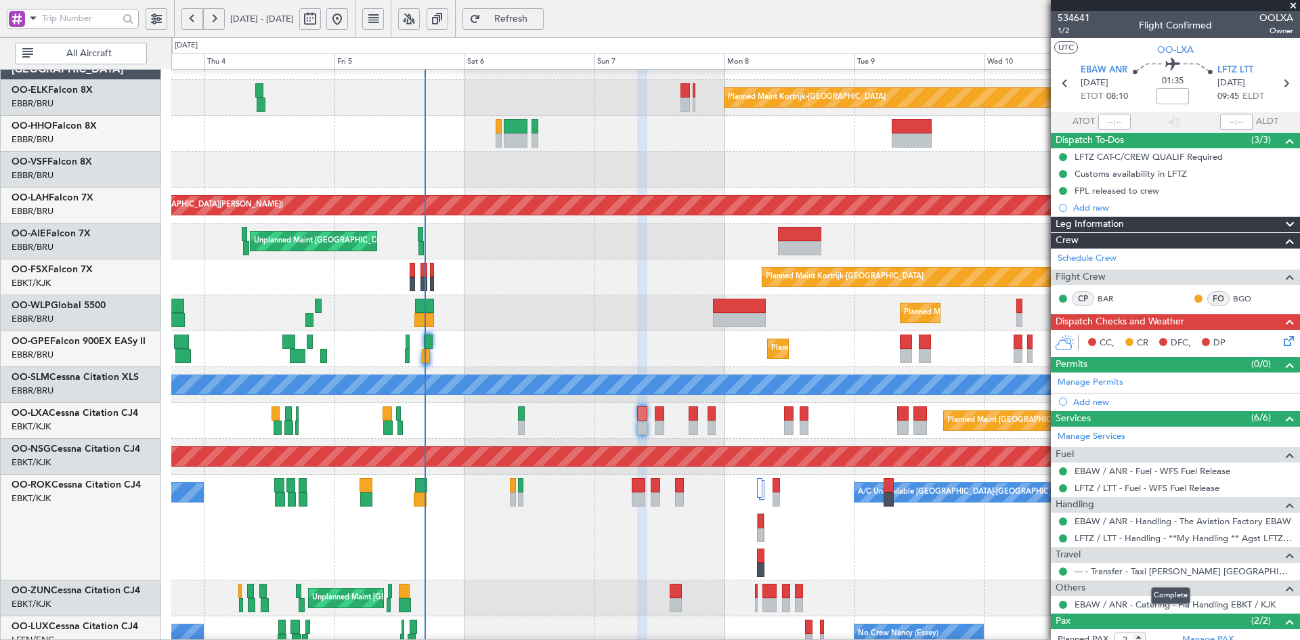
click at [1164, 604] on mat-tooltip-component "Complete" at bounding box center [1171, 596] width 58 height 36
click at [1124, 601] on link "EBAW / ANR - Catering - Fia Handling EBKT / KJK" at bounding box center [1175, 605] width 201 height 12
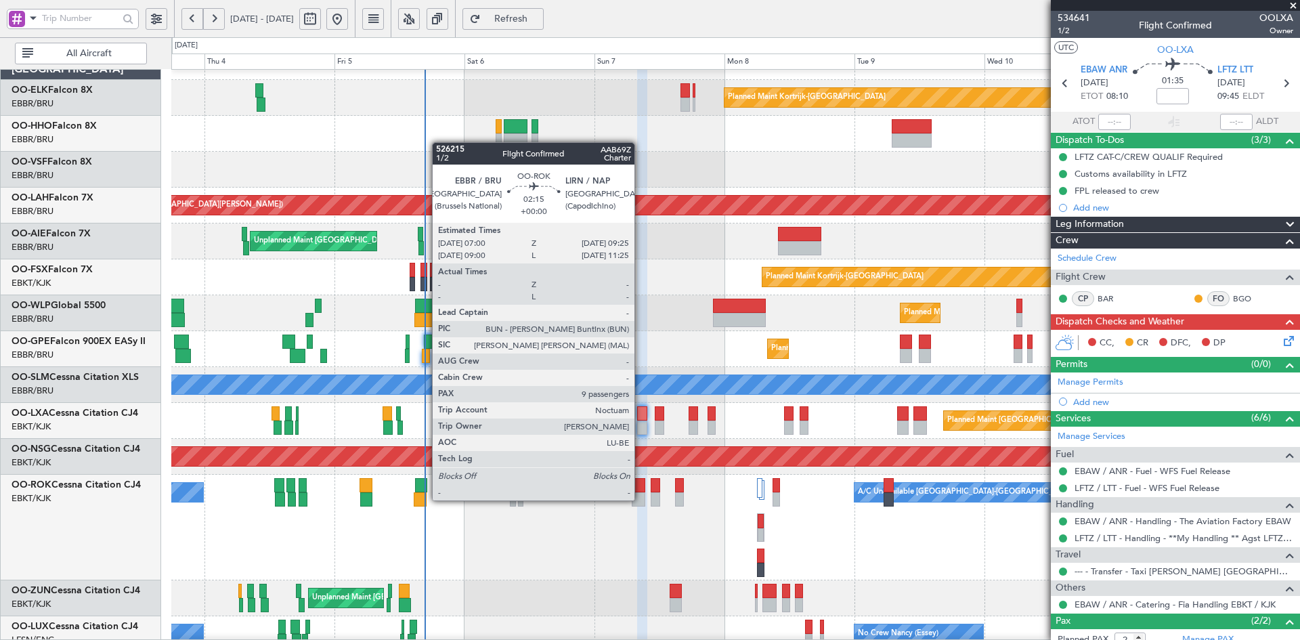
click at [641, 501] on div at bounding box center [639, 499] width 14 height 14
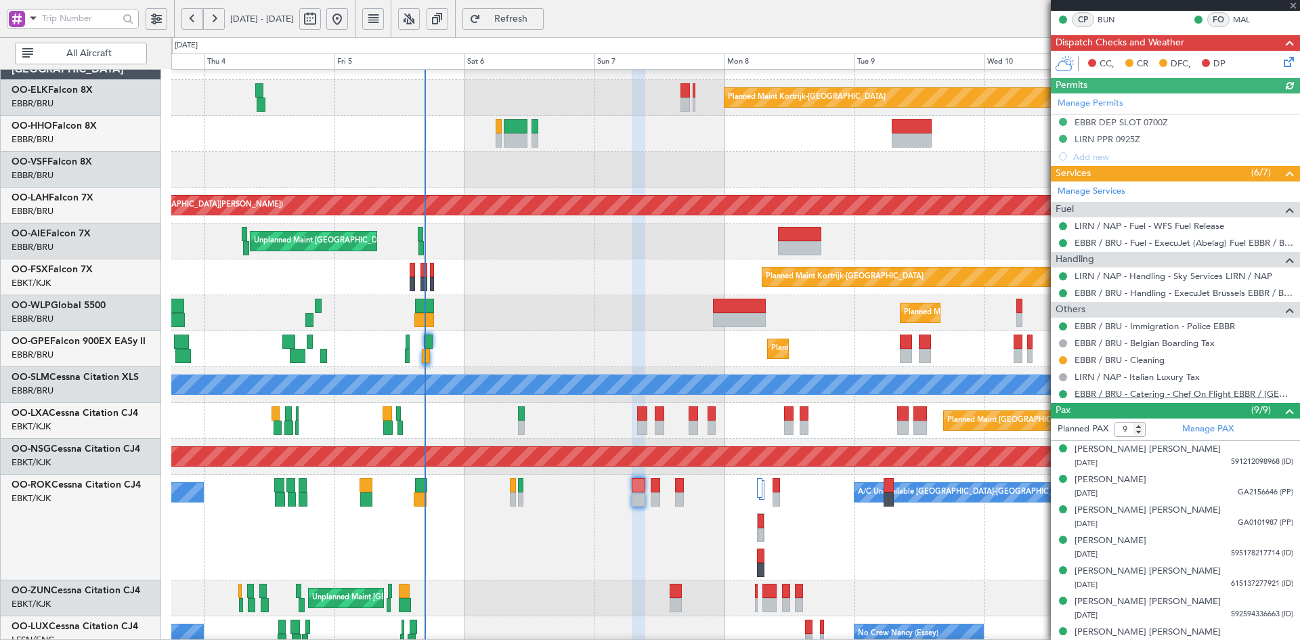
scroll to position [271, 0]
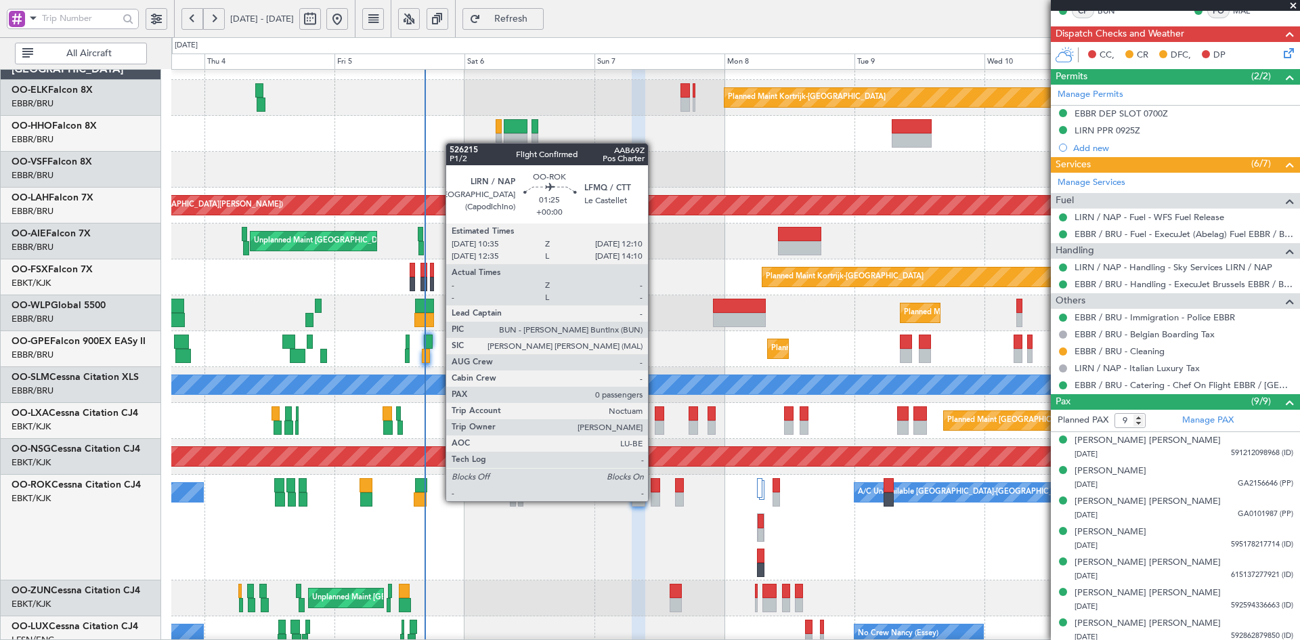
click at [654, 500] on div at bounding box center [655, 499] width 9 height 14
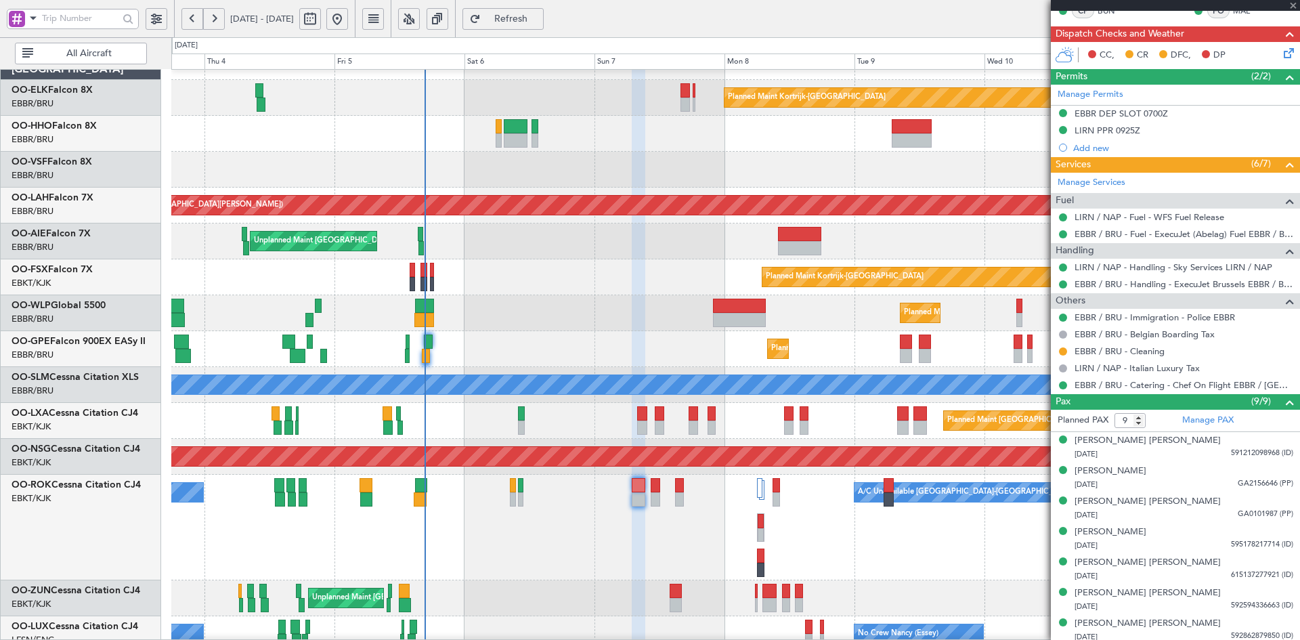
type input "0"
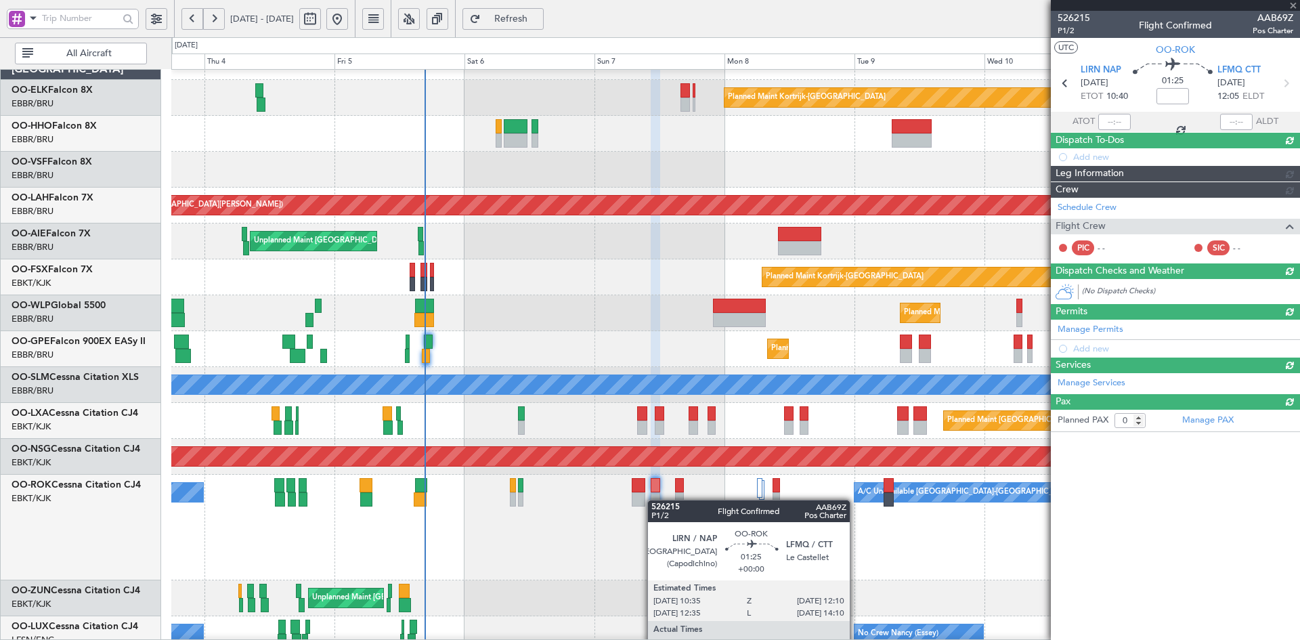
scroll to position [0, 0]
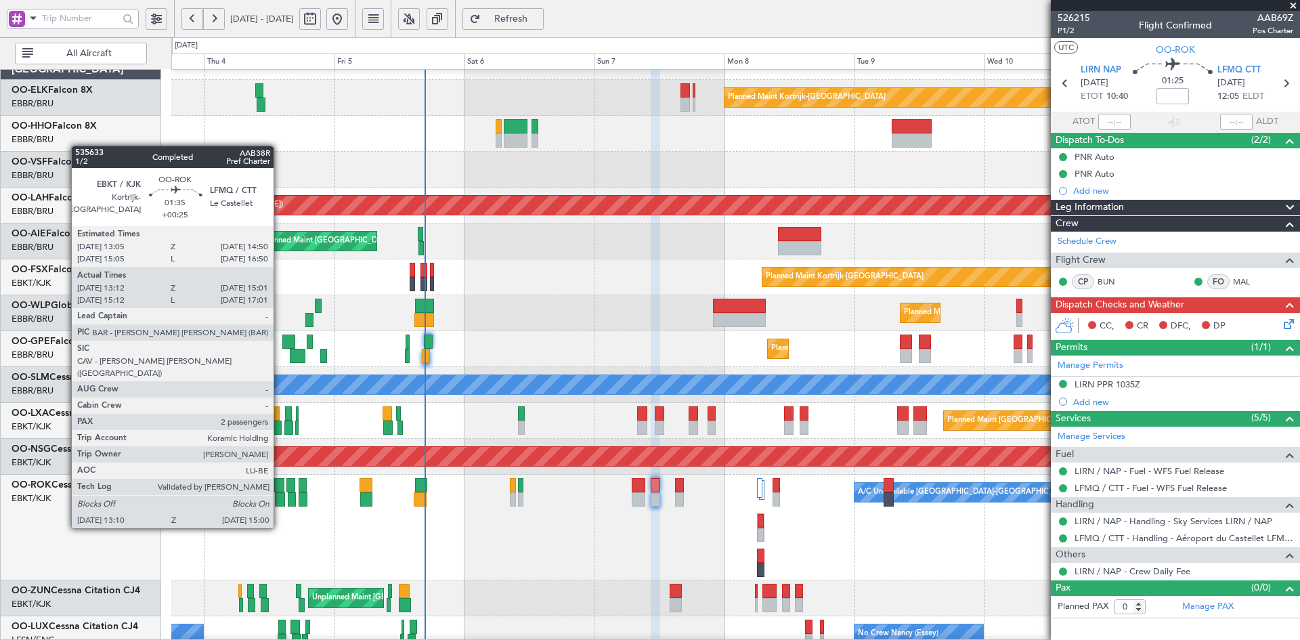
click at [280, 503] on div at bounding box center [280, 499] width 10 height 14
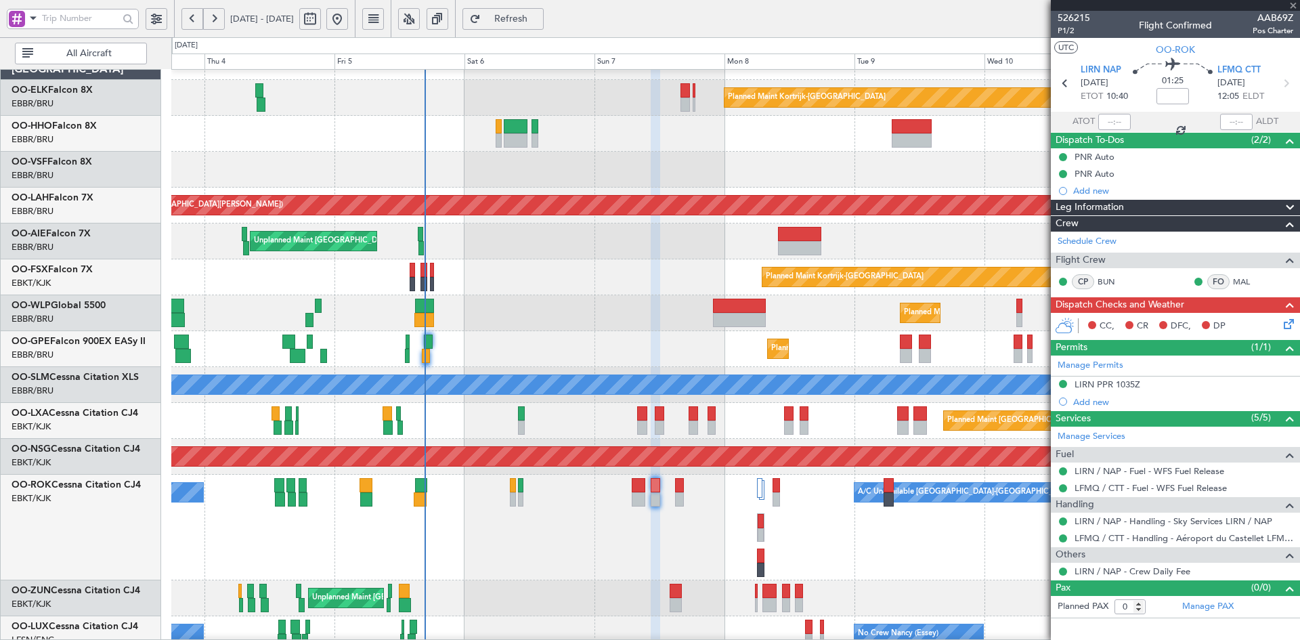
type input "+00:25"
type input "13:17"
type input "14:56"
type input "2"
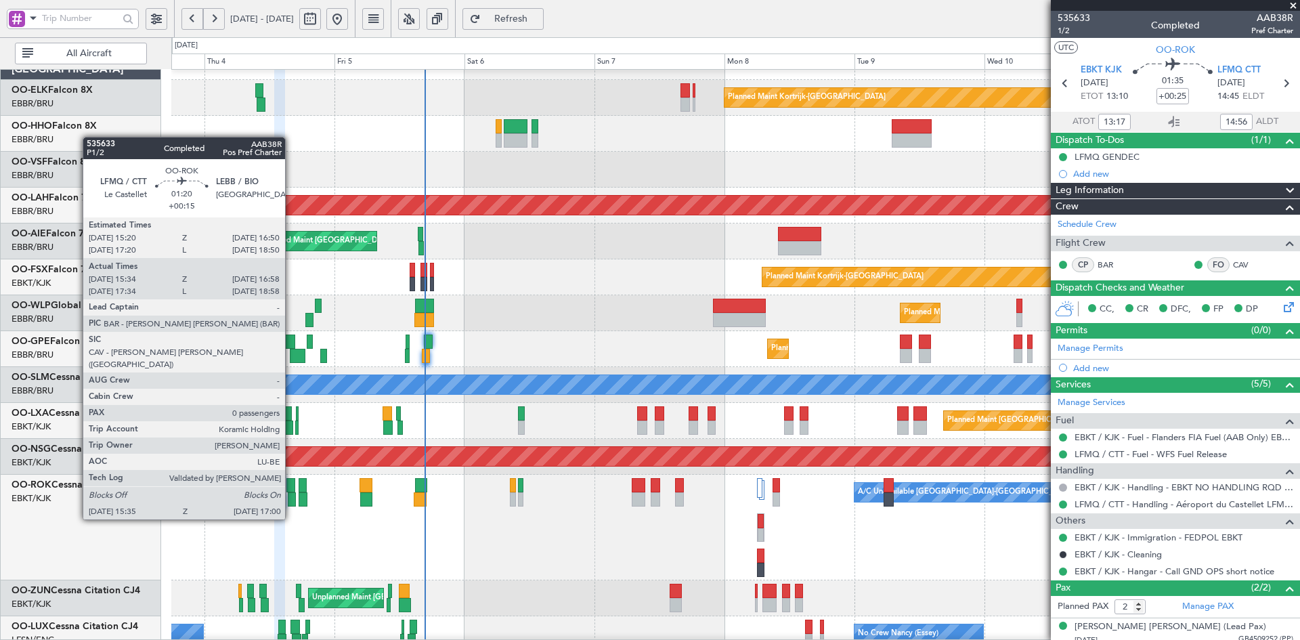
click at [291, 494] on div at bounding box center [292, 499] width 8 height 14
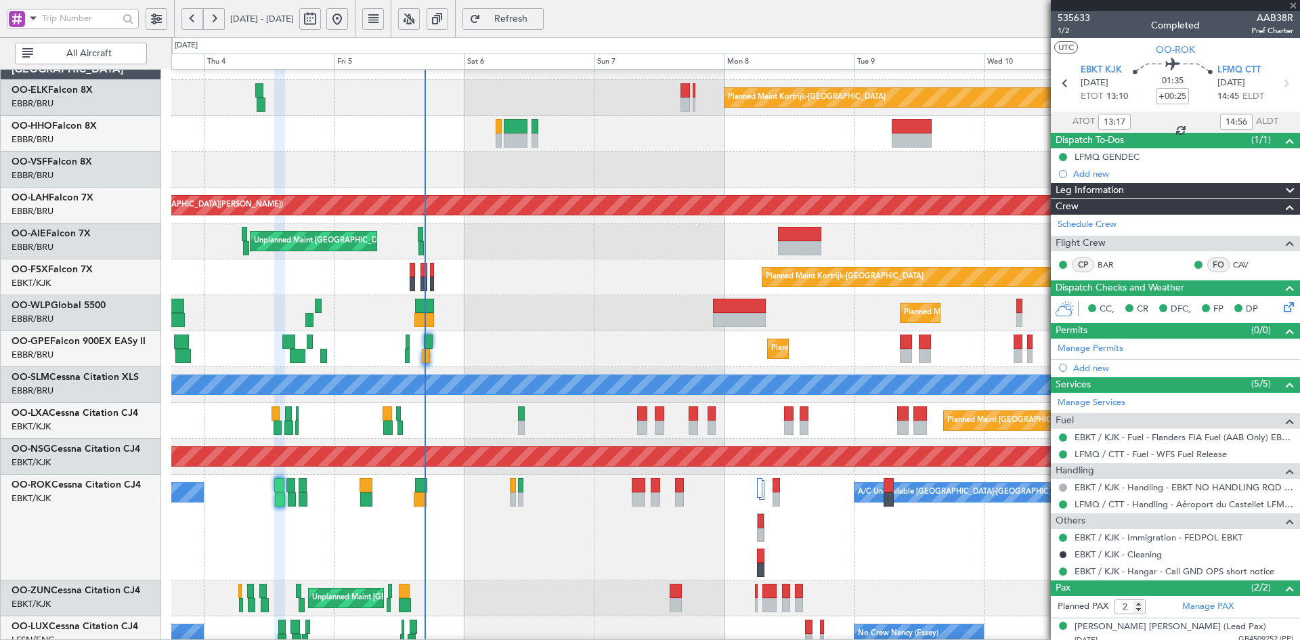
type input "+00:15"
type input "15:39"
type input "16:53"
type input "0"
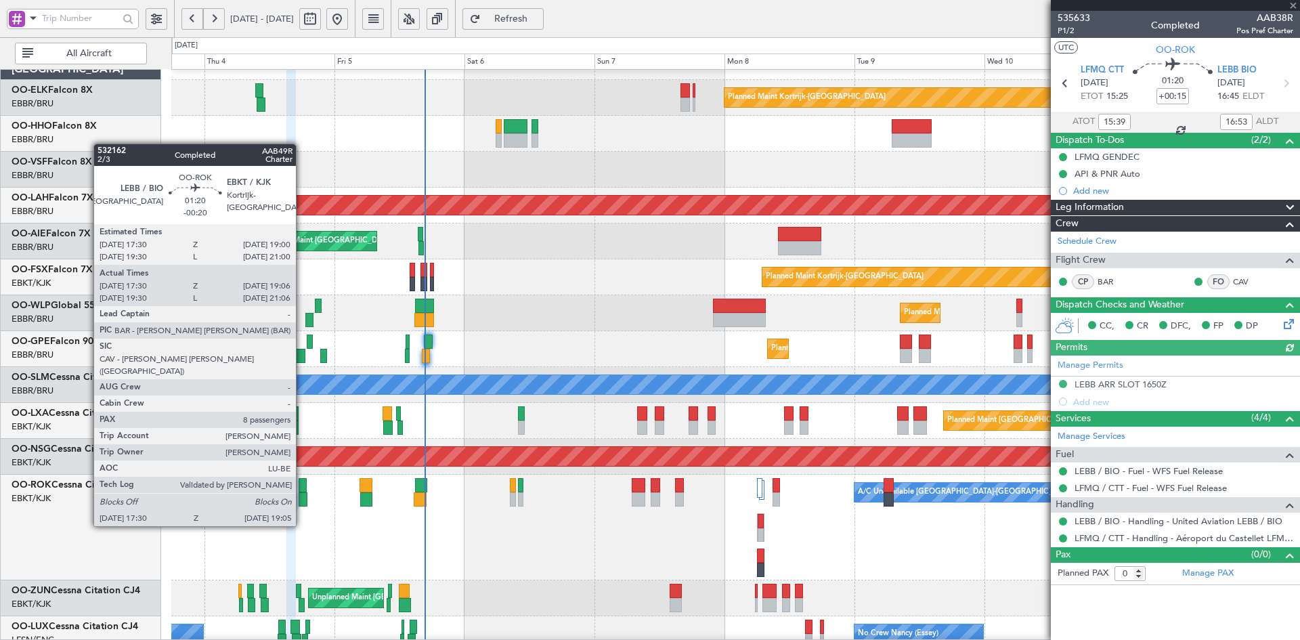
click at [302, 501] on div at bounding box center [303, 499] width 9 height 14
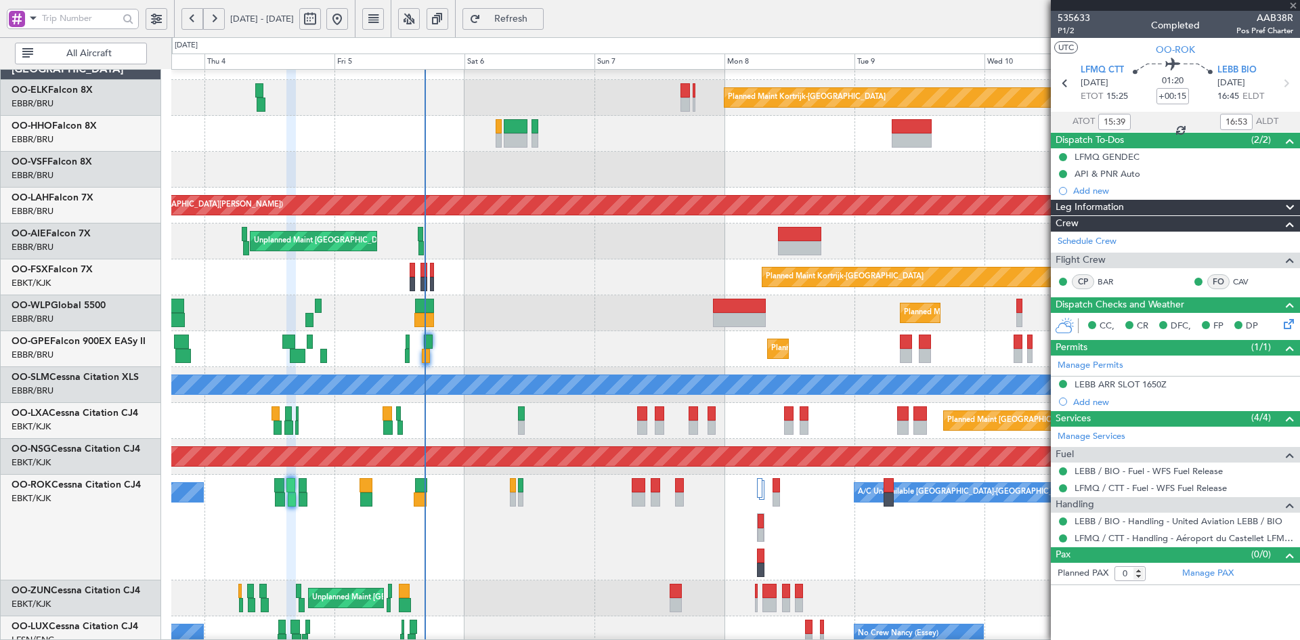
type input "-00:20"
type input "17:35"
type input "19:01"
type input "8"
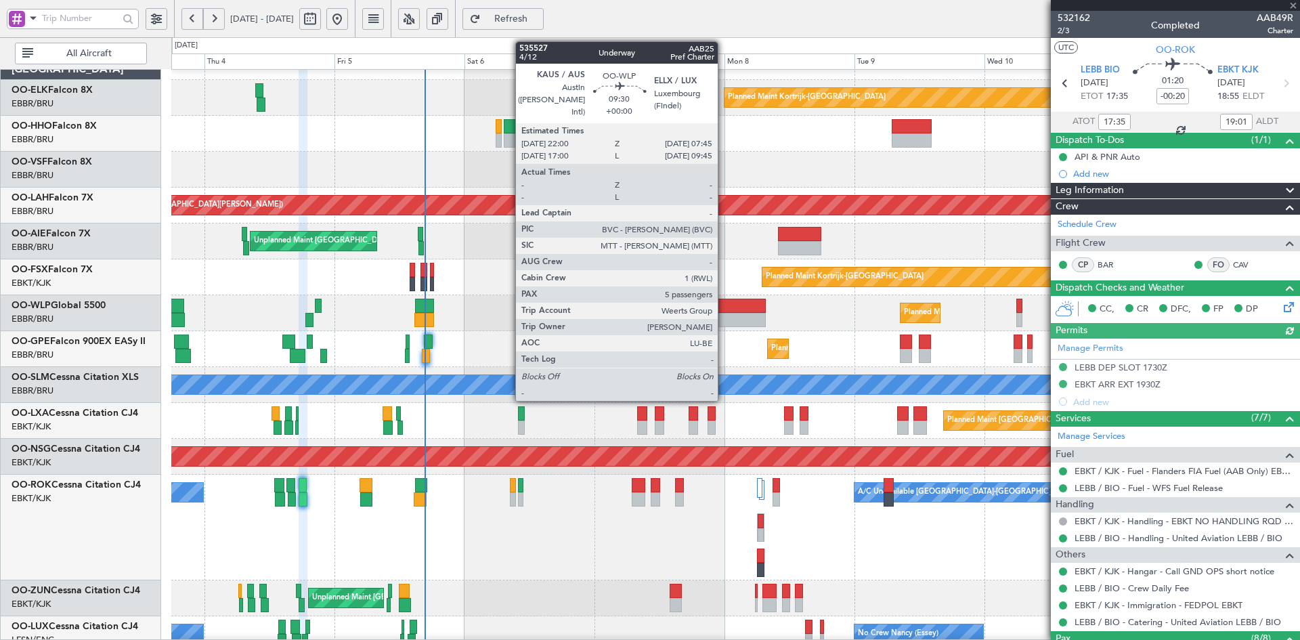
click at [724, 318] on div at bounding box center [739, 320] width 53 height 14
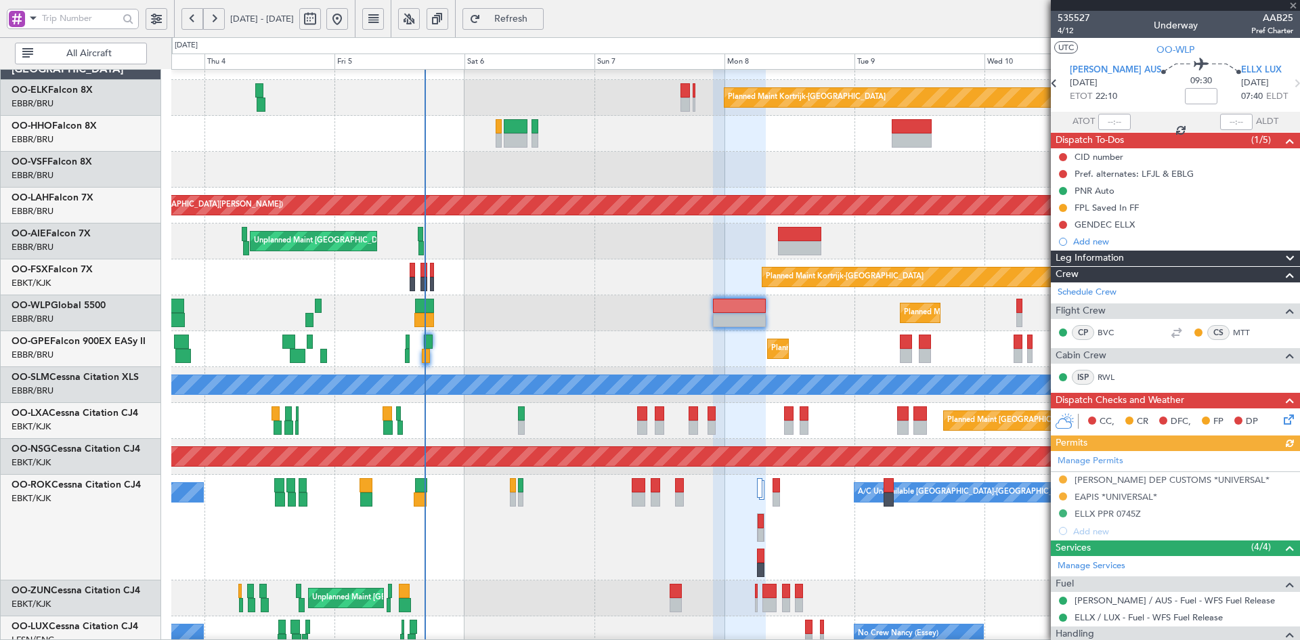
scroll to position [203, 0]
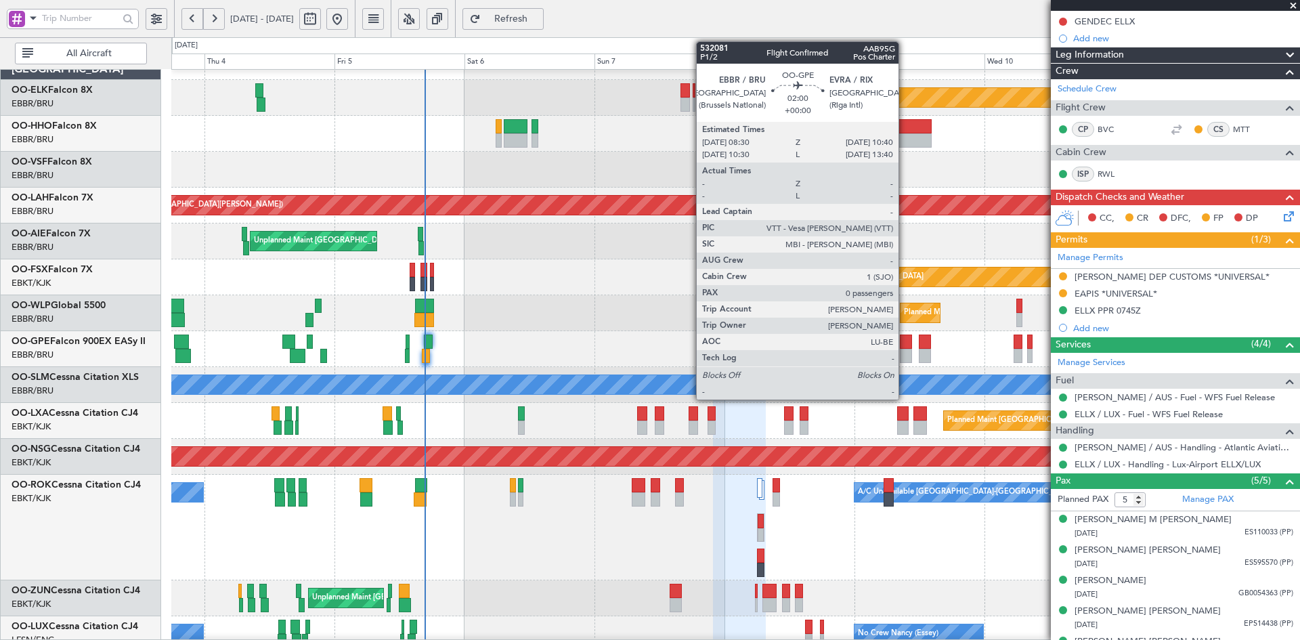
click at [905, 352] on div at bounding box center [906, 356] width 12 height 14
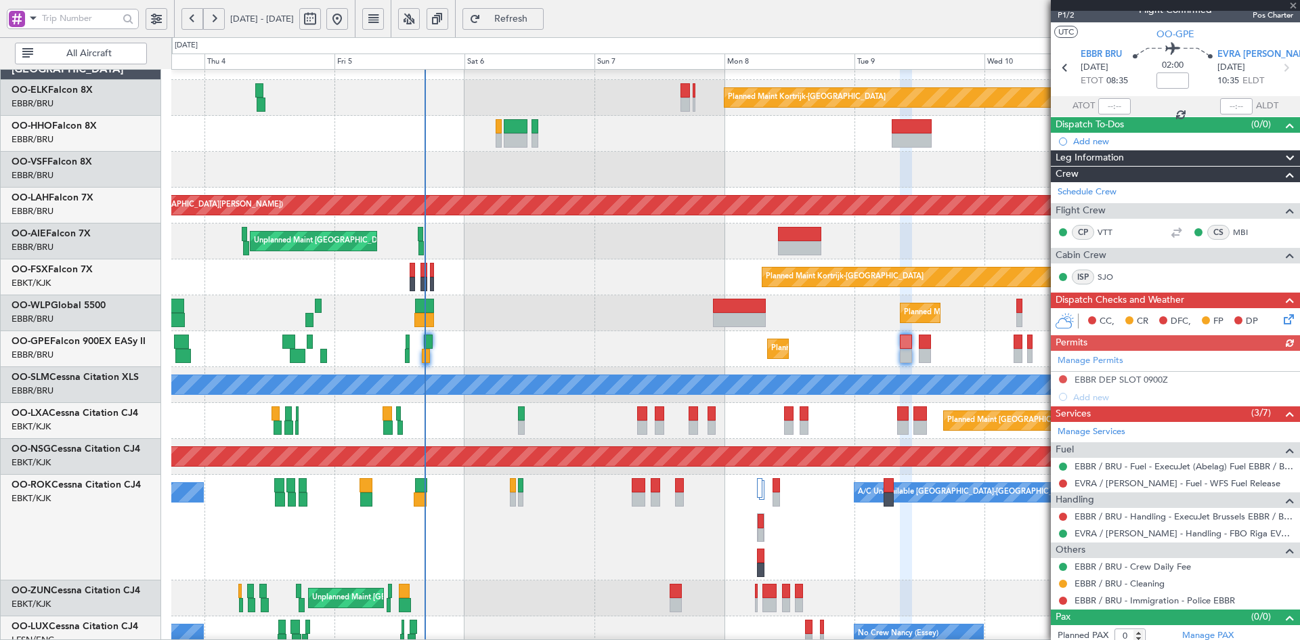
scroll to position [22, 0]
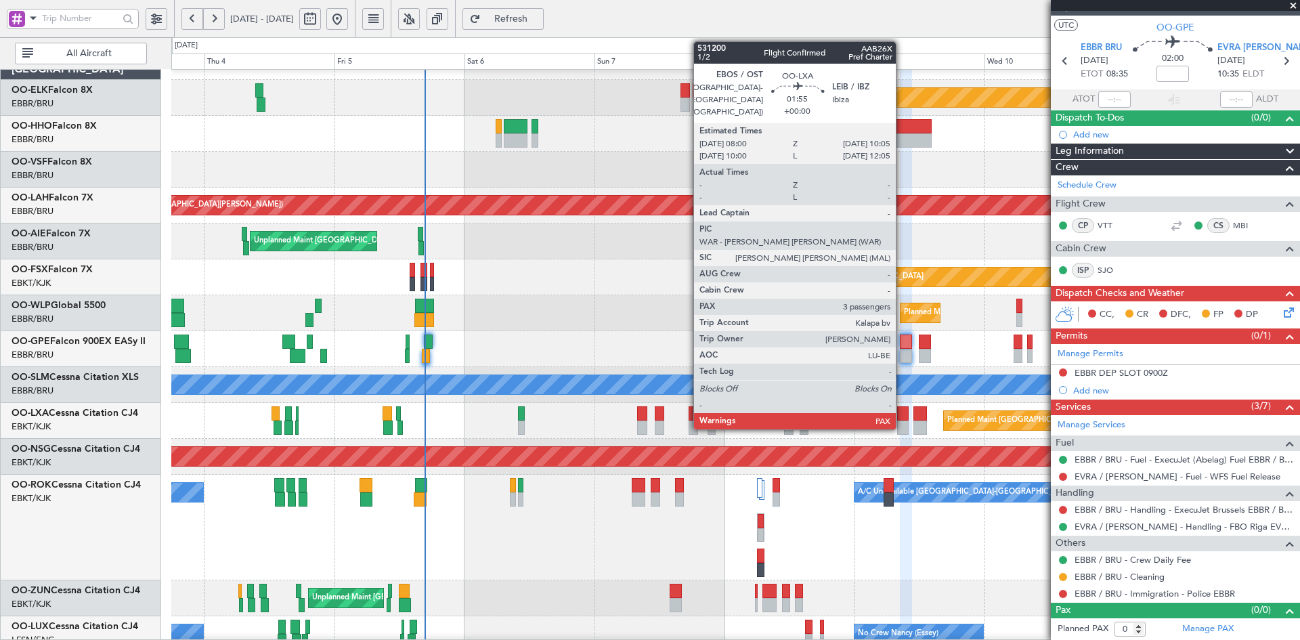
click at [902, 415] on div at bounding box center [903, 413] width 12 height 14
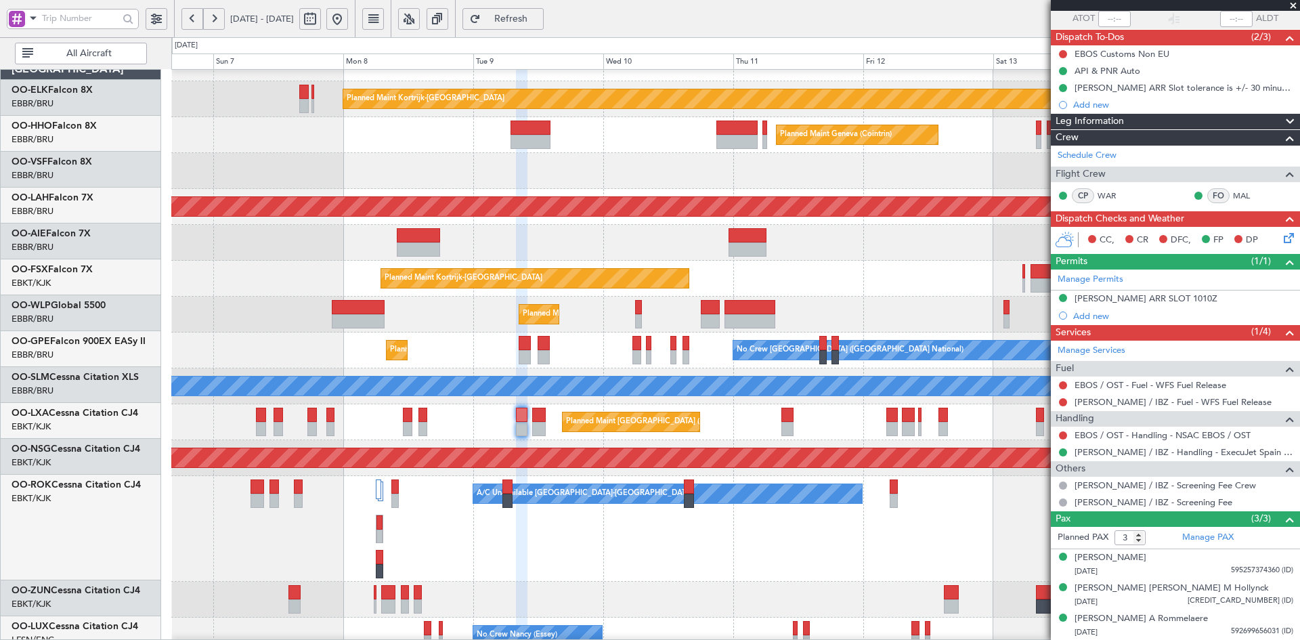
scroll to position [24, 0]
click at [461, 318] on div "Planned Maint Milan (Linate)" at bounding box center [735, 315] width 1128 height 36
click at [1293, 3] on span at bounding box center [1294, 6] width 14 height 12
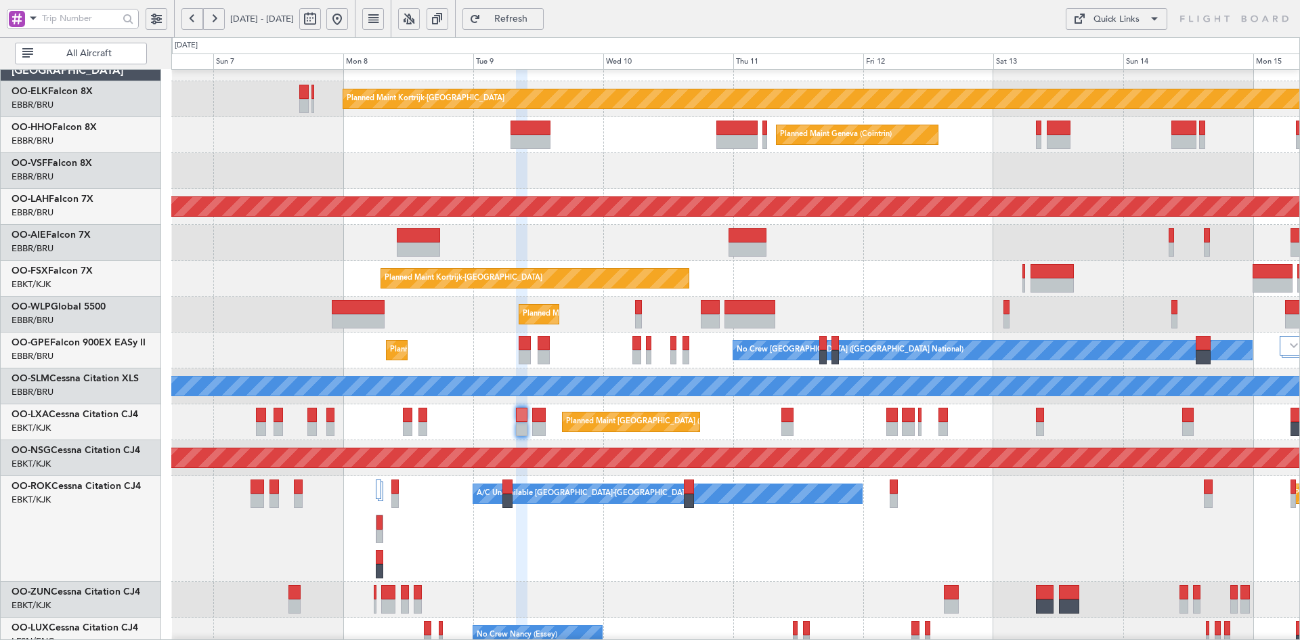
type input "0"
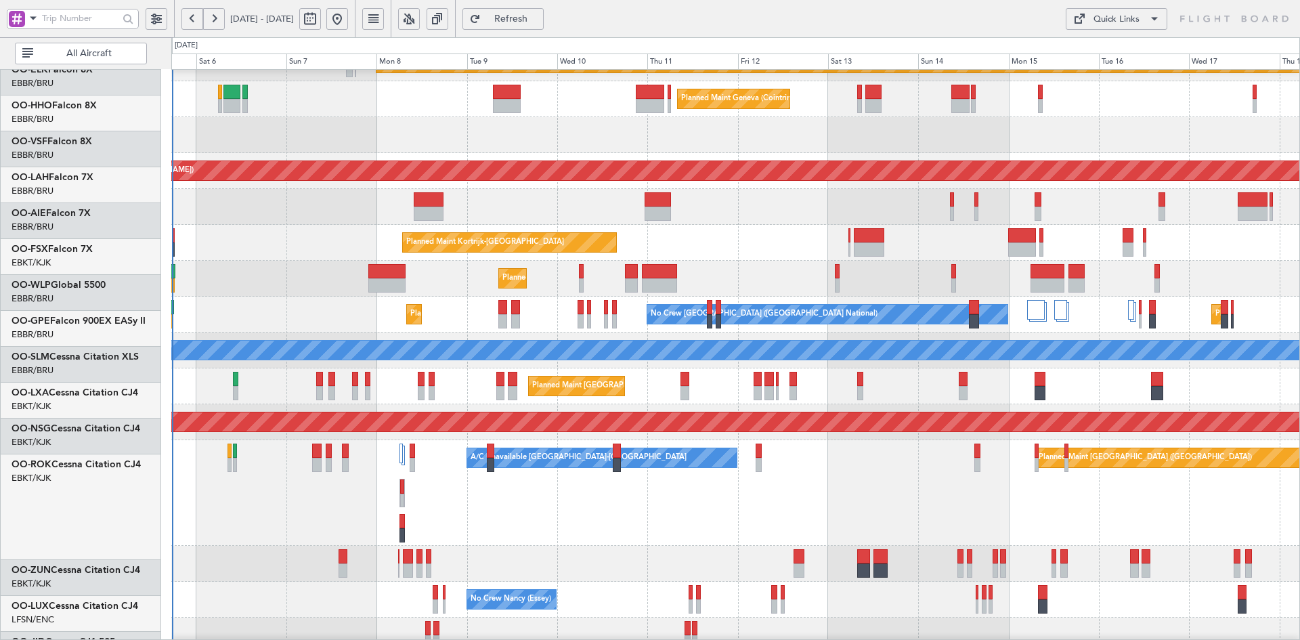
scroll to position [60, 0]
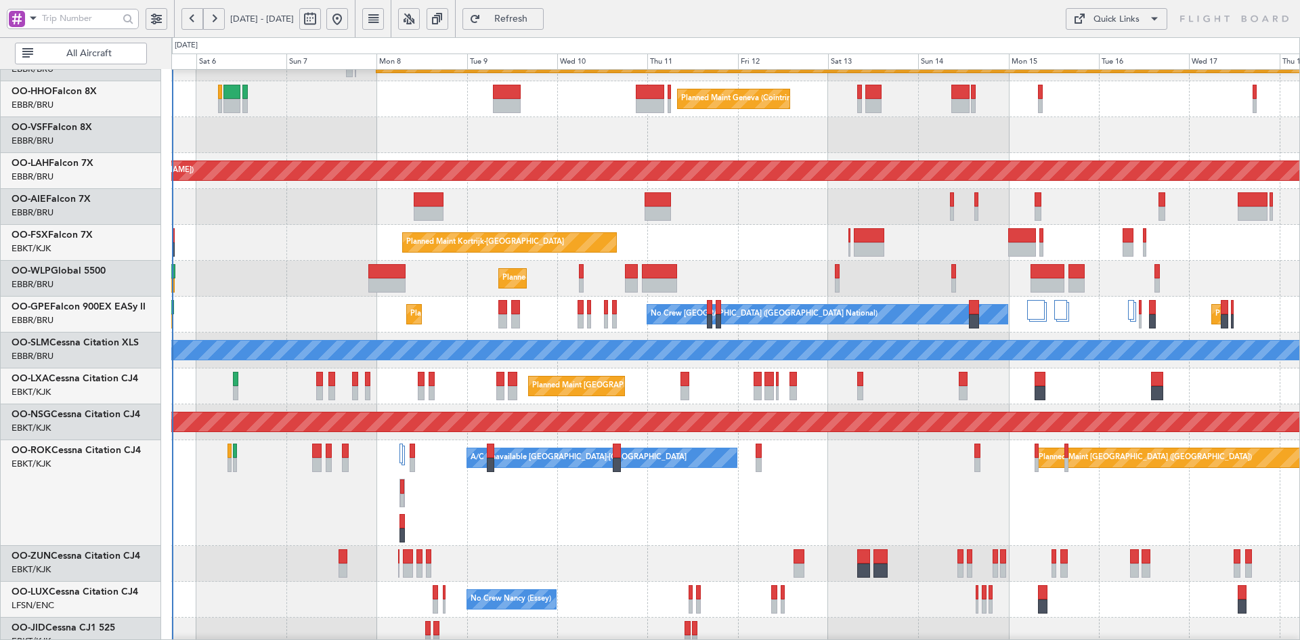
click at [710, 257] on div "Planned Maint Kortrijk-[GEOGRAPHIC_DATA]" at bounding box center [735, 243] width 1128 height 36
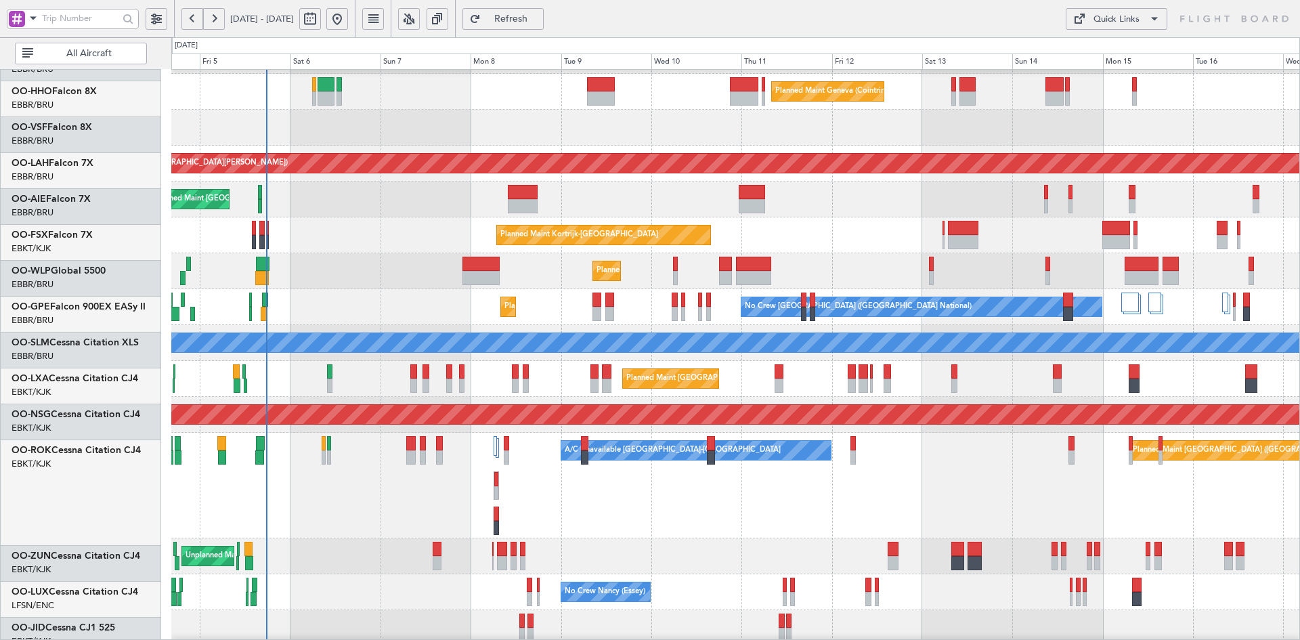
scroll to position [68, 0]
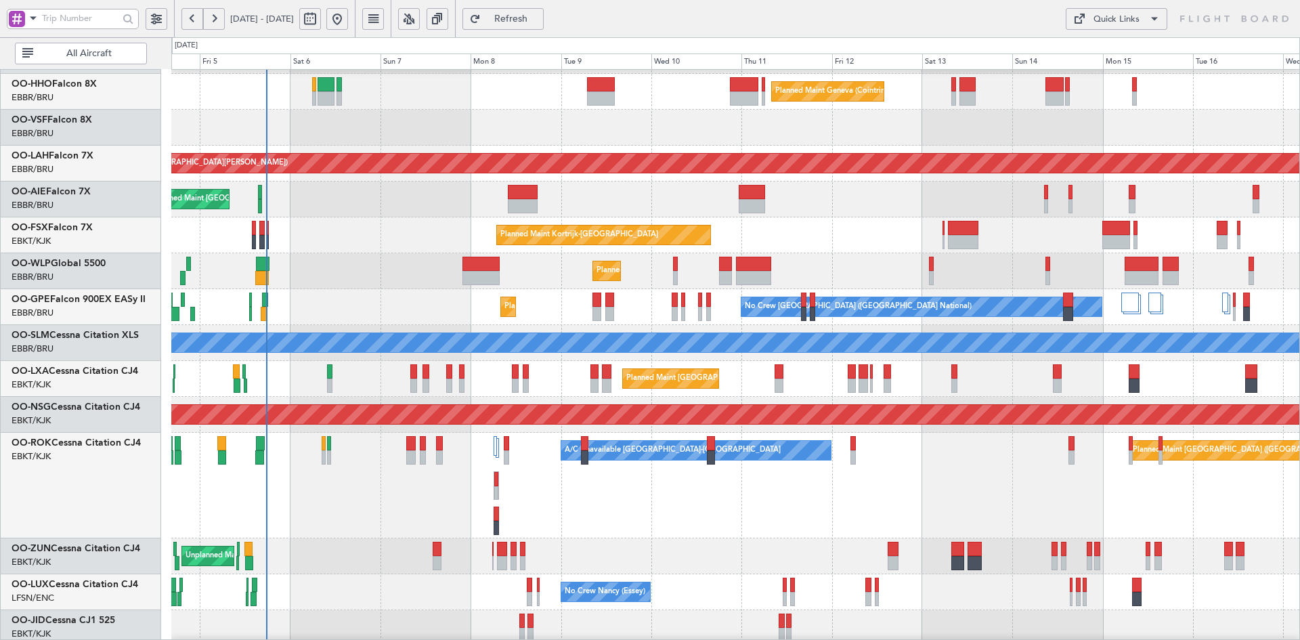
click at [858, 261] on div "Planned Maint Milan (Linate)" at bounding box center [735, 271] width 1128 height 36
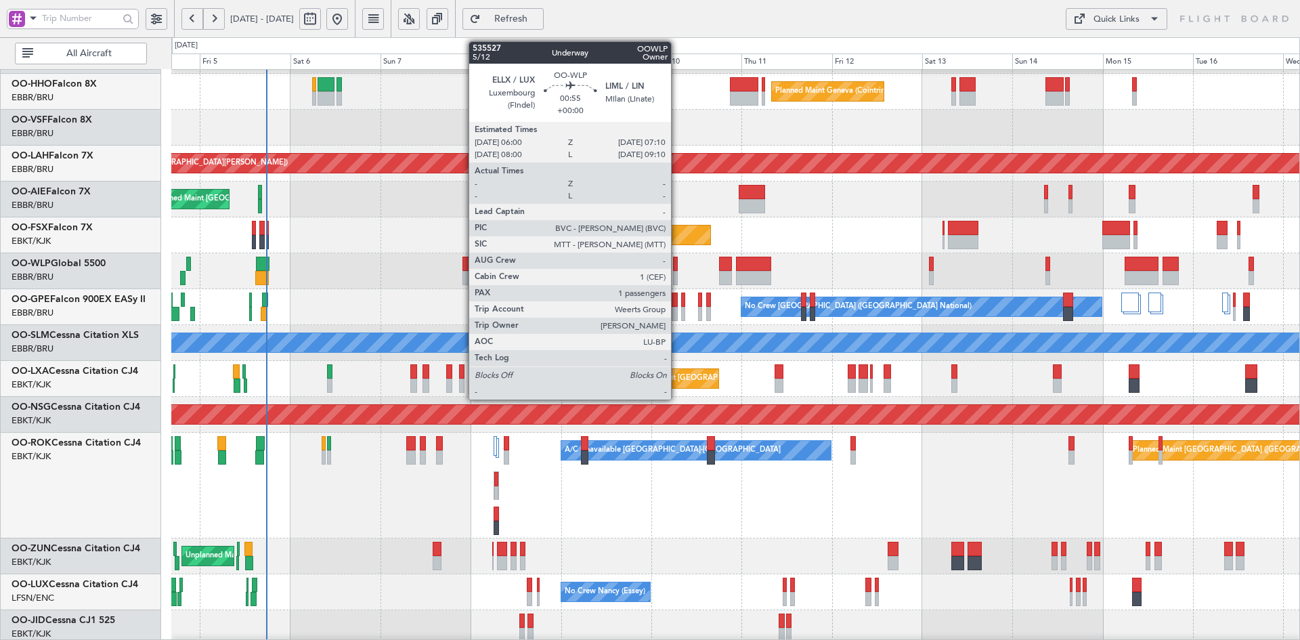
click at [677, 278] on div at bounding box center [675, 278] width 5 height 14
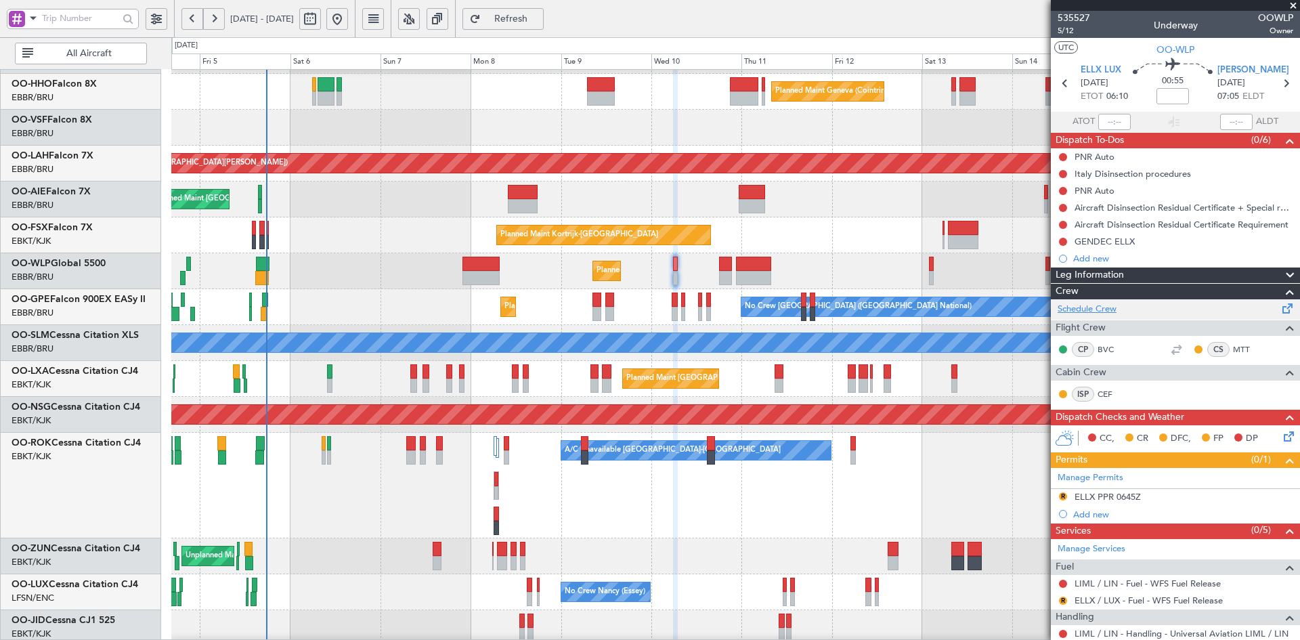
click at [1076, 305] on link "Schedule Crew" at bounding box center [1087, 310] width 59 height 14
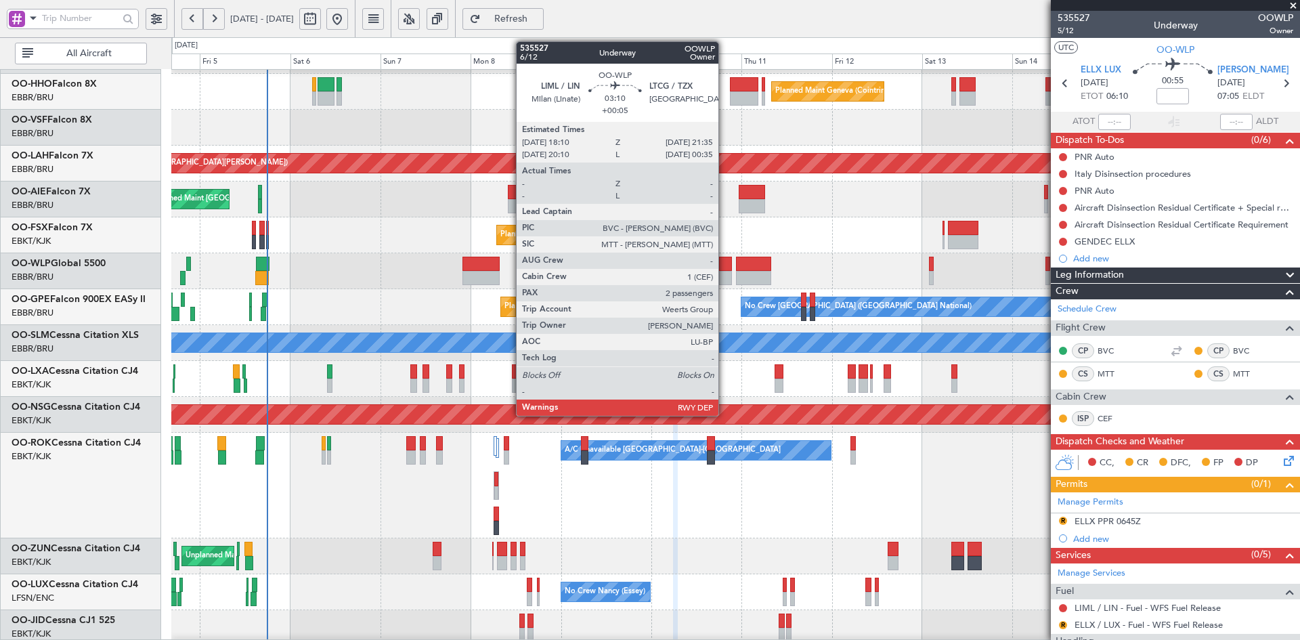
click at [725, 278] on div at bounding box center [725, 278] width 13 height 14
type input "+00:05"
type input "2"
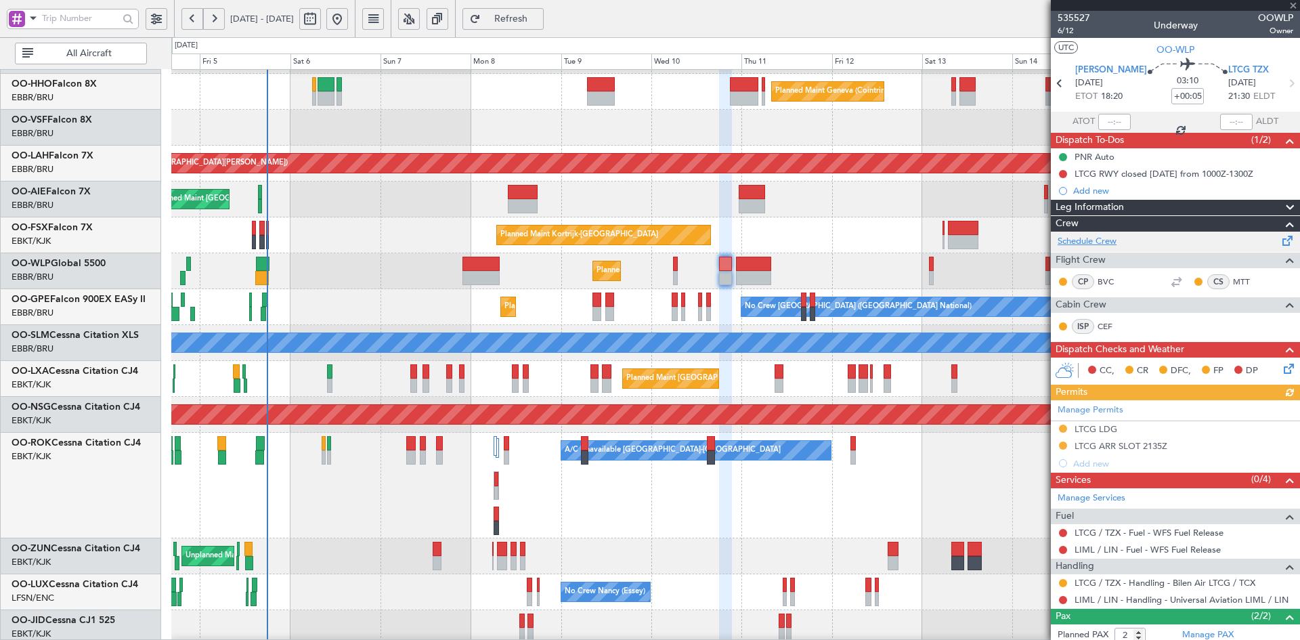
click at [1102, 238] on link "Schedule Crew" at bounding box center [1087, 242] width 59 height 14
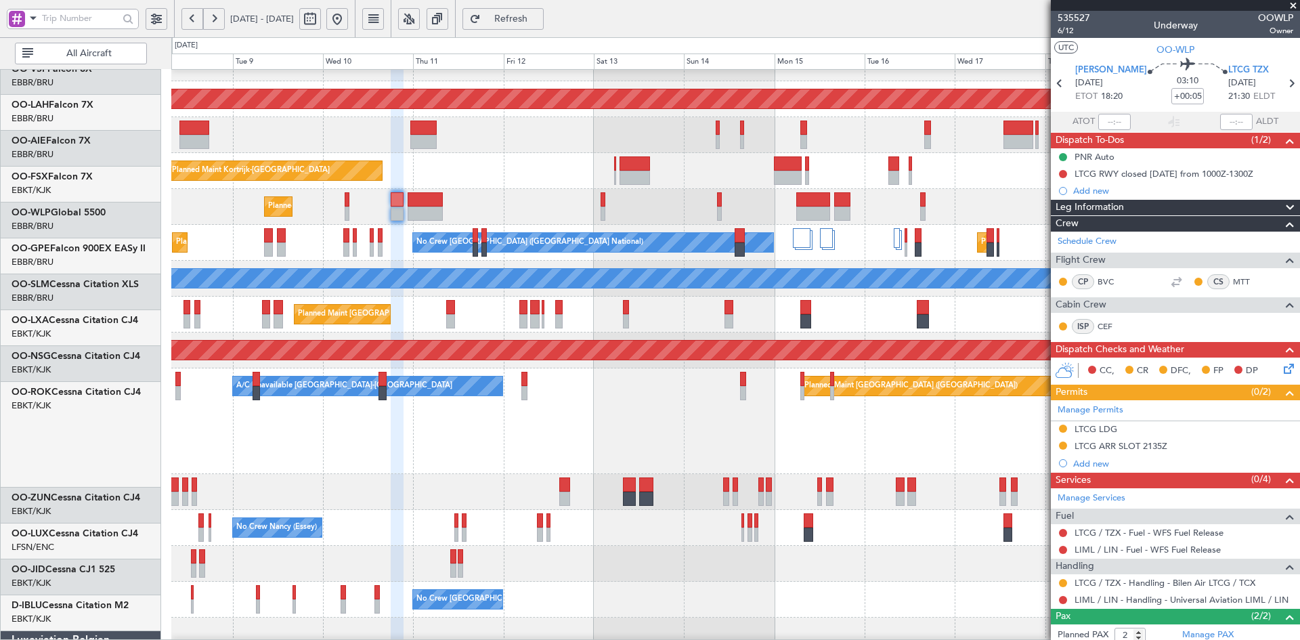
scroll to position [132, 0]
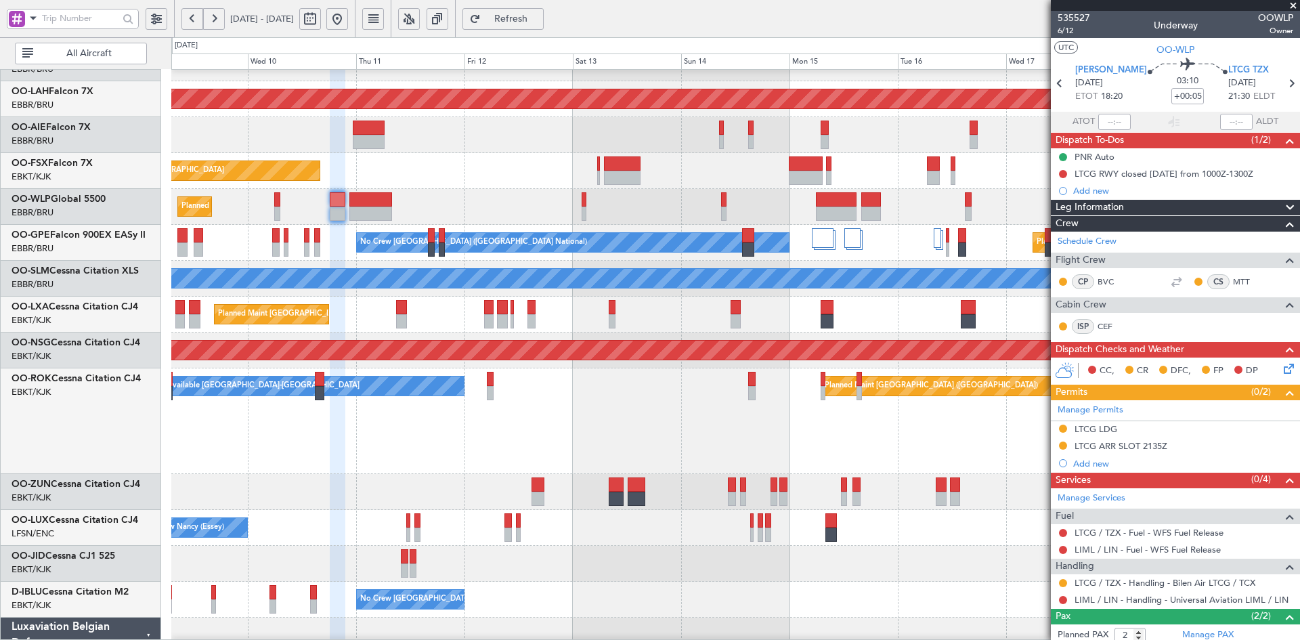
click at [753, 154] on div "Planned Maint Kortrijk-[GEOGRAPHIC_DATA]" at bounding box center [735, 171] width 1128 height 36
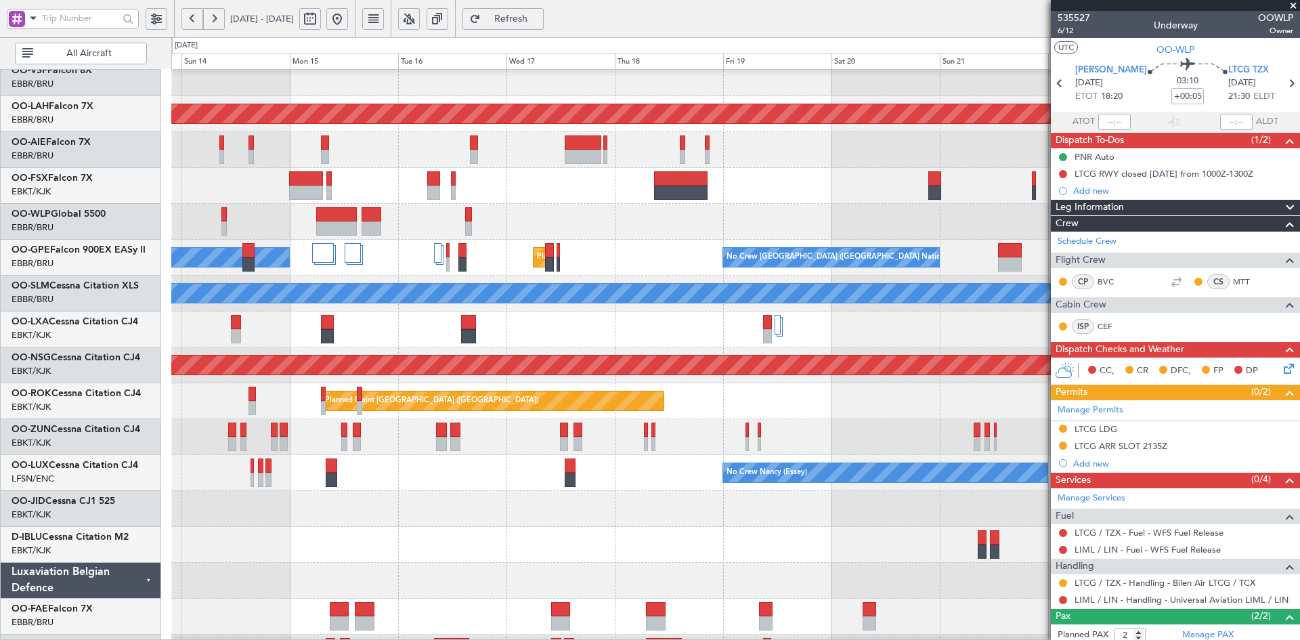
click at [721, 157] on div at bounding box center [735, 150] width 1128 height 36
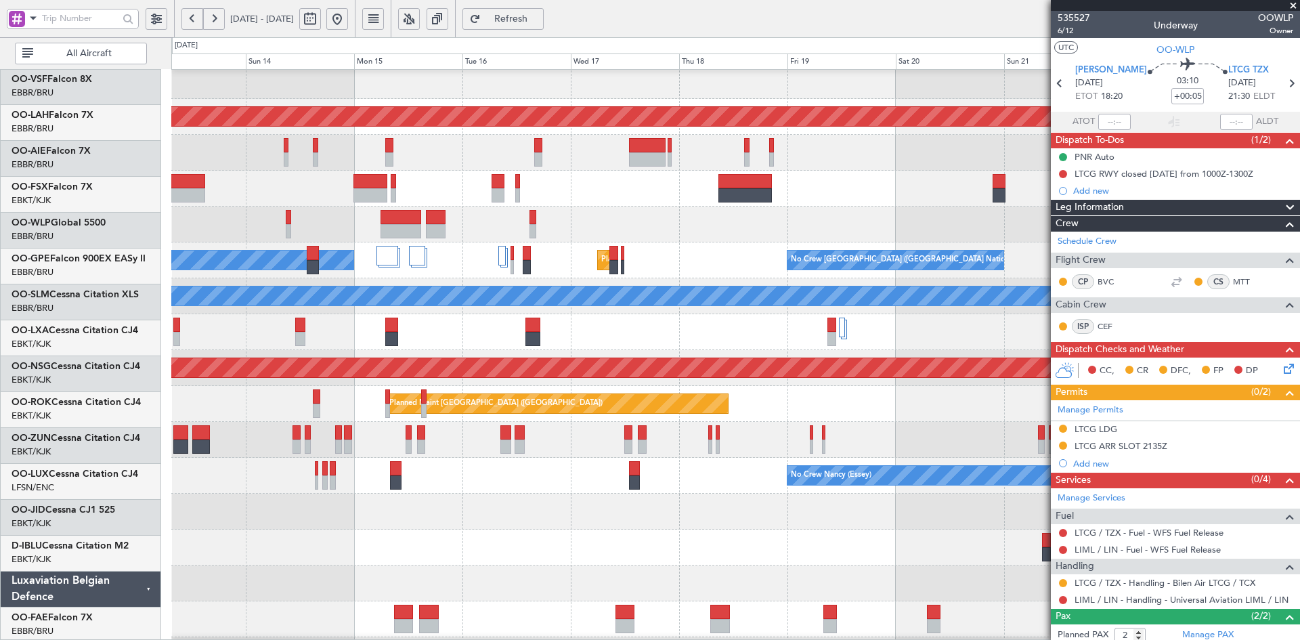
scroll to position [85, 0]
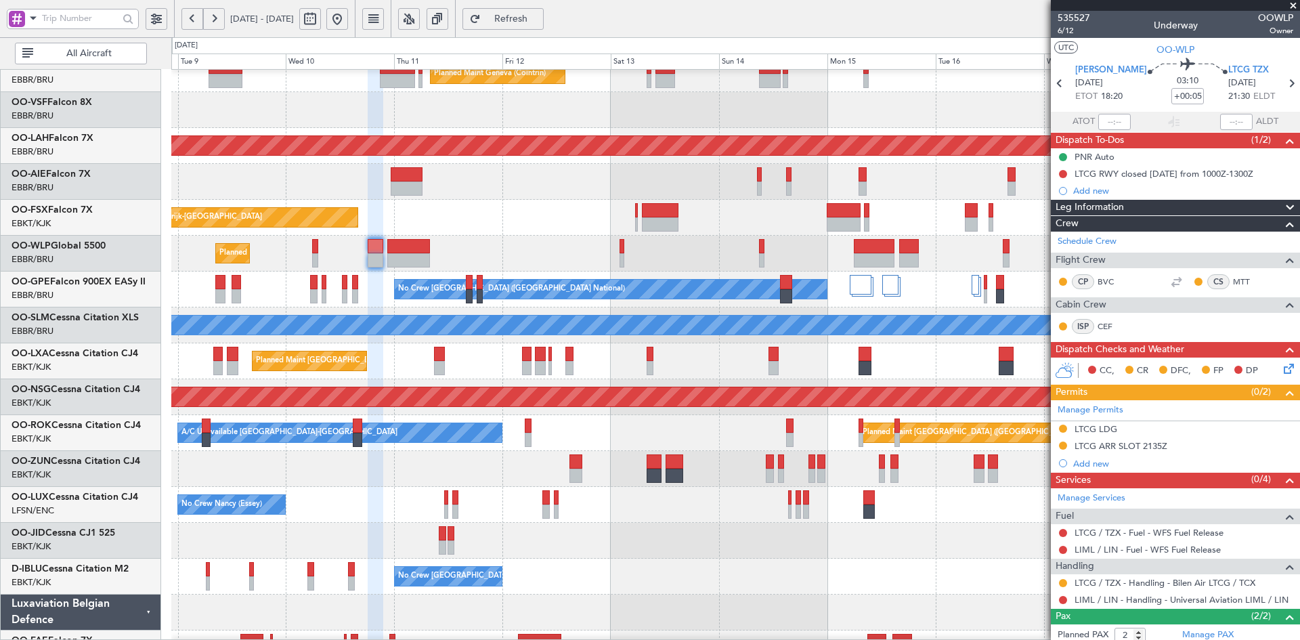
click at [1169, 530] on fb-app "16 Sep 2025 - 27 Sep 2025 Refresh Quick Links All Aircraft Planned Maint Geneva…" at bounding box center [650, 329] width 1300 height 624
click at [712, 232] on div "Planned Maint Kortrijk-[GEOGRAPHIC_DATA]" at bounding box center [735, 218] width 1128 height 36
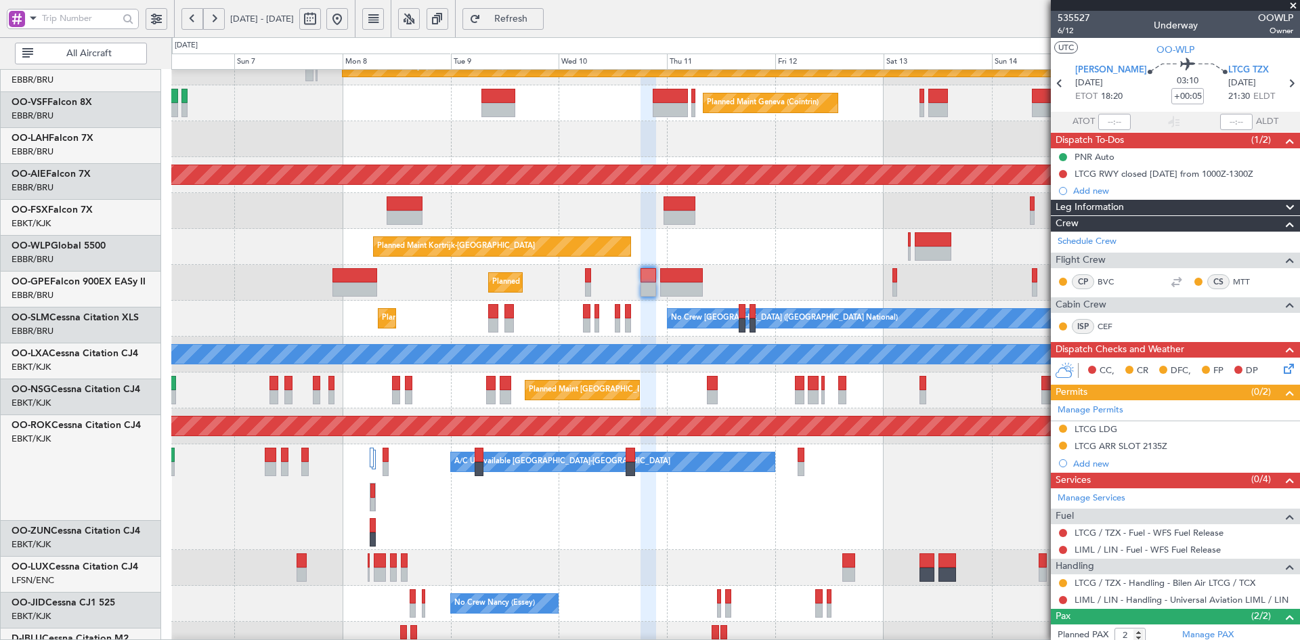
scroll to position [56, 0]
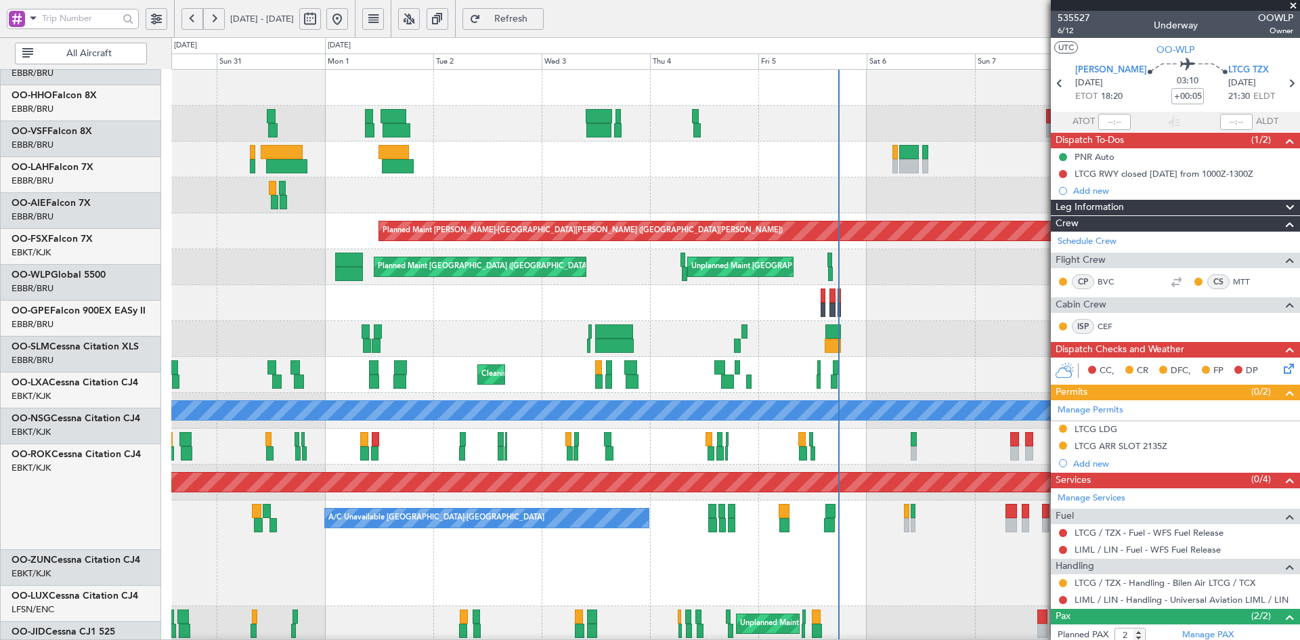
click at [1300, 341] on html "06 Sep 2025 - 16 Sep 2025 Refresh Quick Links All Aircraft Planned Maint Kortri…" at bounding box center [650, 320] width 1300 height 640
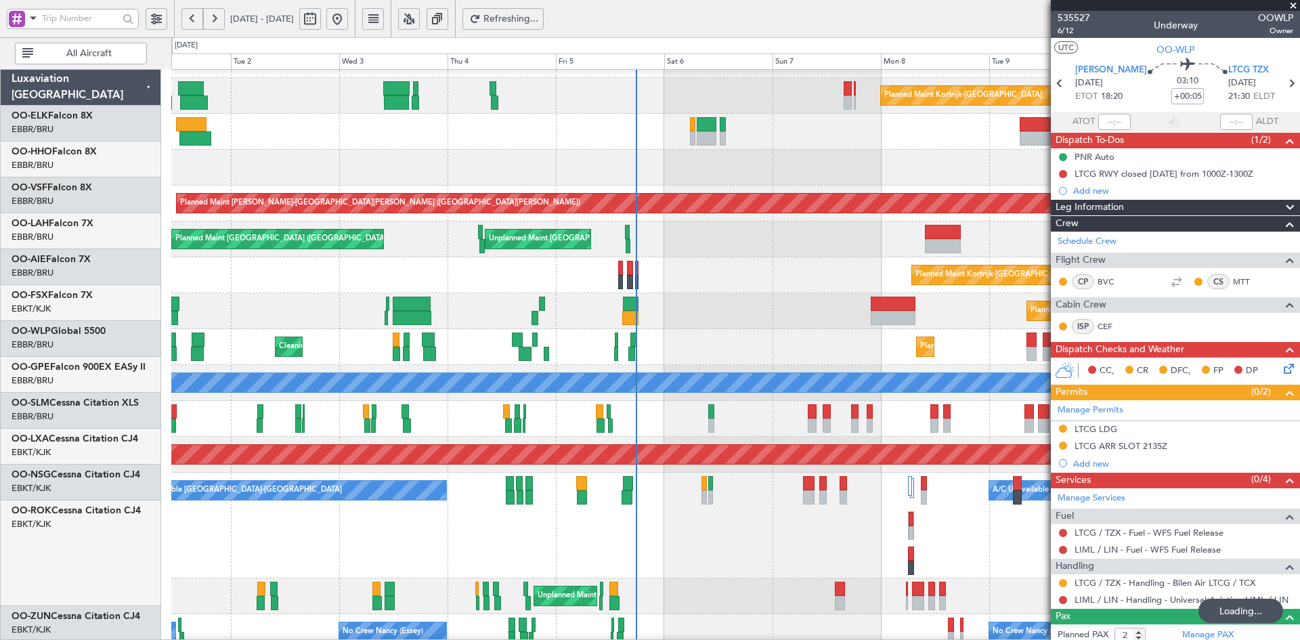
scroll to position [37, 0]
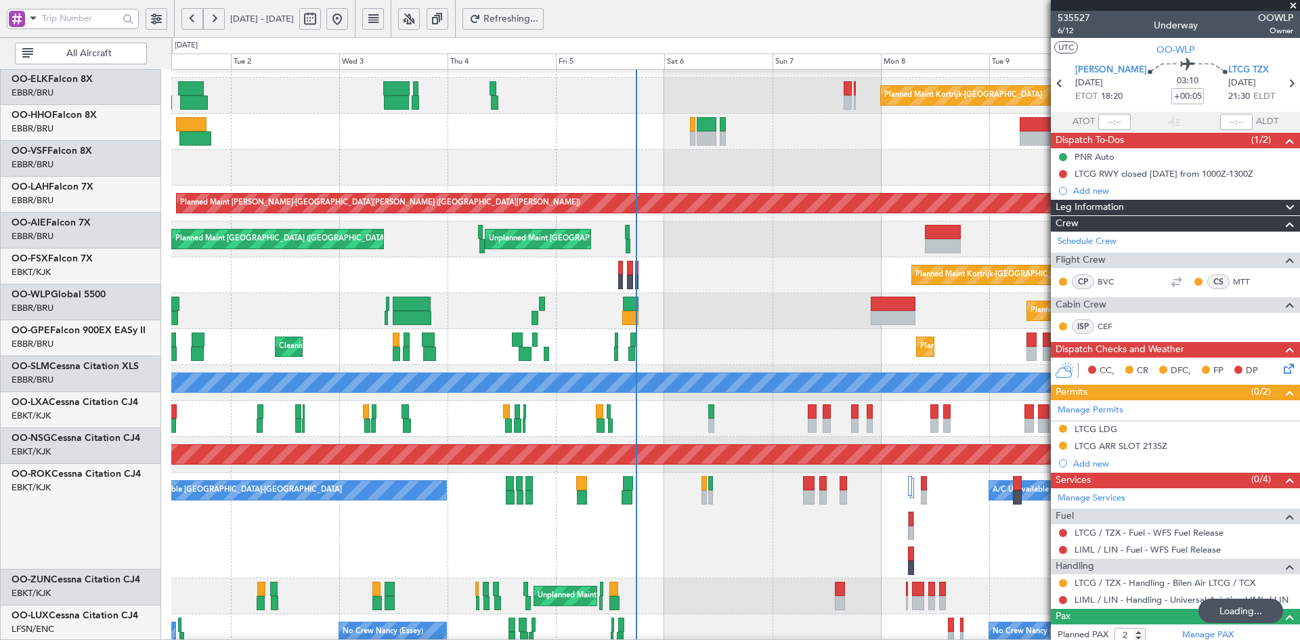
click at [420, 278] on div "Planned Maint Kortrijk-[GEOGRAPHIC_DATA]" at bounding box center [735, 275] width 1128 height 36
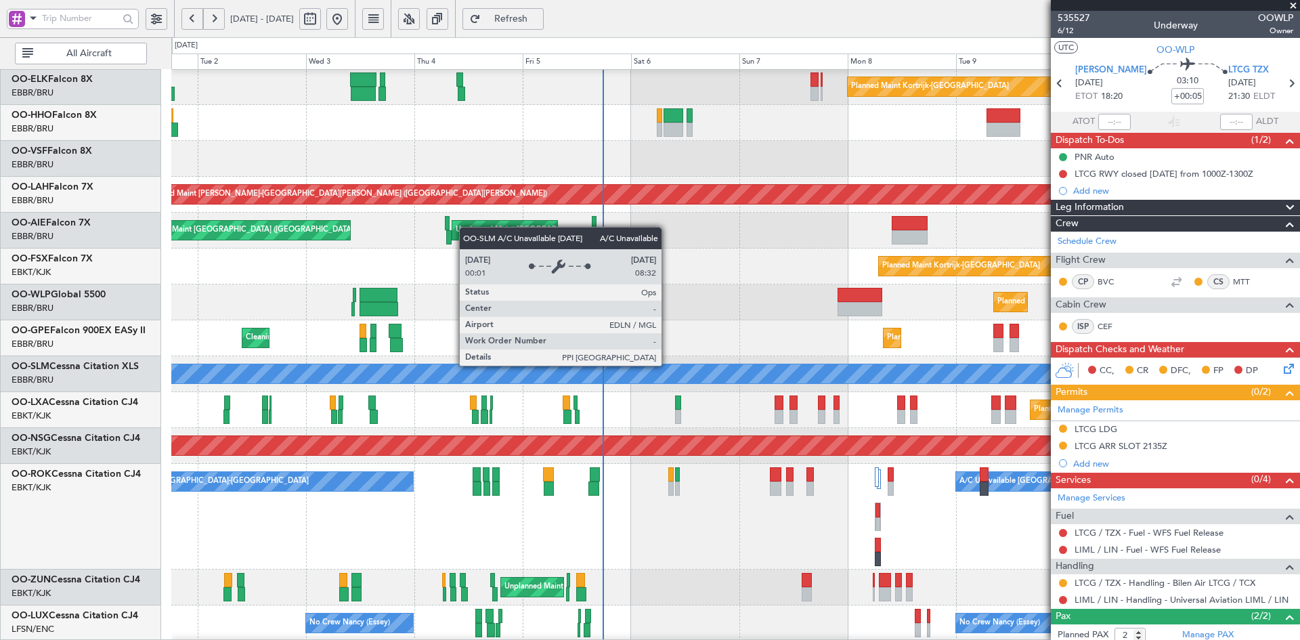
scroll to position [58, 0]
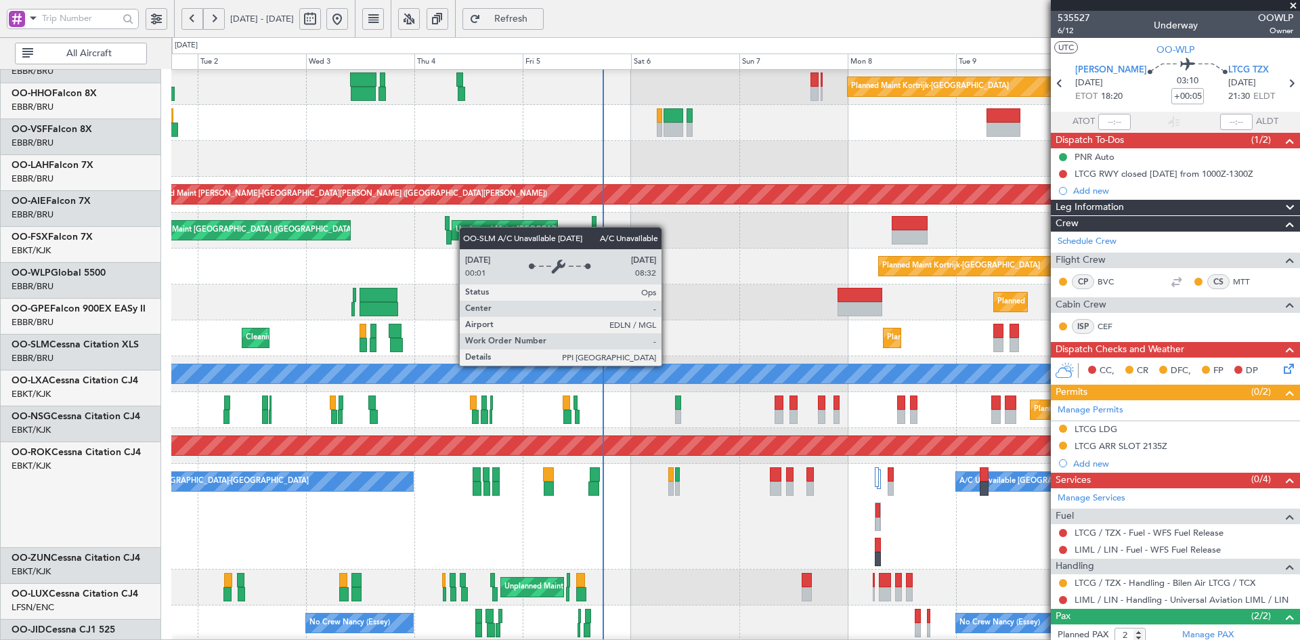
click at [709, 364] on div "A/C Unavailable [GEOGRAPHIC_DATA]" at bounding box center [736, 373] width 3385 height 19
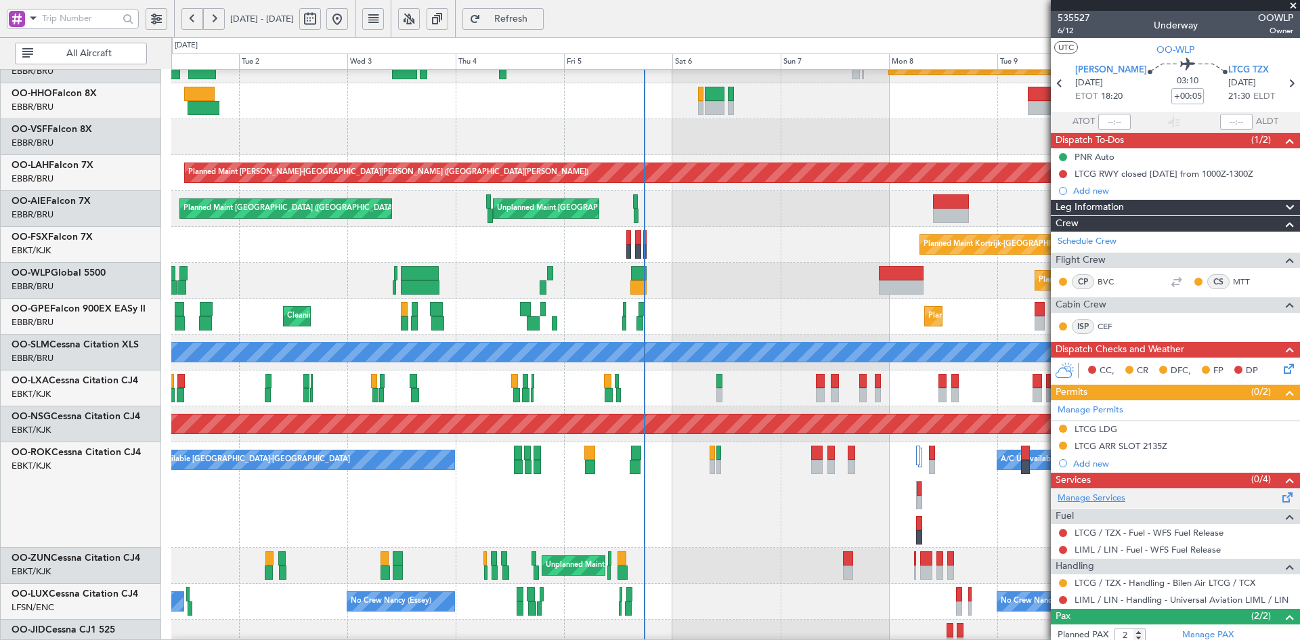
click at [1112, 496] on link "Manage Services" at bounding box center [1092, 499] width 68 height 14
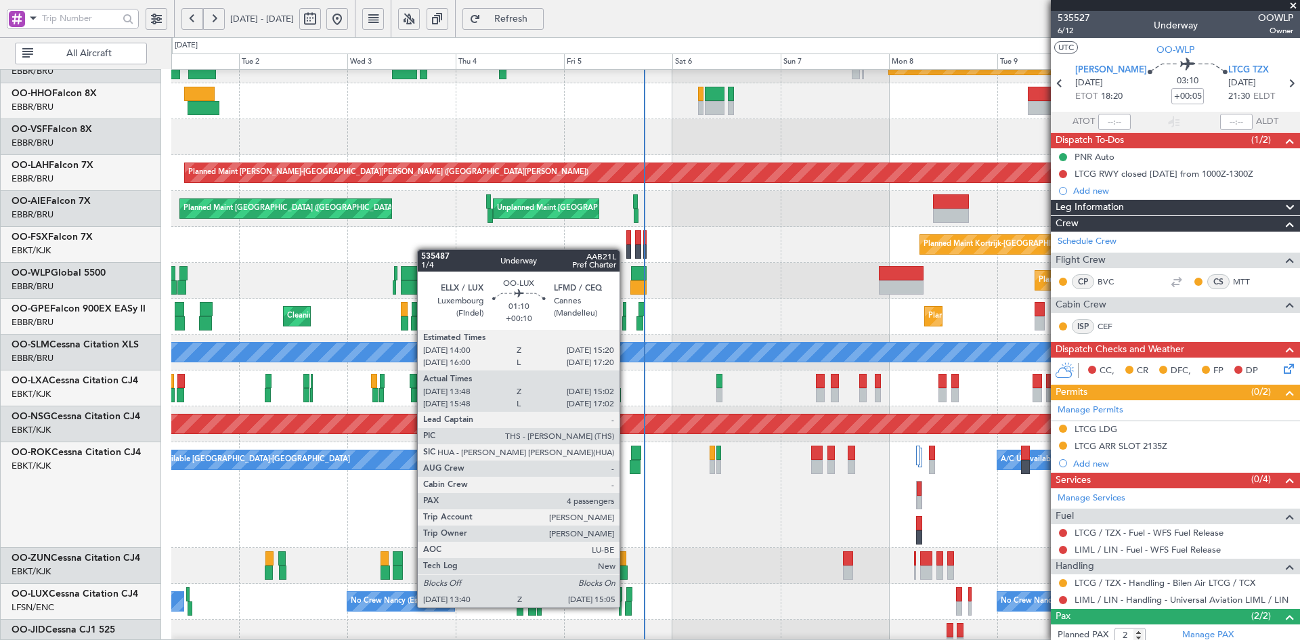
click at [626, 606] on div at bounding box center [628, 608] width 7 height 14
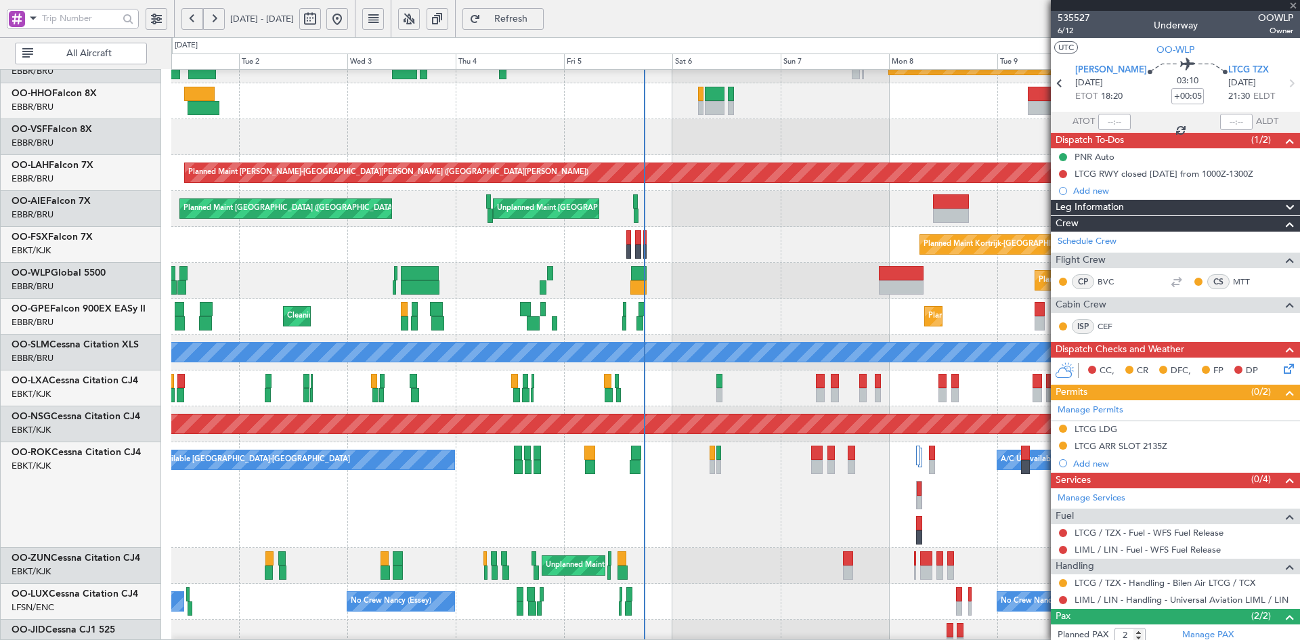
type input "+00:10"
type input "13:53"
type input "14:57"
type input "4"
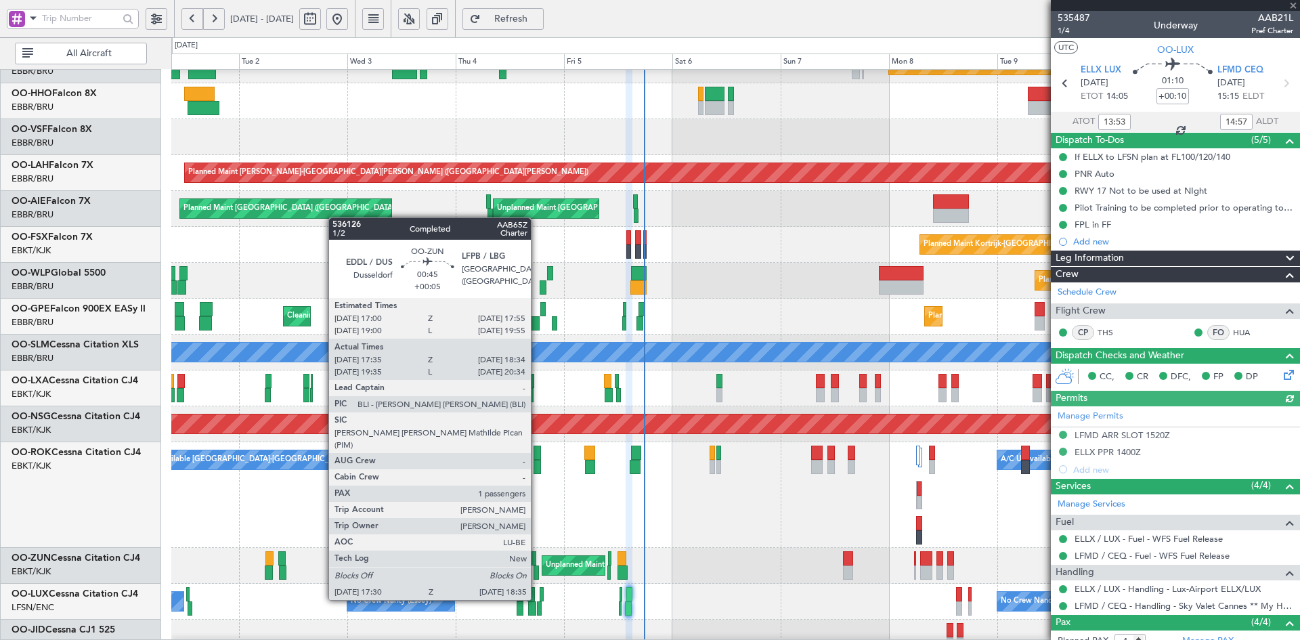
click at [537, 574] on div at bounding box center [536, 573] width 5 height 14
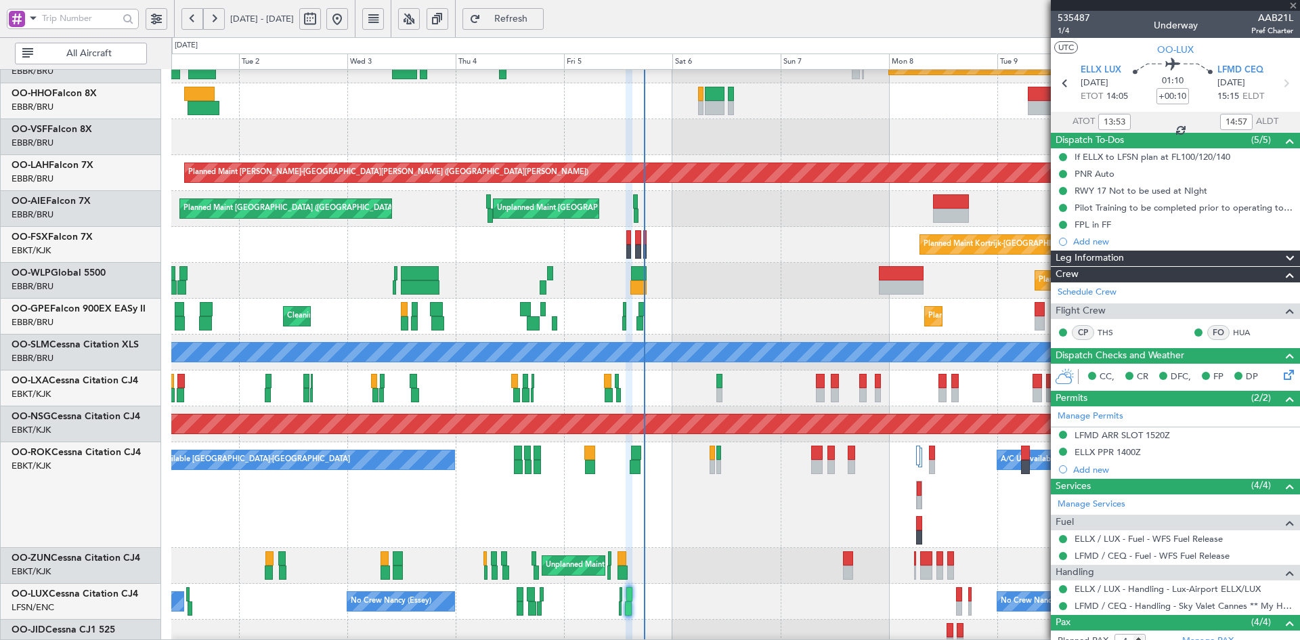
type input "+00:05"
type input "17:40"
type input "18:29"
type input "1"
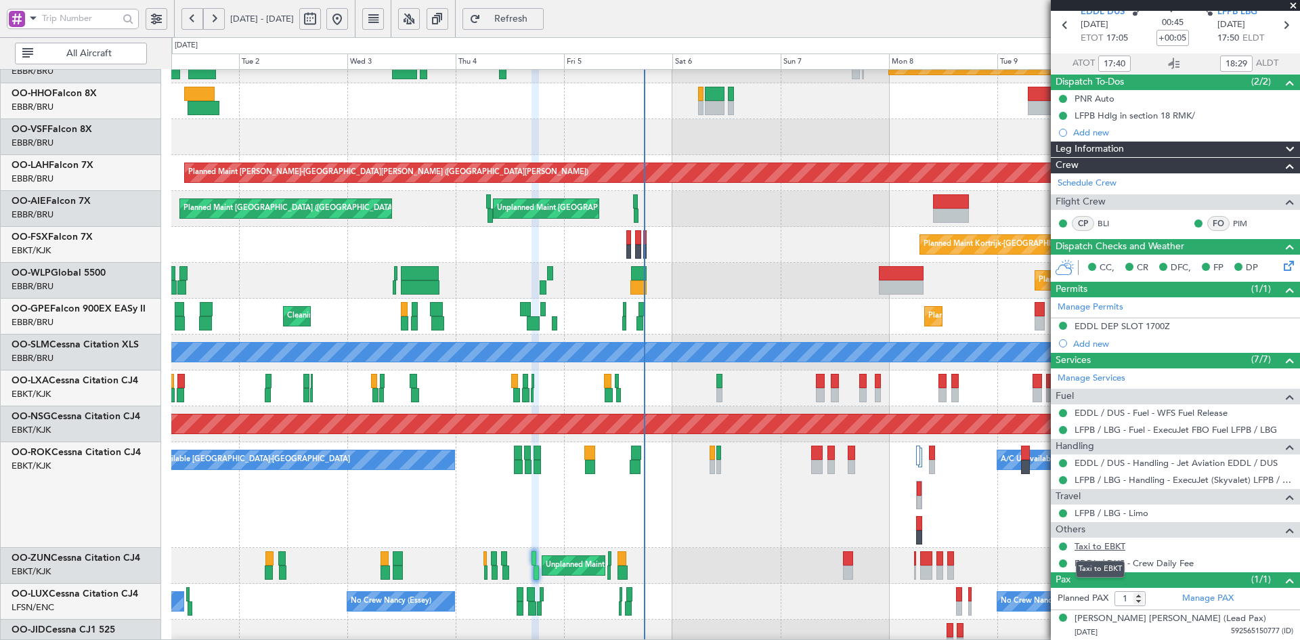
click at [1112, 543] on link "Taxi to EBKT" at bounding box center [1100, 547] width 51 height 12
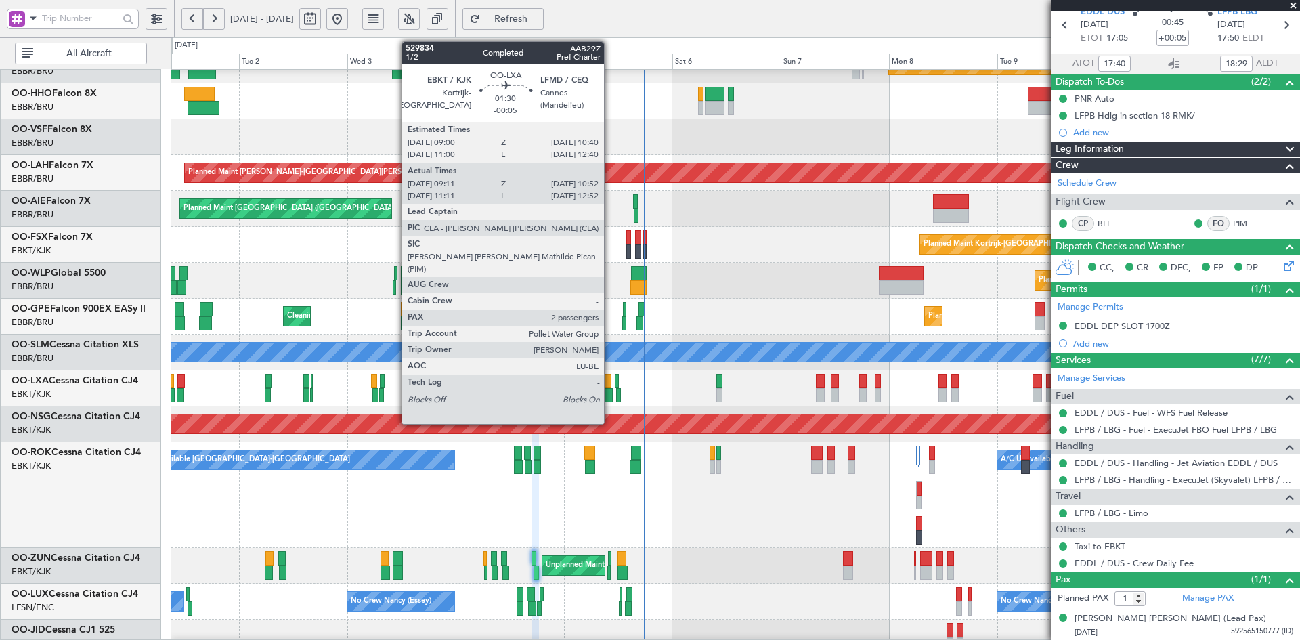
click at [610, 393] on div at bounding box center [609, 395] width 8 height 14
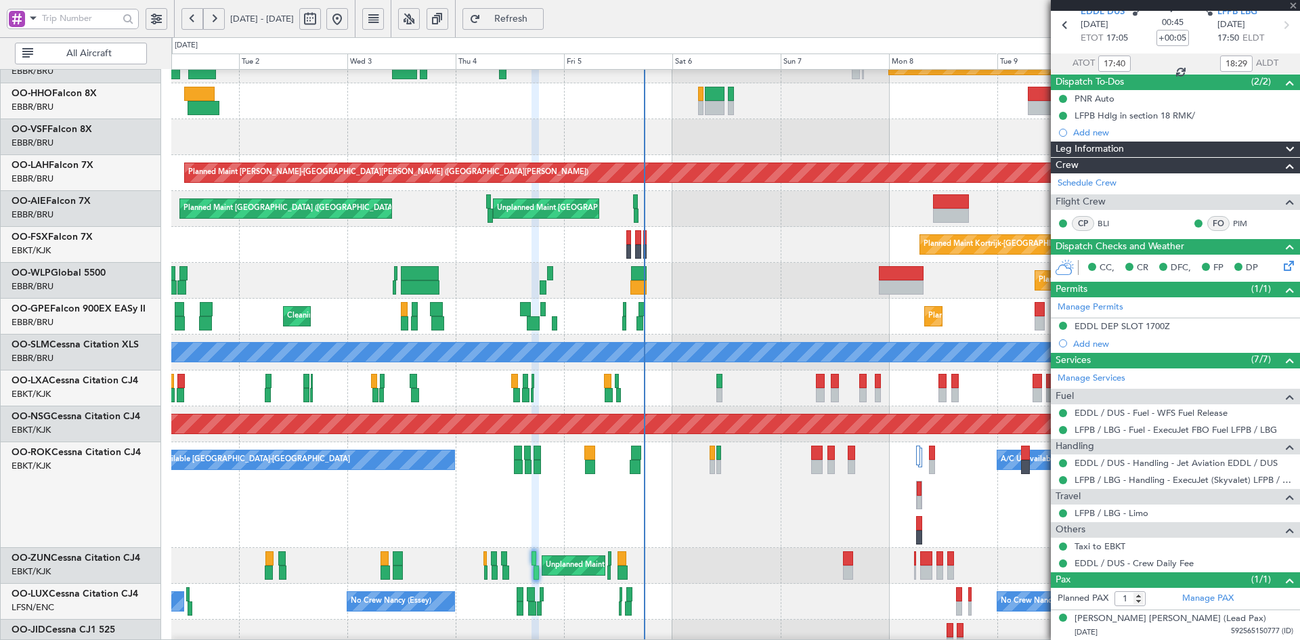
type input "-00:05"
type input "09:16"
type input "10:47"
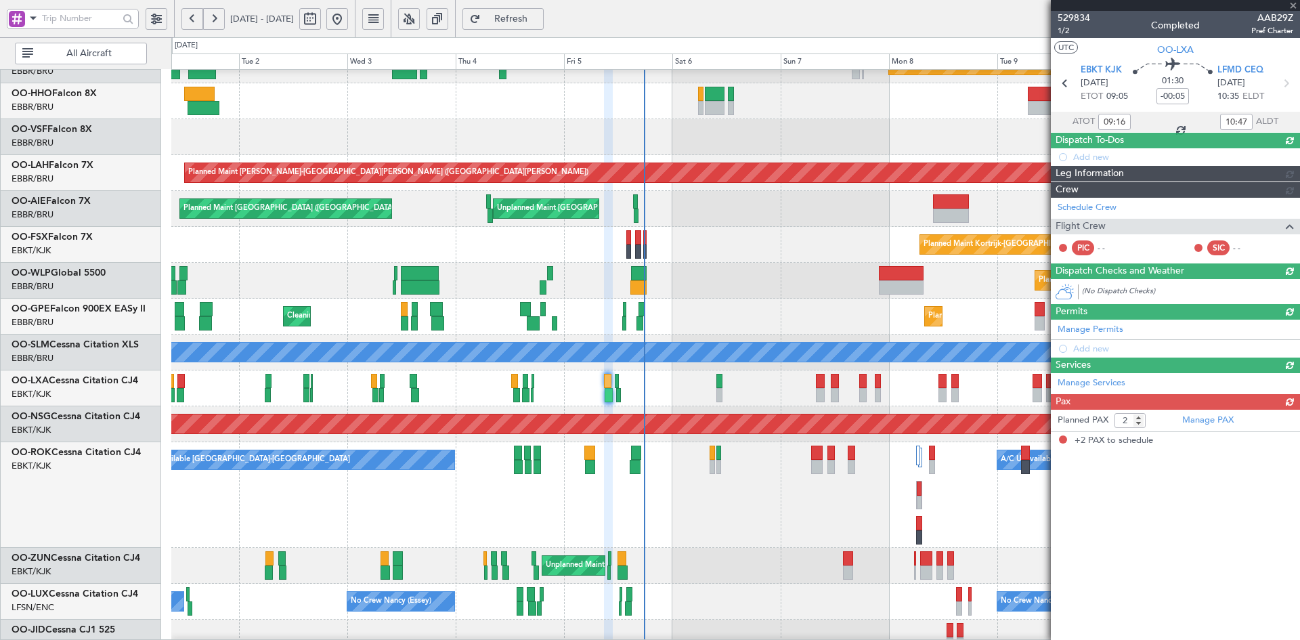
scroll to position [0, 0]
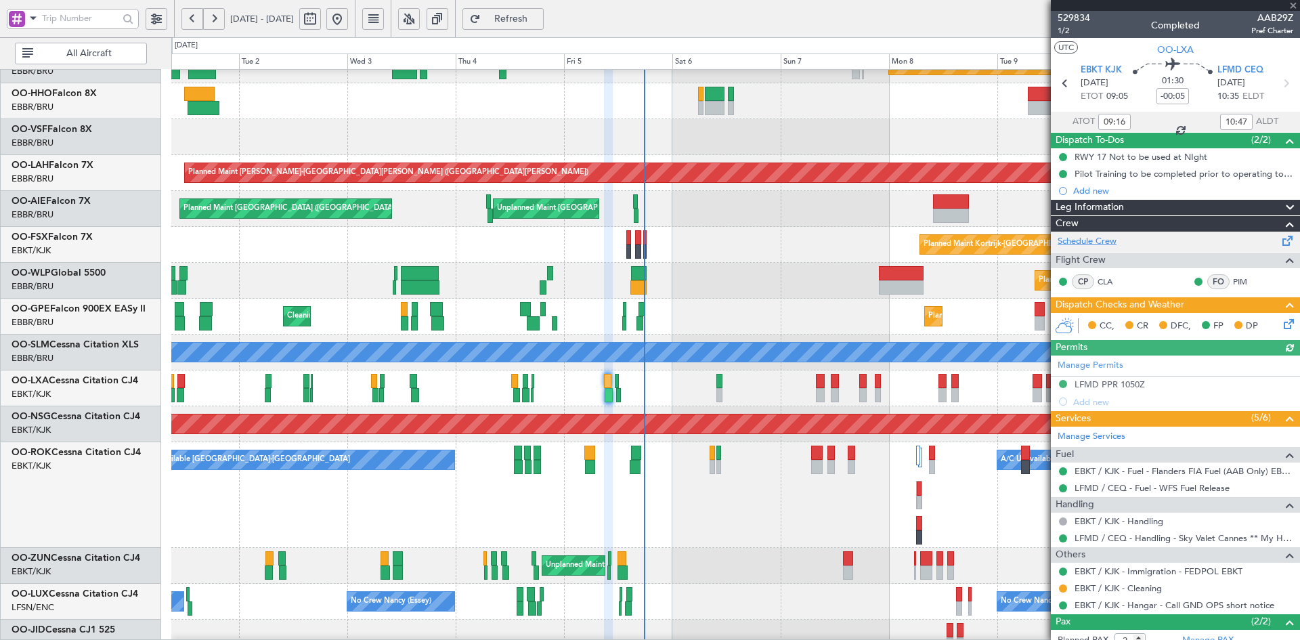
click at [1084, 243] on link "Schedule Crew" at bounding box center [1087, 242] width 59 height 14
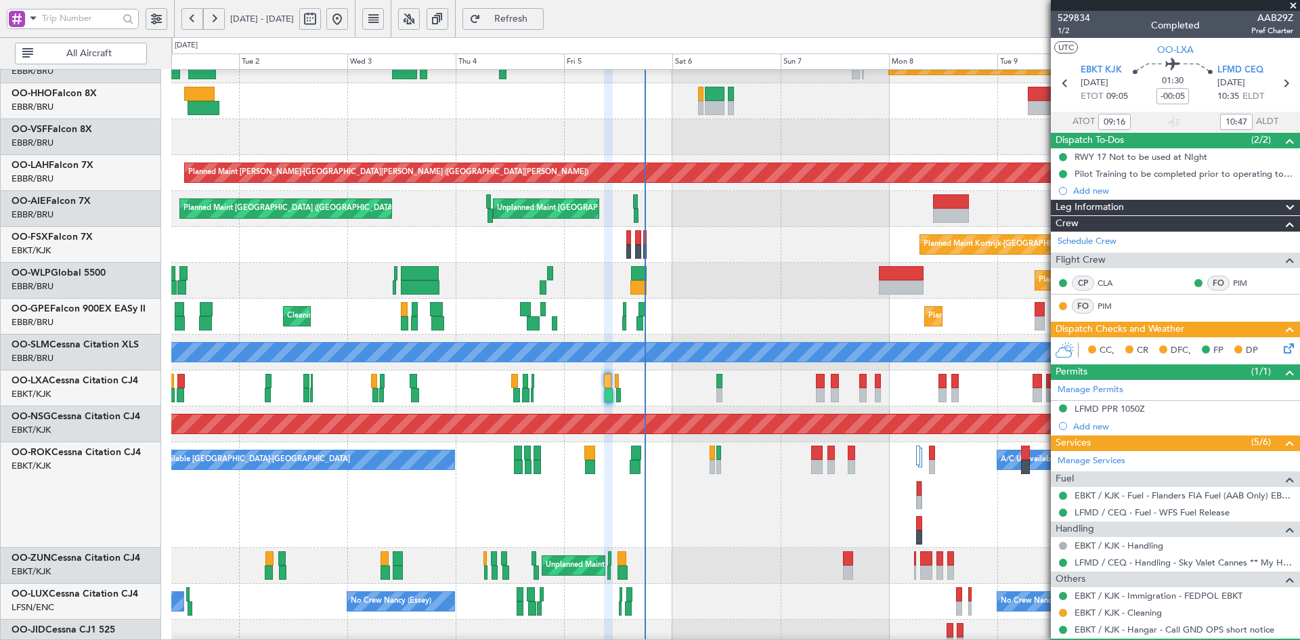
click at [1293, 5] on span at bounding box center [1294, 6] width 14 height 12
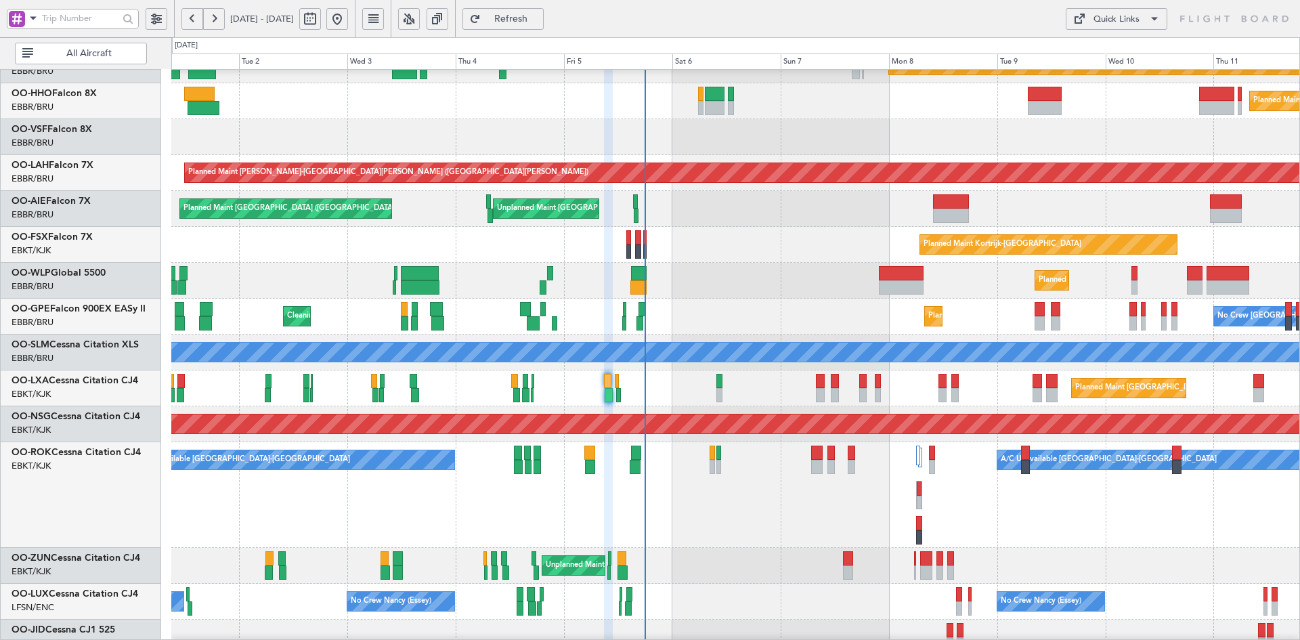
type input "0"
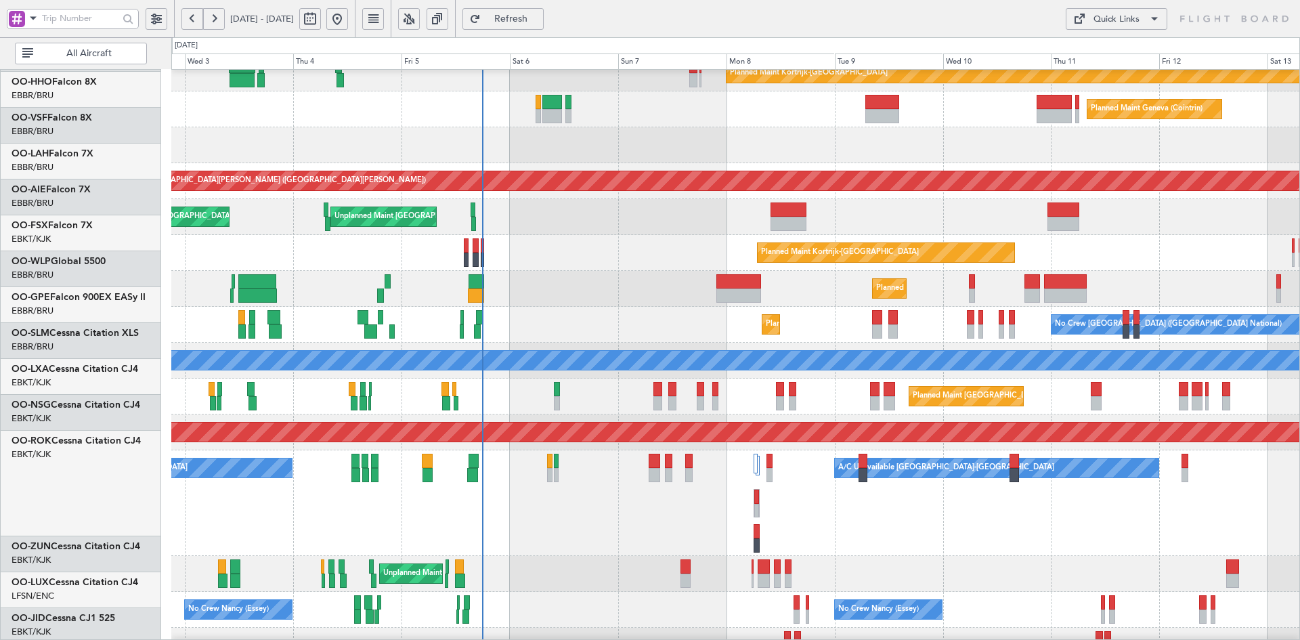
scroll to position [50, 0]
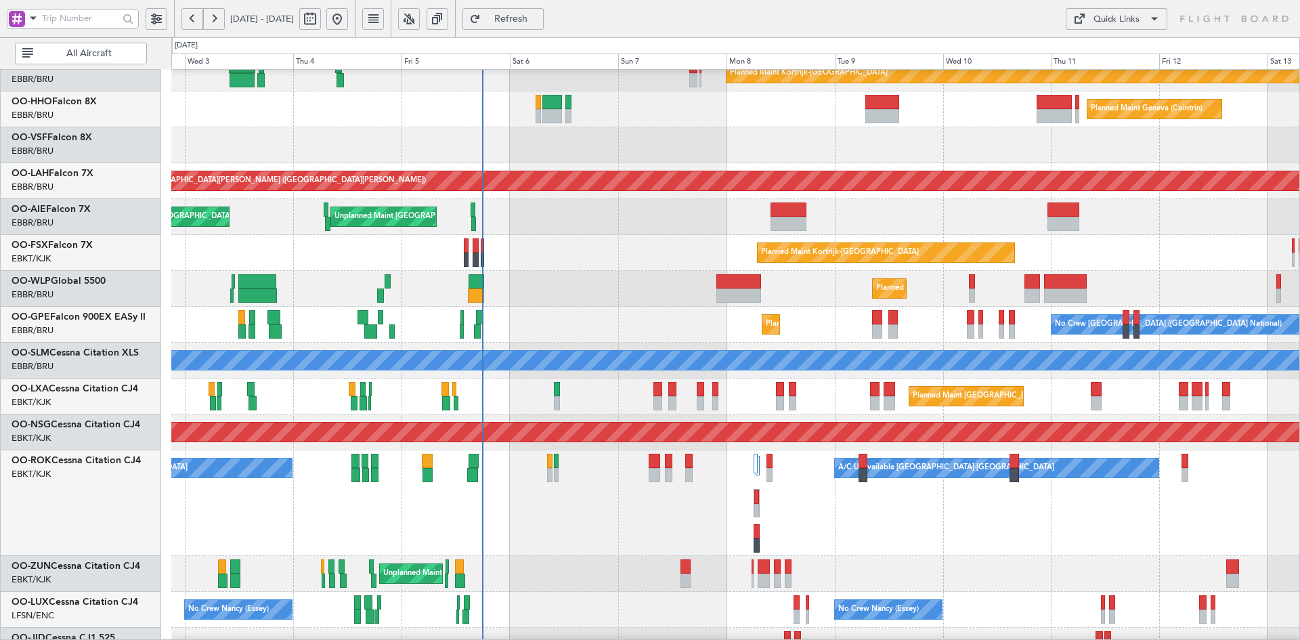
click at [705, 339] on div "No Crew Brussels (Brussels National) Planned Maint Brussels (Brussels National)…" at bounding box center [735, 325] width 1128 height 36
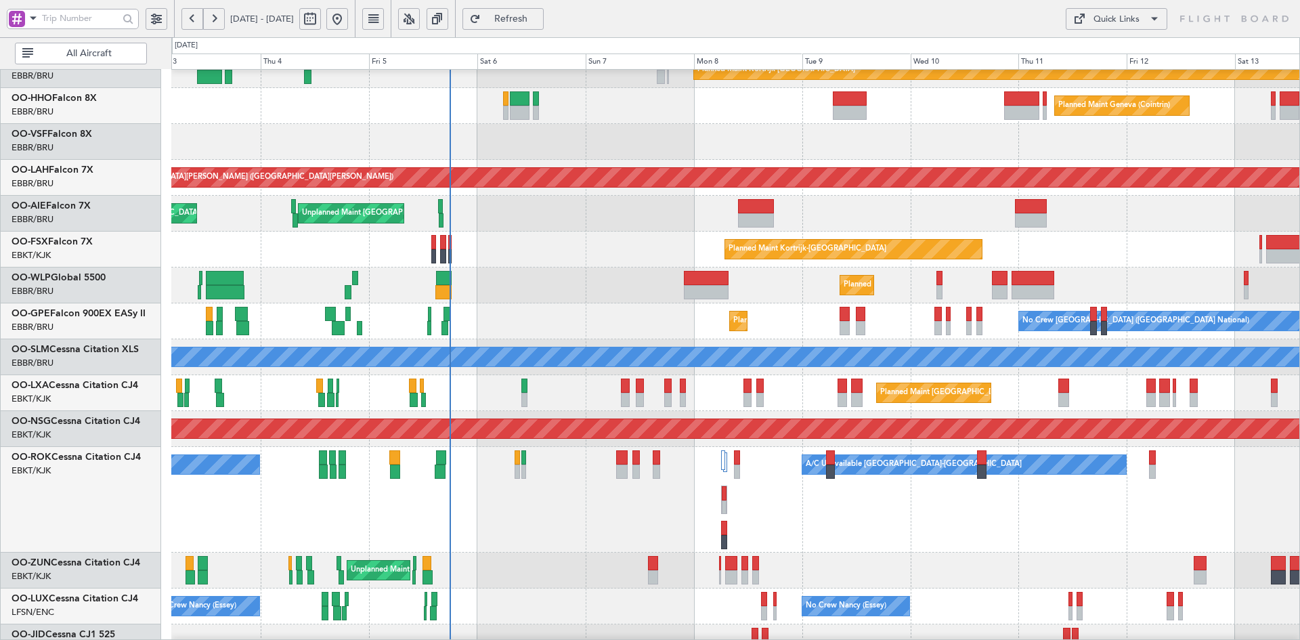
click at [621, 265] on div "Planned Maint Kortrijk-[GEOGRAPHIC_DATA]" at bounding box center [735, 250] width 1128 height 36
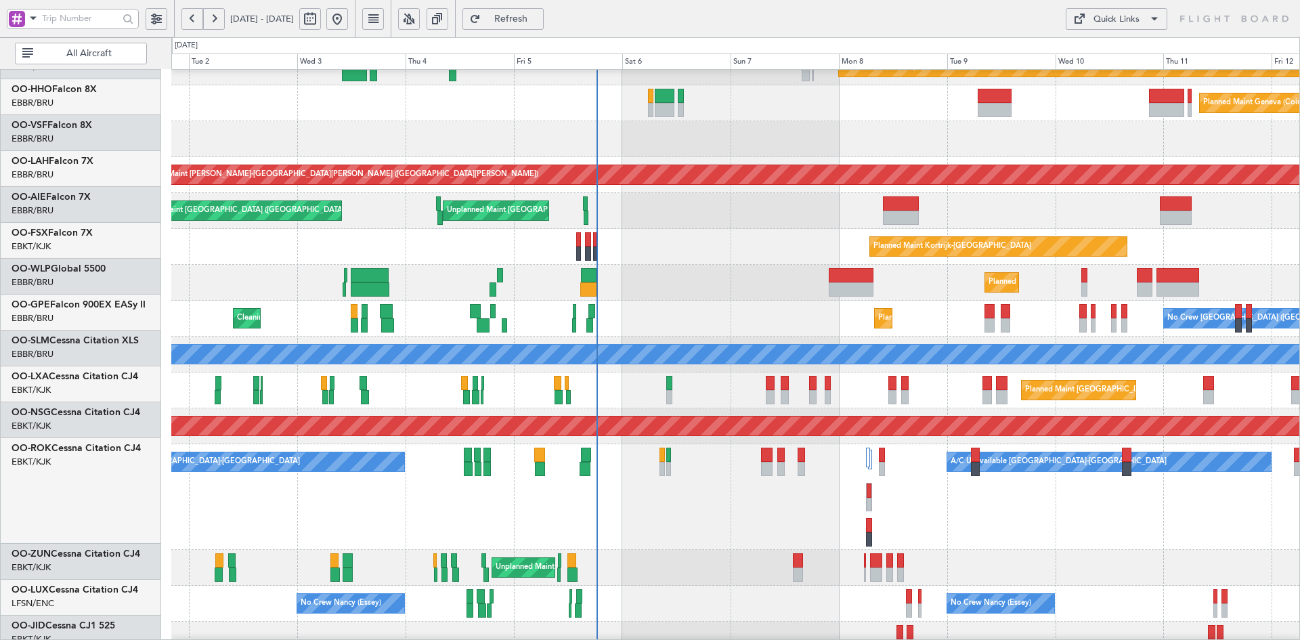
scroll to position [56, 0]
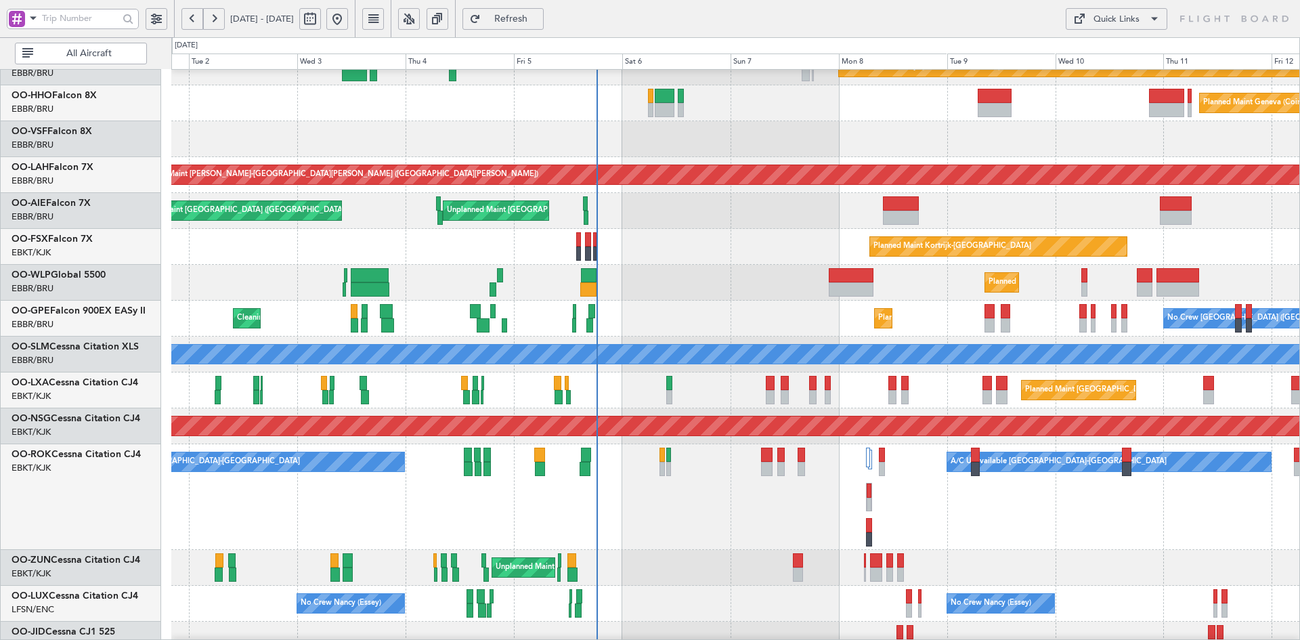
click at [729, 302] on div "Planned Maint [GEOGRAPHIC_DATA] ([GEOGRAPHIC_DATA] National) No Crew [GEOGRAPHI…" at bounding box center [735, 319] width 1128 height 36
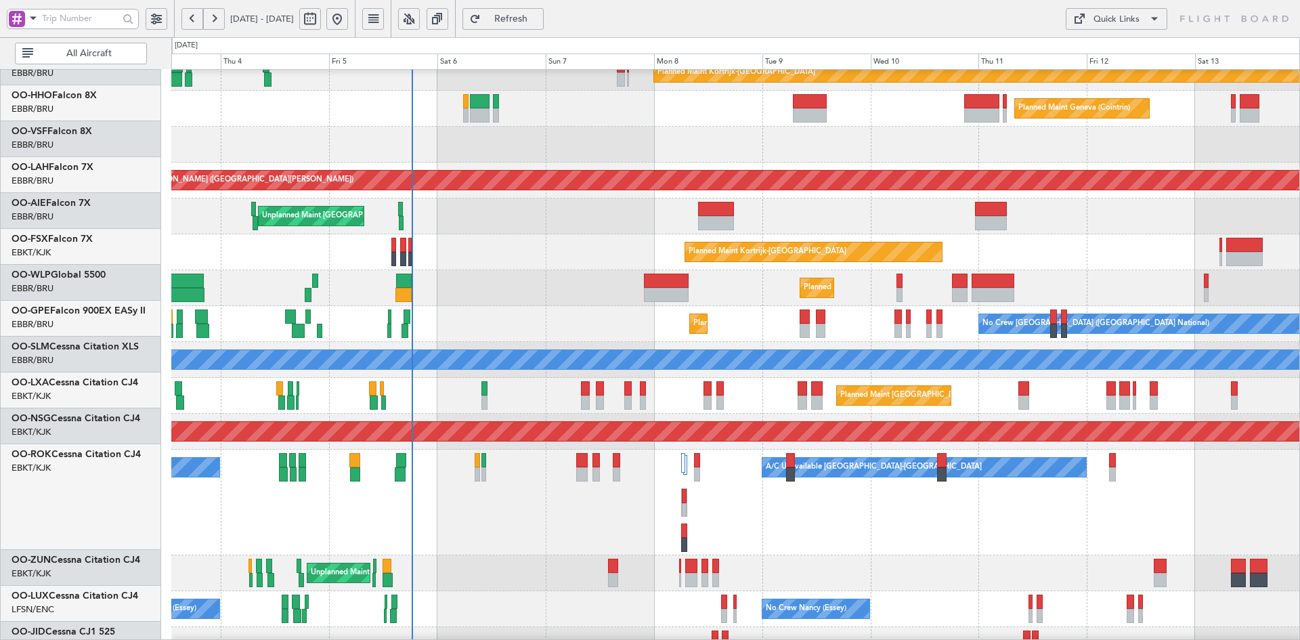
scroll to position [51, 0]
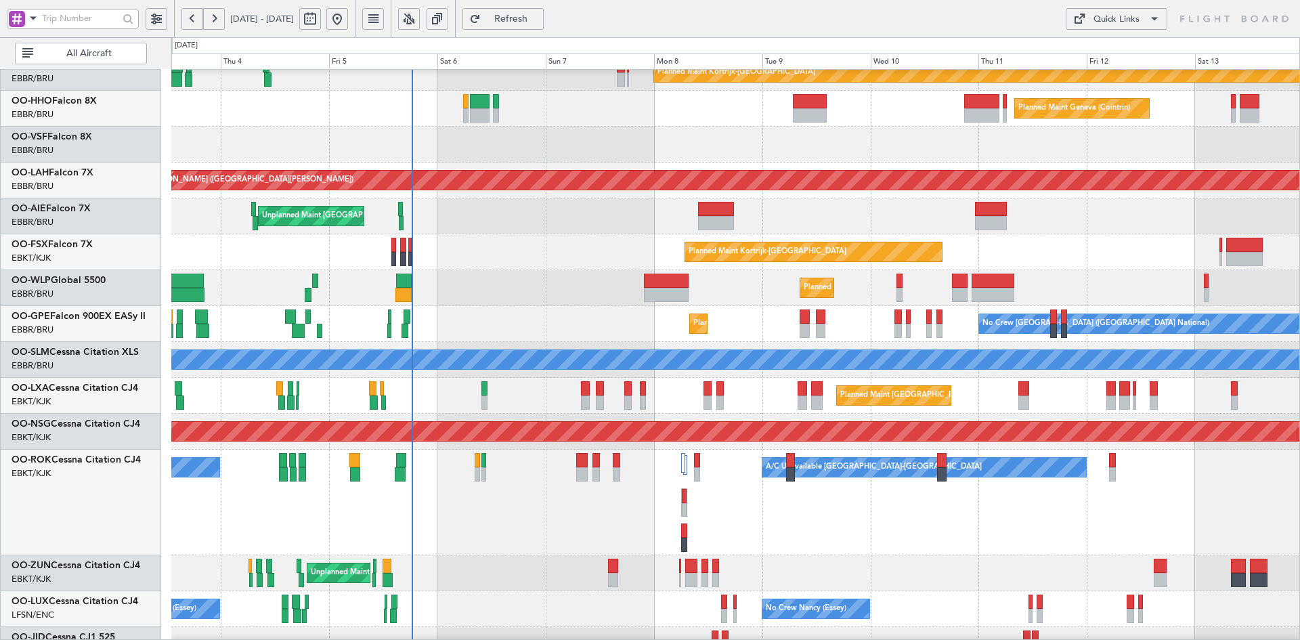
click at [1048, 236] on div "Planned Maint Kortrijk-[GEOGRAPHIC_DATA]" at bounding box center [735, 252] width 1128 height 36
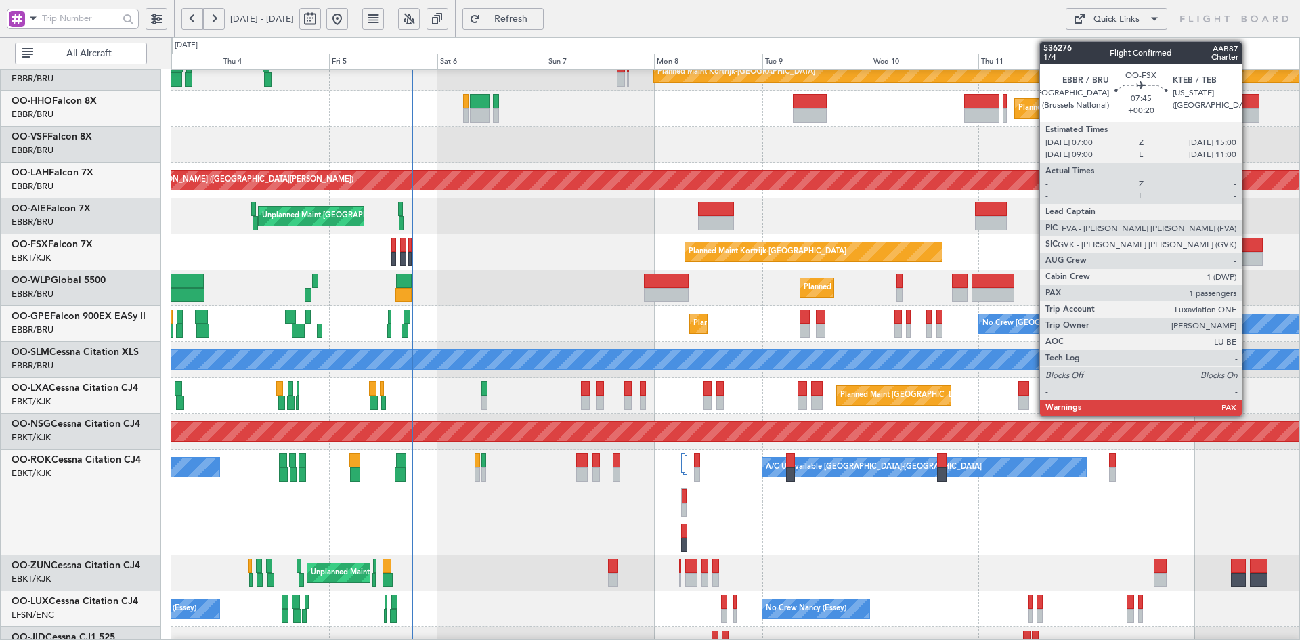
click at [1248, 251] on div at bounding box center [1245, 245] width 37 height 14
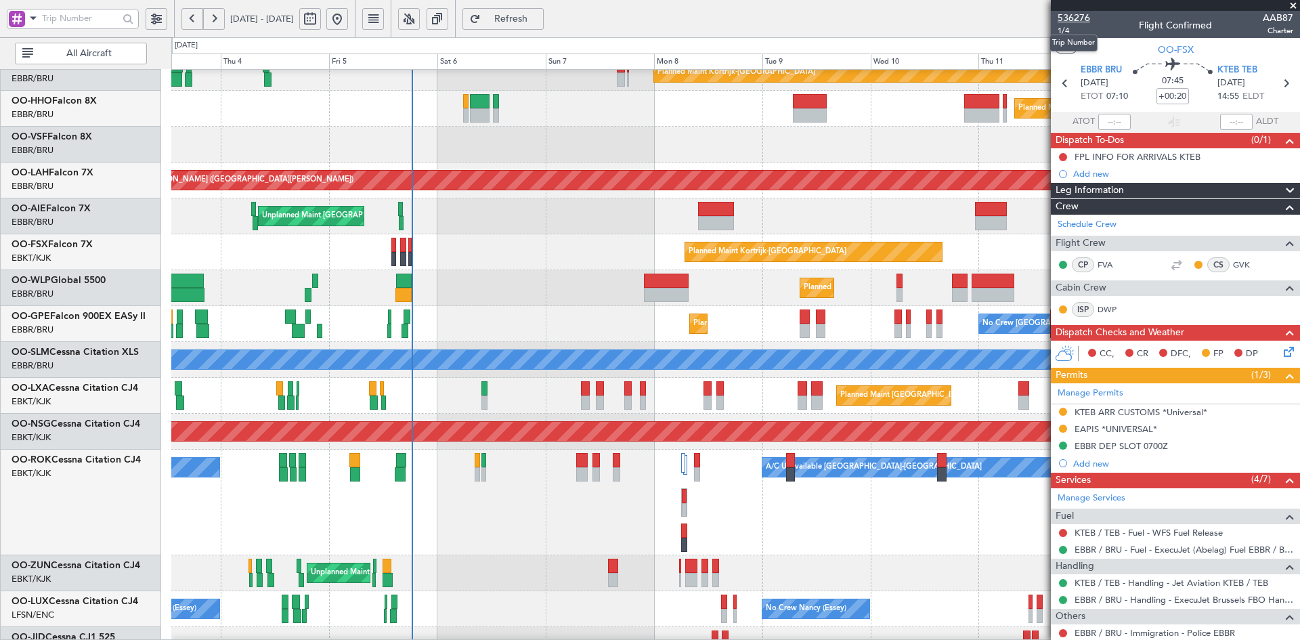
click at [1081, 13] on span "536276" at bounding box center [1074, 18] width 33 height 14
click at [1294, 4] on span at bounding box center [1294, 6] width 14 height 12
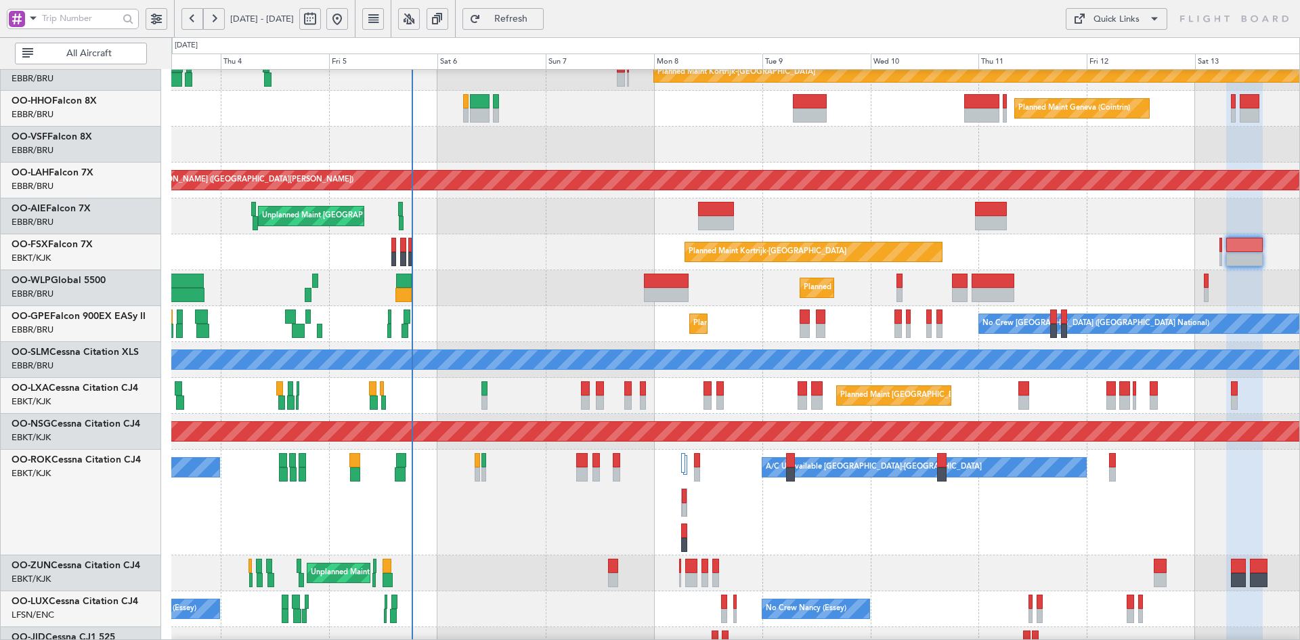
type input "0"
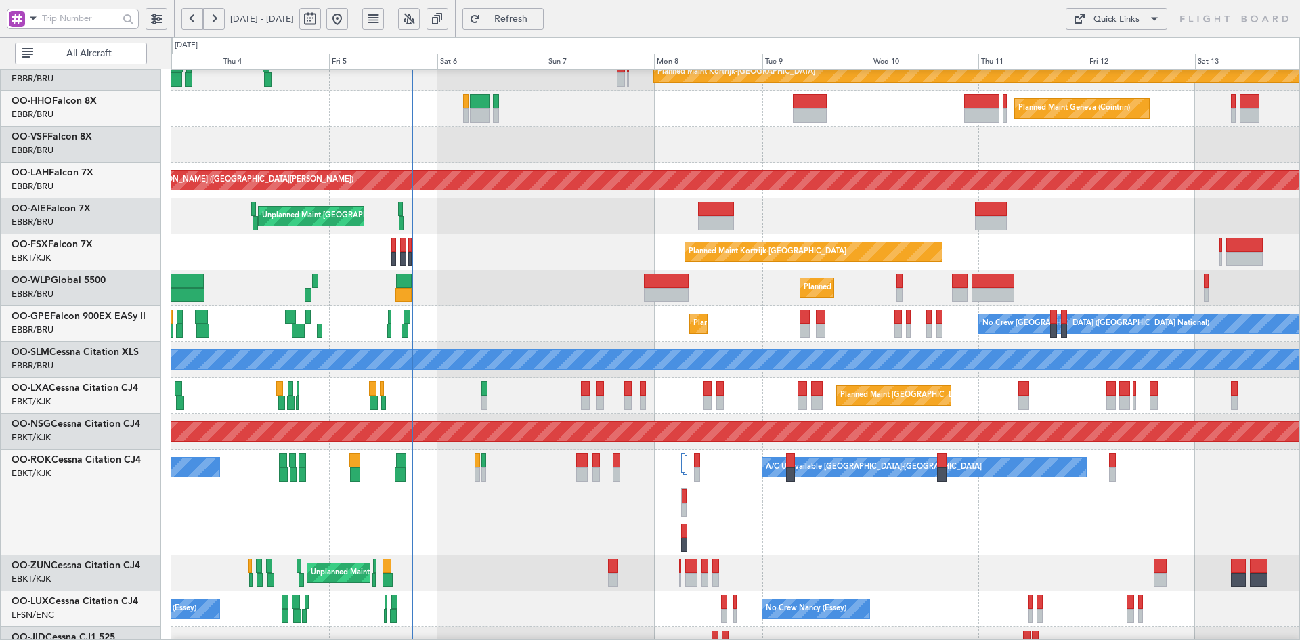
click at [1007, 234] on div "Unplanned Maint [GEOGRAPHIC_DATA] ([GEOGRAPHIC_DATA] National) Planned Maint [G…" at bounding box center [735, 216] width 1128 height 36
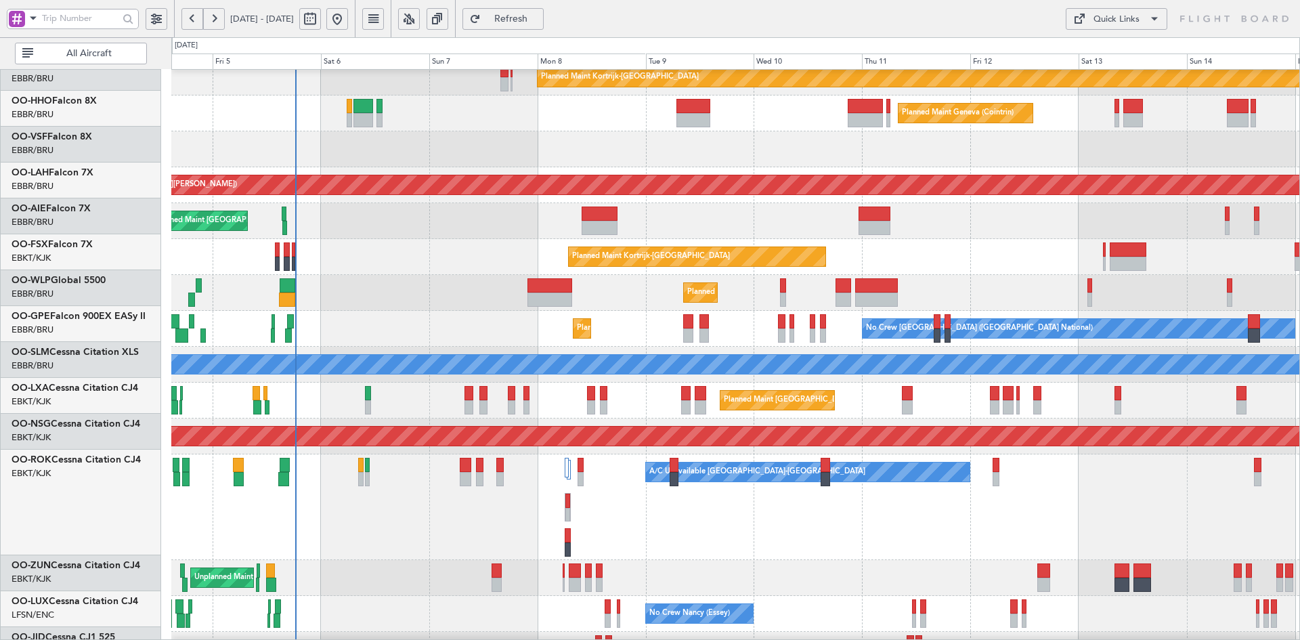
scroll to position [46, 0]
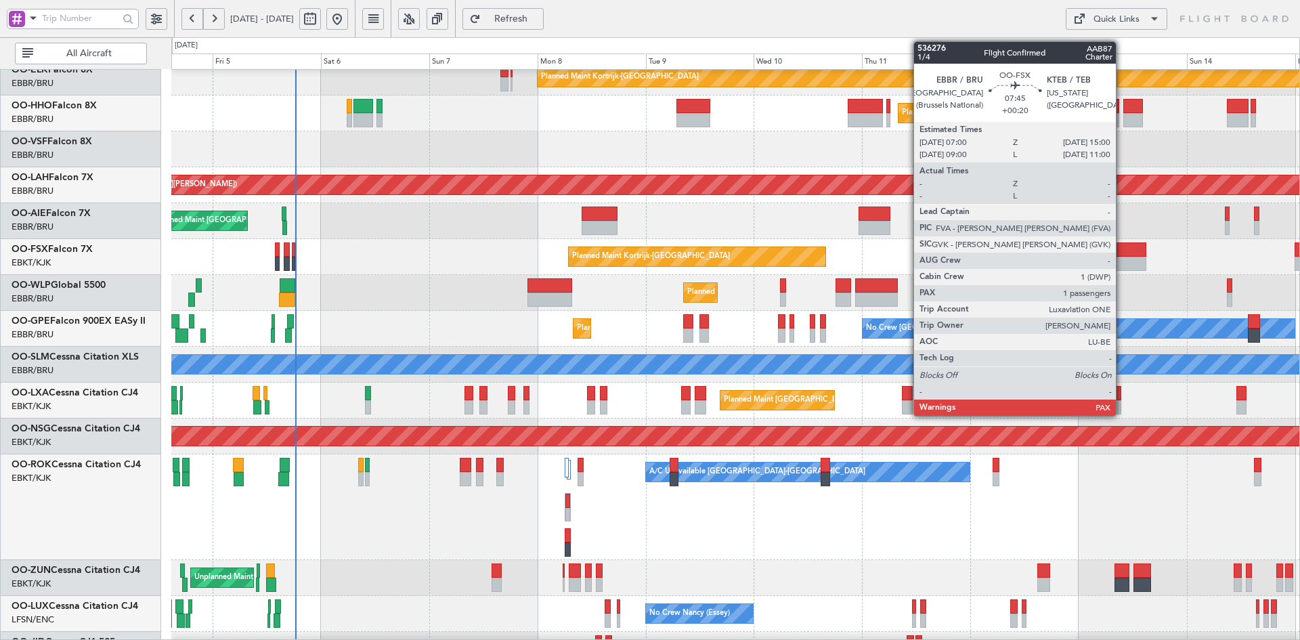
click at [1122, 253] on div at bounding box center [1128, 249] width 37 height 14
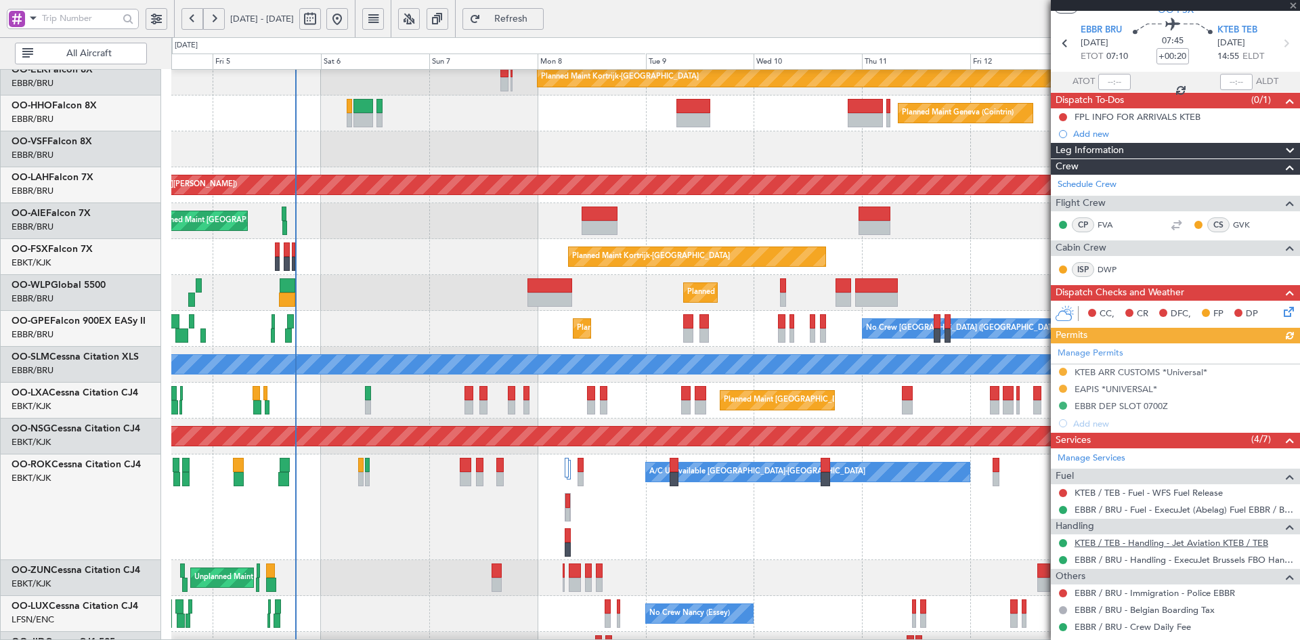
scroll to position [138, 0]
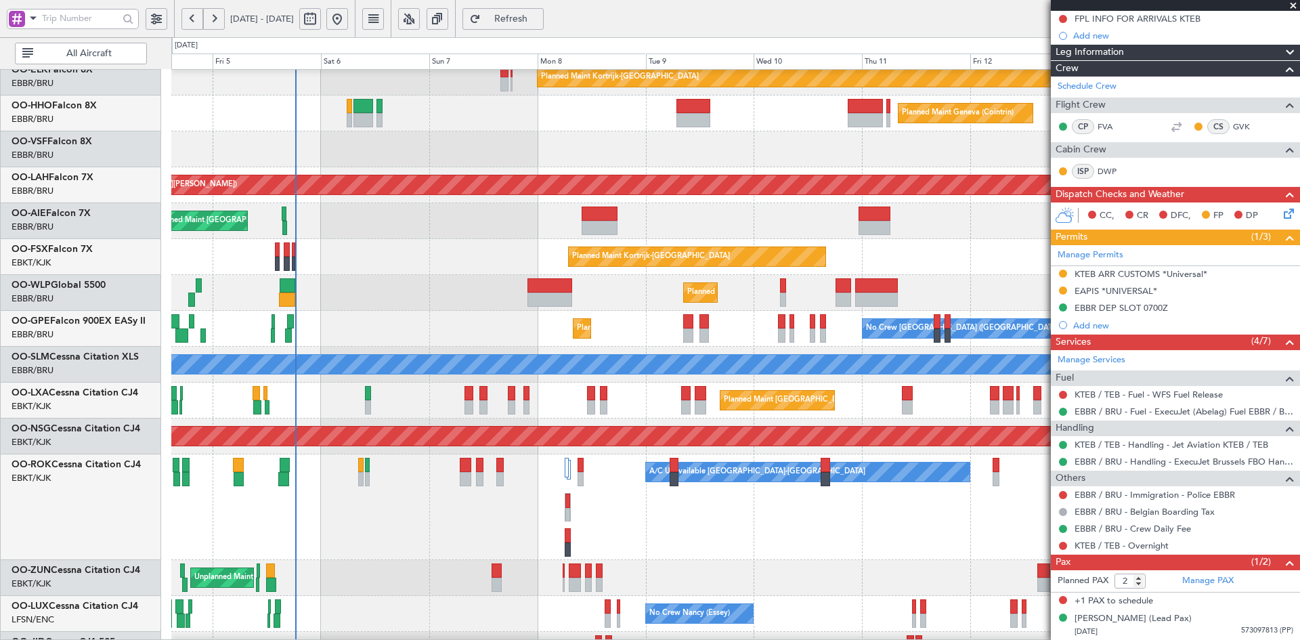
click at [1294, 9] on span at bounding box center [1294, 6] width 14 height 12
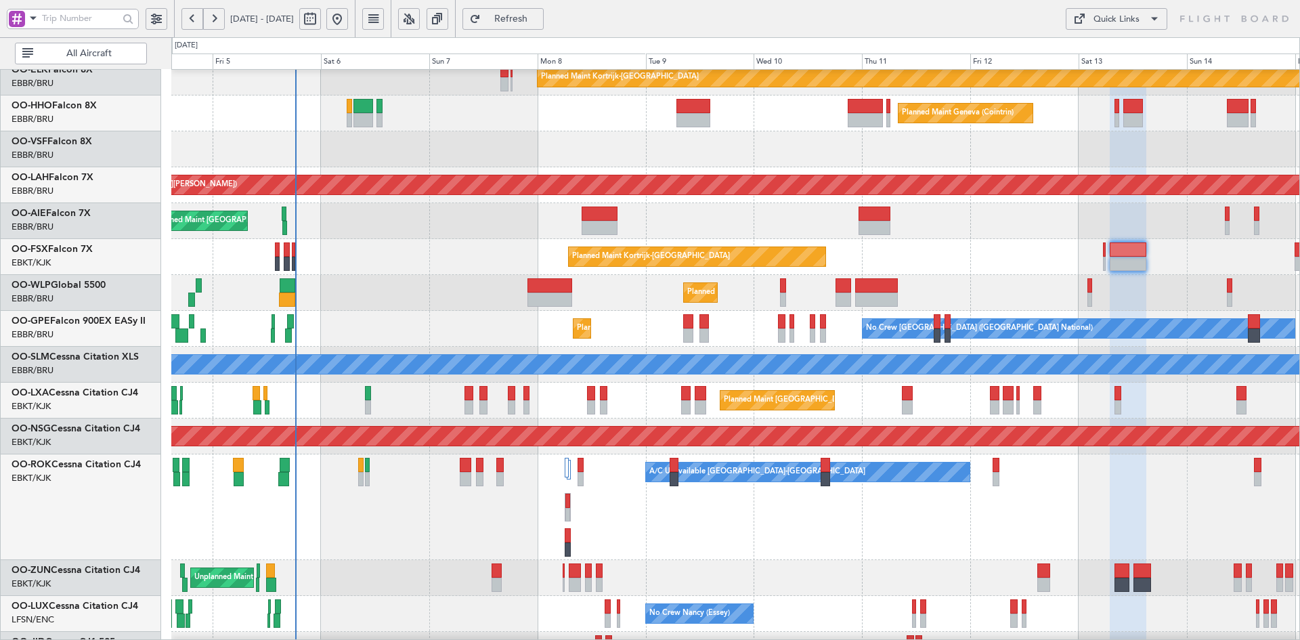
type input "0"
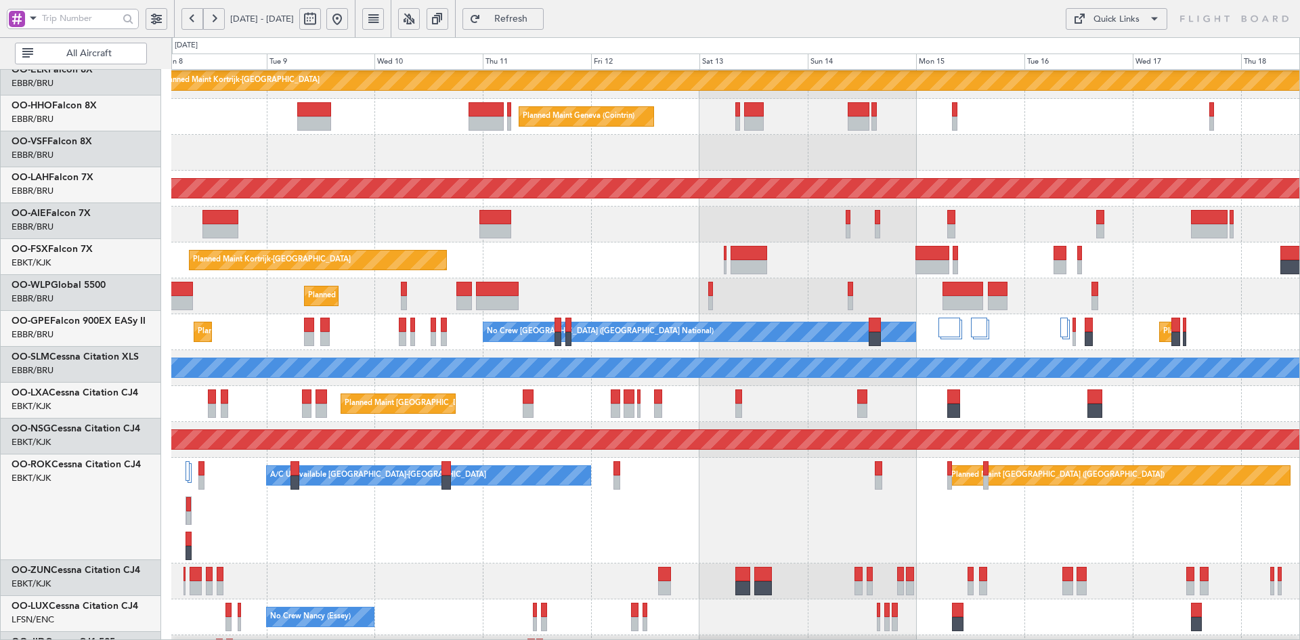
scroll to position [43, 0]
click at [807, 264] on div "Planned Maint Kortrijk-[GEOGRAPHIC_DATA]" at bounding box center [735, 260] width 1128 height 36
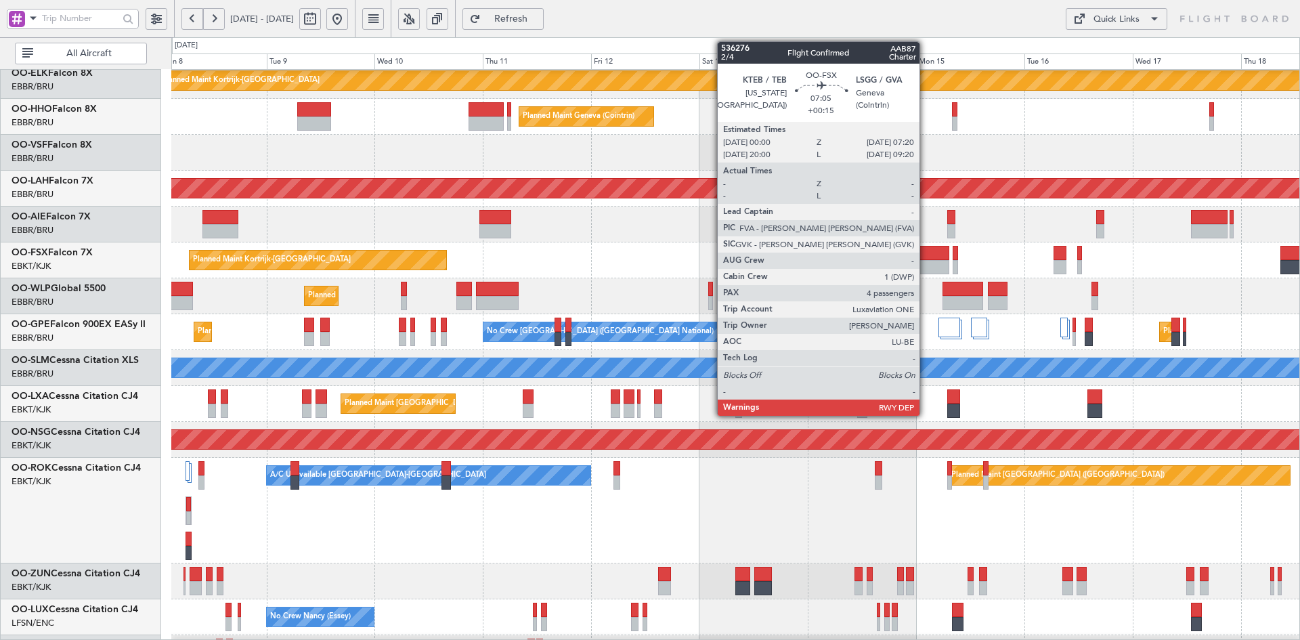
click at [926, 261] on div at bounding box center [932, 267] width 33 height 14
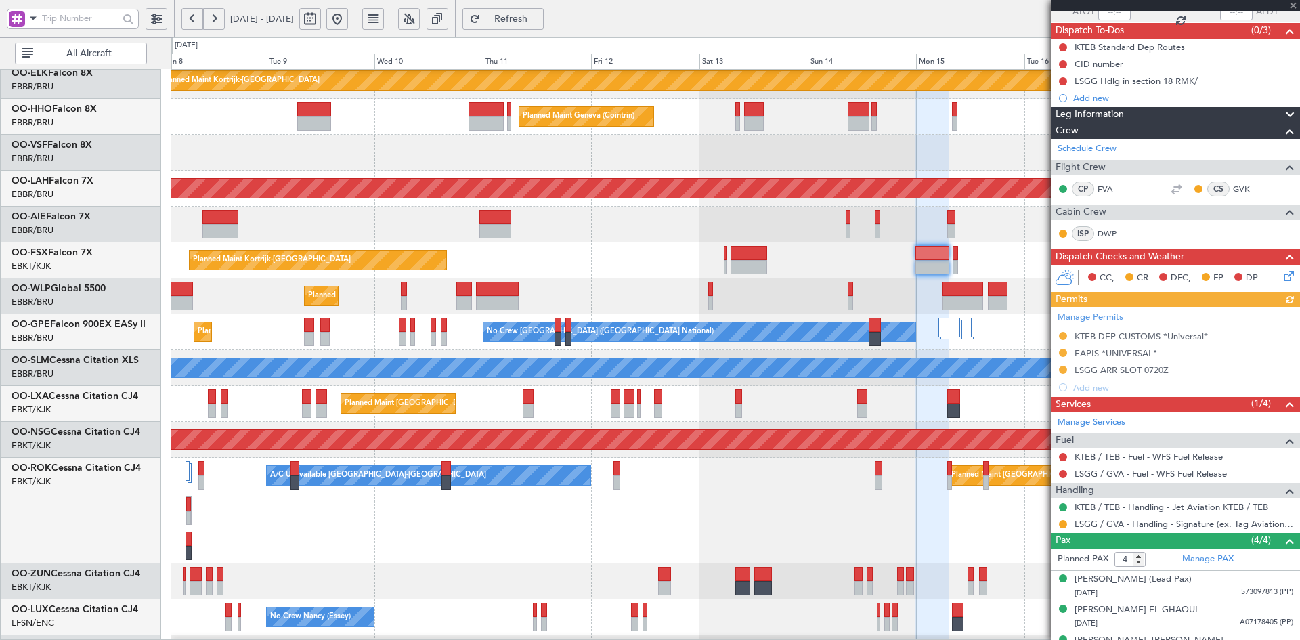
scroll to position [162, 0]
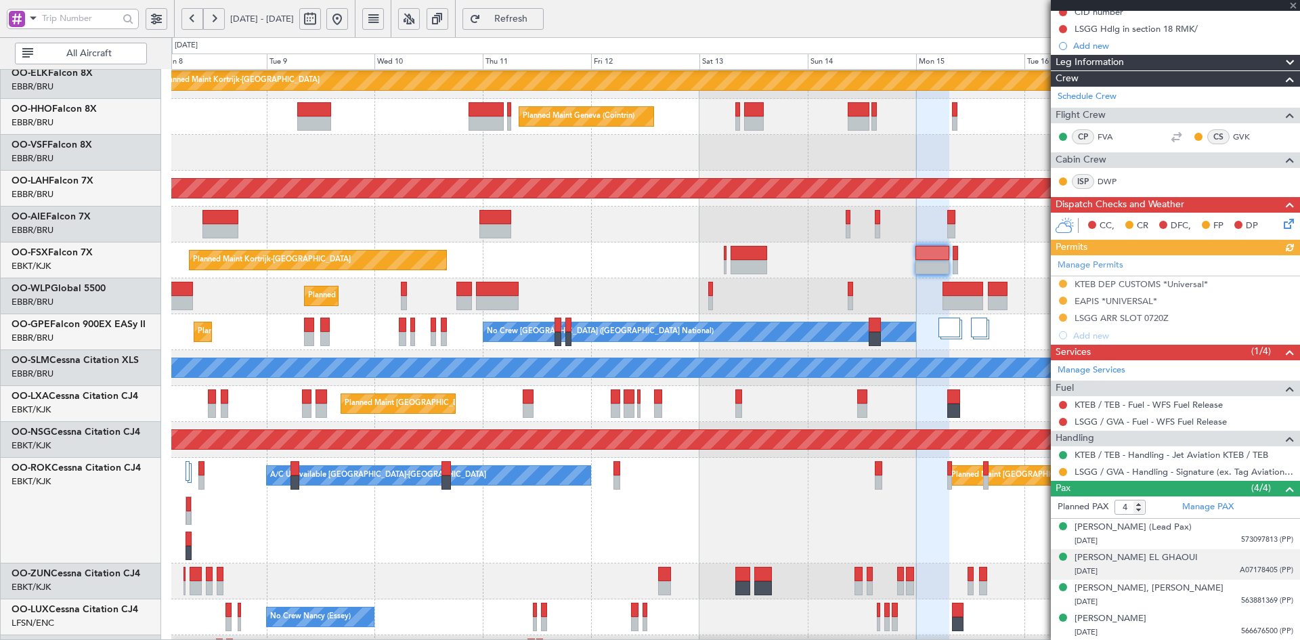
click at [1231, 556] on div "[PERSON_NAME] EL GHAOUI [DATE] A07178405 (PP)" at bounding box center [1184, 564] width 219 height 26
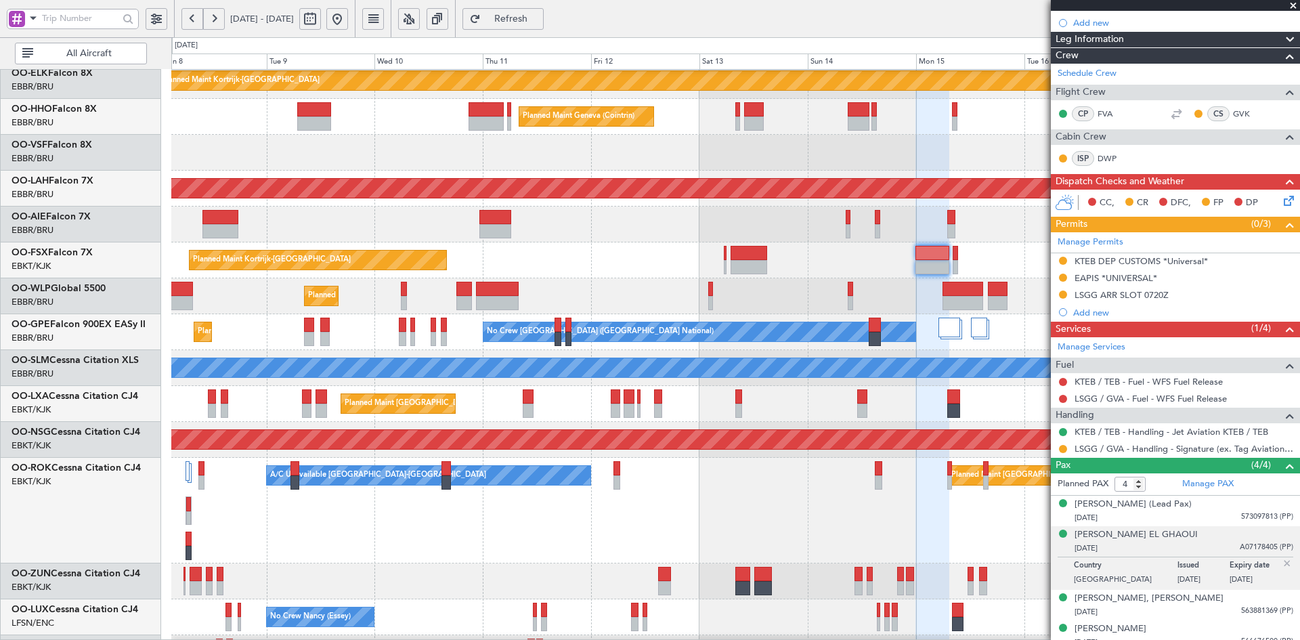
scroll to position [195, 0]
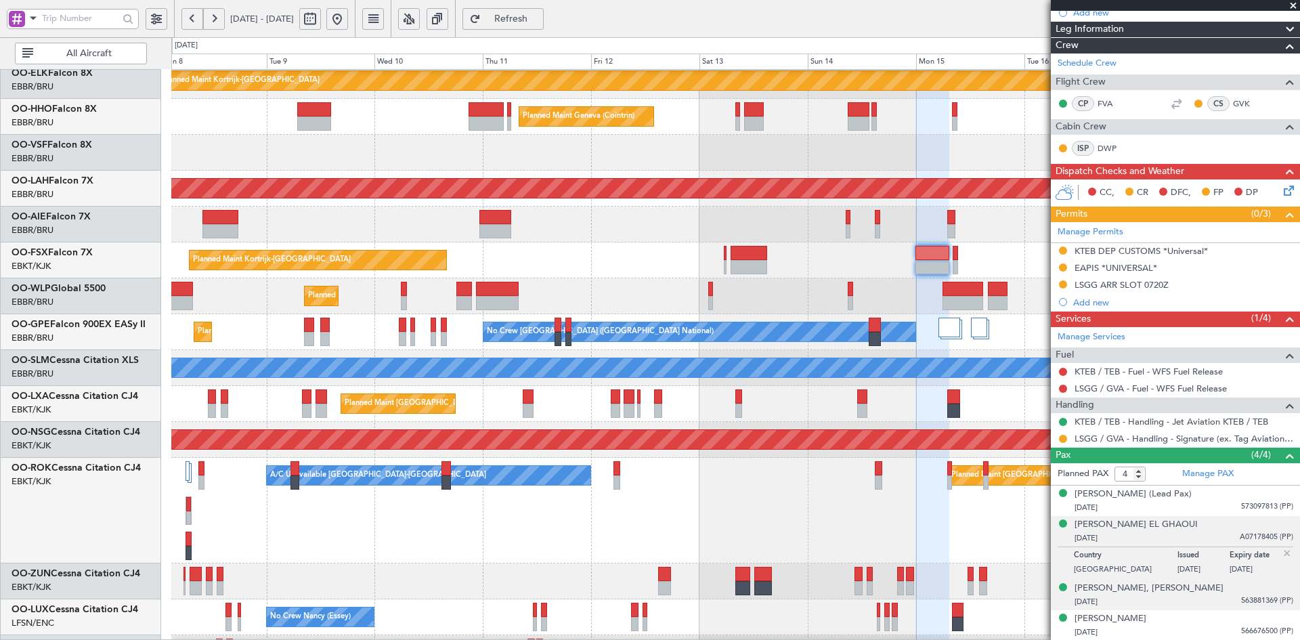
click at [1220, 598] on div "[DATE] 563881369 (PP)" at bounding box center [1184, 602] width 219 height 14
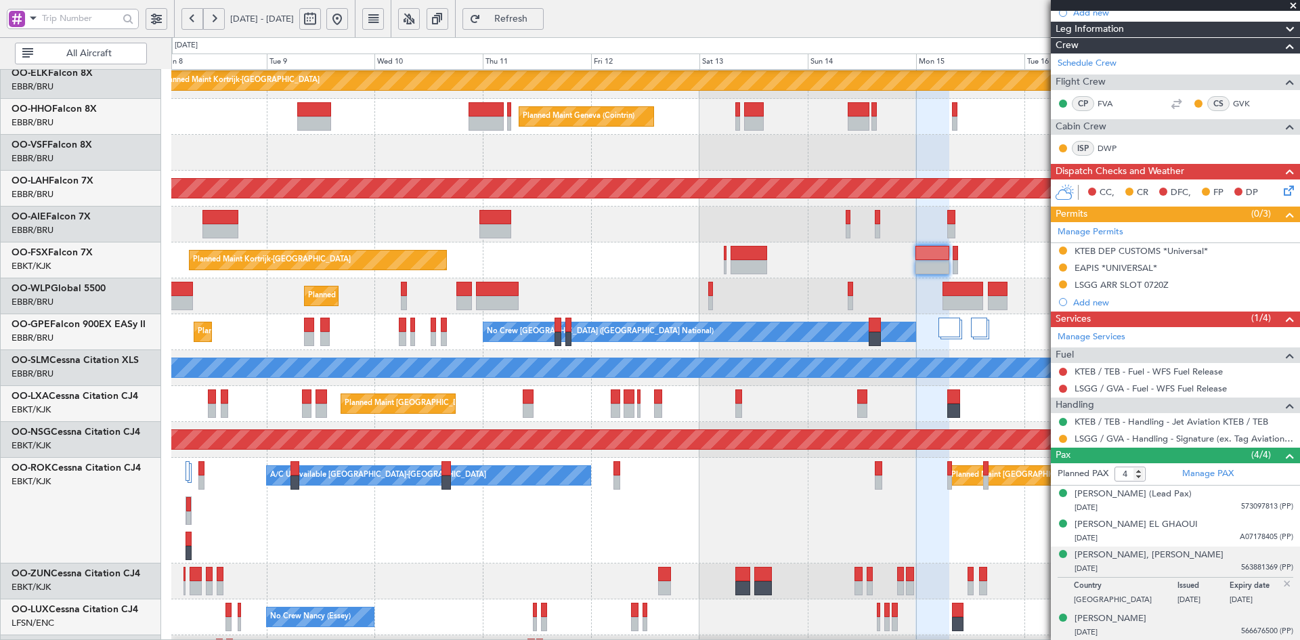
click at [1198, 626] on div "[DATE] 566676500 (PP)" at bounding box center [1184, 633] width 219 height 14
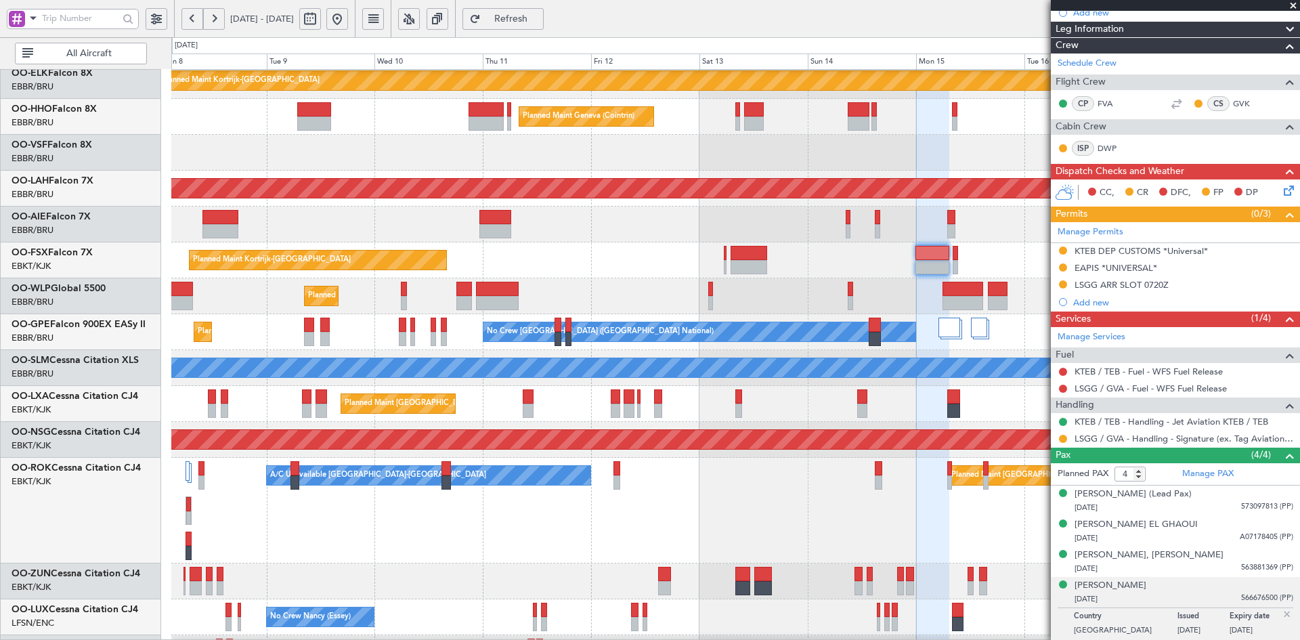
click at [1291, 5] on span at bounding box center [1294, 6] width 14 height 12
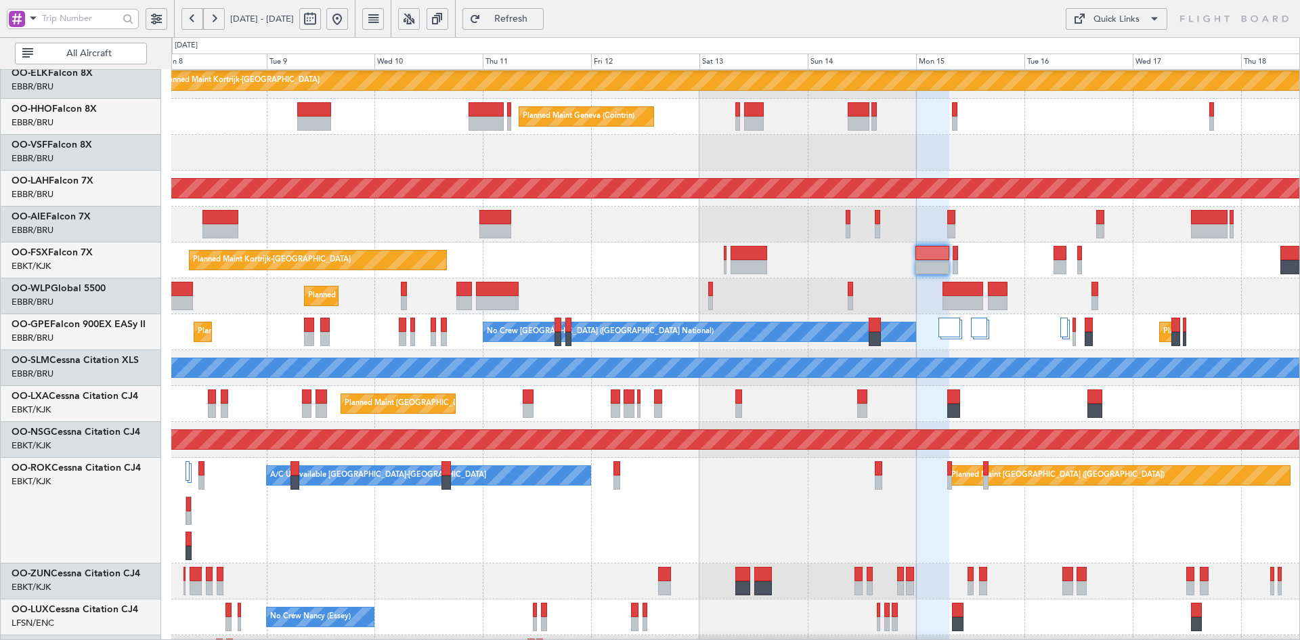
type input "0"
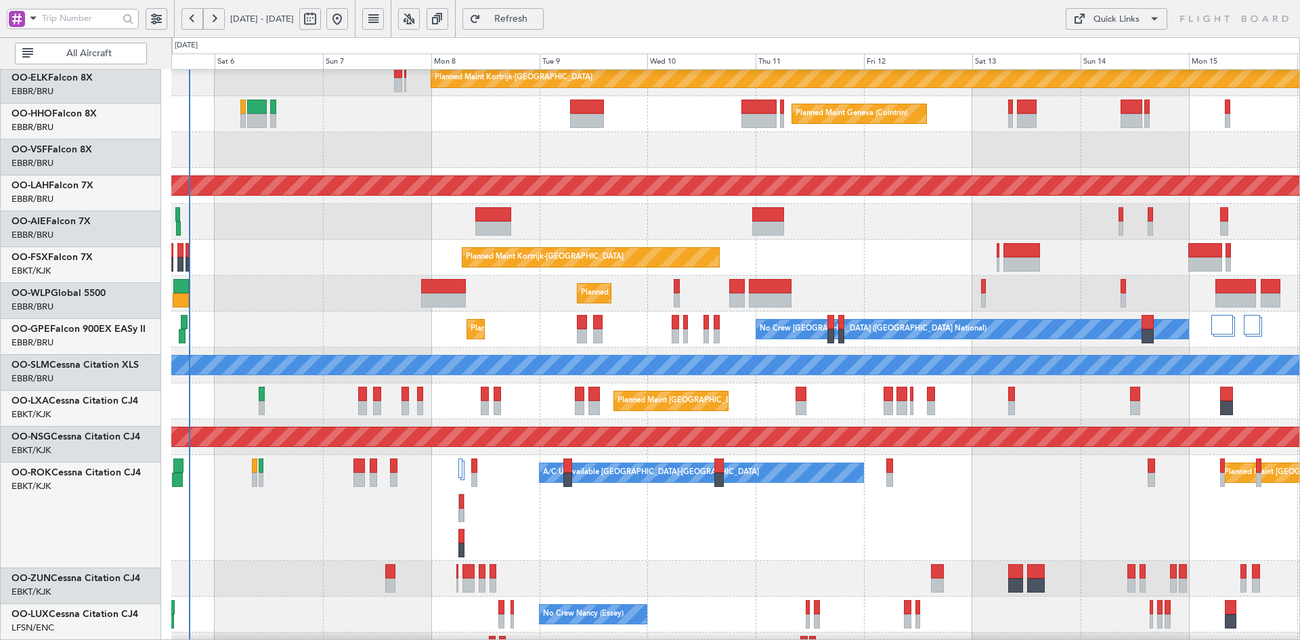
scroll to position [45, 0]
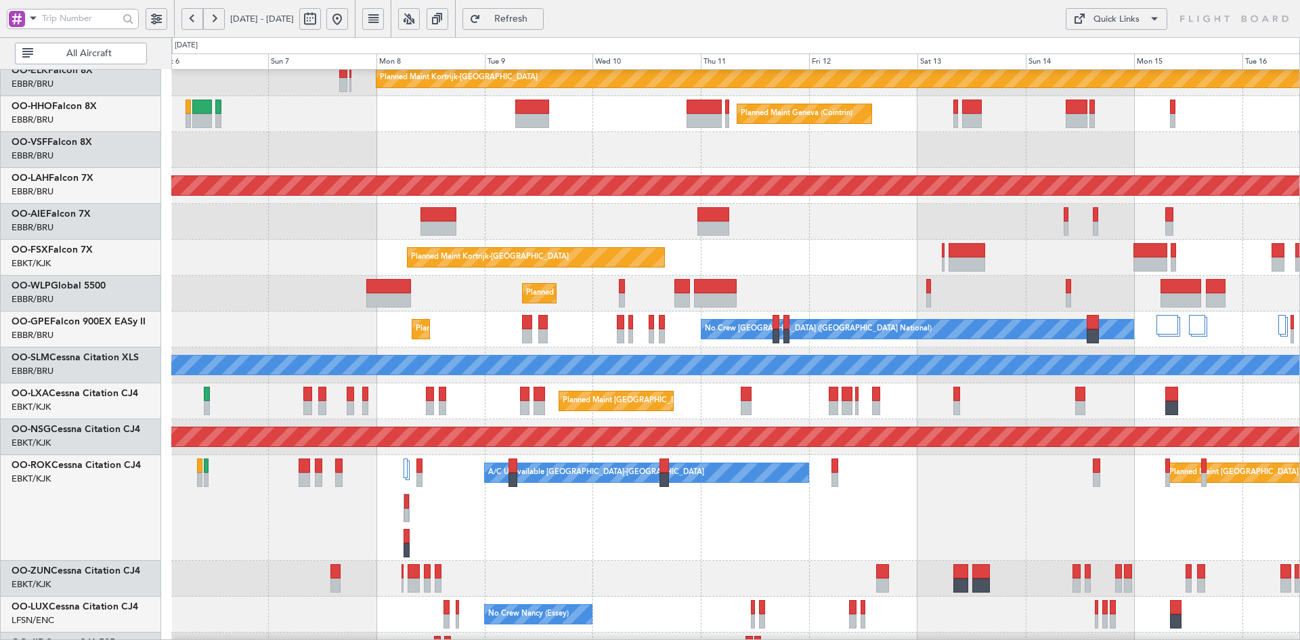
click at [778, 264] on div "Planned Maint Kortrijk-[GEOGRAPHIC_DATA]" at bounding box center [735, 258] width 1128 height 36
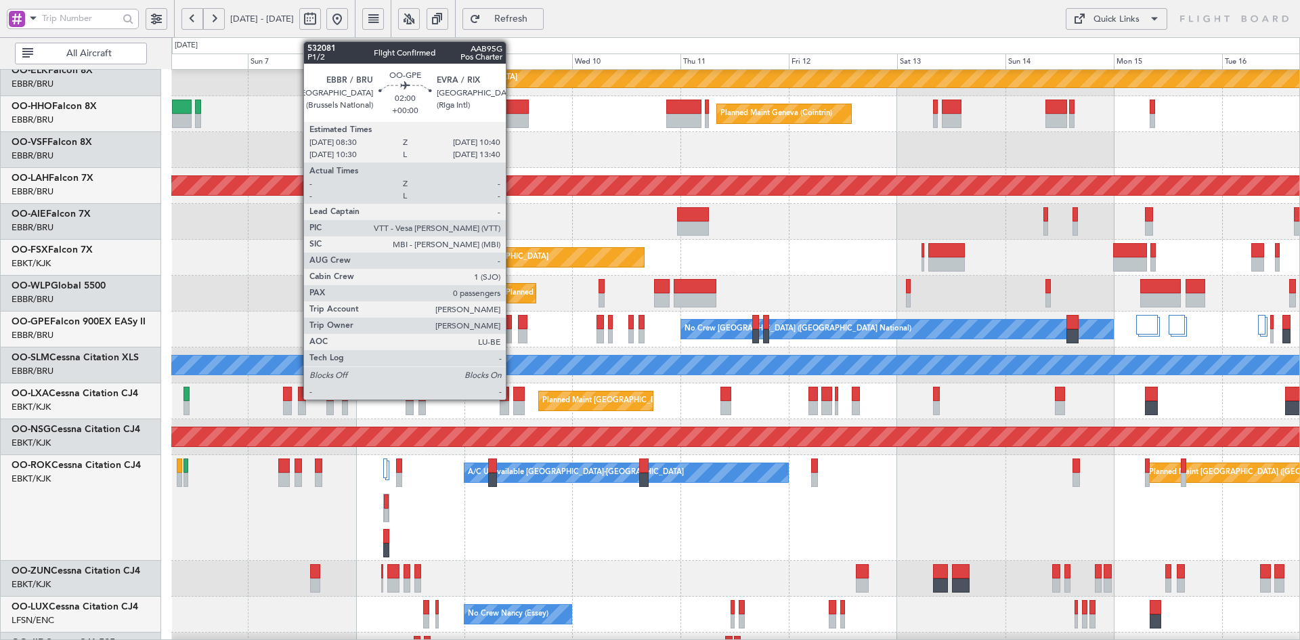
click at [512, 335] on div at bounding box center [507, 336] width 10 height 14
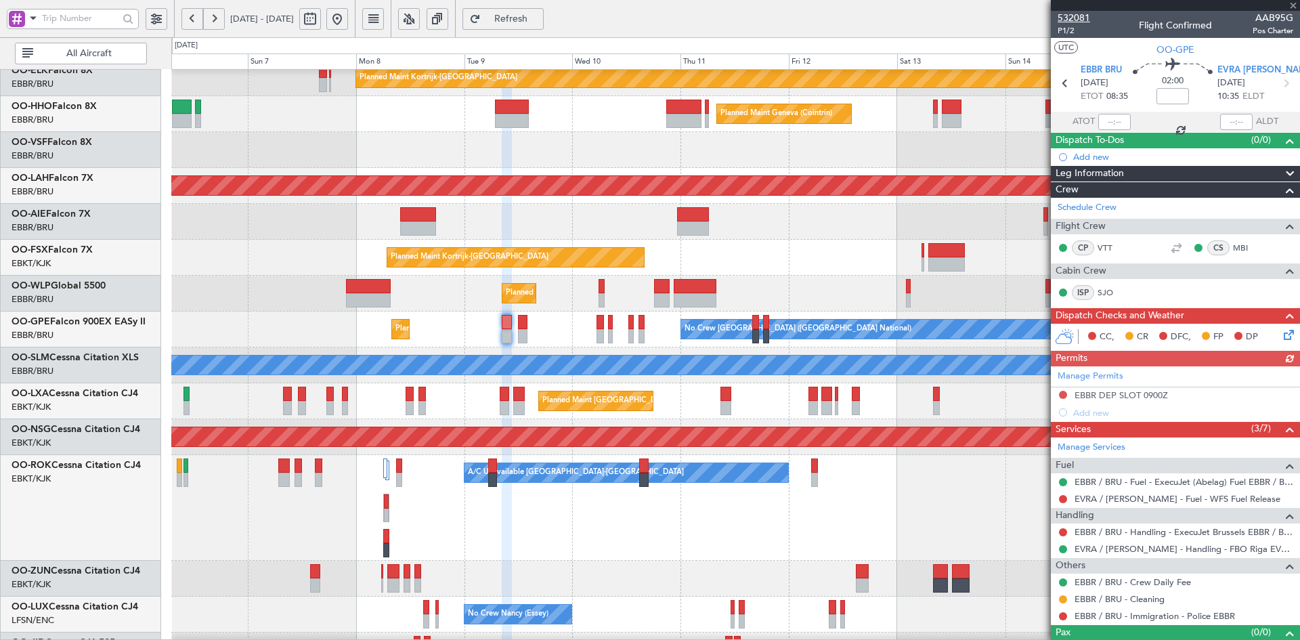
click at [1081, 13] on span "532081" at bounding box center [1074, 18] width 33 height 14
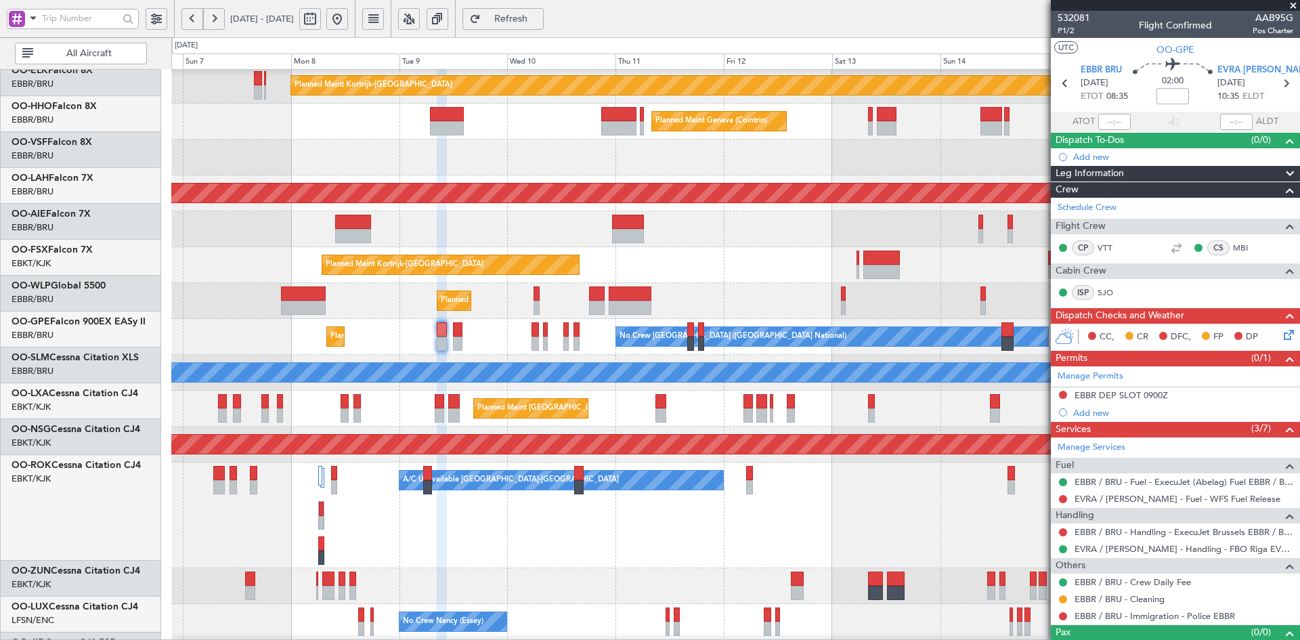
scroll to position [38, 0]
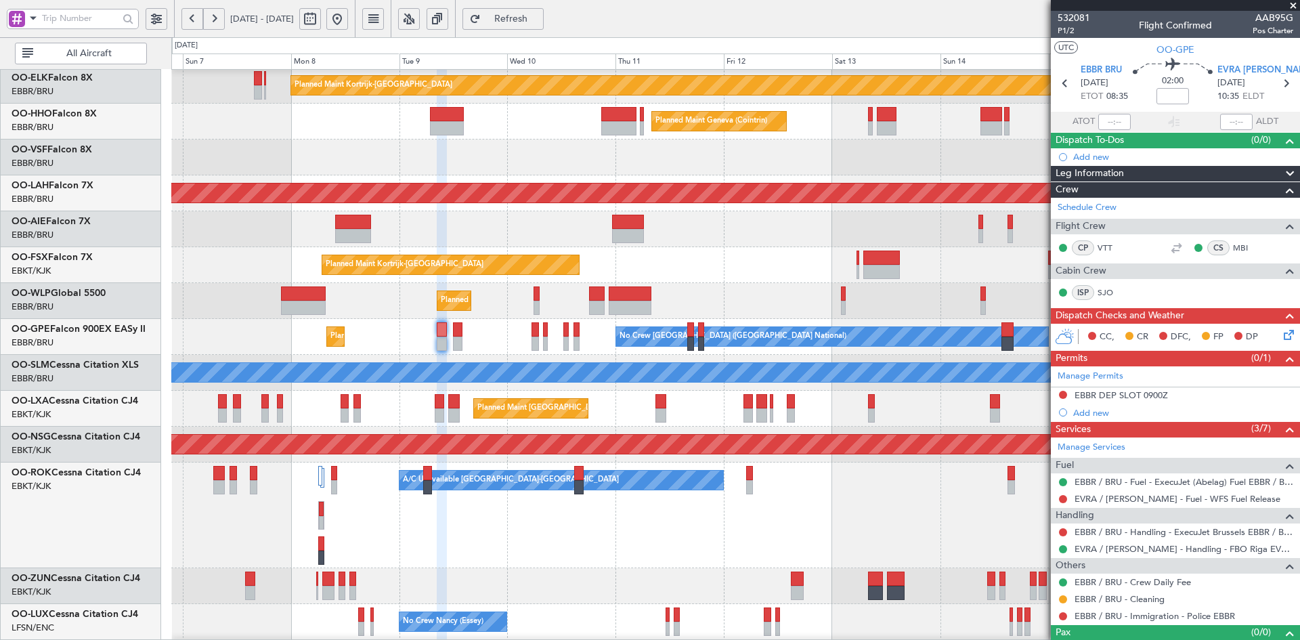
click at [790, 265] on div "Planned Maint Kortrijk-[GEOGRAPHIC_DATA]" at bounding box center [735, 265] width 1128 height 36
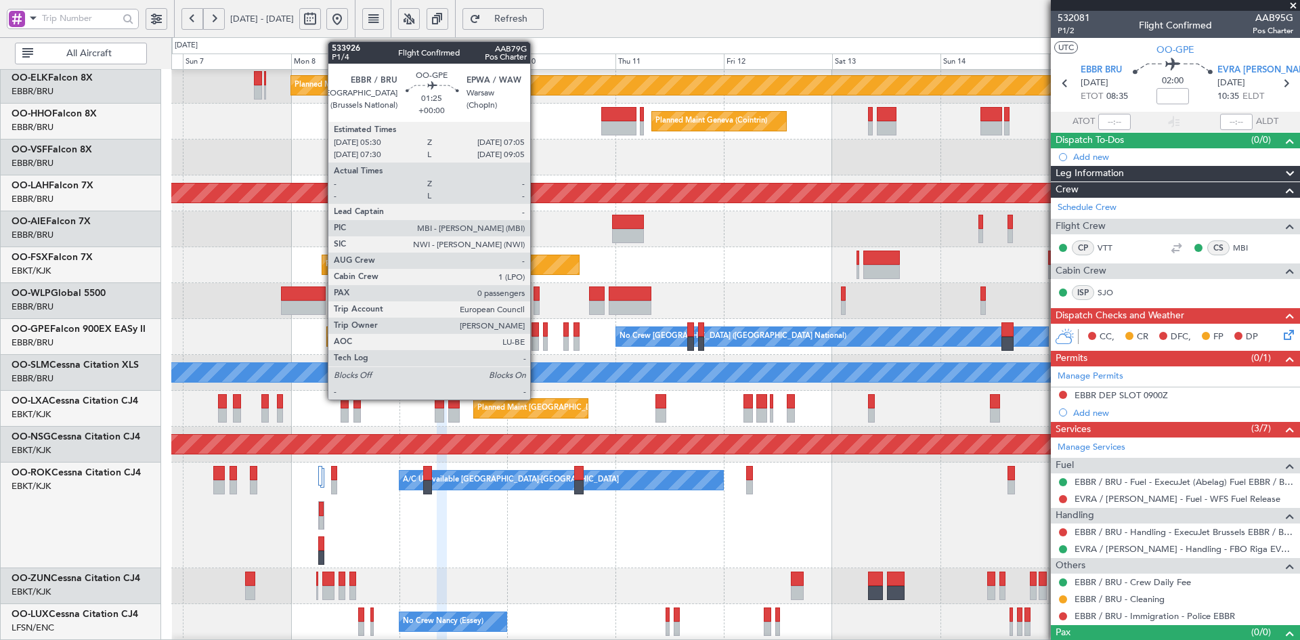
click at [536, 343] on div at bounding box center [535, 344] width 7 height 14
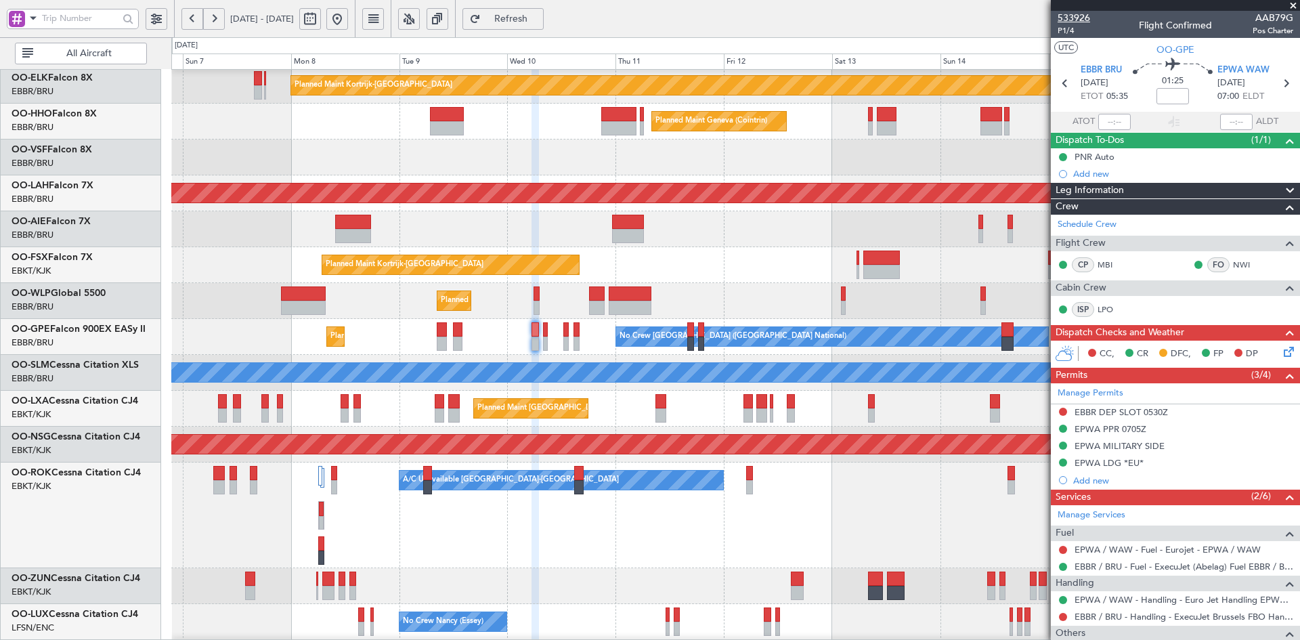
click at [1075, 15] on span "533926" at bounding box center [1074, 18] width 33 height 14
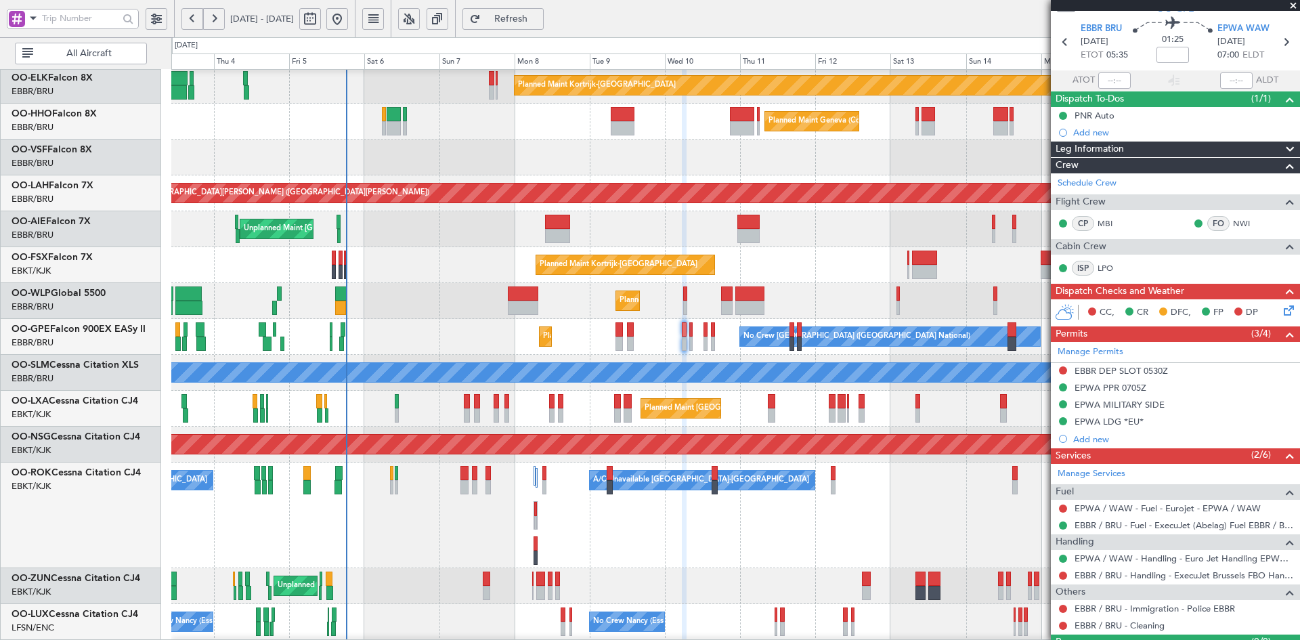
scroll to position [73, 0]
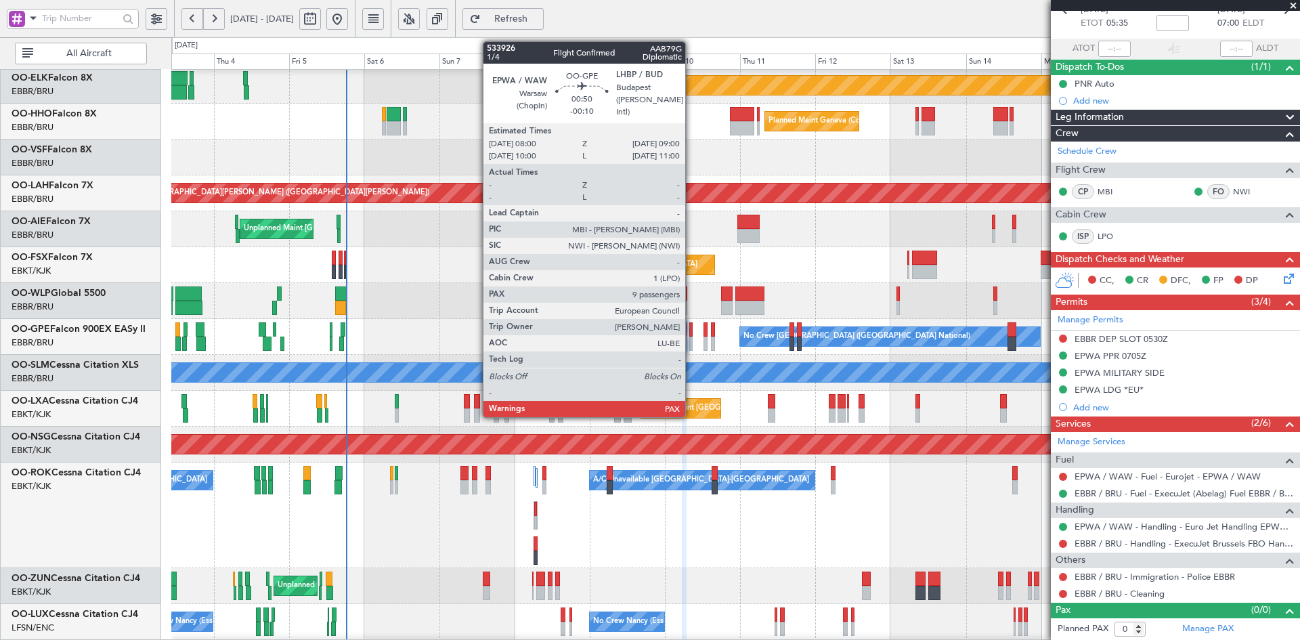
click at [692, 341] on div at bounding box center [691, 344] width 3 height 14
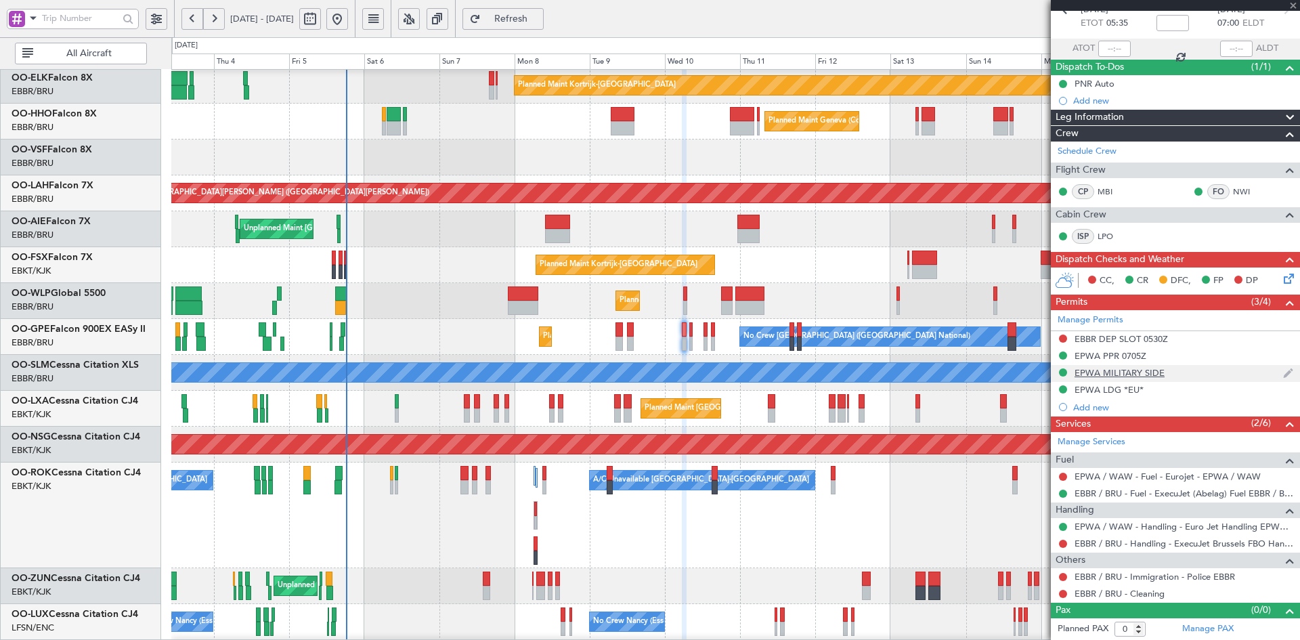
type input "-00:10"
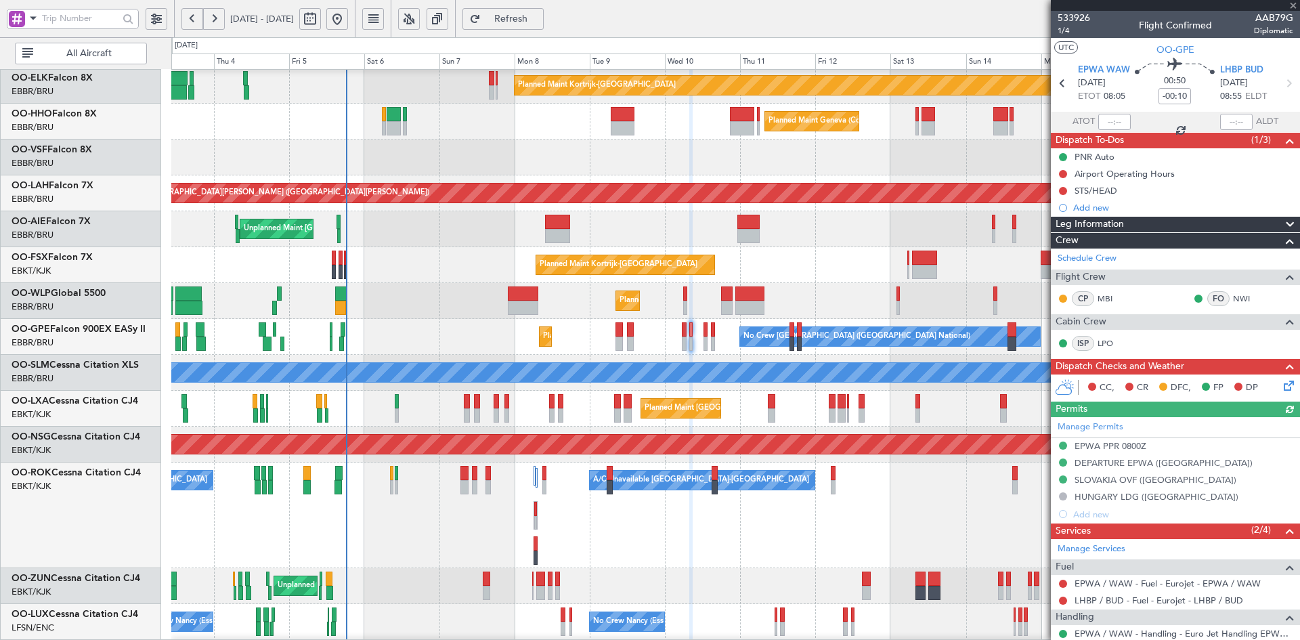
scroll to position [271, 0]
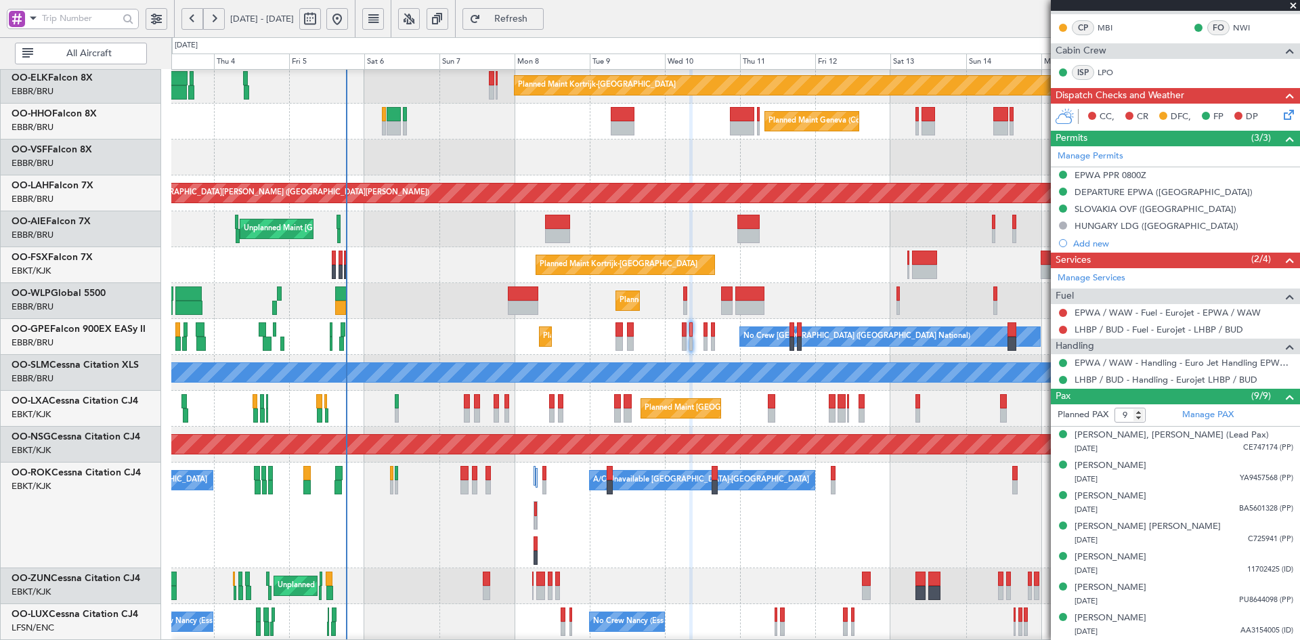
click at [1299, 3] on span at bounding box center [1294, 6] width 14 height 12
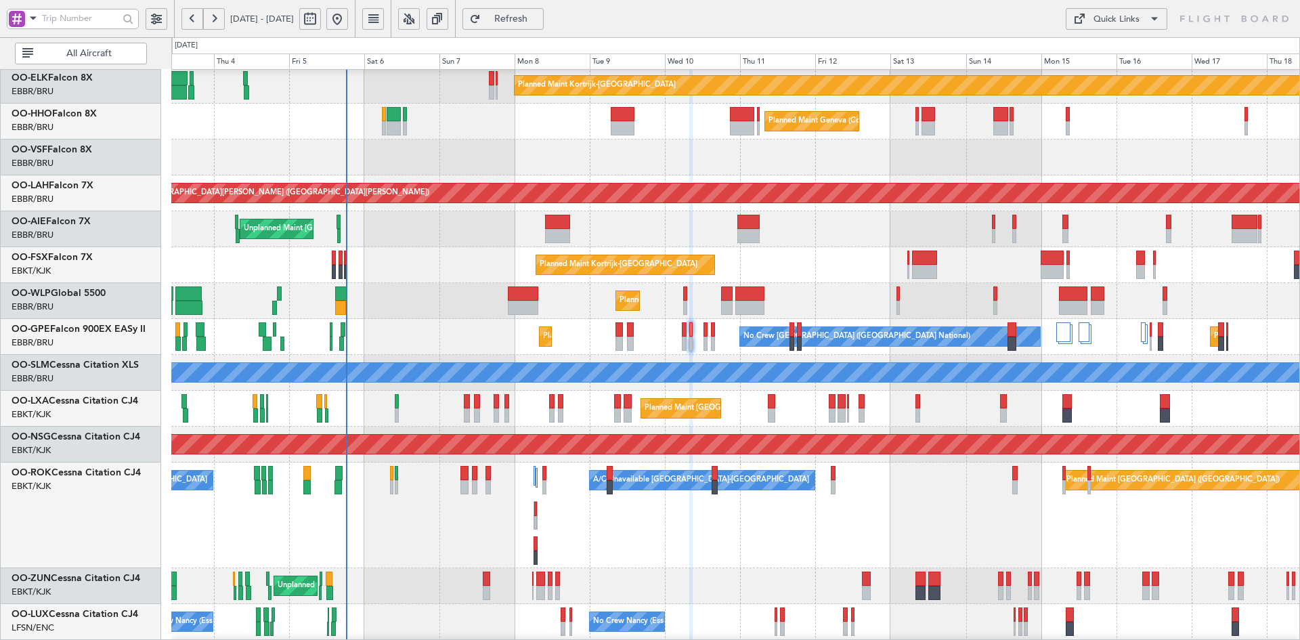
type input "0"
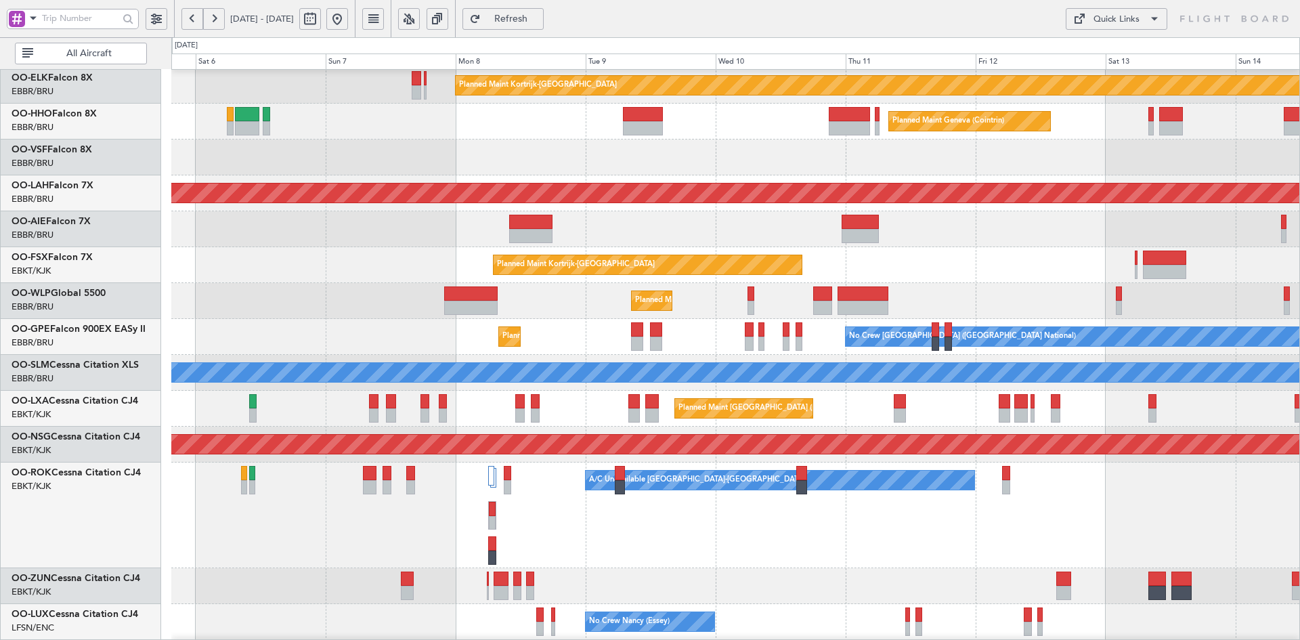
scroll to position [32, 0]
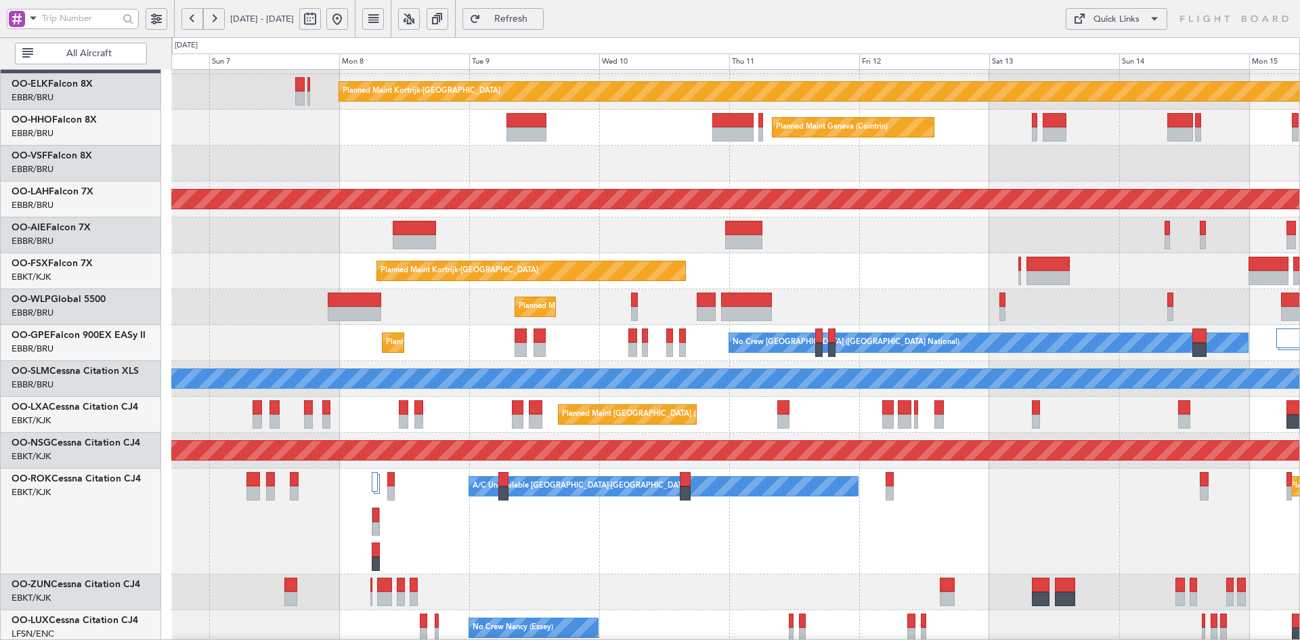
click at [639, 339] on div "Planned Maint [GEOGRAPHIC_DATA] ([GEOGRAPHIC_DATA] National) No Crew [GEOGRAPHI…" at bounding box center [735, 343] width 1128 height 36
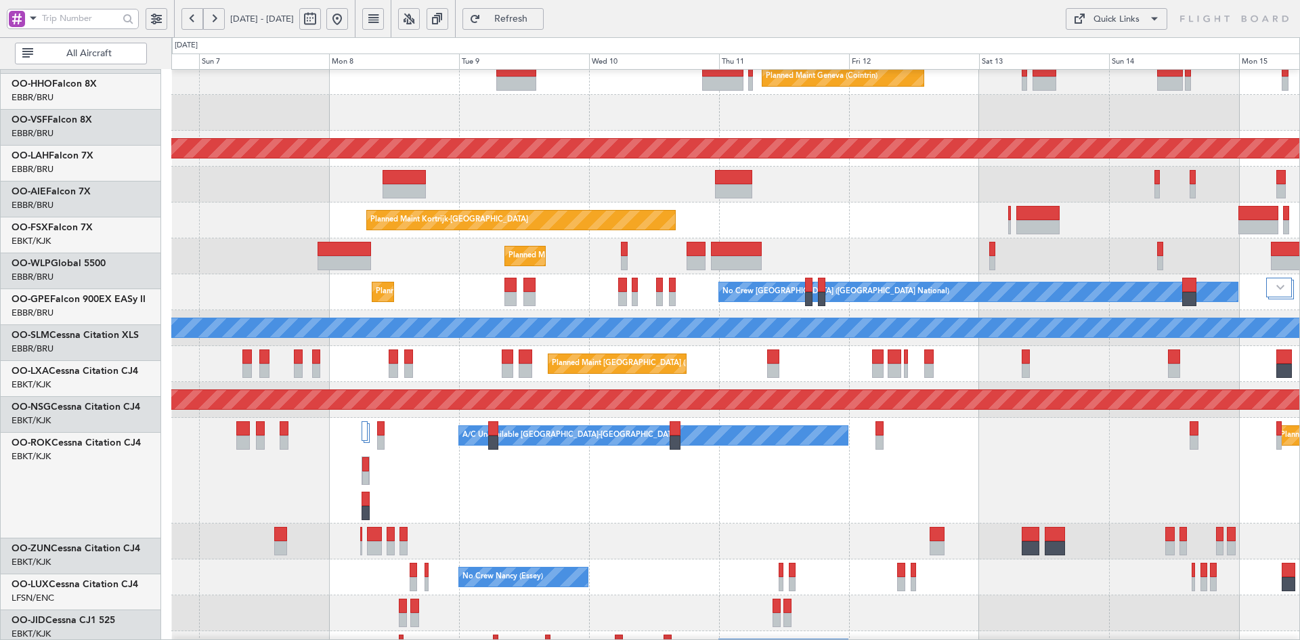
scroll to position [83, 0]
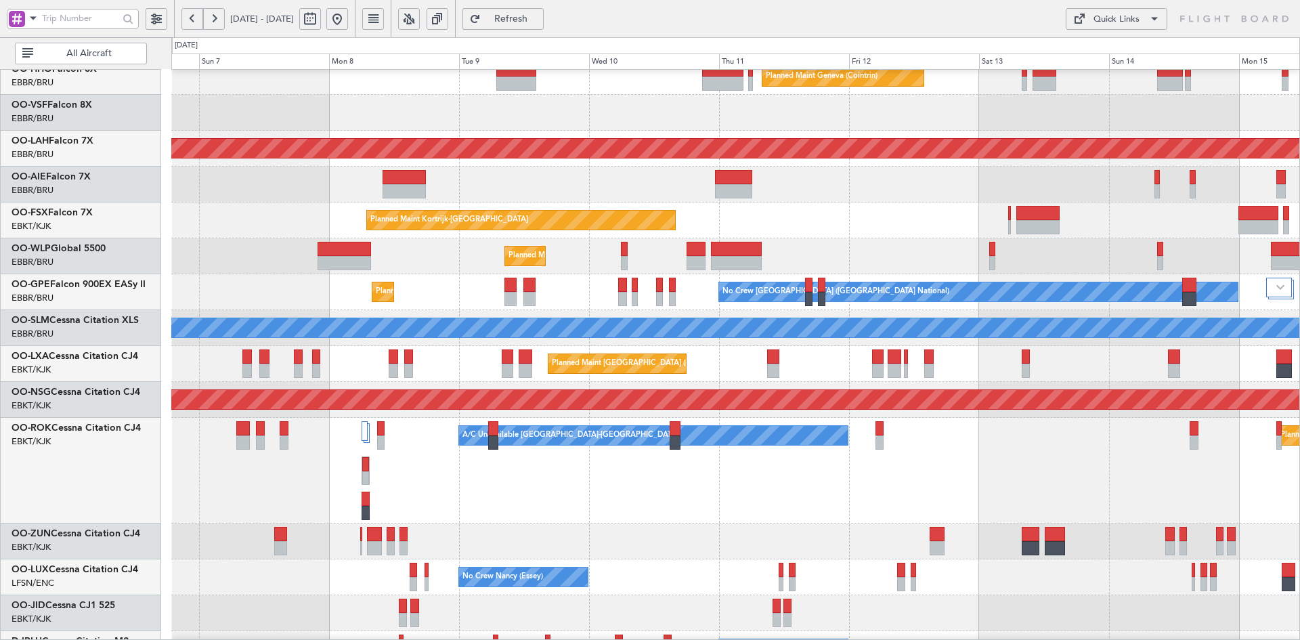
click at [1015, 437] on div "A/C Unavailable [GEOGRAPHIC_DATA]-[GEOGRAPHIC_DATA] Planned Maint [GEOGRAPHIC_D…" at bounding box center [735, 471] width 1128 height 106
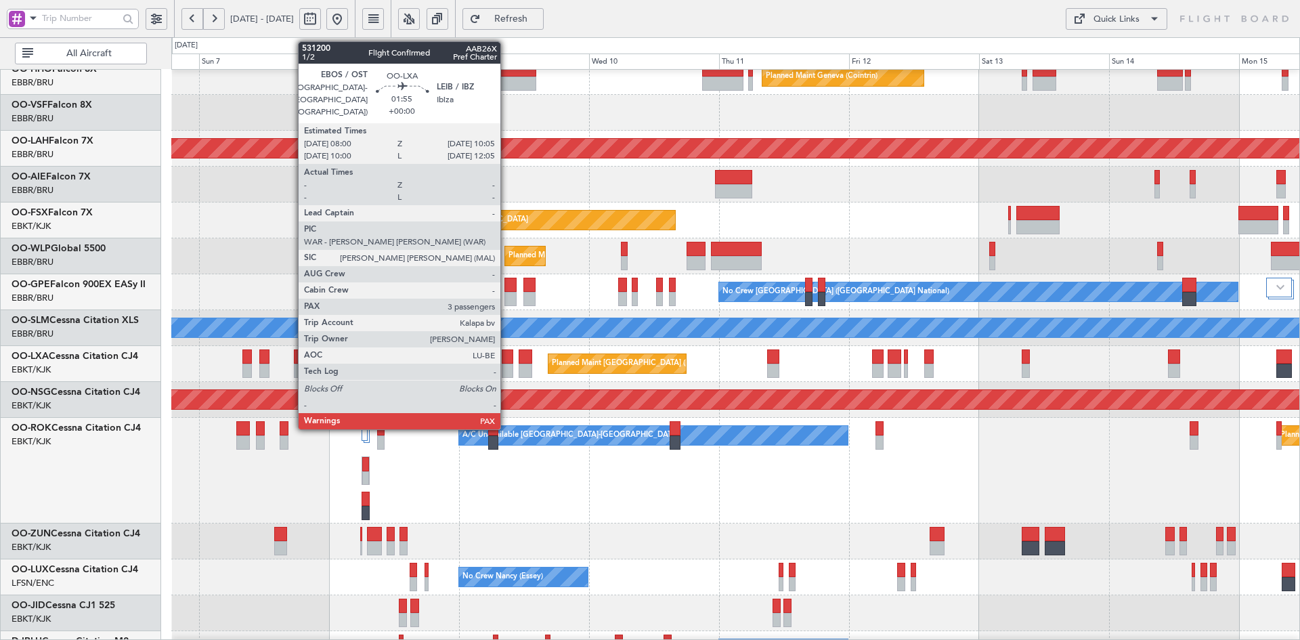
click at [507, 366] on div at bounding box center [508, 371] width 12 height 14
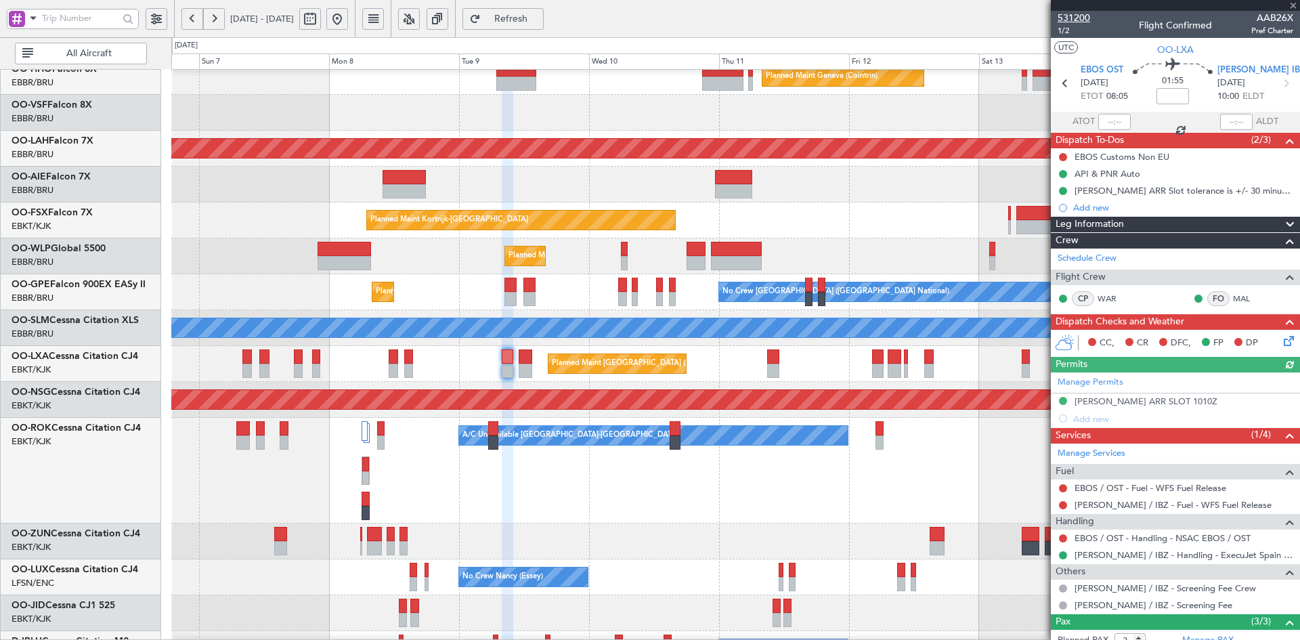
click at [1078, 14] on span "531200" at bounding box center [1074, 18] width 33 height 14
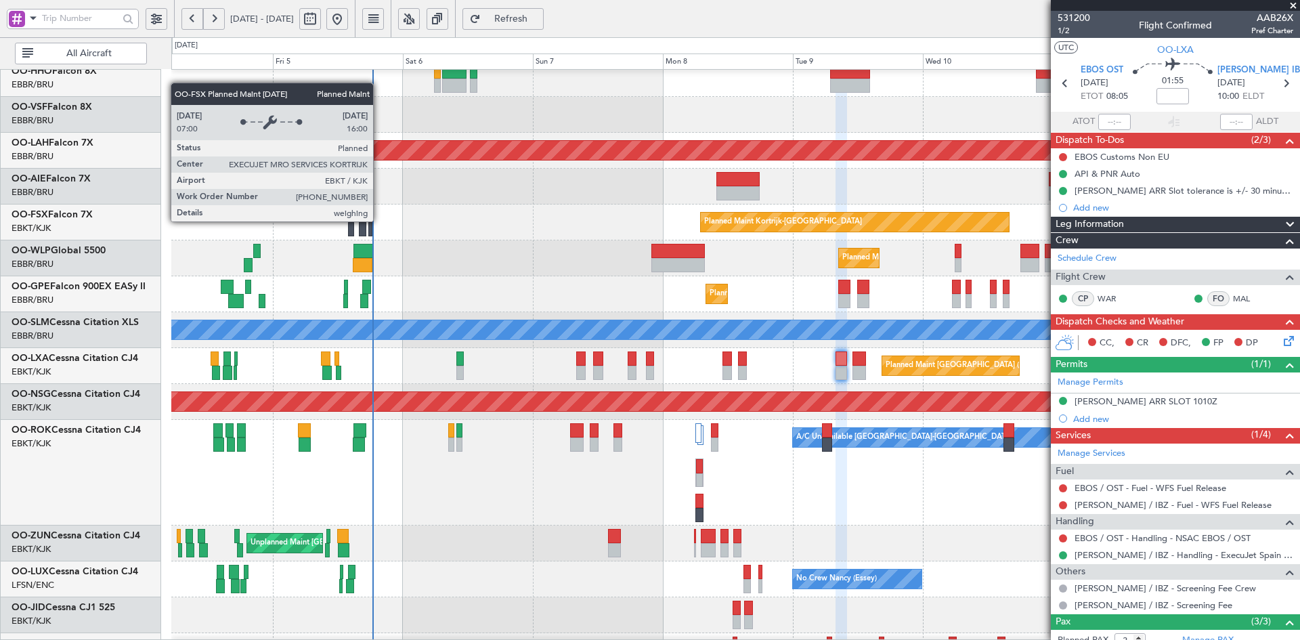
click at [713, 223] on div "Planned Maint Kortrijk-[GEOGRAPHIC_DATA]" at bounding box center [783, 222] width 158 height 20
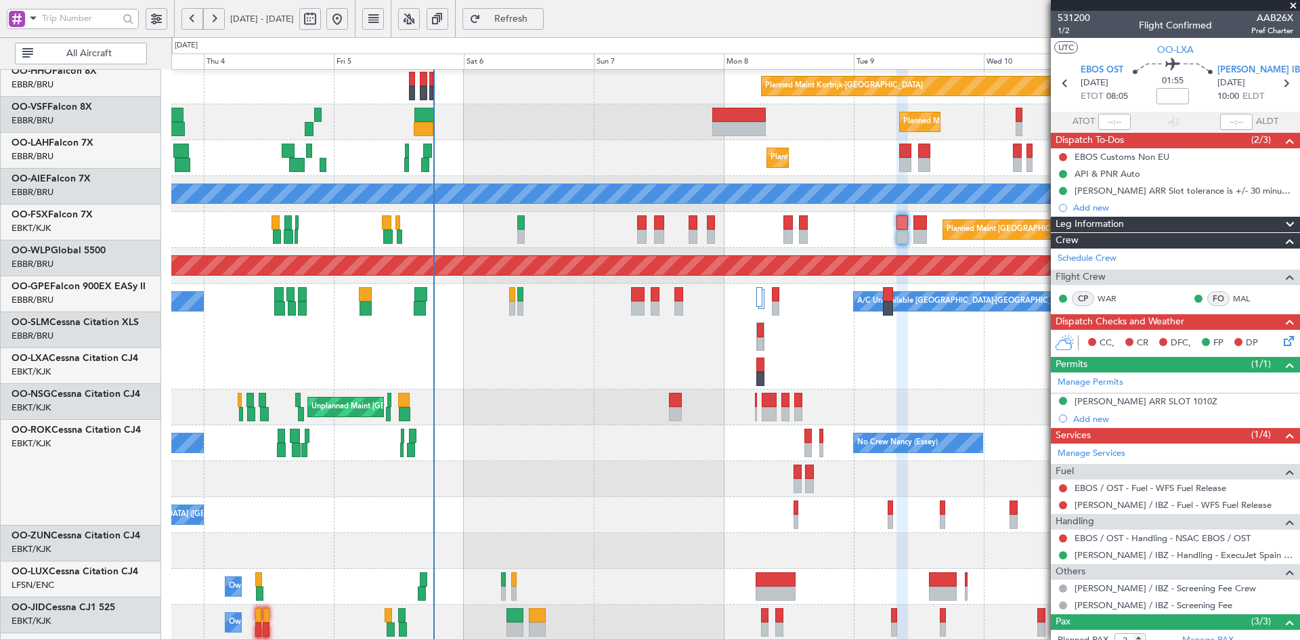
click at [704, 404] on div "Unplanned Maint [GEOGRAPHIC_DATA] ([GEOGRAPHIC_DATA])" at bounding box center [735, 407] width 1128 height 36
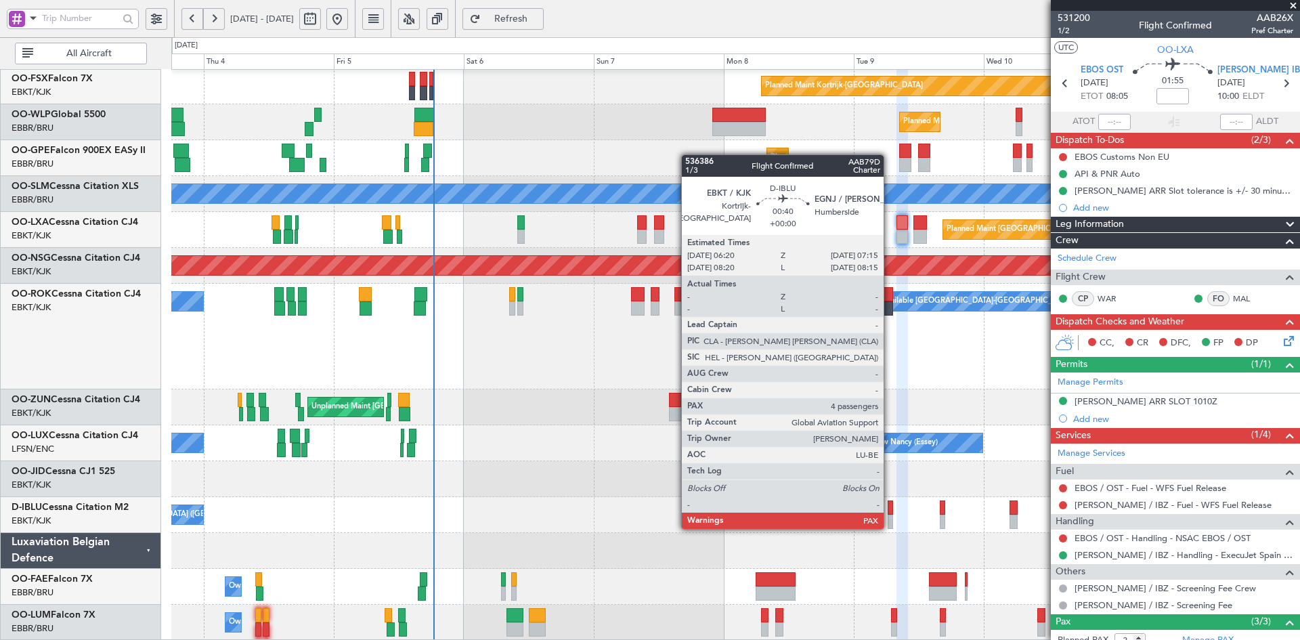
click at [890, 528] on div at bounding box center [890, 522] width 5 height 14
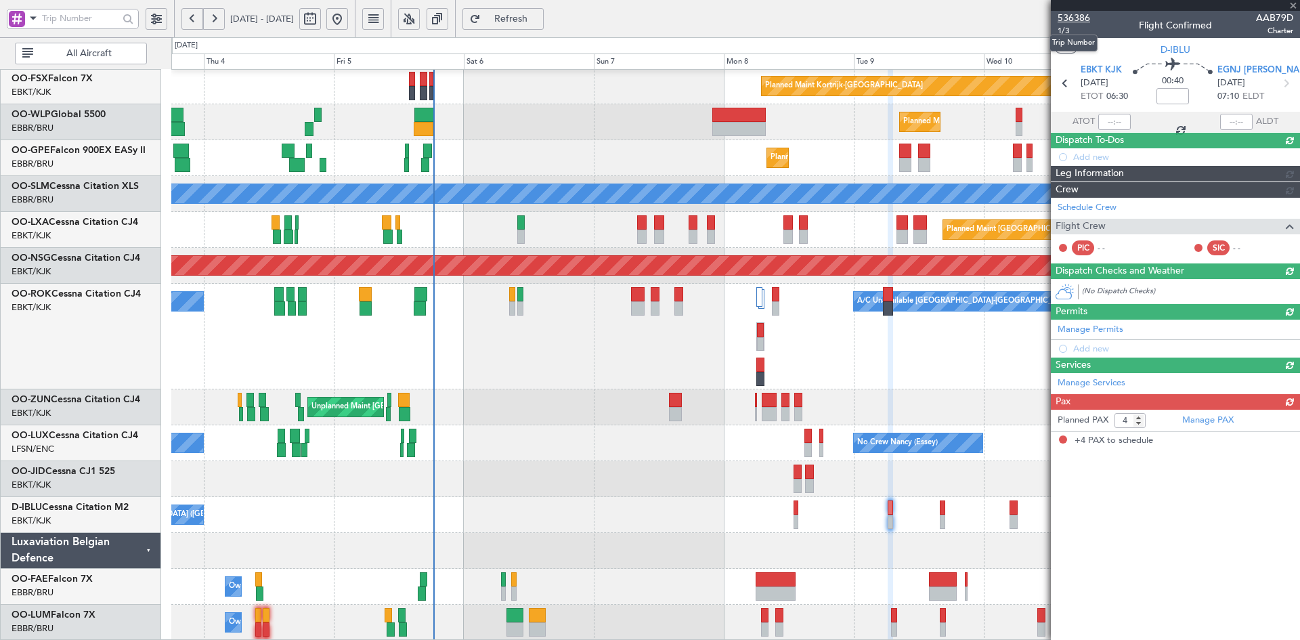
click at [1073, 16] on span "536386" at bounding box center [1074, 18] width 33 height 14
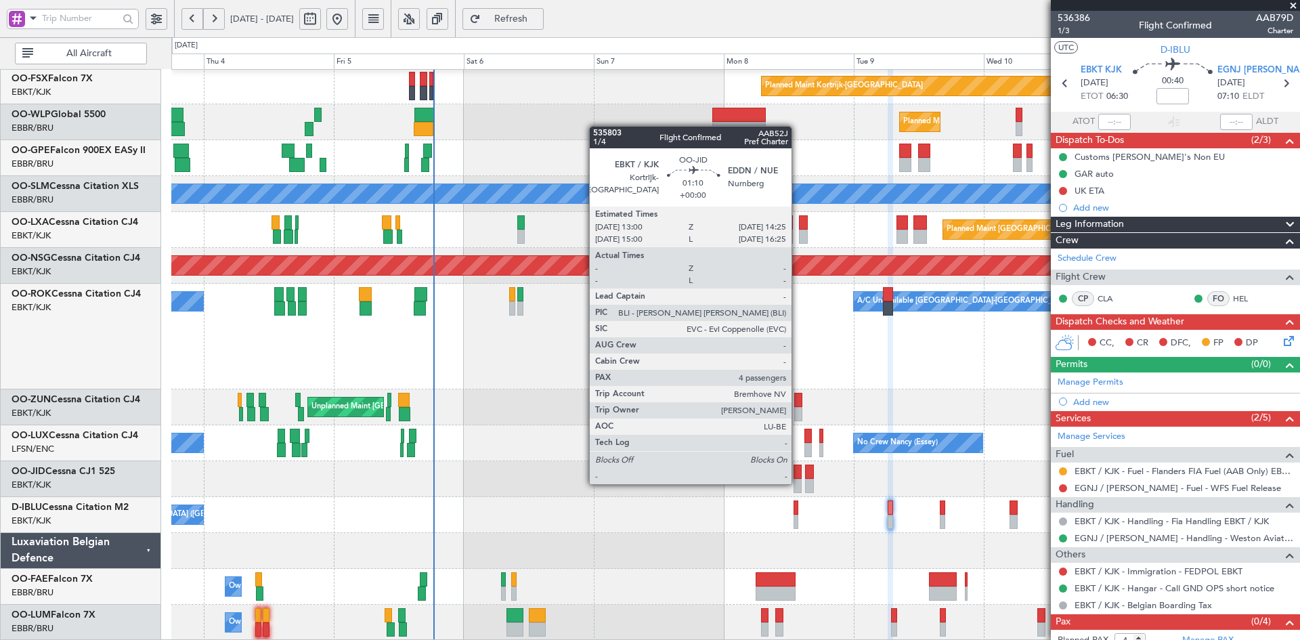
click at [798, 483] on div at bounding box center [798, 486] width 8 height 14
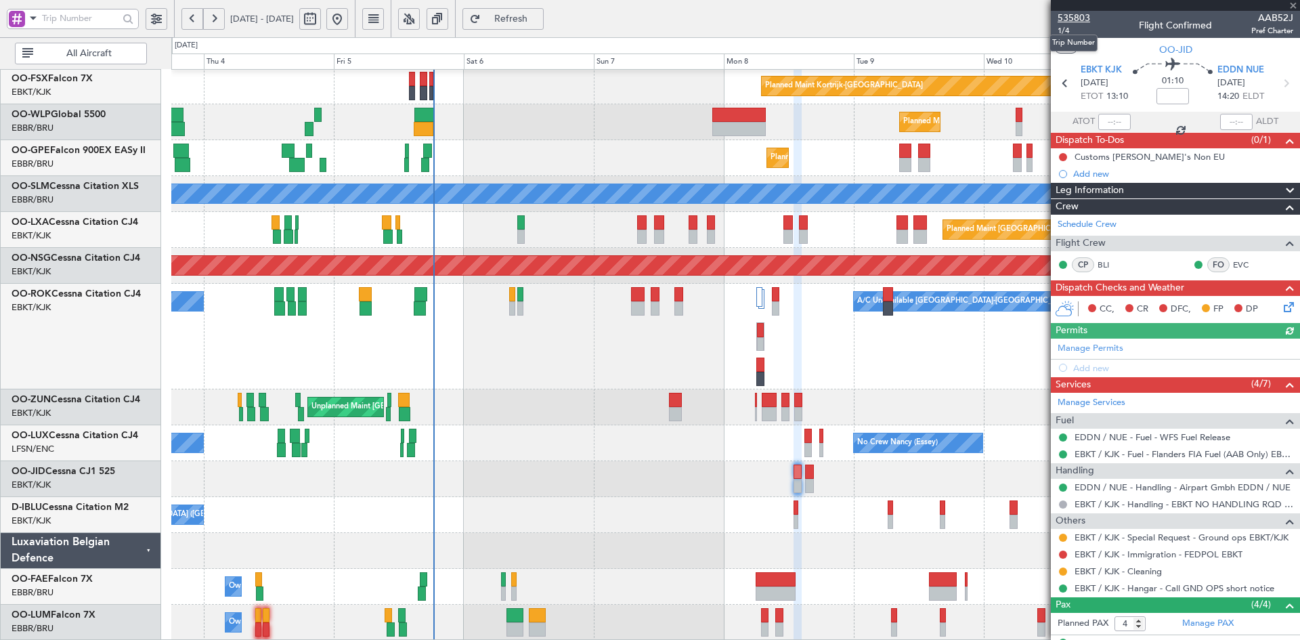
click at [1078, 18] on span "535803" at bounding box center [1074, 18] width 33 height 14
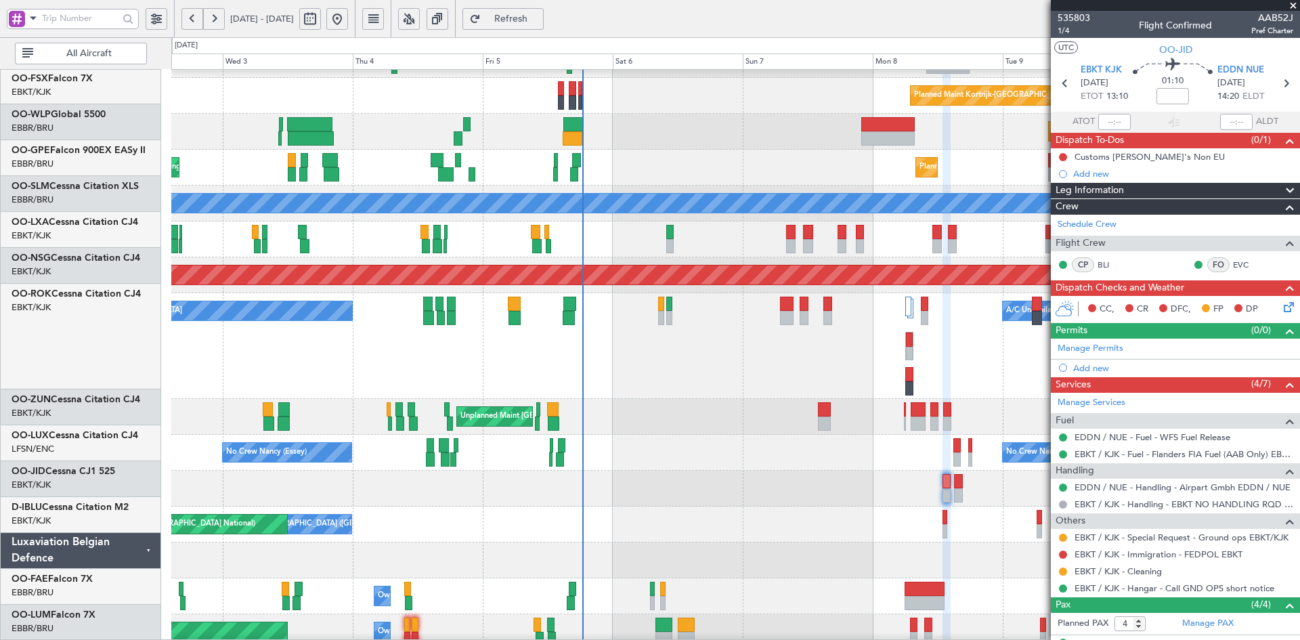
scroll to position [207, 0]
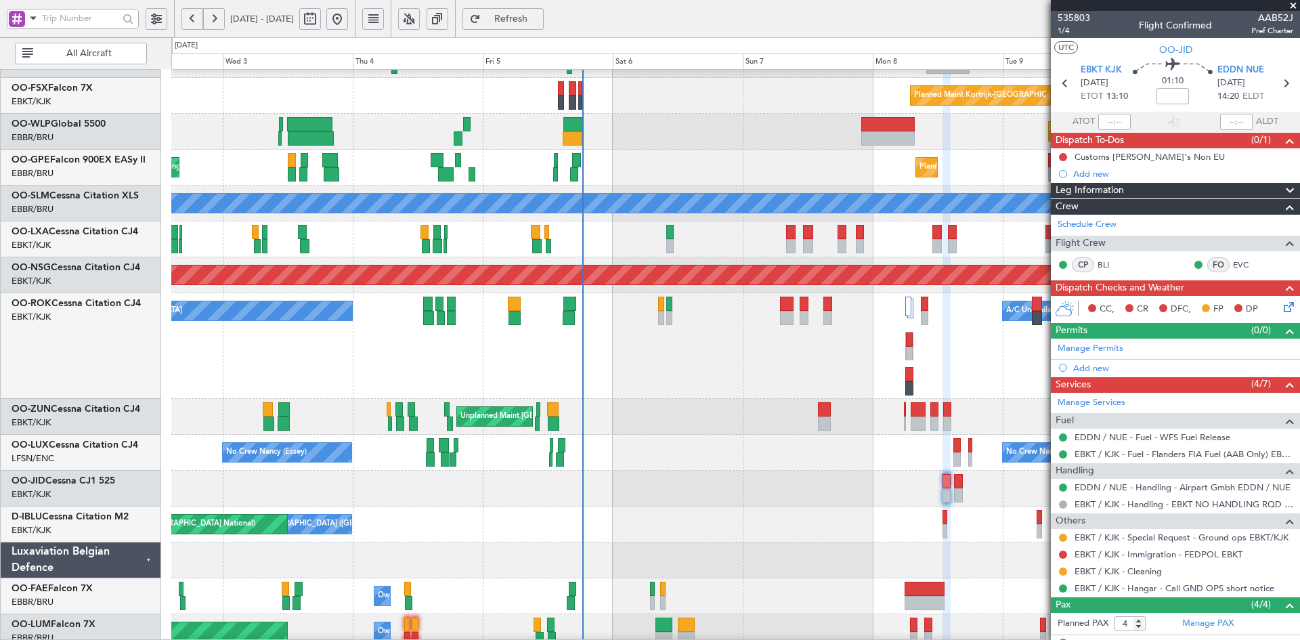
click at [677, 256] on div "Planned Maint [GEOGRAPHIC_DATA] ([GEOGRAPHIC_DATA] National)" at bounding box center [735, 239] width 1128 height 36
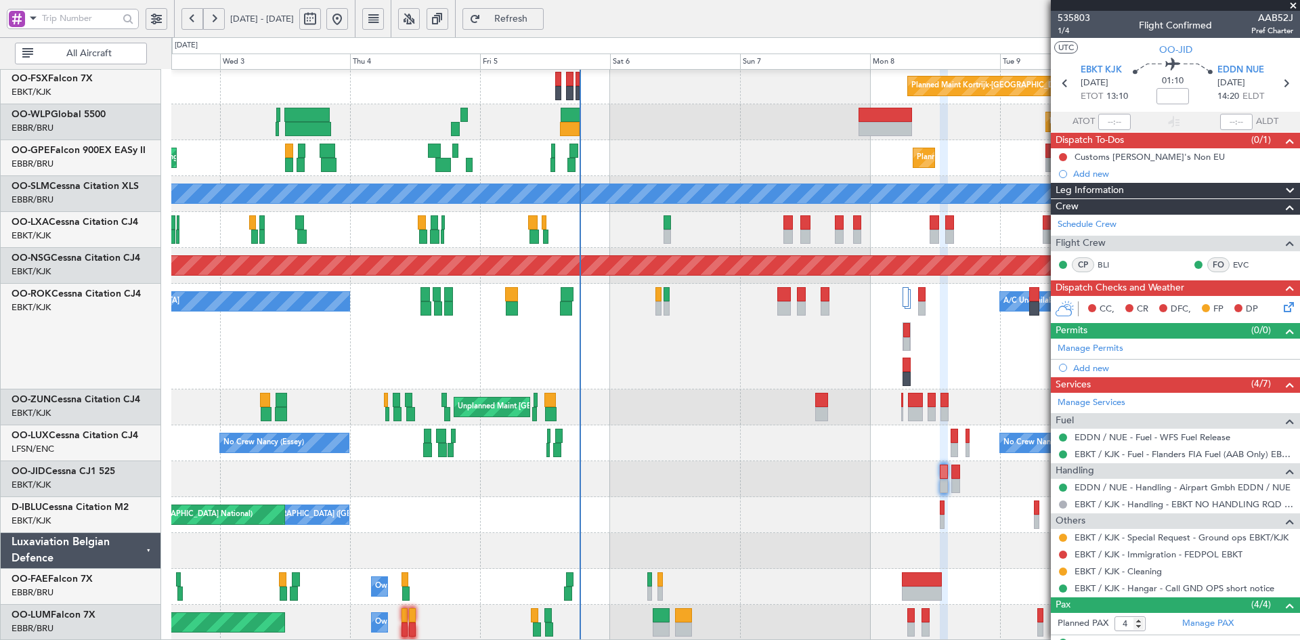
scroll to position [215, 0]
click at [713, 406] on div "Unplanned Maint [GEOGRAPHIC_DATA] ([GEOGRAPHIC_DATA])" at bounding box center [735, 407] width 1128 height 36
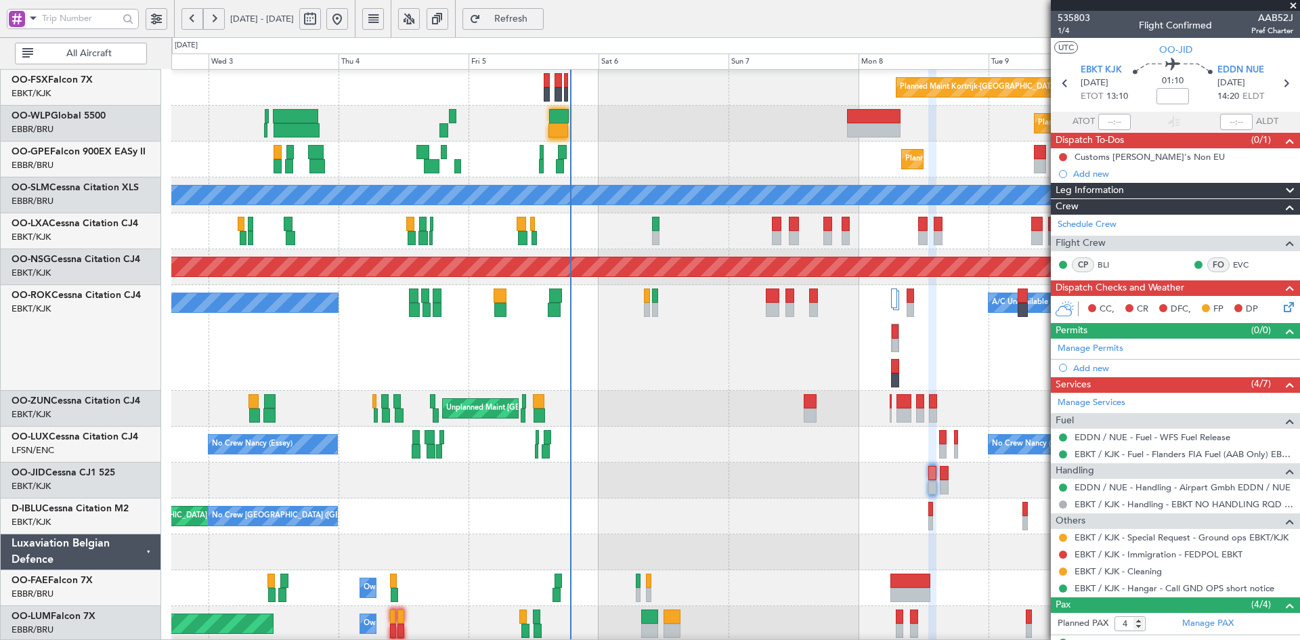
click at [1294, 3] on span at bounding box center [1294, 6] width 14 height 12
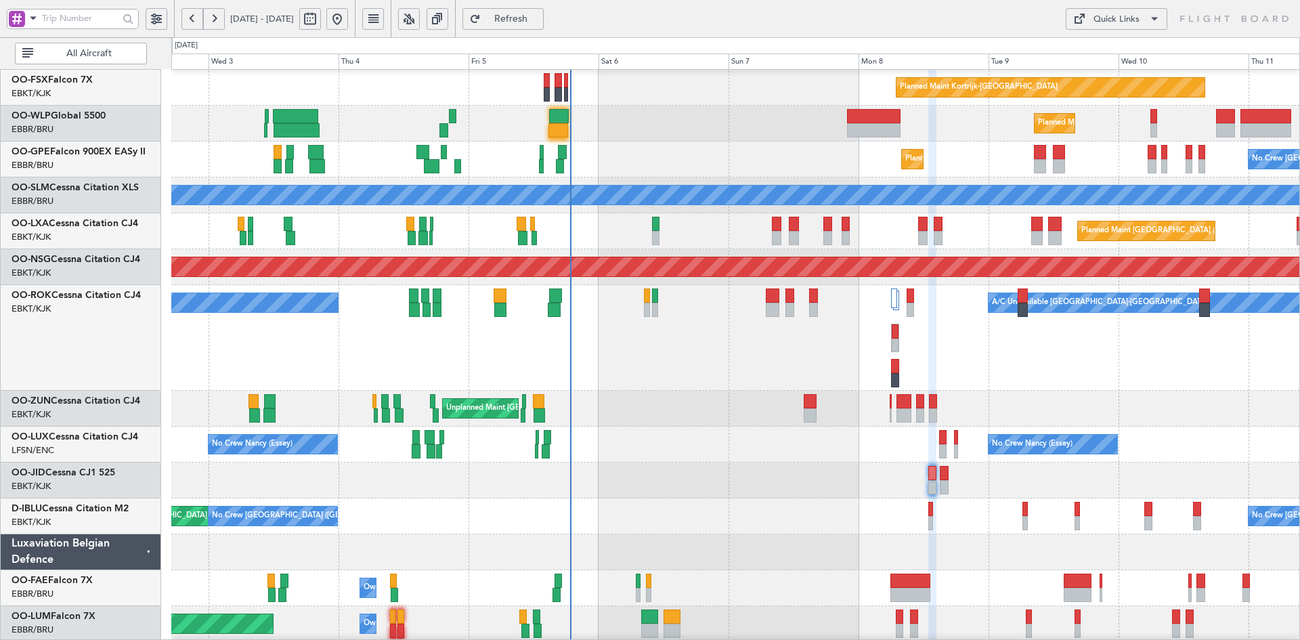
type input "0"
